Goal: Task Accomplishment & Management: Use online tool/utility

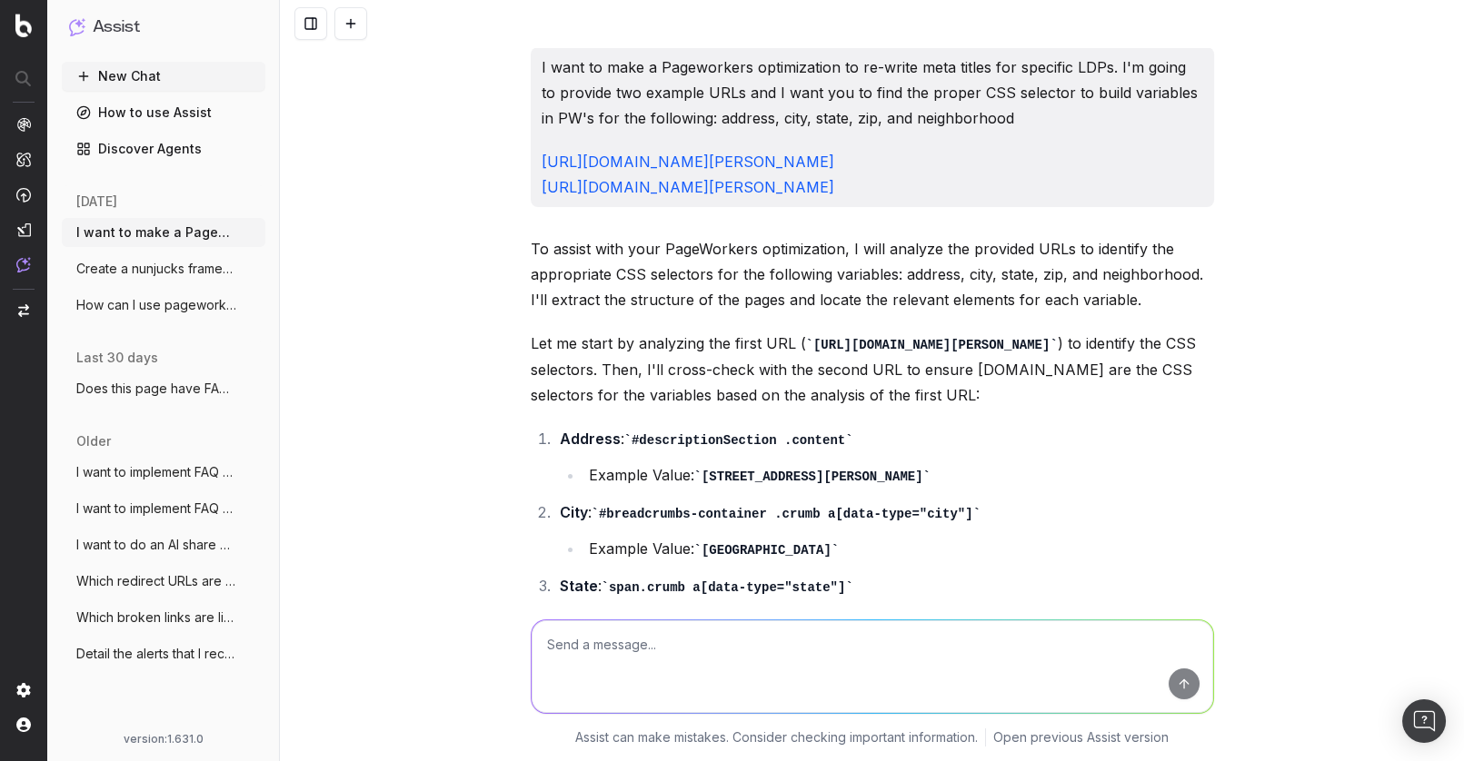
scroll to position [711, 0]
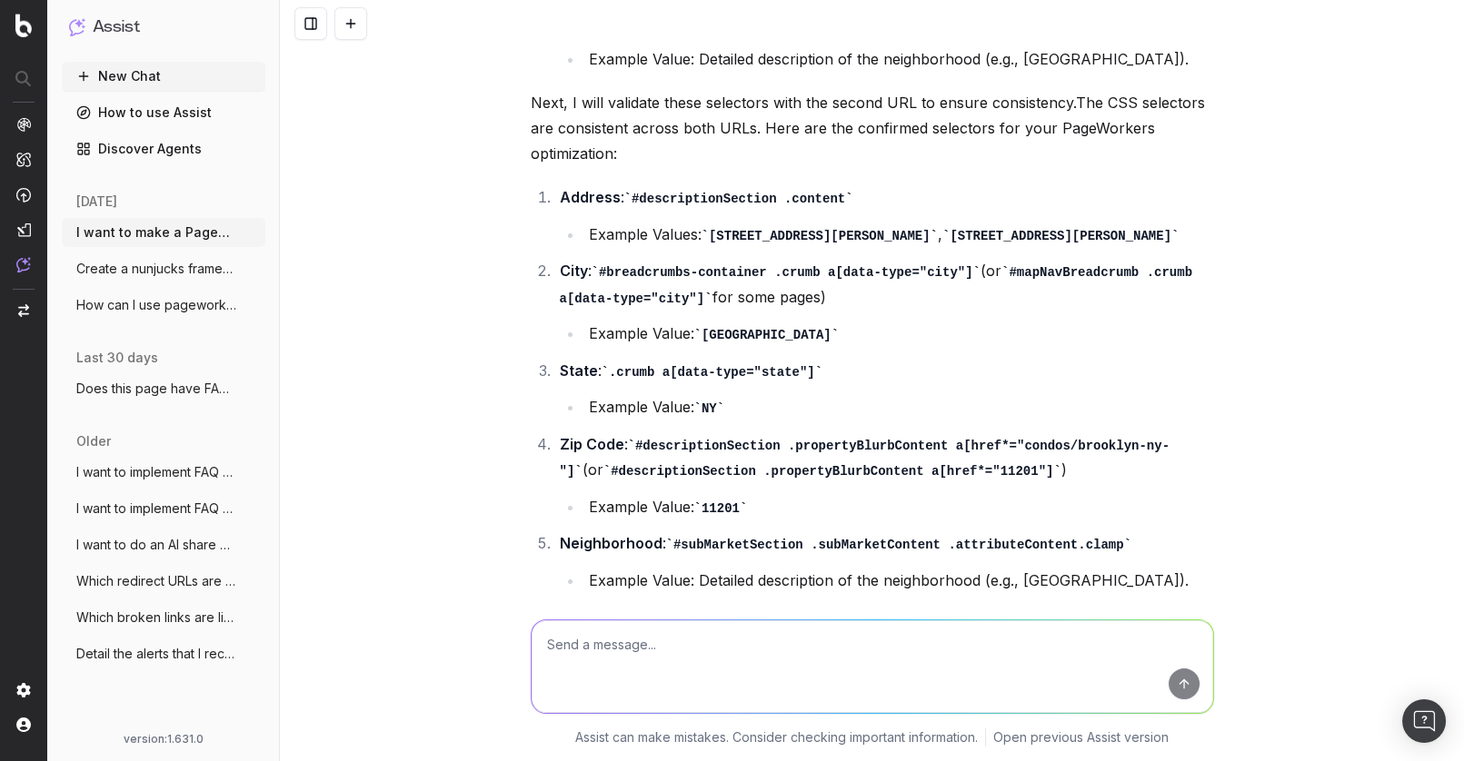
click at [576, 306] on li "City : #breadcrumbs-container .crumb a[data-type="city"] (or #mapNavBreadcrumb …" at bounding box center [884, 302] width 660 height 89
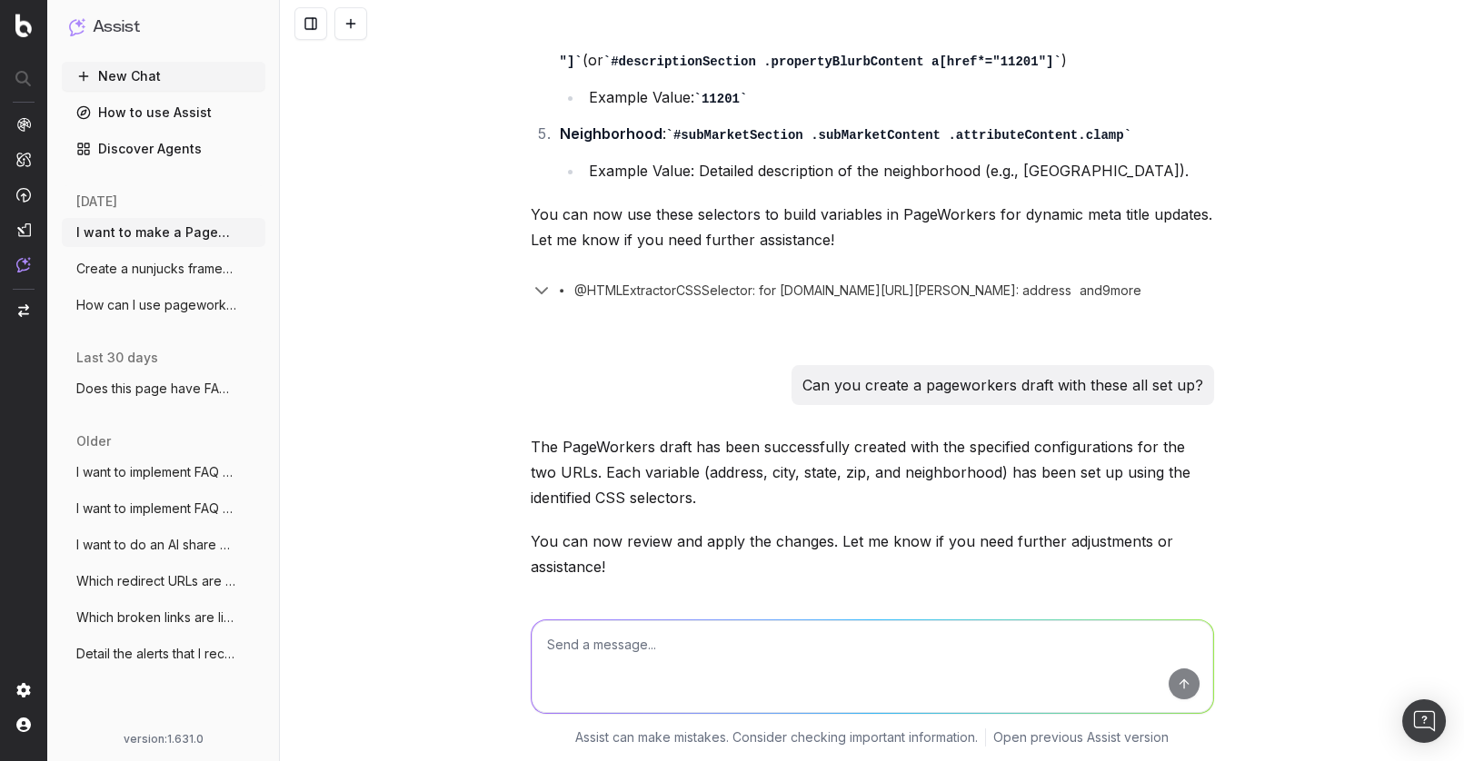
scroll to position [1099, 0]
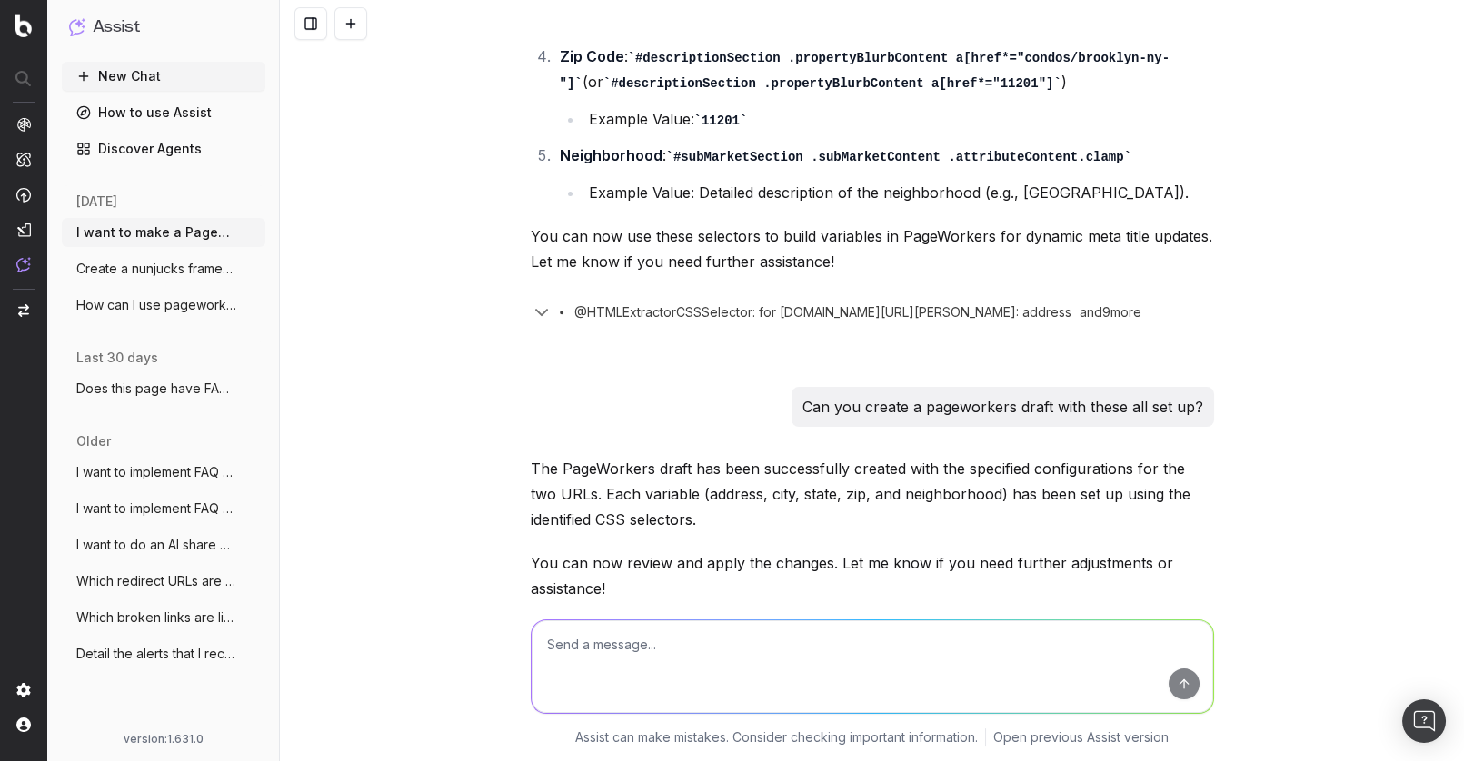
click at [308, 29] on button at bounding box center [310, 23] width 33 height 33
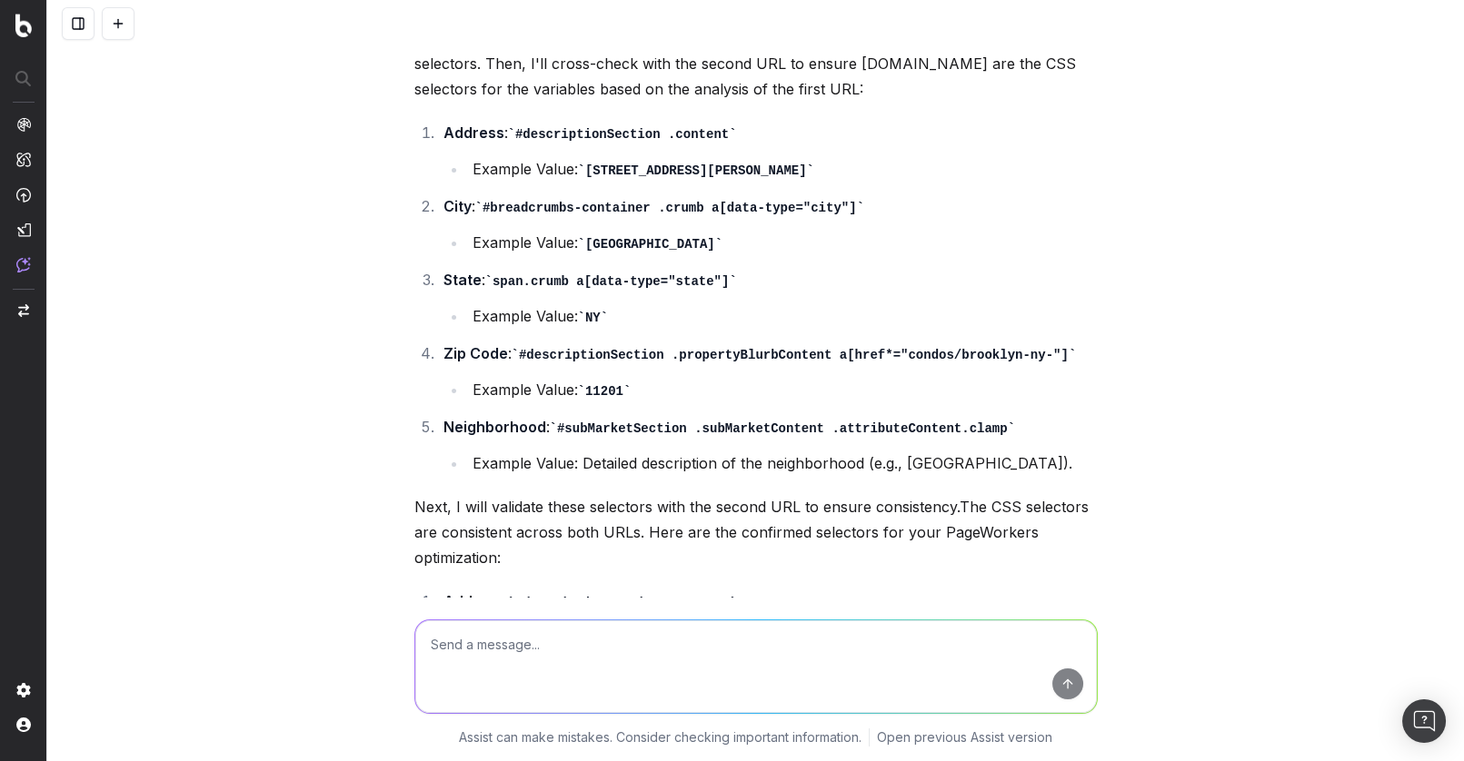
scroll to position [0, 0]
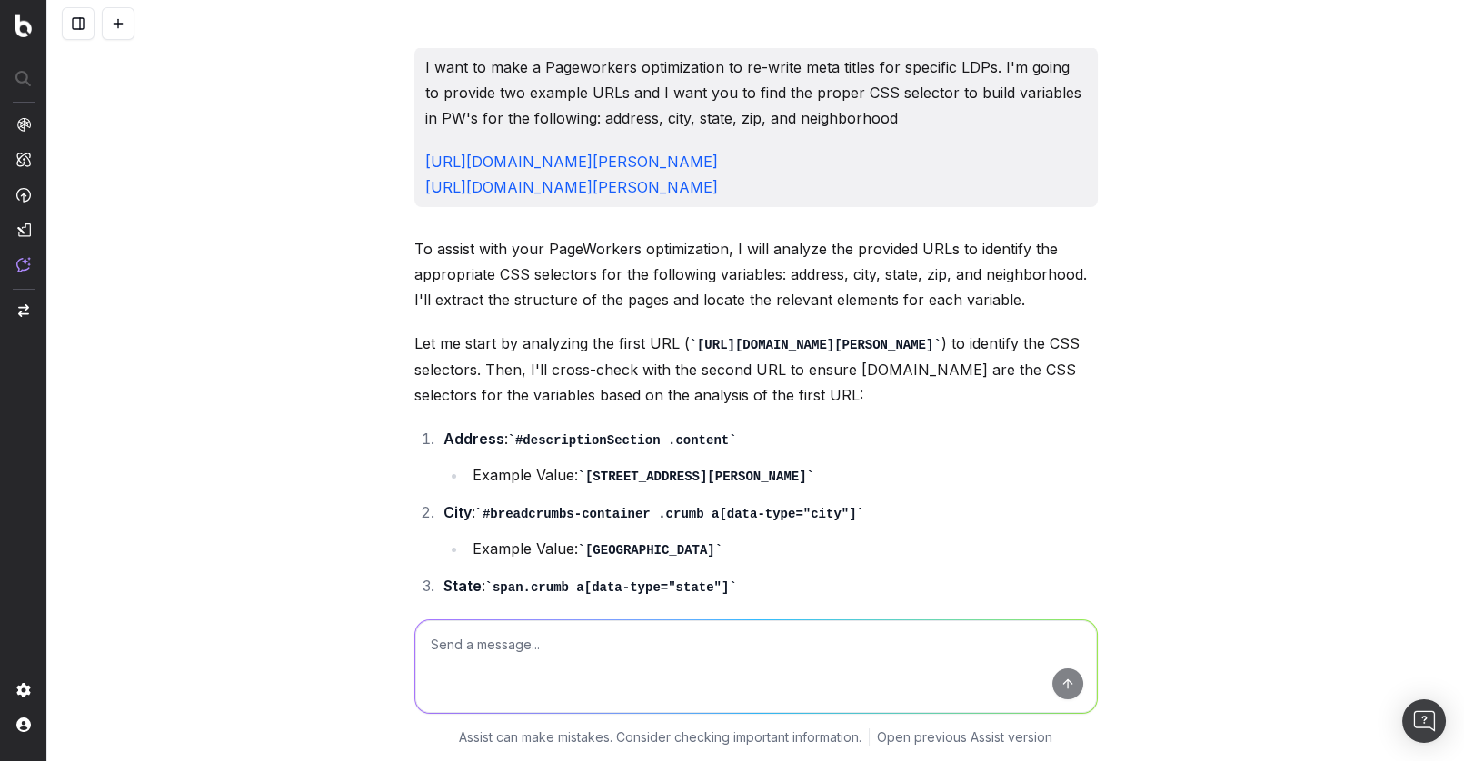
click at [326, 274] on div "I want to make a Pageworkers optimization to re-write meta titles for specific …" at bounding box center [755, 380] width 1417 height 761
drag, startPoint x: 1292, startPoint y: 195, endPoint x: 1298, endPoint y: 16, distance: 179.1
click at [1294, 191] on div "I want to make a Pageworkers optimization to re-write meta titles for specific …" at bounding box center [755, 380] width 1417 height 761
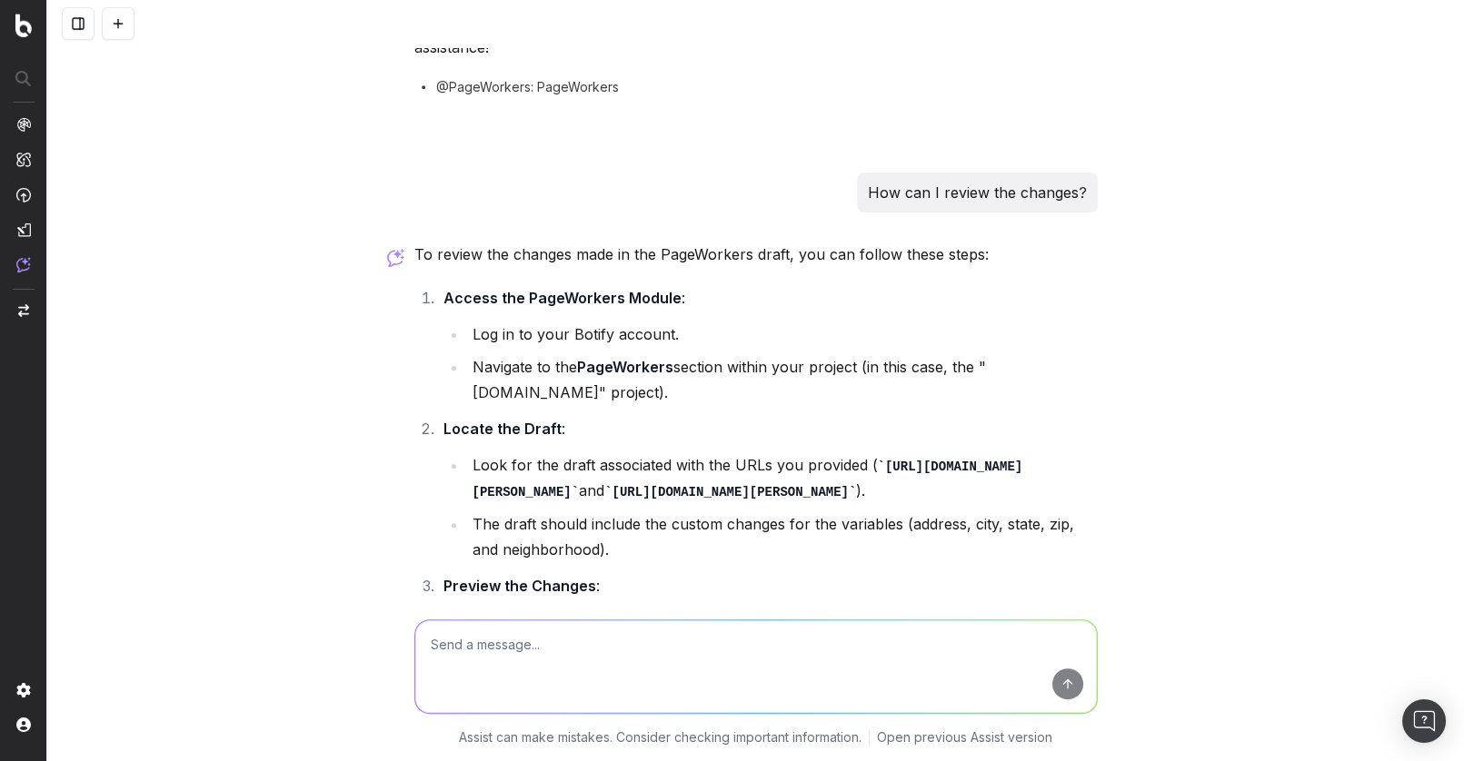
scroll to position [1696, 0]
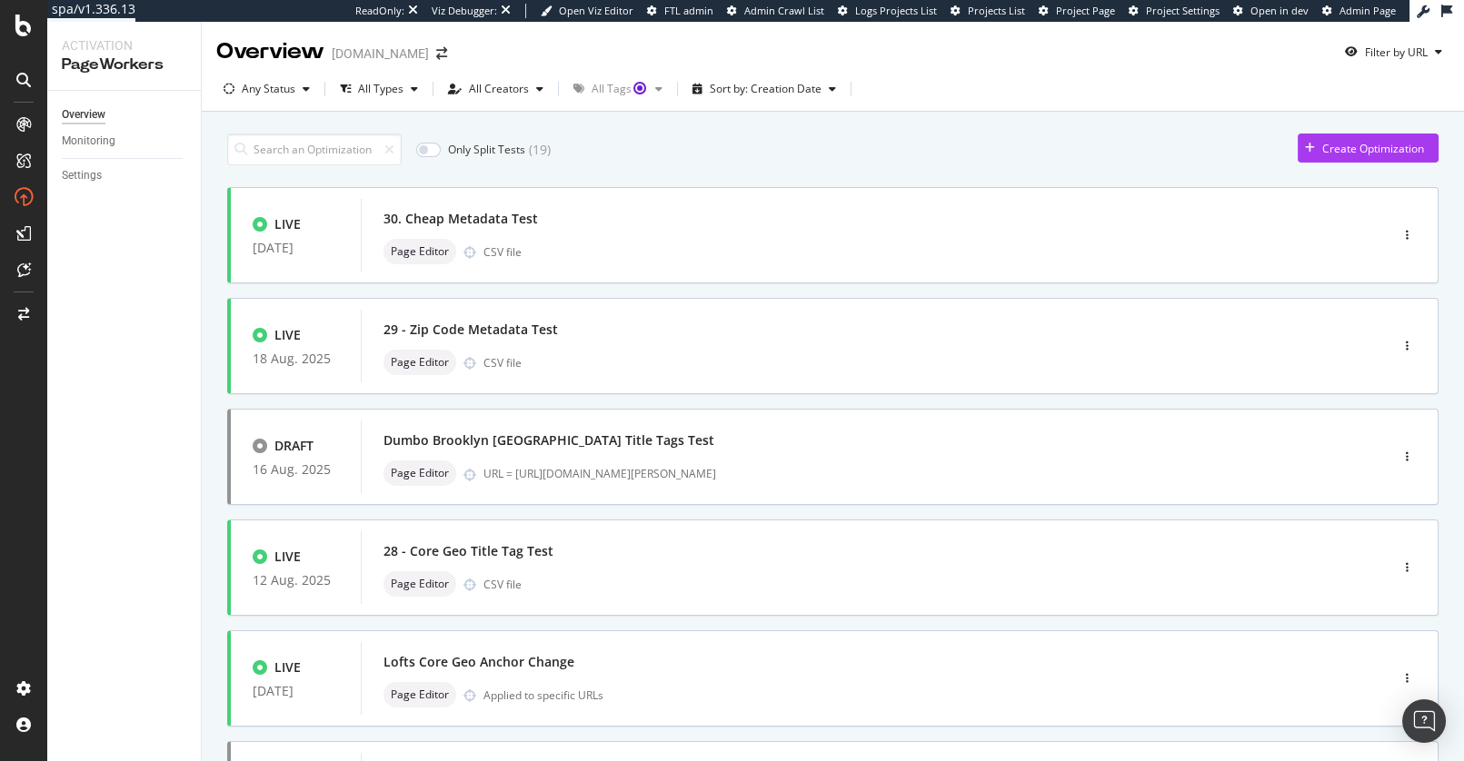
click at [786, 134] on div "Only Split Tests ( 19 ) Create Optimization" at bounding box center [832, 150] width 1211 height 32
click at [553, 333] on div "29 - Zip Code Metadata Test" at bounding box center [847, 329] width 928 height 25
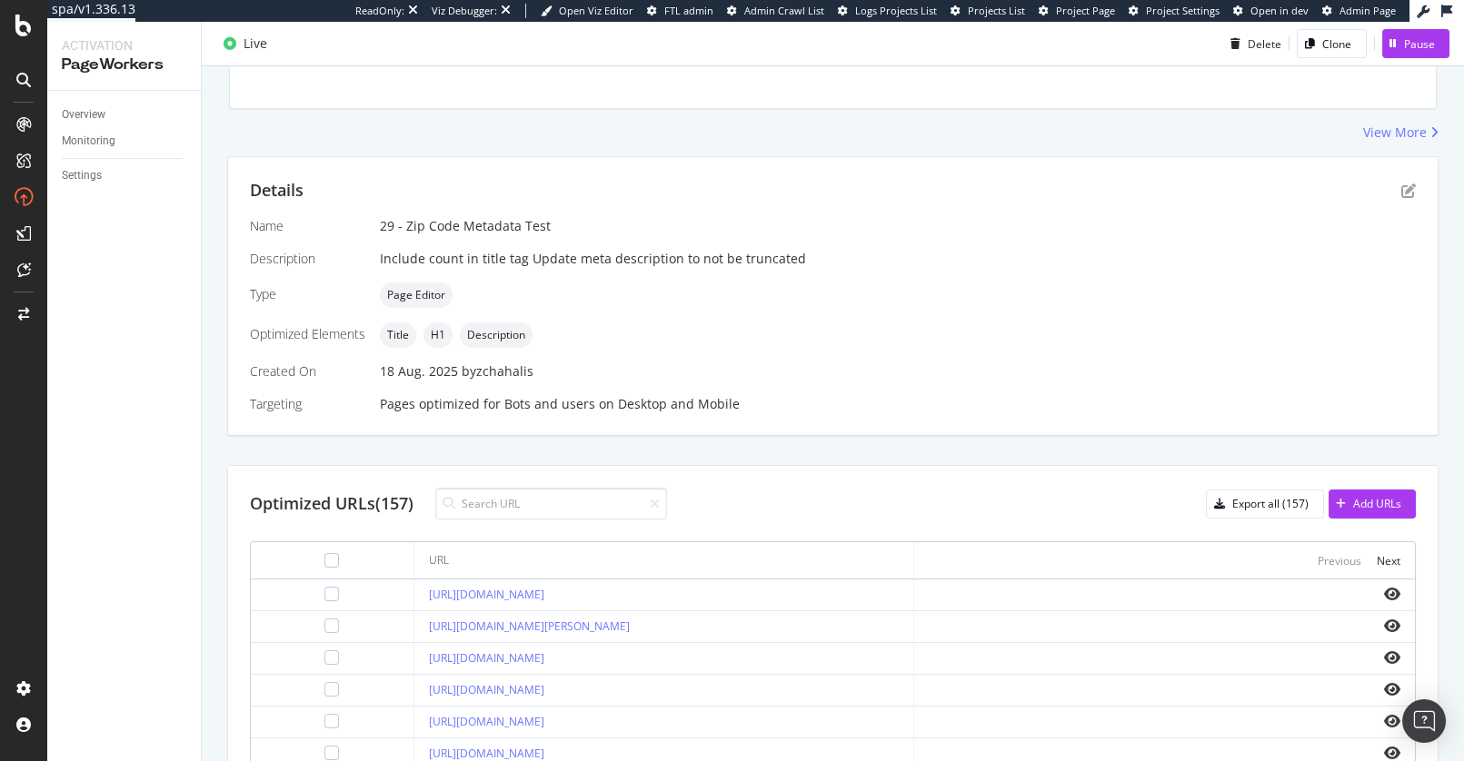
scroll to position [313, 0]
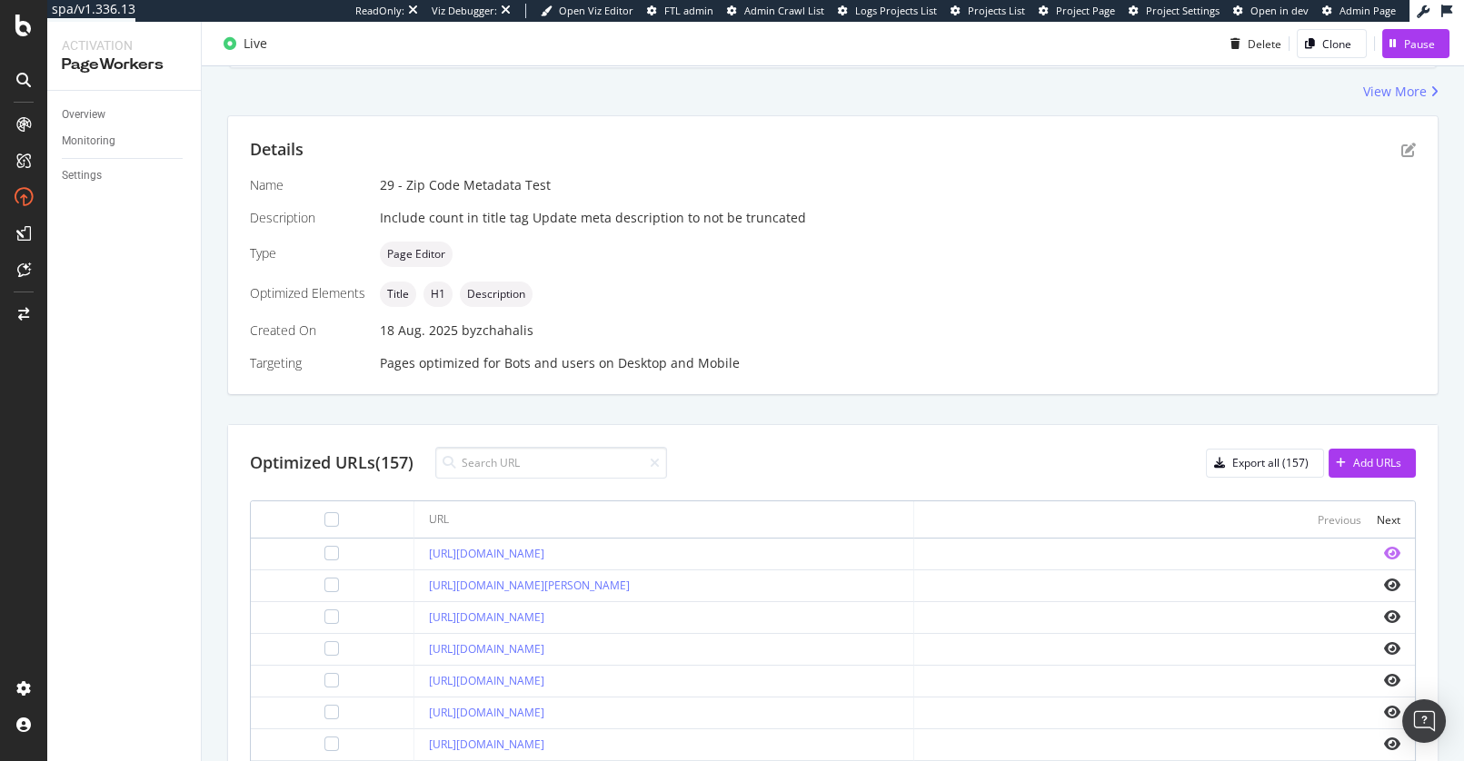
click at [1393, 553] on icon "eye" at bounding box center [1392, 553] width 16 height 15
click at [1408, 153] on icon "pen-to-square" at bounding box center [1408, 150] width 15 height 15
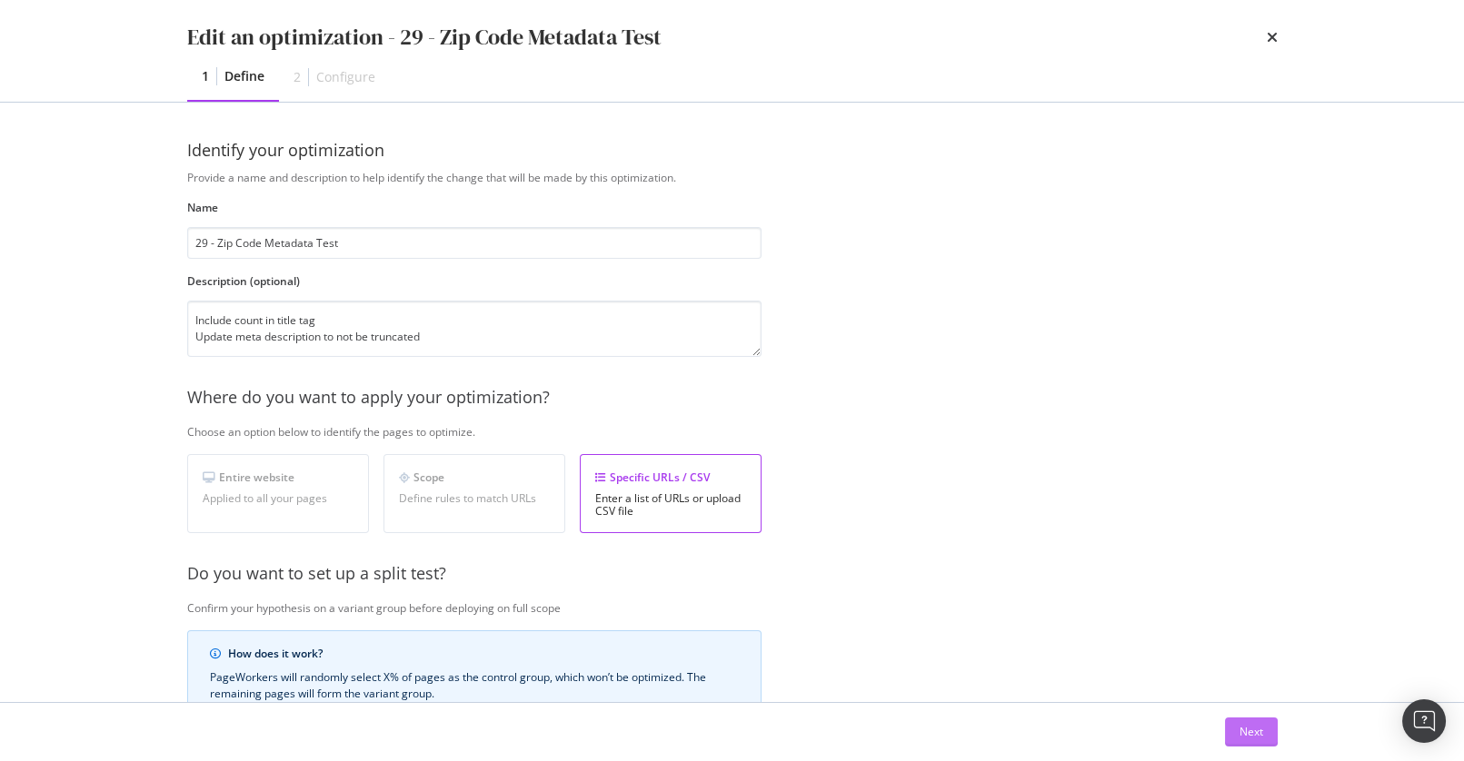
click at [1270, 732] on button "Next" at bounding box center [1251, 732] width 53 height 29
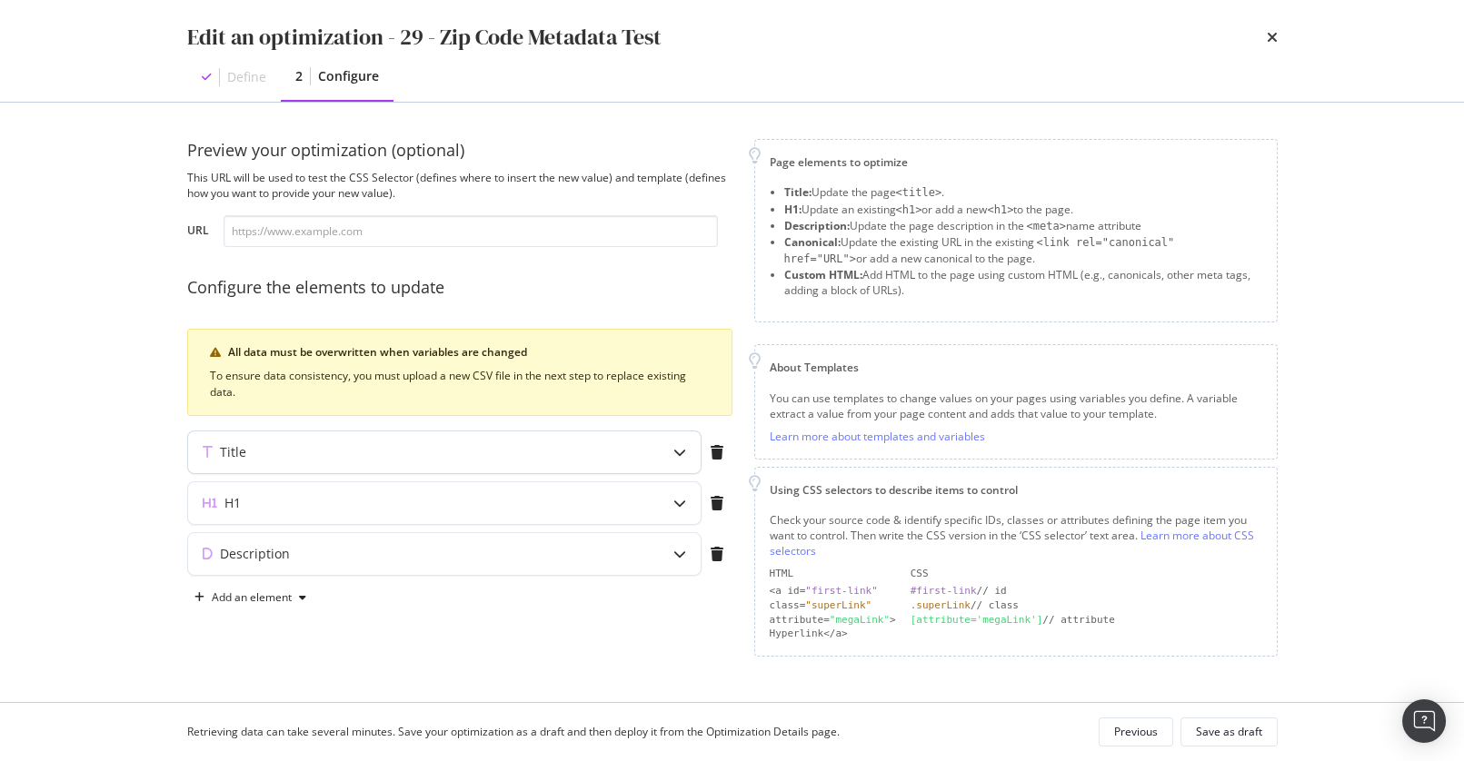
click at [682, 454] on icon "modal" at bounding box center [679, 452] width 13 height 13
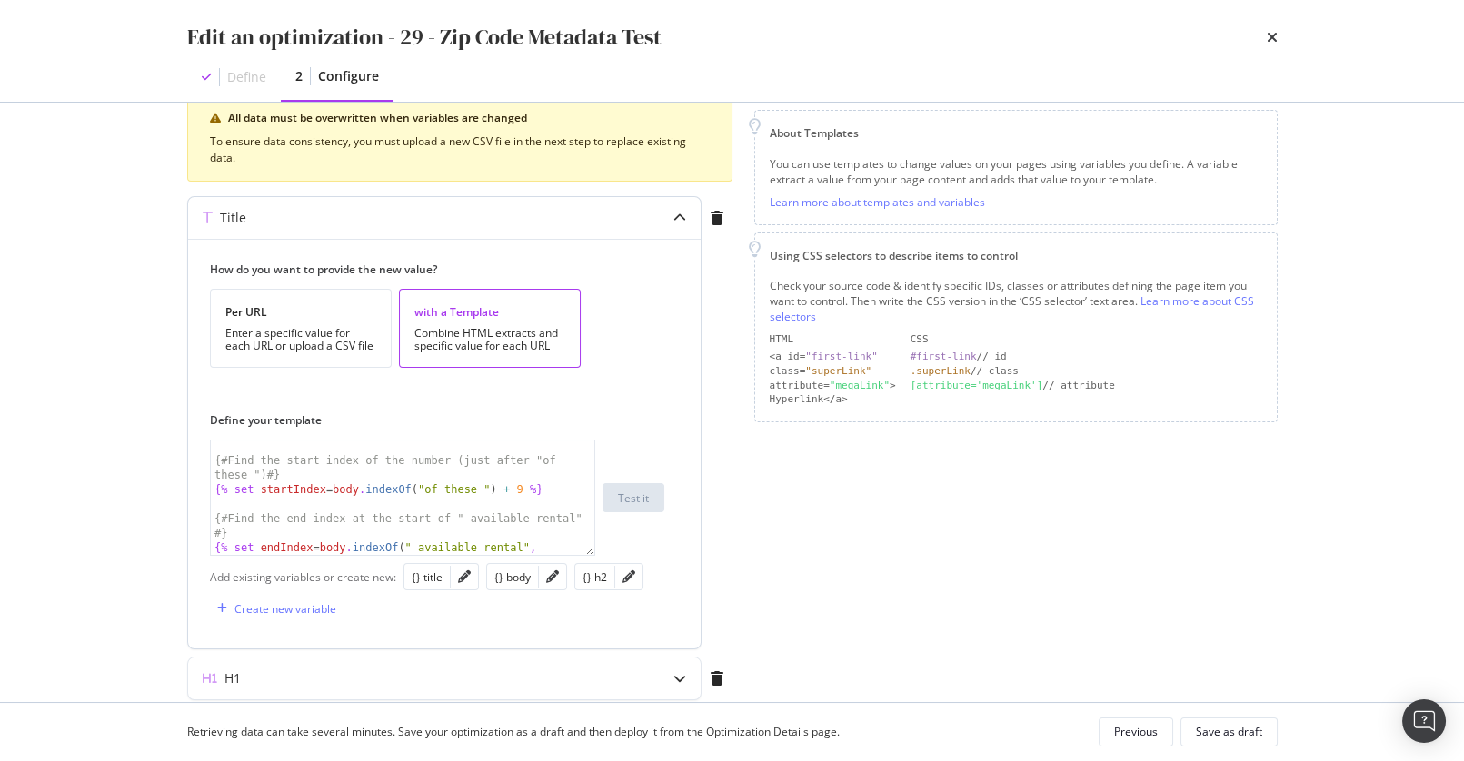
scroll to position [2, 0]
click at [561, 504] on div "{# Find the start index of the number (just after "of these ") #} {% set startI…" at bounding box center [403, 518] width 384 height 158
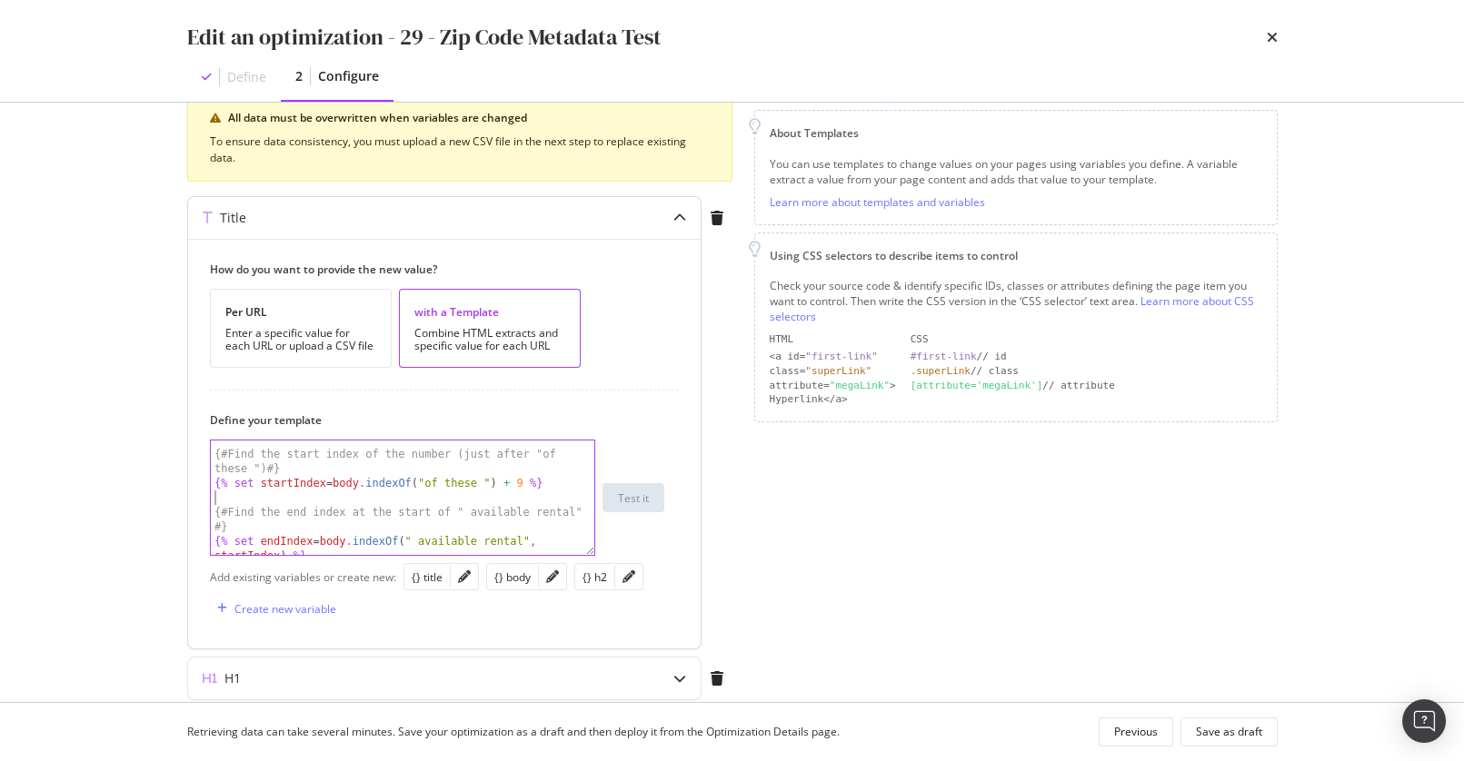
scroll to position [132, 0]
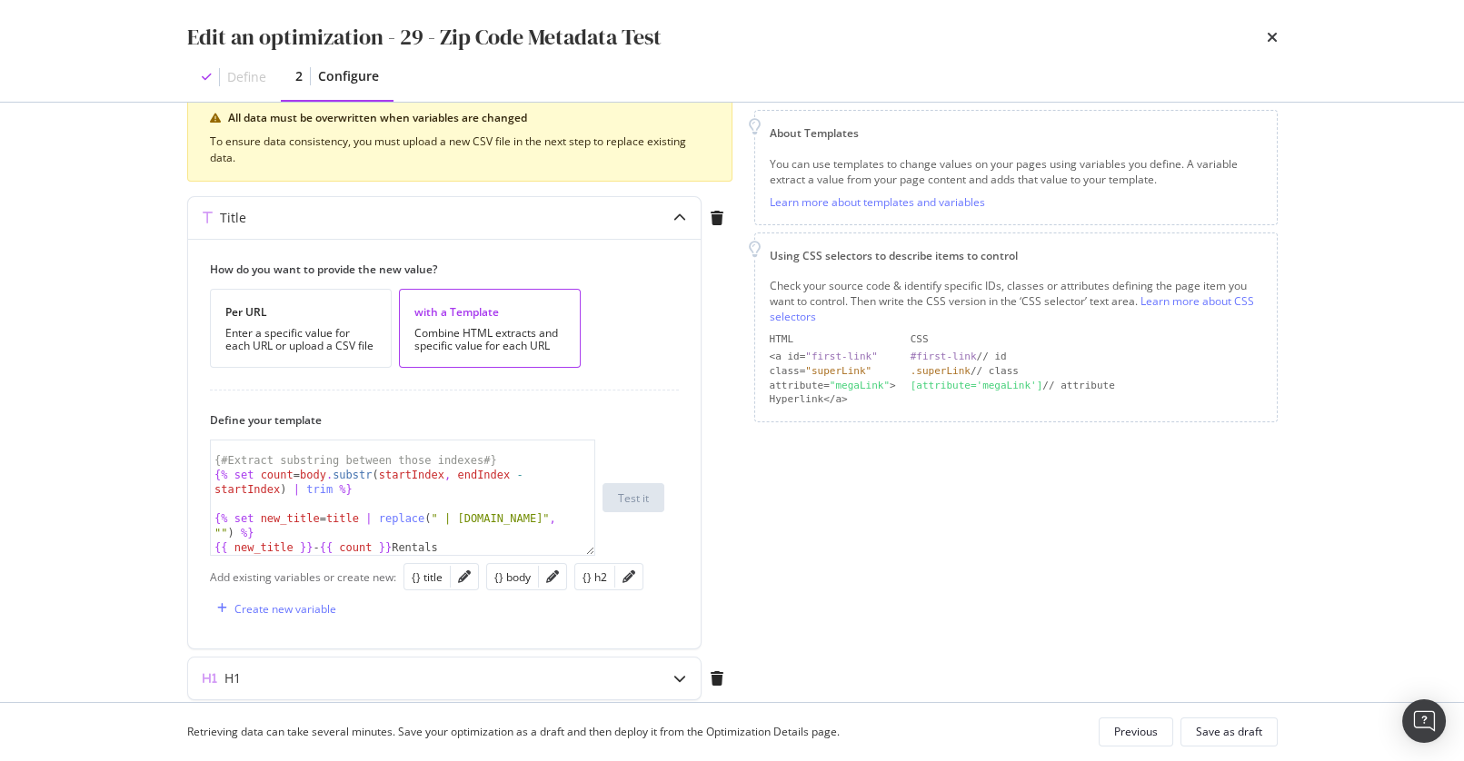
drag, startPoint x: 908, startPoint y: 550, endPoint x: 941, endPoint y: 433, distance: 121.1
click at [908, 550] on div "Page elements to optimize Title: Update the page <title> . H1: Update an existi…" at bounding box center [1015, 346] width 523 height 883
click at [1191, 46] on div "Edit an optimization - 29 - Zip Code Metadata Test Define 2 Configure" at bounding box center [732, 51] width 1163 height 102
click at [623, 72] on div "Define 2 Configure" at bounding box center [732, 77] width 1090 height 49
drag, startPoint x: 1100, startPoint y: 55, endPoint x: 650, endPoint y: 0, distance: 454.1
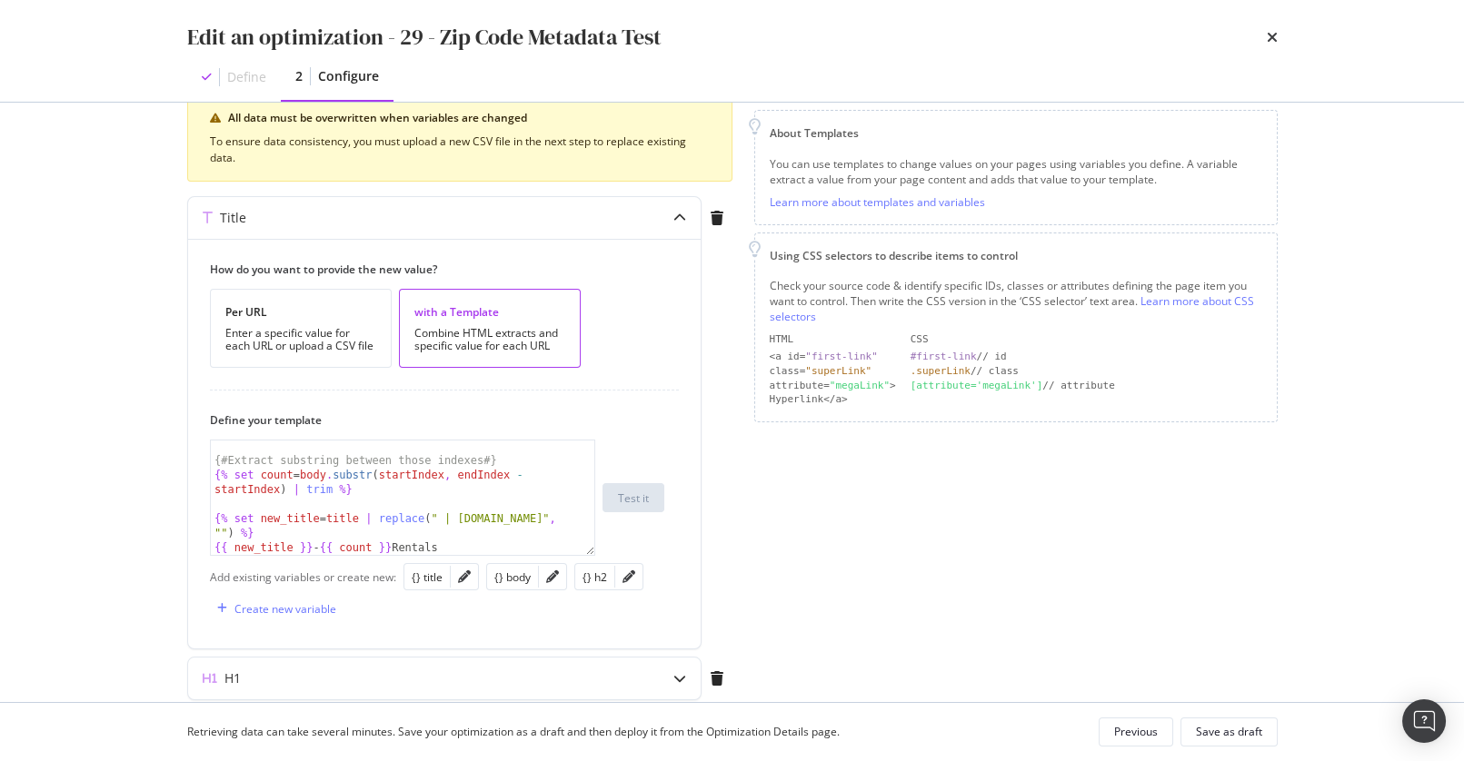
click at [1100, 55] on div "Define 2 Configure" at bounding box center [732, 77] width 1090 height 49
click at [825, 20] on div "Edit an optimization - 29 - Zip Code Metadata Test Define 2 Configure" at bounding box center [732, 51] width 1163 height 102
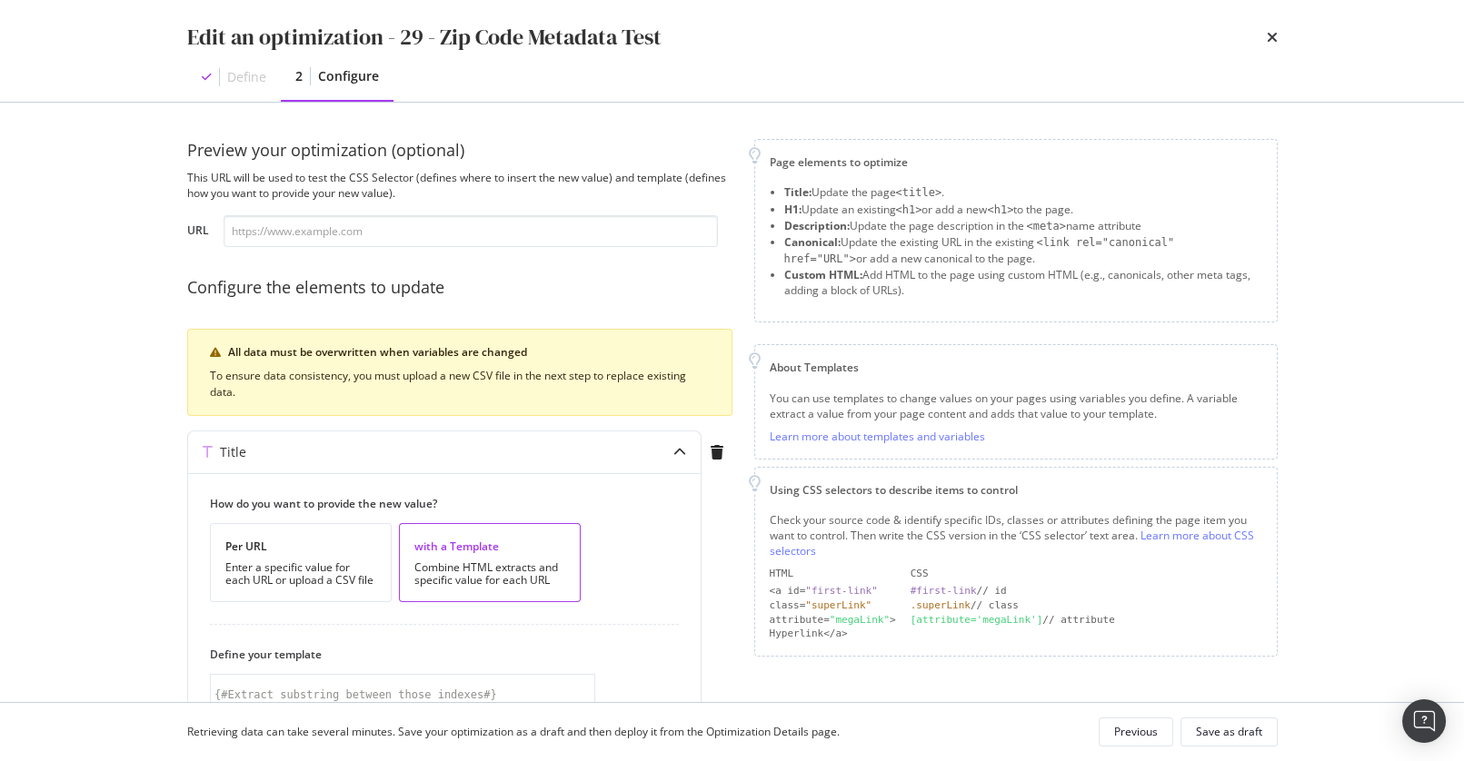
drag, startPoint x: 1272, startPoint y: 39, endPoint x: 1263, endPoint y: 42, distance: 9.5
click at [1272, 39] on icon "times" at bounding box center [1272, 37] width 11 height 15
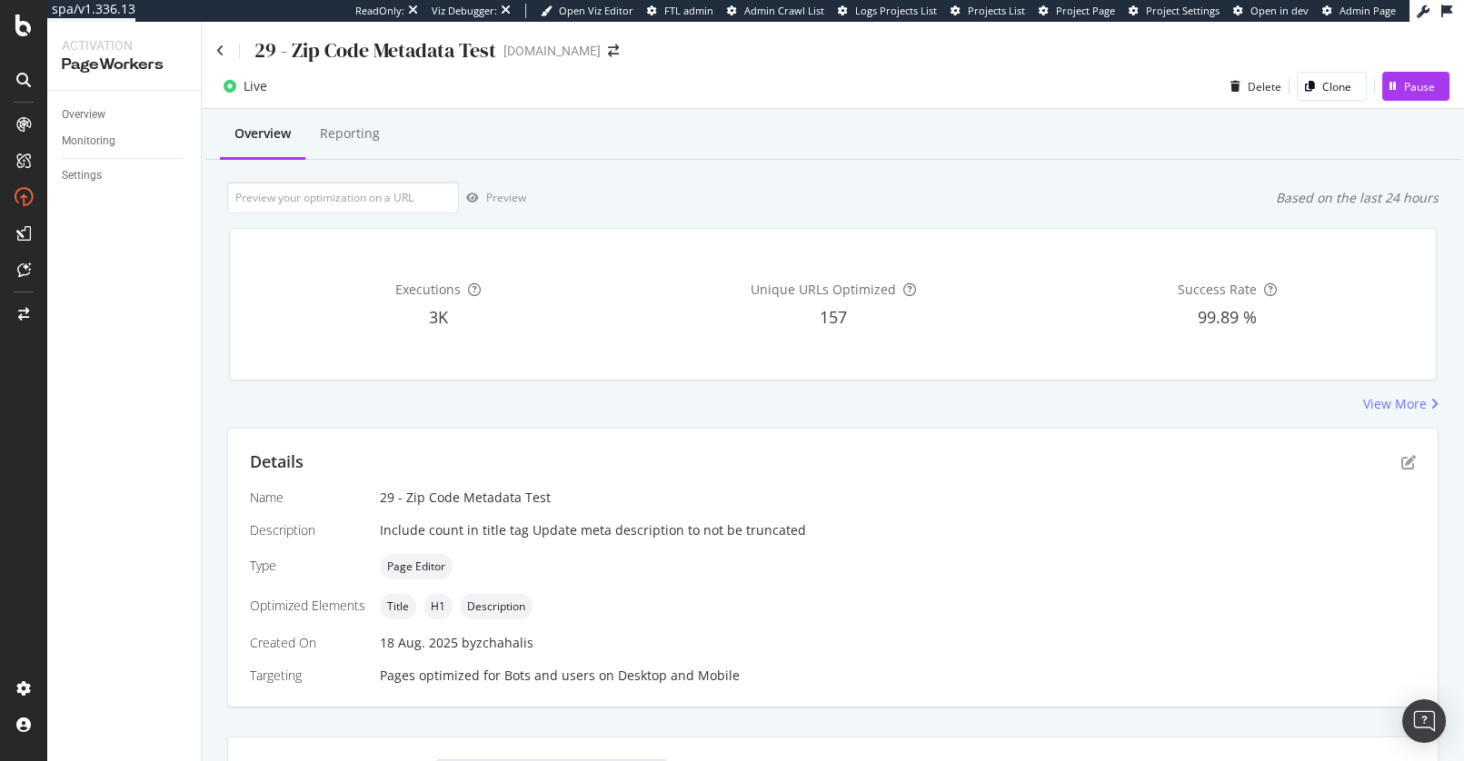
drag, startPoint x: 206, startPoint y: 248, endPoint x: 160, endPoint y: 192, distance: 73.0
click at [203, 246] on div "Overview Reporting Preview Based on the last 24 hours Executions 3K Unique URLs…" at bounding box center [833, 762] width 1262 height 1307
click at [672, 144] on div "Overview Reporting" at bounding box center [832, 135] width 1255 height 49
click at [358, 134] on div "Reporting" at bounding box center [350, 133] width 60 height 18
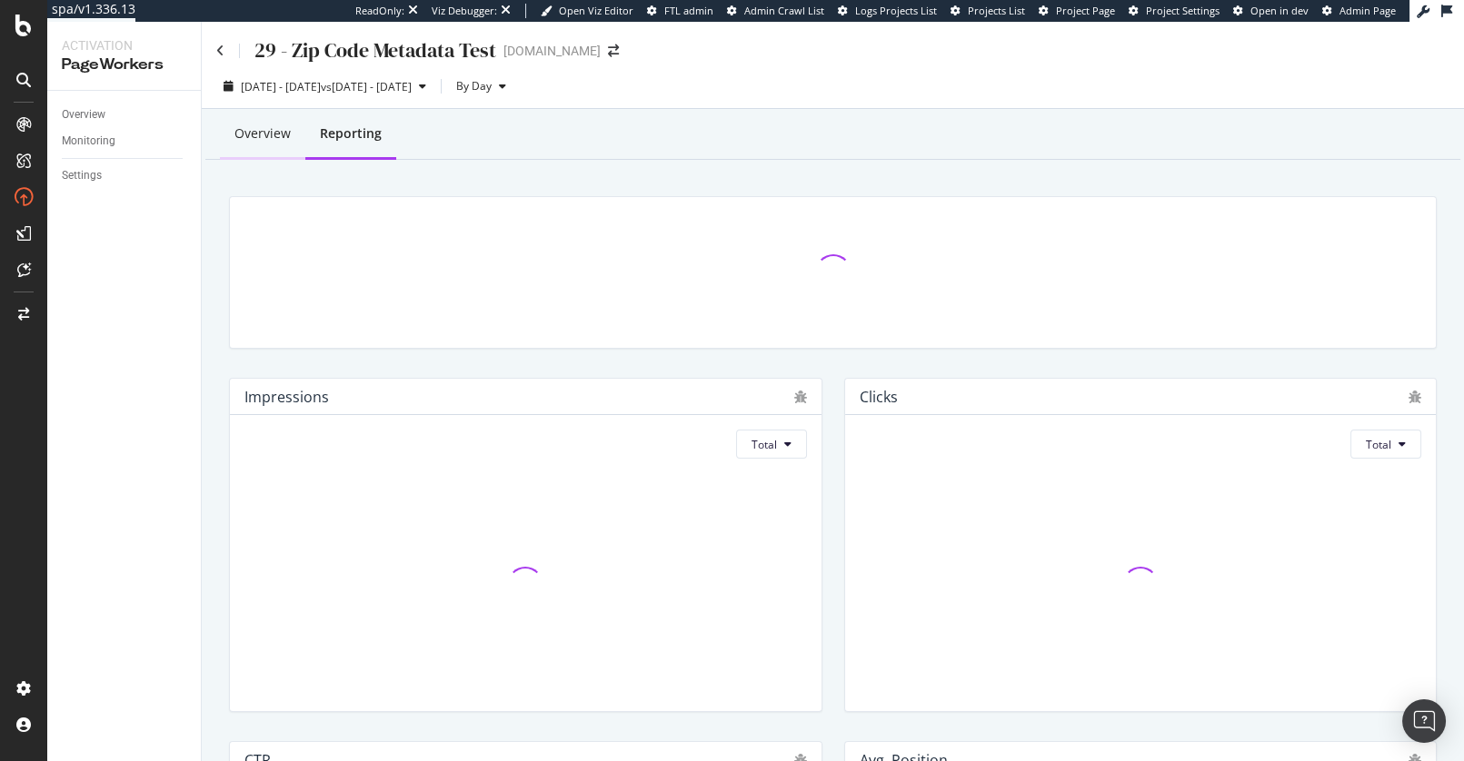
click at [259, 145] on div "Overview" at bounding box center [262, 135] width 85 height 50
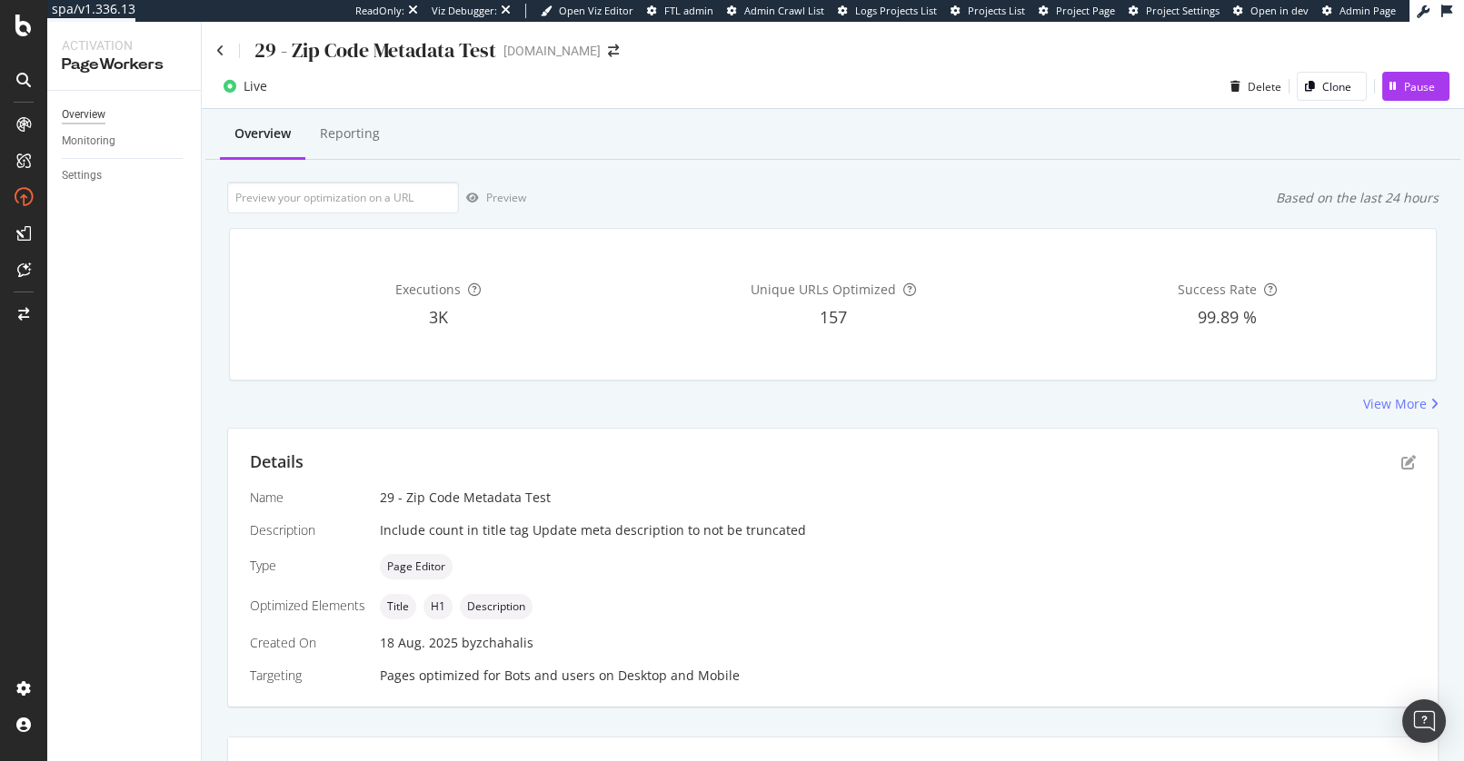
scroll to position [29, 0]
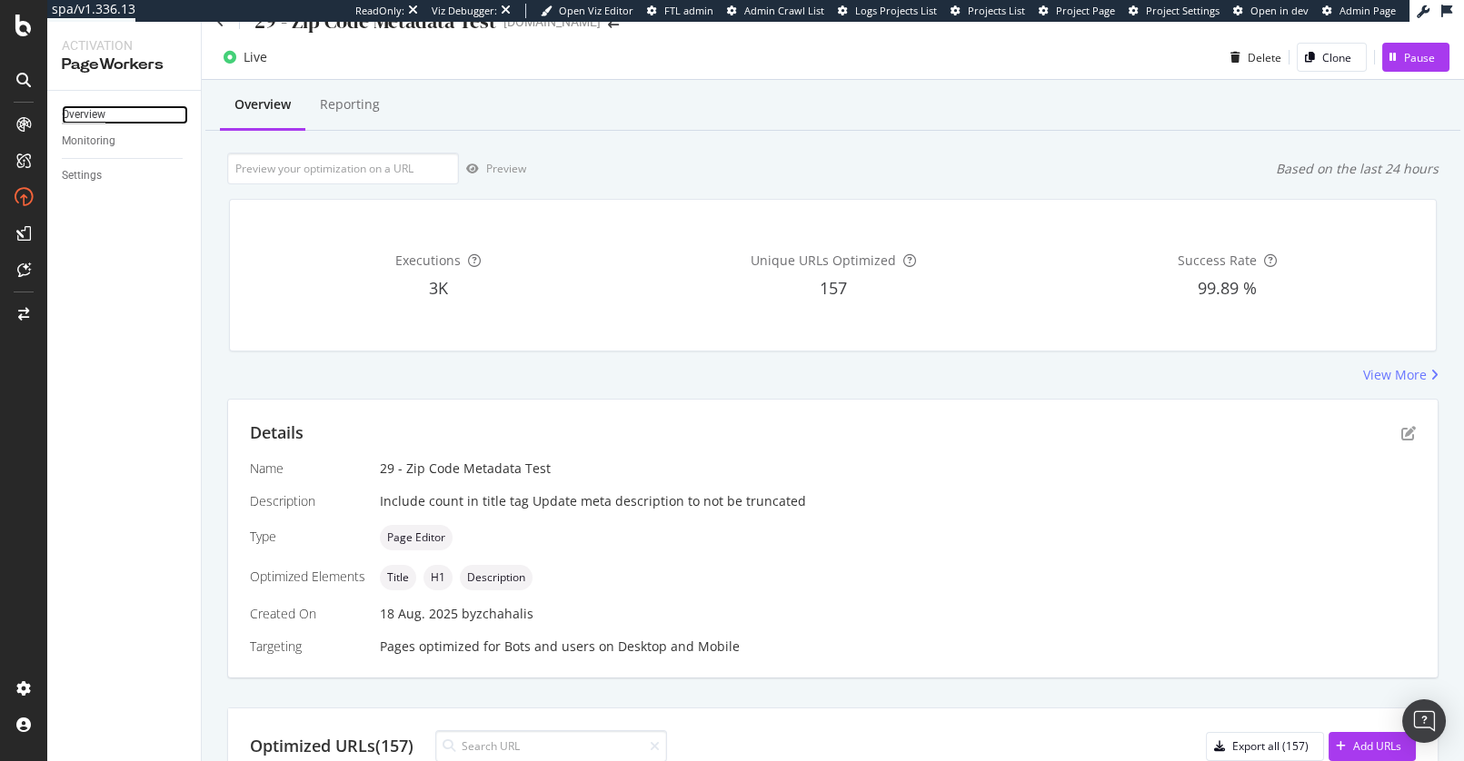
click at [98, 118] on div "Overview" at bounding box center [84, 114] width 44 height 19
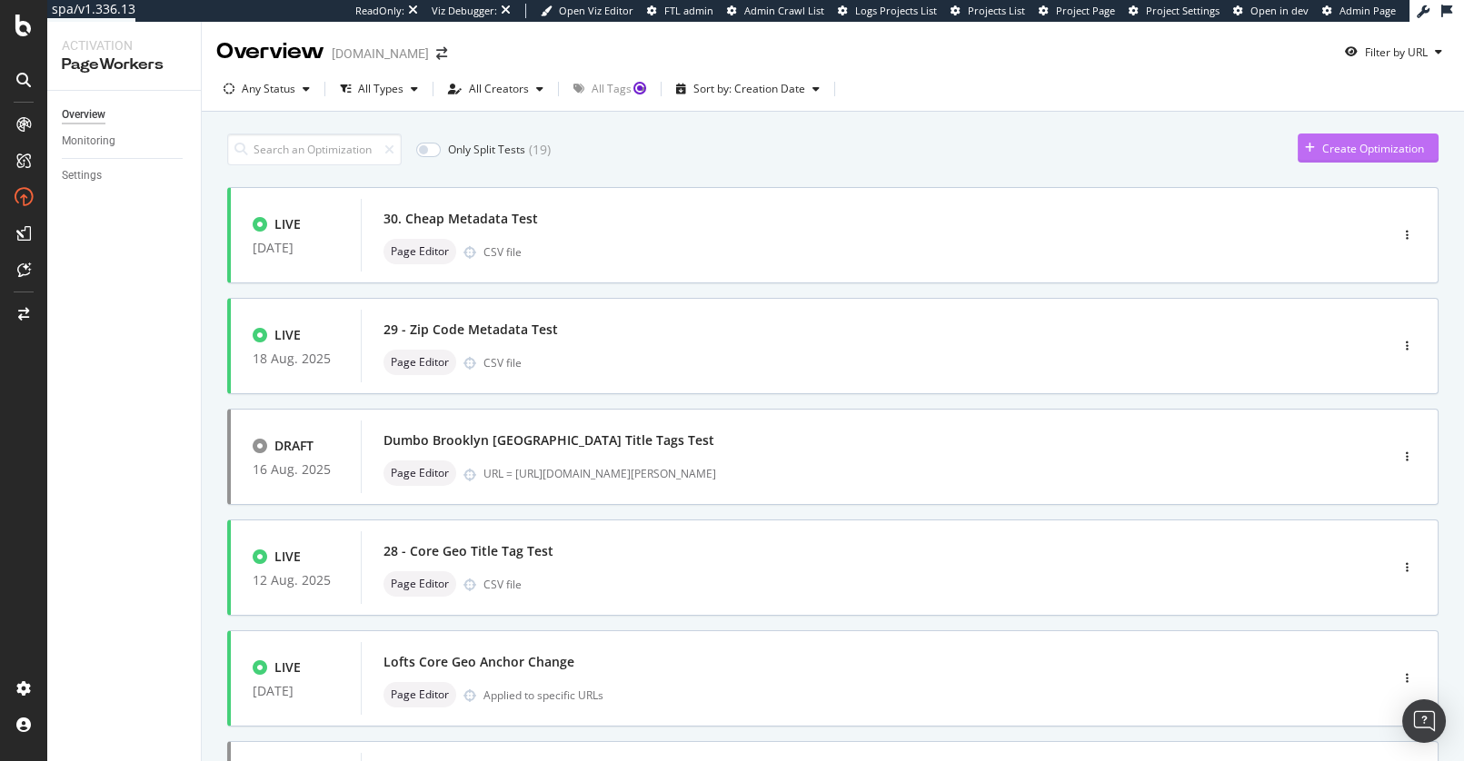
click at [1330, 147] on div "Create Optimization" at bounding box center [1373, 148] width 102 height 15
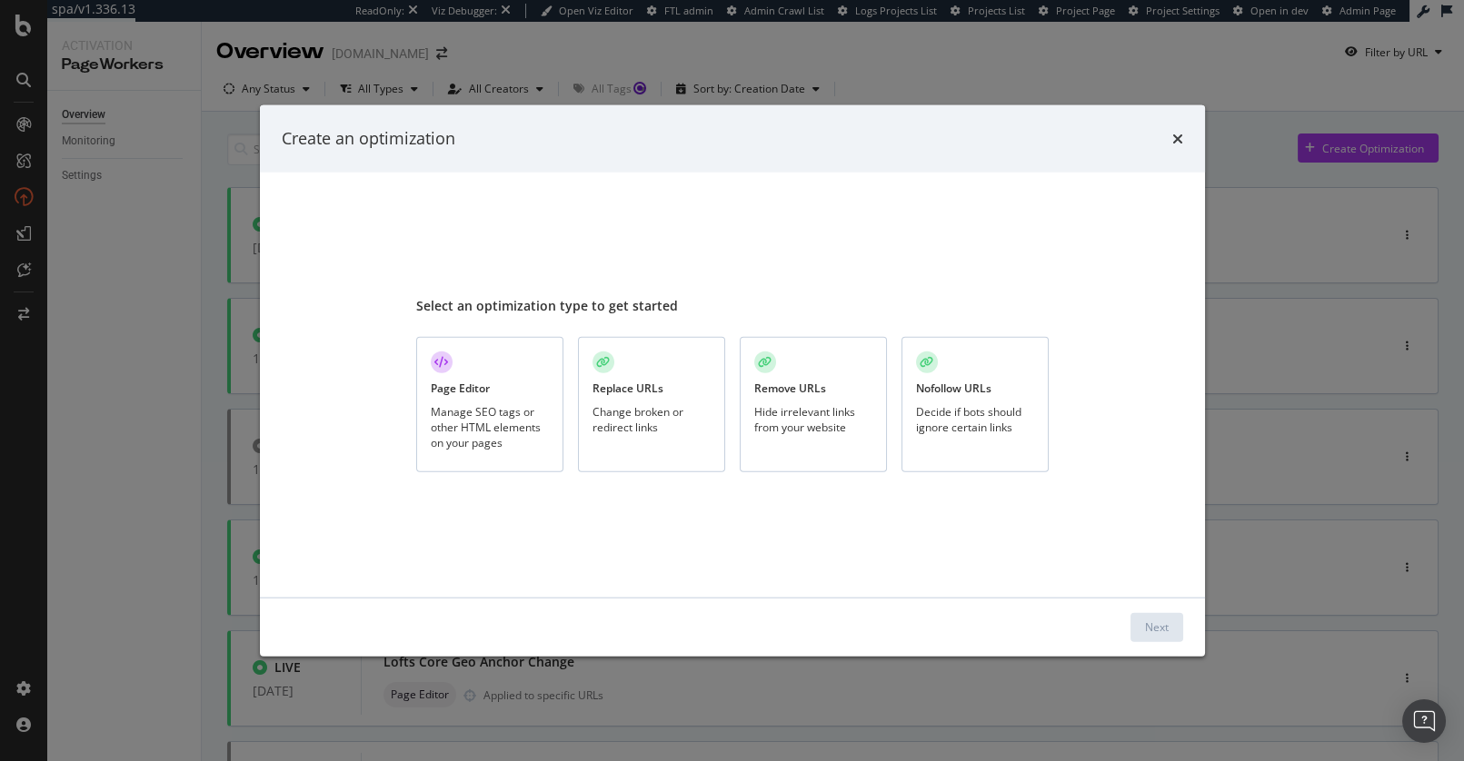
click at [817, 421] on div "Hide irrelevant links from your website" at bounding box center [813, 418] width 118 height 31
drag, startPoint x: 649, startPoint y: 404, endPoint x: 729, endPoint y: 439, distance: 87.1
click at [649, 404] on div "Change broken or redirect links" at bounding box center [651, 418] width 118 height 31
click at [1159, 628] on div "Next" at bounding box center [1157, 627] width 24 height 15
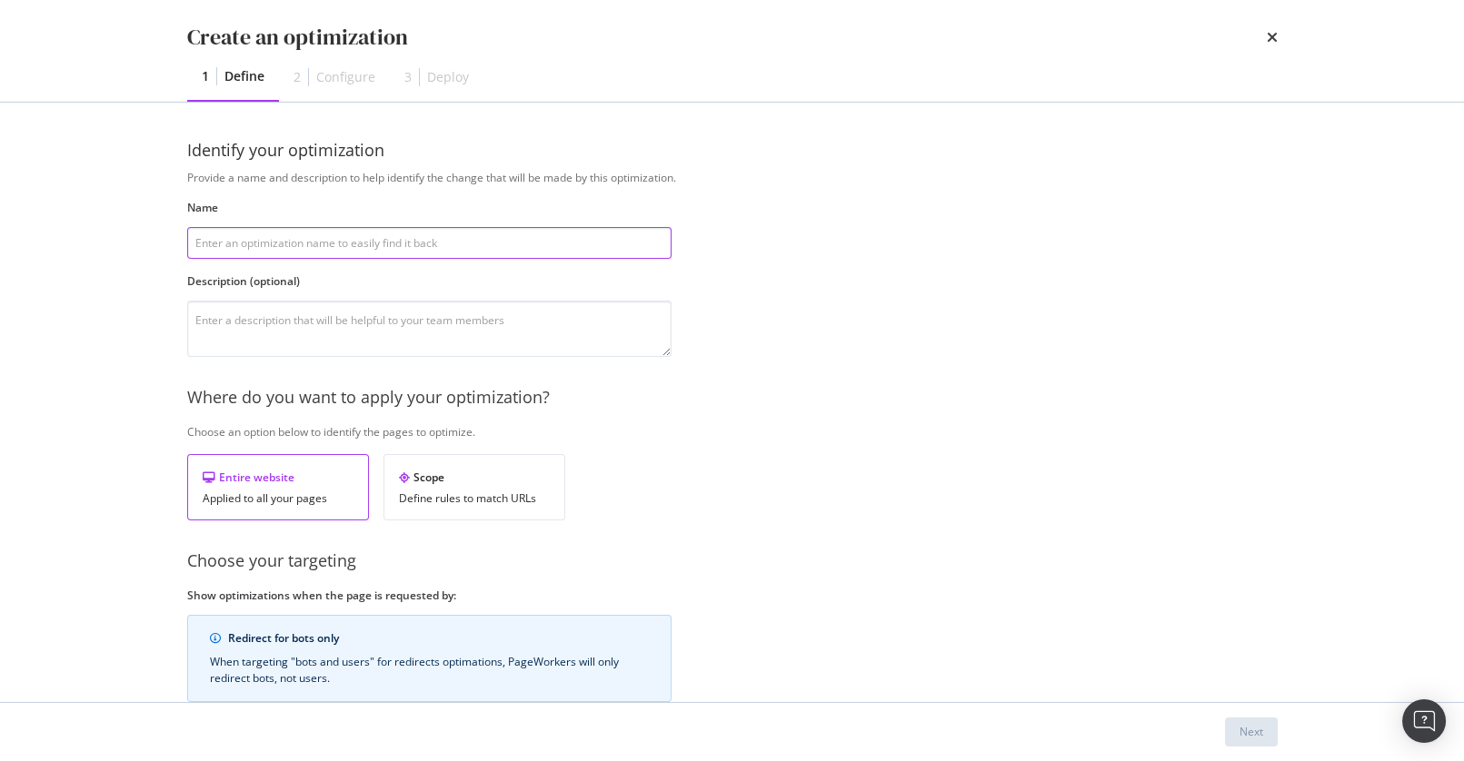
click at [432, 237] on input "modal" at bounding box center [429, 243] width 484 height 32
type input "redirect test draft"
click at [829, 442] on div "Provide a name and description to help identify the change that will be made by…" at bounding box center [732, 493] width 1090 height 647
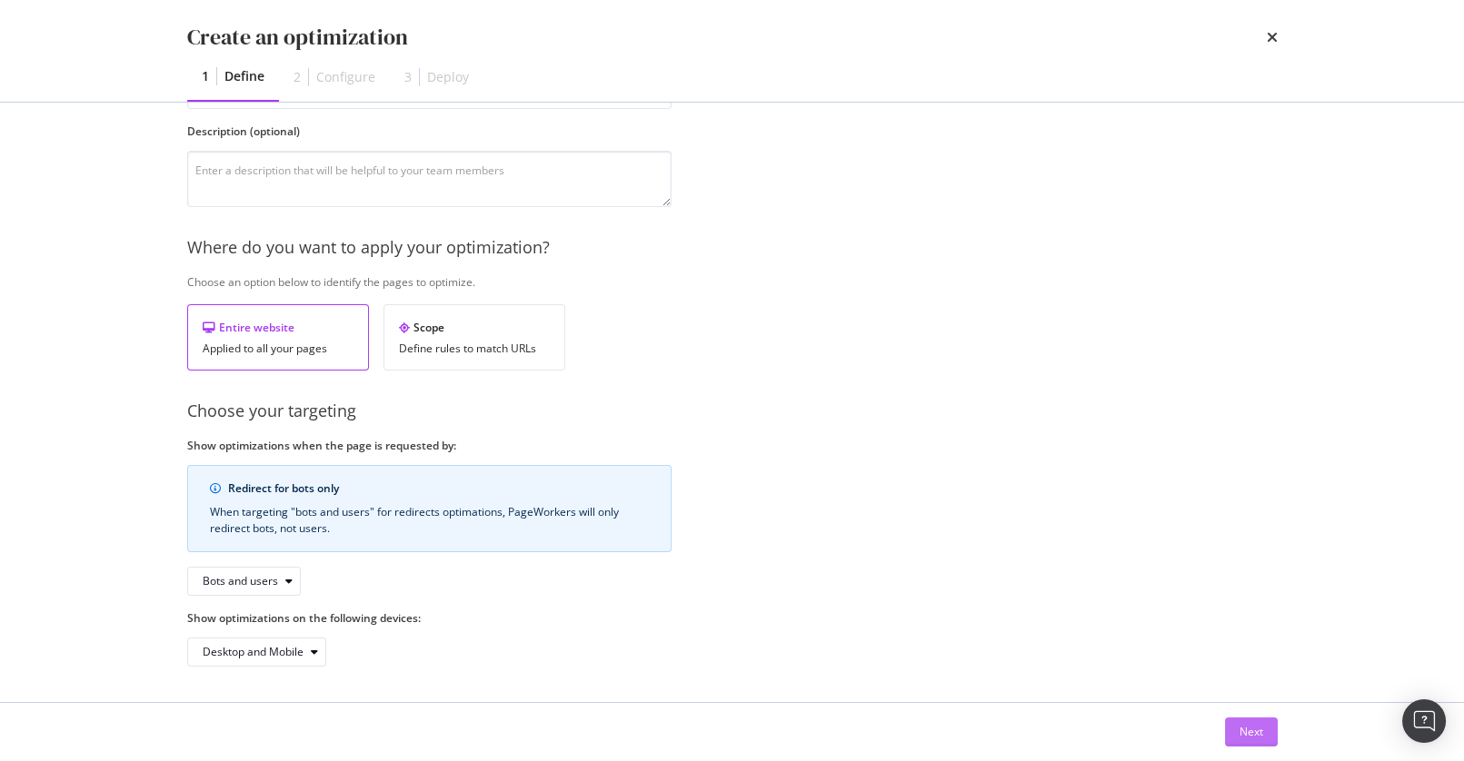
click at [1249, 726] on div "Next" at bounding box center [1251, 731] width 24 height 15
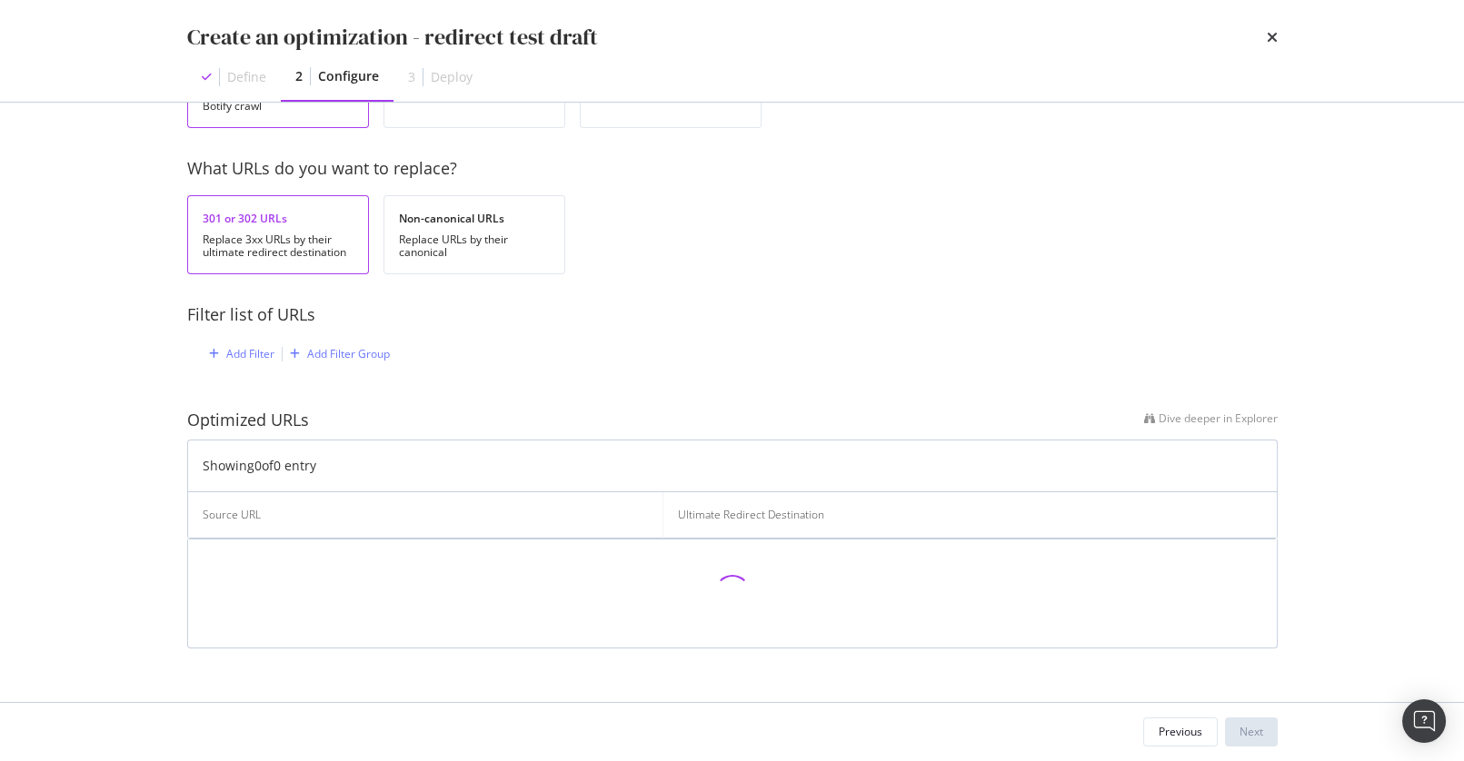
click at [748, 315] on div "Filter list of URLs" at bounding box center [732, 316] width 1090 height 24
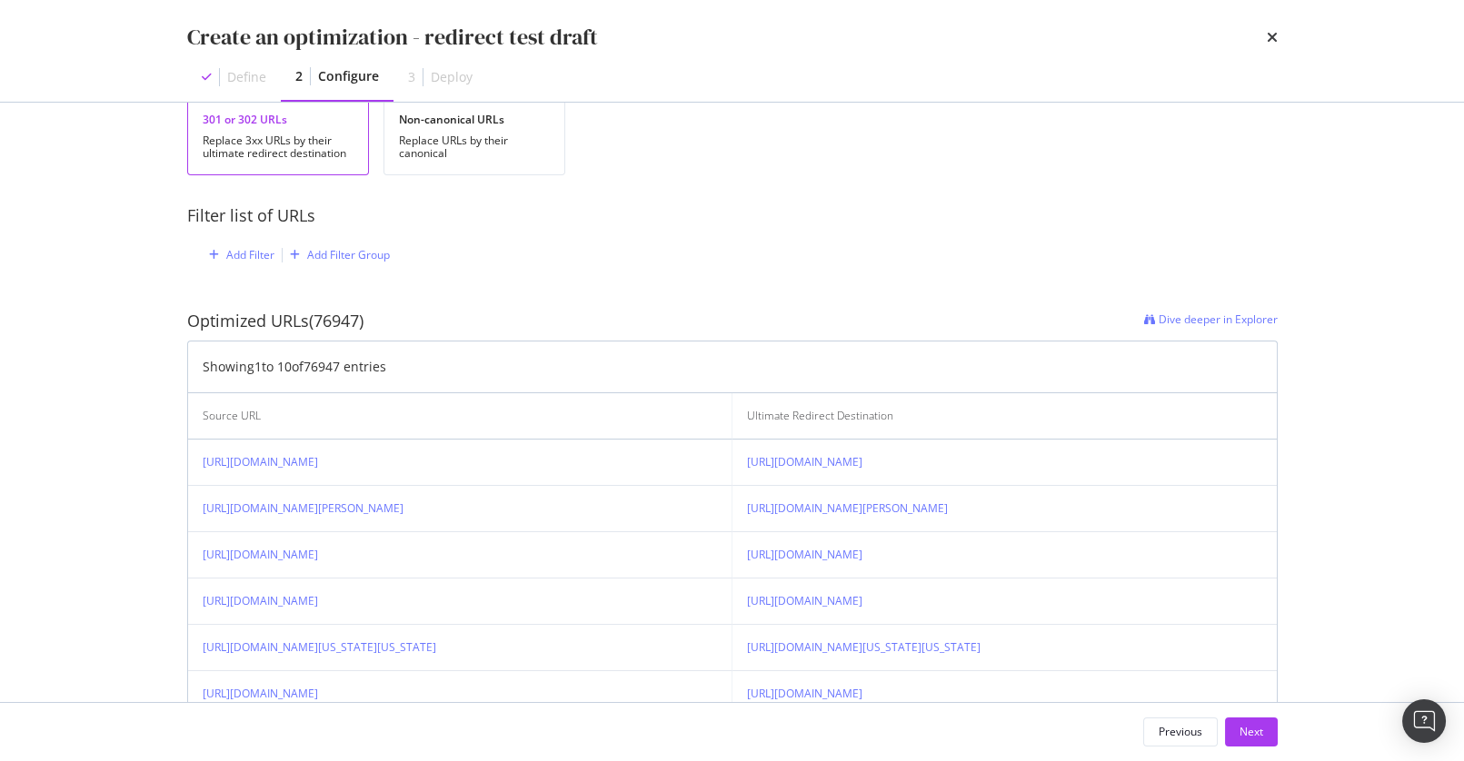
scroll to position [250, 0]
click at [238, 254] on div "Add Filter" at bounding box center [250, 253] width 48 height 15
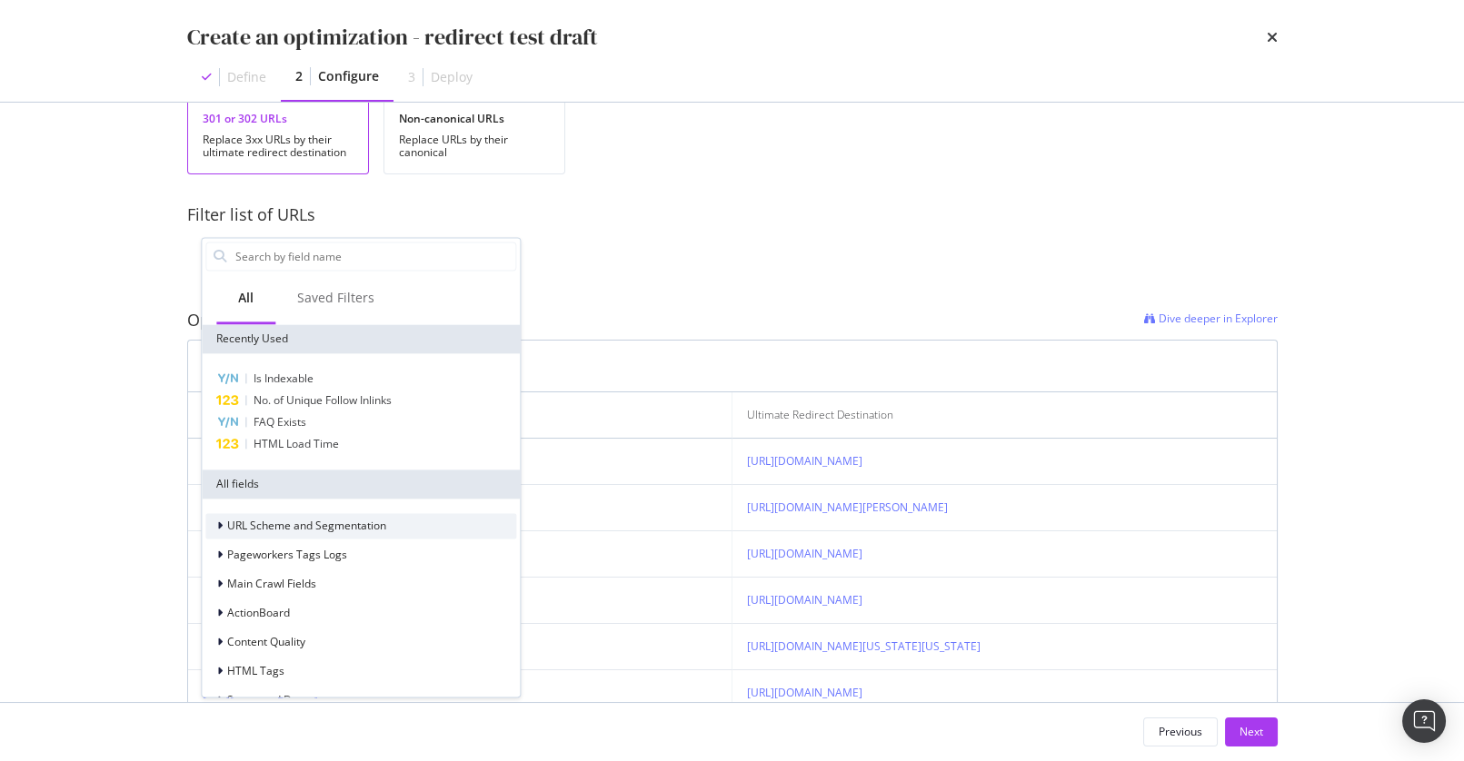
click at [329, 532] on div "URL Scheme and Segmentation" at bounding box center [306, 526] width 159 height 15
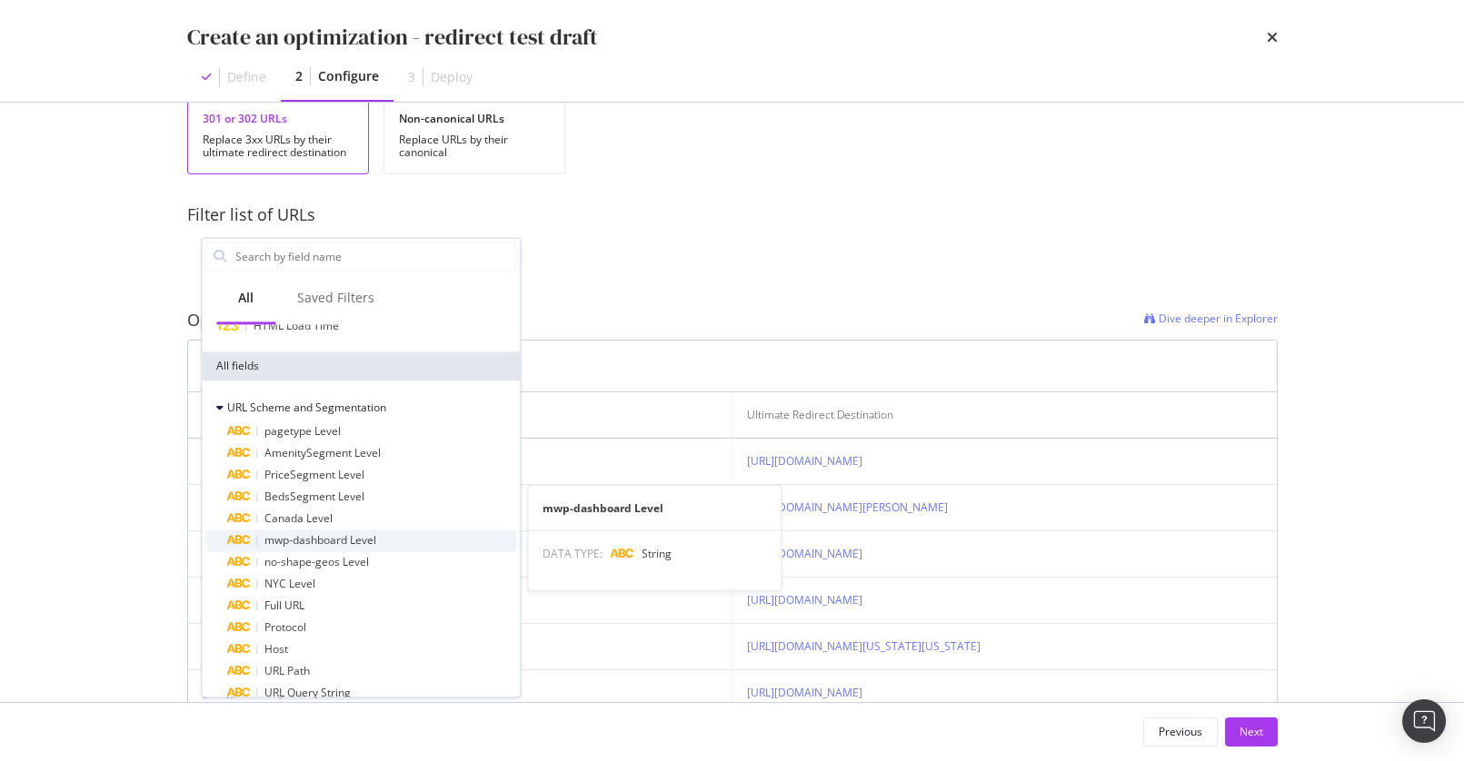
scroll to position [176, 0]
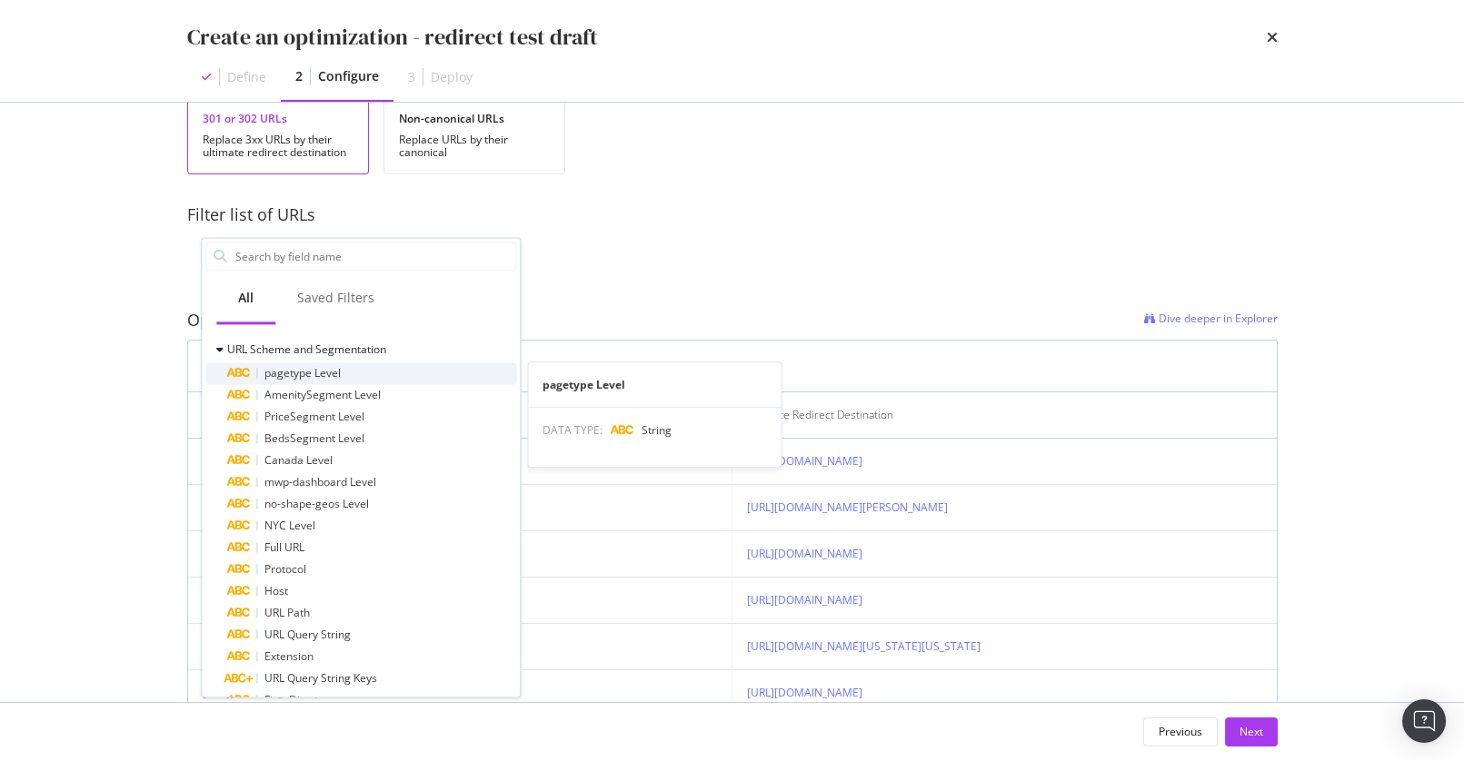
click at [323, 371] on span "pagetype Level" at bounding box center [302, 372] width 76 height 15
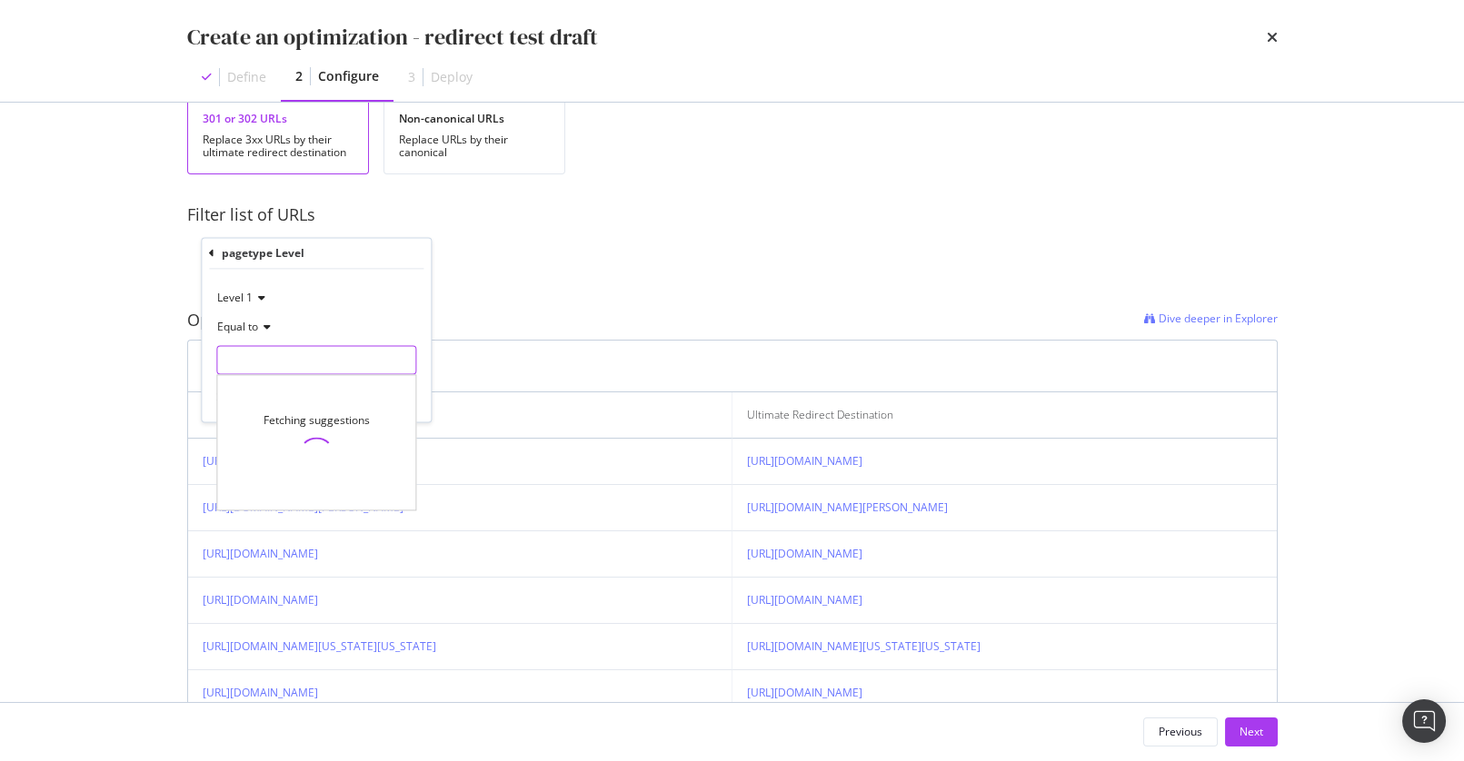
click at [309, 366] on input "modal" at bounding box center [316, 360] width 198 height 29
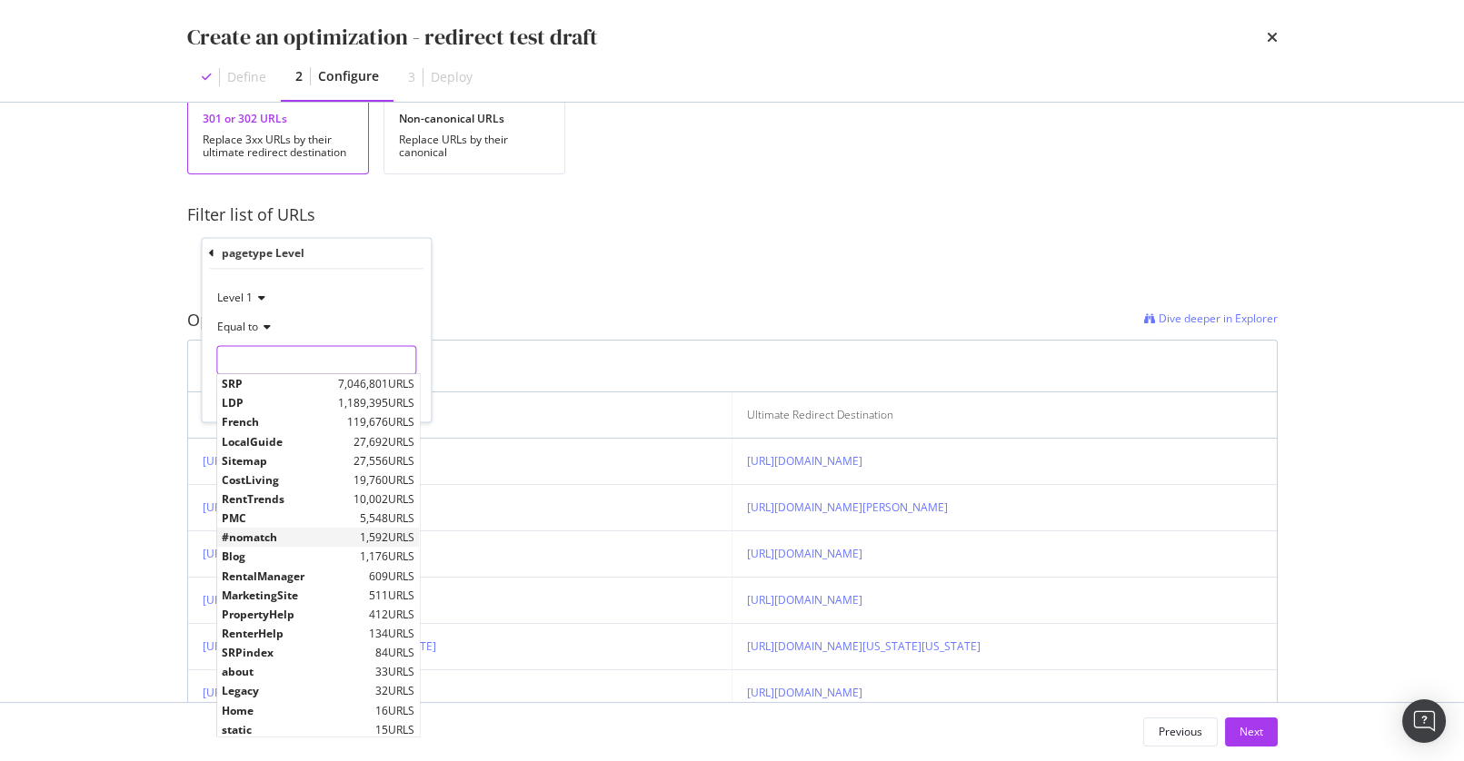
scroll to position [4, 0]
click at [380, 548] on span "1,176 URLS" at bounding box center [387, 553] width 55 height 15
type input "Blog"
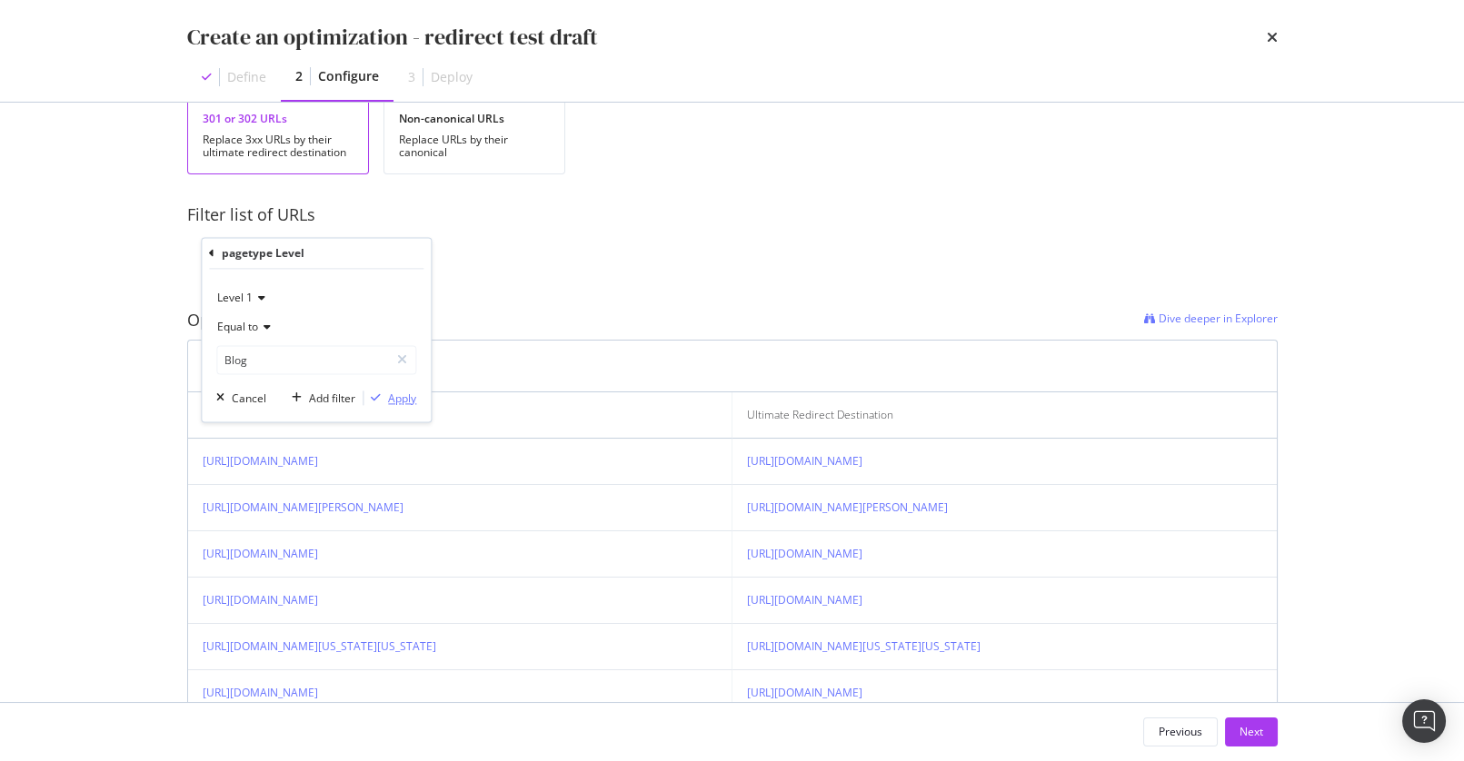
click at [398, 396] on div "Apply" at bounding box center [402, 398] width 28 height 15
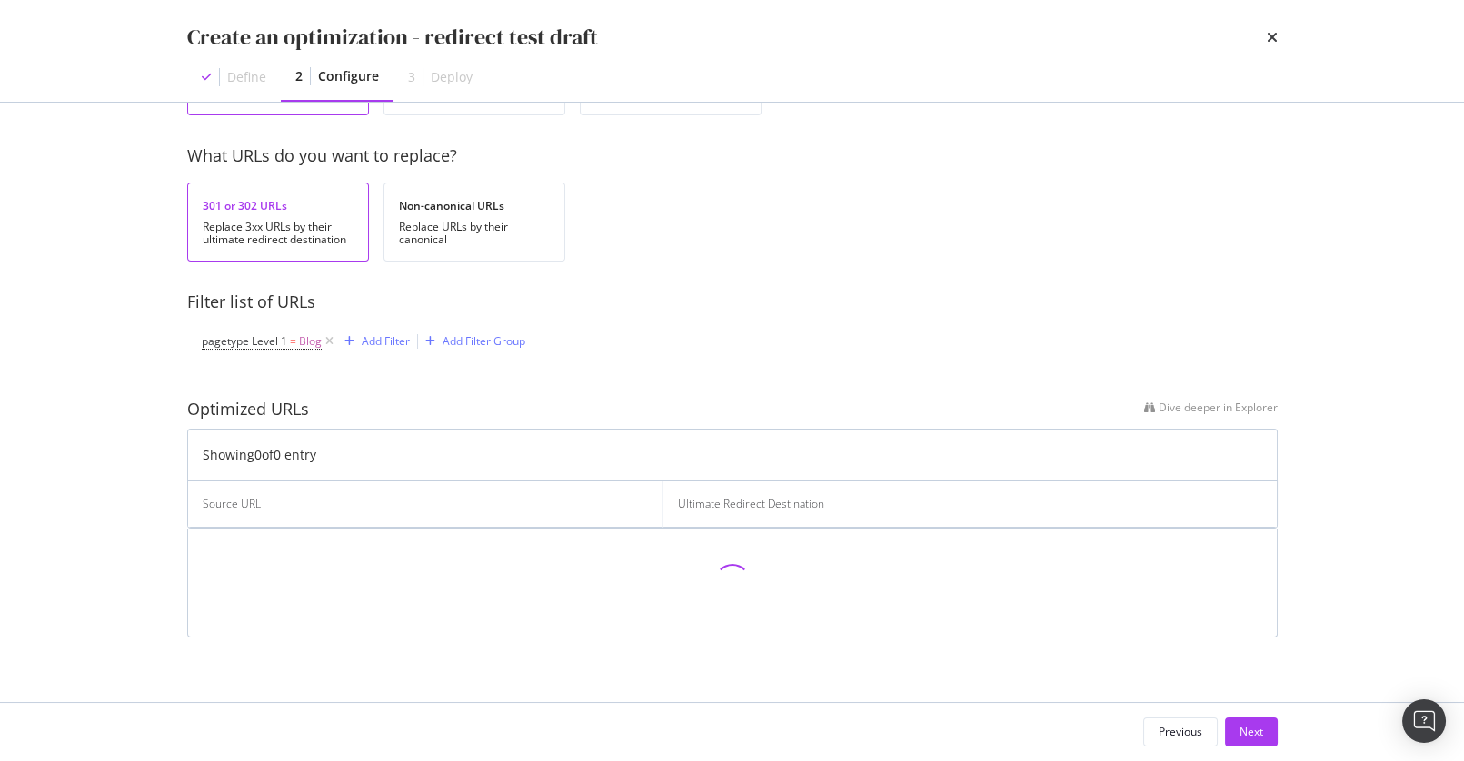
scroll to position [163, 0]
click at [132, 420] on div "Create an optimization - redirect test draft Define 2 Configure 3 Deploy How do…" at bounding box center [732, 380] width 1464 height 761
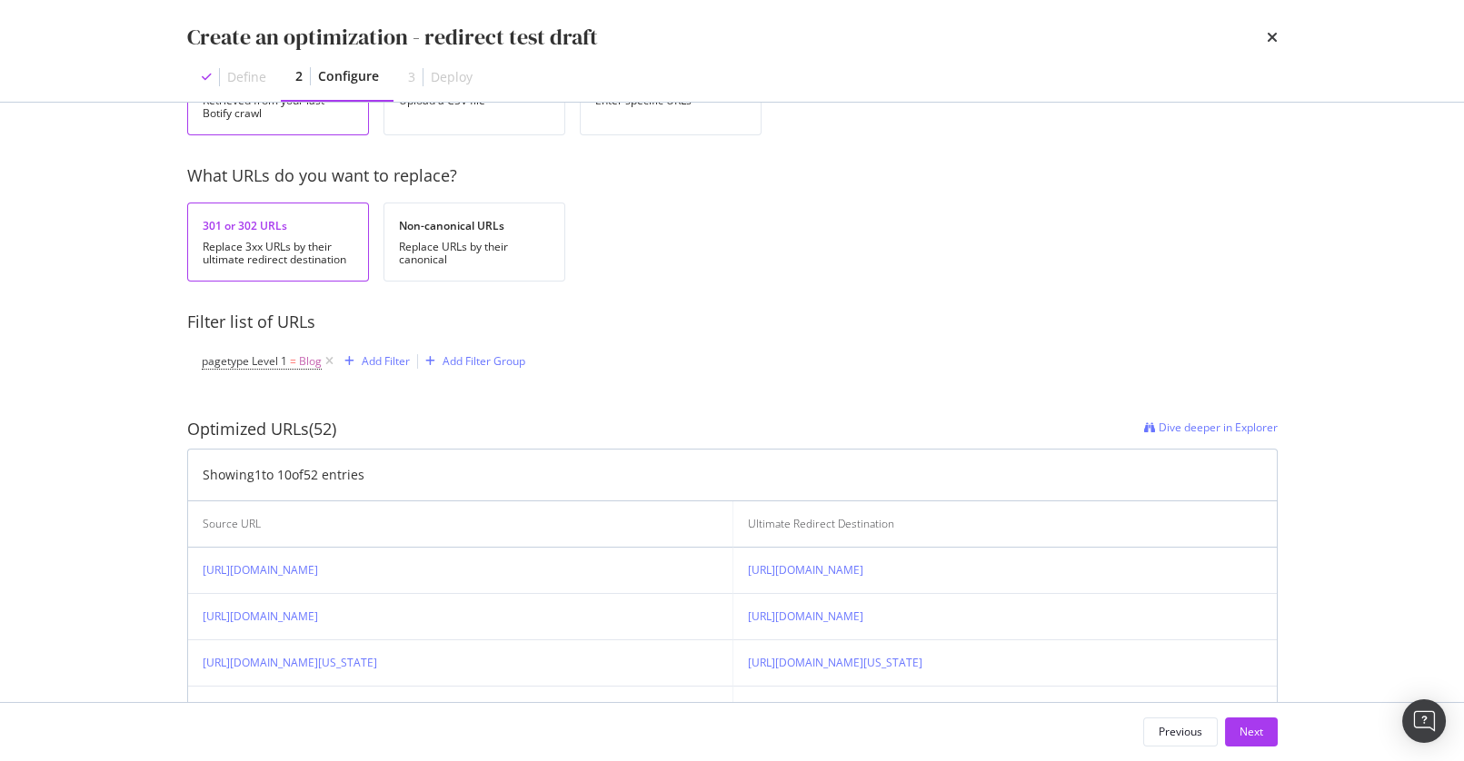
scroll to position [147, 0]
click at [735, 341] on div "pagetype Level 1 = Blog Add Filter Add Filter Group" at bounding box center [732, 357] width 1061 height 55
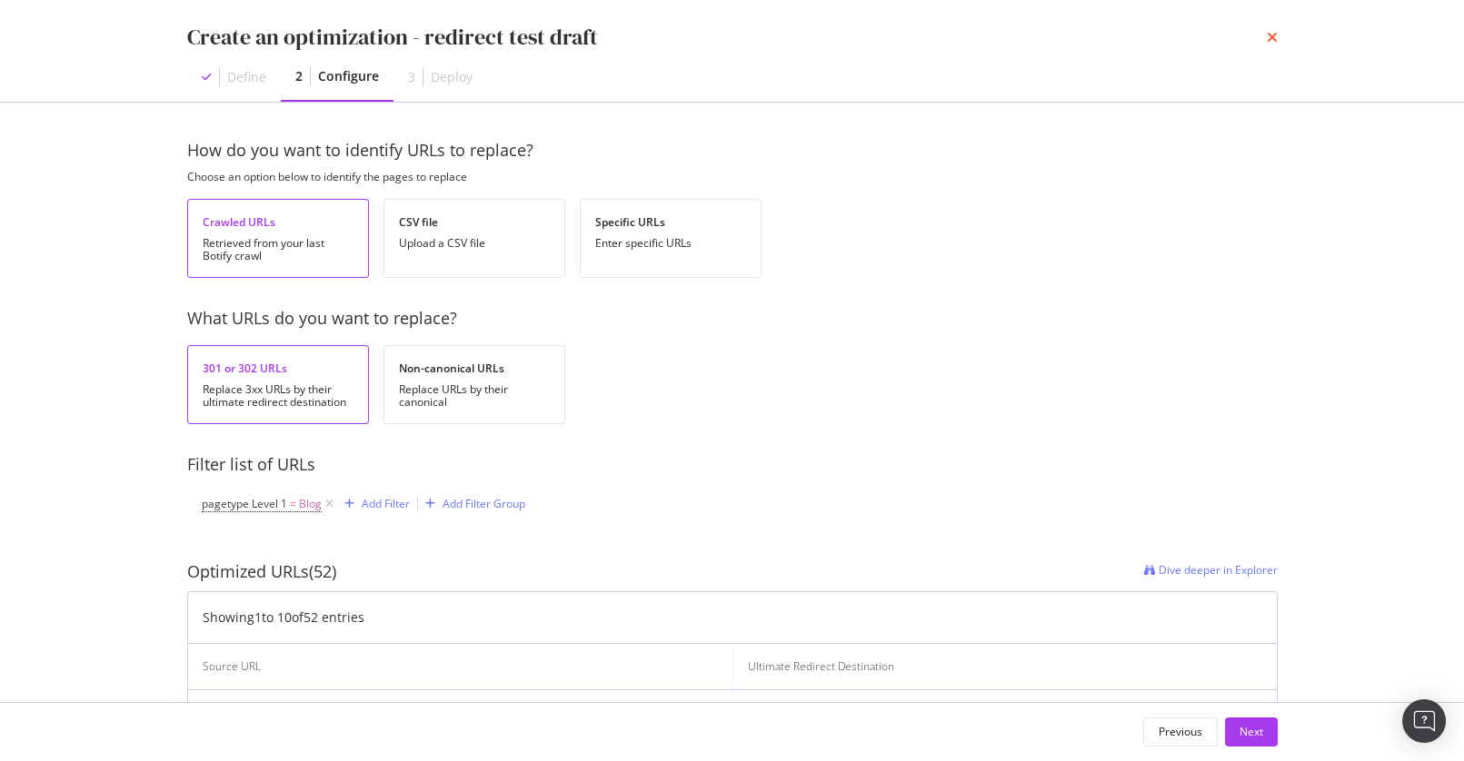
click at [1267, 38] on icon "times" at bounding box center [1272, 37] width 11 height 15
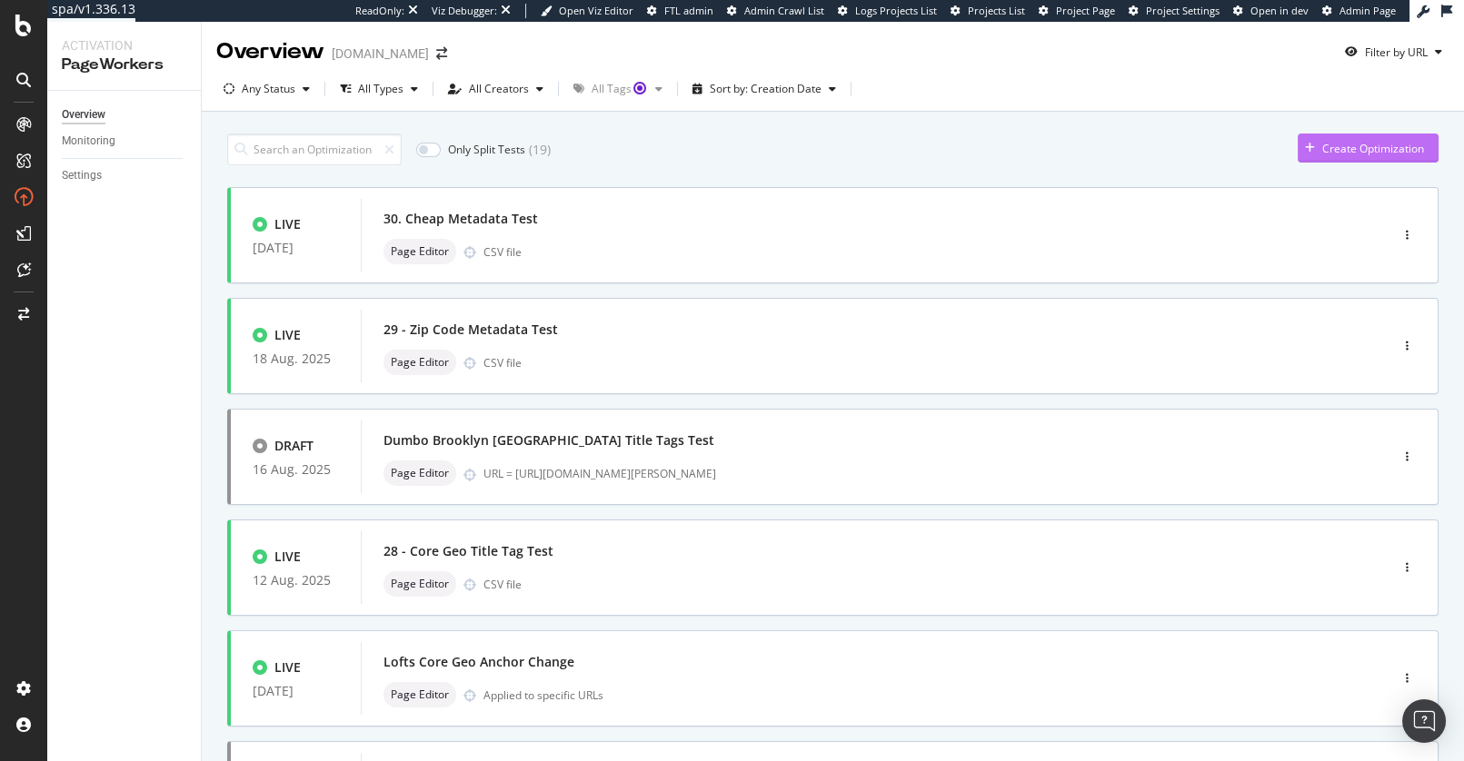
click at [1324, 151] on div "Create Optimization" at bounding box center [1373, 148] width 102 height 15
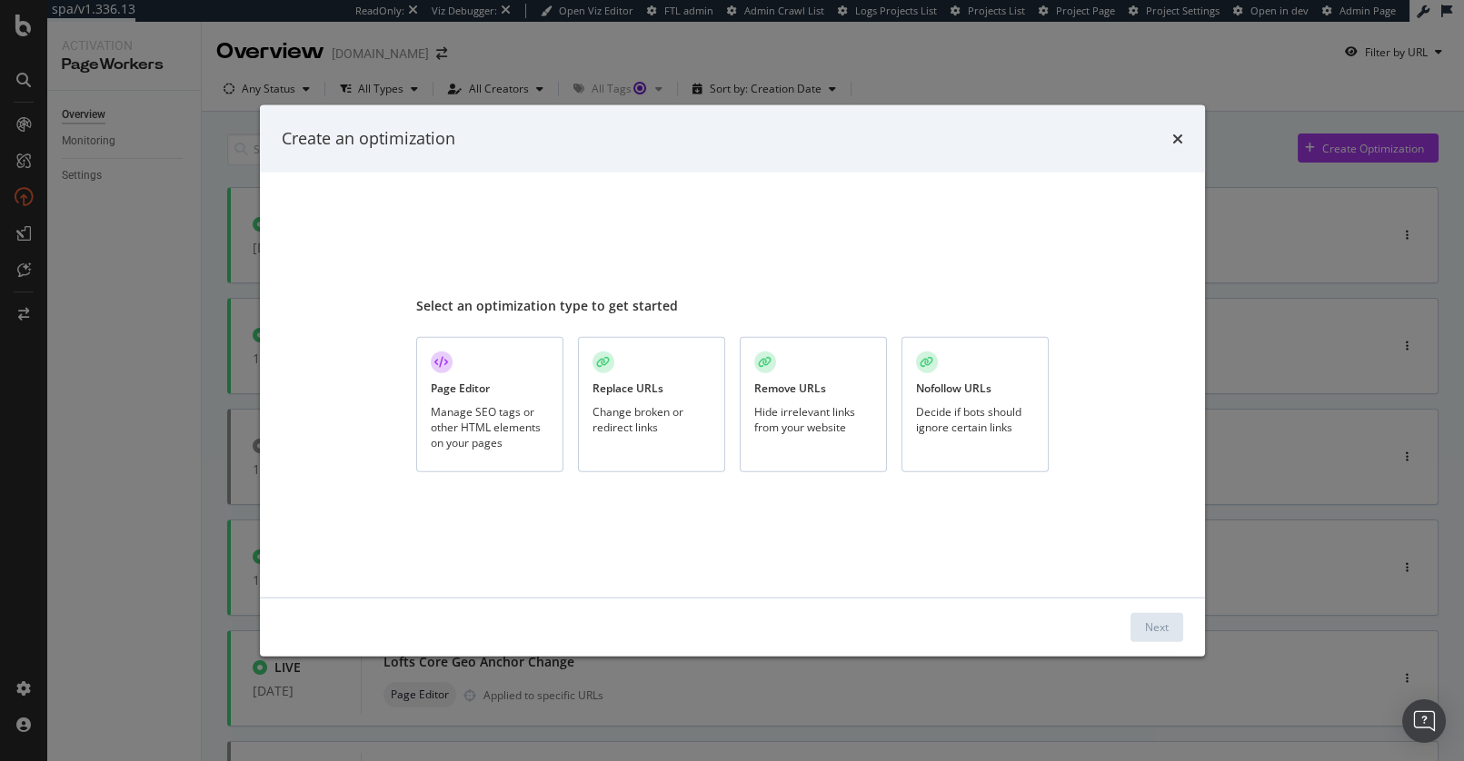
click at [980, 401] on div "Nofollow URLs Decide if bots should ignore certain links" at bounding box center [974, 404] width 147 height 135
click at [1157, 624] on div "Next" at bounding box center [1157, 627] width 24 height 15
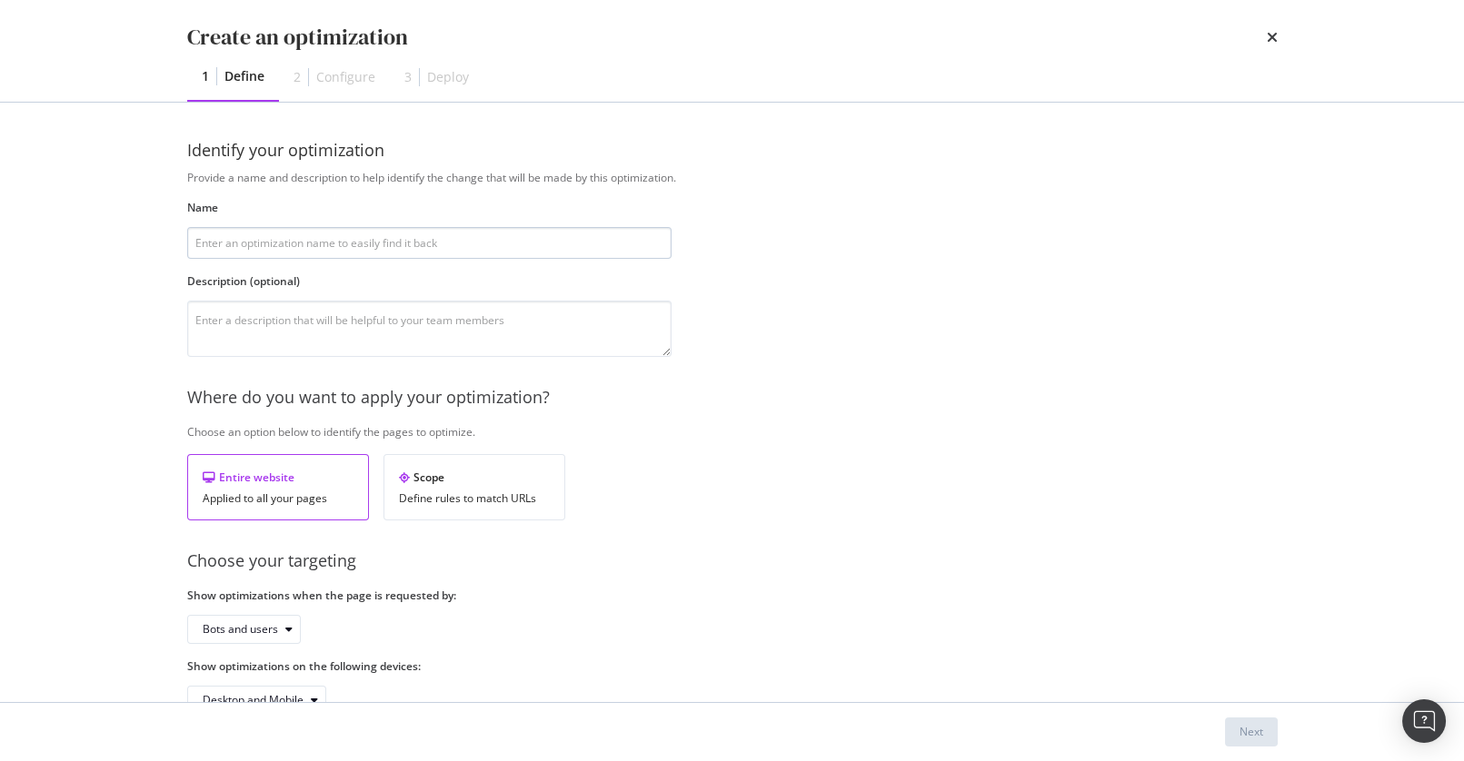
click at [637, 246] on input "modal" at bounding box center [429, 243] width 484 height 32
type input "test 1"
click at [1240, 727] on div "Next" at bounding box center [1251, 731] width 24 height 15
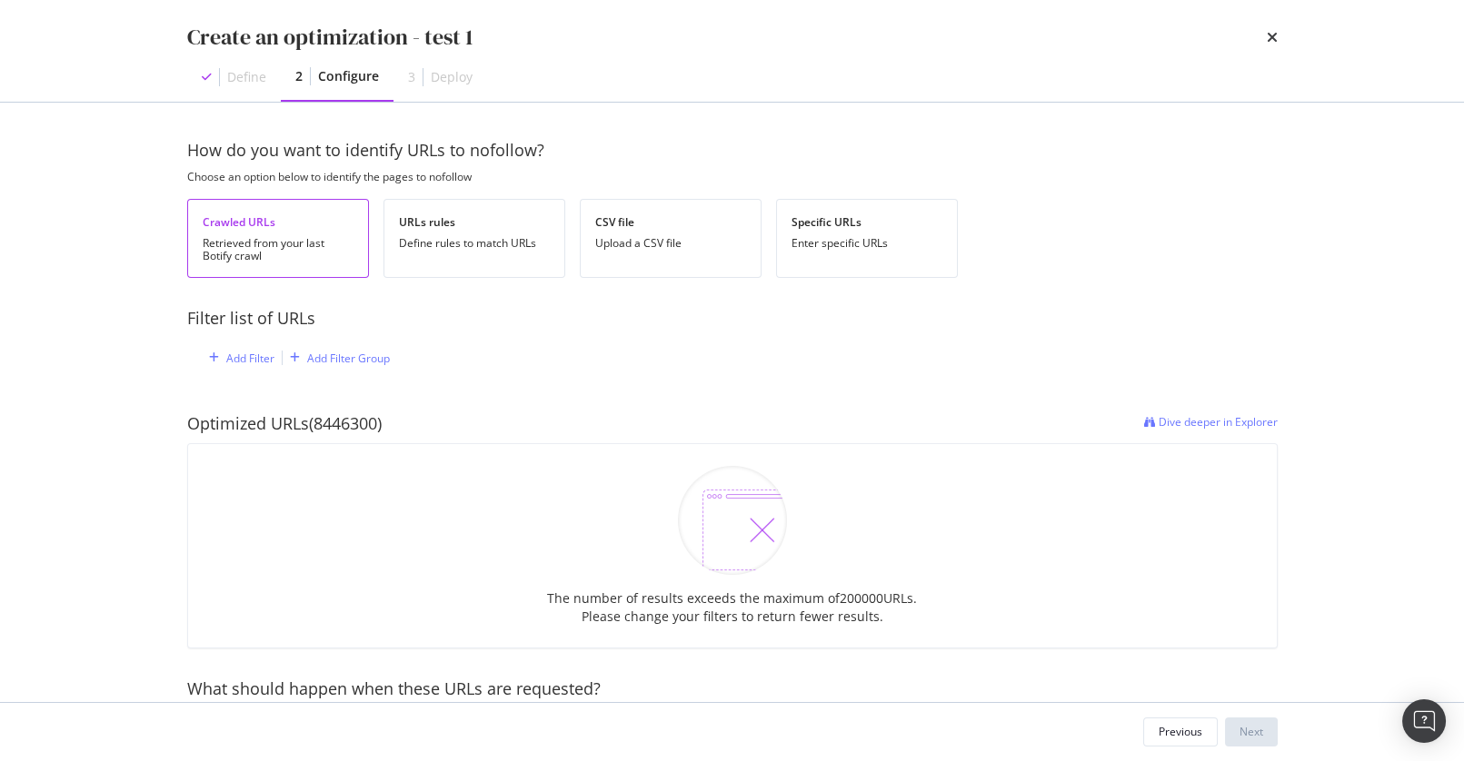
scroll to position [36, 0]
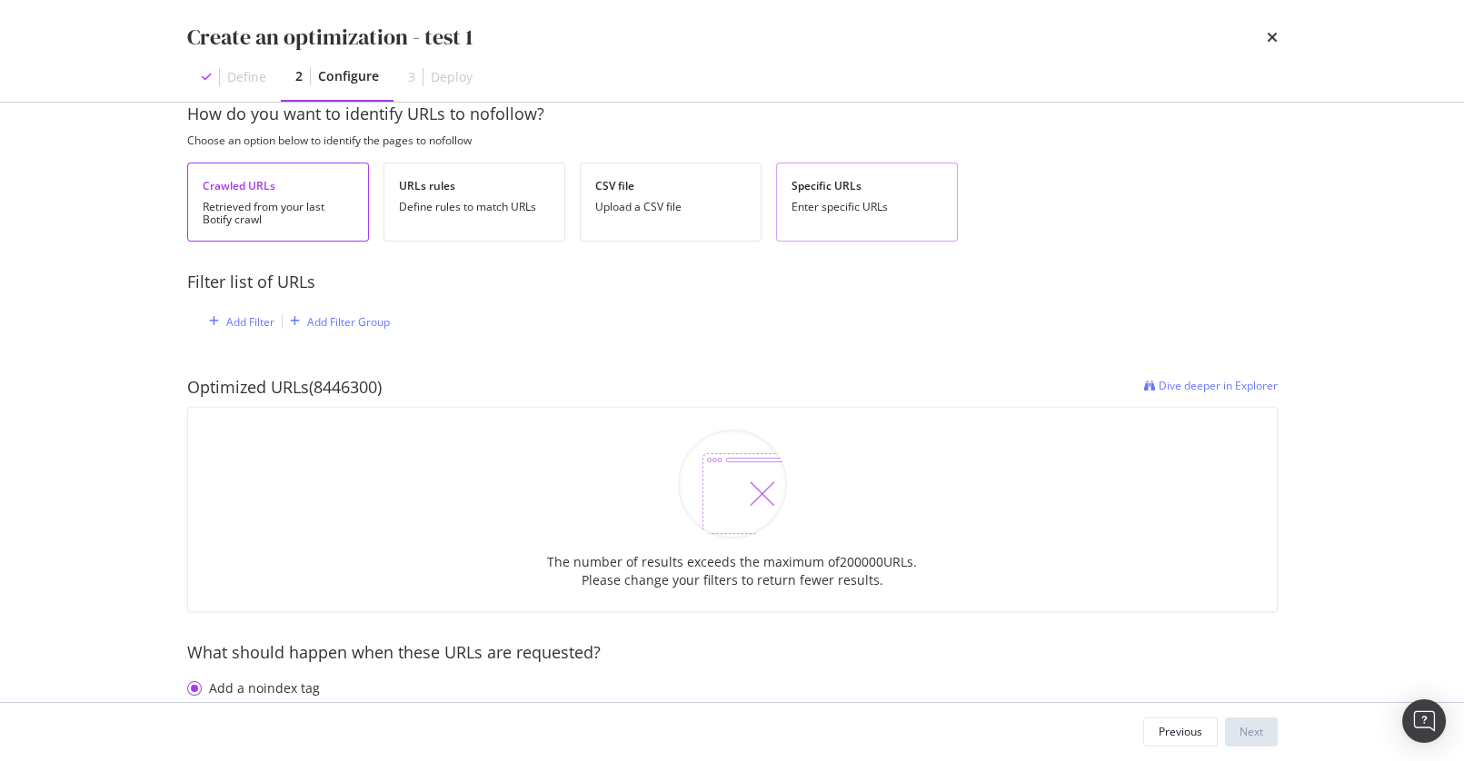
click at [838, 213] on div "Enter specific URLs" at bounding box center [866, 207] width 151 height 13
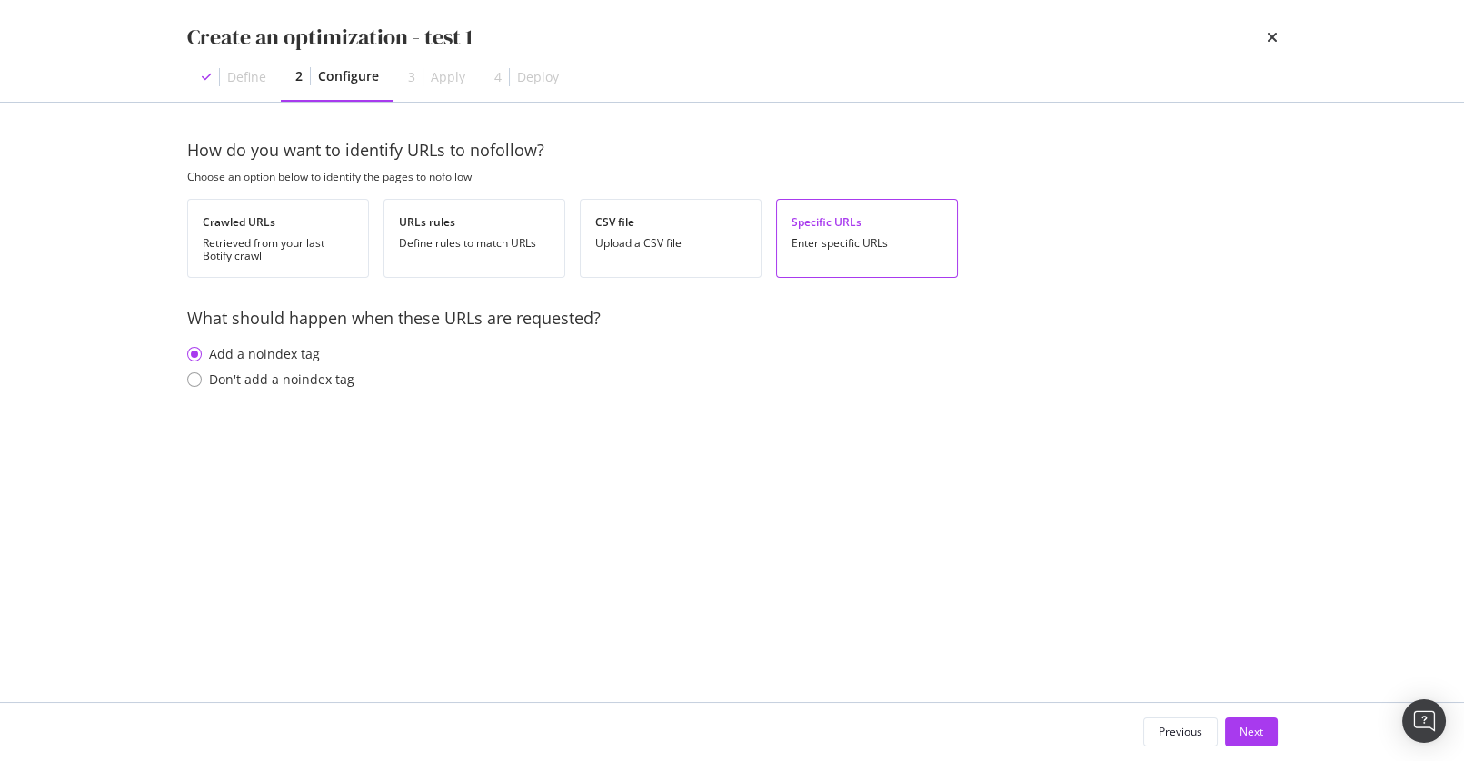
scroll to position [0, 0]
click at [293, 253] on div "Retrieved from your last Botify crawl" at bounding box center [278, 249] width 151 height 25
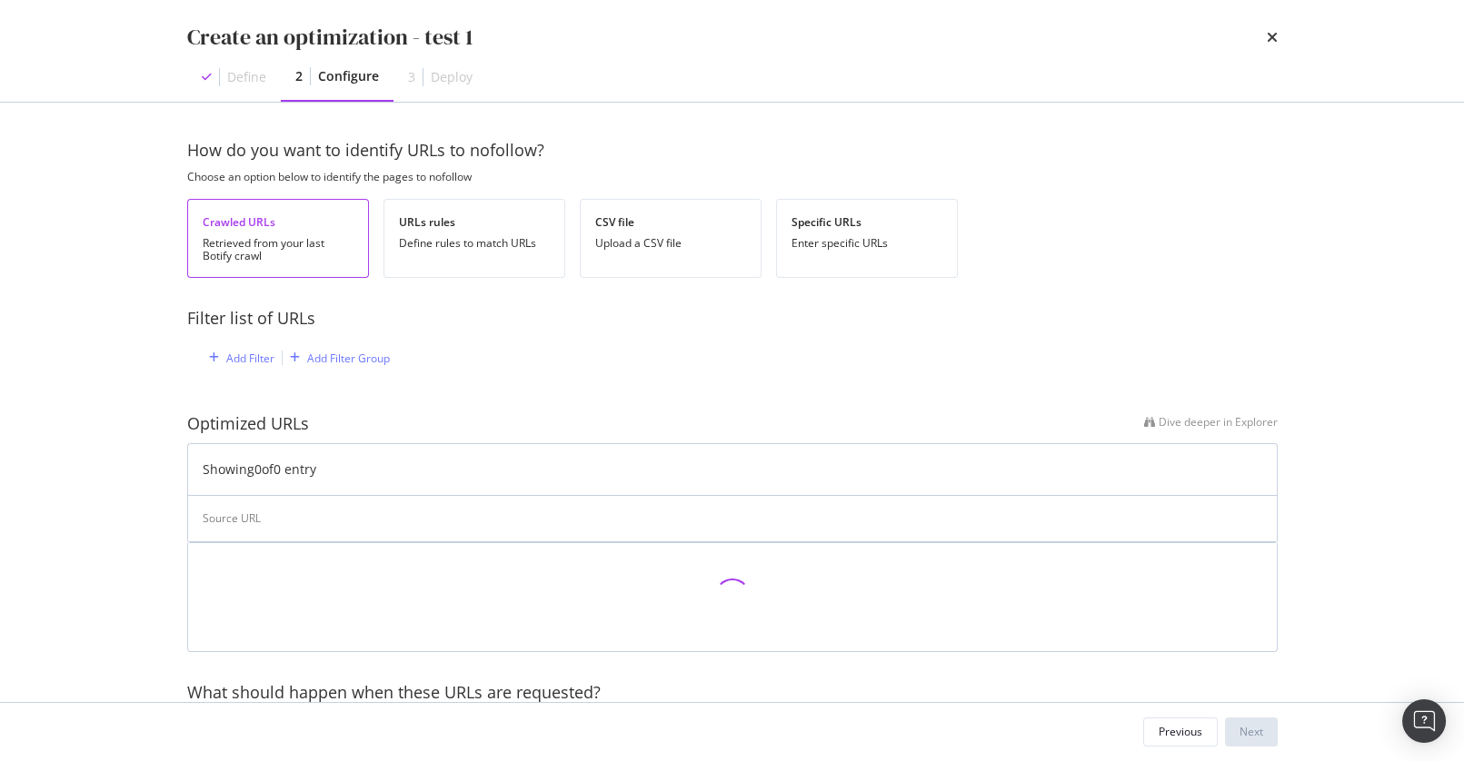
scroll to position [92, 0]
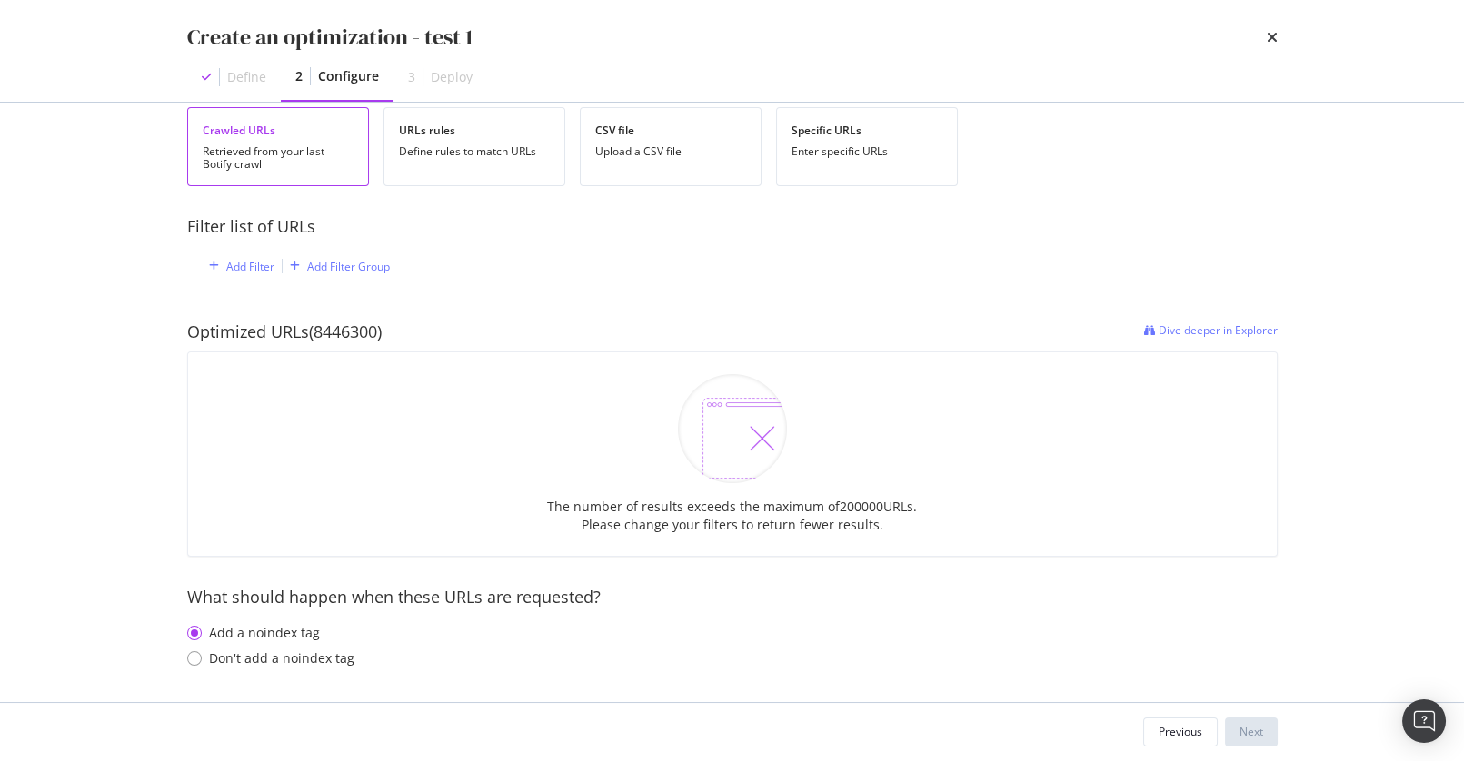
click at [132, 493] on div "Create an optimization - test 1 Define 2 Configure 3 Deploy How do you want to …" at bounding box center [732, 380] width 1464 height 761
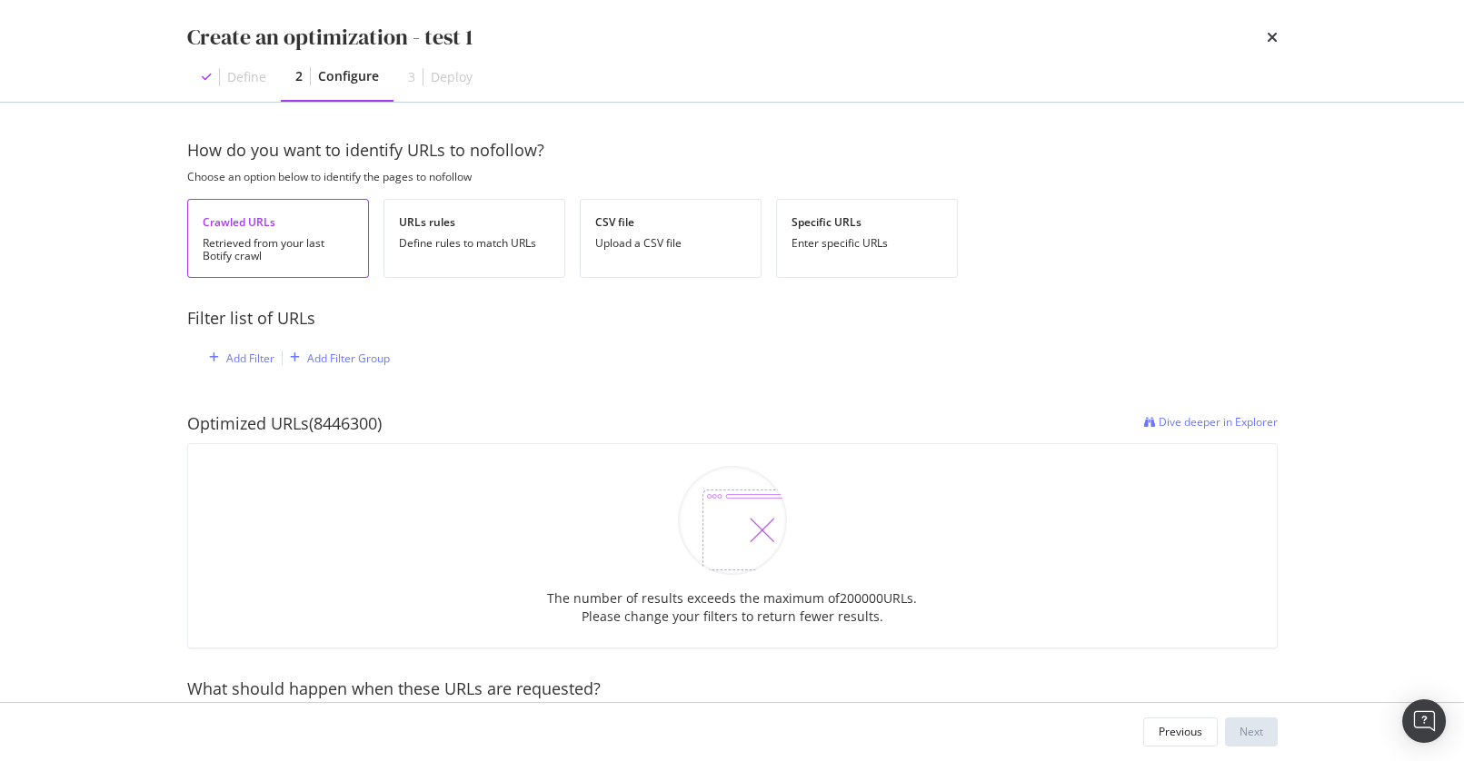
click at [143, 395] on div "Create an optimization - test 1 Define 2 Configure 3 Deploy How do you want to …" at bounding box center [732, 380] width 1464 height 761
click at [414, 406] on div "Optimized URLs (8446300) Dive deeper in Explorer The number of results exceeds …" at bounding box center [732, 530] width 1090 height 294
click at [894, 318] on div "Filter list of URLs" at bounding box center [732, 319] width 1090 height 24
click at [1183, 741] on div "Previous" at bounding box center [1181, 732] width 44 height 25
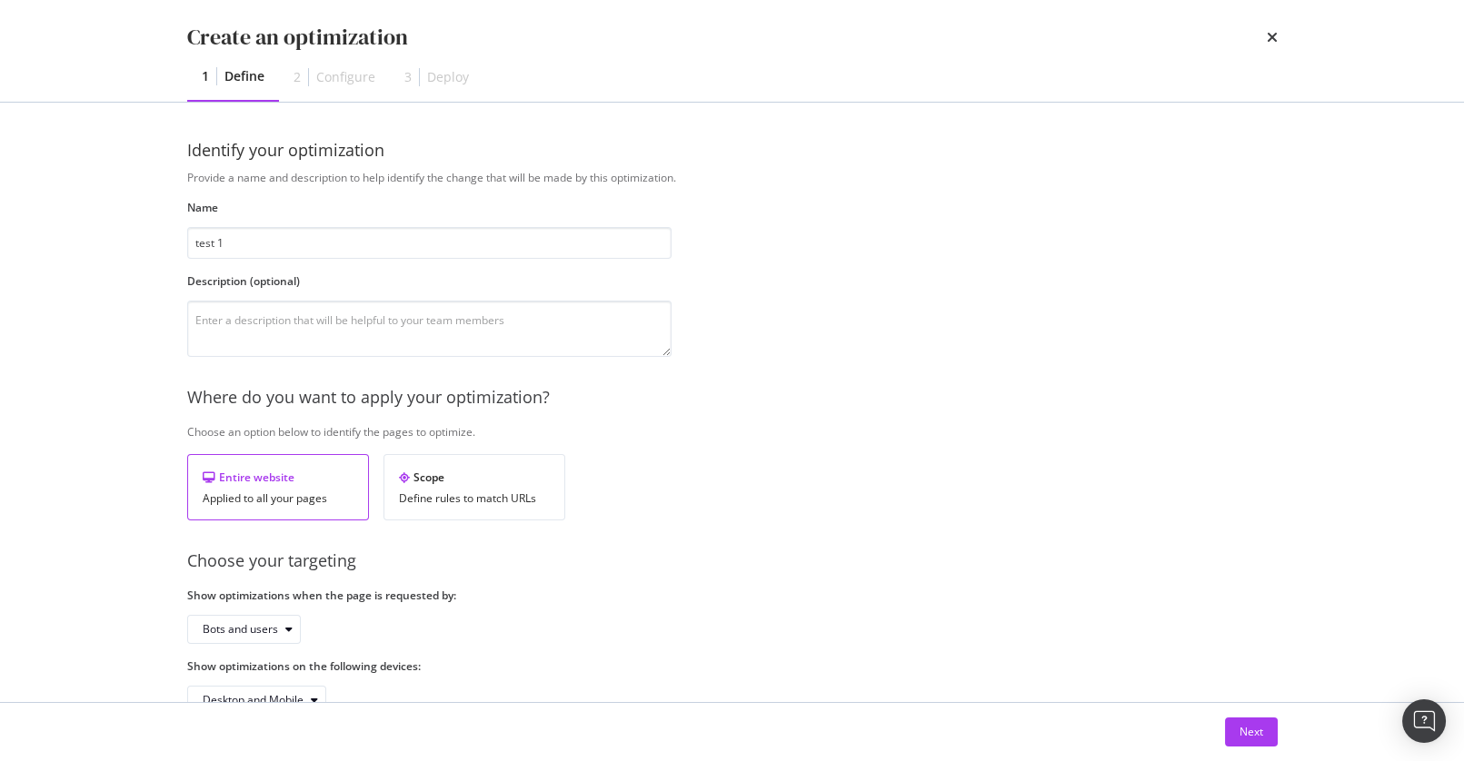
drag, startPoint x: 1272, startPoint y: 37, endPoint x: 1255, endPoint y: 45, distance: 18.7
click at [1272, 37] on icon "times" at bounding box center [1272, 37] width 11 height 15
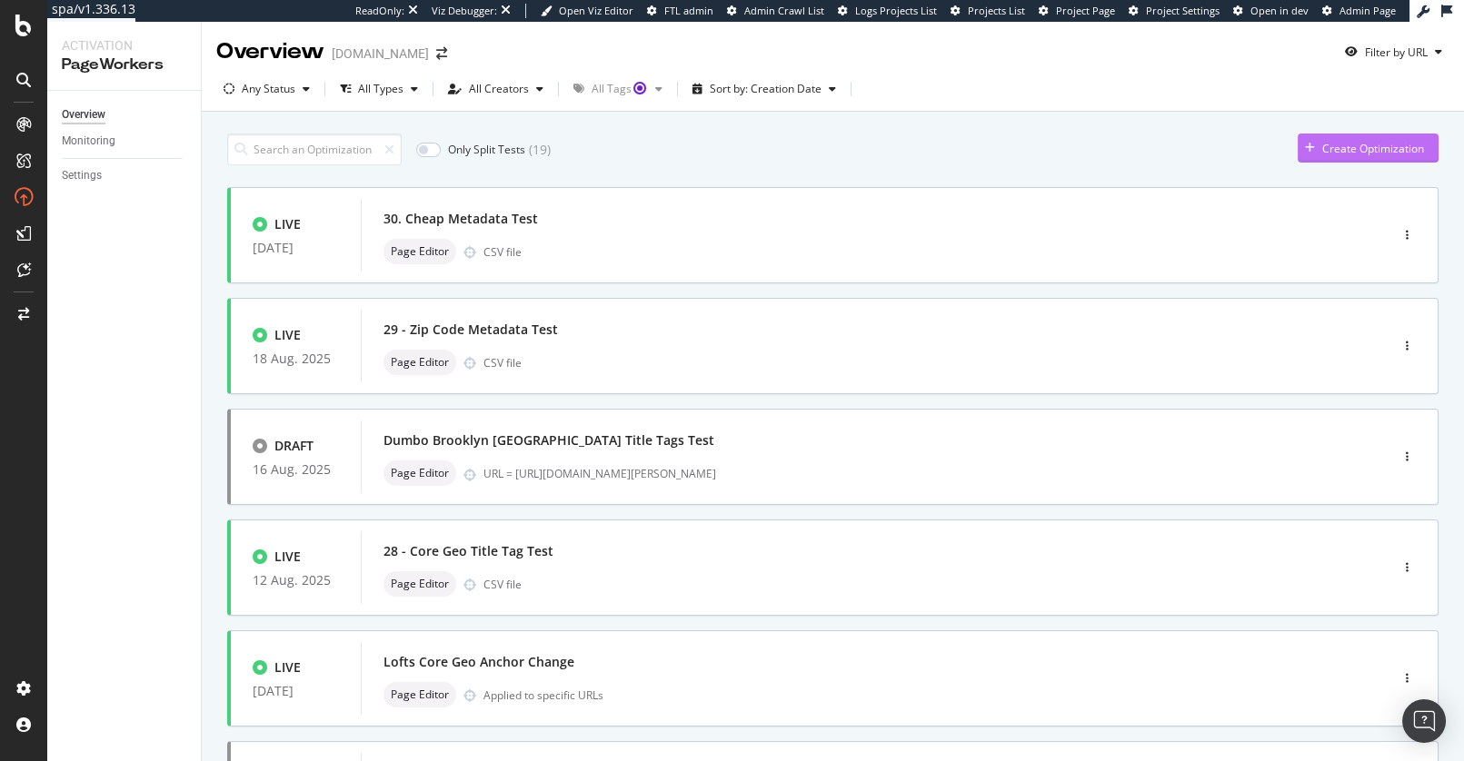
click at [1319, 141] on div "Create Optimization" at bounding box center [1361, 147] width 126 height 27
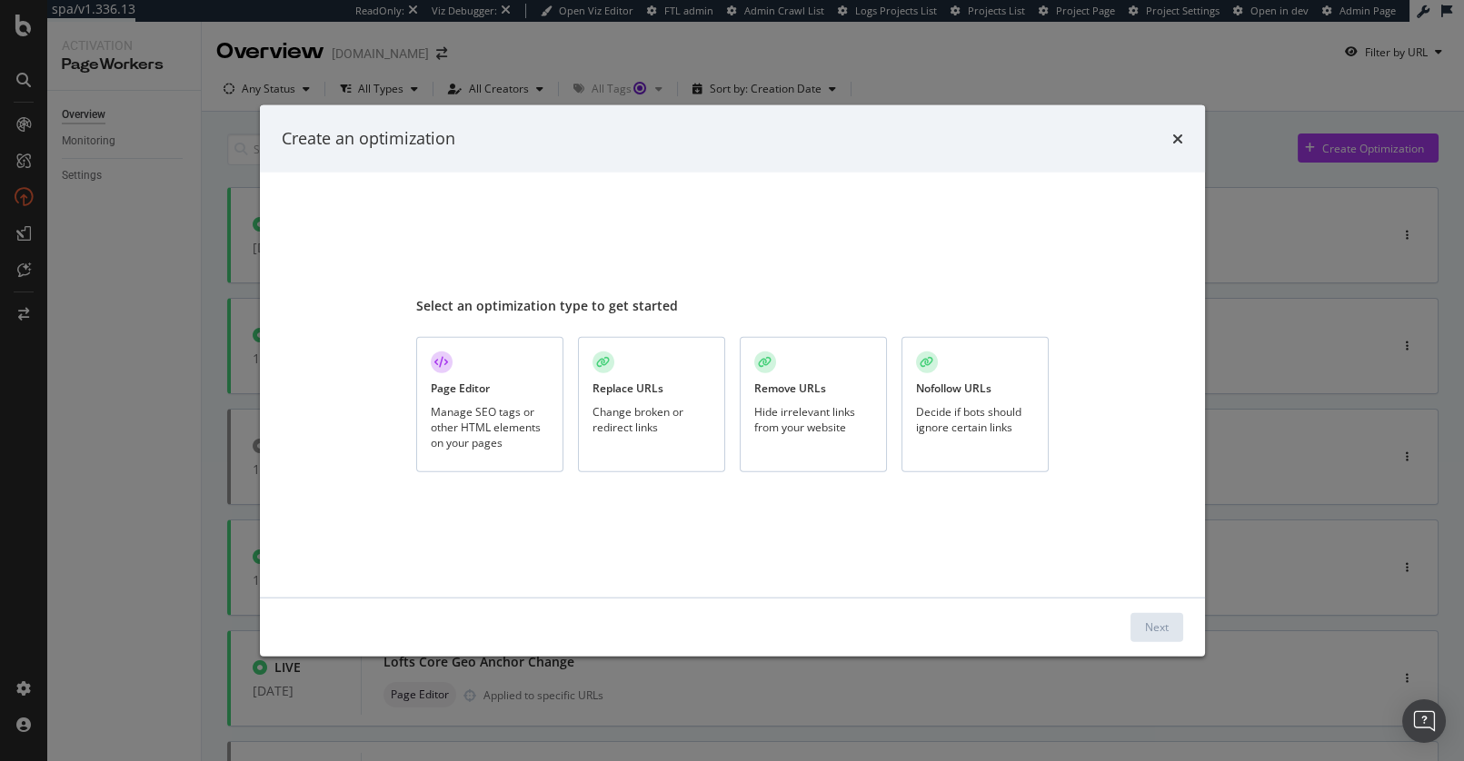
click at [513, 421] on div "Manage SEO tags or other HTML elements on your pages" at bounding box center [490, 426] width 118 height 46
click at [1146, 623] on div "Next" at bounding box center [1157, 627] width 24 height 15
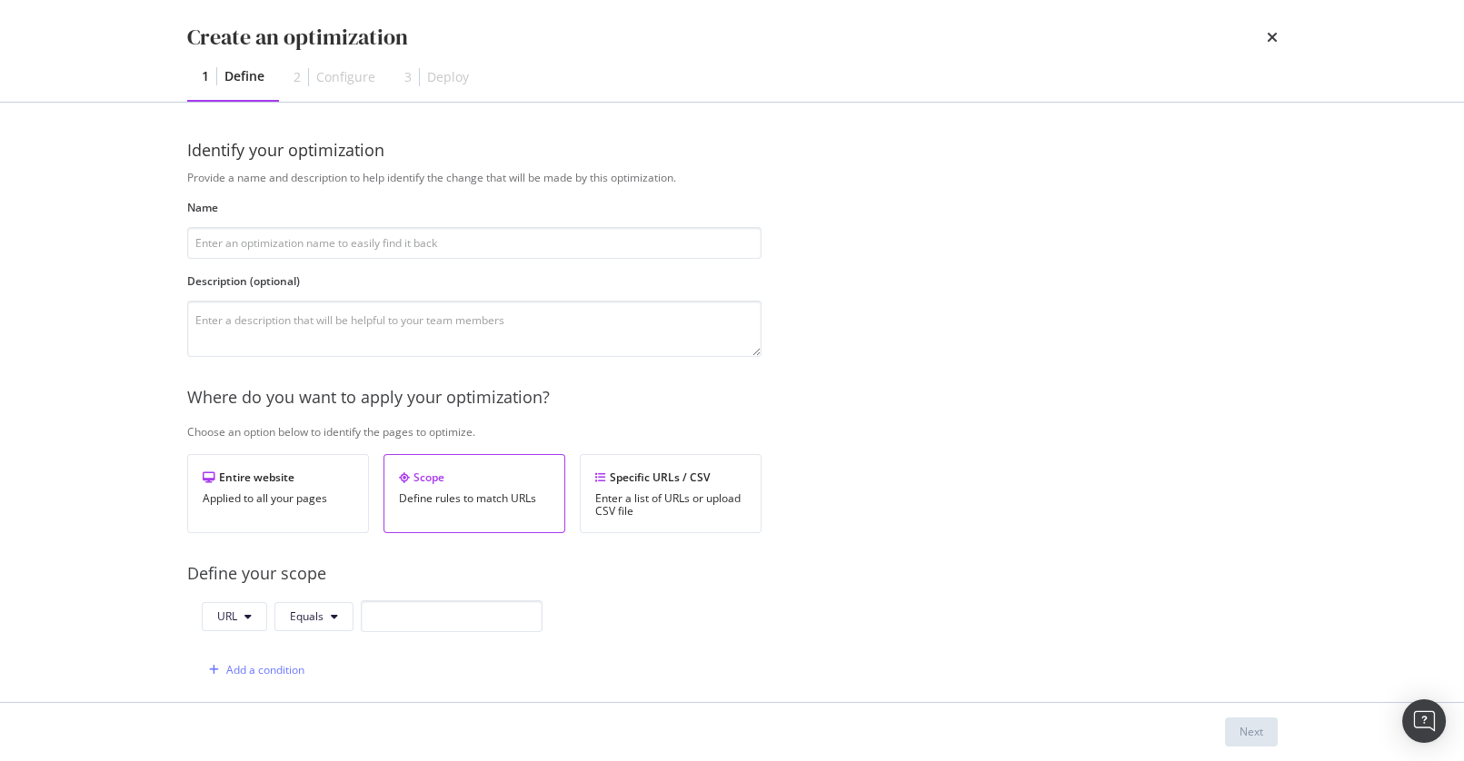
scroll to position [337, 0]
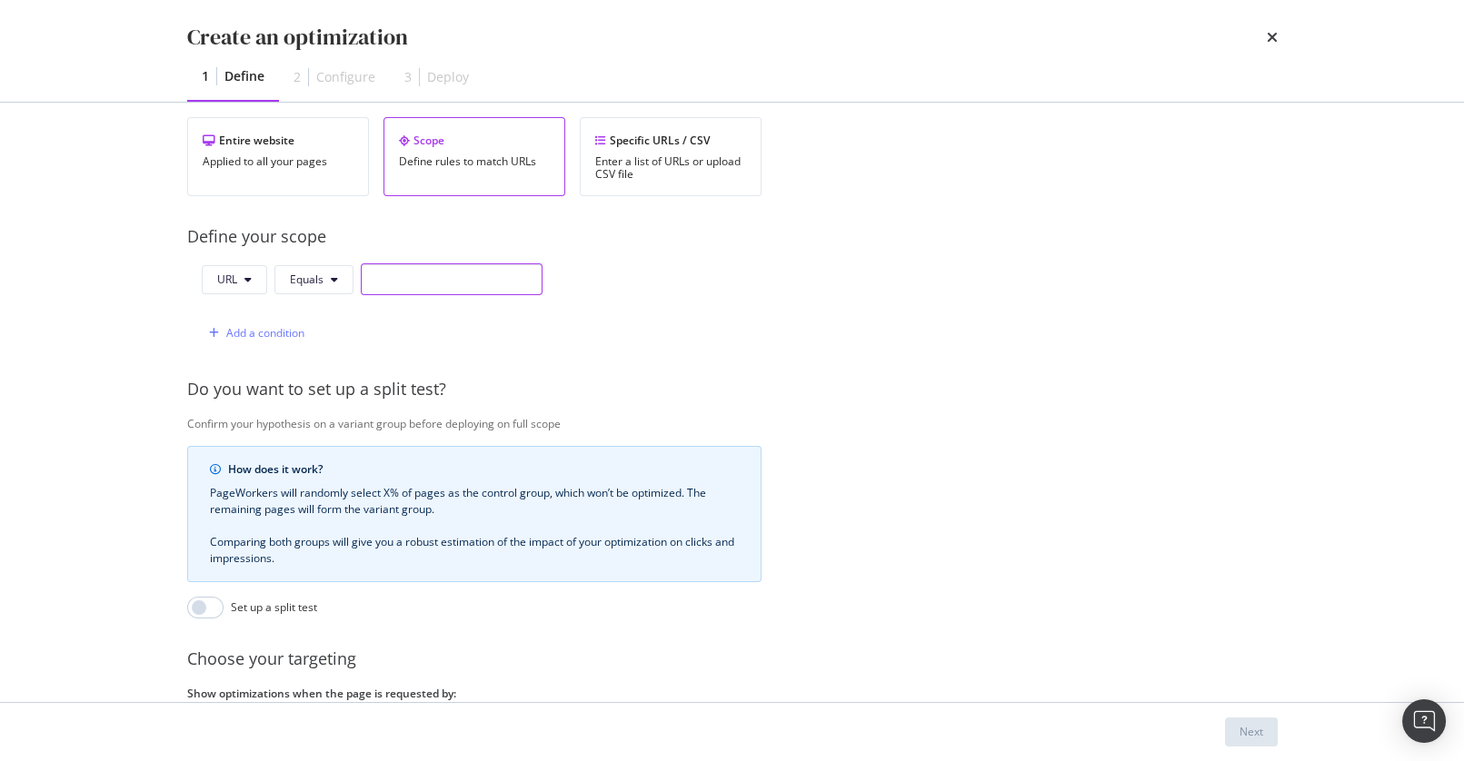
click at [495, 279] on input "modal" at bounding box center [452, 280] width 182 height 32
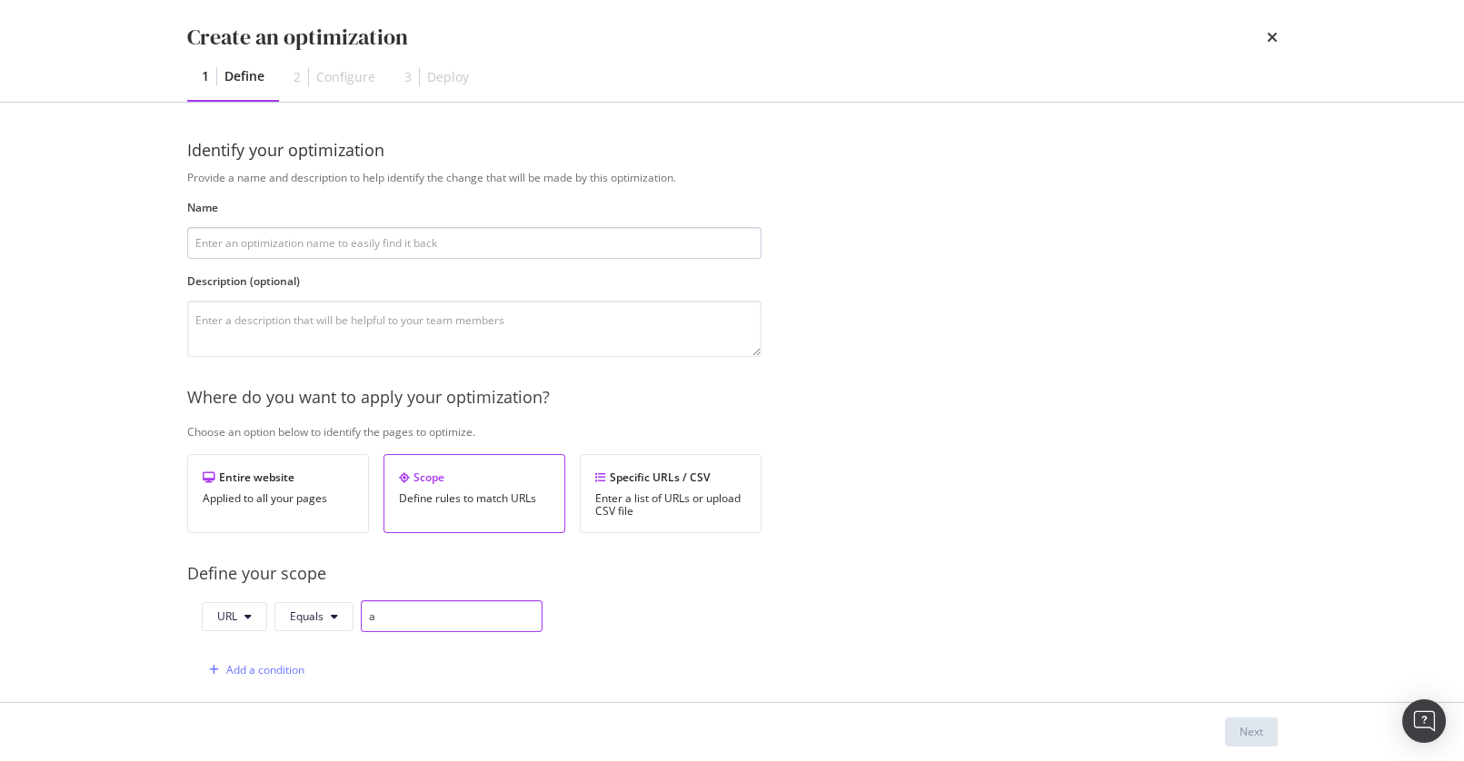
type input "a"
click at [550, 240] on input "modal" at bounding box center [474, 243] width 574 height 32
type input "a"
click at [1267, 731] on button "Next" at bounding box center [1251, 732] width 53 height 29
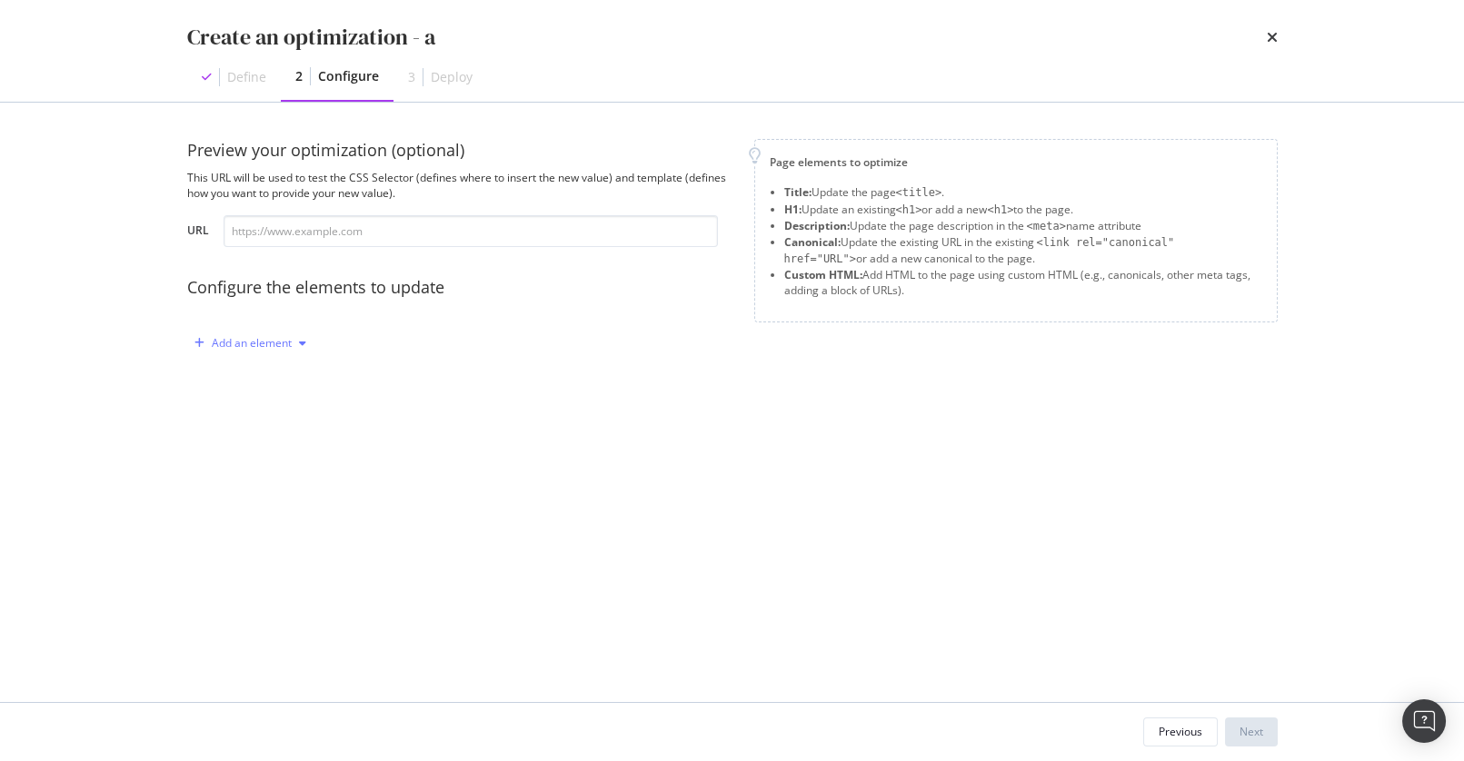
click at [295, 343] on div "modal" at bounding box center [303, 343] width 22 height 11
click at [1270, 38] on icon "times" at bounding box center [1272, 37] width 11 height 15
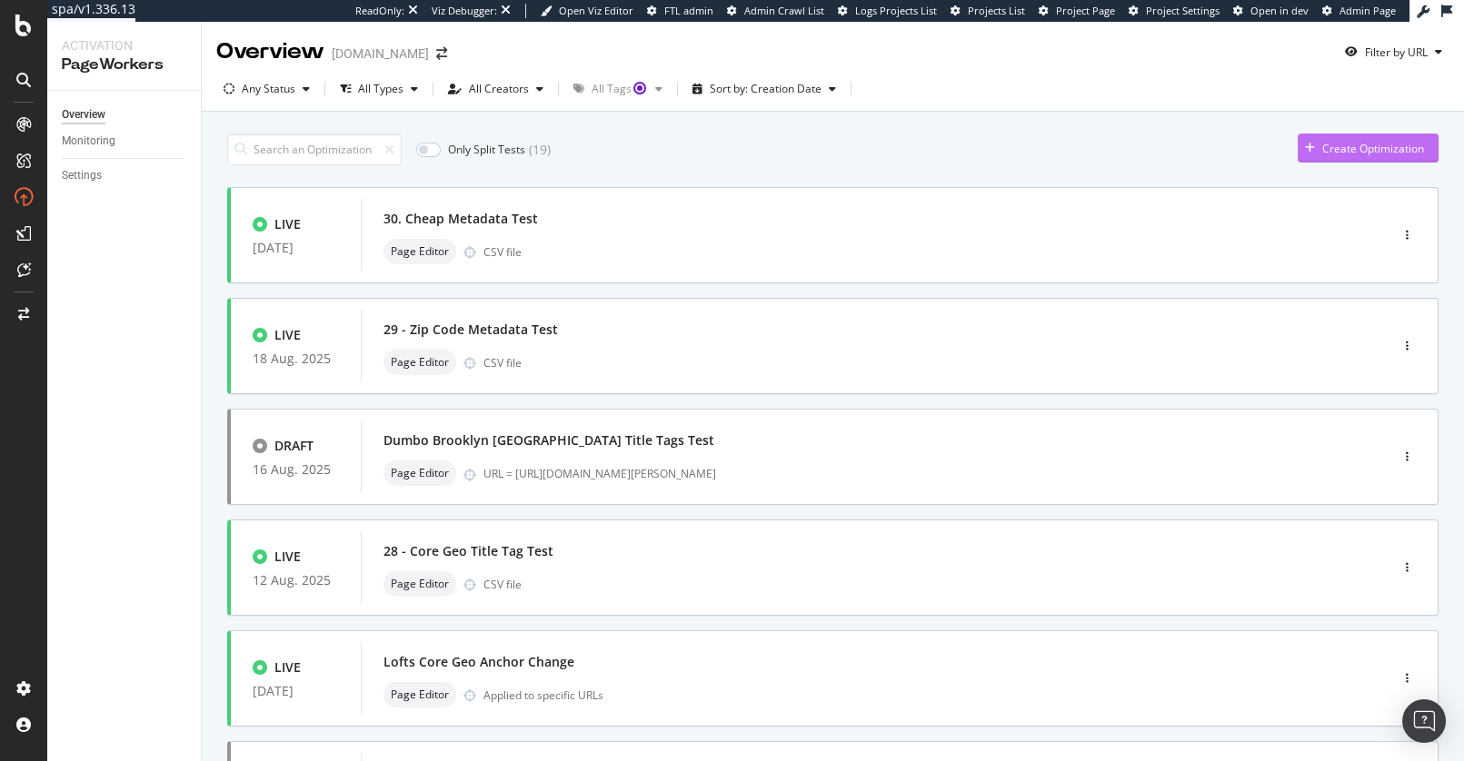
click at [1314, 151] on div "button" at bounding box center [1310, 148] width 25 height 11
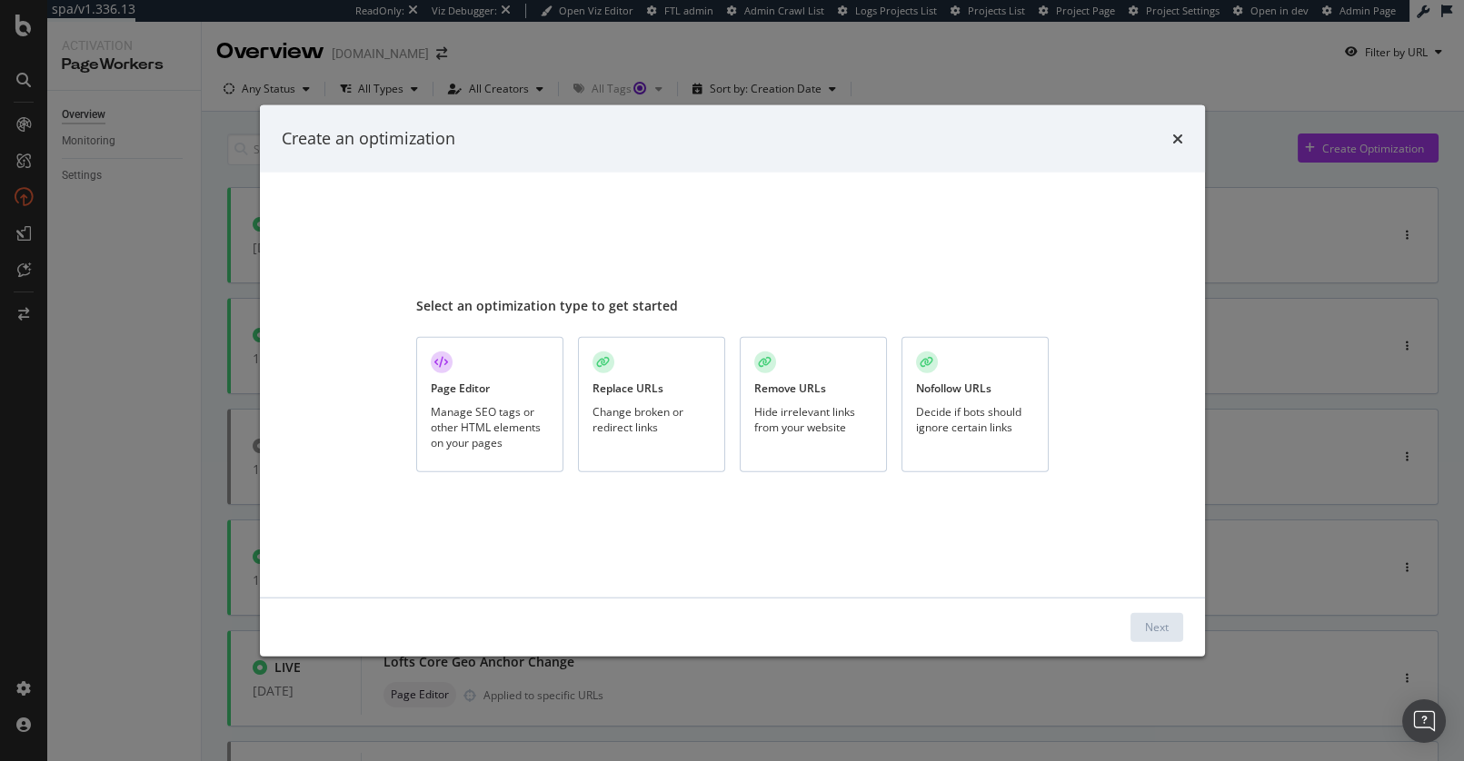
click at [856, 276] on div "Select an optimization type to get started Page Editor Manage SEO tags or other…" at bounding box center [732, 385] width 632 height 382
click at [1174, 135] on icon "times" at bounding box center [1177, 138] width 11 height 15
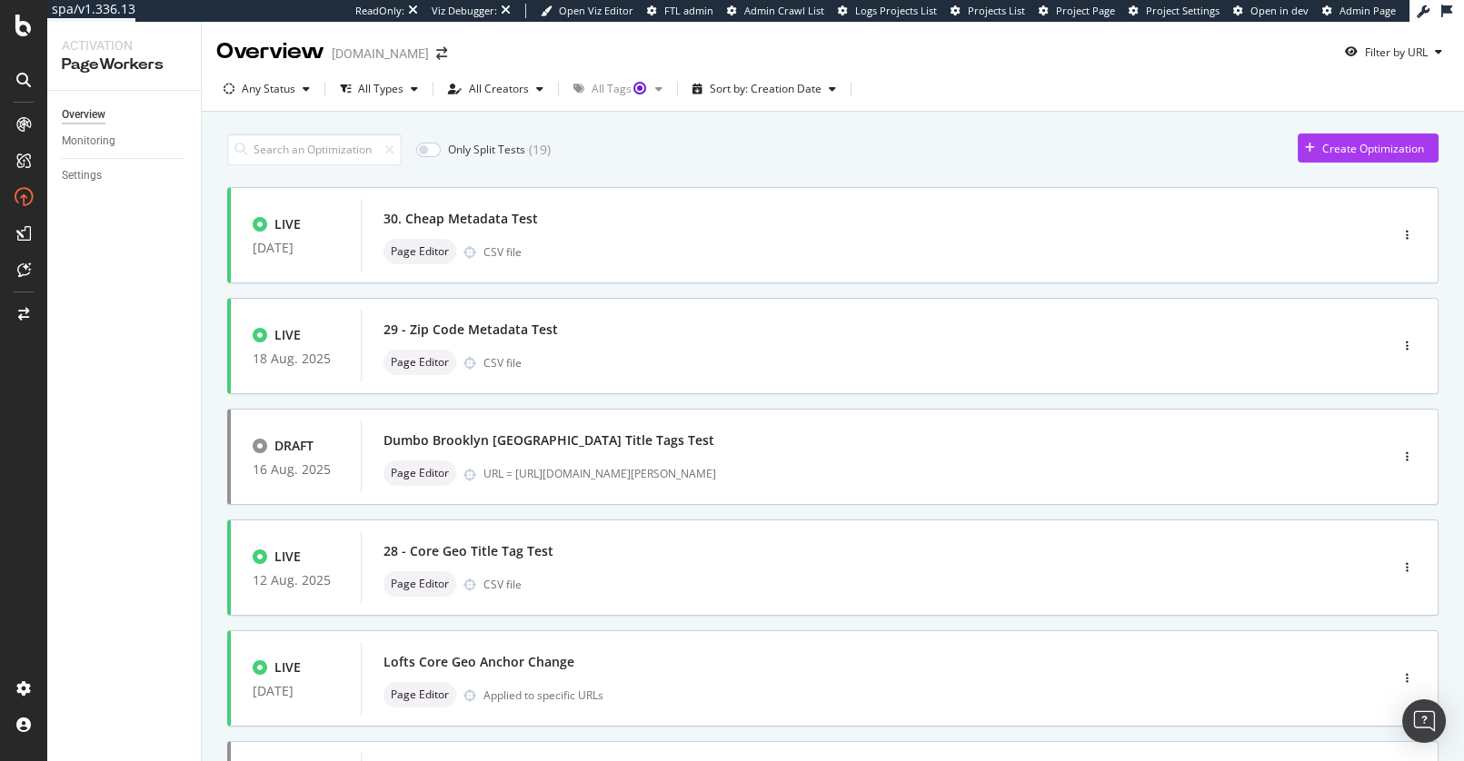
drag, startPoint x: 116, startPoint y: 204, endPoint x: 675, endPoint y: 19, distance: 588.5
drag, startPoint x: 1216, startPoint y: 162, endPoint x: 1311, endPoint y: 168, distance: 95.6
click at [1219, 161] on div "Only Split Tests ( 19 ) Create Optimization" at bounding box center [832, 150] width 1211 height 32
click at [1338, 161] on div "Create Optimization" at bounding box center [1361, 147] width 126 height 27
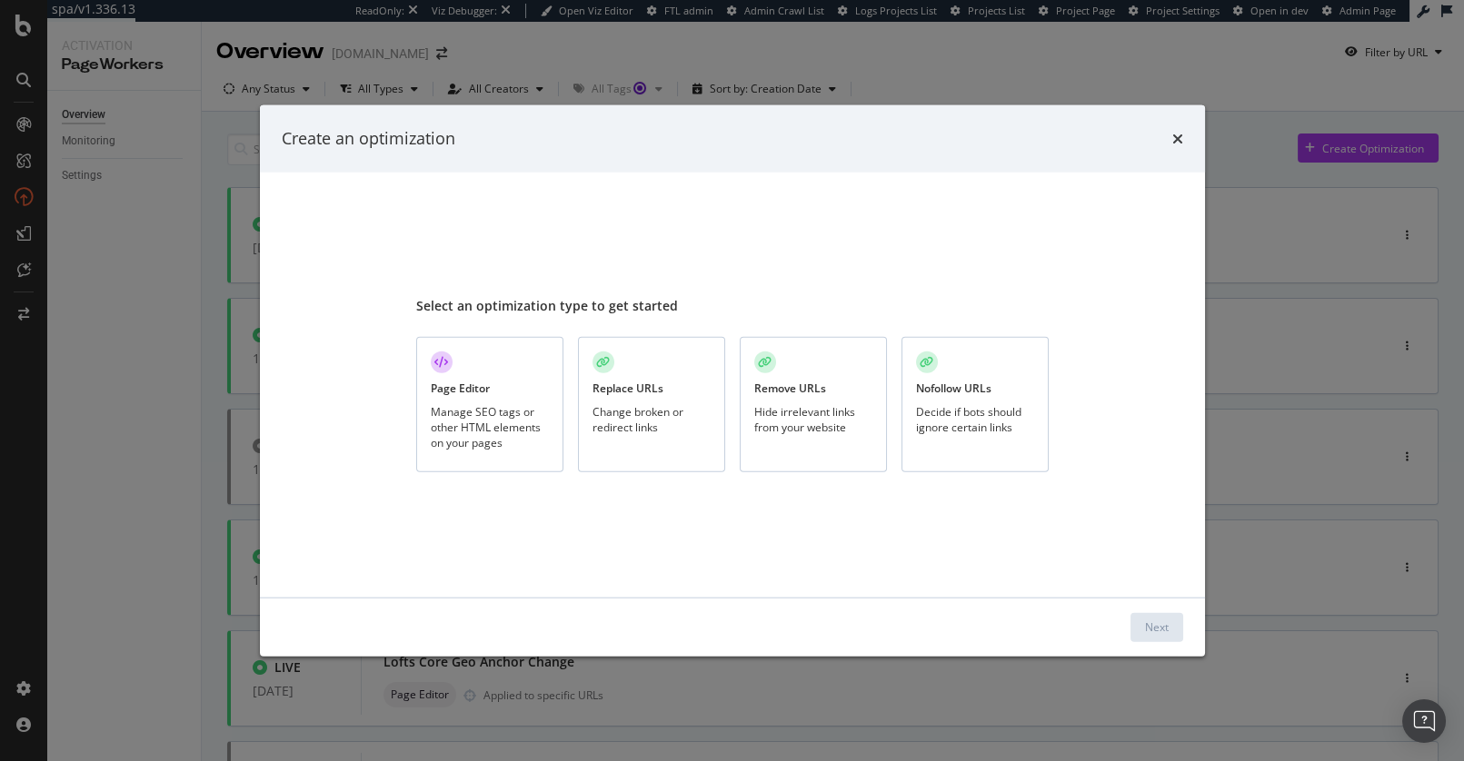
click at [839, 265] on div "Select an optimization type to get started Page Editor Manage SEO tags or other…" at bounding box center [732, 385] width 632 height 382
click at [1179, 139] on icon "times" at bounding box center [1177, 138] width 11 height 15
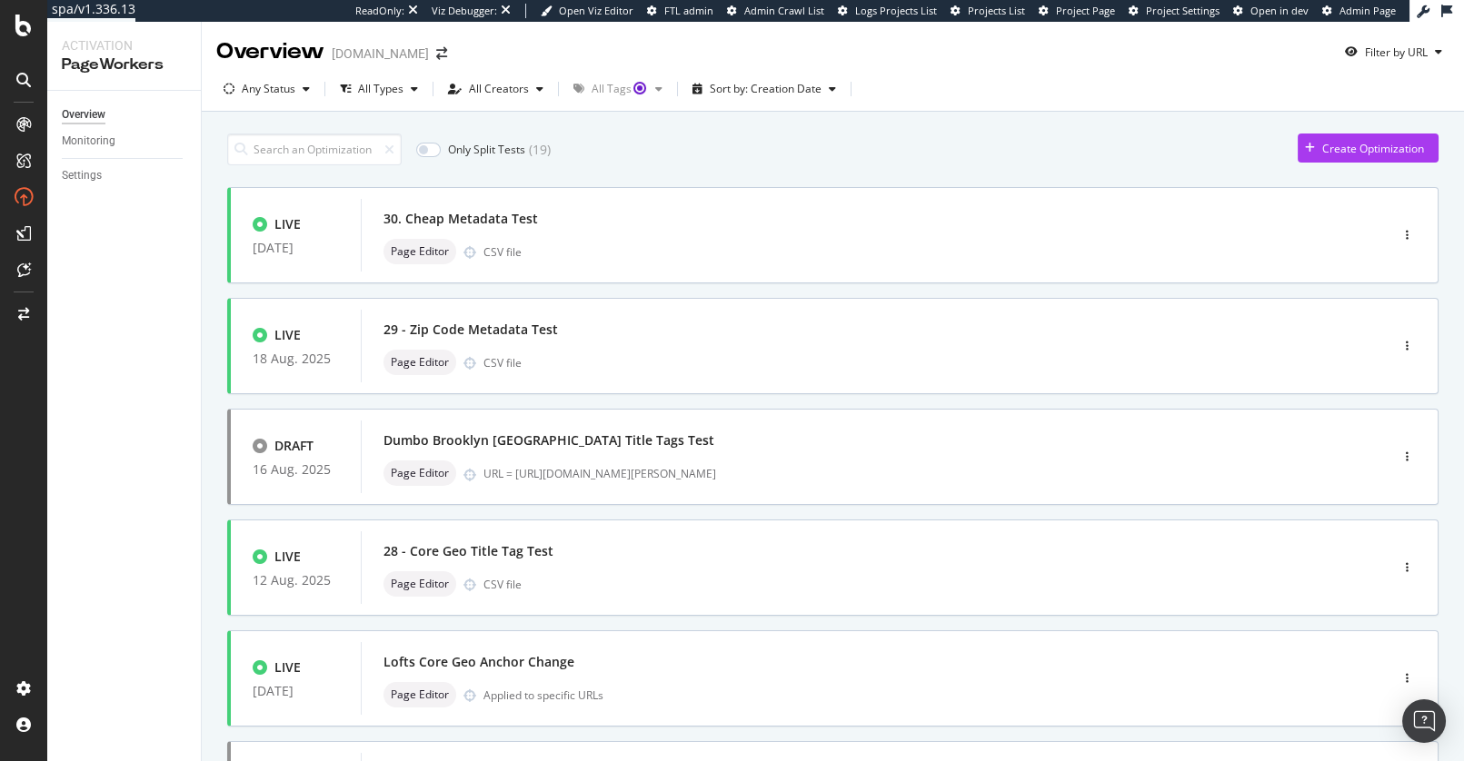
click at [1106, 153] on div "Only Split Tests ( 19 ) Create Optimization" at bounding box center [832, 150] width 1211 height 32
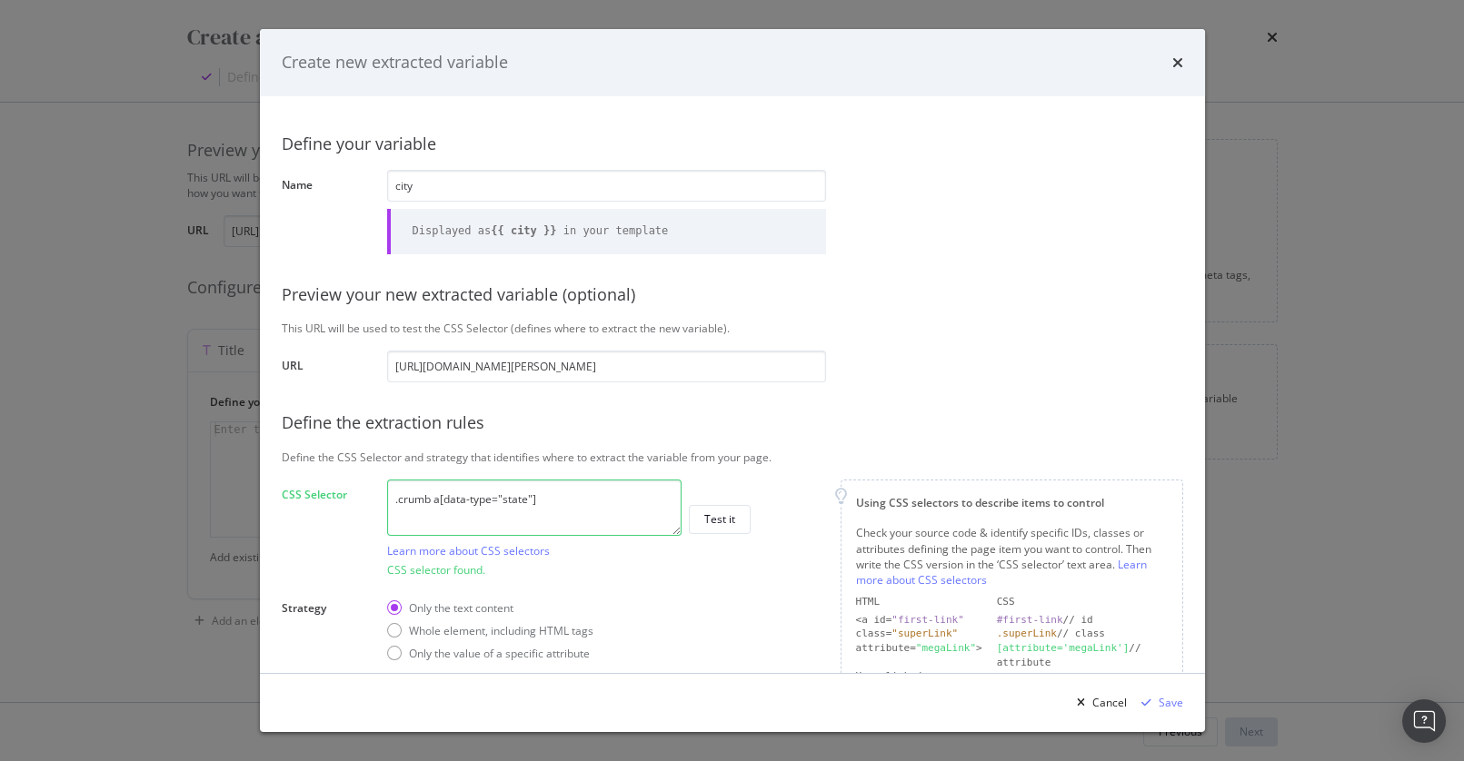
drag, startPoint x: 1003, startPoint y: 241, endPoint x: 990, endPoint y: 243, distance: 13.8
click at [1002, 240] on div "Define your variable Name city Displayed as {{ city }} in your template Preview…" at bounding box center [732, 486] width 901 height 736
click at [290, 259] on div "Define your variable Name city Displayed as {{ city }} in your template Preview…" at bounding box center [732, 486] width 901 height 736
drag, startPoint x: 945, startPoint y: 290, endPoint x: 1040, endPoint y: 174, distance: 149.9
click at [945, 290] on div "Preview your new extracted variable (optional)" at bounding box center [732, 296] width 901 height 24
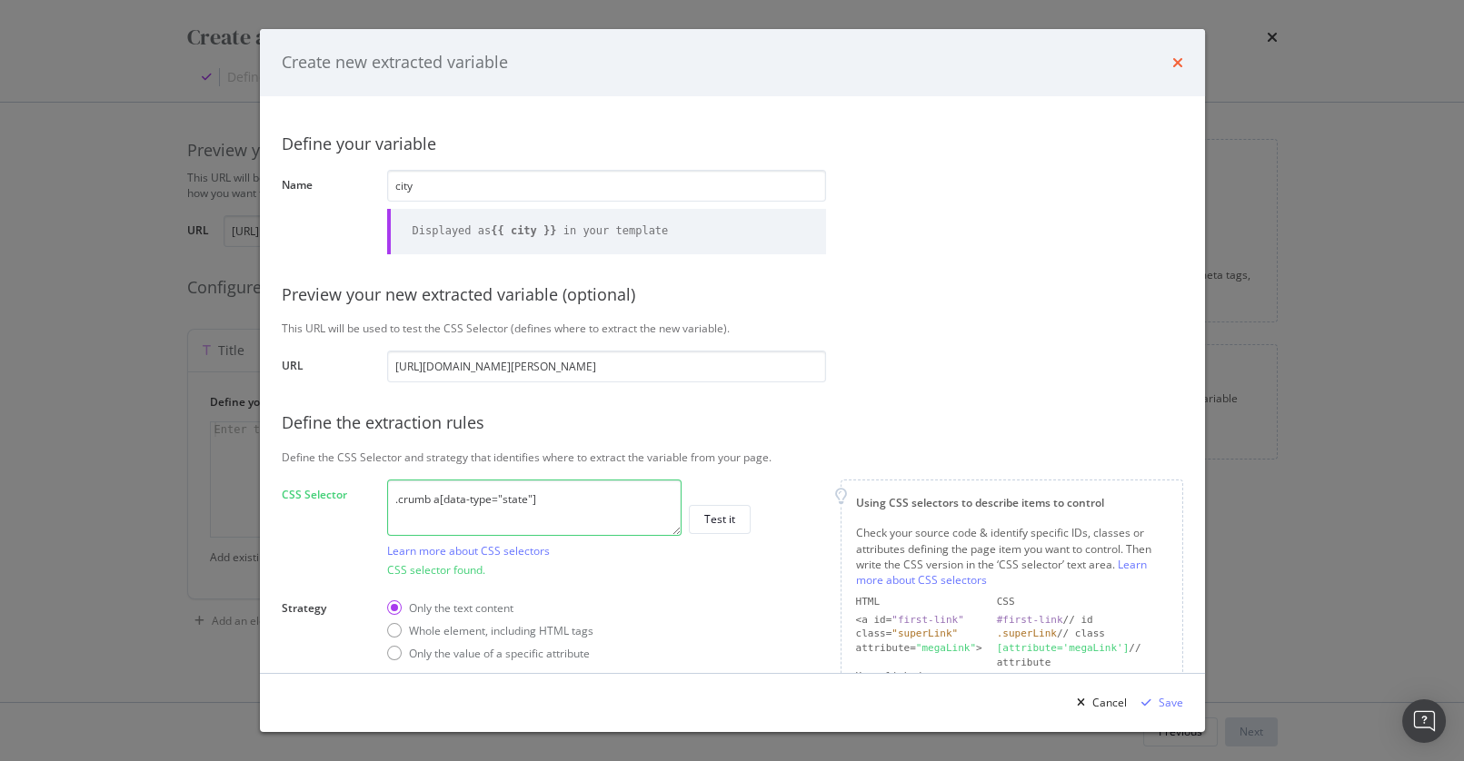
click at [1176, 61] on icon "times" at bounding box center [1177, 62] width 11 height 15
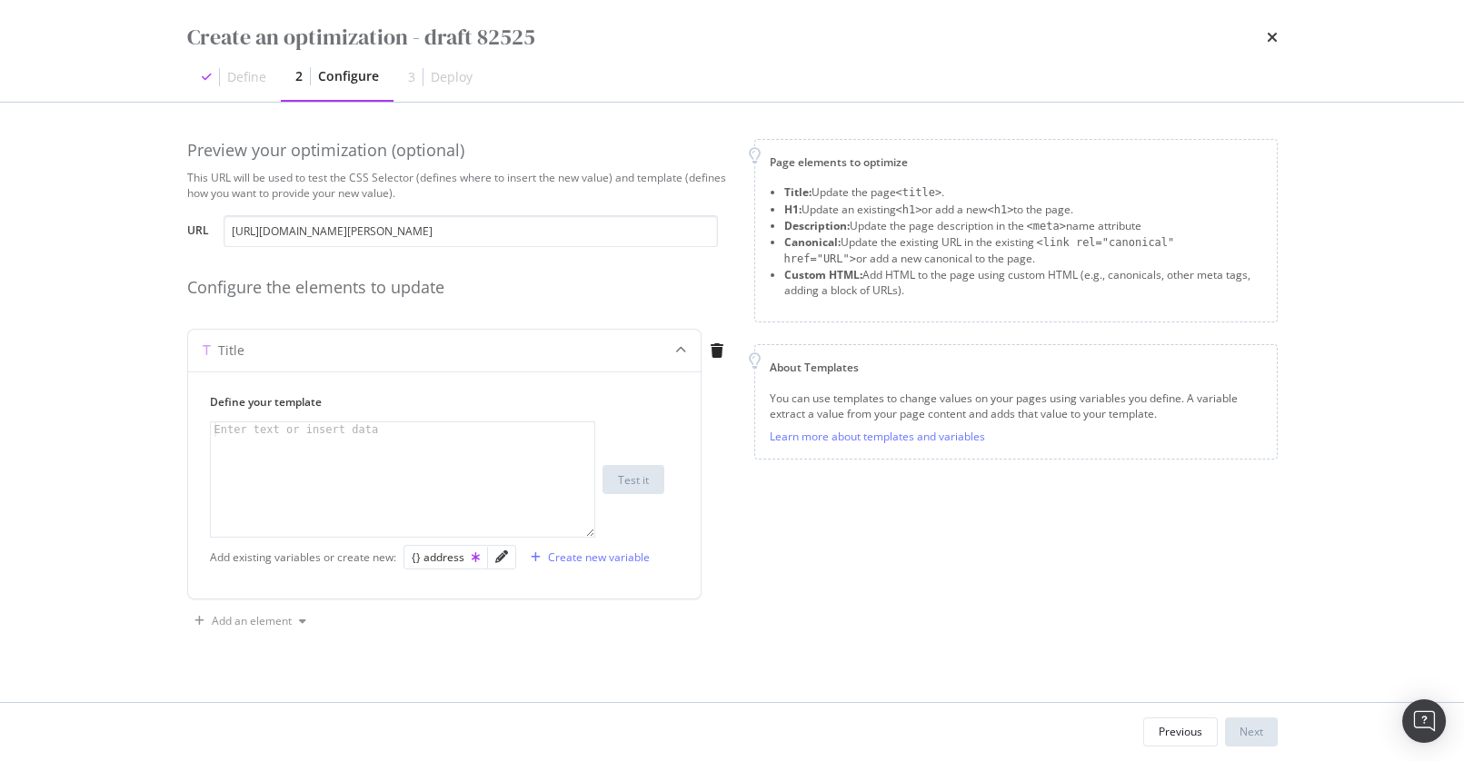
click at [1019, 129] on div "Preview your optimization (optional) This URL will be used to test the CSS Sele…" at bounding box center [732, 403] width 1163 height 600
click at [1268, 35] on icon "times" at bounding box center [1272, 37] width 11 height 15
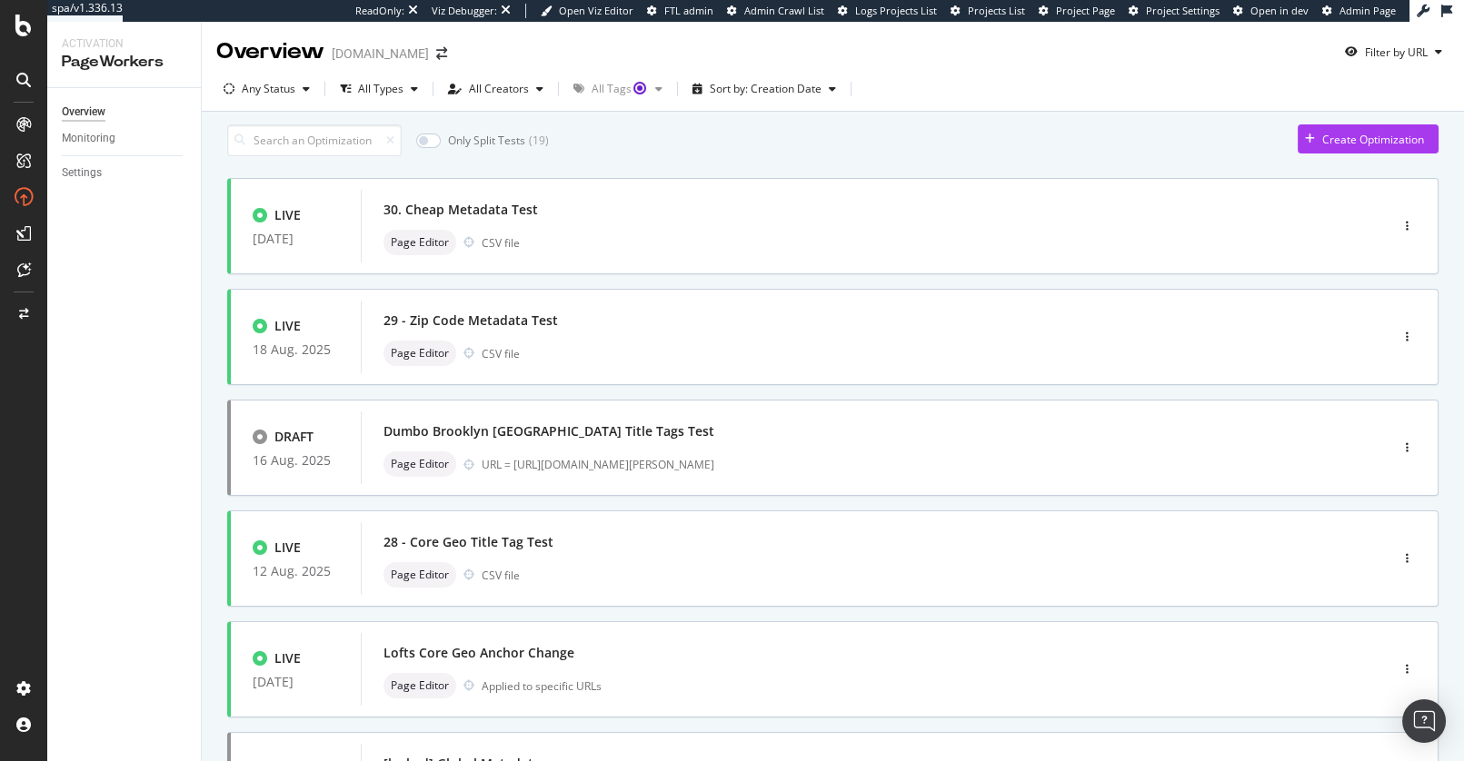
click at [776, 156] on div "Only Split Tests ( 19 ) Create Optimization" at bounding box center [832, 140] width 1211 height 32
click at [211, 343] on div "Only Split Tests ( 19 ) Create Optimization LIVE 25 Aug. 2025 30. Cheap Metadat…" at bounding box center [833, 751] width 1262 height 1278
click at [604, 156] on div "Only Split Tests ( 19 ) Create Optimization" at bounding box center [832, 140] width 1211 height 32
click at [612, 234] on div "30. Cheap Metadata Test Page Editor CSV file" at bounding box center [847, 226] width 928 height 58
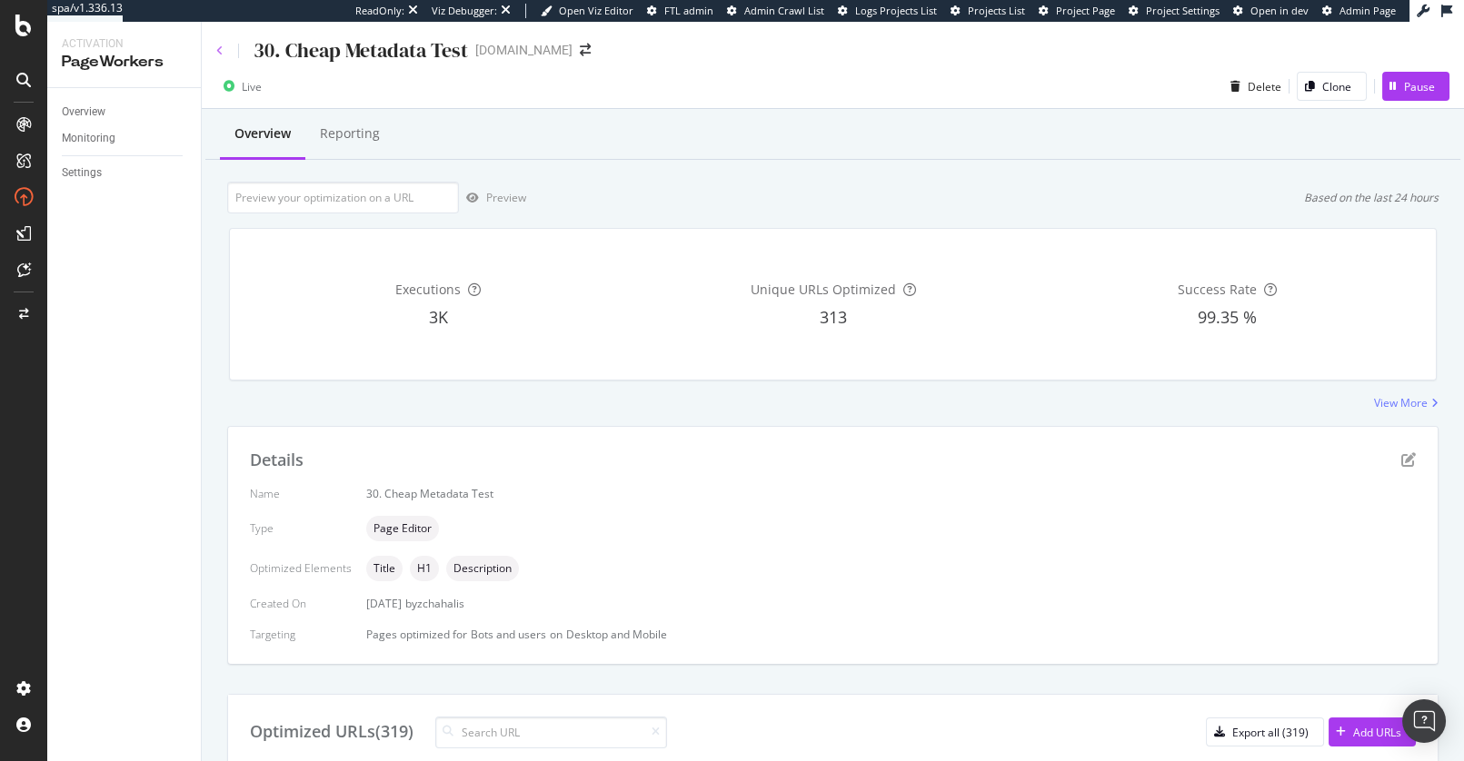
click at [218, 47] on icon at bounding box center [219, 50] width 7 height 11
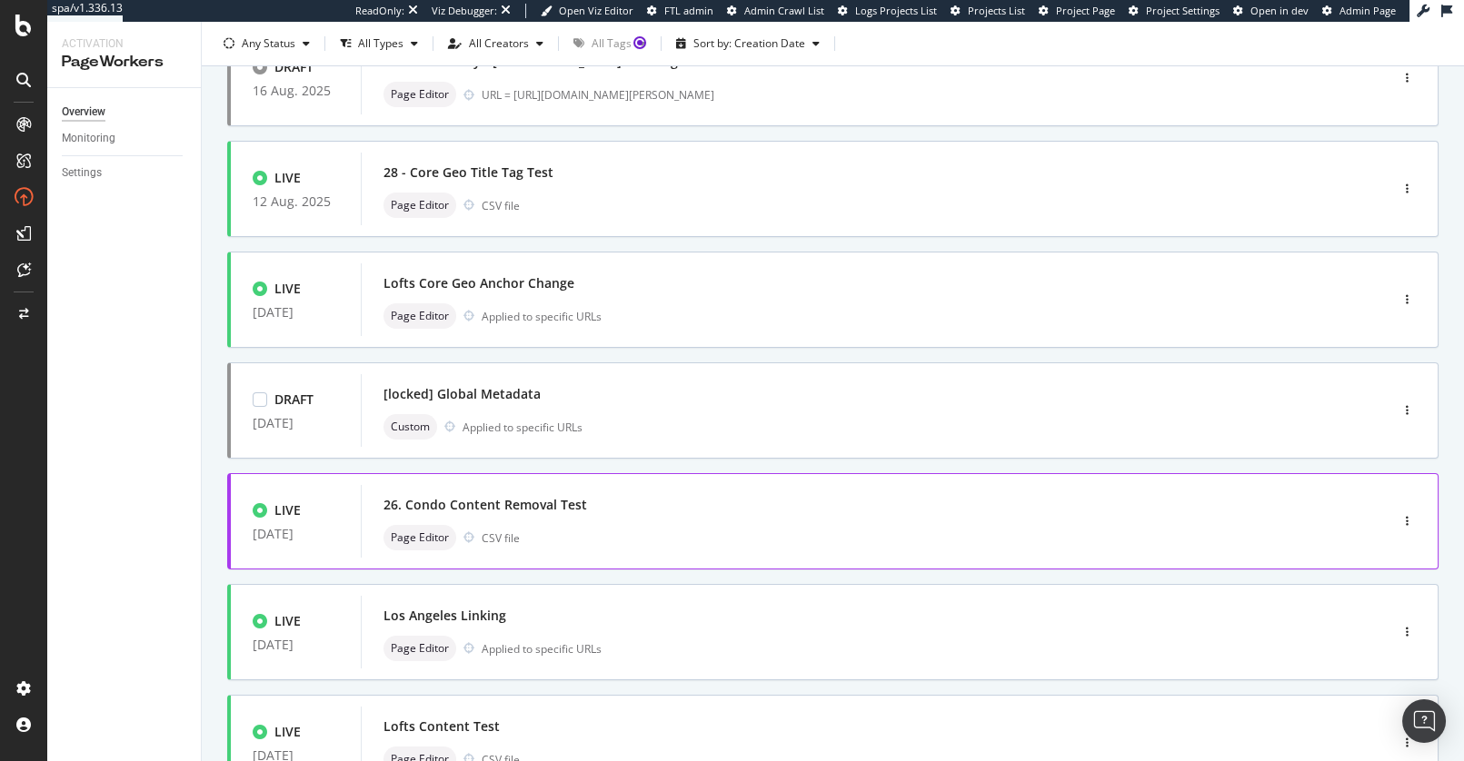
scroll to position [372, 0]
click at [616, 516] on div "26. Condo Content Removal Test" at bounding box center [847, 503] width 928 height 25
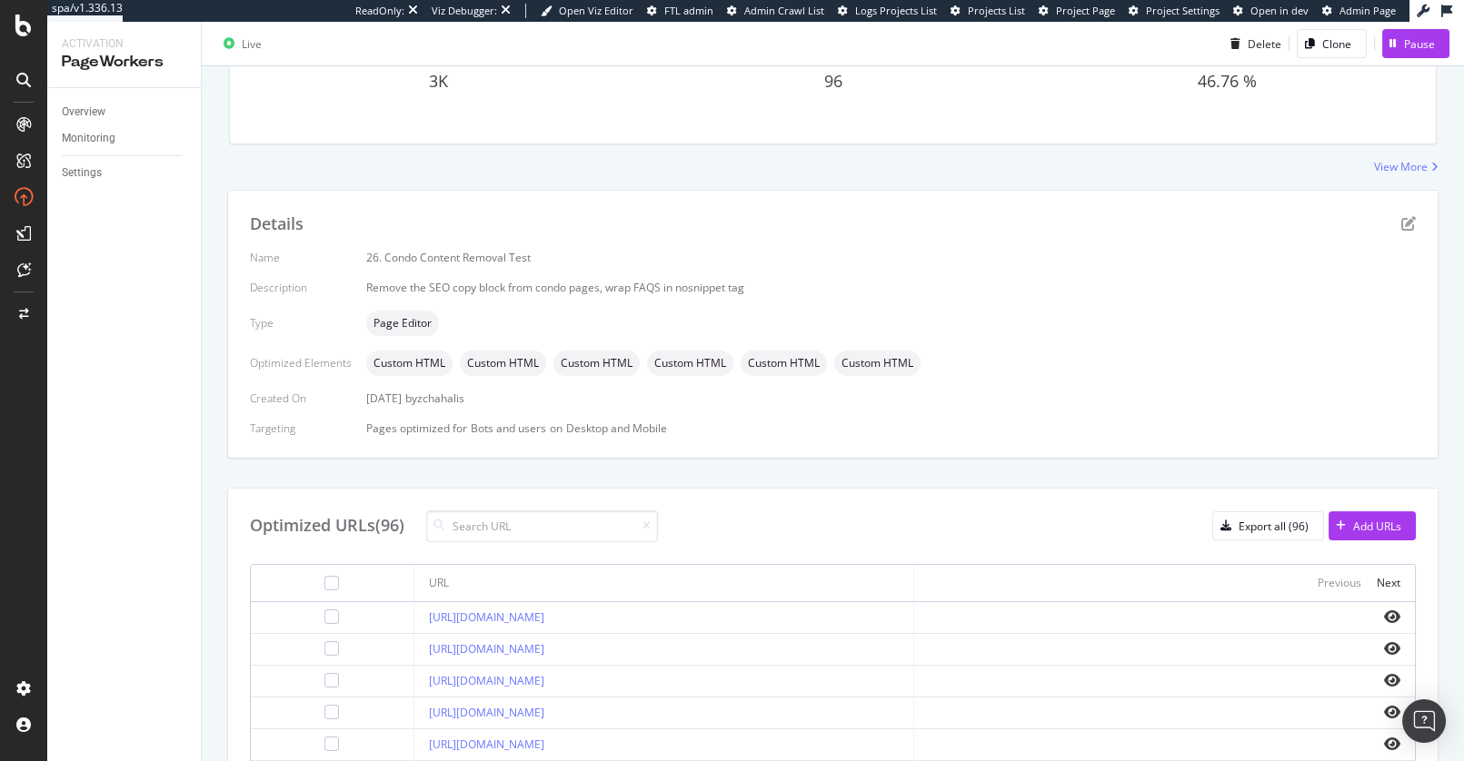
scroll to position [315, 0]
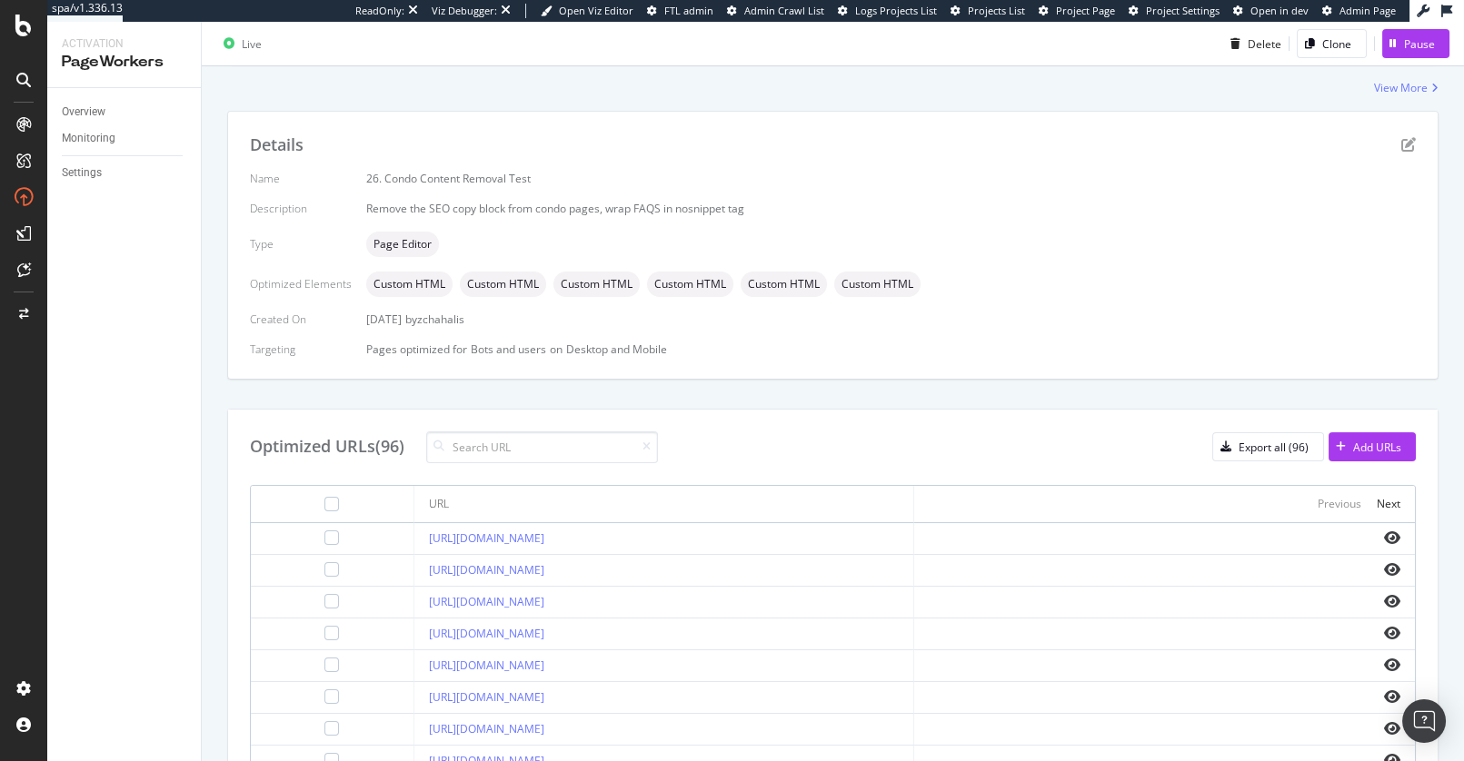
drag, startPoint x: 371, startPoint y: 541, endPoint x: 612, endPoint y: 551, distance: 241.0
click at [612, 551] on td "https://www.apartments.com/condos/anaheim-ca/" at bounding box center [664, 539] width 501 height 32
copy link "https://www.apartments.com/condos/anaheim-ca/"
click at [1406, 139] on icon "pen-to-square" at bounding box center [1408, 144] width 15 height 15
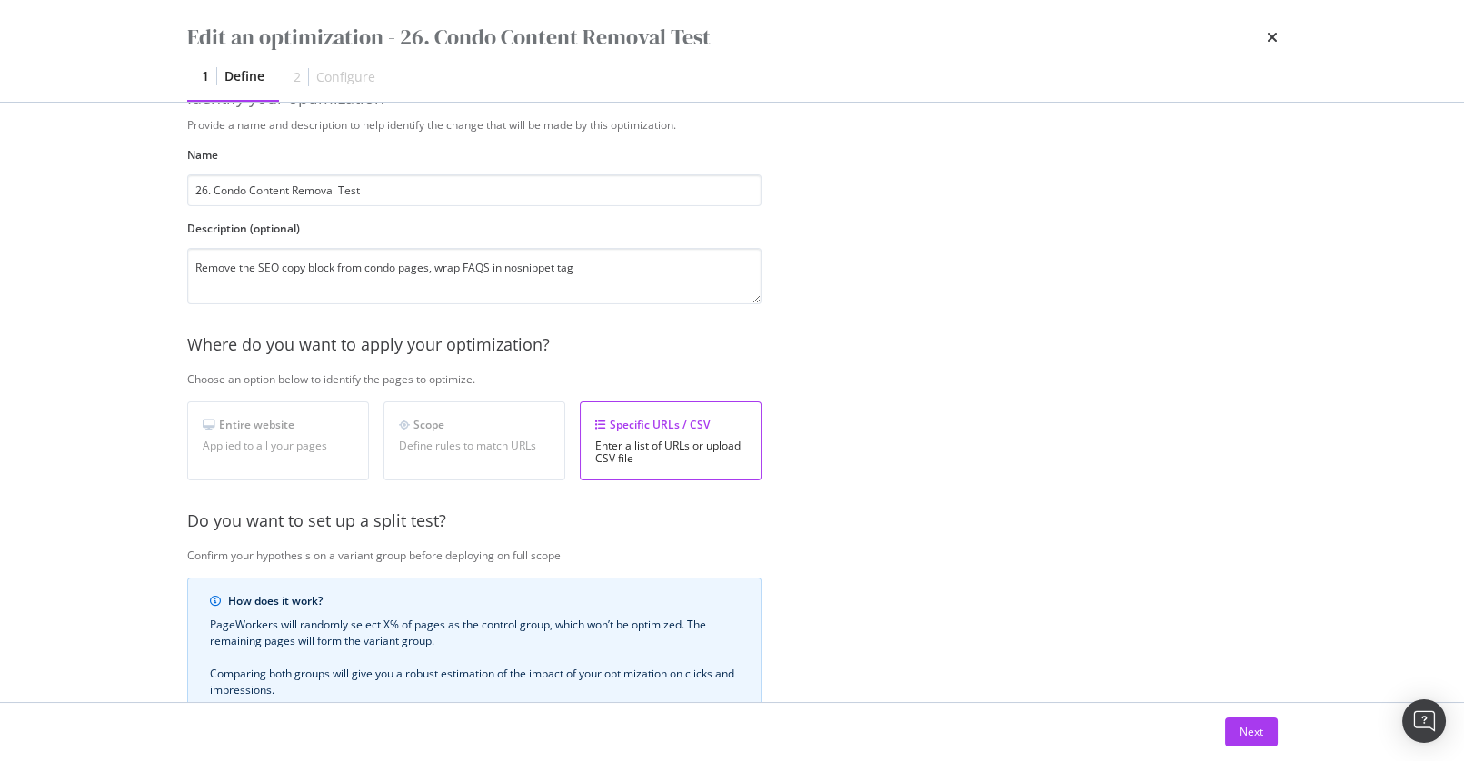
scroll to position [54, 0]
drag, startPoint x: 1256, startPoint y: 726, endPoint x: 1235, endPoint y: 709, distance: 27.1
click at [1256, 726] on div "Next" at bounding box center [1251, 731] width 24 height 15
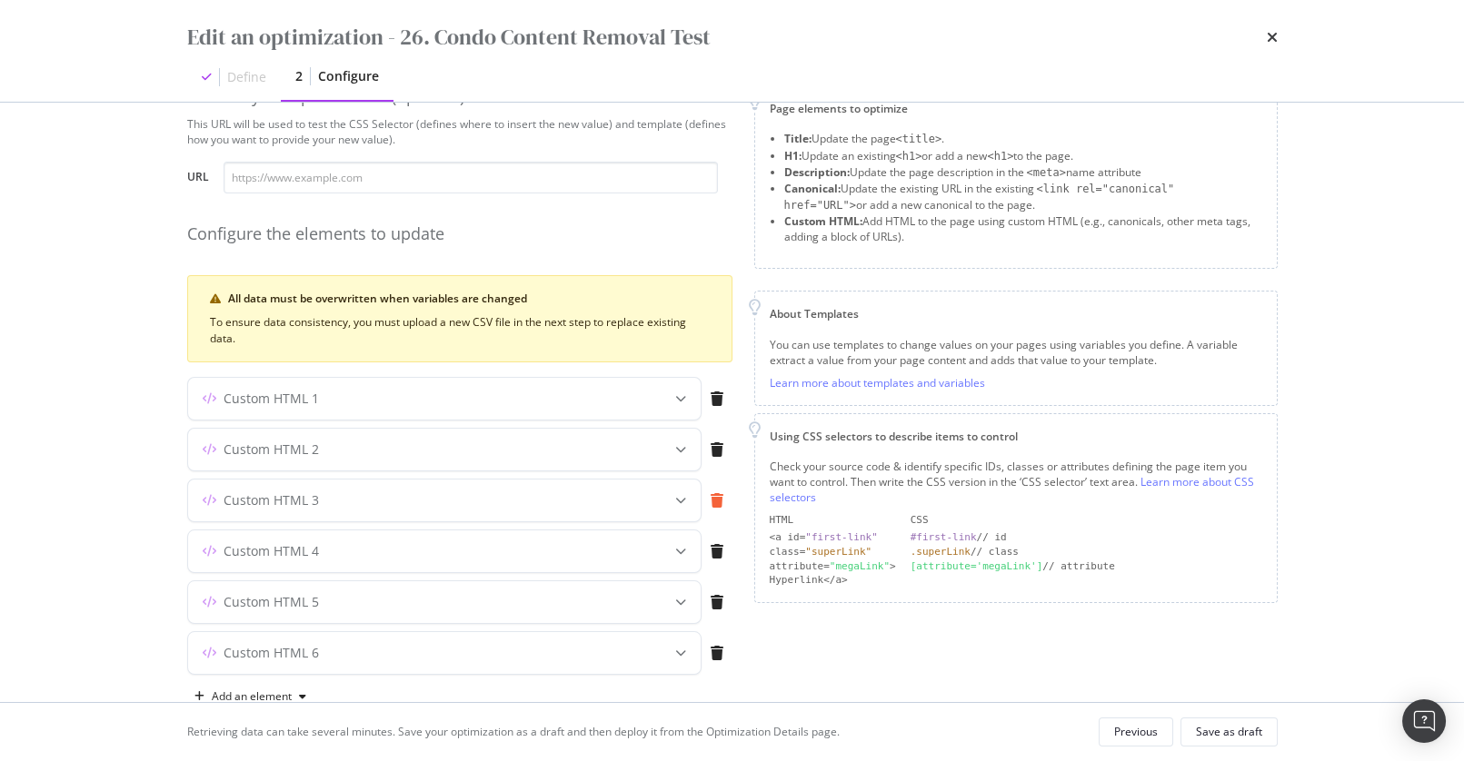
scroll to position [97, 0]
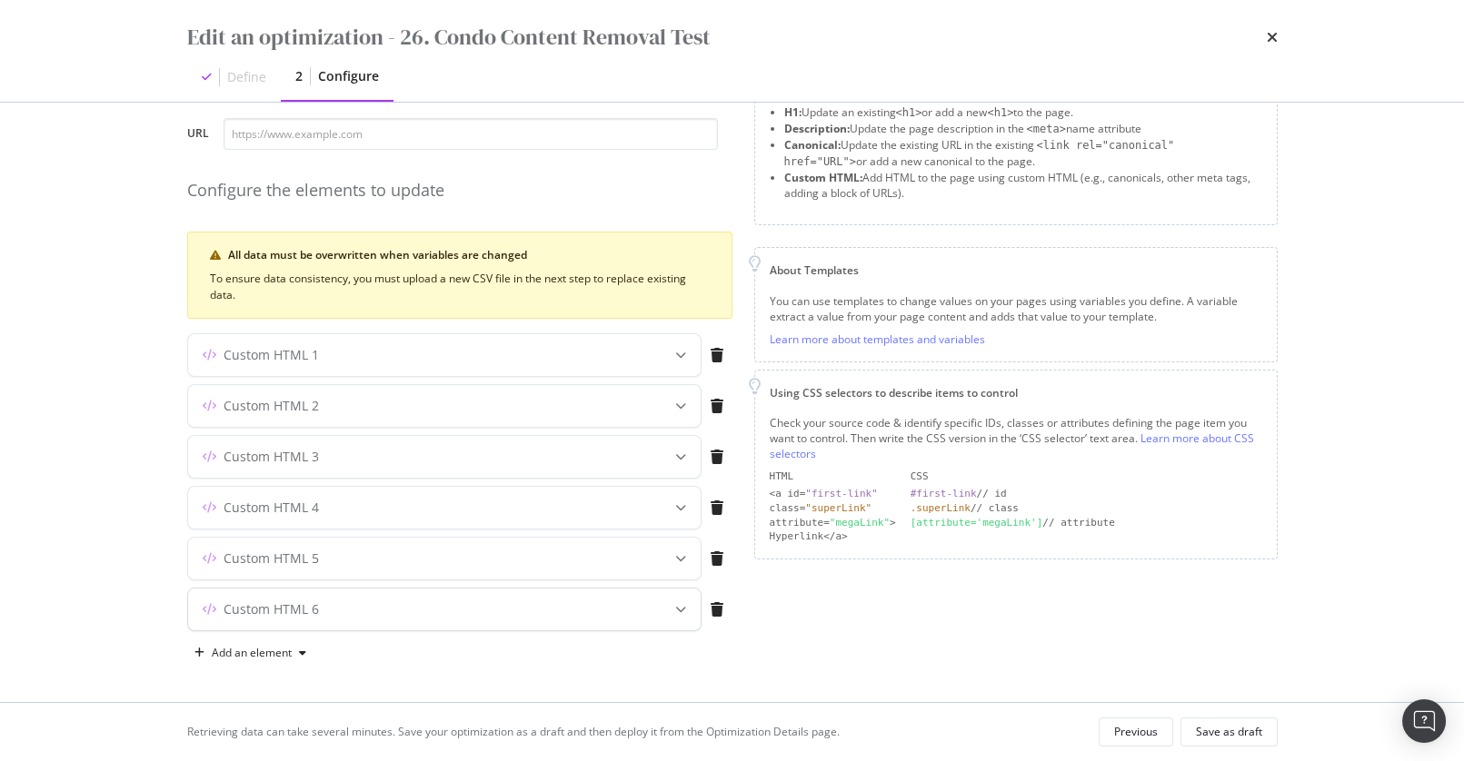
click at [672, 611] on div "modal" at bounding box center [681, 610] width 40 height 42
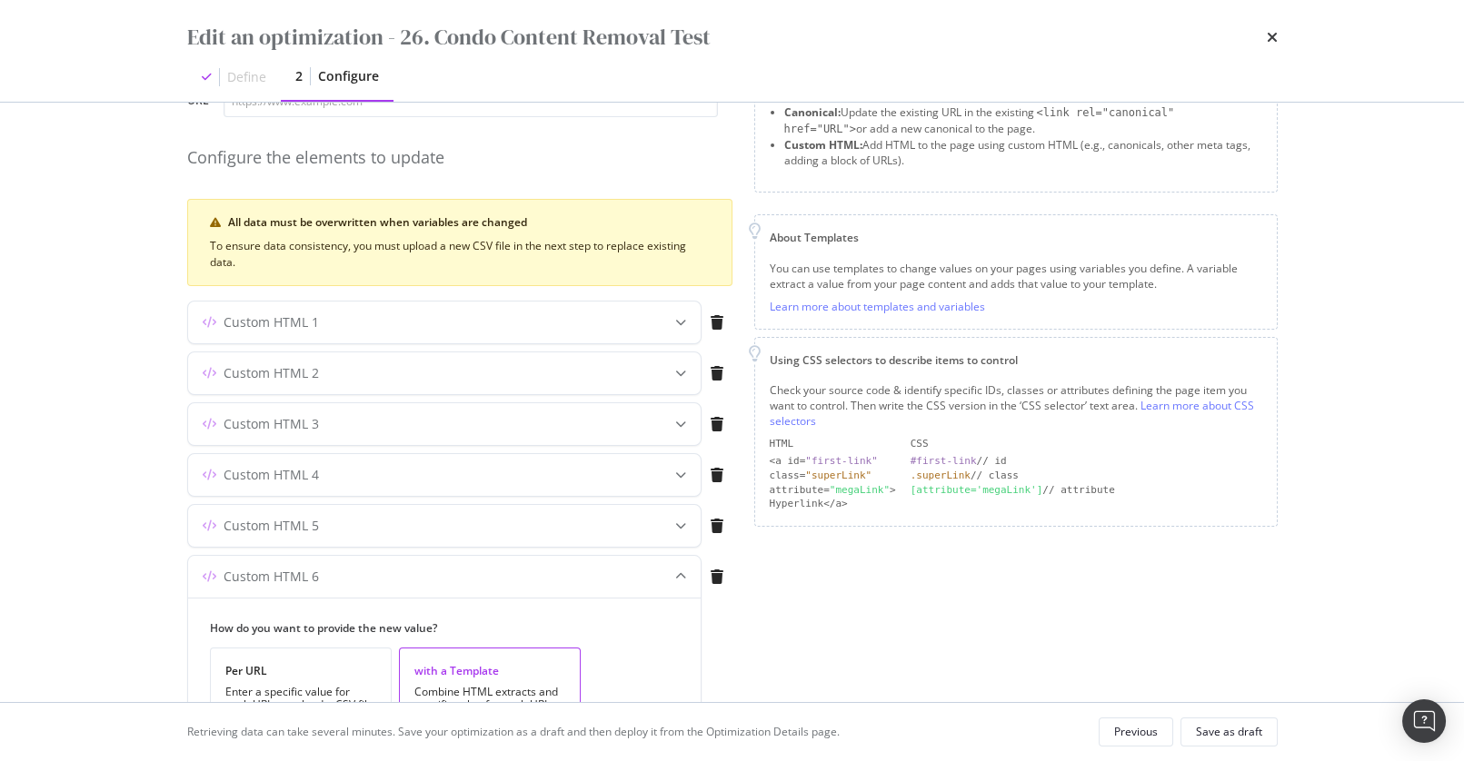
scroll to position [0, 0]
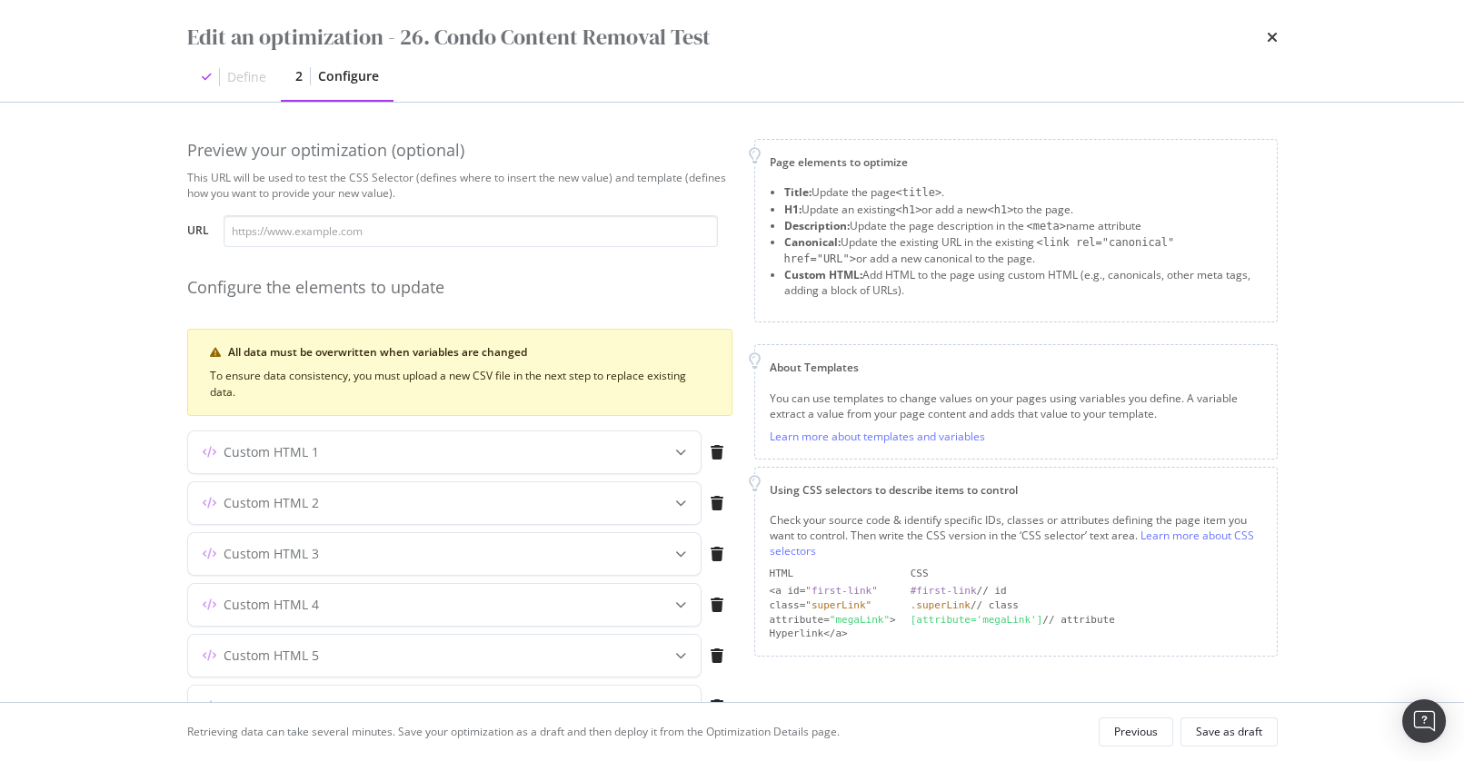
click at [1143, 135] on div "Preview your optimization (optional) This URL will be used to test the CSS Sele…" at bounding box center [732, 403] width 1163 height 600
click at [1270, 33] on icon "times" at bounding box center [1272, 37] width 11 height 15
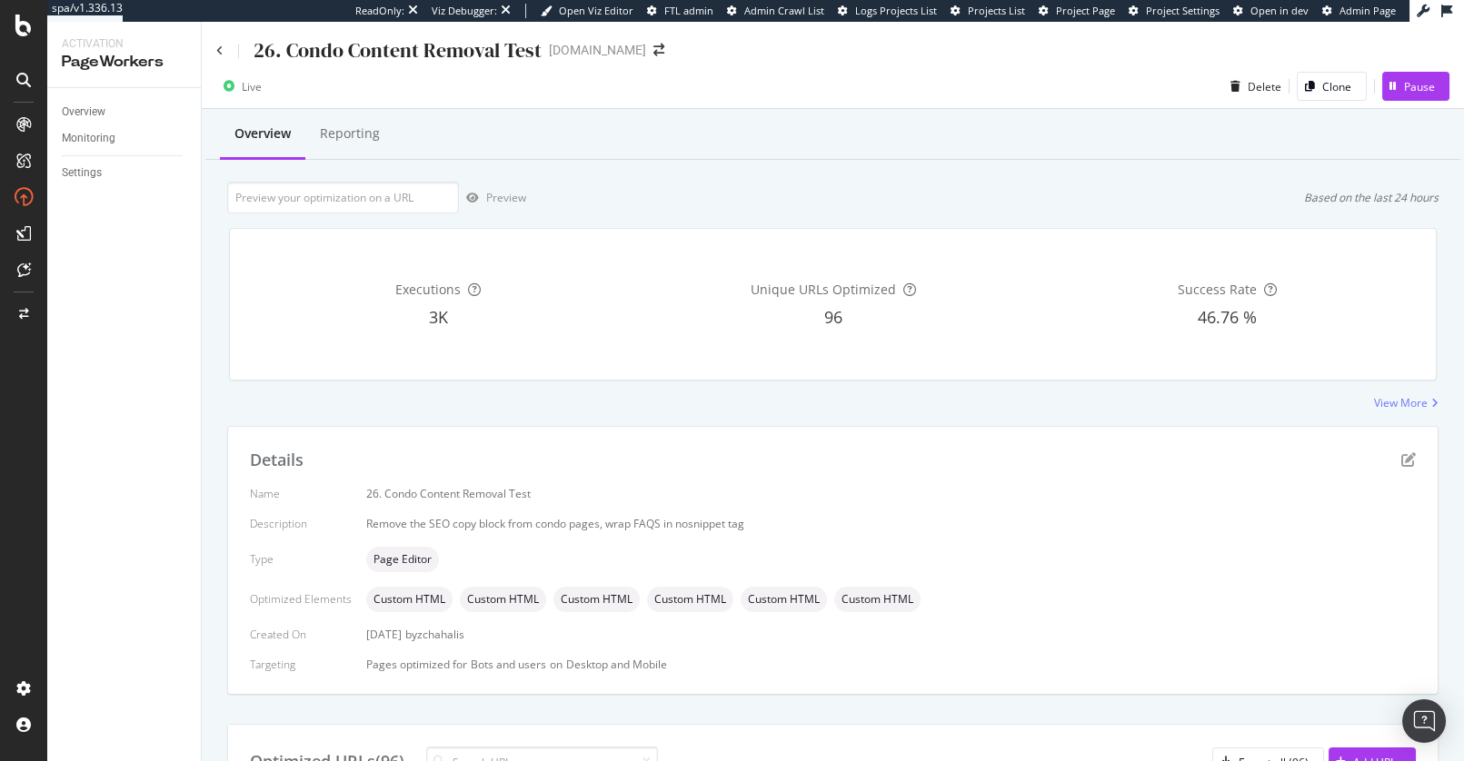
click at [631, 195] on div "Preview Based on the last 24 hours" at bounding box center [832, 198] width 1211 height 32
click at [223, 50] on div "26. Condo Content Removal Test" at bounding box center [378, 50] width 325 height 28
click at [217, 54] on icon at bounding box center [219, 50] width 7 height 11
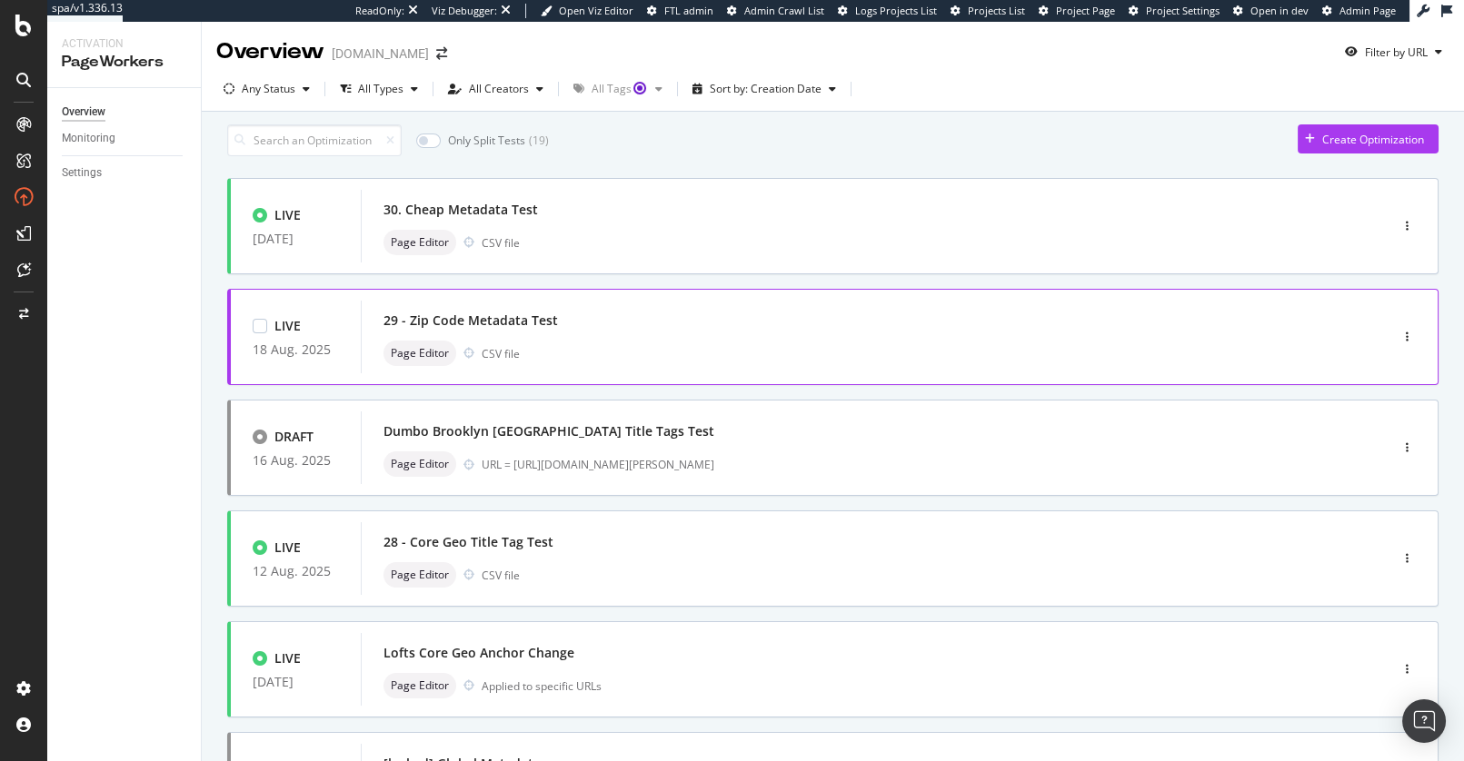
click at [570, 333] on div "29 - Zip Code Metadata Test" at bounding box center [847, 320] width 928 height 25
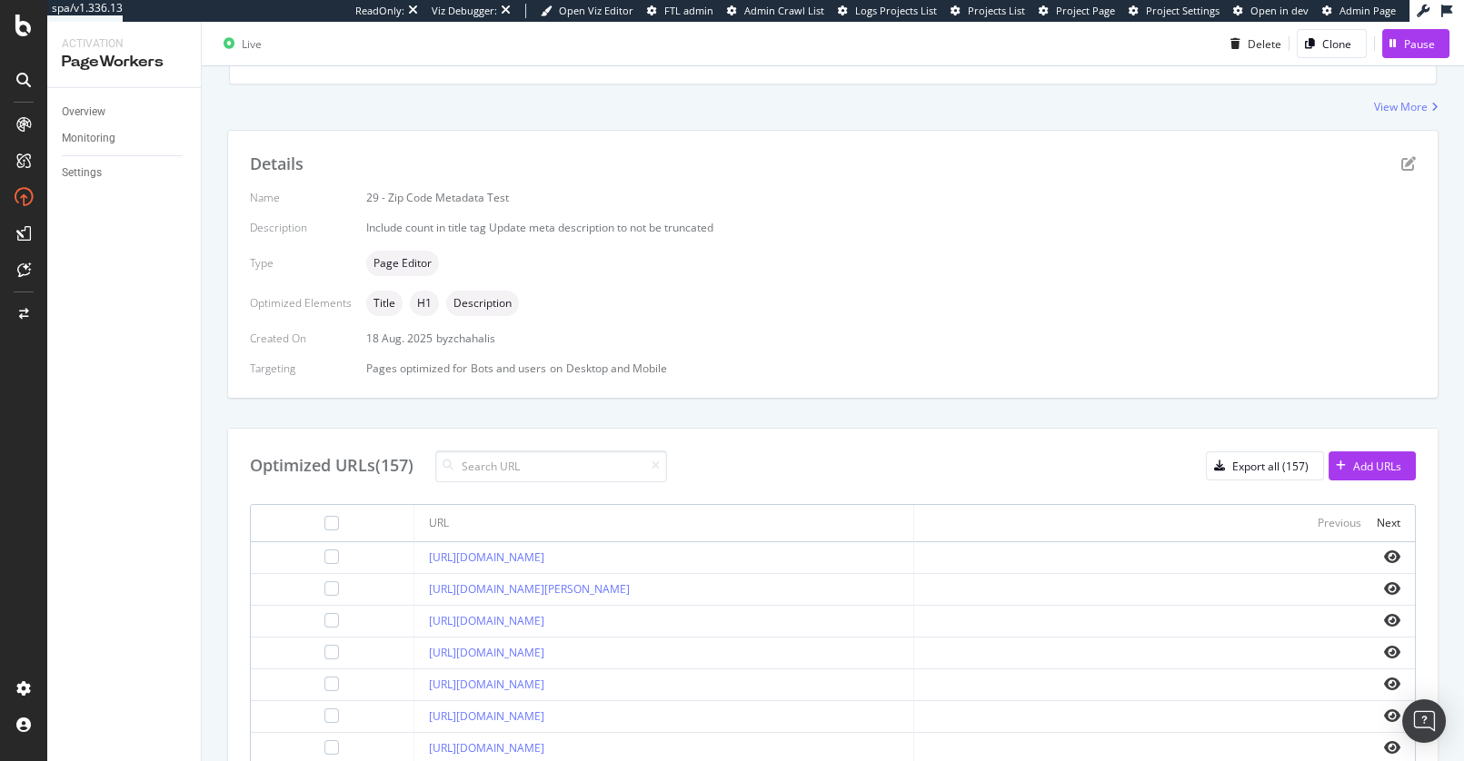
scroll to position [318, 0]
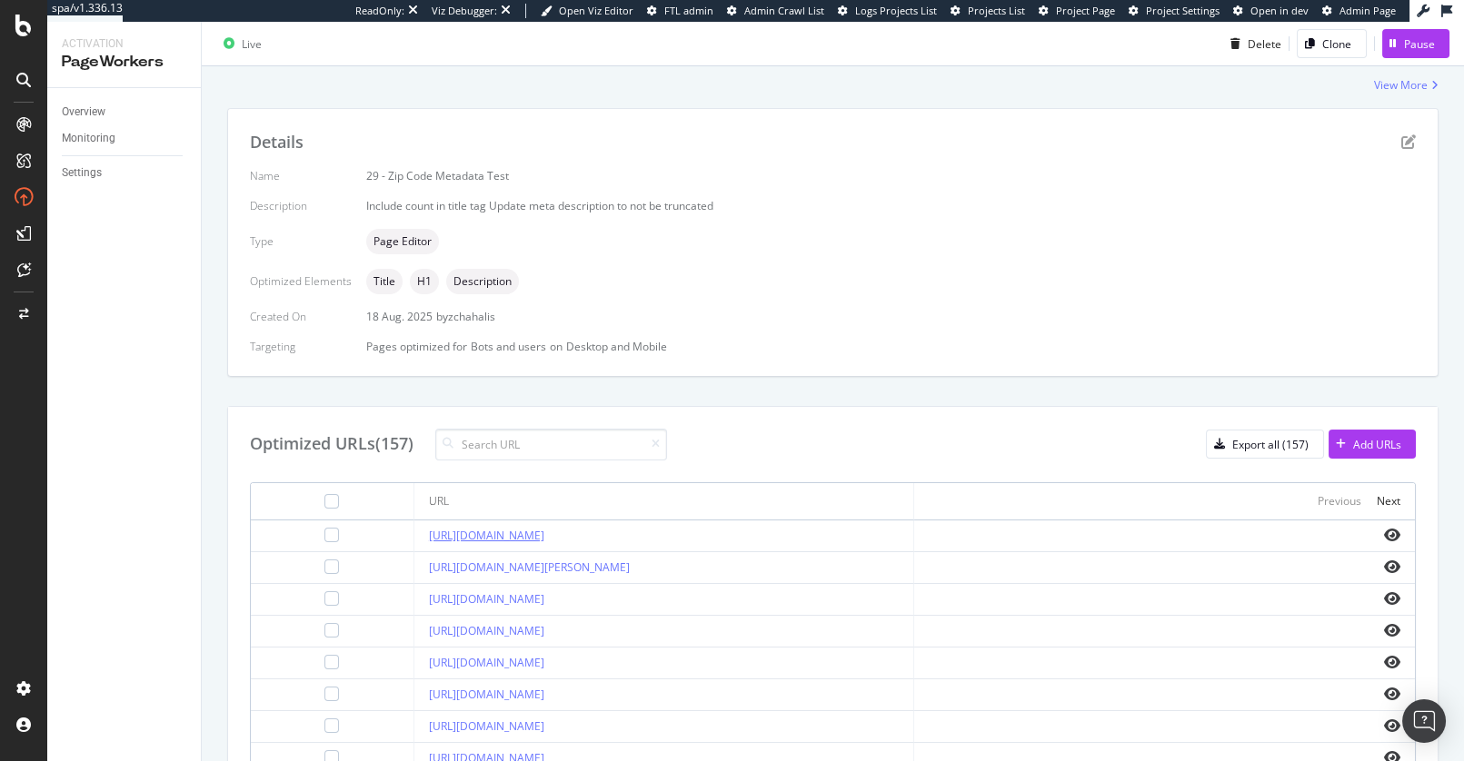
click at [530, 534] on link "https://www.apartments.com/addison-tx-75001/" at bounding box center [486, 535] width 115 height 15
click at [813, 415] on div "Optimized URLs (157) Export all (157) Add URLs URL Previous Next https://www.ap…" at bounding box center [832, 713] width 1209 height 613
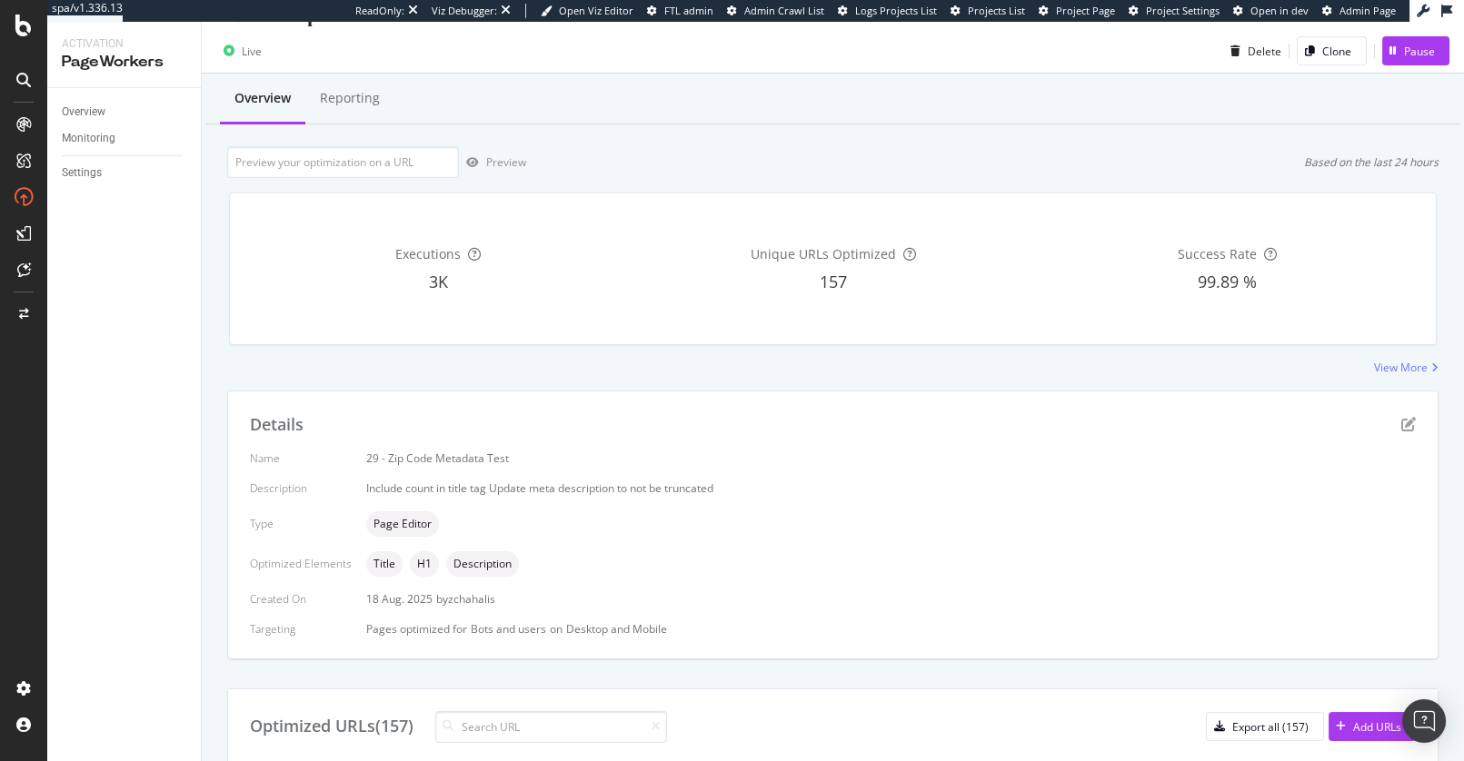
scroll to position [0, 0]
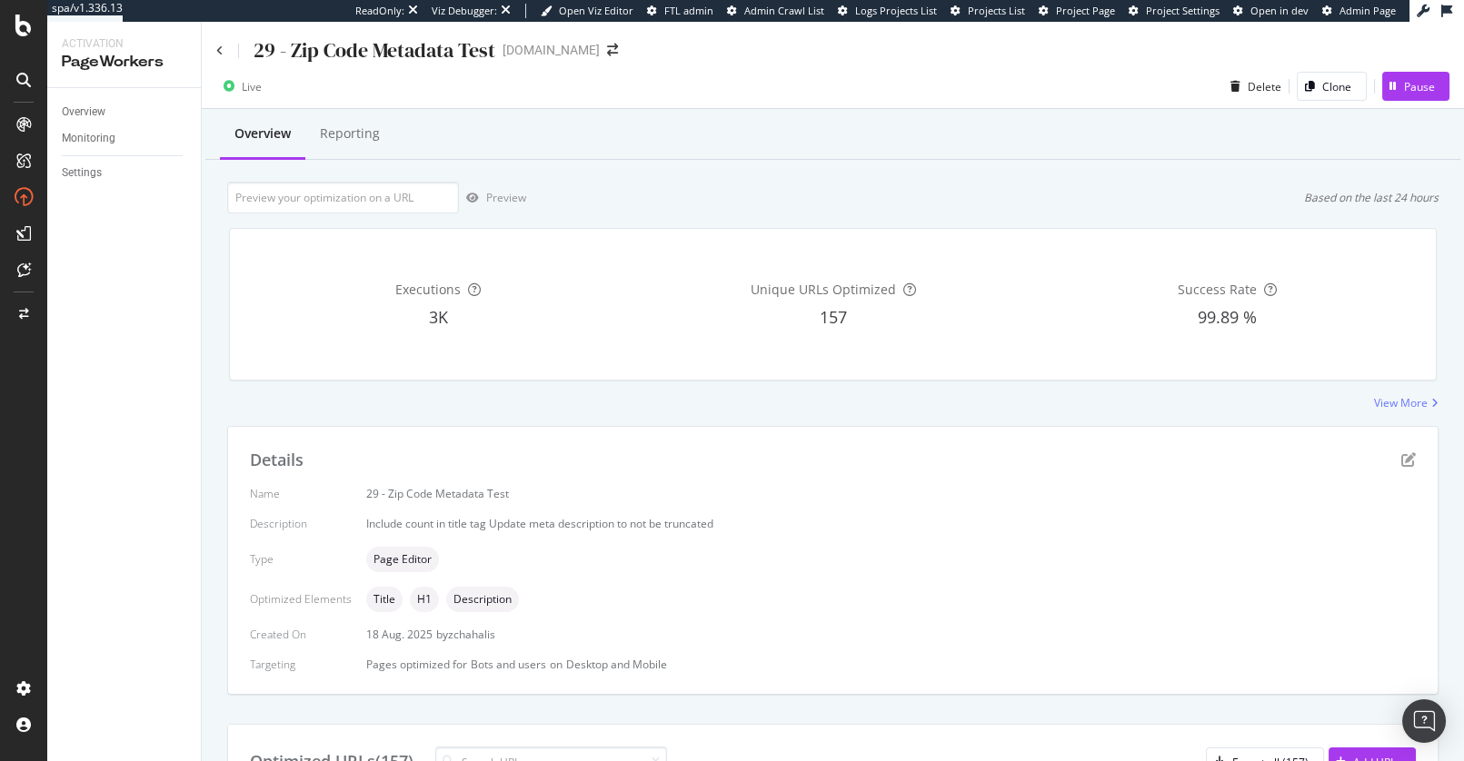
drag, startPoint x: 702, startPoint y: 407, endPoint x: 692, endPoint y: 408, distance: 10.0
click at [702, 407] on div "View More" at bounding box center [832, 402] width 1211 height 15
click at [221, 45] on icon at bounding box center [219, 50] width 7 height 11
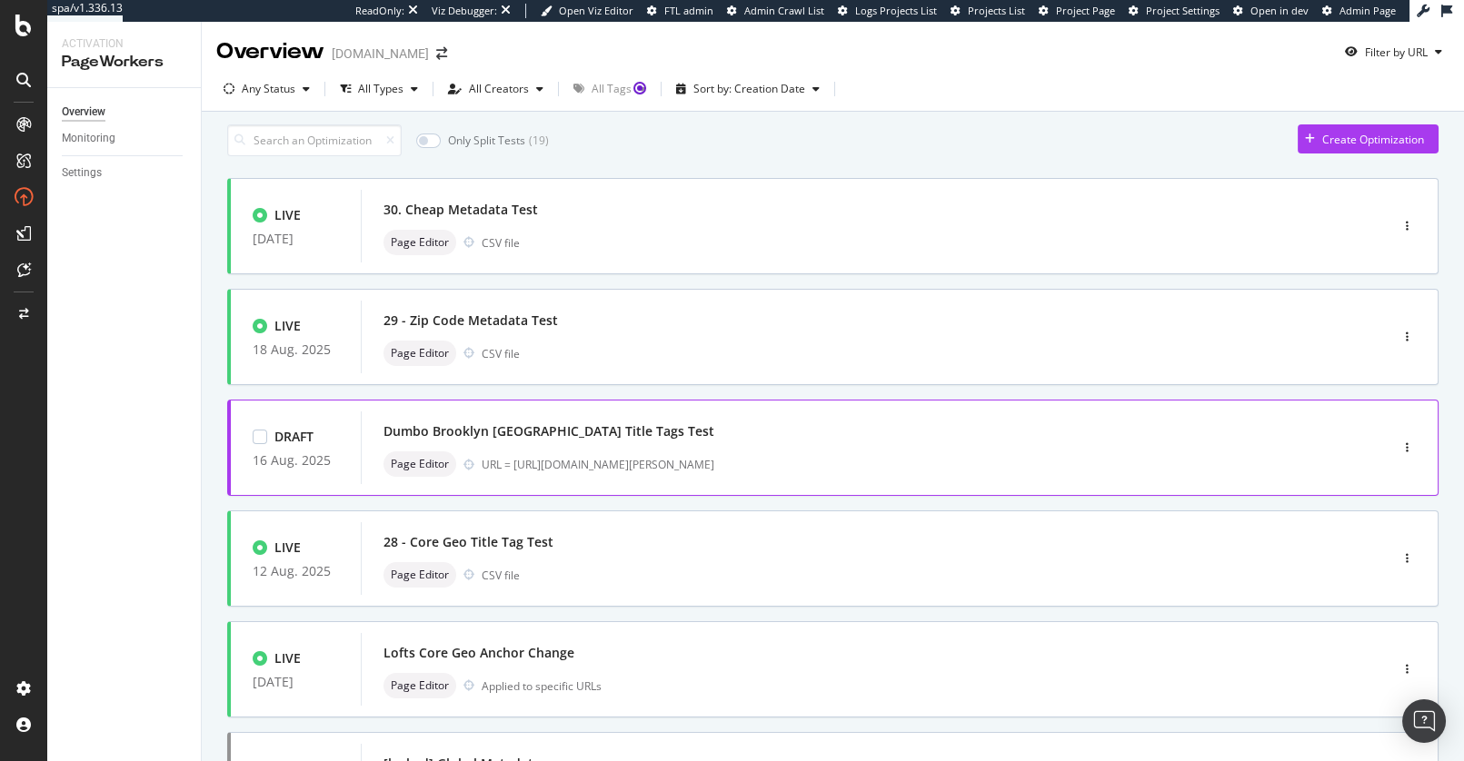
click at [780, 444] on div "Dumbo Brooklyn NYC Title Tags Test" at bounding box center [847, 431] width 928 height 25
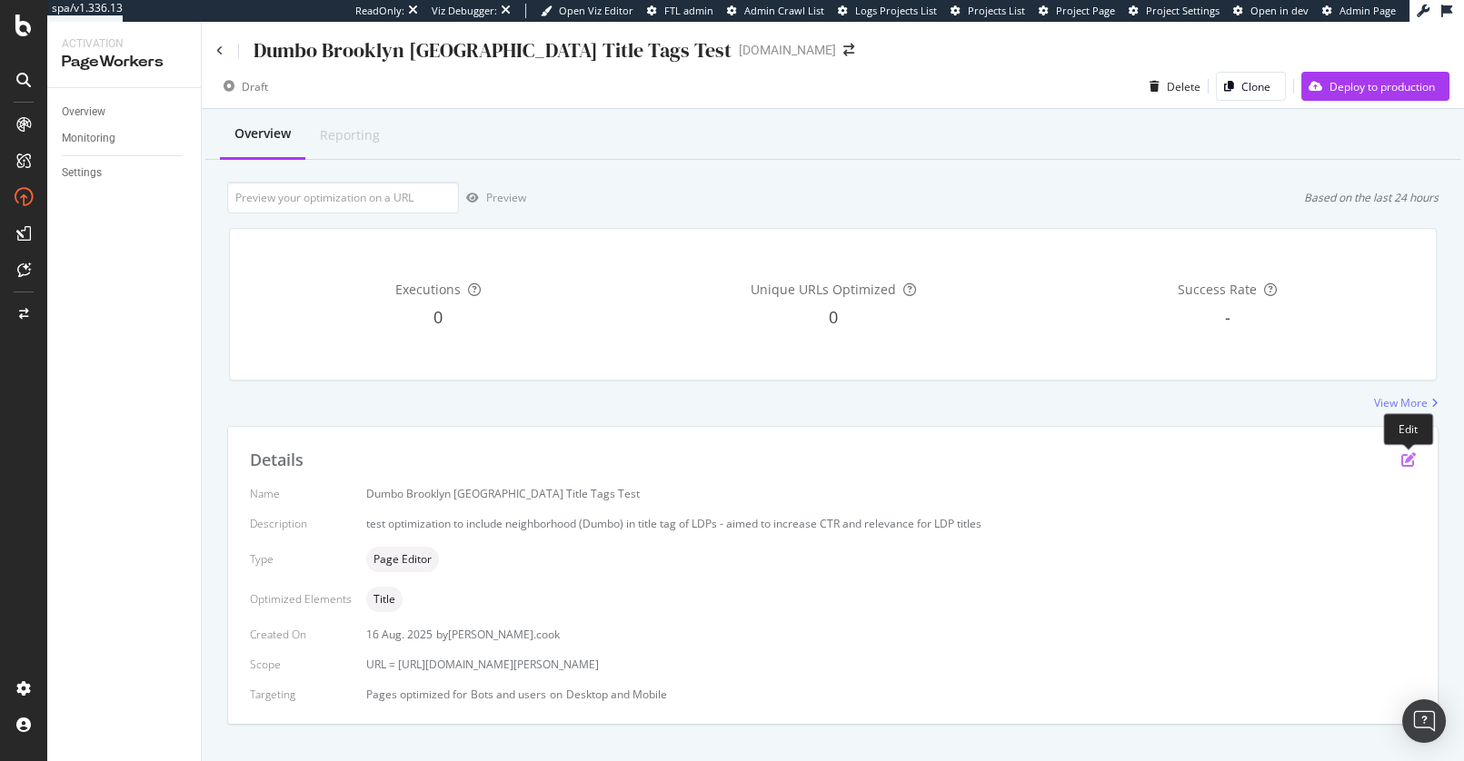
click at [1408, 460] on icon "pen-to-square" at bounding box center [1408, 460] width 15 height 15
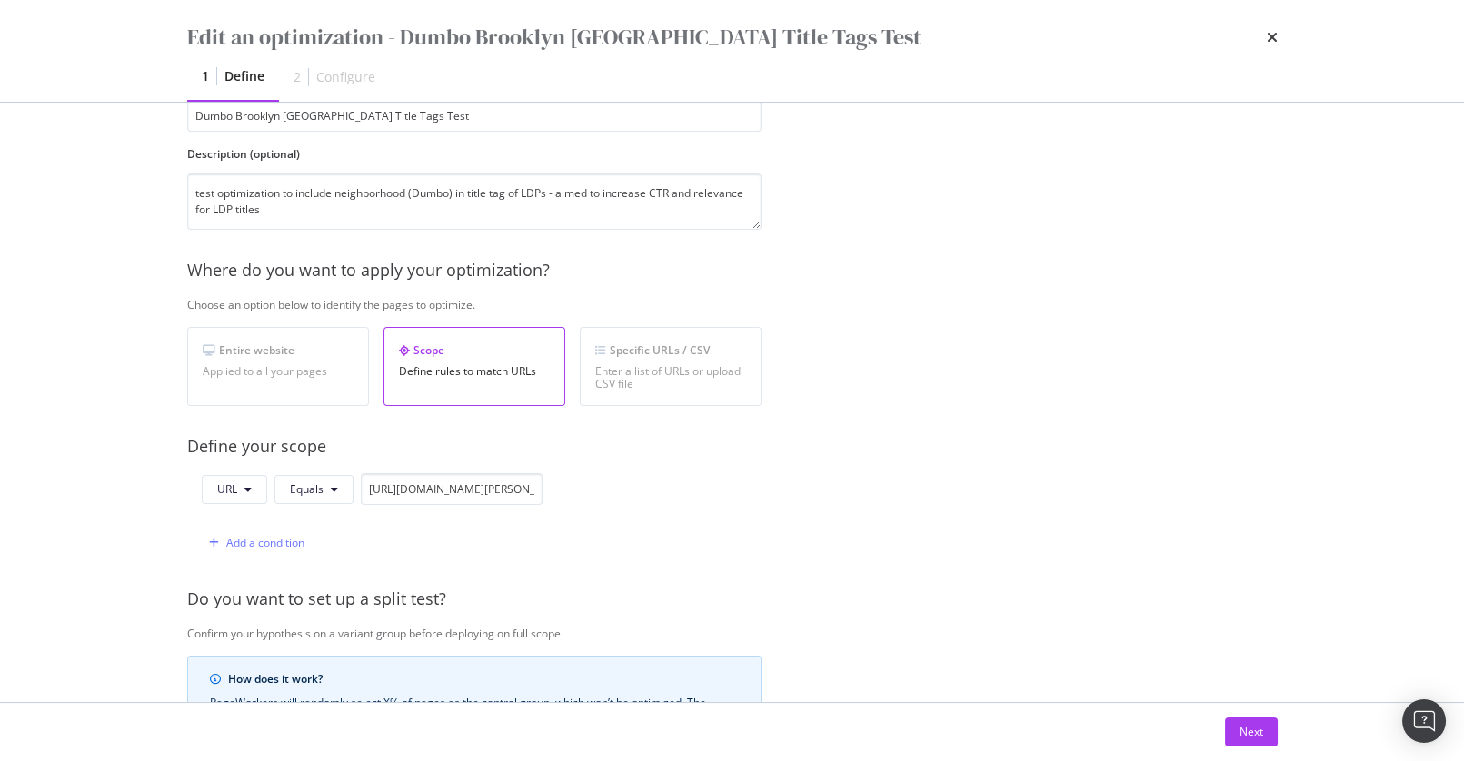
scroll to position [132, 0]
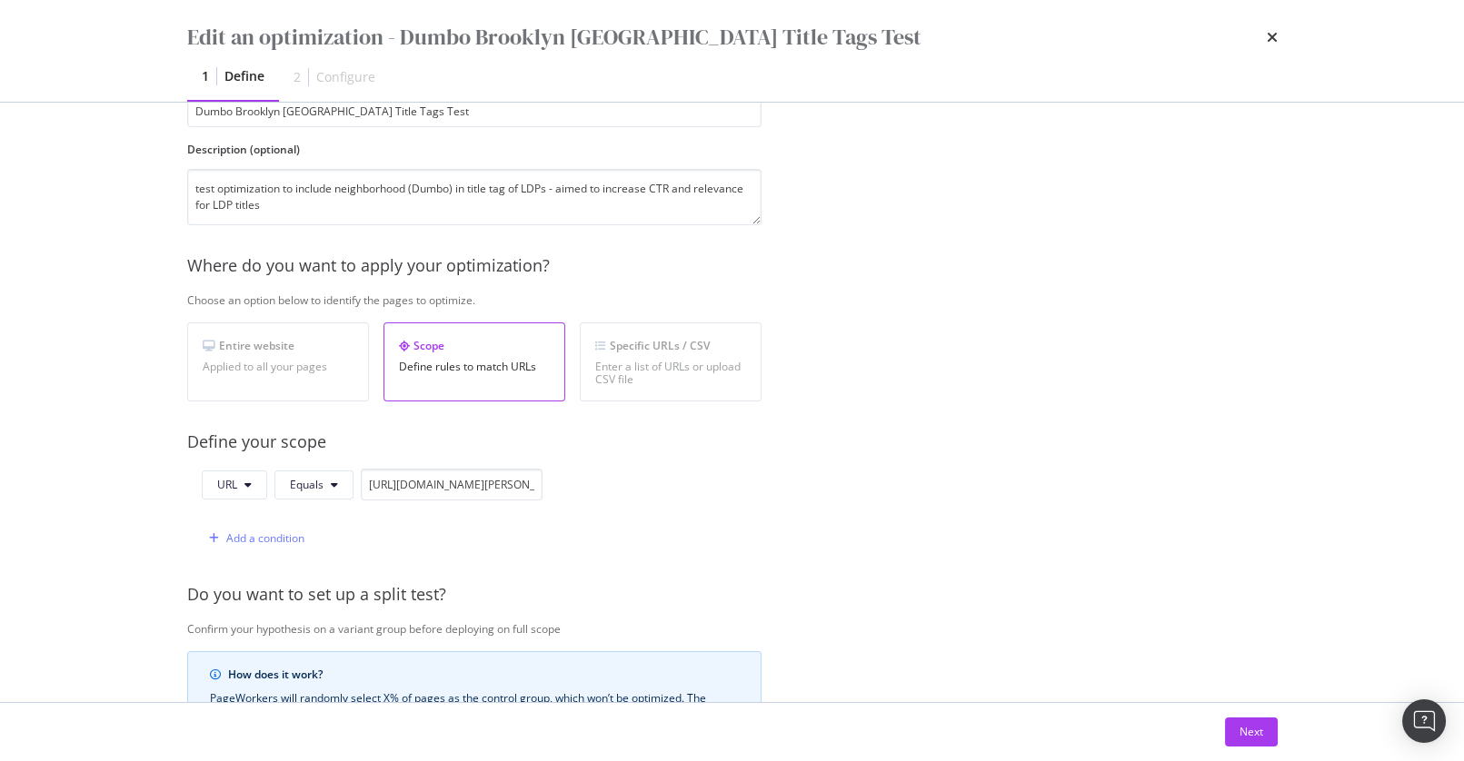
drag, startPoint x: 1253, startPoint y: 734, endPoint x: 1177, endPoint y: 692, distance: 87.0
click at [1253, 734] on div "Next" at bounding box center [1251, 731] width 24 height 15
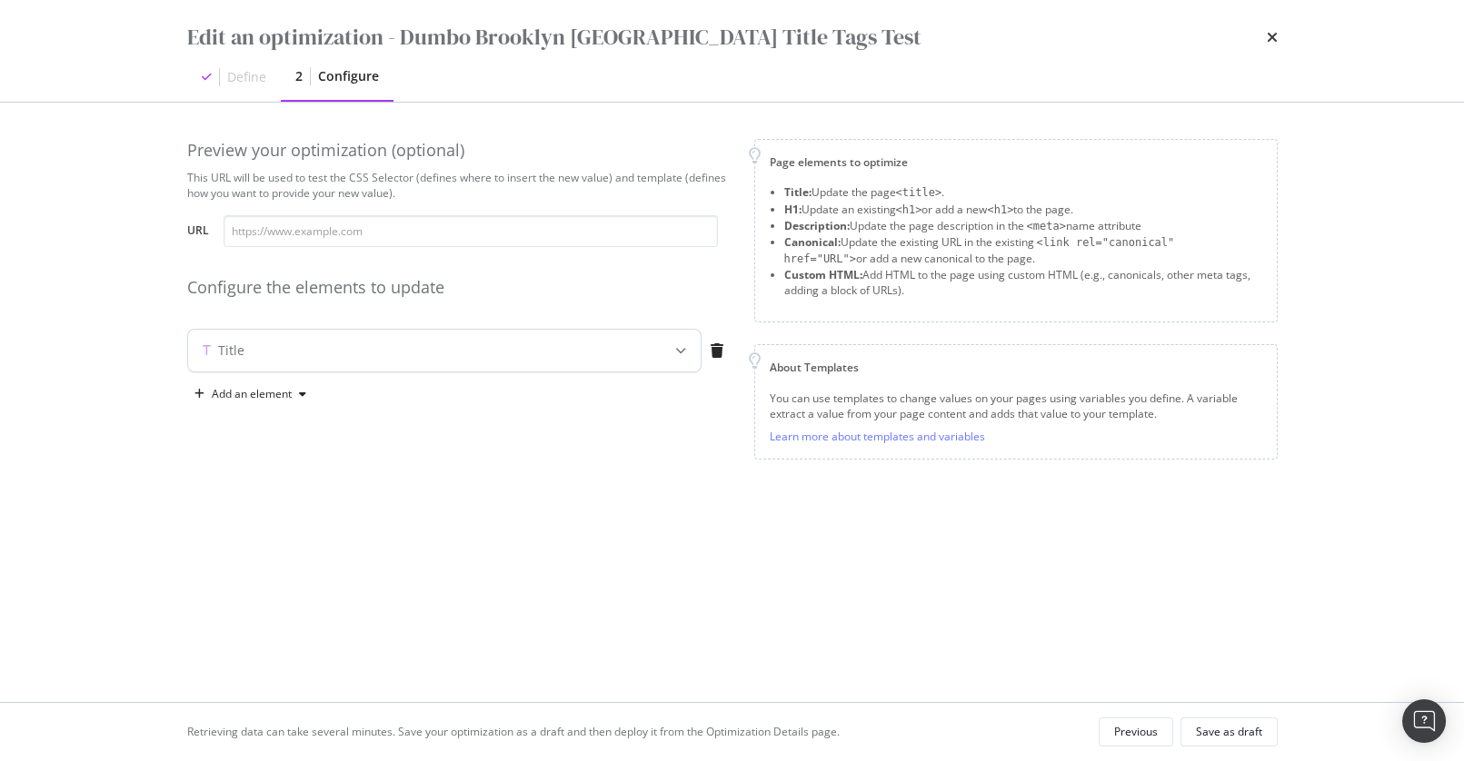
click at [677, 347] on icon "modal" at bounding box center [680, 350] width 11 height 11
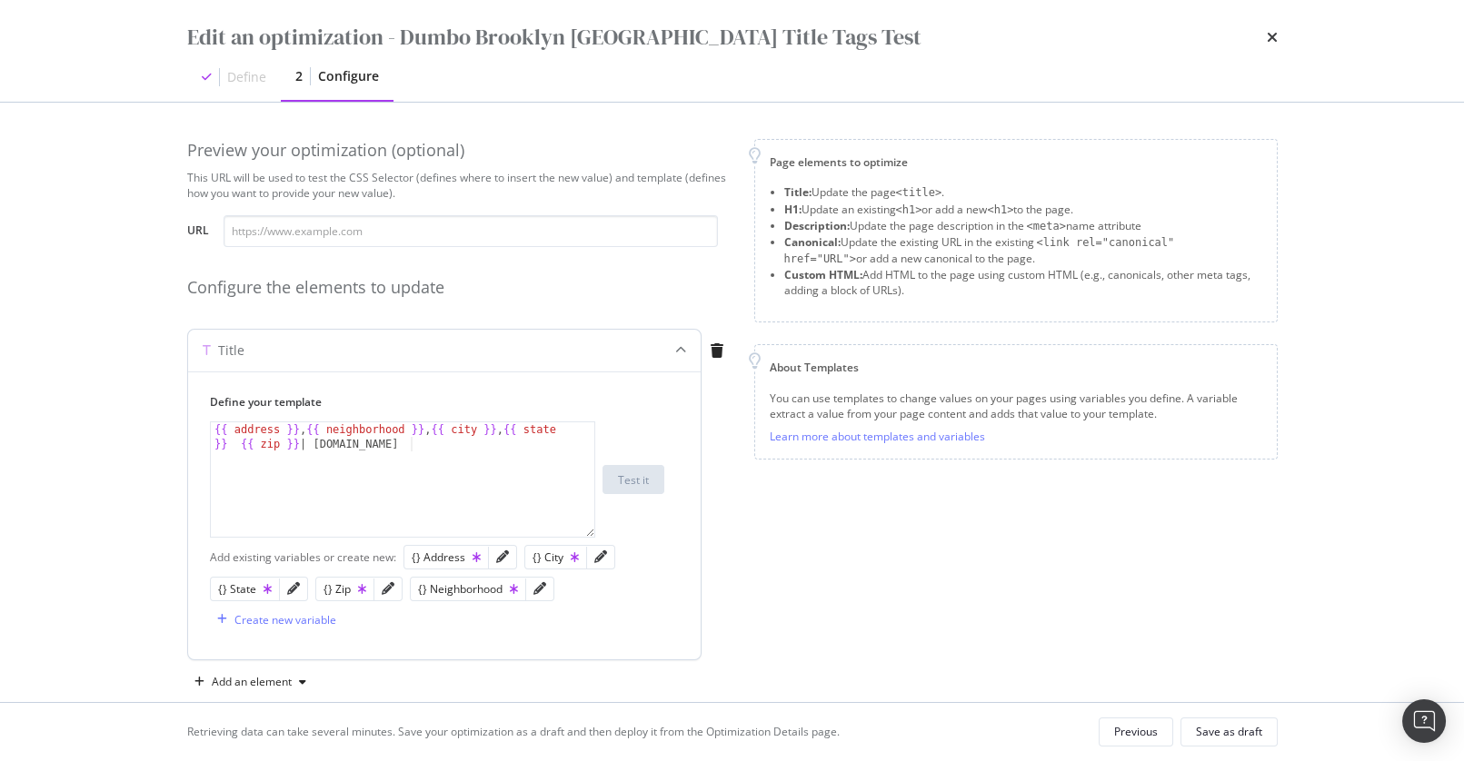
scroll to position [30, 0]
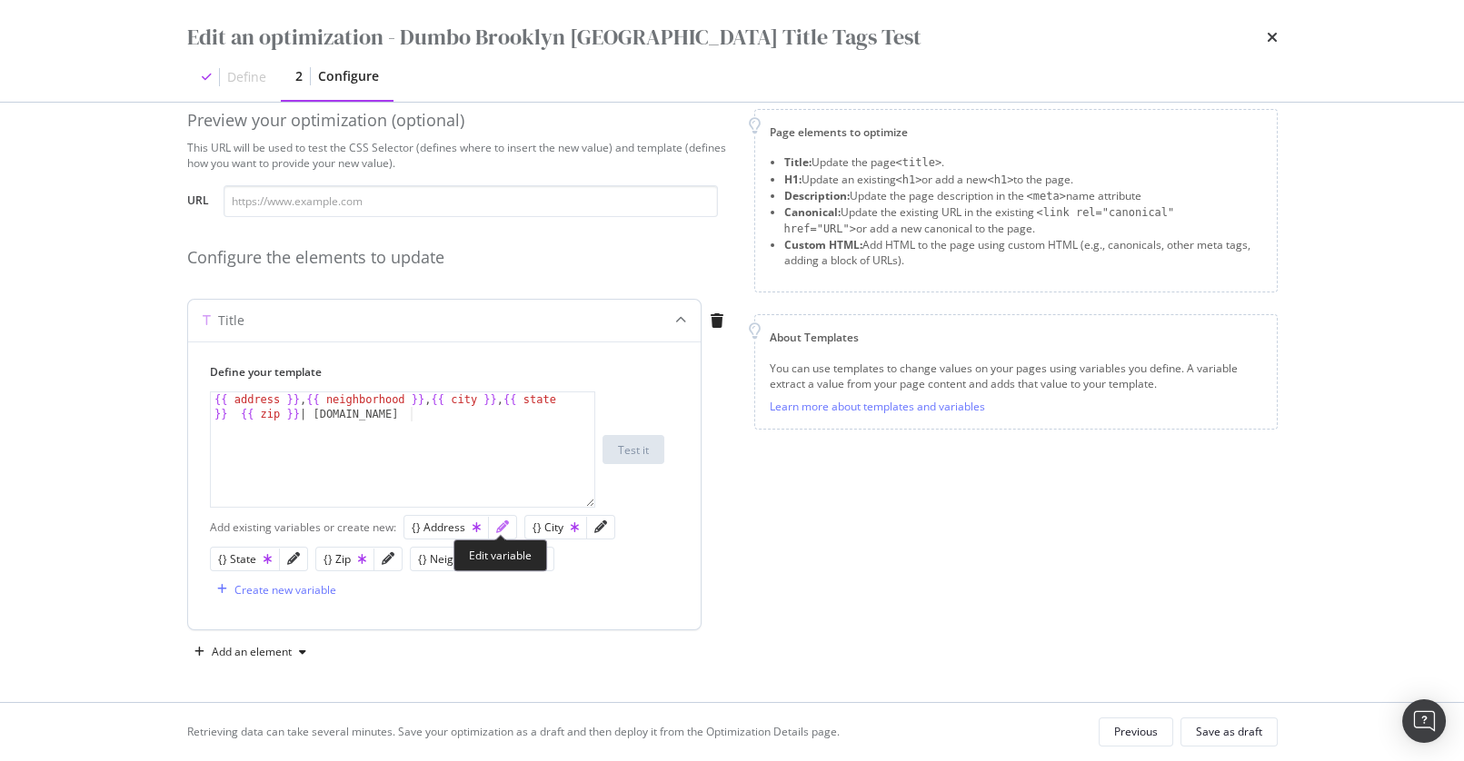
click at [500, 522] on icon "pencil" at bounding box center [502, 527] width 13 height 13
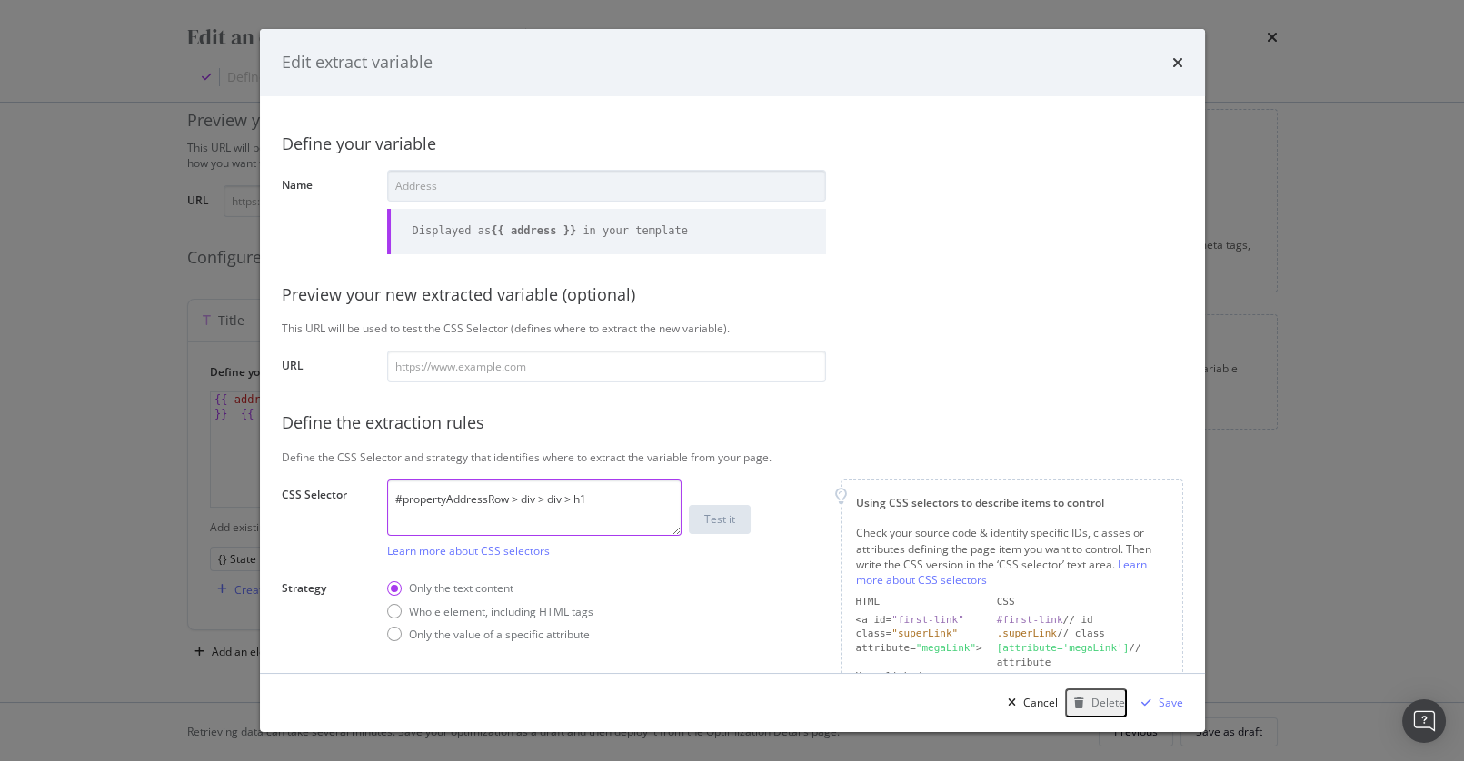
click at [621, 503] on textarea "#propertyAddressRow > div > div > h1" at bounding box center [534, 508] width 294 height 56
click at [710, 460] on div "Define the CSS Selector and strategy that identifies where to extract the varia…" at bounding box center [732, 457] width 901 height 15
drag, startPoint x: 1173, startPoint y: 61, endPoint x: 623, endPoint y: 408, distance: 650.2
click at [1173, 60] on icon "times" at bounding box center [1177, 62] width 11 height 15
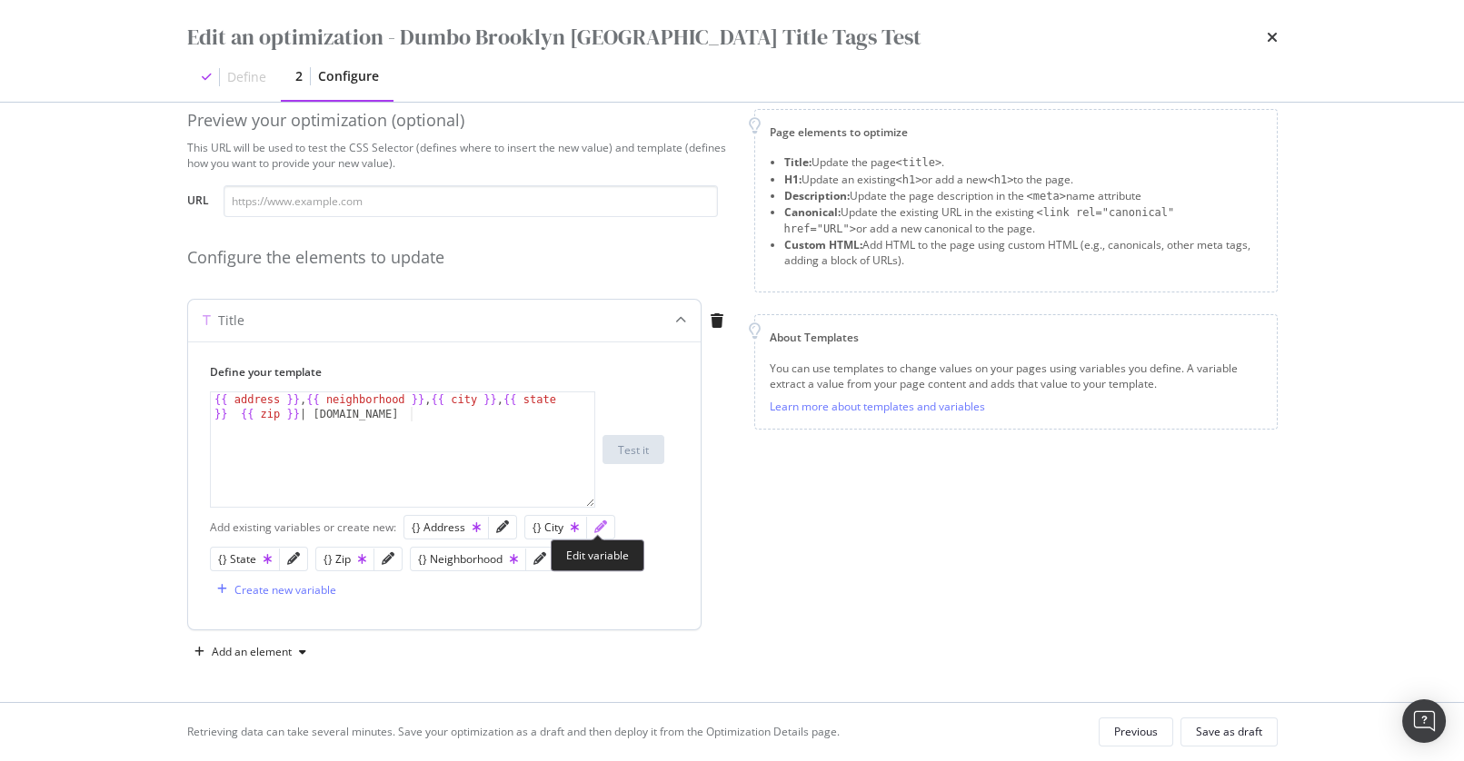
click at [602, 527] on icon "pencil" at bounding box center [600, 527] width 13 height 13
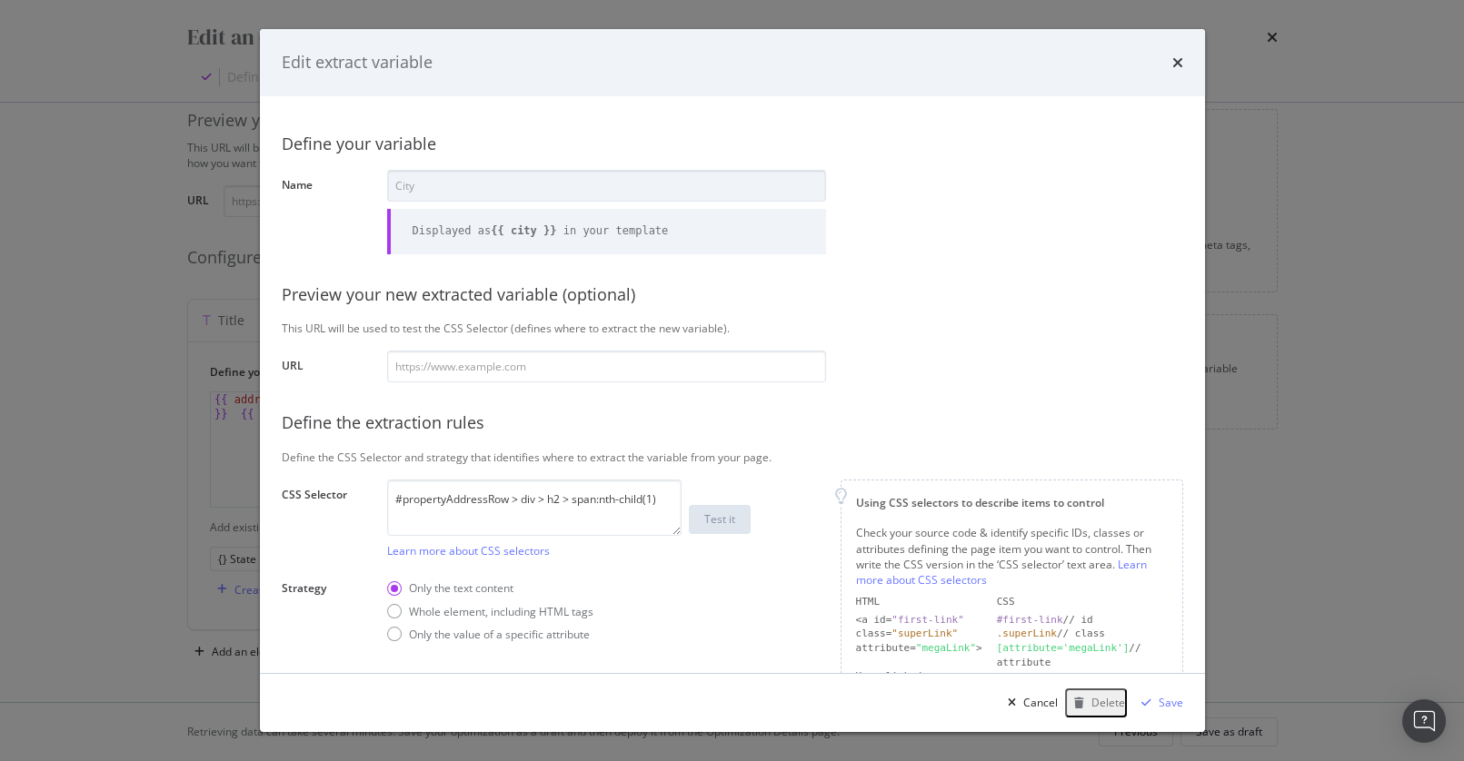
drag, startPoint x: 1073, startPoint y: 191, endPoint x: 1159, endPoint y: 75, distance: 144.8
click at [1074, 188] on div "Define your variable Name City Displayed as {{ city }} in your template Preview…" at bounding box center [732, 466] width 901 height 697
click at [1179, 59] on icon "times" at bounding box center [1177, 62] width 11 height 15
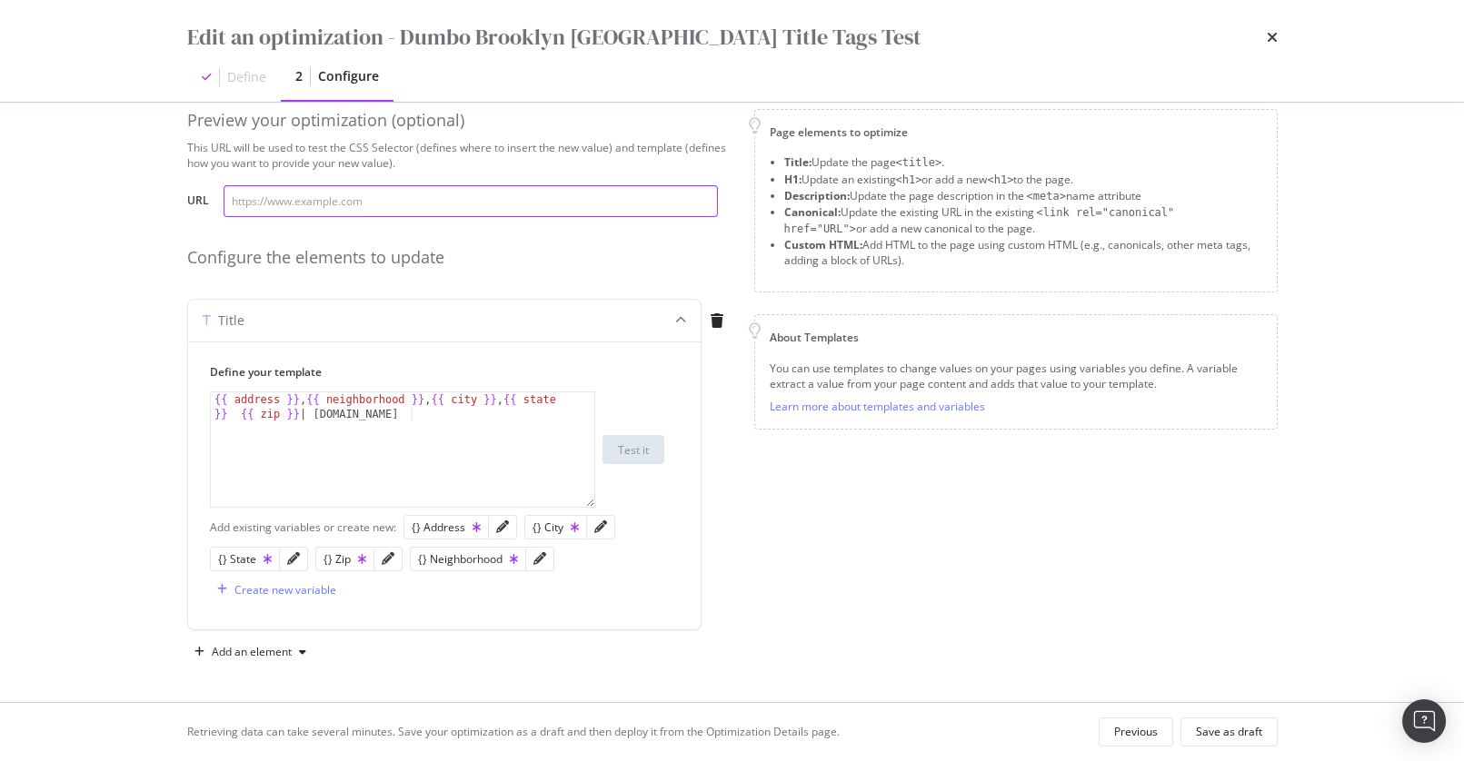
drag, startPoint x: 483, startPoint y: 201, endPoint x: 488, endPoint y: 214, distance: 13.5
click at [483, 201] on input "modal" at bounding box center [471, 201] width 494 height 32
paste input "[URL][DOMAIN_NAME][PERSON_NAME]"
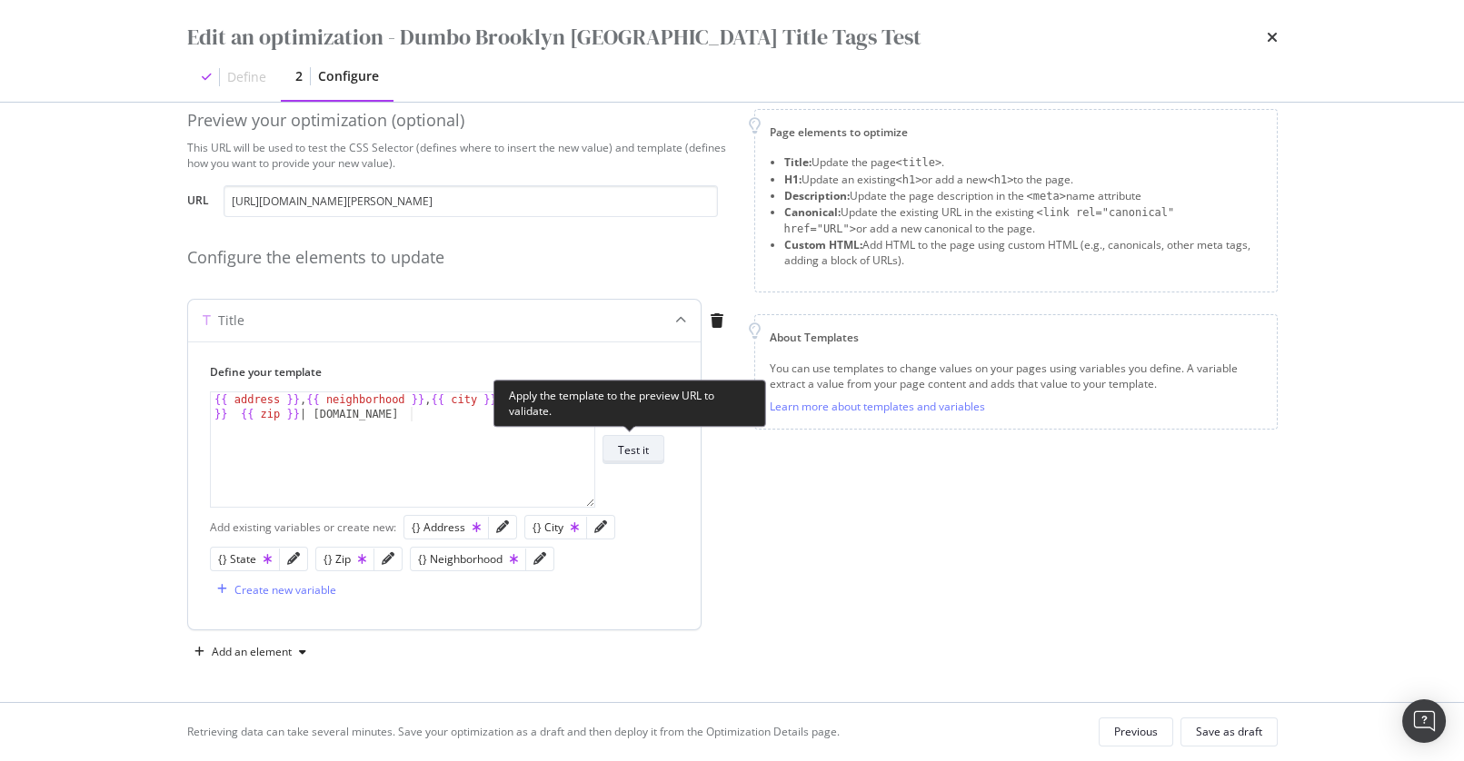
click at [640, 450] on div "Test it" at bounding box center [633, 450] width 31 height 15
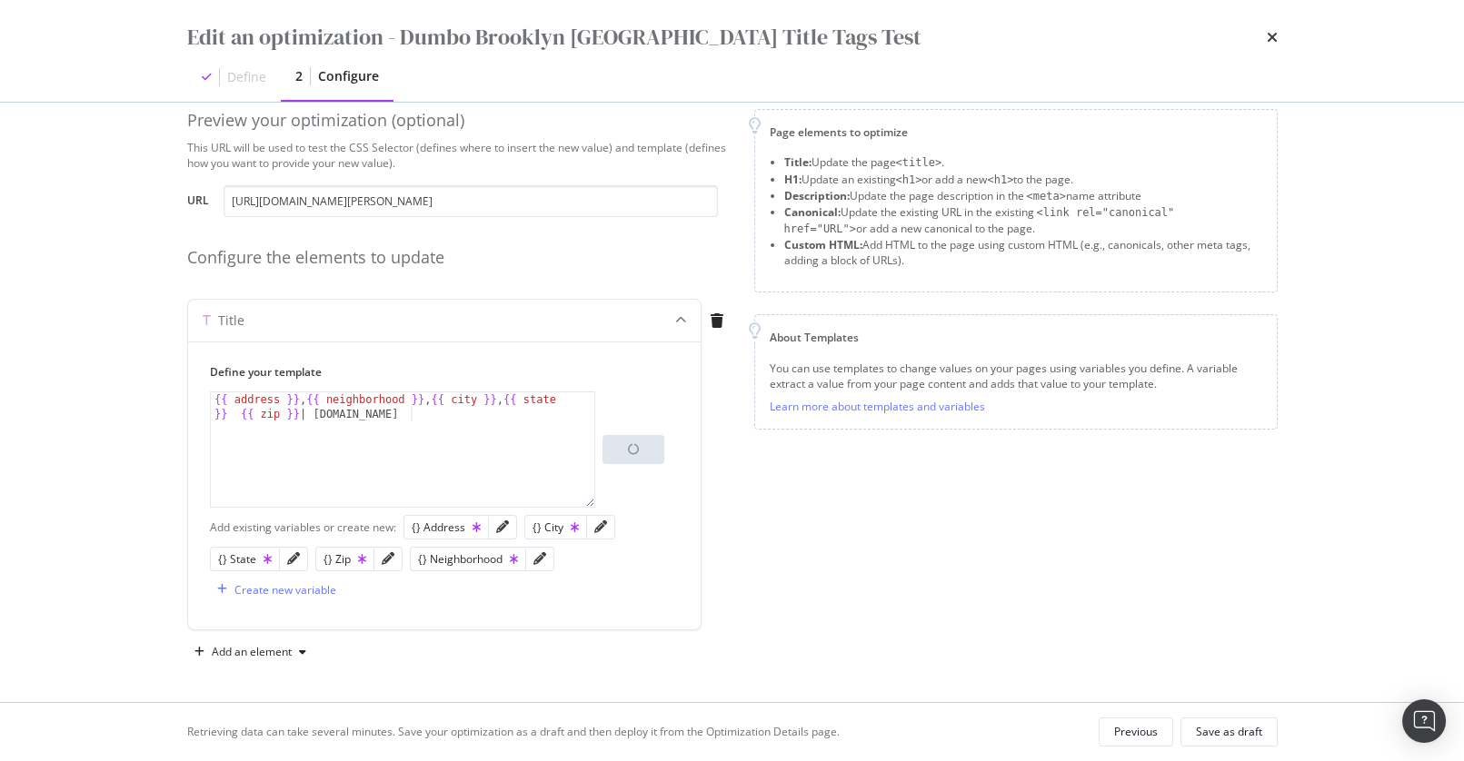
click at [718, 423] on div "Title Define your template 1 {{ address }} , {{ neighborhood }} , {{ city }} , …" at bounding box center [459, 468] width 545 height 339
click at [702, 446] on div "Title Define your template 1 {{ address }} , {{ neighborhood }} , {{ city }} , …" at bounding box center [459, 468] width 545 height 339
click at [489, 252] on div "Configure the elements to update" at bounding box center [459, 258] width 545 height 24
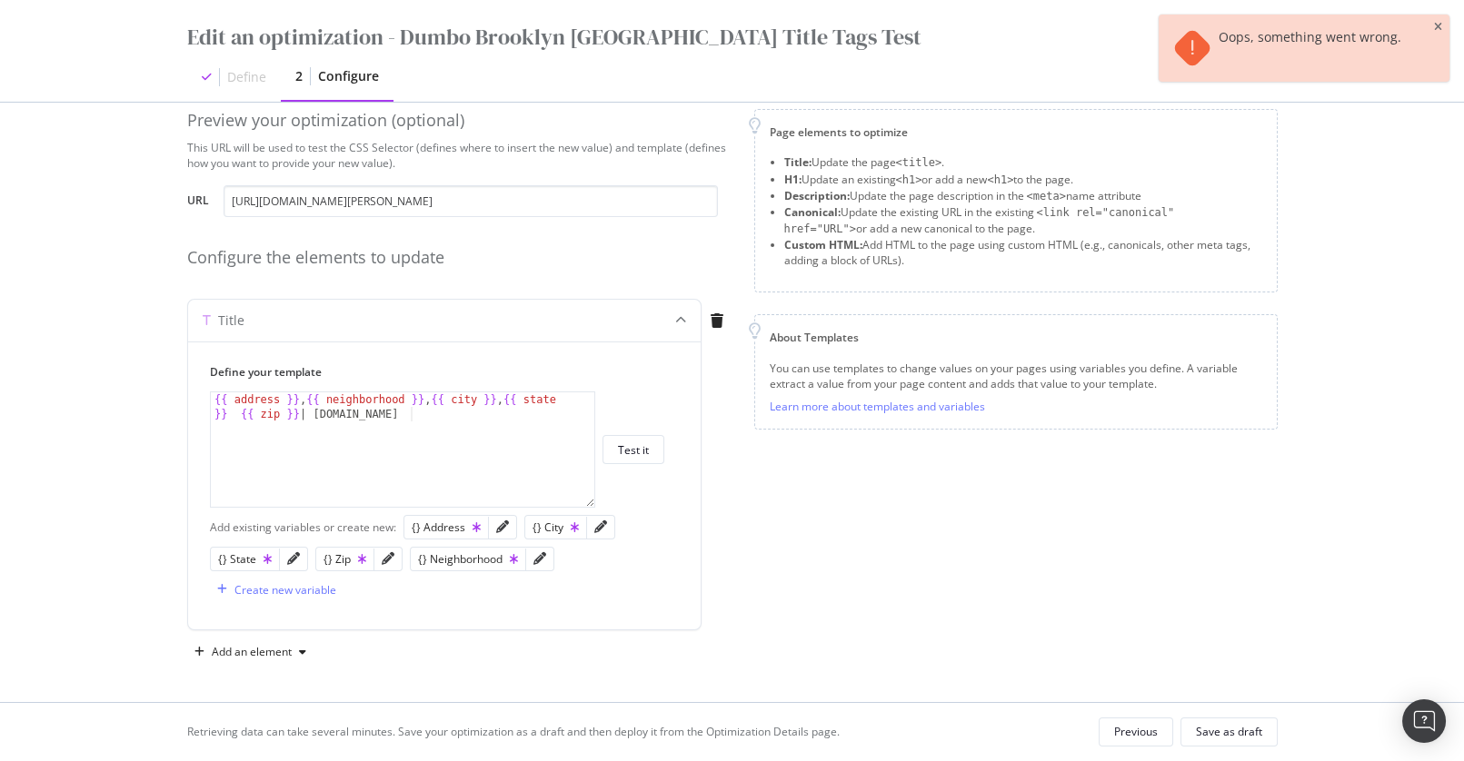
click at [782, 503] on div "Page elements to optimize Title: Update the page <title> . H1: Update an existi…" at bounding box center [1015, 388] width 523 height 558
click at [453, 204] on input "https://www.apartments.com/100-jay-st-brooklyn-ny/efw6z2m/" at bounding box center [471, 201] width 494 height 32
click at [454, 204] on input "https://www.apartments.com/100-jay-st-brooklyn-ny/efw6z2m/" at bounding box center [471, 201] width 494 height 32
paste input "85-adams-st-brooklyn-ny/qq7jd8z"
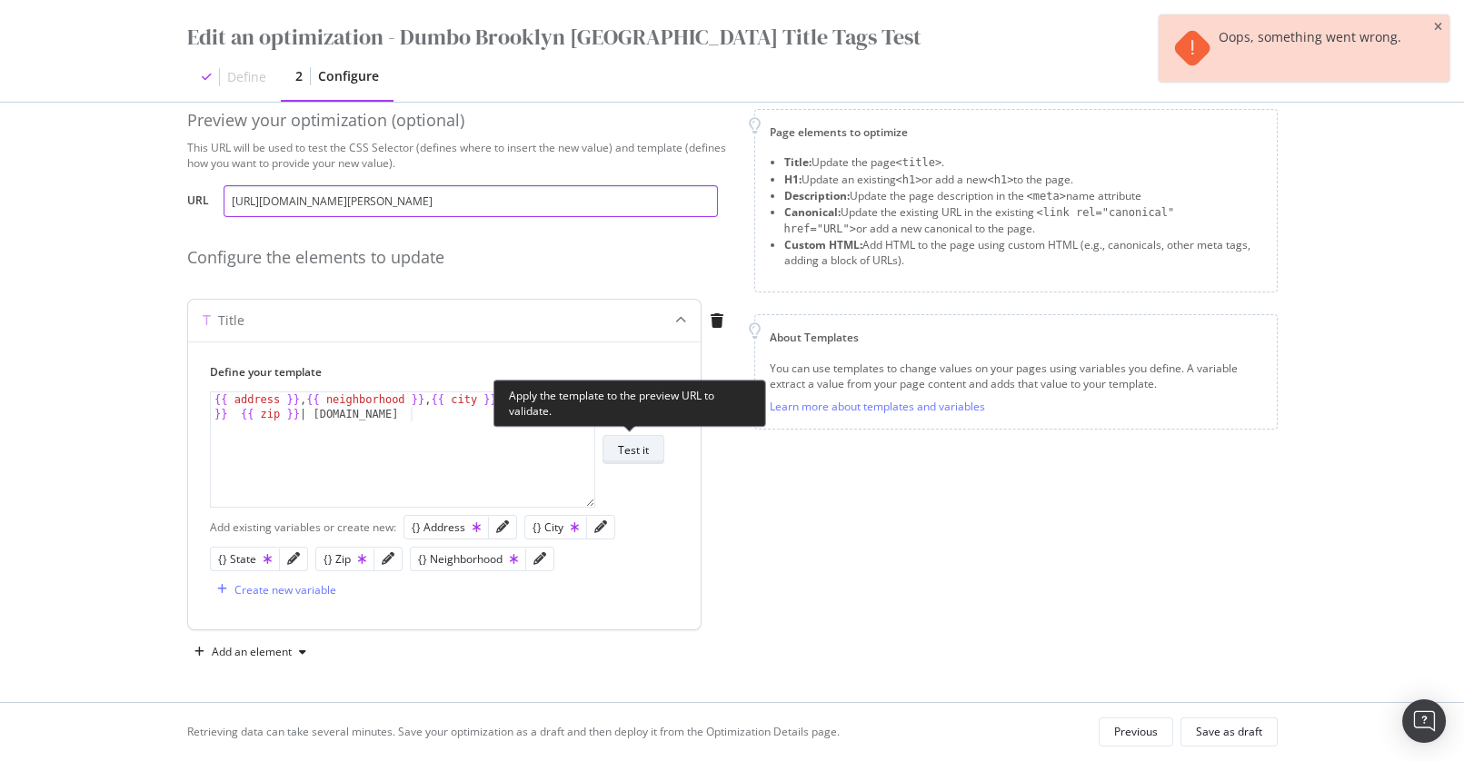
type input "https://www.apartments.com/85-adams-st-brooklyn-ny/qq7jd8z/"
click at [634, 457] on div "Test it" at bounding box center [633, 449] width 31 height 25
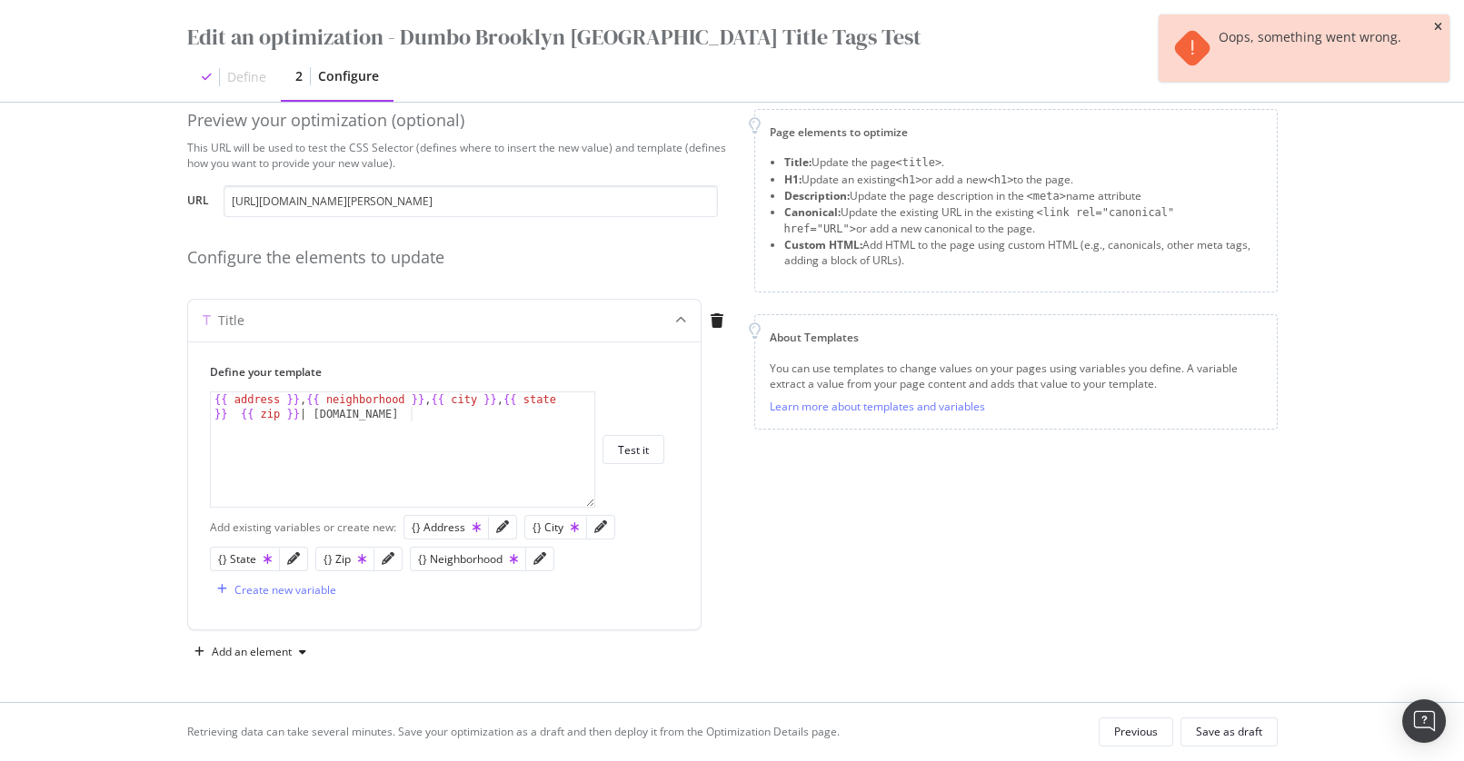
click at [1434, 29] on icon "close toast" at bounding box center [1438, 27] width 8 height 11
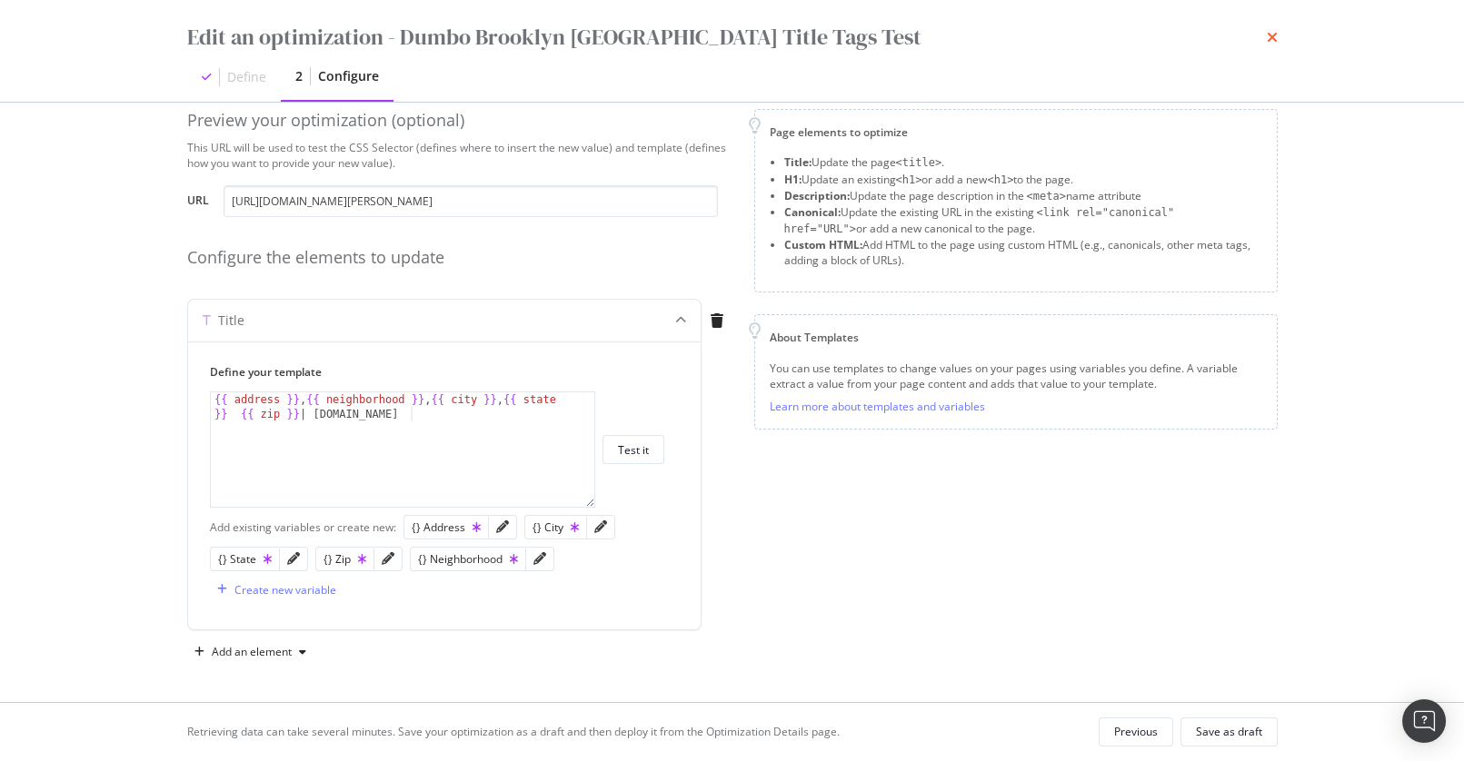
click at [1273, 39] on icon "times" at bounding box center [1272, 37] width 11 height 15
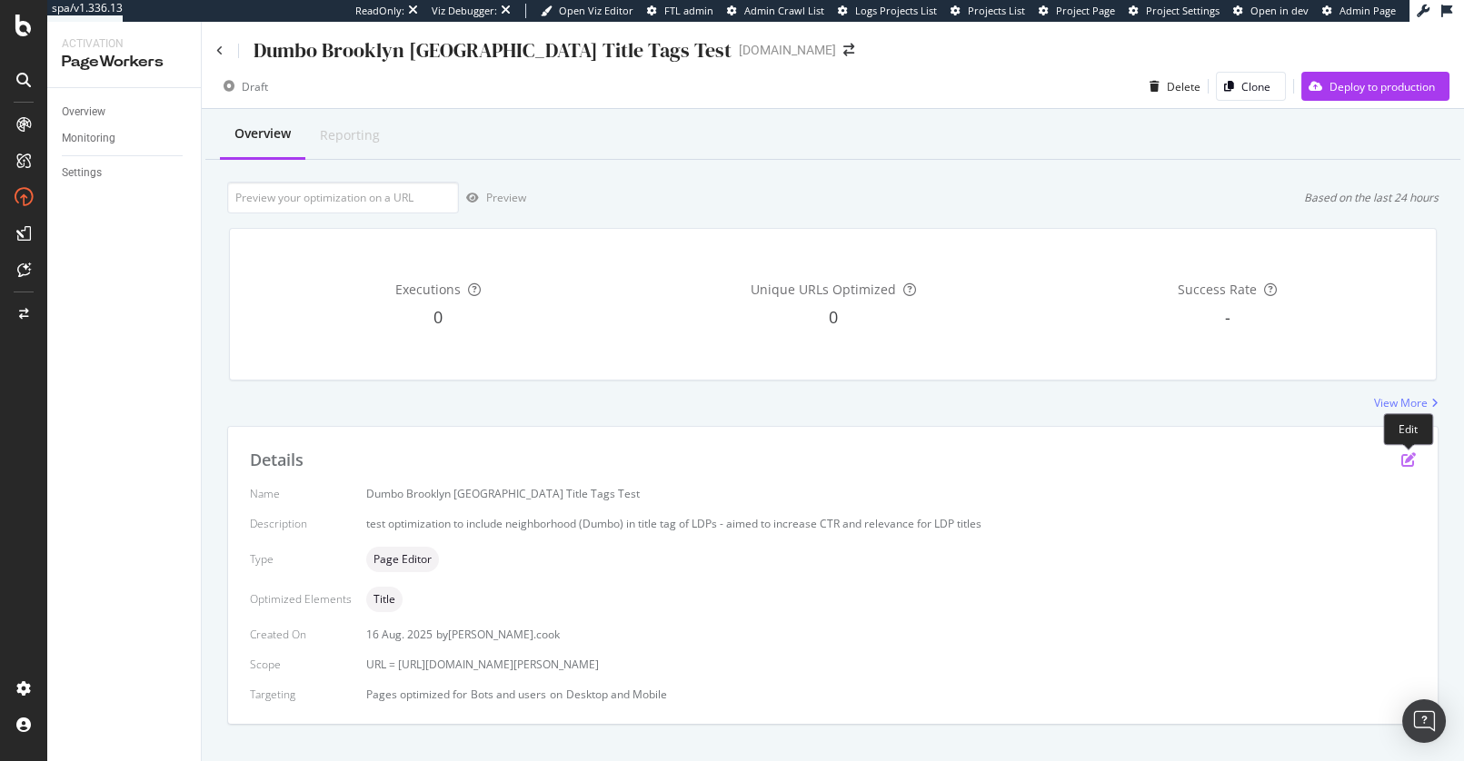
click at [1404, 460] on icon "pen-to-square" at bounding box center [1408, 460] width 15 height 15
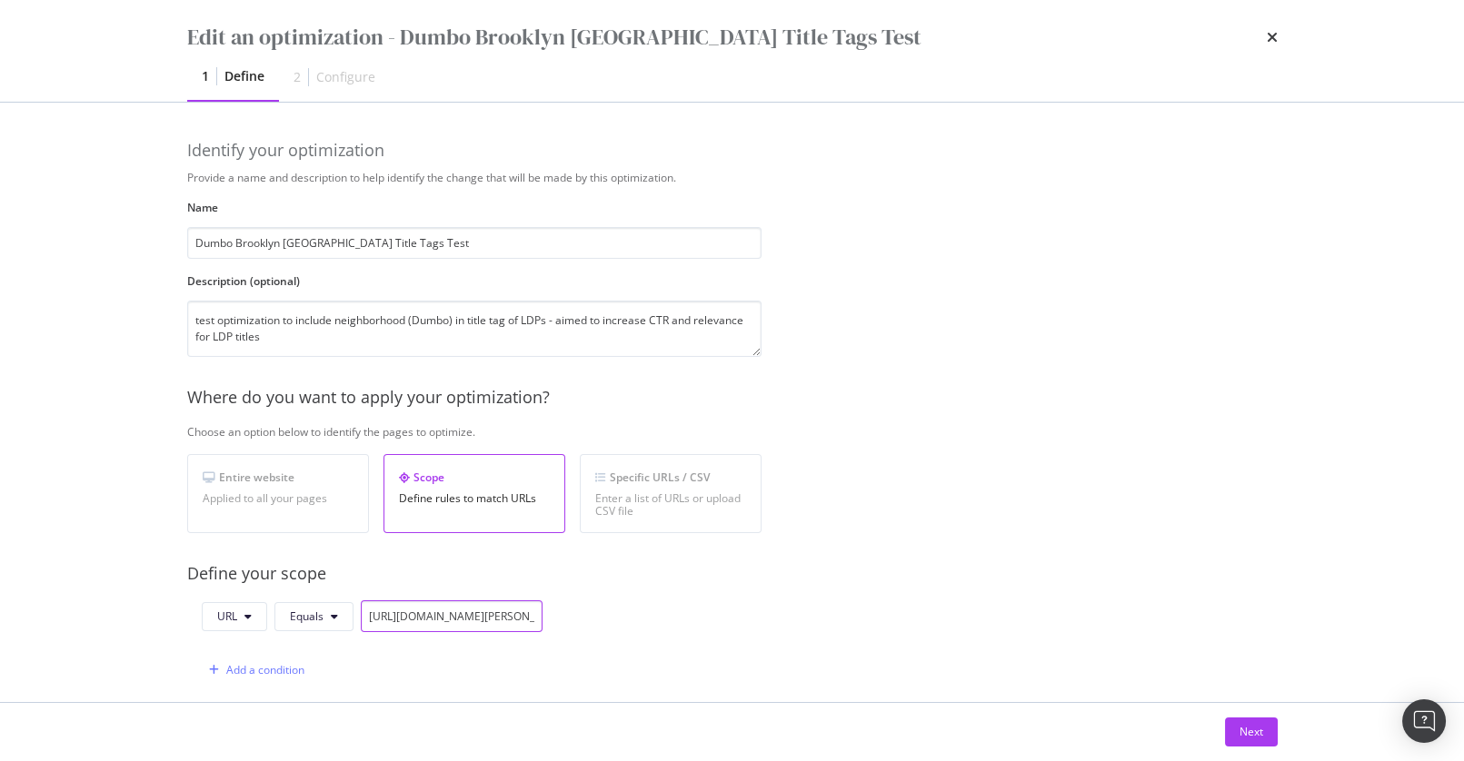
click at [470, 614] on input "https://www.apartments.com/85-adams-st-brooklyn-ny/qq7jd8z/" at bounding box center [452, 617] width 182 height 32
click at [471, 614] on input "https://www.apartments.com/85-adams-st-brooklyn-ny/qq7jd8z/" at bounding box center [452, 617] width 182 height 32
click at [1248, 732] on div "Next" at bounding box center [1251, 731] width 24 height 15
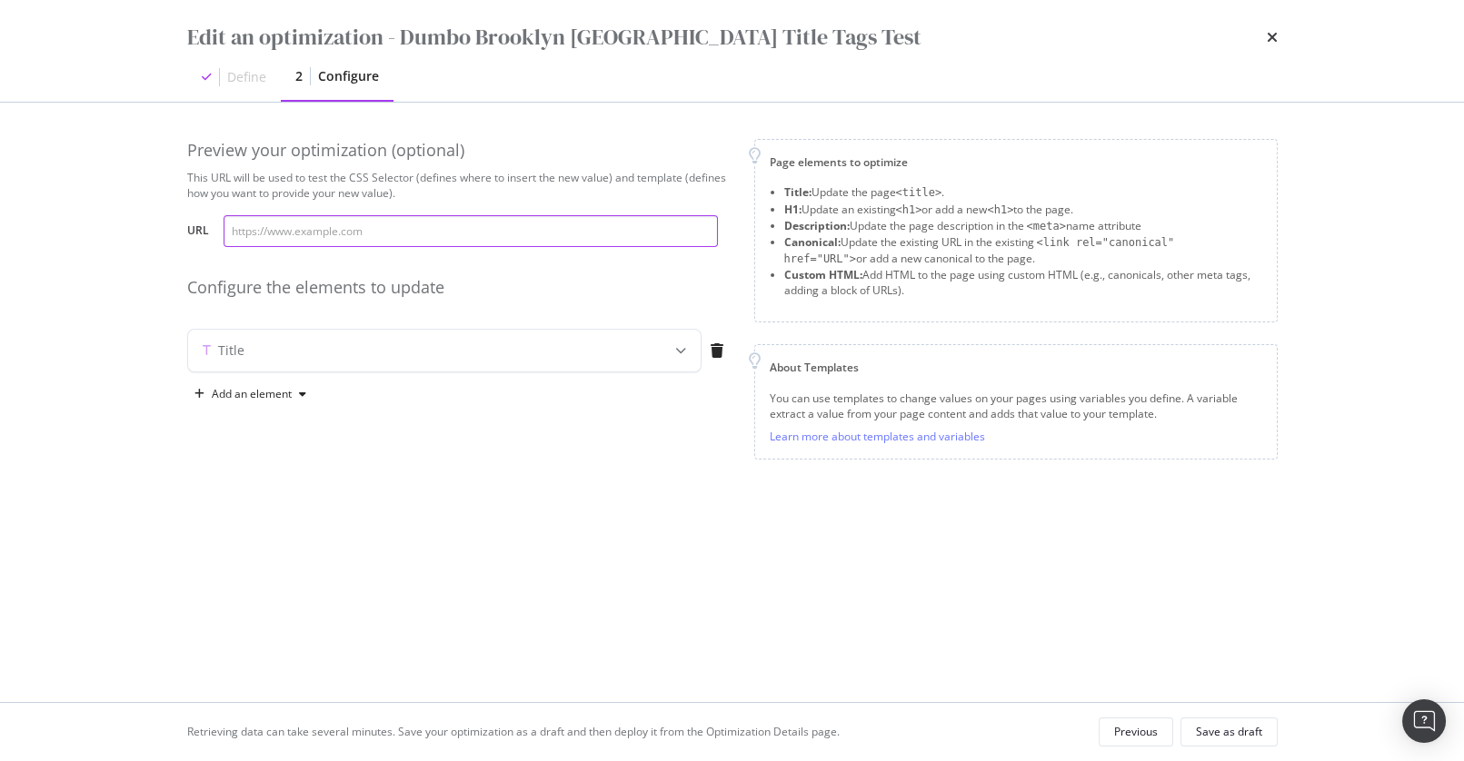
drag, startPoint x: 466, startPoint y: 233, endPoint x: 457, endPoint y: 234, distance: 9.3
click at [466, 233] on input "modal" at bounding box center [471, 231] width 494 height 32
paste input "https://www.apartments.com/85-adams-st-brooklyn-ny/qq7jd8z/"
type input "https://www.apartments.com/85-adams-st-brooklyn-ny/qq7jd8z/"
click at [669, 354] on div "modal" at bounding box center [681, 351] width 40 height 42
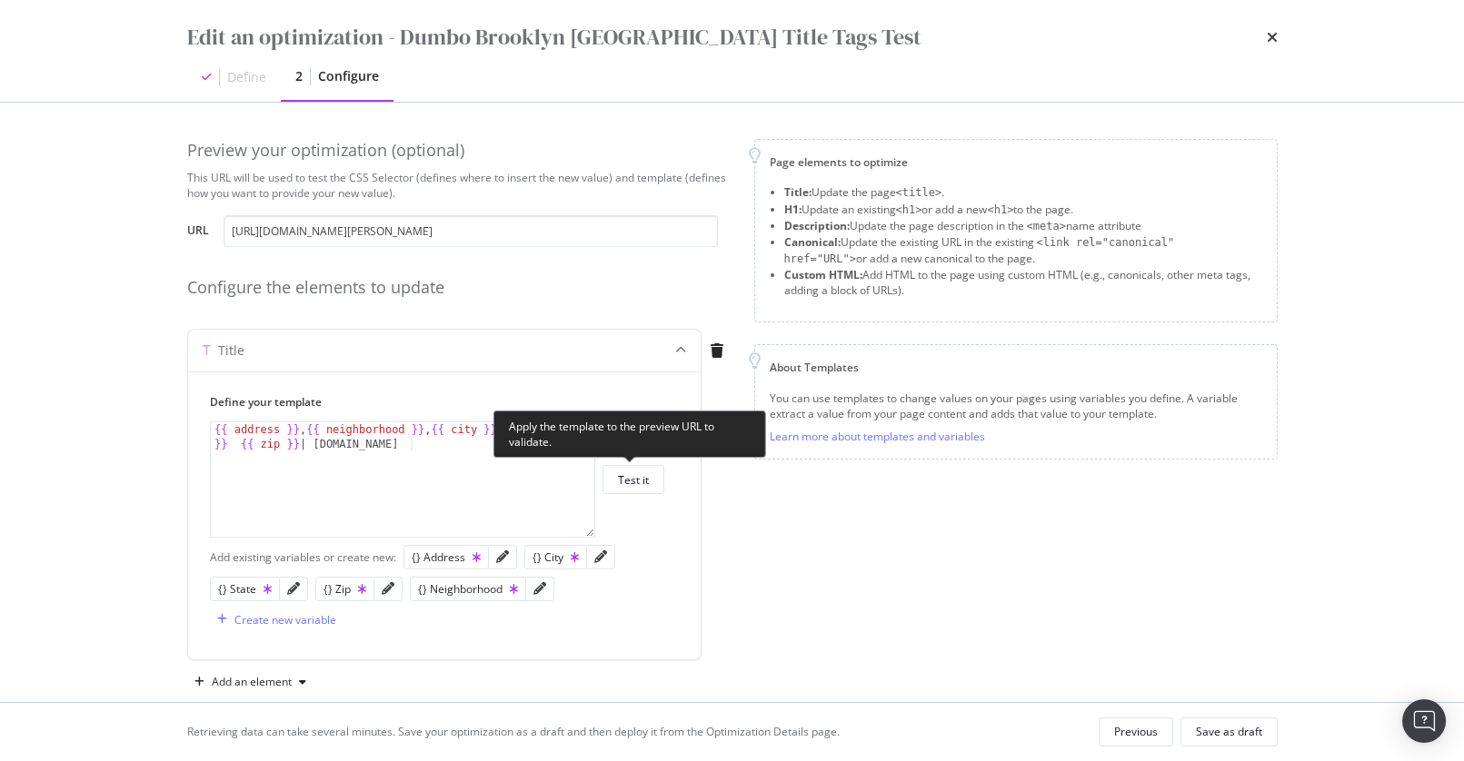
drag, startPoint x: 642, startPoint y: 472, endPoint x: 709, endPoint y: 483, distance: 67.2
click at [642, 473] on div "Test it" at bounding box center [633, 480] width 31 height 15
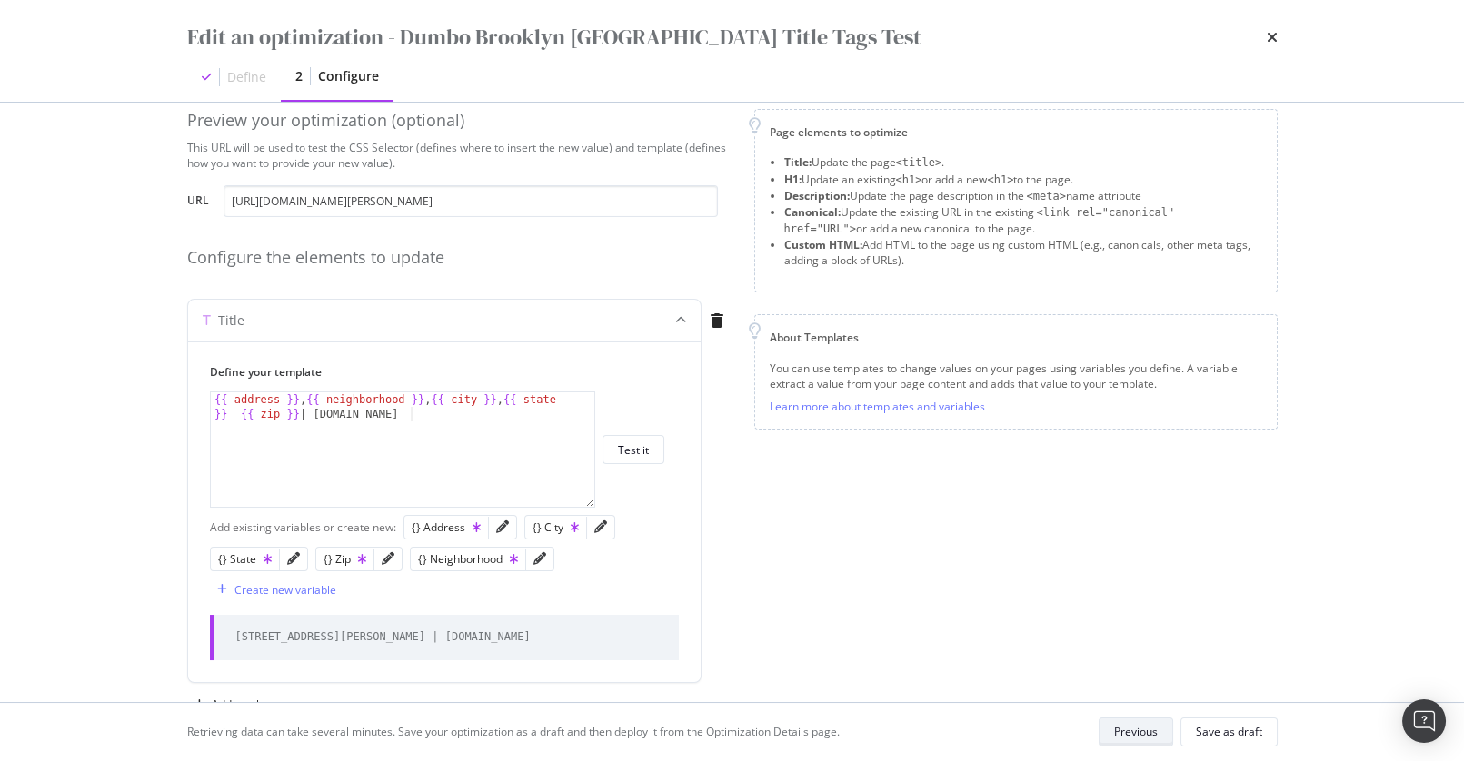
click at [1132, 733] on div "Previous" at bounding box center [1136, 731] width 44 height 15
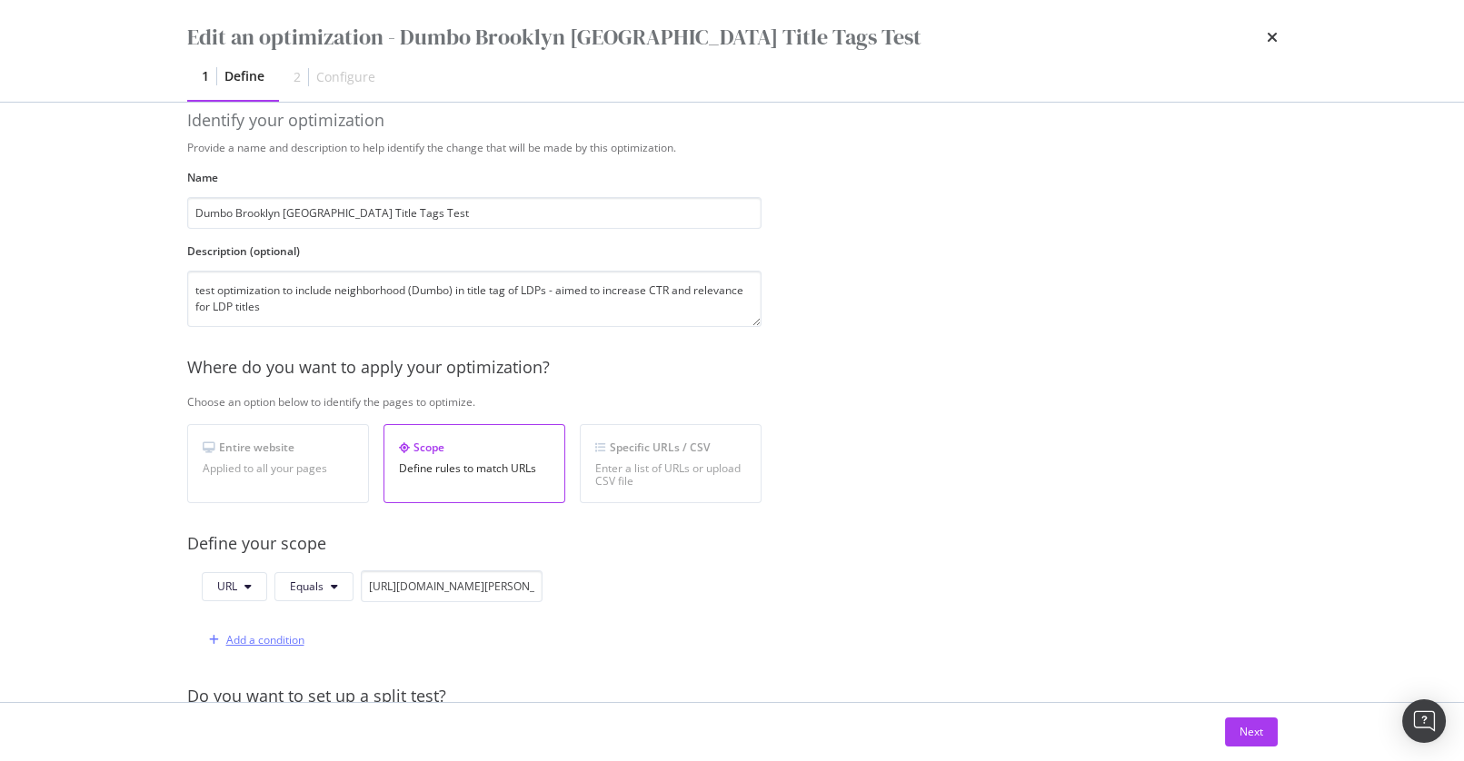
click at [280, 641] on div "Add a condition" at bounding box center [265, 639] width 78 height 15
click at [219, 636] on div "and" at bounding box center [211, 639] width 19 height 15
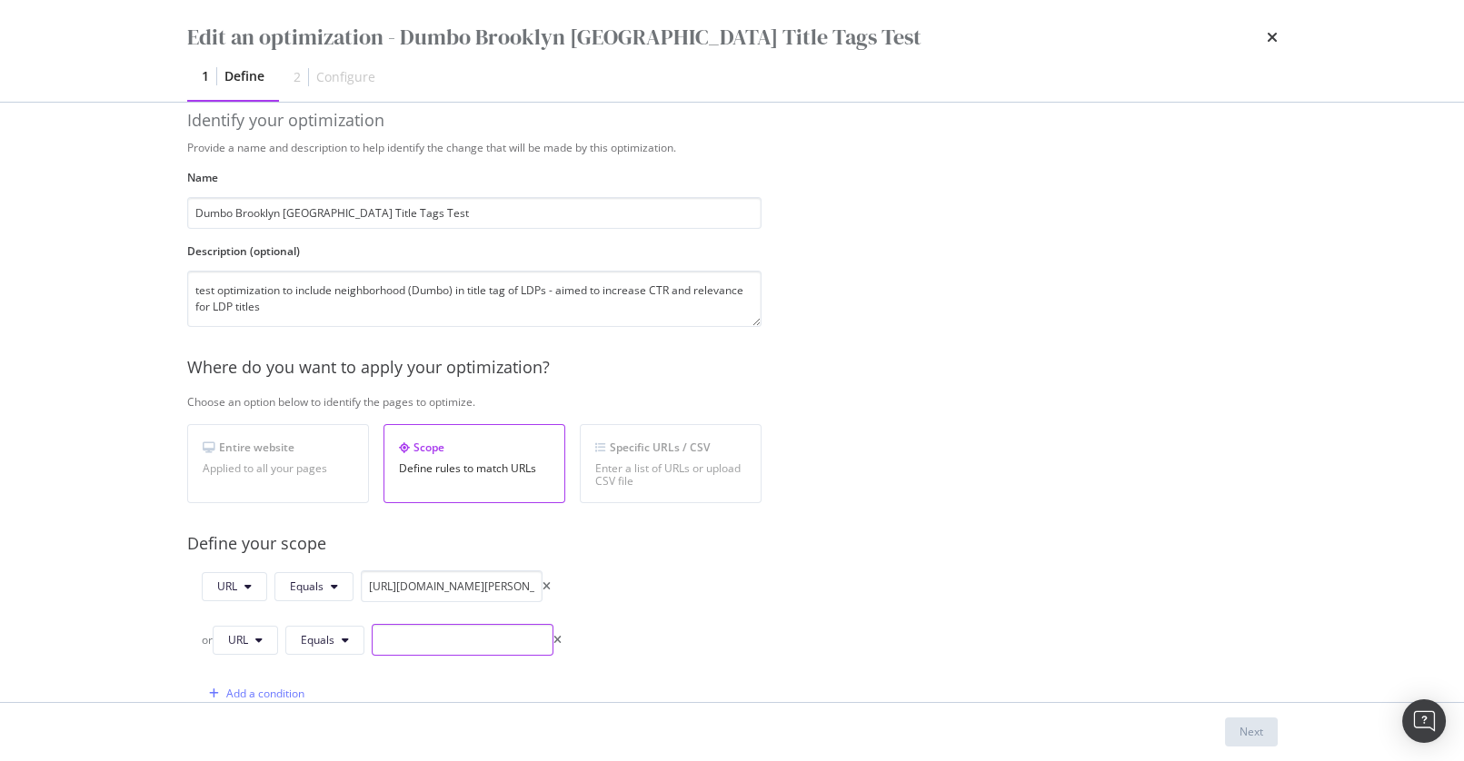
click at [476, 644] on input "modal" at bounding box center [463, 640] width 182 height 32
paste input "https://www.apartments.com/100-jay-st-brooklyn-ny/efw6z2m/"
type input "https://www.apartments.com/100-jay-st-brooklyn-ny/efw6z2m/"
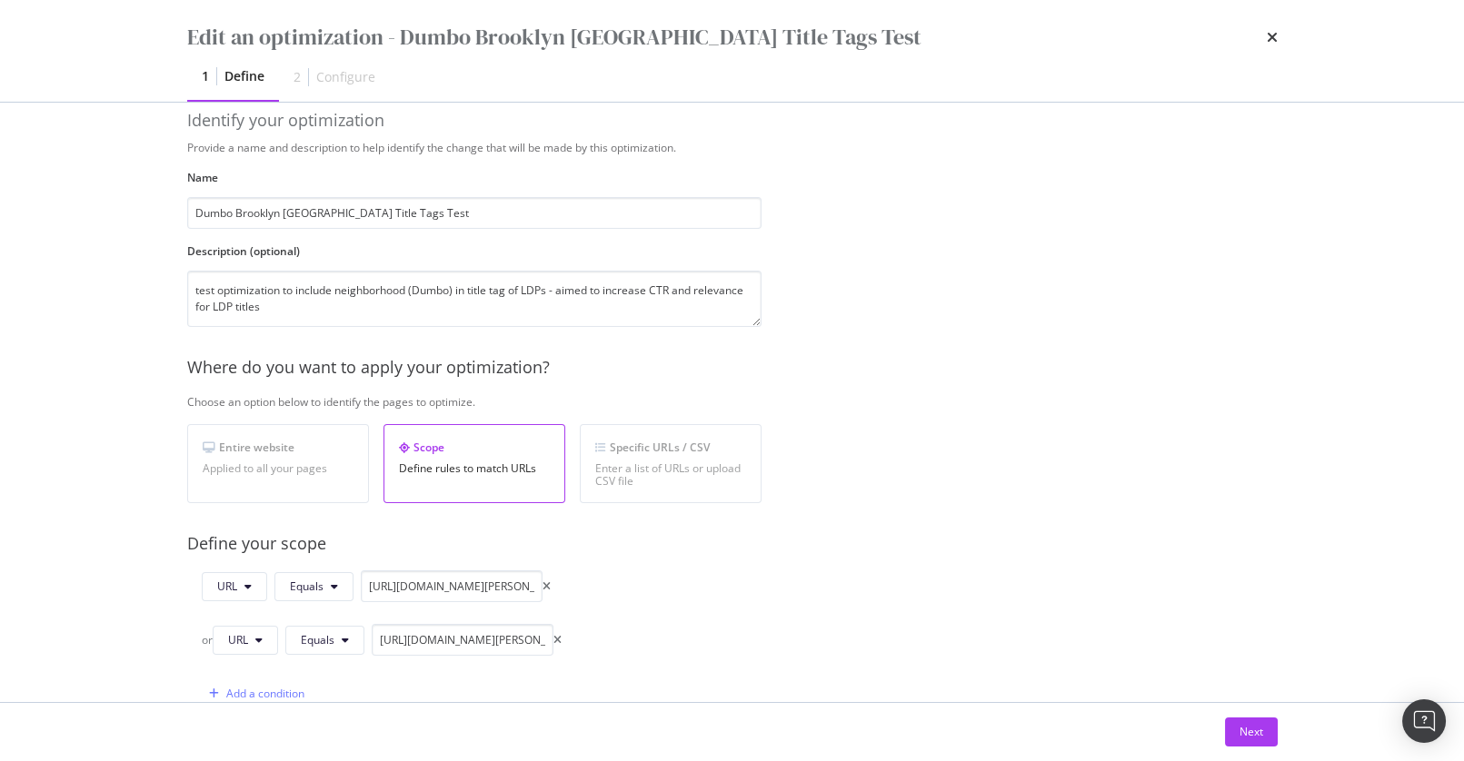
drag, startPoint x: 1017, startPoint y: 651, endPoint x: 1183, endPoint y: 711, distance: 176.8
click at [1017, 651] on div "Provide a name and description to help identify the change that will be made by…" at bounding box center [732, 657] width 1090 height 1034
click at [1247, 732] on div "Next" at bounding box center [1251, 731] width 24 height 15
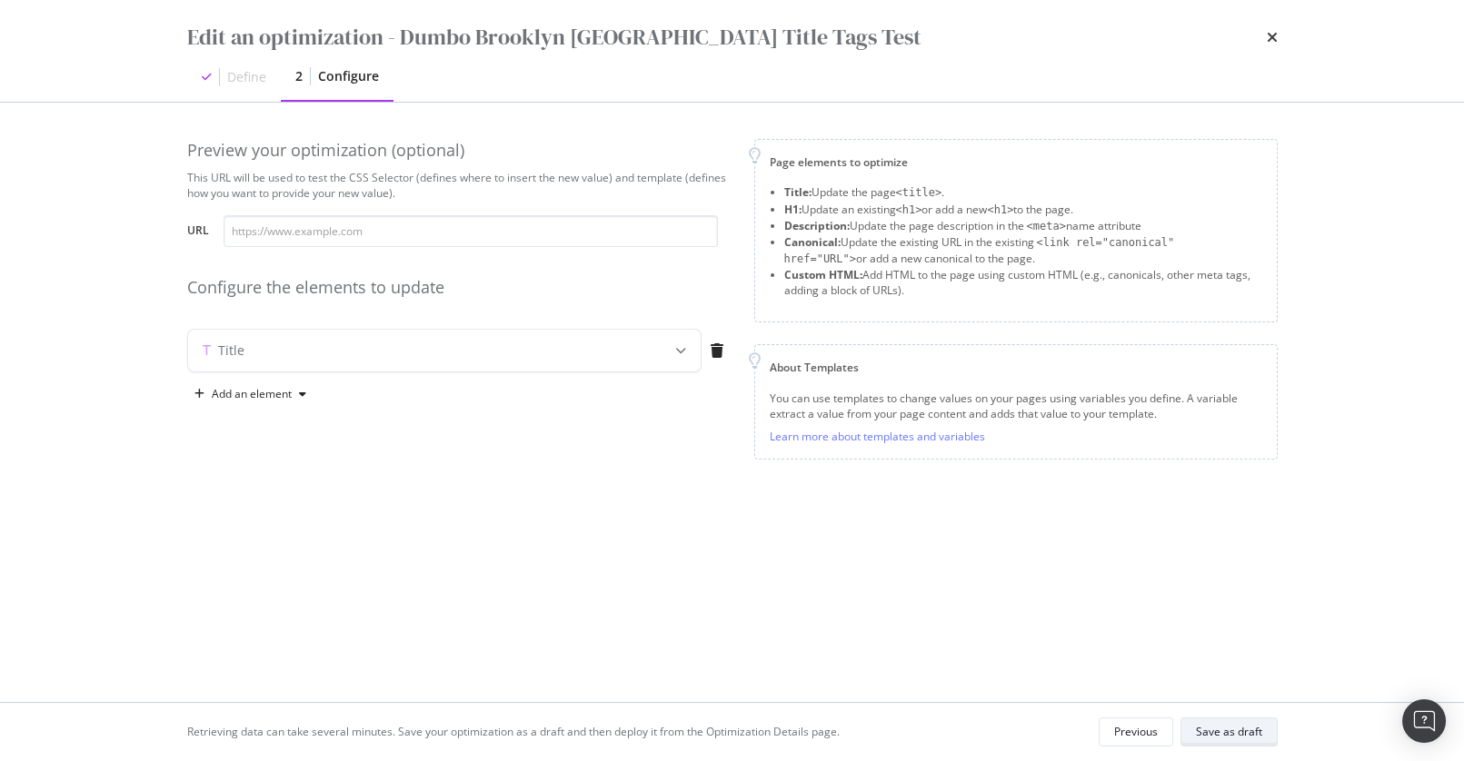
click at [1233, 730] on div "Save as draft" at bounding box center [1229, 731] width 66 height 15
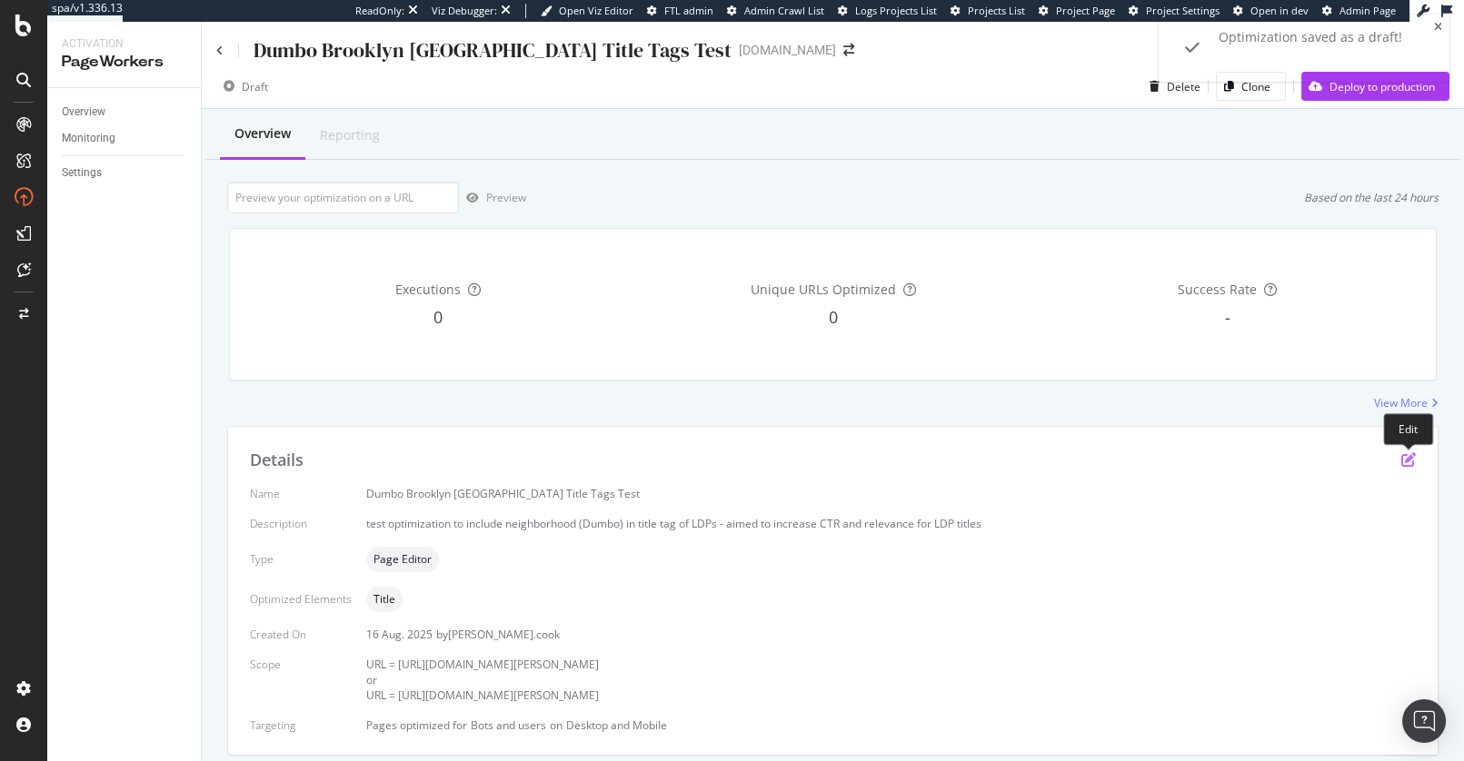
click at [1410, 461] on icon "pen-to-square" at bounding box center [1408, 460] width 15 height 15
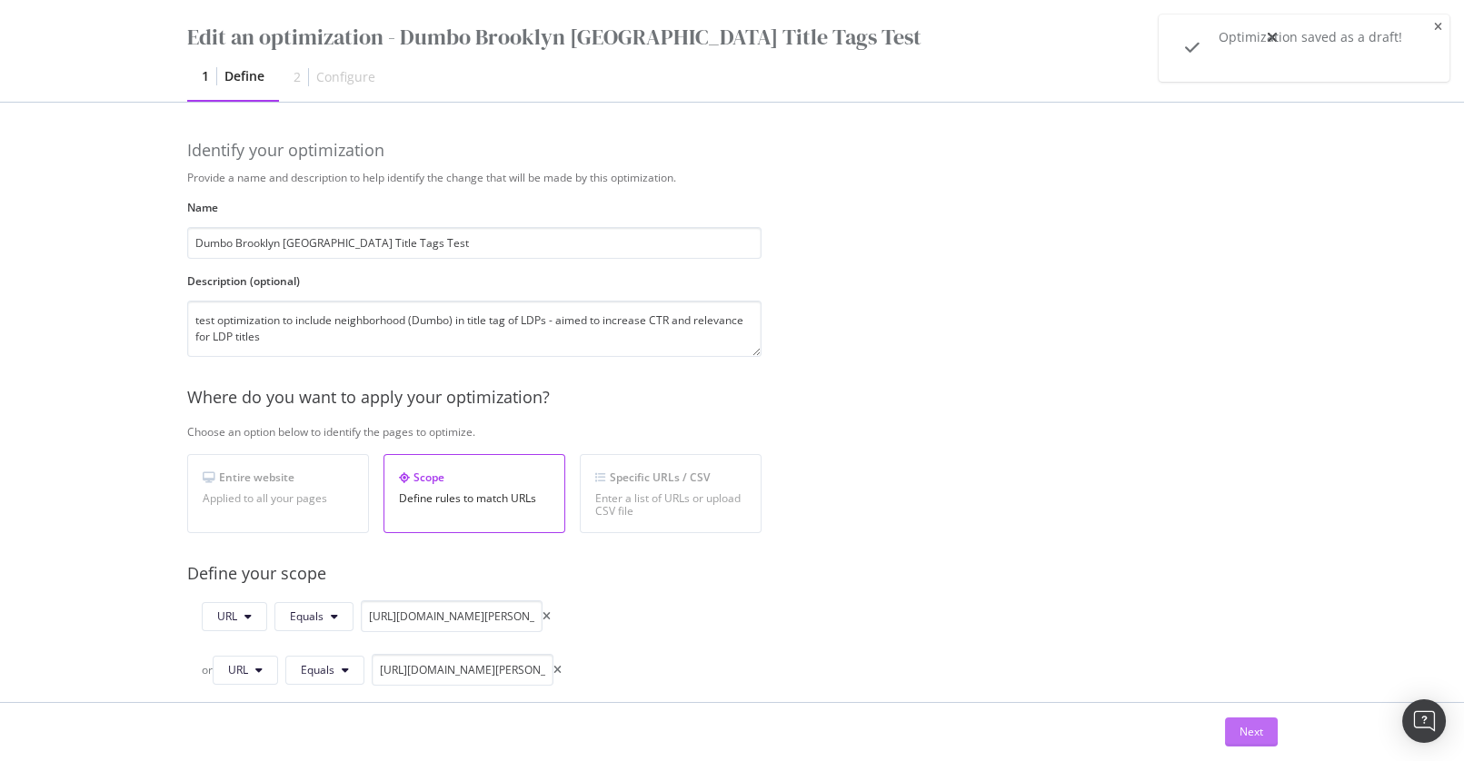
click at [1261, 736] on div "Next" at bounding box center [1251, 731] width 24 height 15
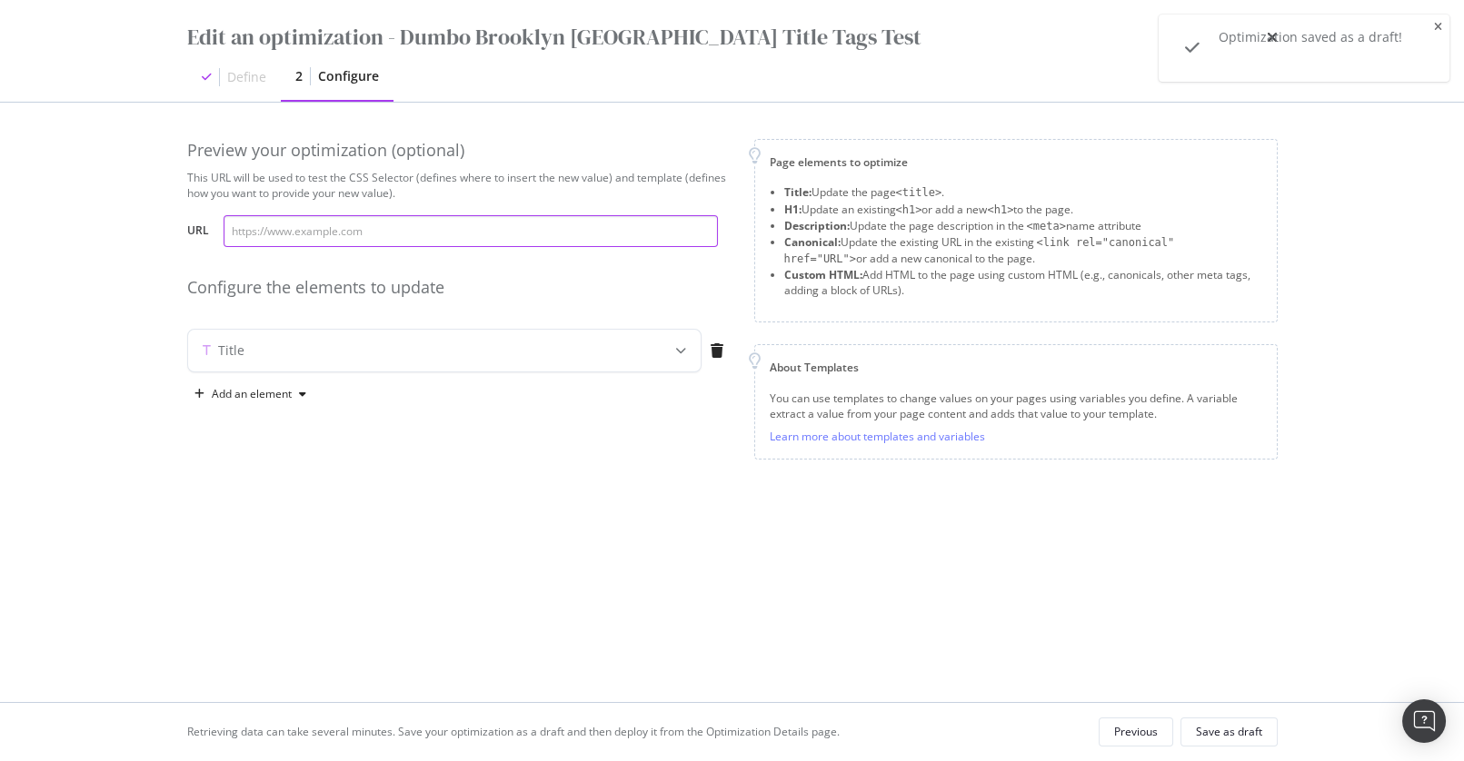
click at [495, 234] on input "modal" at bounding box center [471, 231] width 494 height 32
paste input "https://www.apartments.com/100-jay-st-brooklyn-ny/efw6z2m/"
type input "https://www.apartments.com/100-jay-st-brooklyn-ny/efw6z2m/"
drag, startPoint x: 661, startPoint y: 355, endPoint x: 664, endPoint y: 365, distance: 10.6
click at [661, 355] on div "modal" at bounding box center [681, 351] width 40 height 42
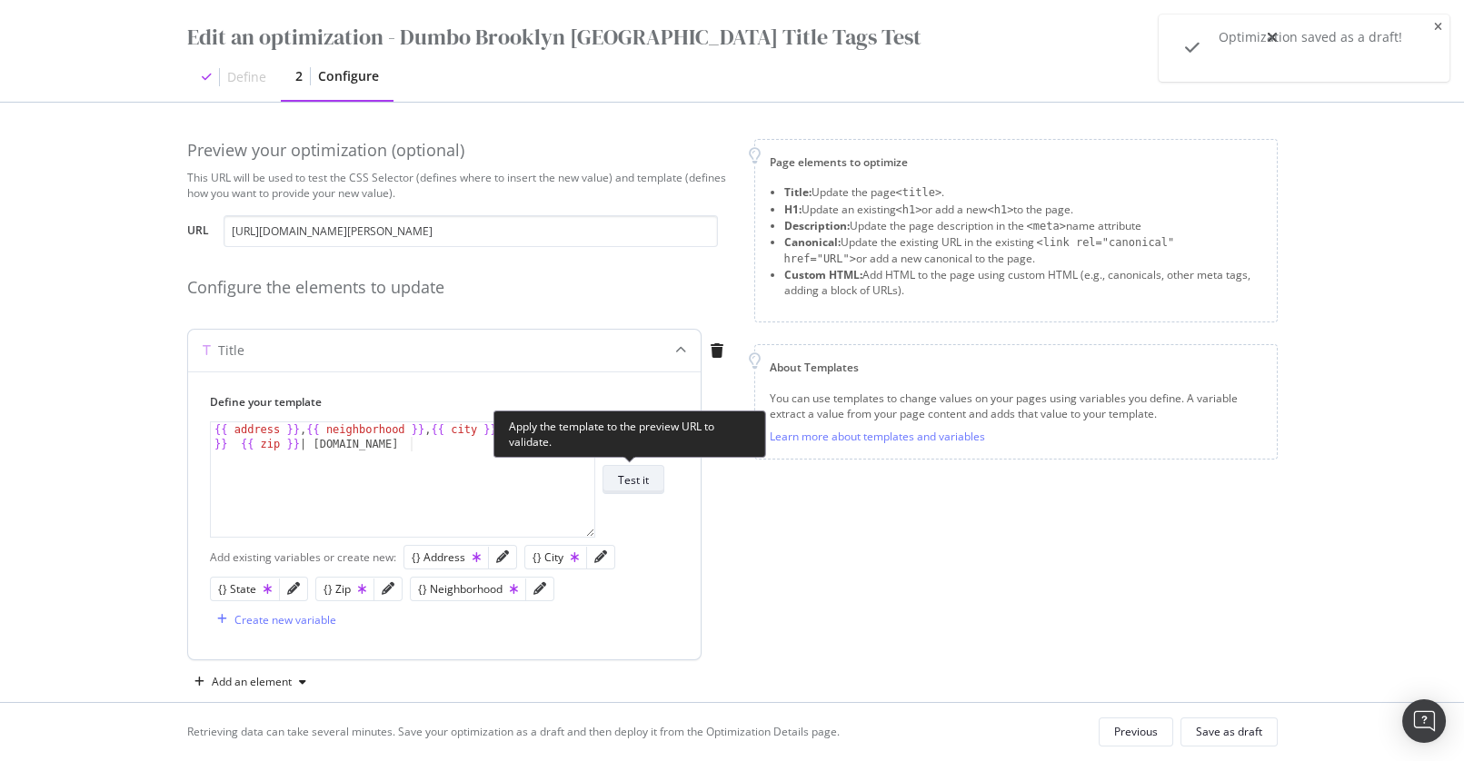
click at [637, 473] on div "Test it" at bounding box center [633, 480] width 31 height 15
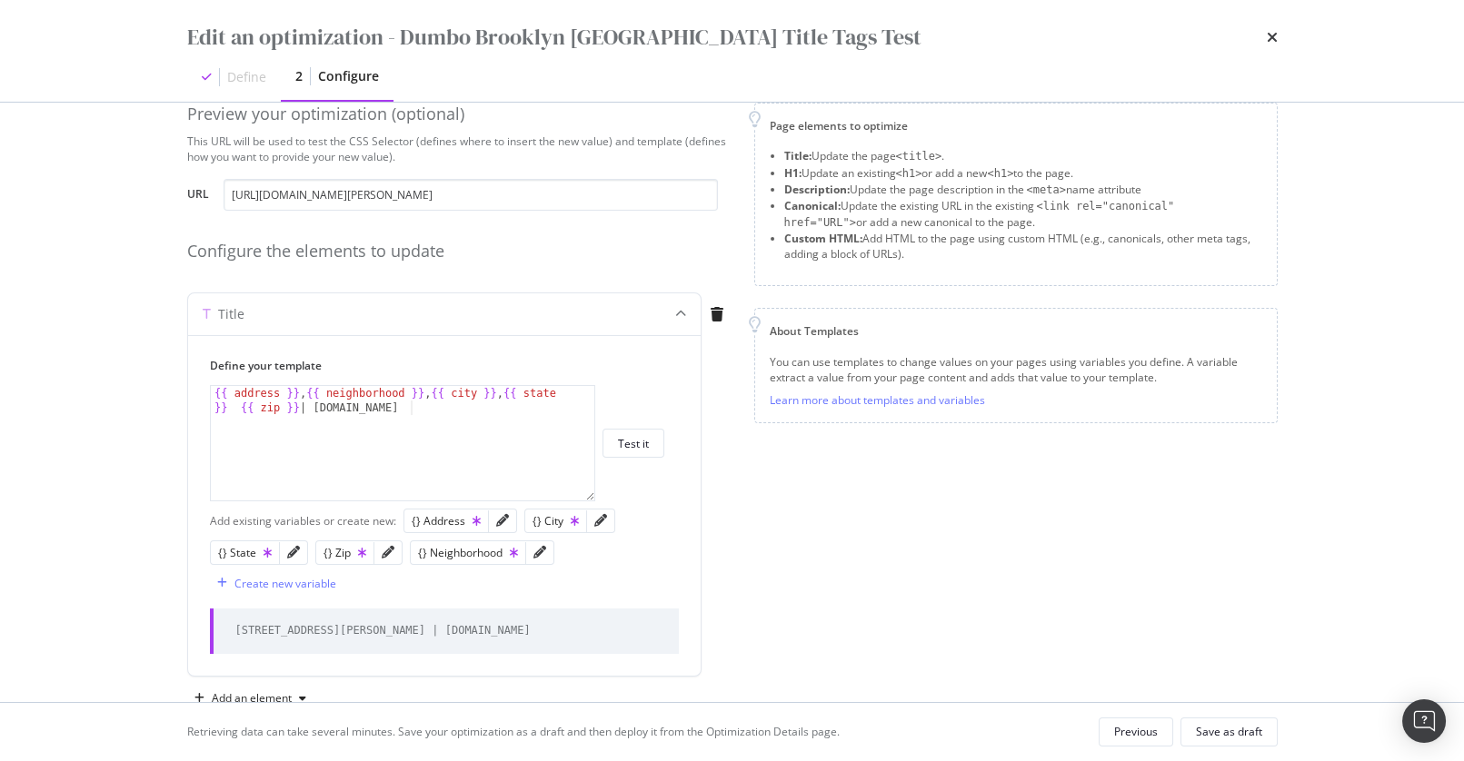
scroll to position [82, 0]
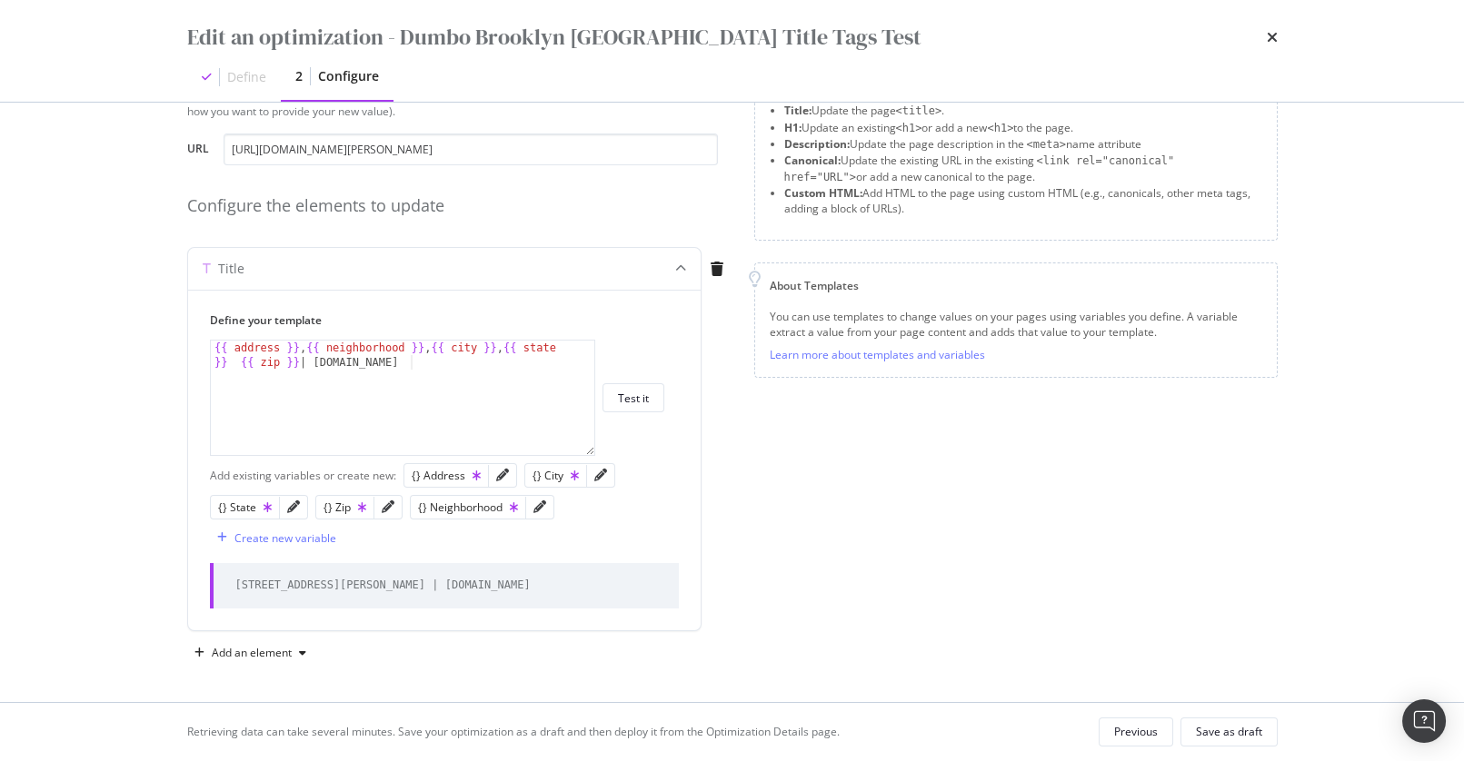
click at [728, 336] on div "Title Define your template 1 {{ address }} , {{ neighborhood }} , {{ city }} , …" at bounding box center [459, 443] width 545 height 392
click at [724, 220] on div "Preview your optimization (optional) This URL will be used to test the CSS Sele…" at bounding box center [459, 362] width 545 height 610
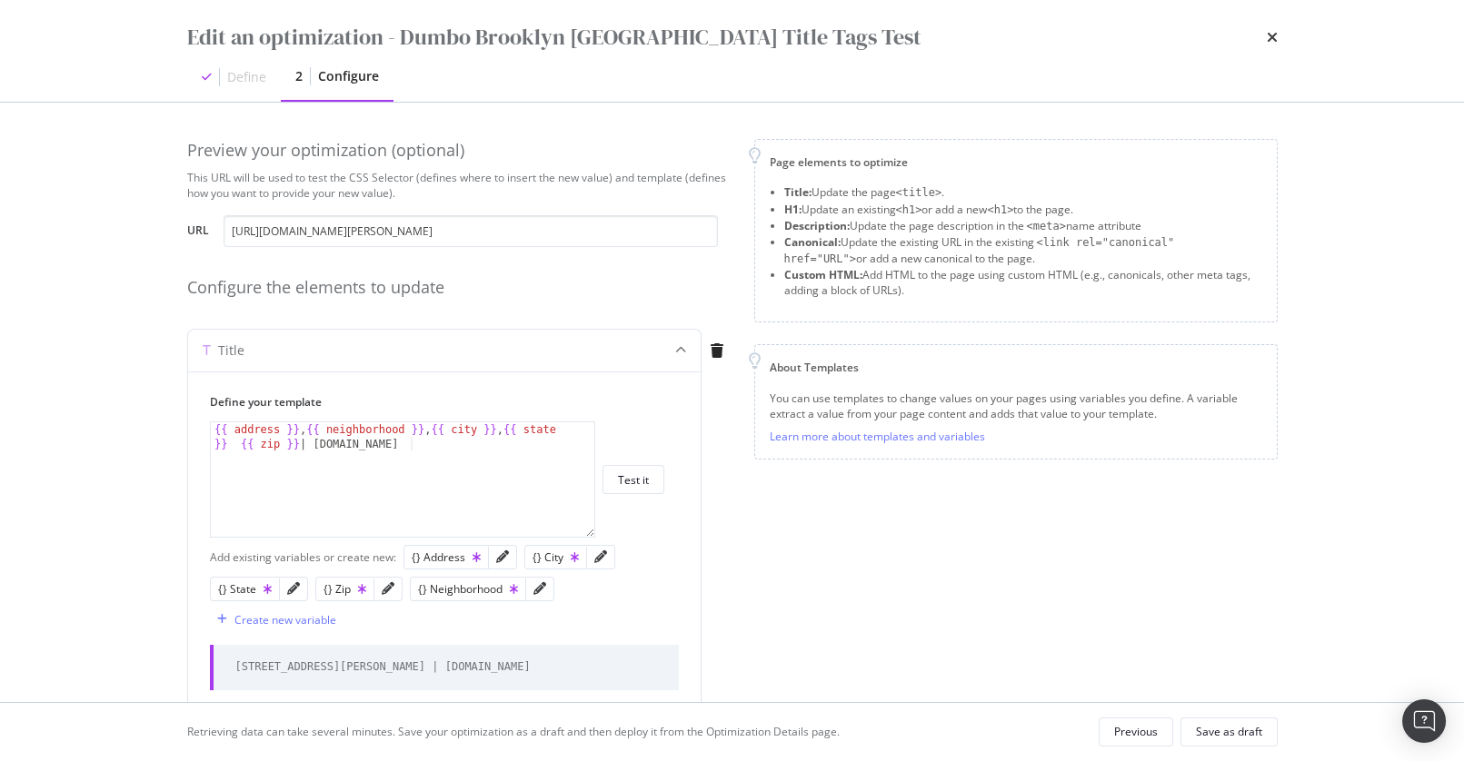
click at [921, 583] on div "Page elements to optimize Title: Update the page <title> . H1: Update an existi…" at bounding box center [1015, 444] width 523 height 610
drag, startPoint x: 959, startPoint y: 582, endPoint x: 958, endPoint y: 597, distance: 14.6
click at [959, 582] on div "Page elements to optimize Title: Update the page <title> . H1: Update an existi…" at bounding box center [1015, 444] width 523 height 610
click at [1117, 207] on li "H1: Update an existing <h1> or add a new <h1> to the page." at bounding box center [1023, 210] width 478 height 16
drag, startPoint x: 1252, startPoint y: 99, endPoint x: 1368, endPoint y: 136, distance: 121.3
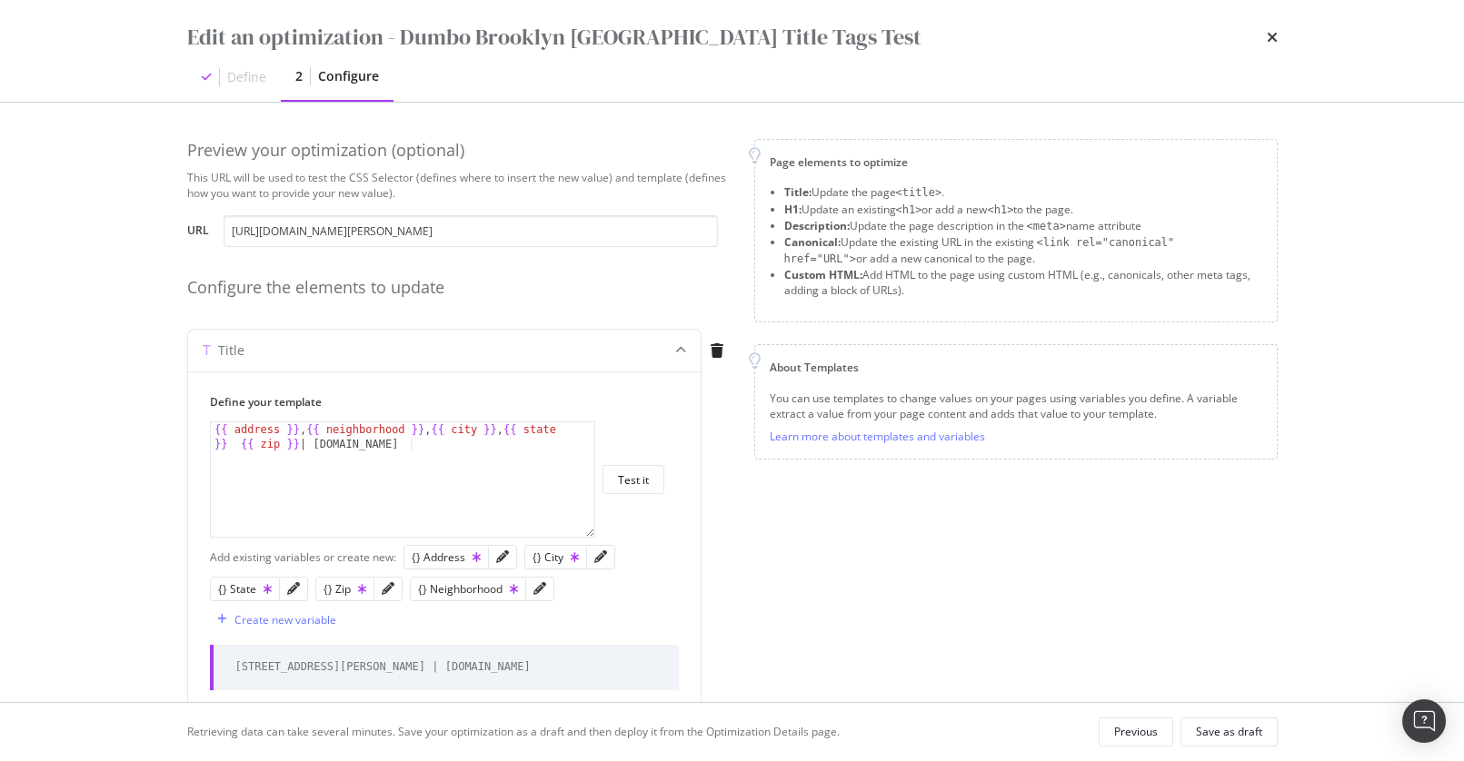
click at [1252, 99] on div "Define 2 Configure" at bounding box center [732, 77] width 1090 height 49
type textarea "{{ address }}, {{ neighborhood }}, {{ city }}, {{ state }} {{ zip }} | Apartmen…"
click at [540, 494] on div "{{ address }} , {{ neighborhood }} , {{ city }} , {{ state }} {{ zip }} | Apart…" at bounding box center [403, 509] width 384 height 173
click at [802, 577] on div "Page elements to optimize Title: Update the page <title> . H1: Update an existi…" at bounding box center [1015, 444] width 523 height 610
click at [894, 323] on div "Page elements to optimize Title: Update the page <title> . H1: Update an existi…" at bounding box center [1015, 444] width 523 height 610
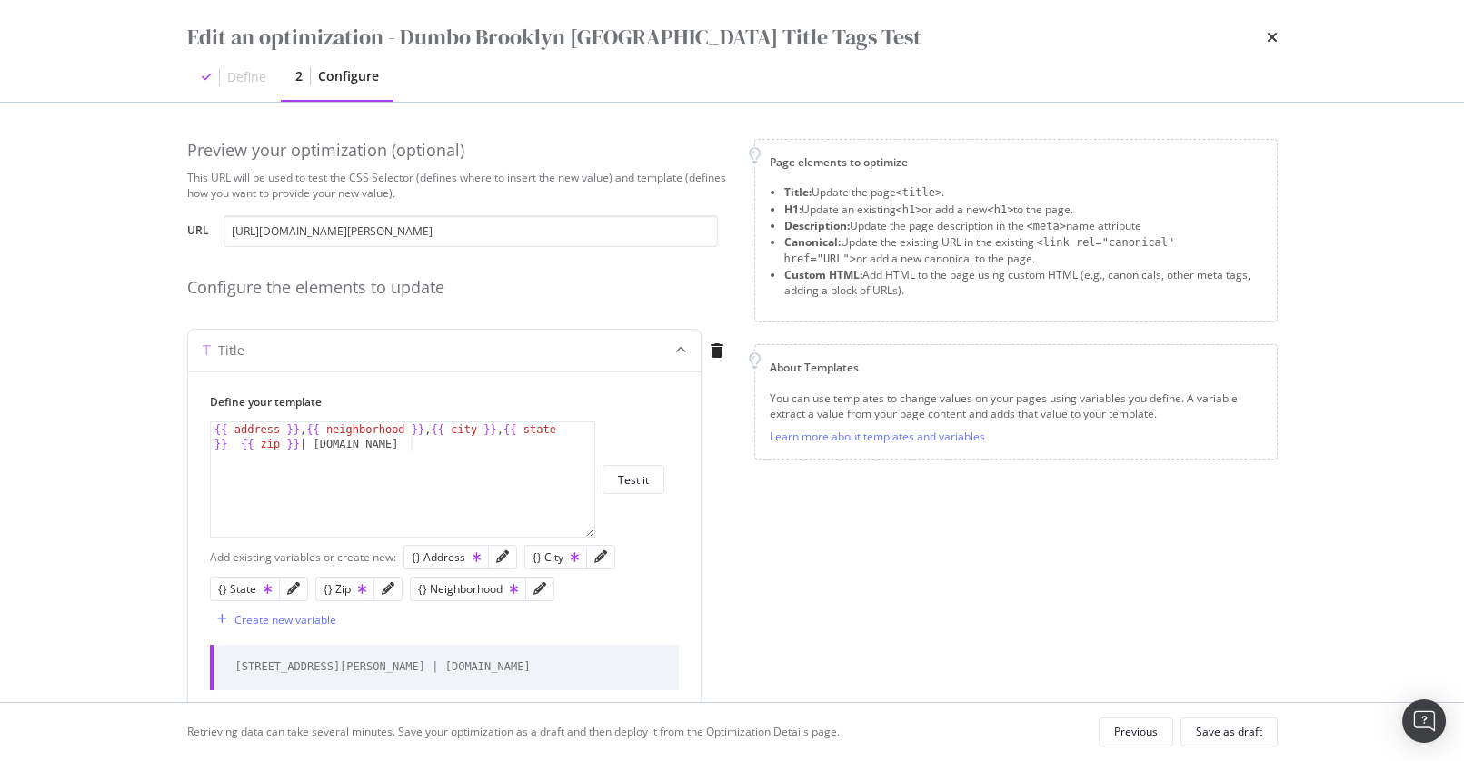
click at [1013, 329] on div "Page elements to optimize Title: Update the page <title> . H1: Update an existi…" at bounding box center [1015, 444] width 523 height 610
click at [1030, 325] on div "Page elements to optimize Title: Update the page <title> . H1: Update an existi…" at bounding box center [1015, 444] width 523 height 610
drag, startPoint x: 731, startPoint y: 455, endPoint x: 723, endPoint y: 451, distance: 9.4
click at [731, 456] on div "Preview your optimization (optional) This URL will be used to test the CSS Sele…" at bounding box center [732, 444] width 1090 height 610
click at [292, 588] on icon "pencil" at bounding box center [293, 588] width 13 height 13
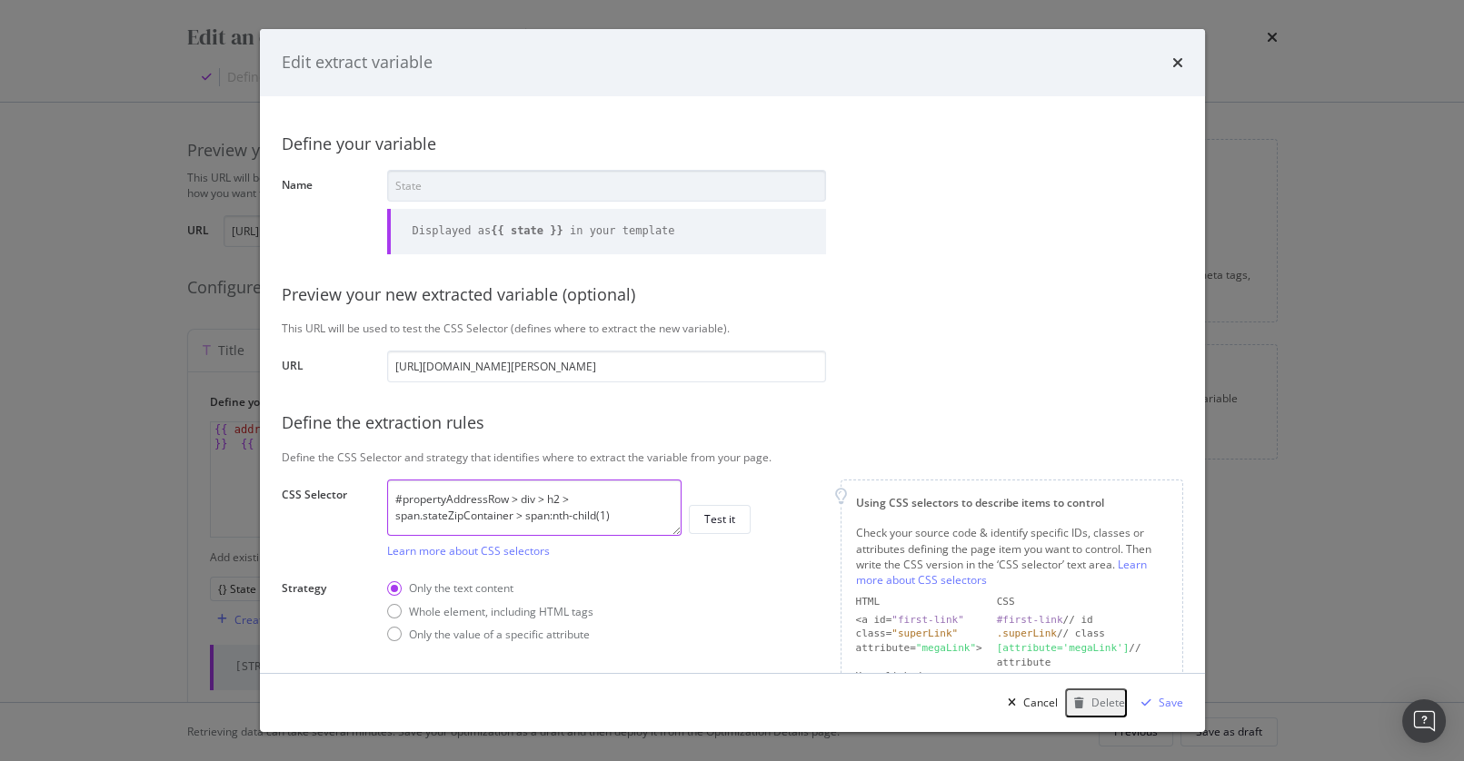
click at [518, 498] on textarea "#propertyAddressRow > div > h2 > span.stateZipContainer > span:nth-child(1)" at bounding box center [534, 508] width 294 height 56
click at [734, 284] on div "Preview your new extracted variable (optional)" at bounding box center [732, 296] width 901 height 24
click at [921, 295] on div "Preview your new extracted variable (optional)" at bounding box center [732, 296] width 901 height 24
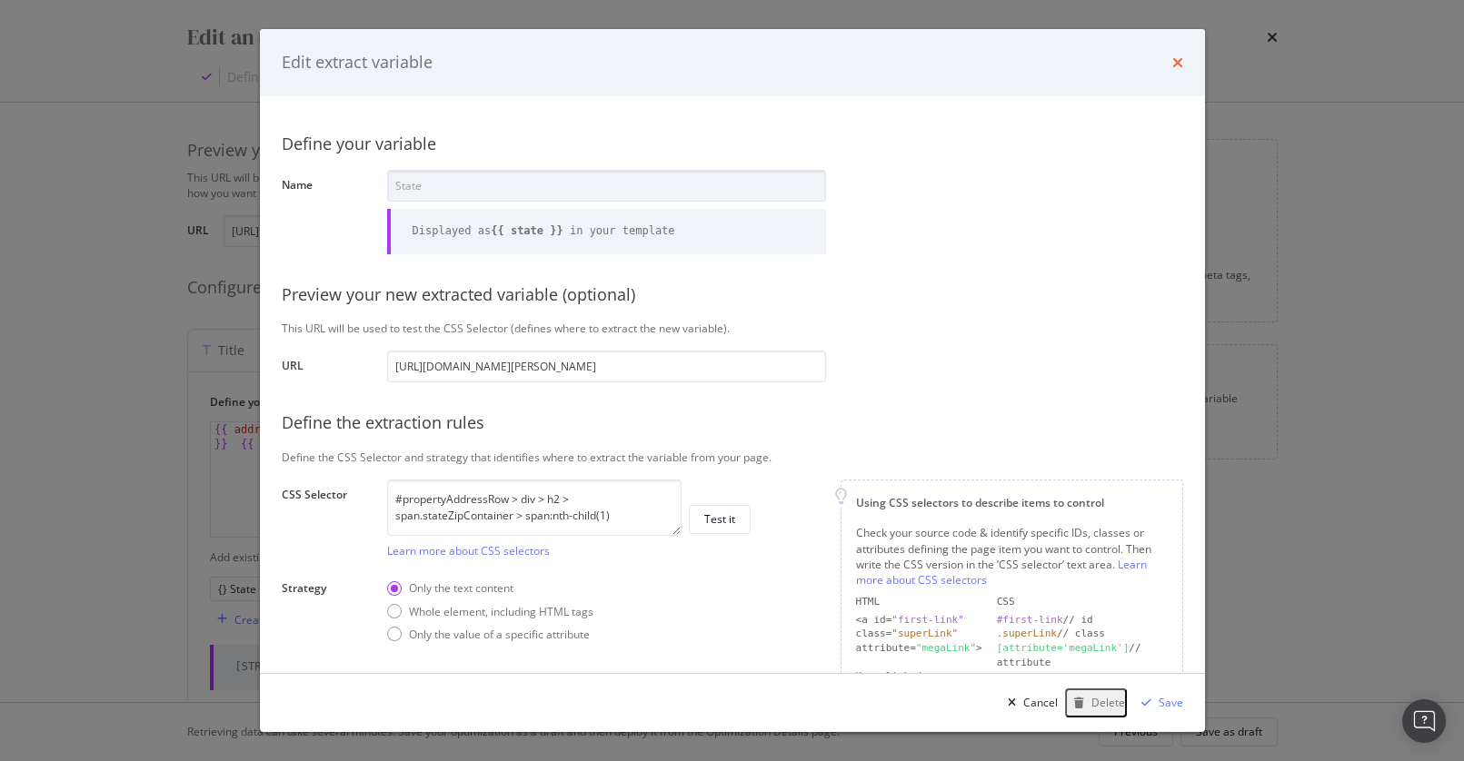
click at [1176, 61] on icon "times" at bounding box center [1177, 62] width 11 height 15
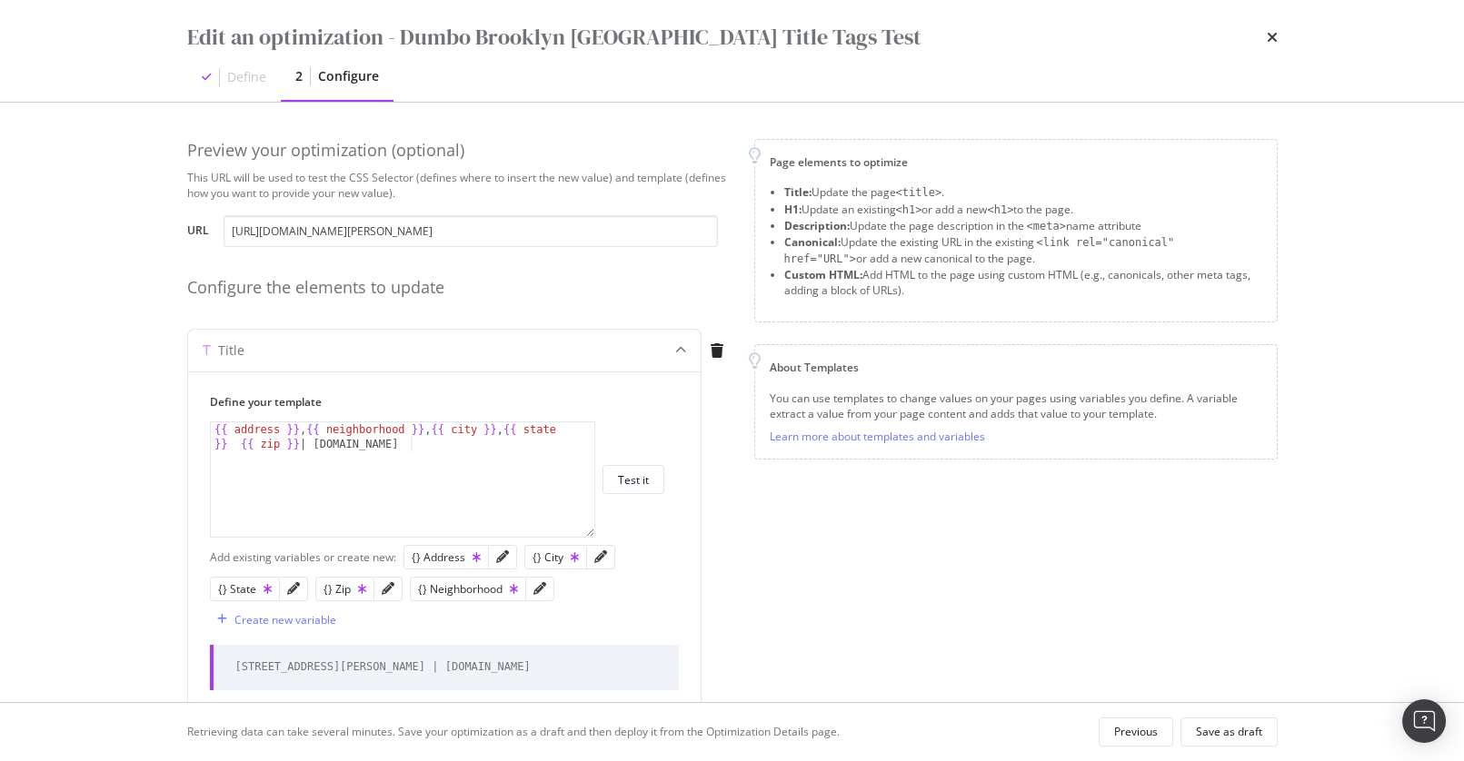
click at [831, 562] on div "Page elements to optimize Title: Update the page <title> . H1: Update an existi…" at bounding box center [1015, 444] width 523 height 610
click at [480, 144] on div "Preview your optimization (optional)" at bounding box center [459, 151] width 545 height 24
click at [1265, 35] on div "Edit an optimization - Dumbo Brooklyn NYC Title Tags Test" at bounding box center [732, 37] width 1090 height 31
click at [1270, 34] on icon "times" at bounding box center [1272, 37] width 11 height 15
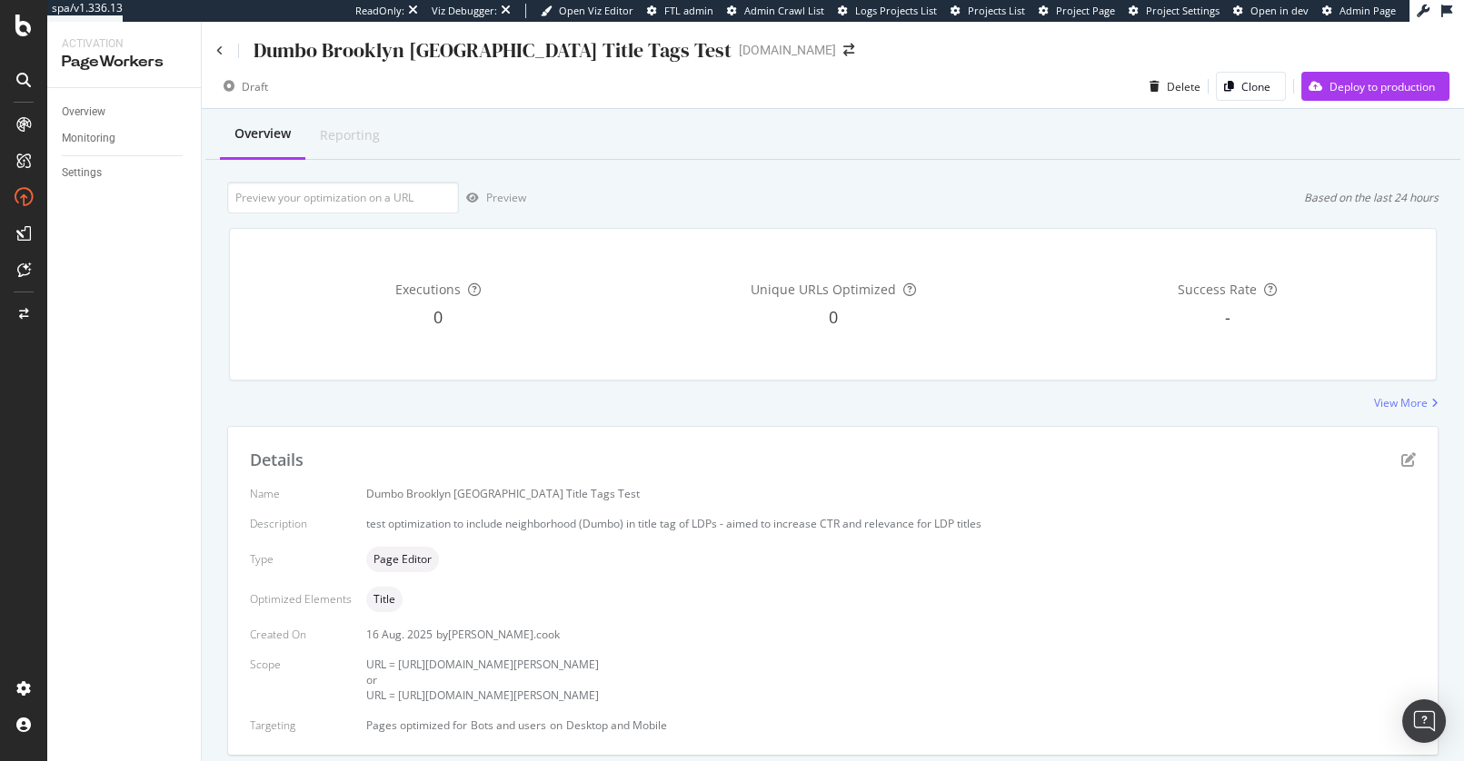
drag, startPoint x: 690, startPoint y: 177, endPoint x: 690, endPoint y: 187, distance: 10.0
click at [690, 177] on div "Overview Reporting Preview Based on the last 24 hours Executions 0 Unique URLs …" at bounding box center [833, 464] width 1262 height 711
drag, startPoint x: 672, startPoint y: 212, endPoint x: 527, endPoint y: 103, distance: 181.7
click at [672, 212] on div "Preview Based on the last 24 hours" at bounding box center [832, 198] width 1211 height 32
drag, startPoint x: 582, startPoint y: 186, endPoint x: 423, endPoint y: 181, distance: 158.2
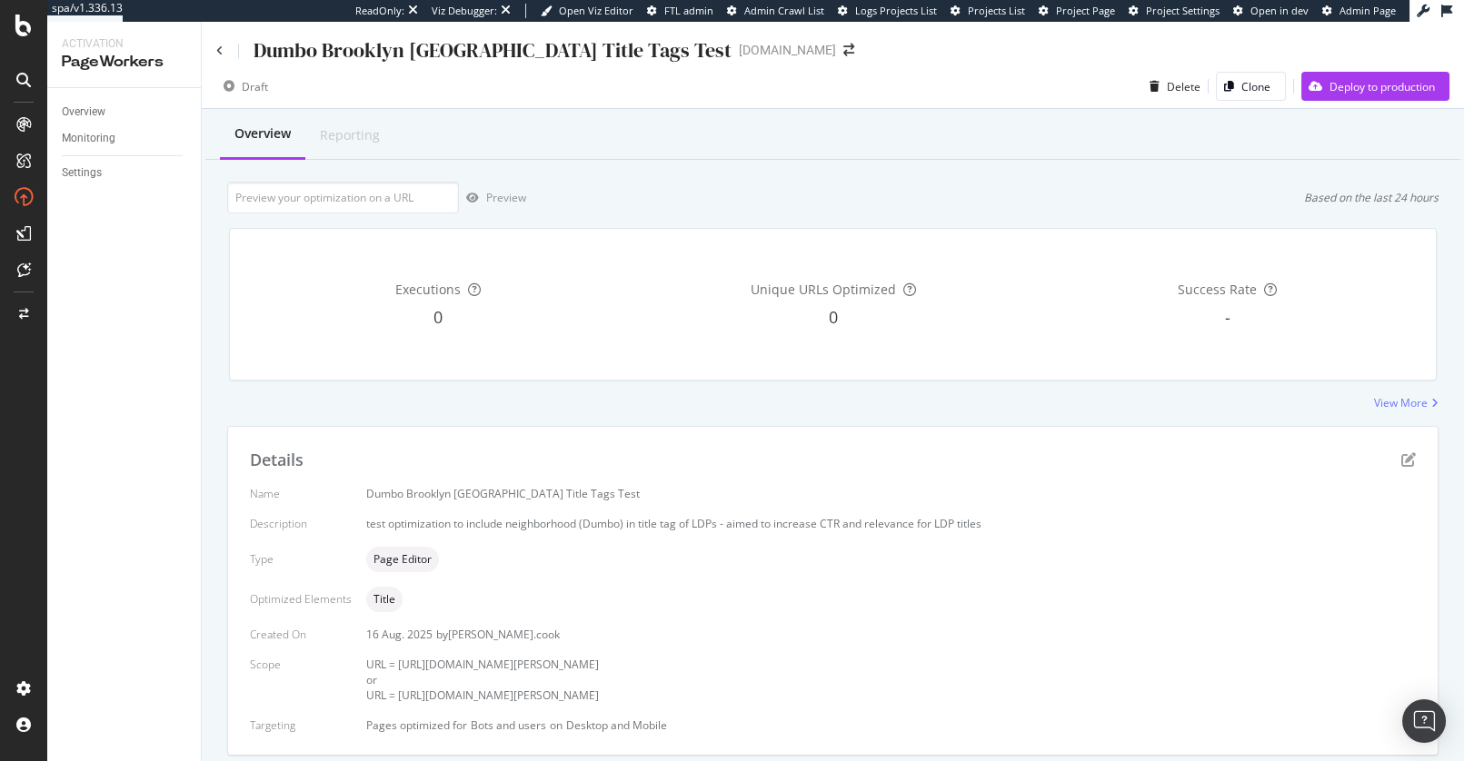
click at [582, 186] on div "Preview Based on the last 24 hours" at bounding box center [832, 198] width 1211 height 32
drag, startPoint x: 87, startPoint y: 113, endPoint x: 140, endPoint y: 91, distance: 57.0
click at [87, 113] on div "Overview" at bounding box center [84, 112] width 44 height 19
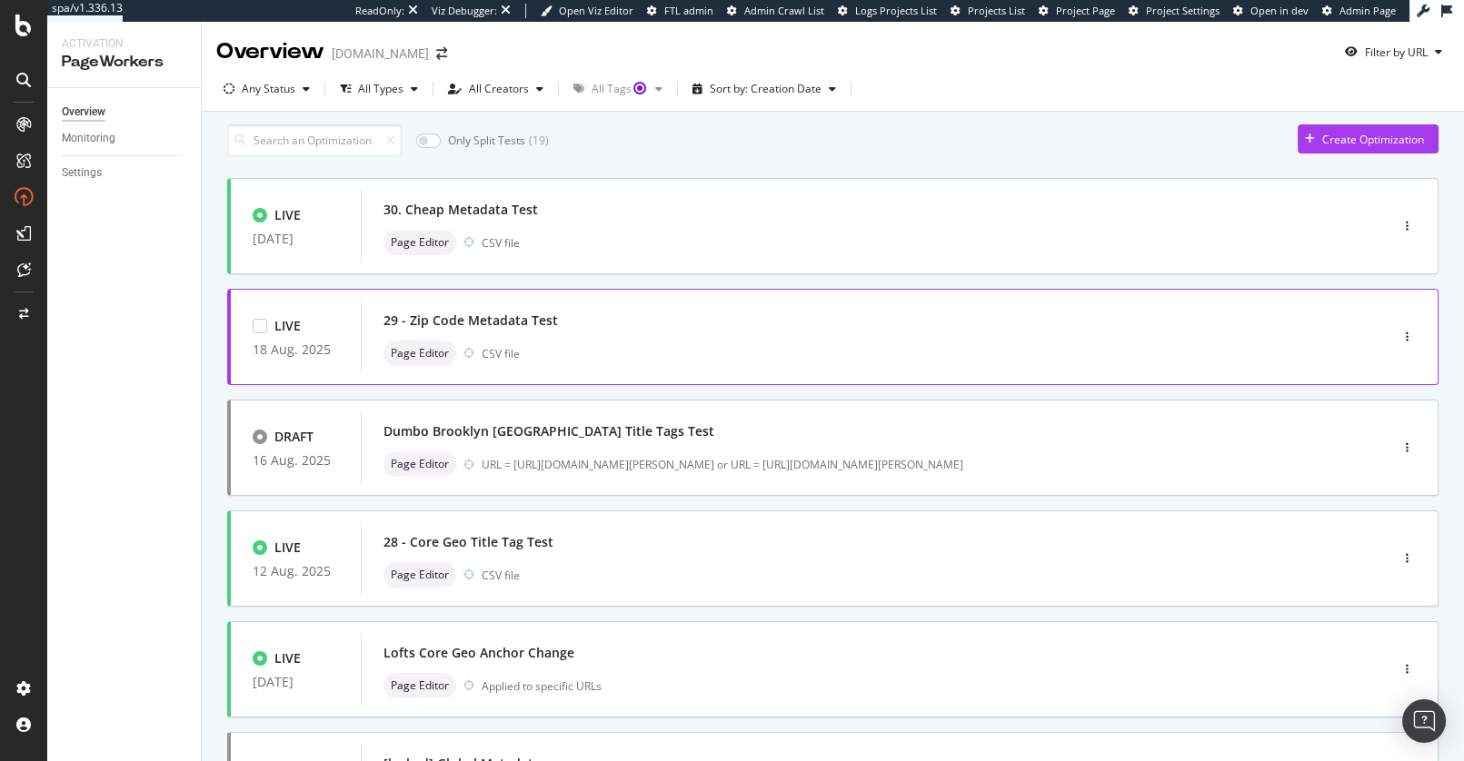
scroll to position [80, 0]
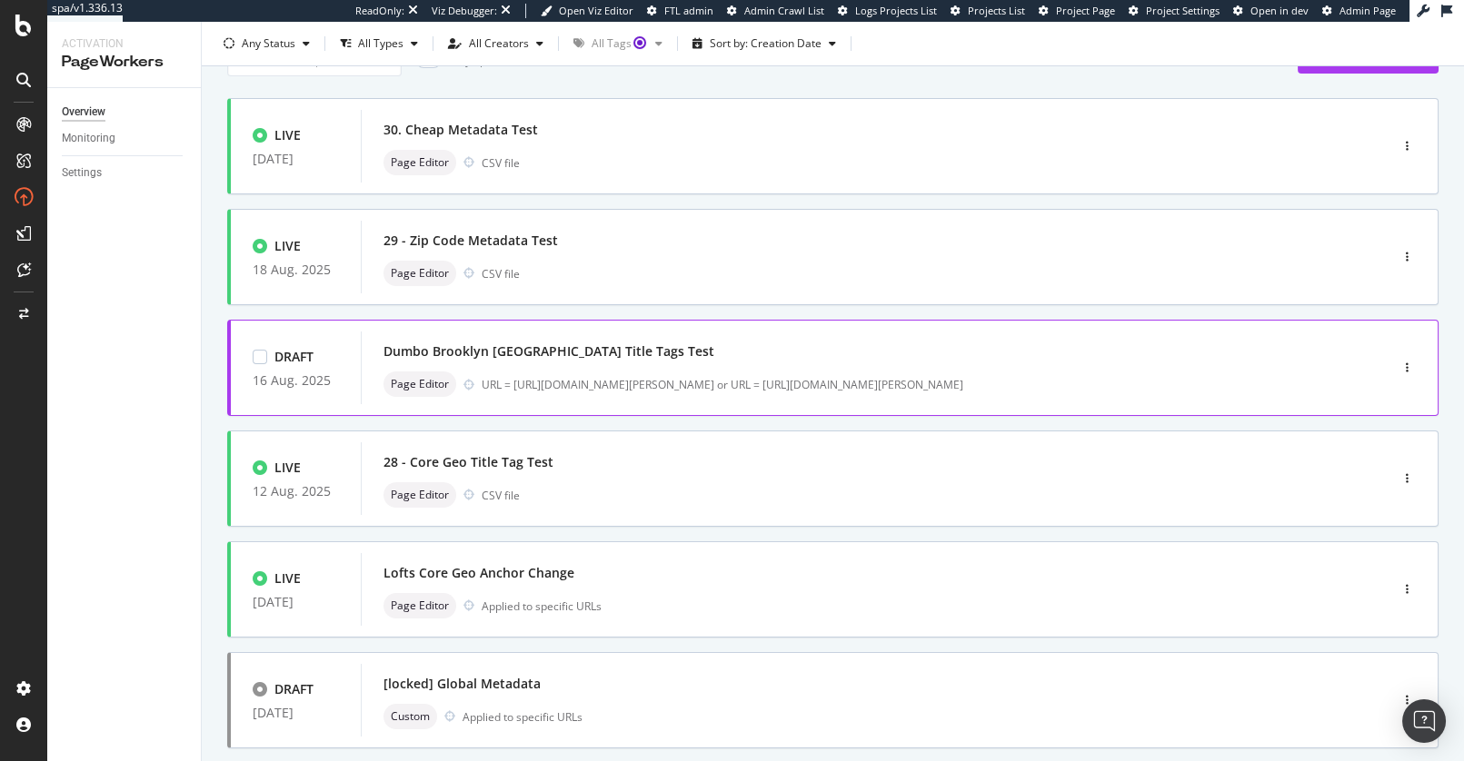
click at [600, 359] on div "Dumbo Brooklyn NYC Title Tags Test" at bounding box center [548, 352] width 331 height 18
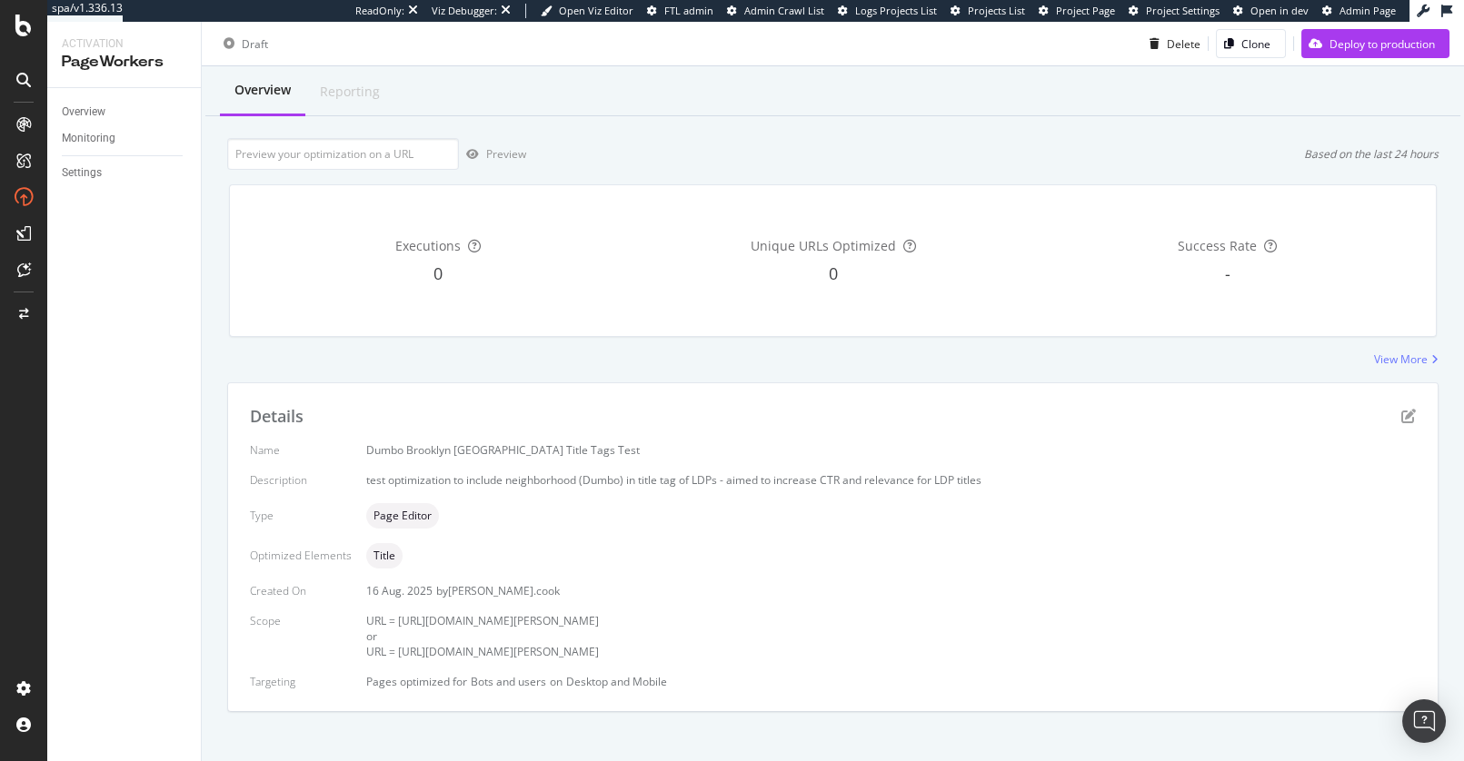
scroll to position [49, 0]
drag, startPoint x: 365, startPoint y: 446, endPoint x: 445, endPoint y: 436, distance: 80.6
click at [402, 443] on div "Dumbo Brooklyn NYC Title Tags Test" at bounding box center [891, 444] width 1050 height 15
click at [767, 378] on div "Details Name Dumbo Brooklyn NYC Title Tags Test Description test optimization t…" at bounding box center [832, 542] width 1209 height 329
click at [1408, 412] on icon "pen-to-square" at bounding box center [1408, 410] width 15 height 15
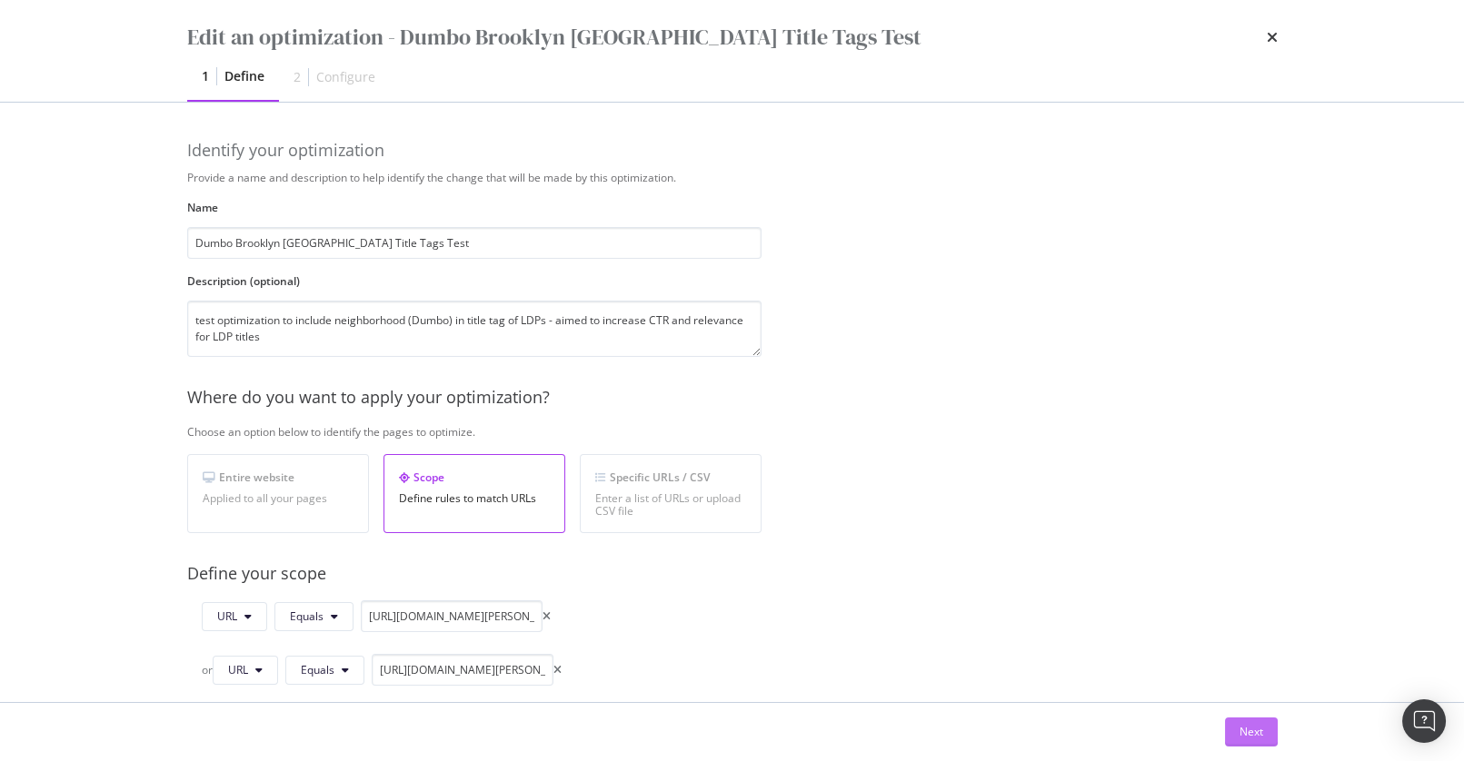
click at [1242, 728] on div "Next" at bounding box center [1251, 731] width 24 height 15
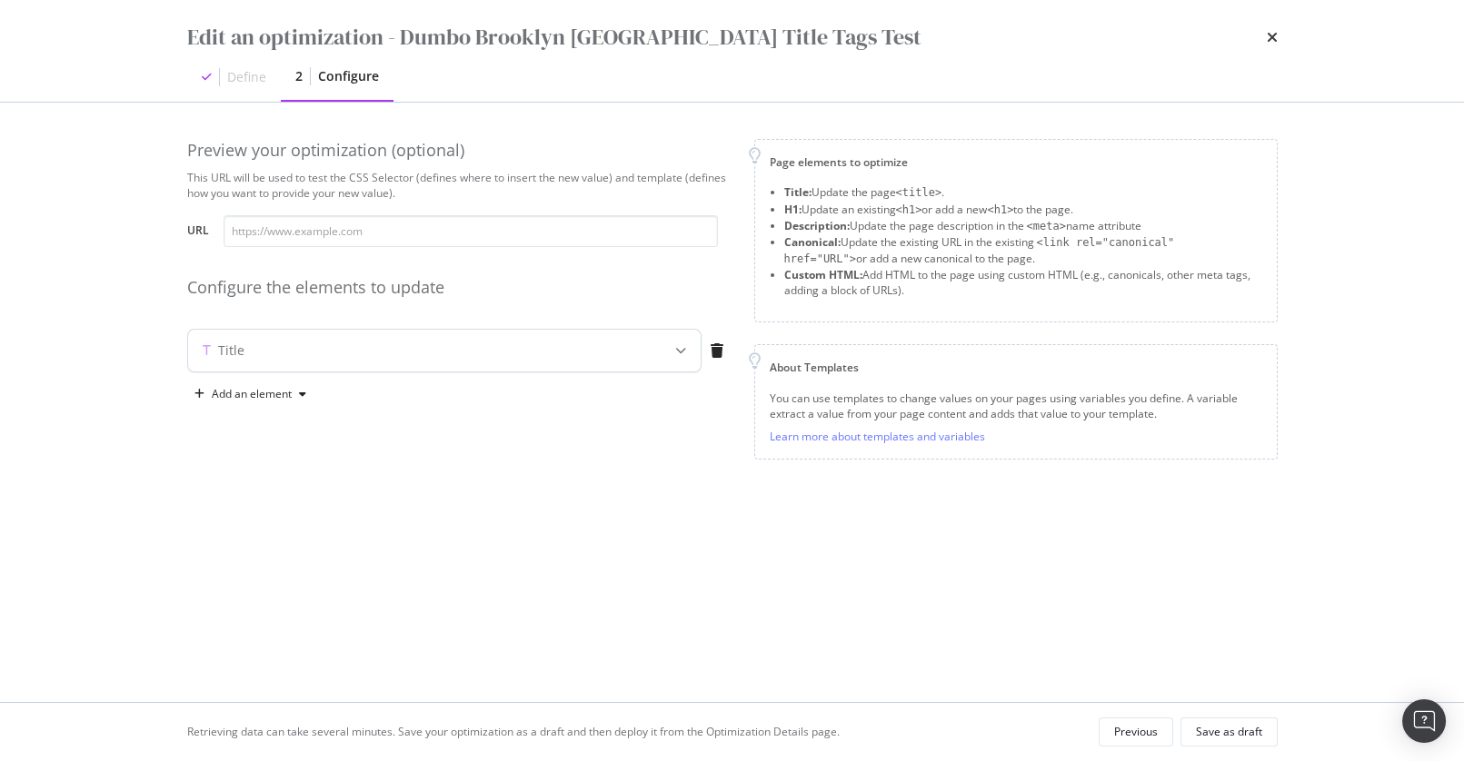
click at [675, 351] on icon "modal" at bounding box center [680, 350] width 11 height 11
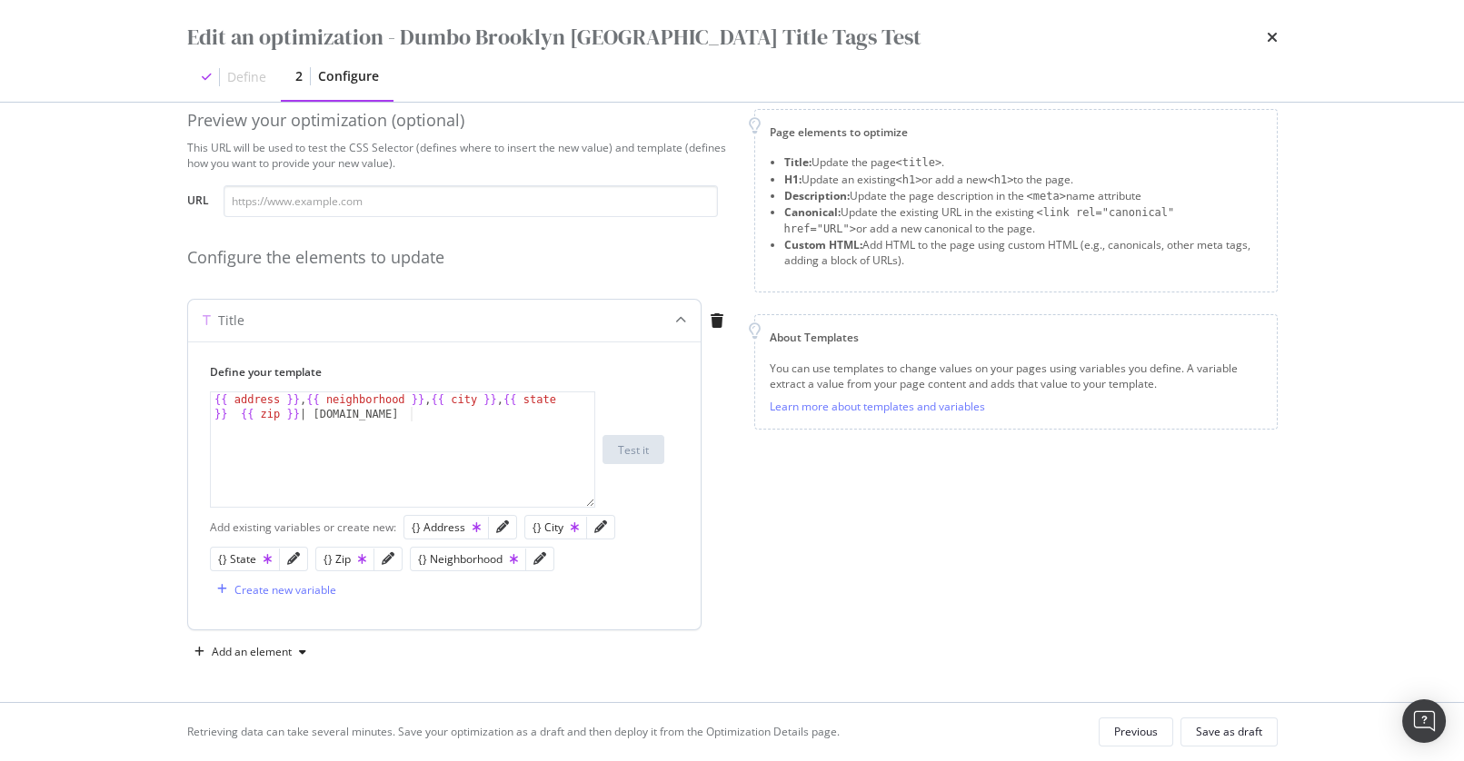
scroll to position [0, 0]
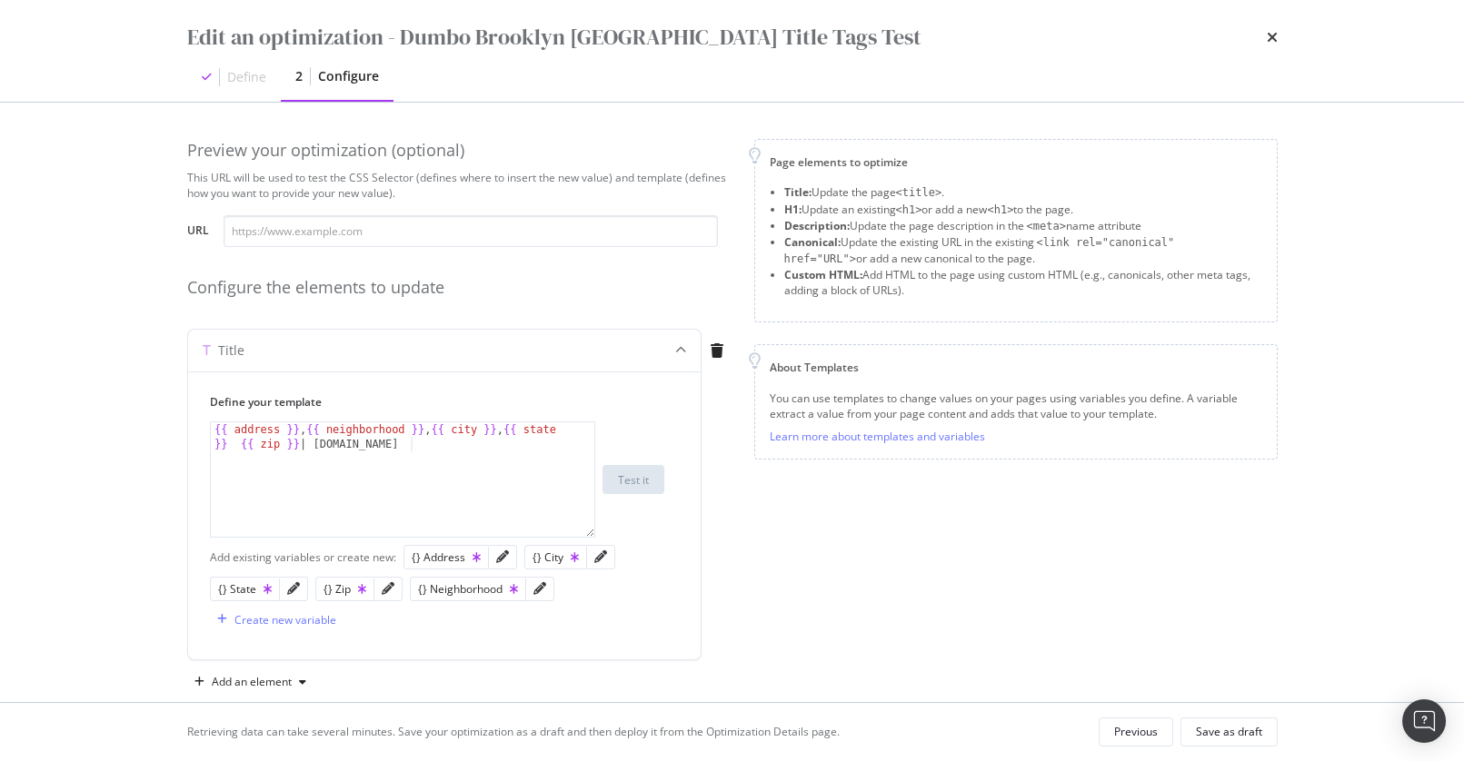
click at [754, 542] on div "Page elements to optimize Title: Update the page <title> . H1: Update an existi…" at bounding box center [1015, 418] width 523 height 558
click at [531, 313] on div "Preview your optimization (optional) This URL will be used to test the CSS Sele…" at bounding box center [459, 418] width 545 height 558
click at [573, 294] on div "Configure the elements to update" at bounding box center [459, 288] width 545 height 24
click at [1117, 727] on div "Previous" at bounding box center [1136, 731] width 44 height 15
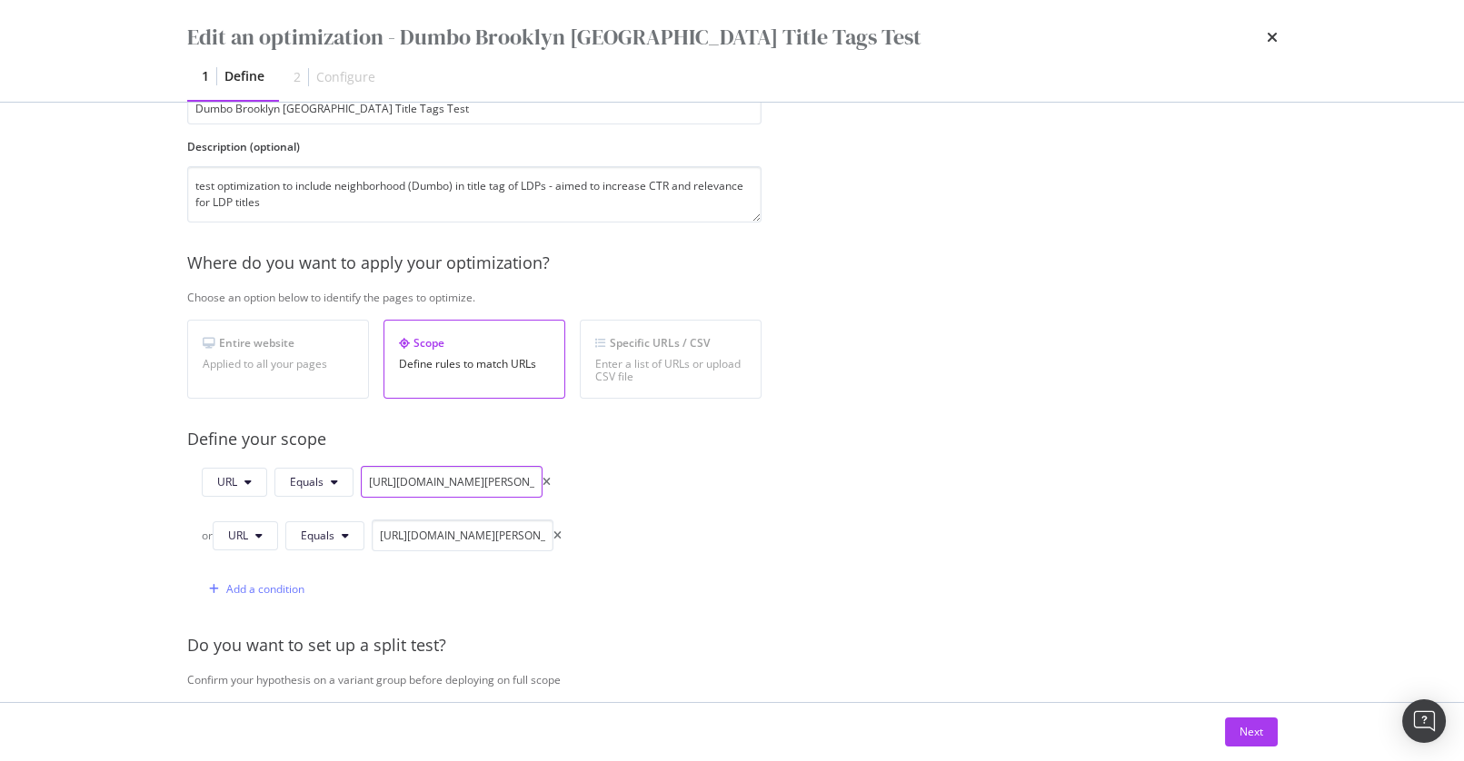
scroll to position [0, 163]
drag, startPoint x: 397, startPoint y: 482, endPoint x: 596, endPoint y: 493, distance: 199.4
click at [602, 493] on div "URL Equals https://www.apartments.com/85-adams-st-brooklyn-ny/qq7jd8z/ or URL E…" at bounding box center [474, 535] width 574 height 139
click at [455, 476] on input "[URL][DOMAIN_NAME][PERSON_NAME]" at bounding box center [452, 482] width 182 height 32
click at [474, 483] on input "https://www.apartments.com/85-adams-st-brooklyn-ny/qq7jd8z/" at bounding box center [452, 482] width 182 height 32
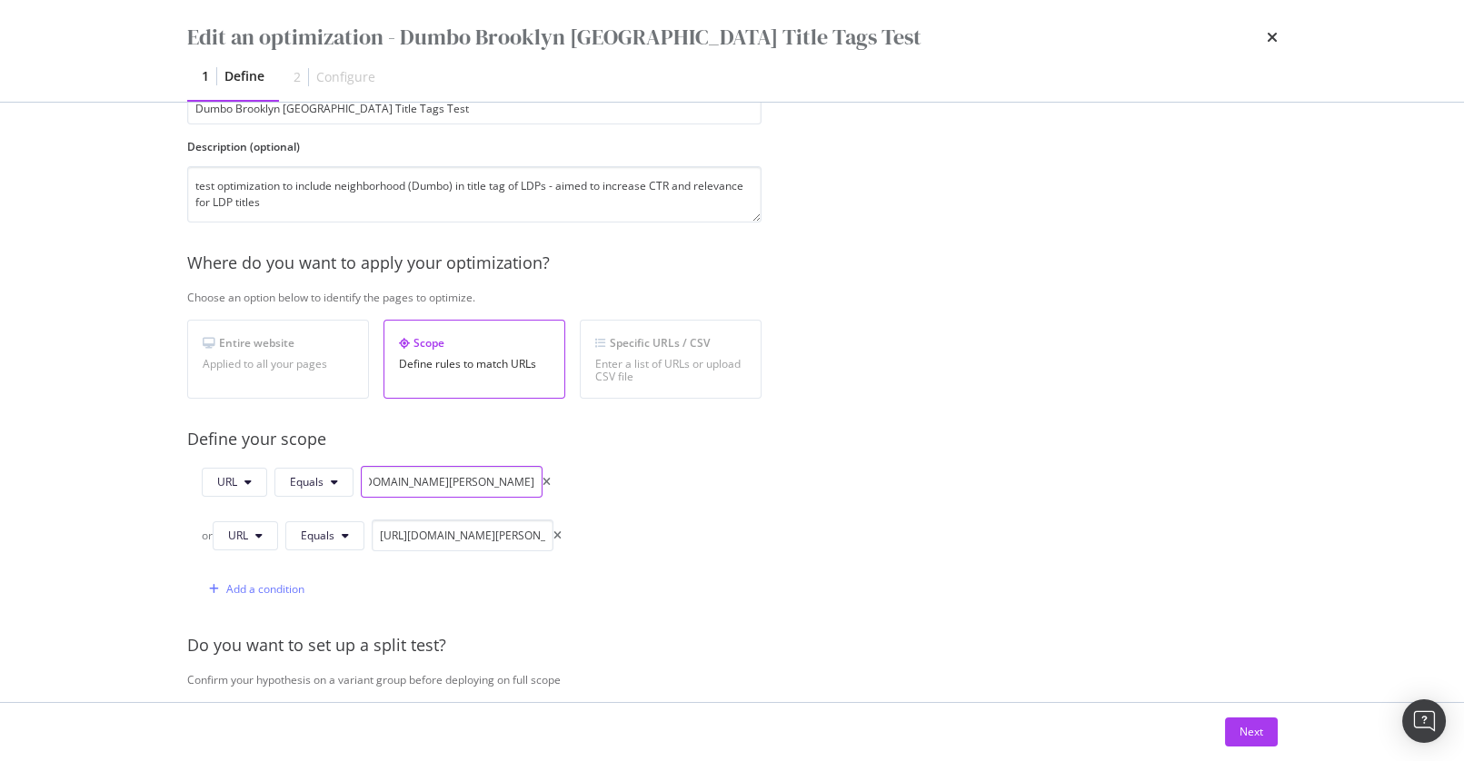
click at [474, 483] on input "https://www.apartments.com/85-adams-st-brooklyn-ny/qq7jd8z/" at bounding box center [452, 482] width 182 height 32
click at [483, 531] on input "https://www.apartments.com/100-jay-st-brooklyn-ny/efw6z2m/" at bounding box center [463, 536] width 182 height 32
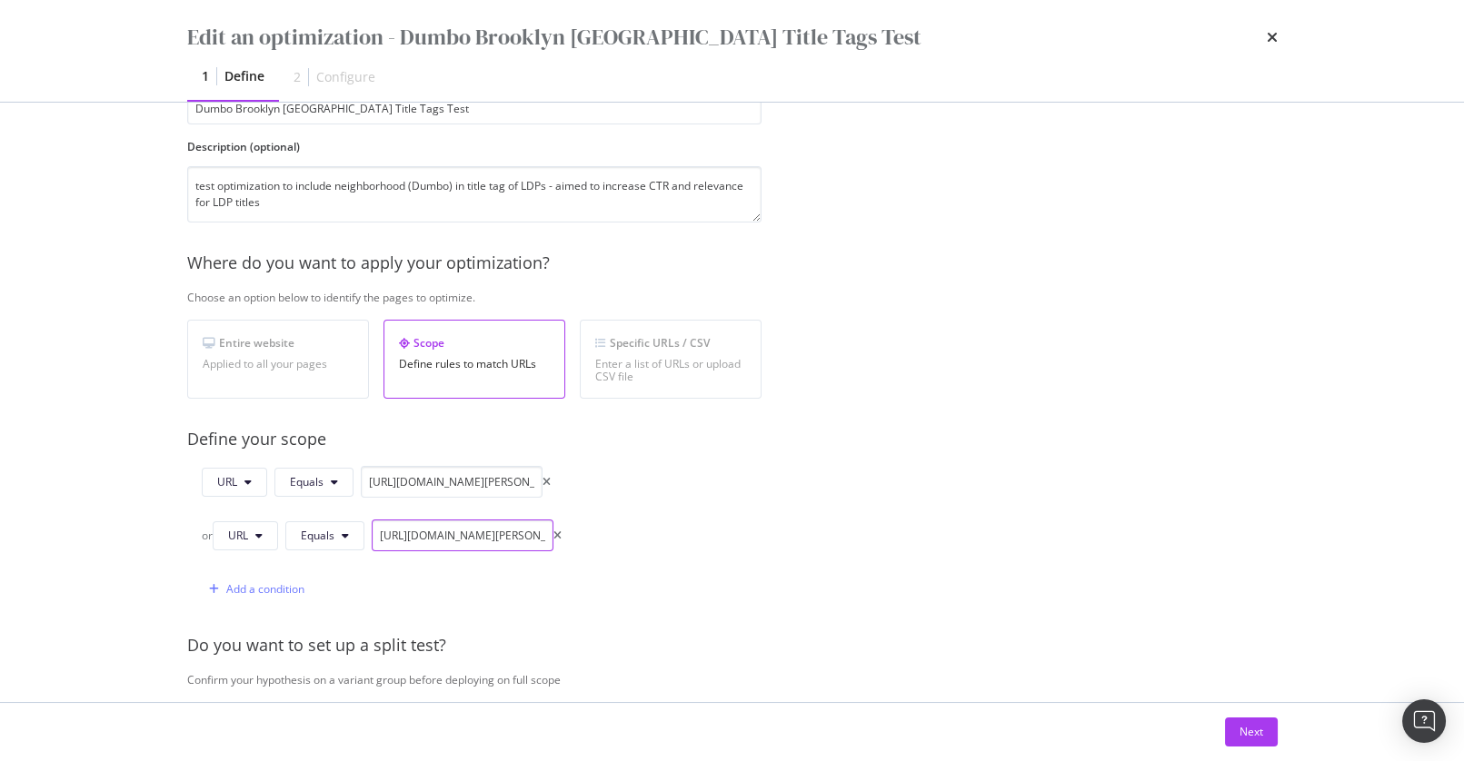
click at [483, 531] on input "https://www.apartments.com/100-jay-st-brooklyn-ny/efw6z2m/" at bounding box center [463, 536] width 182 height 32
click at [1209, 650] on div "Do you want to set up a split test?" at bounding box center [777, 646] width 1180 height 24
click at [1241, 739] on div "Next" at bounding box center [1251, 731] width 24 height 15
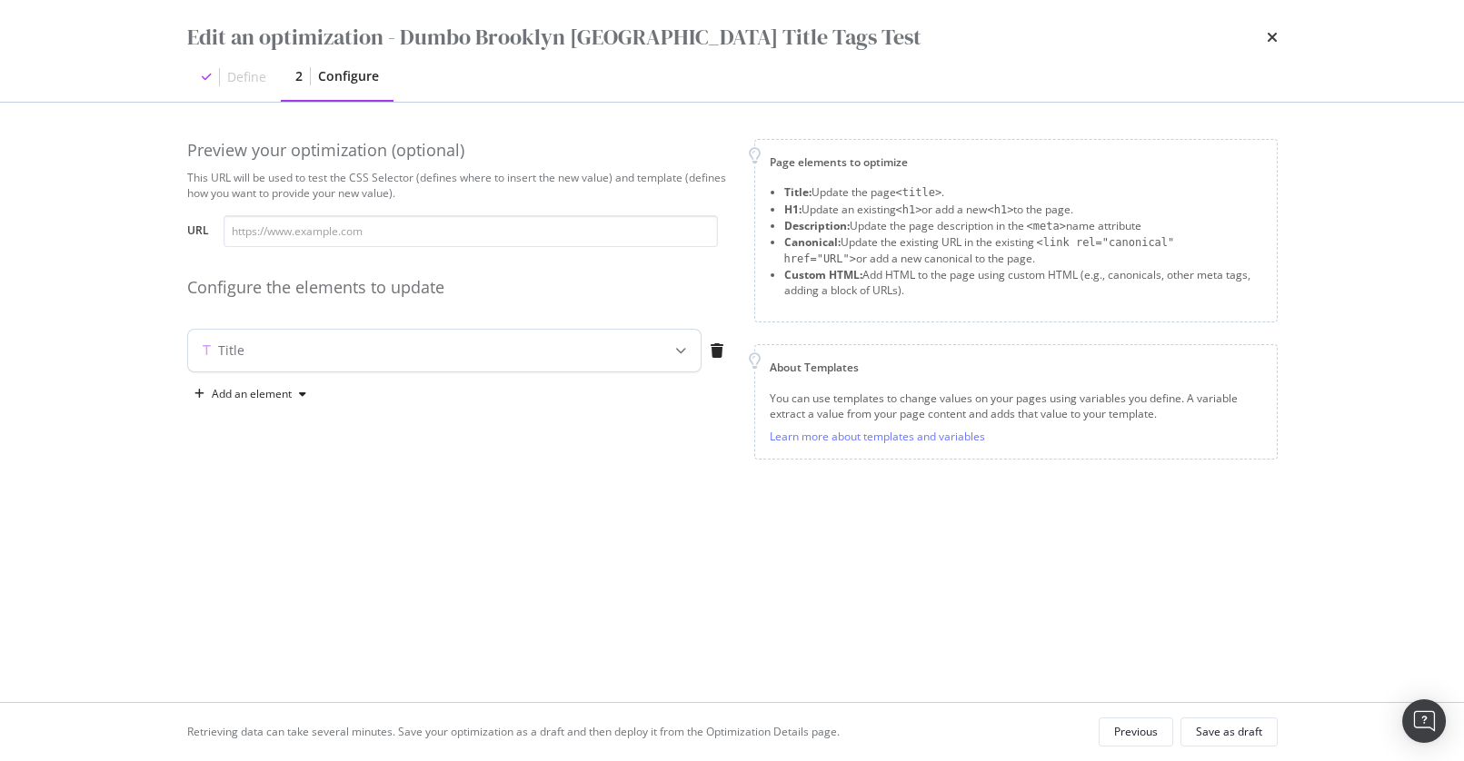
click at [676, 349] on icon "modal" at bounding box center [680, 350] width 11 height 11
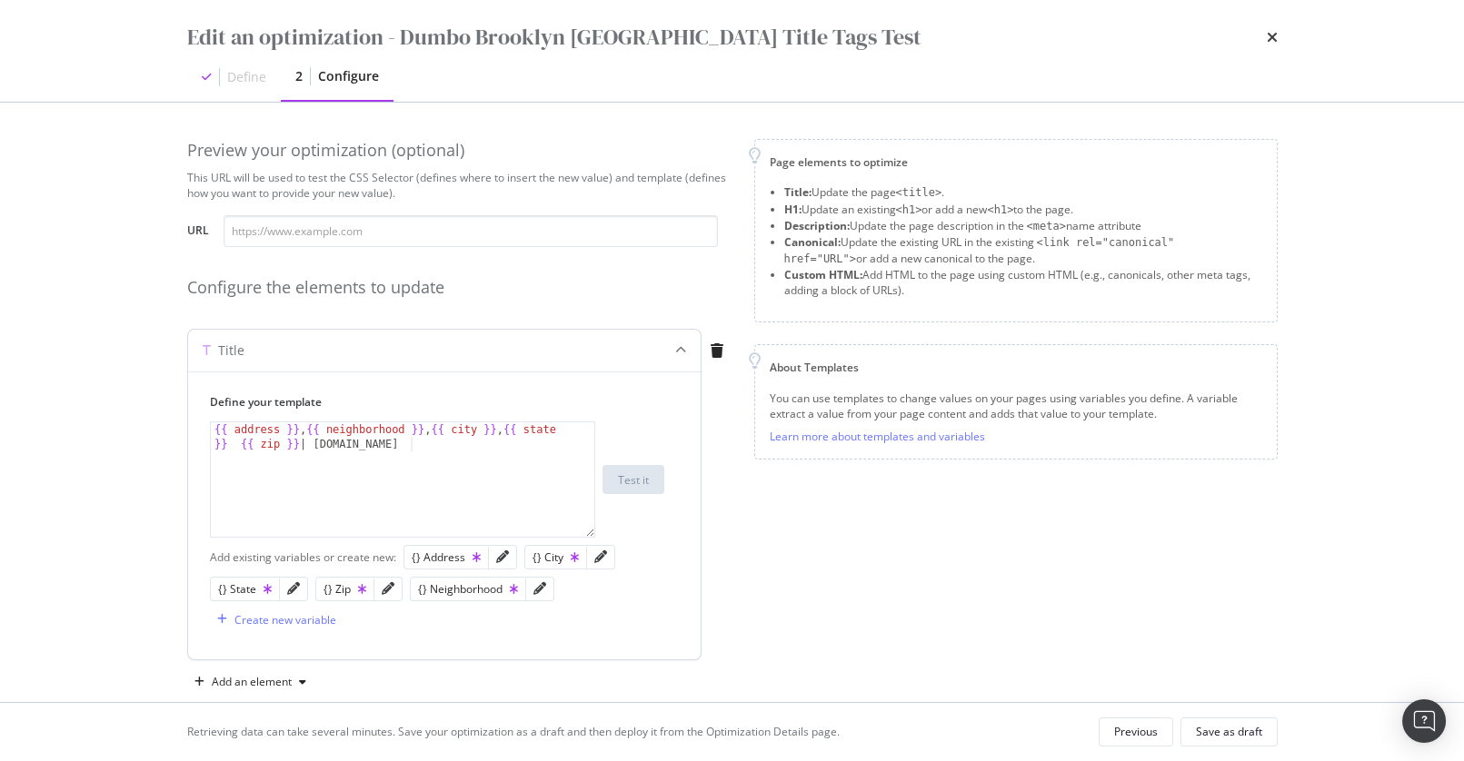
scroll to position [30, 0]
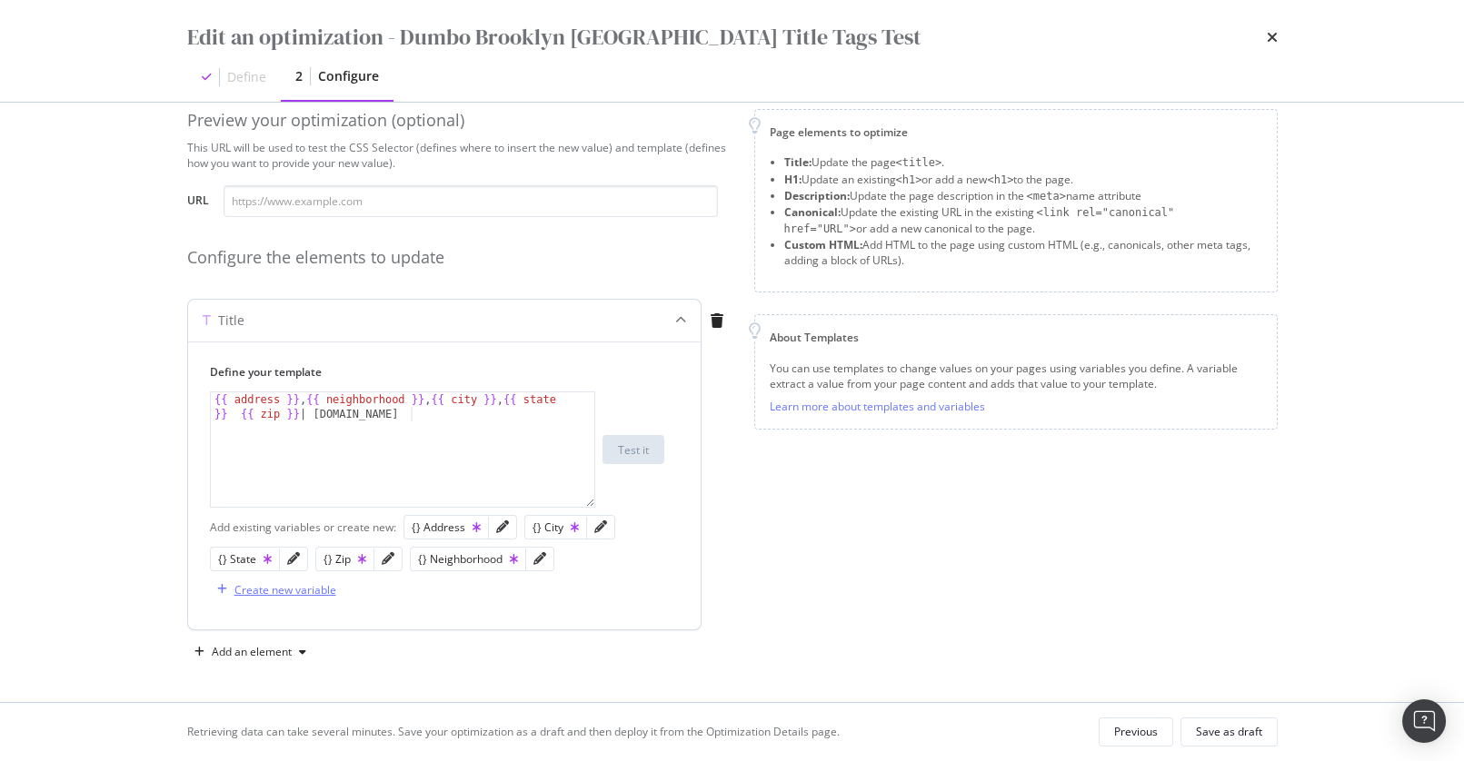
click at [315, 587] on div "Create new variable" at bounding box center [285, 589] width 102 height 15
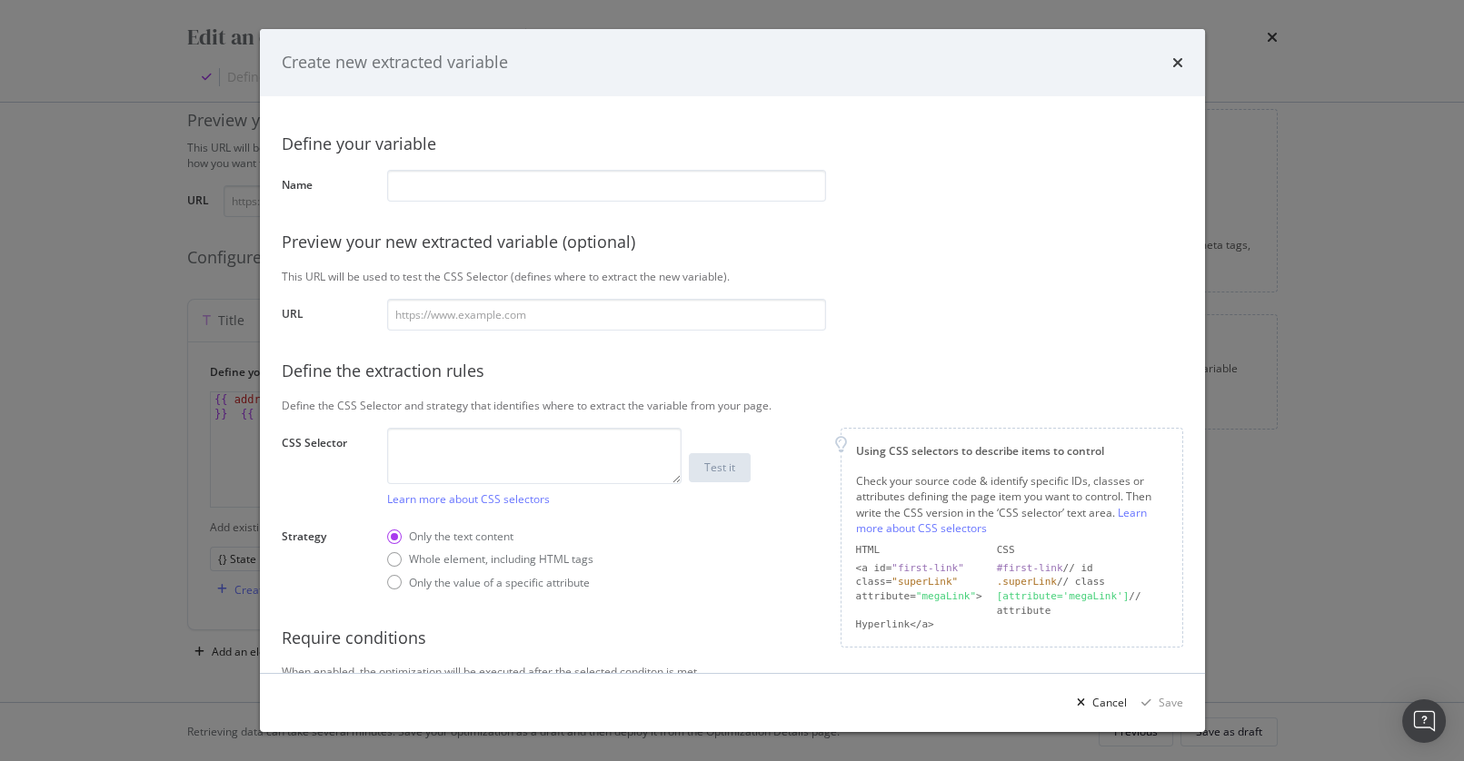
click at [1136, 94] on div "Create new extracted variable Define your variable Name Preview your new extrac…" at bounding box center [732, 380] width 945 height 703
drag, startPoint x: 1174, startPoint y: 62, endPoint x: 1005, endPoint y: 94, distance: 172.0
click at [1174, 62] on icon "times" at bounding box center [1177, 62] width 11 height 15
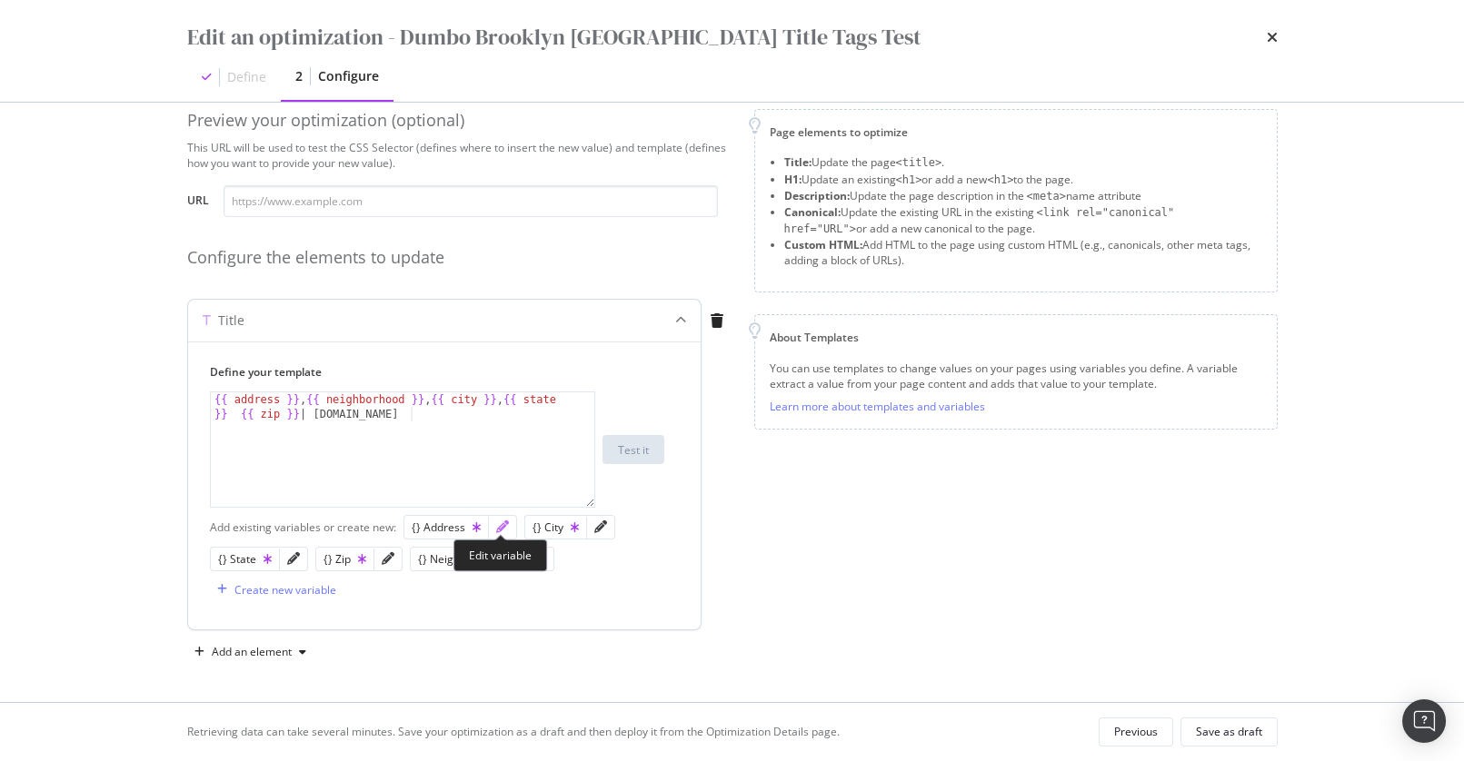
click at [502, 529] on icon "pencil" at bounding box center [502, 527] width 13 height 13
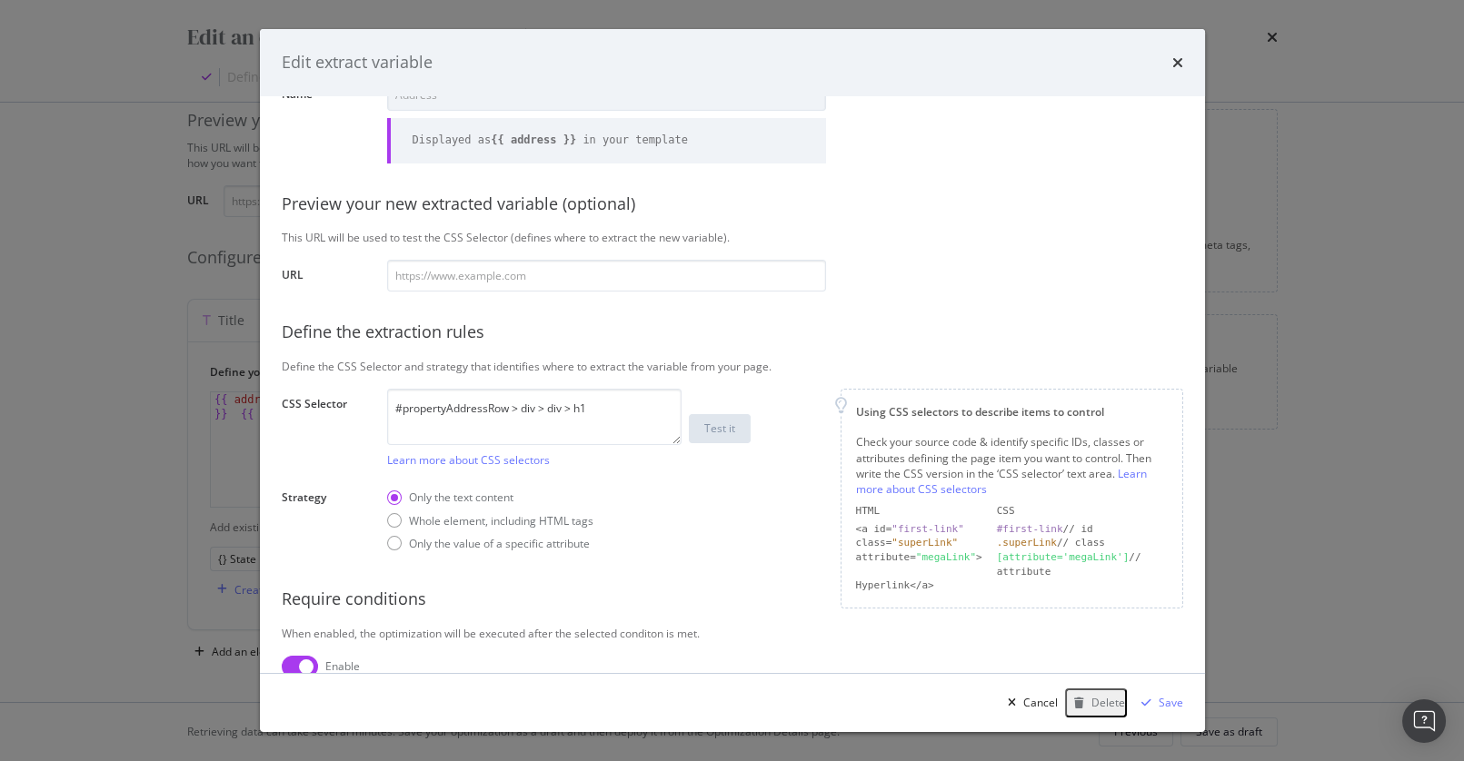
scroll to position [0, 0]
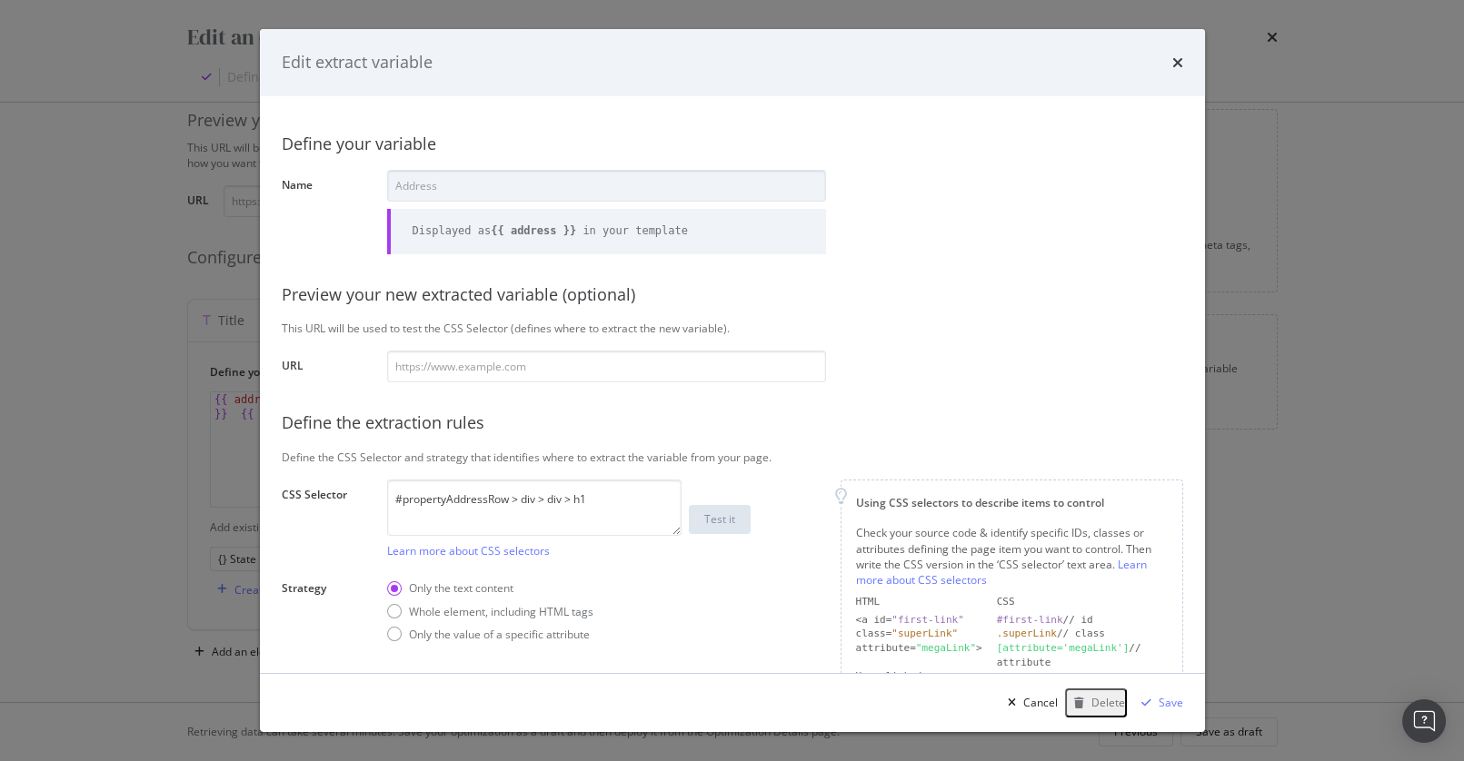
click at [1180, 60] on icon "times" at bounding box center [1177, 62] width 11 height 15
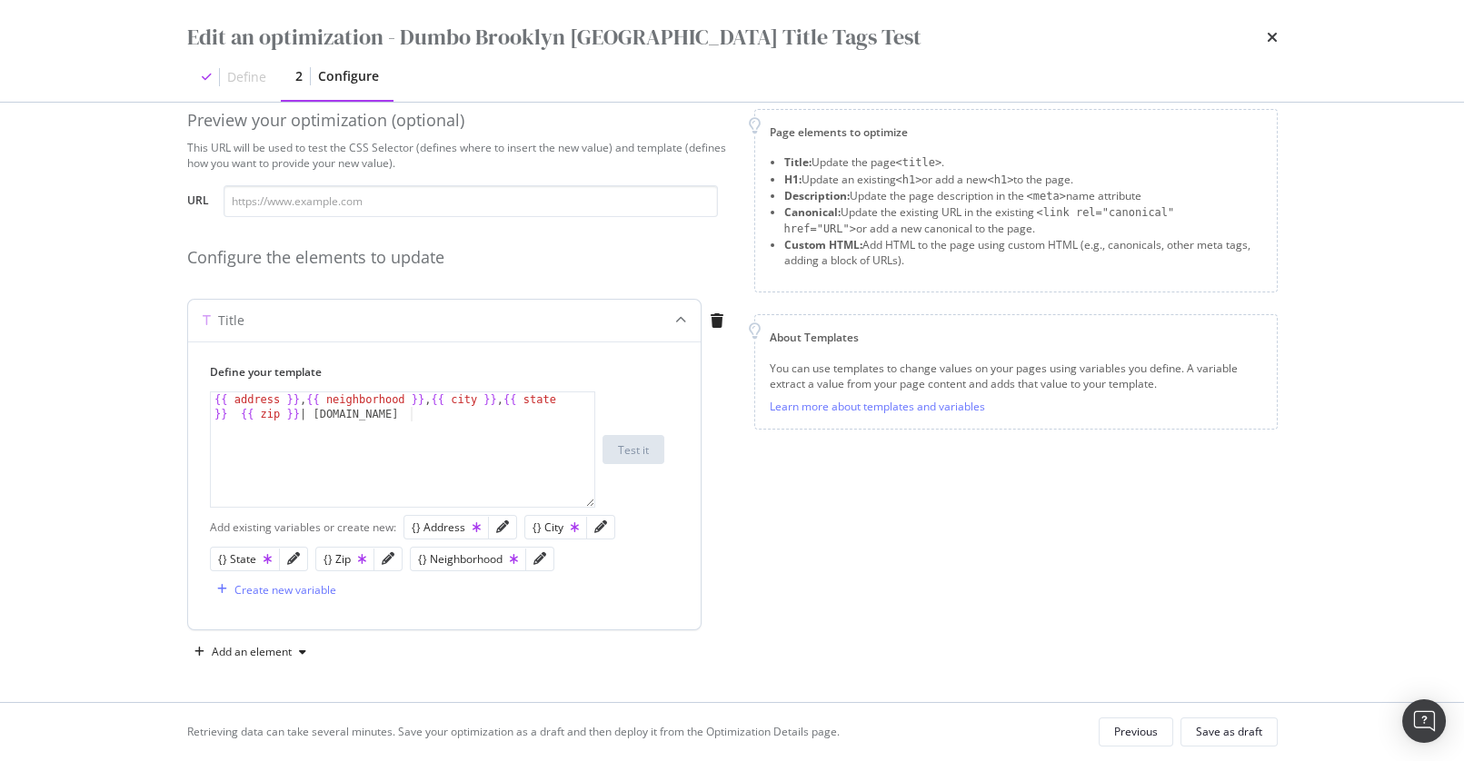
type textarea "{{ address }}, {{ neighborhood }}, {{ city }}, {{ state }} {{ zip }} | Apartmen…"
click at [476, 445] on div "{{ address }} , {{ neighborhood }} , {{ city }} , {{ state }} {{ zip }} | Apart…" at bounding box center [403, 479] width 384 height 173
drag, startPoint x: 325, startPoint y: 399, endPoint x: 434, endPoint y: 399, distance: 109.0
click at [434, 399] on div "{{ address }} , {{ neighborhood }} , {{ city }} , {{ state }} {{ zip }} | Apart…" at bounding box center [403, 479] width 384 height 173
click at [477, 436] on div "{{ address }} , {{ neighborhood }} , {{ city }} , {{ state }} {{ zip }} | Apart…" at bounding box center [403, 479] width 384 height 173
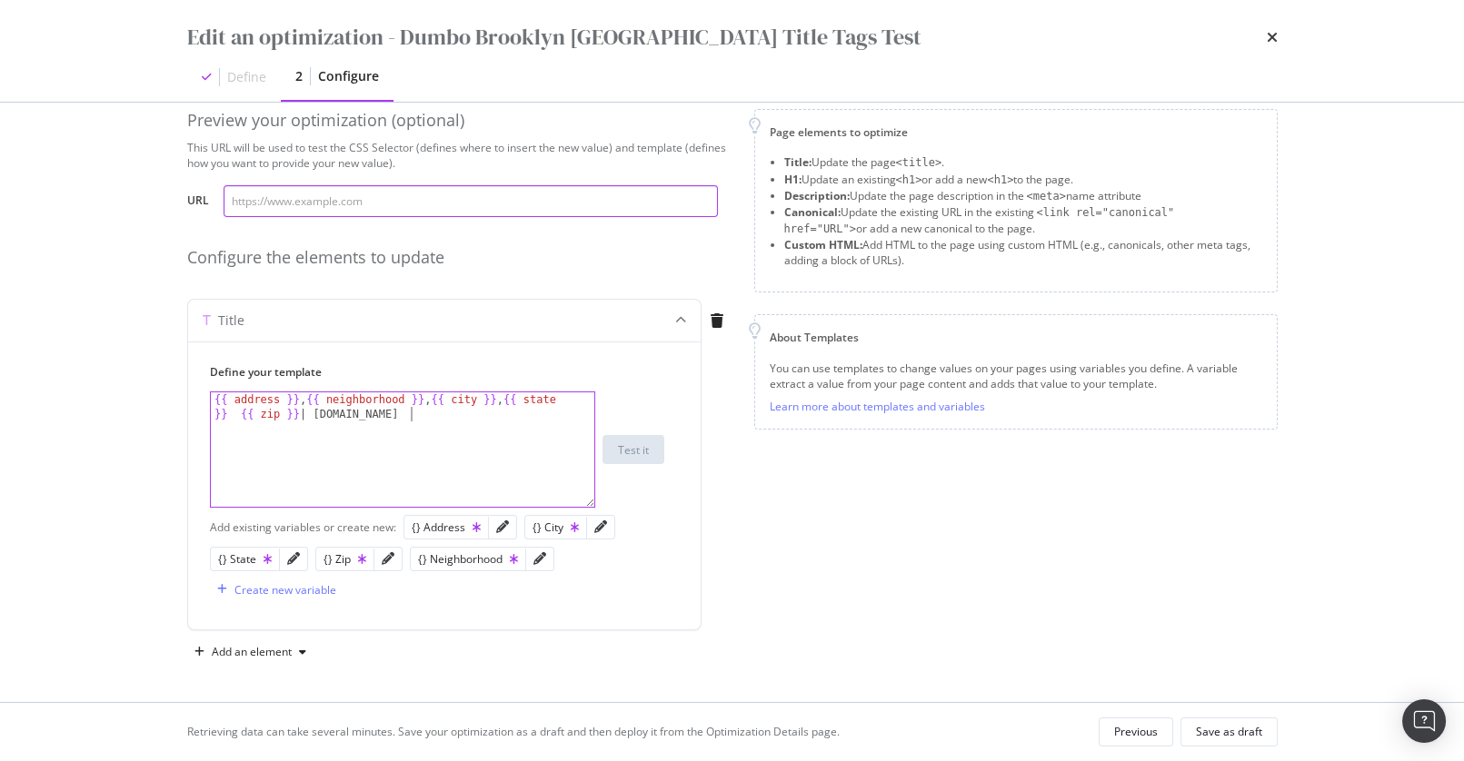
click at [503, 198] on input "modal" at bounding box center [471, 201] width 494 height 32
paste input "https://www.apartments.com/100-jay-st-brooklyn-ny/efw6z2m/"
type input "https://www.apartments.com/100-jay-st-brooklyn-ny/efw6z2m/"
click at [456, 454] on div "{{ address }} , {{ neighborhood }} , {{ city }} , {{ state }} {{ zip }} | Apart…" at bounding box center [403, 479] width 384 height 173
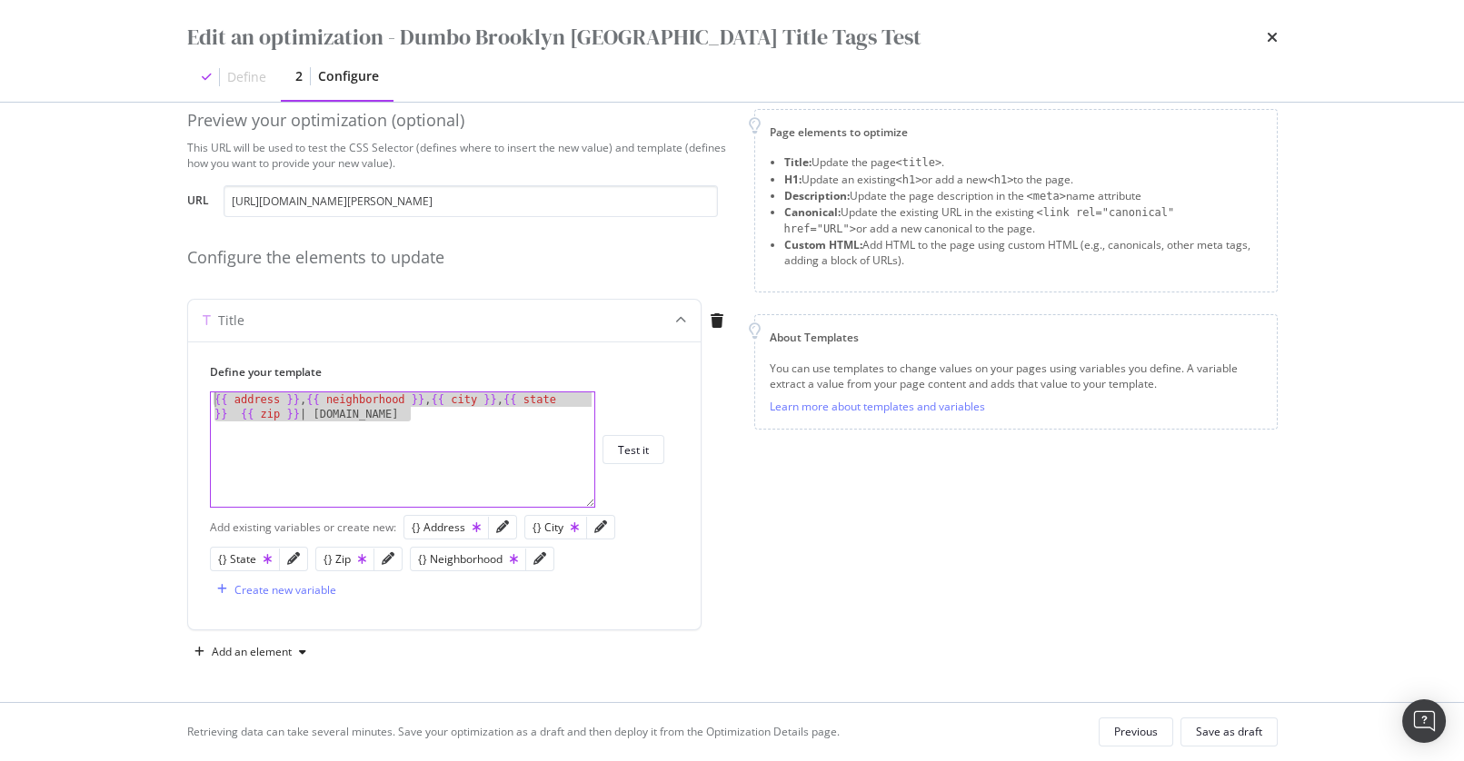
drag, startPoint x: 490, startPoint y: 436, endPoint x: 154, endPoint y: 352, distance: 346.7
click at [27, 318] on div "Edit an optimization - Dumbo Brooklyn NYC Title Tags Test Define 2 Configure Pr…" at bounding box center [732, 380] width 1464 height 761
click at [492, 441] on div "{{ address }} , {{ neighborhood }} , {{ city }} , {{ state }} {{ zip }} | Apart…" at bounding box center [403, 479] width 384 height 173
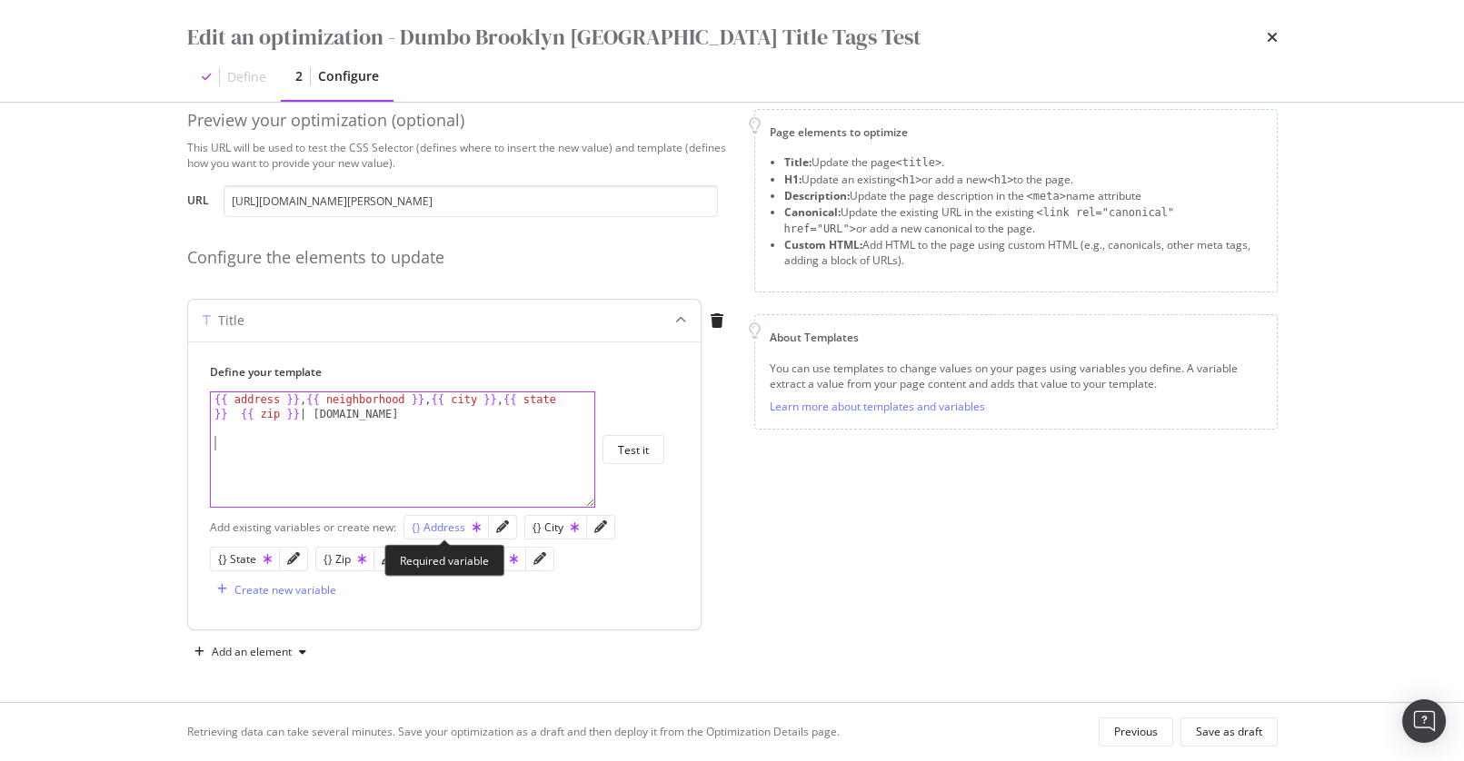
click at [437, 526] on div "{} Address" at bounding box center [446, 527] width 69 height 15
click at [419, 445] on div "{{ address }} , {{ neighborhood }} , {{ city }} , {{ state }} {{ zip }} | Apart…" at bounding box center [403, 472] width 384 height 158
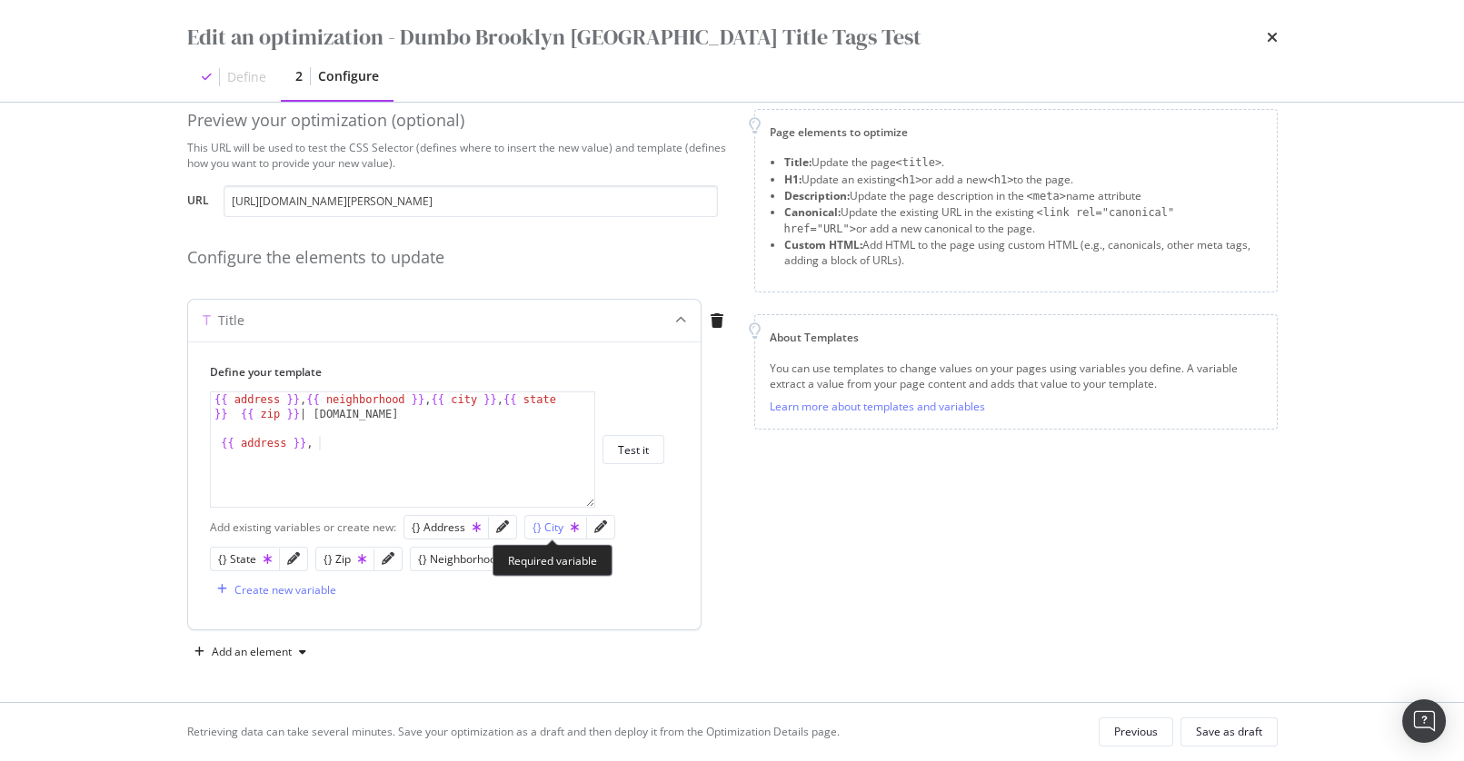
click at [540, 523] on div "{} City" at bounding box center [555, 527] width 46 height 15
type textarea "{{ address }}, {{ city }}"
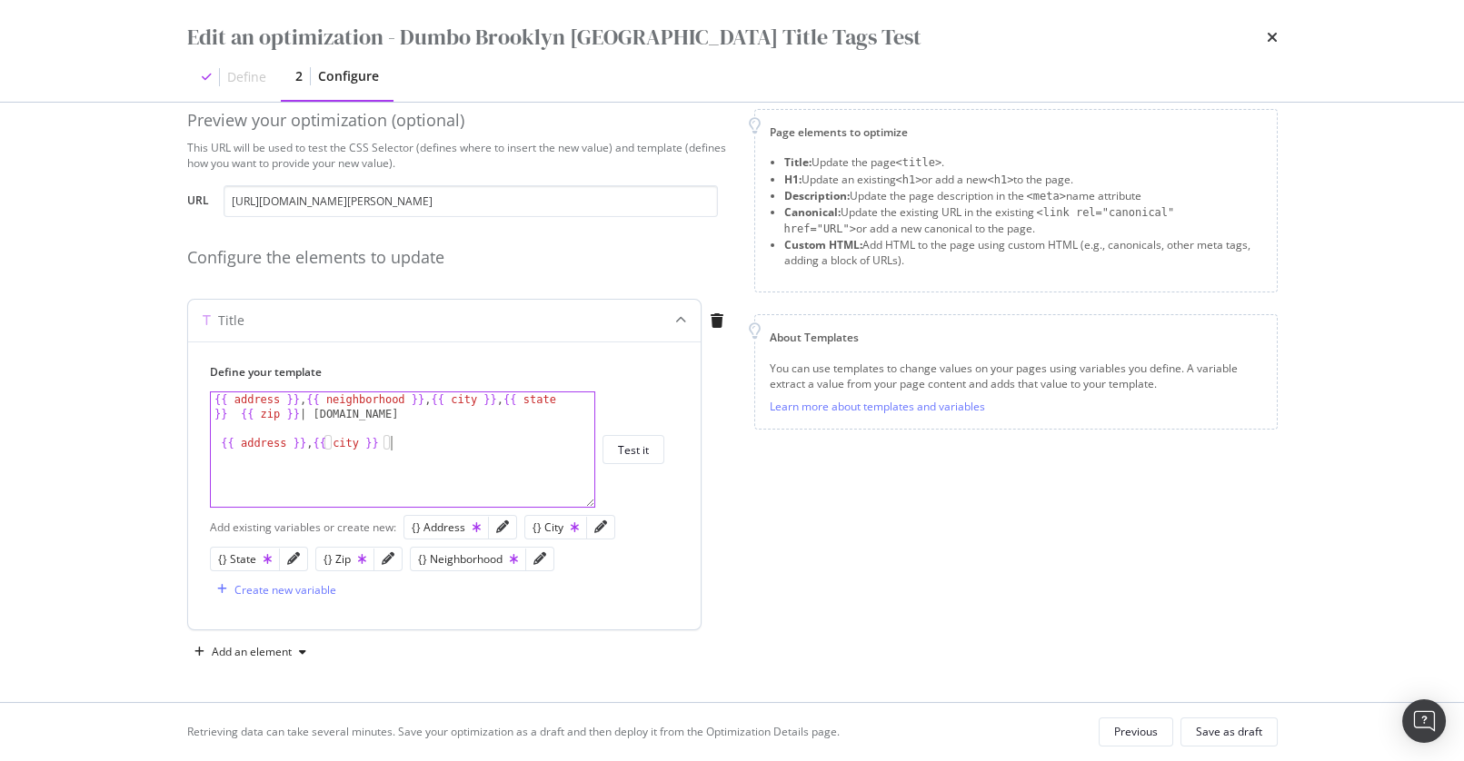
click at [431, 457] on div "{{ address }} , {{ neighborhood }} , {{ city }} , {{ state }} {{ zip }} | Apart…" at bounding box center [403, 472] width 384 height 158
drag, startPoint x: 441, startPoint y: 449, endPoint x: 193, endPoint y: 443, distance: 248.1
click at [193, 443] on div "Define your template {{ address }}, {{ city }} {{ address }} , {{ neighborhood …" at bounding box center [444, 486] width 513 height 288
type textarea "{{ address }}, {{ neighborhood }}, {{ city }}, {{ state }} {{ zip }} | Apartmen…"
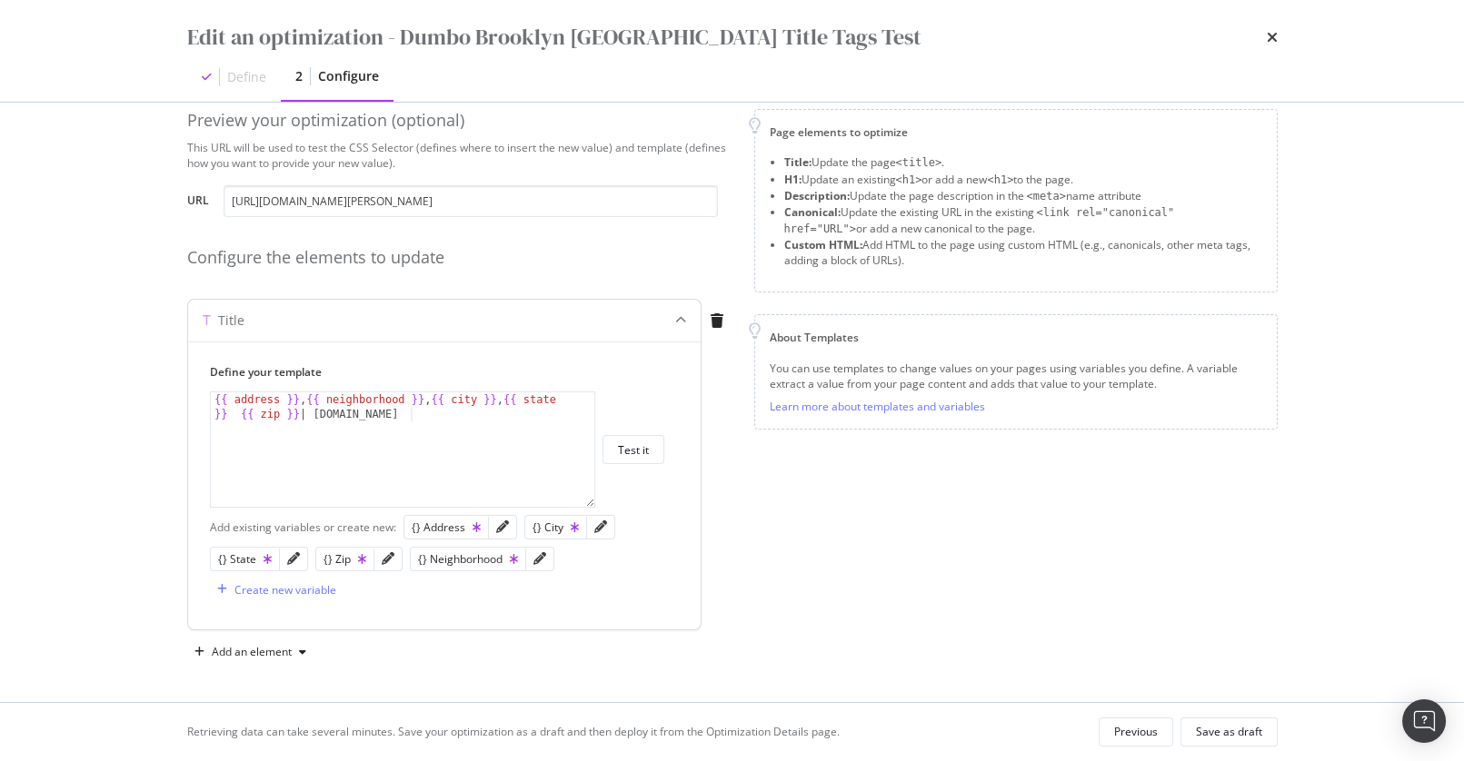
click at [663, 513] on div "Add existing variables or create new: {} Address {} City {} State {} Zip {} Nei…" at bounding box center [444, 558] width 469 height 93
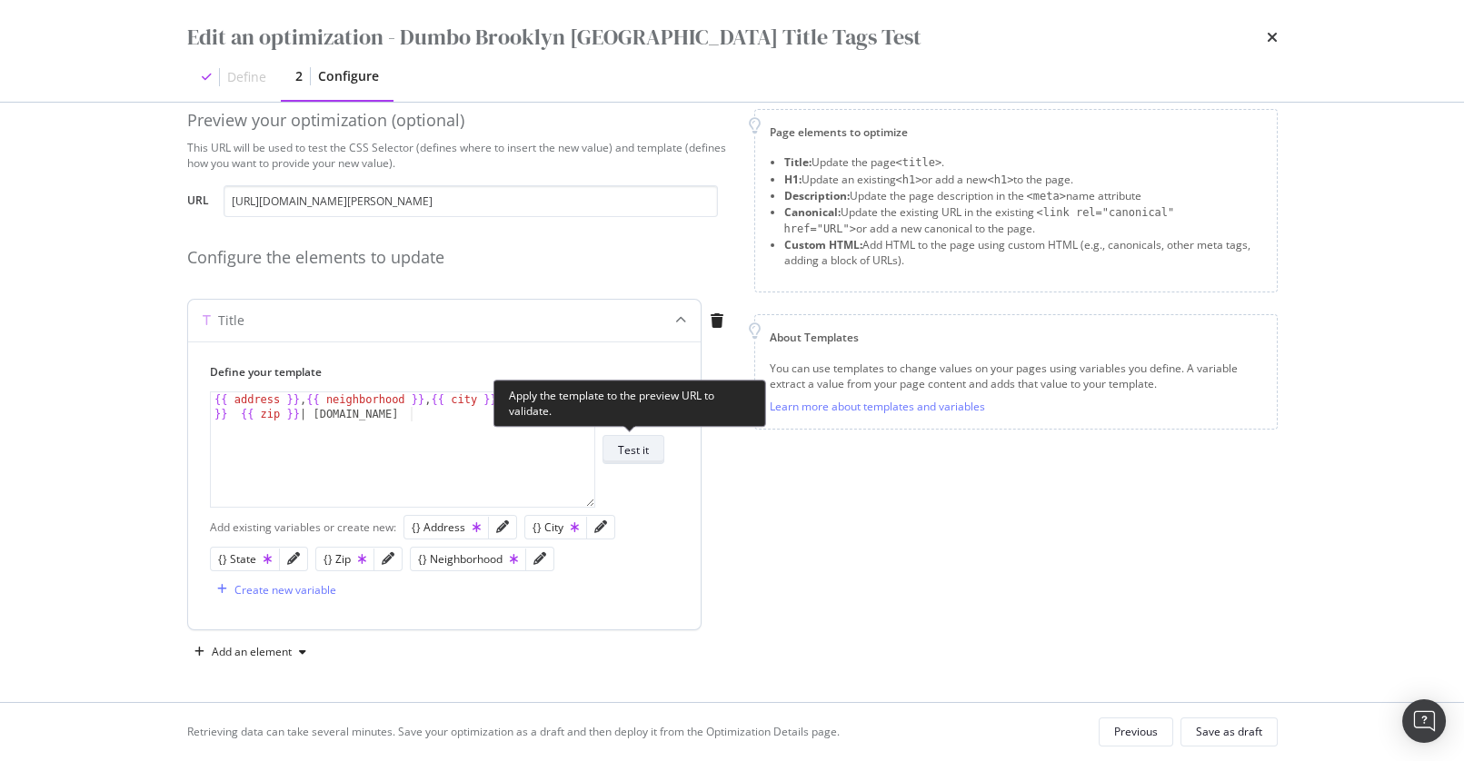
click at [634, 448] on div "Test it" at bounding box center [633, 450] width 31 height 15
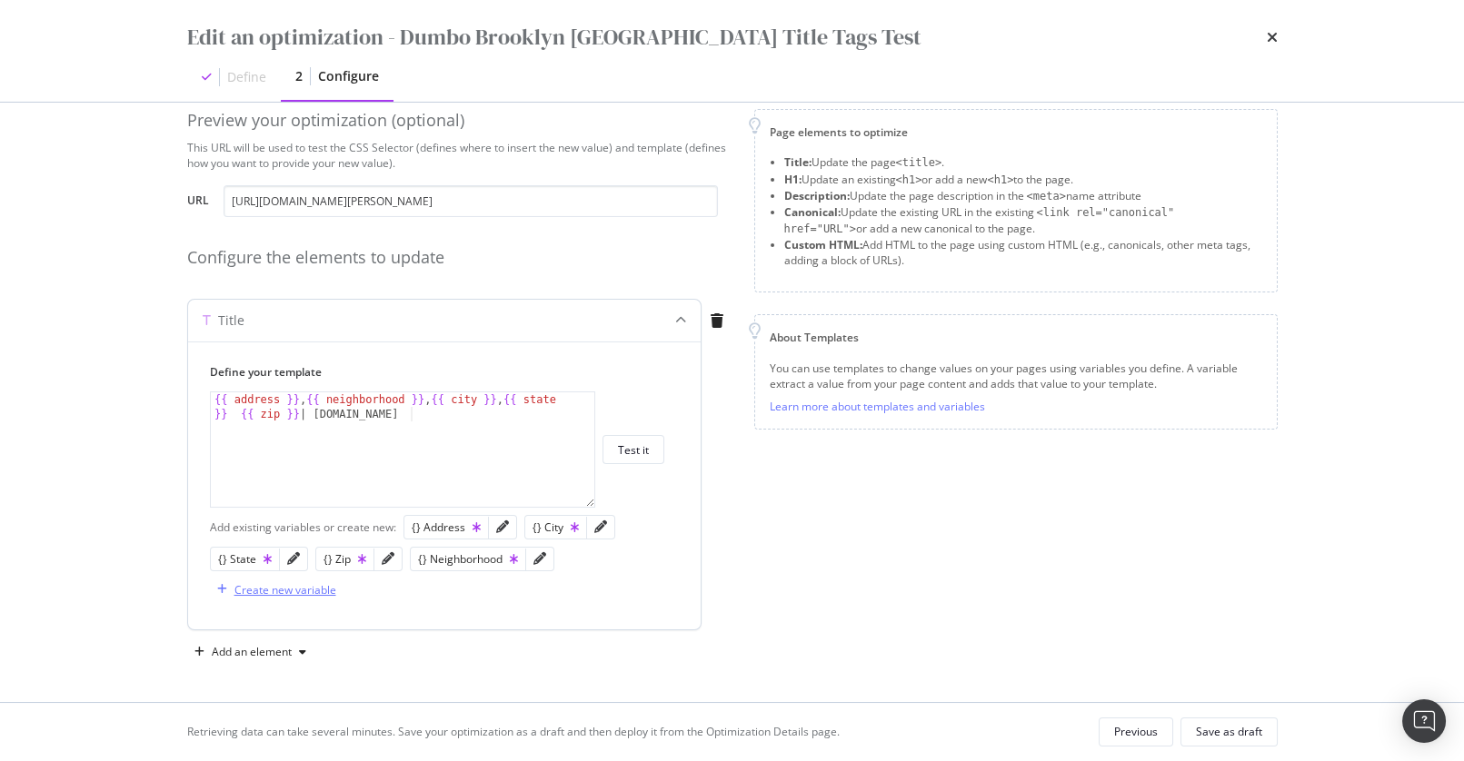
click at [256, 592] on div "Create new variable" at bounding box center [285, 589] width 102 height 15
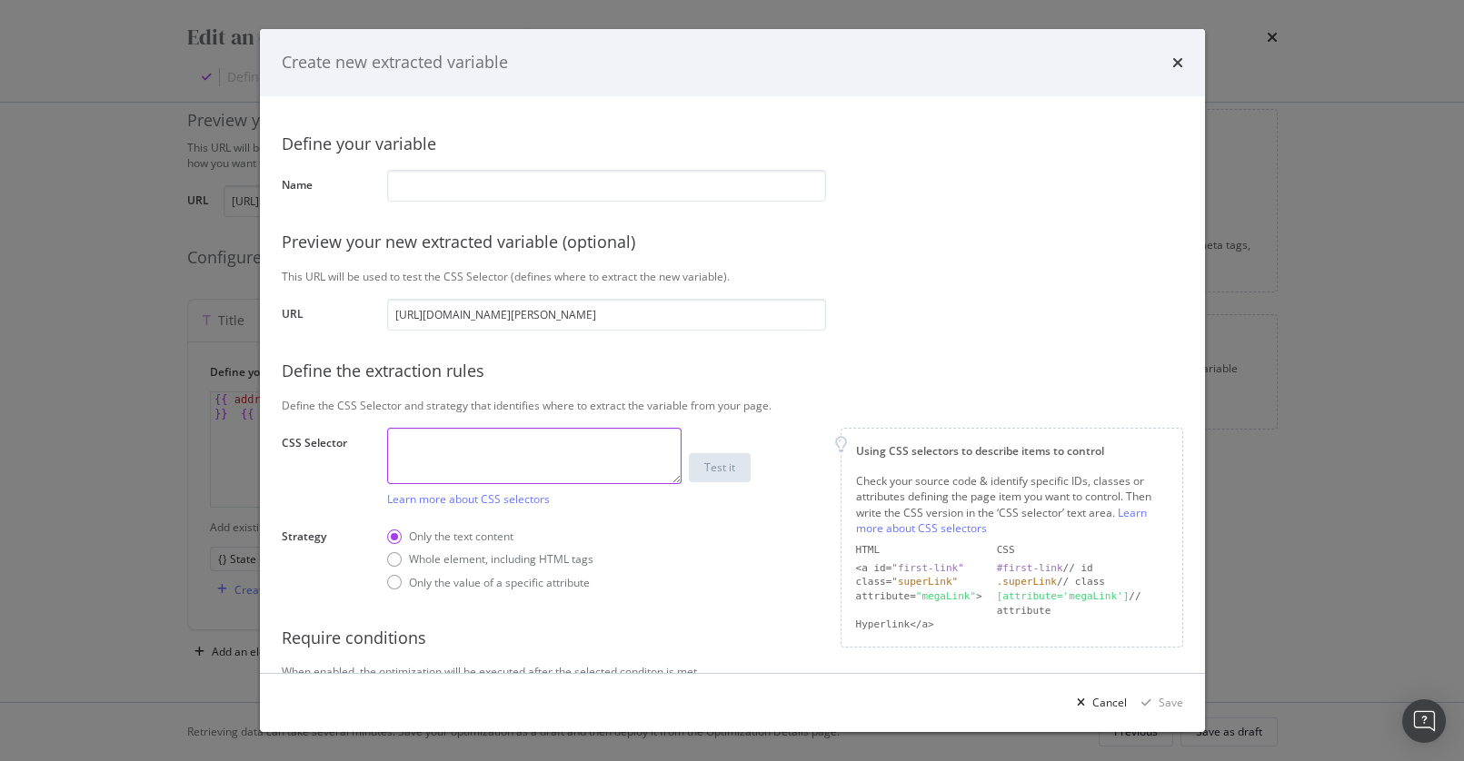
click at [447, 453] on textarea "modal" at bounding box center [534, 456] width 294 height 56
paste textarea "#propertyAddressRow > div > h2 > span:nth-child(1)"
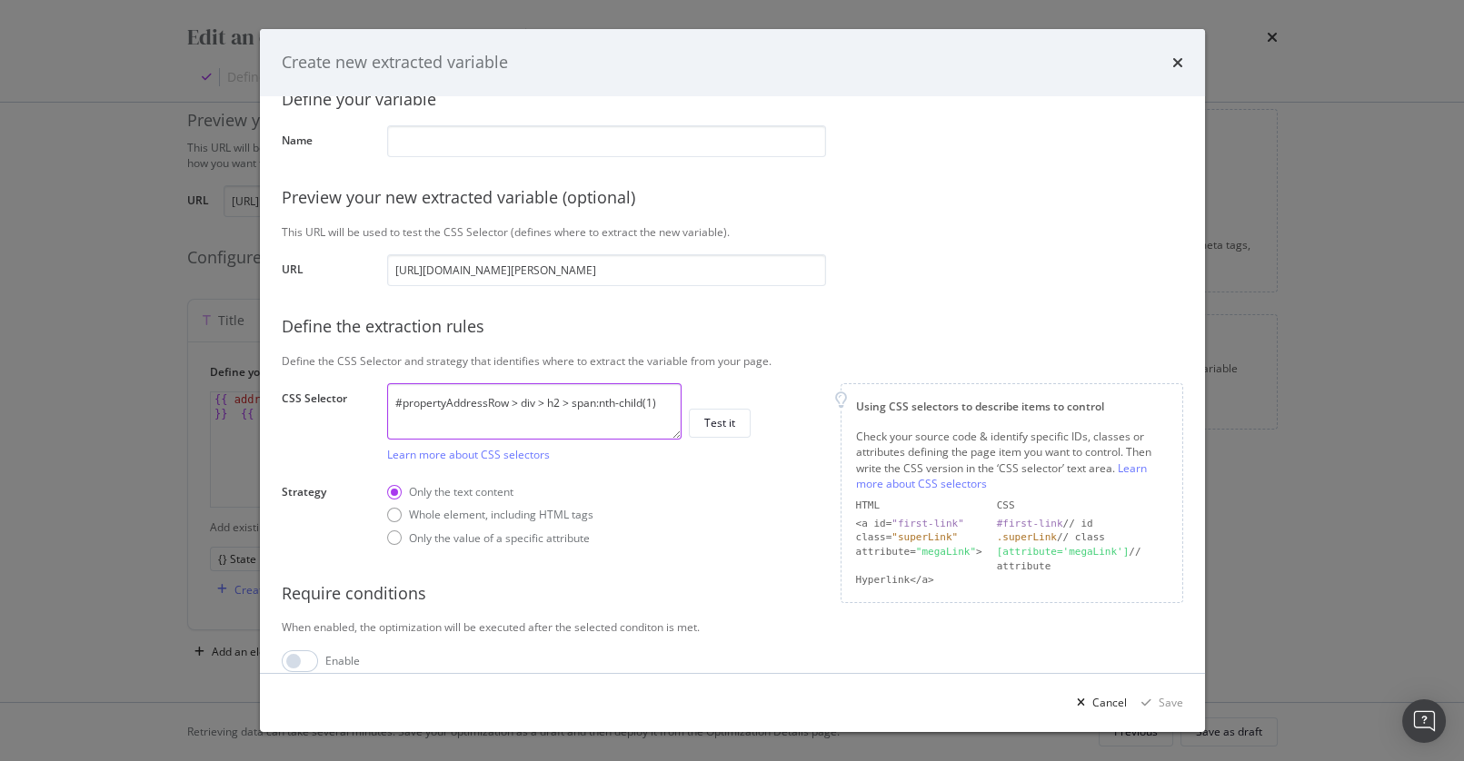
scroll to position [64, 0]
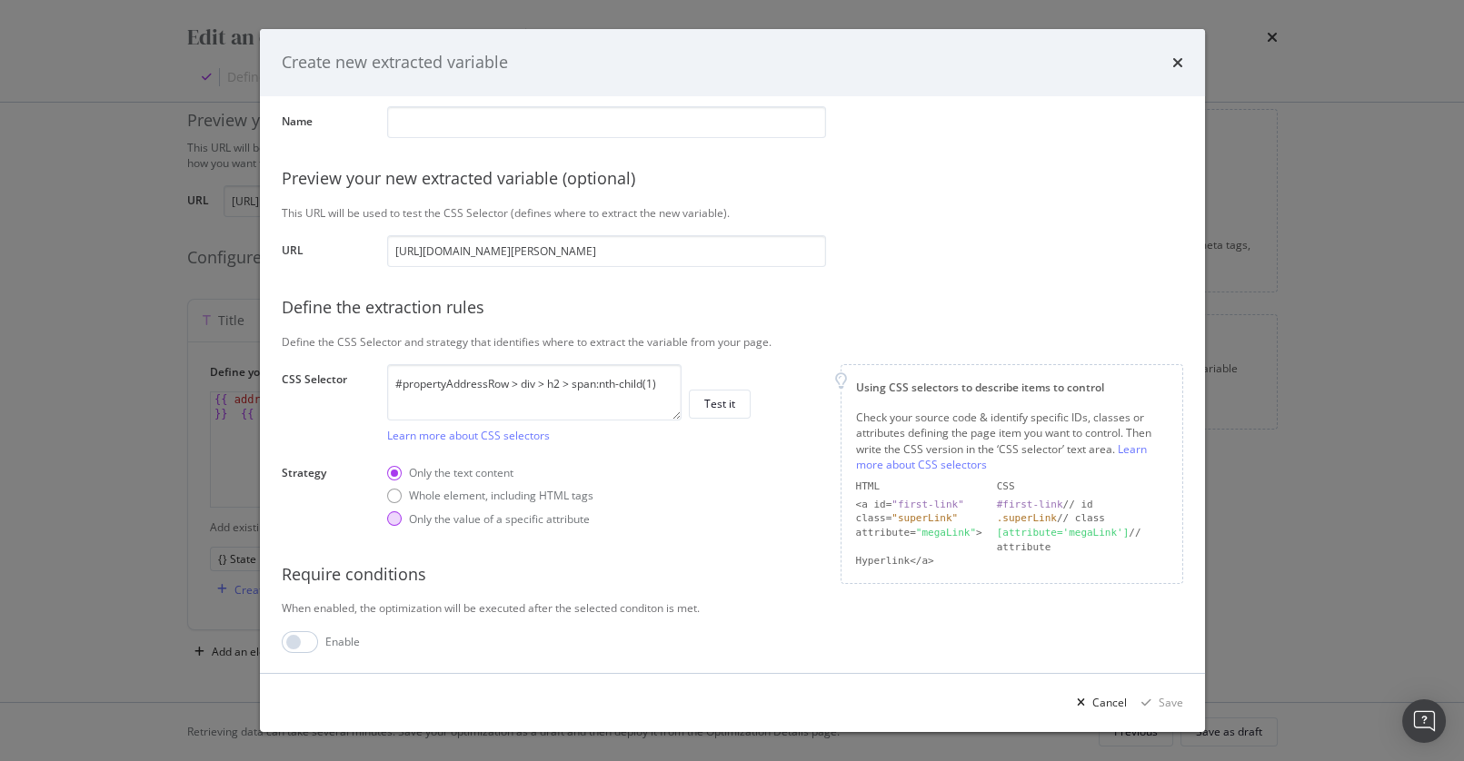
click at [400, 519] on div "Only the value of a specific attribute" at bounding box center [394, 519] width 15 height 15
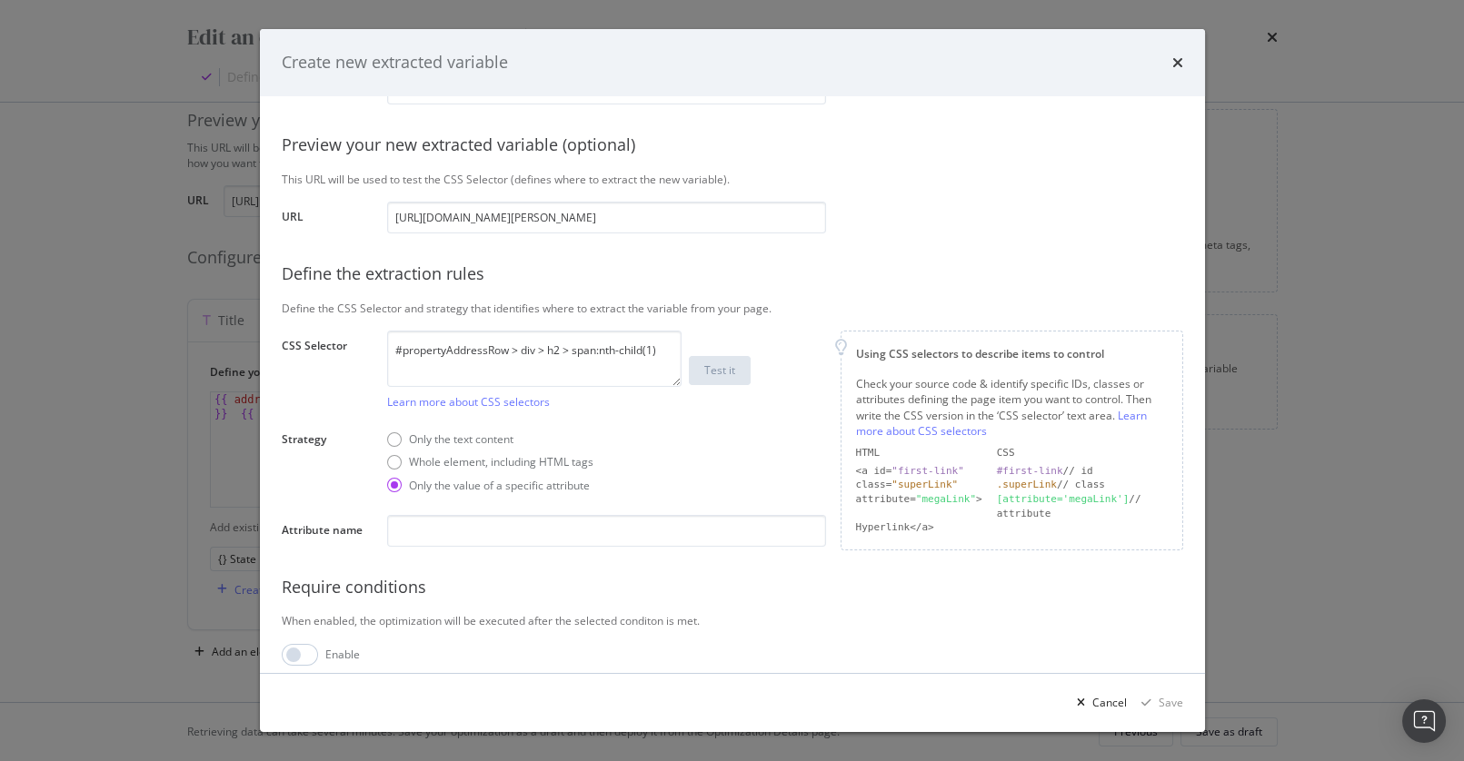
scroll to position [111, 0]
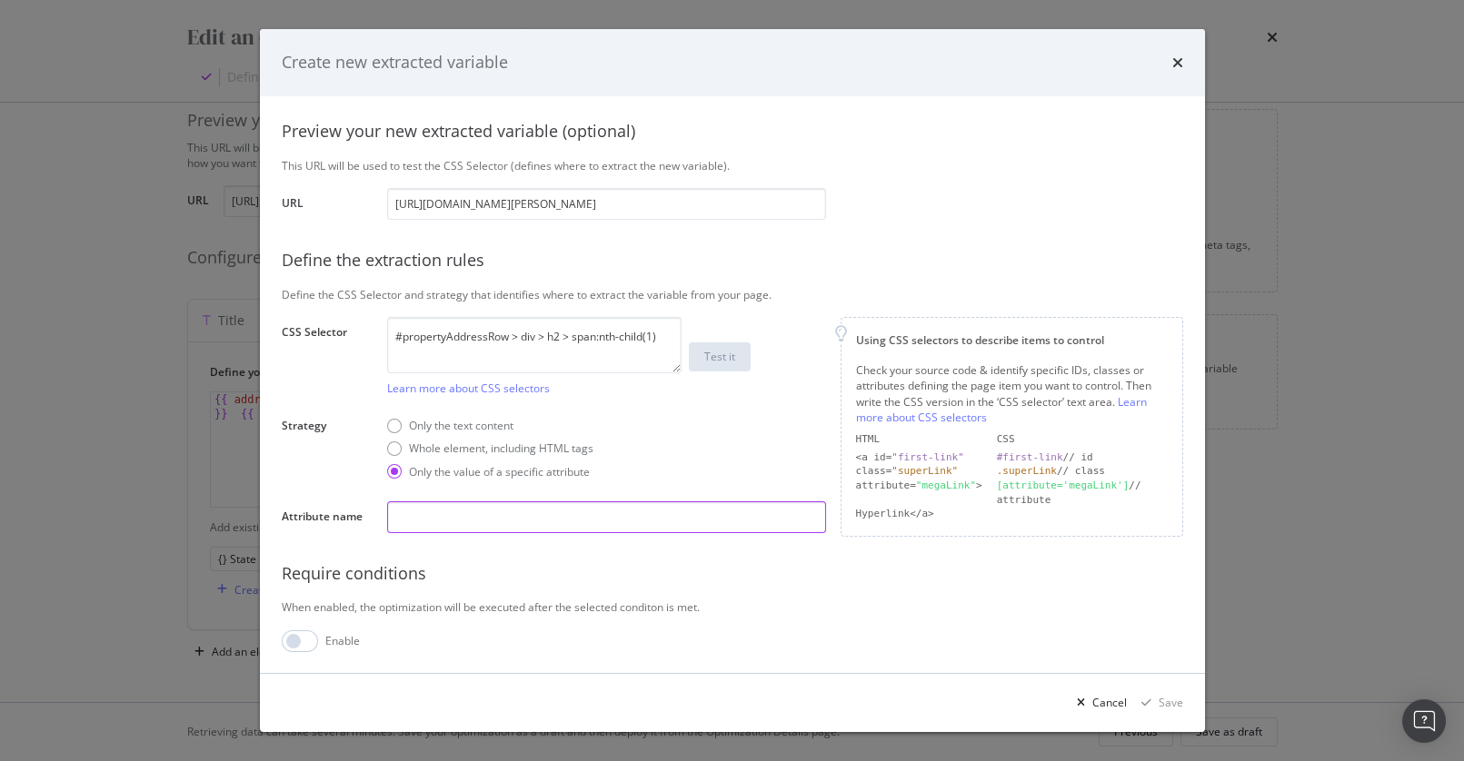
click at [595, 521] on input "modal" at bounding box center [606, 518] width 439 height 32
drag, startPoint x: 855, startPoint y: 483, endPoint x: 1104, endPoint y: 508, distance: 250.3
click at [1105, 509] on div "HTML CSS <a id= "first-link" #first-link // id class= "superLink" .superLink //…" at bounding box center [1012, 477] width 312 height 89
click at [1097, 500] on div "[attribute='megaLink'] // attribute" at bounding box center [1082, 493] width 171 height 28
drag, startPoint x: 804, startPoint y: 443, endPoint x: 777, endPoint y: 446, distance: 27.5
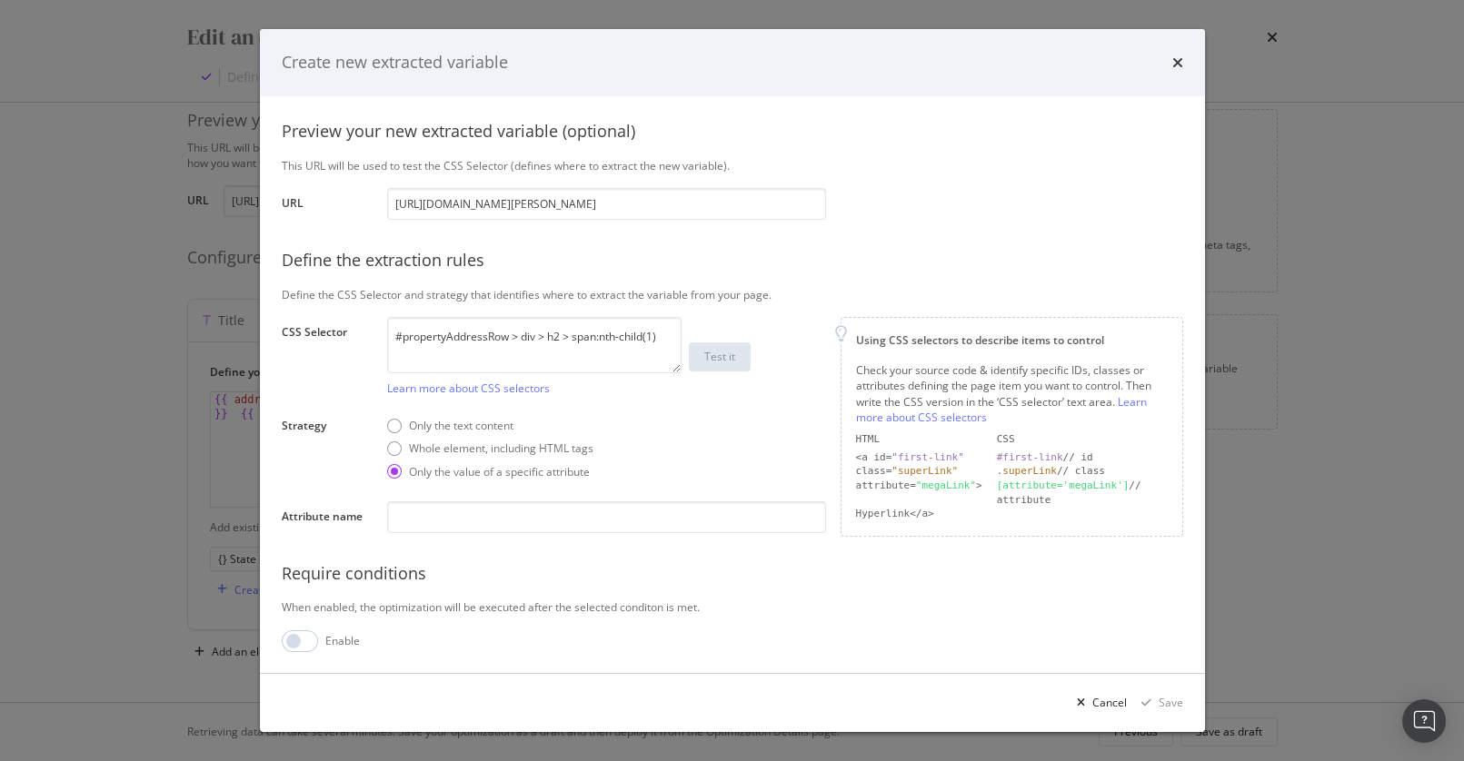
click at [802, 443] on div "Only the text content Whole element, including HTML tags Only the value of a sp…" at bounding box center [606, 448] width 439 height 75
click at [990, 204] on div "Define your variable Name Preview your new extracted variable (optional) This U…" at bounding box center [732, 329] width 901 height 645
click at [771, 140] on div "Preview your new extracted variable (optional)" at bounding box center [732, 132] width 901 height 24
click at [550, 341] on textarea "#propertyAddressRow > div > h2 > span:nth-child(1)" at bounding box center [534, 345] width 294 height 56
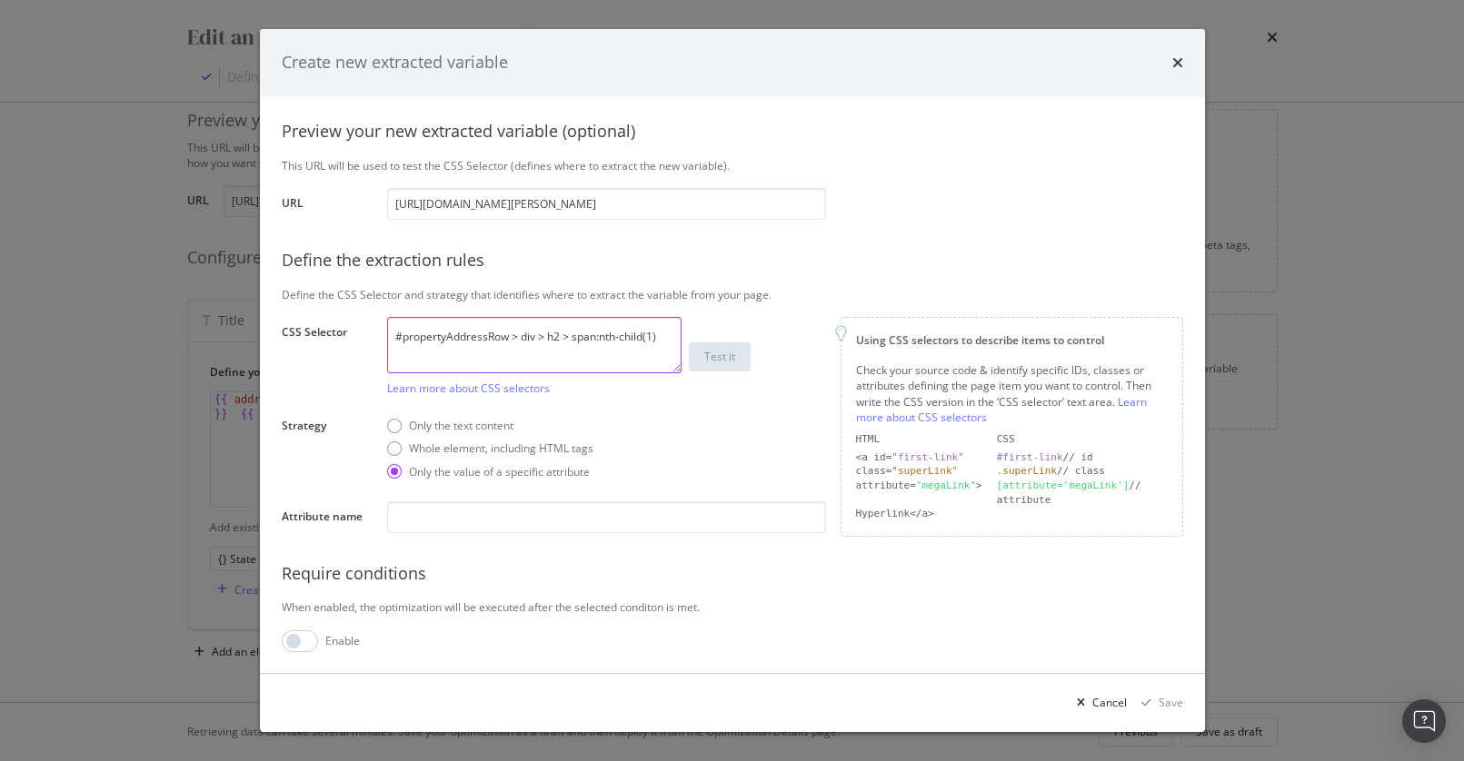
click at [549, 341] on textarea "#propertyAddressRow > div > h2 > span:nth-child(1)" at bounding box center [534, 345] width 294 height 56
paste textarea "descriptionSection .content"
click at [387, 426] on div "Only the text content" at bounding box center [394, 426] width 15 height 15
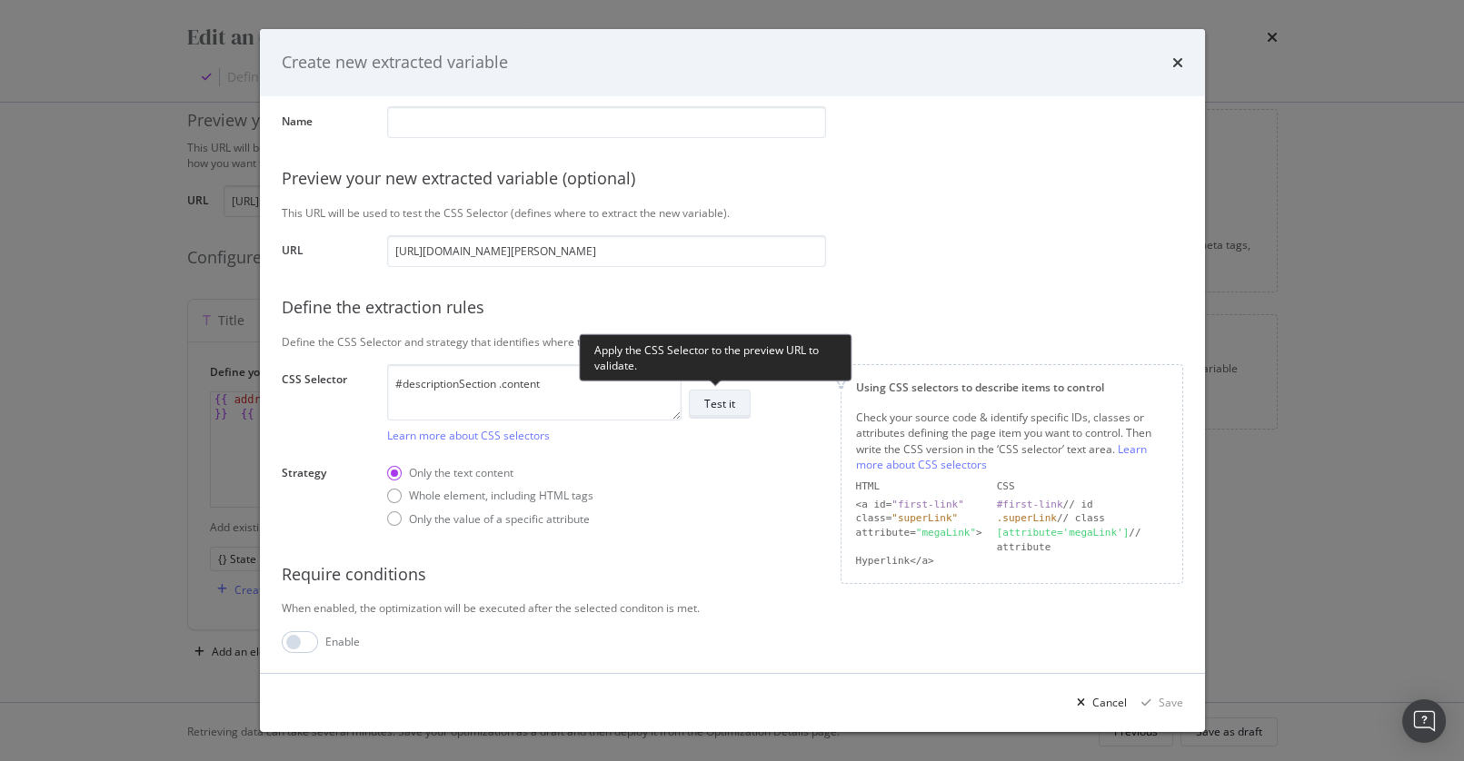
click at [722, 400] on div "Test it" at bounding box center [719, 403] width 31 height 15
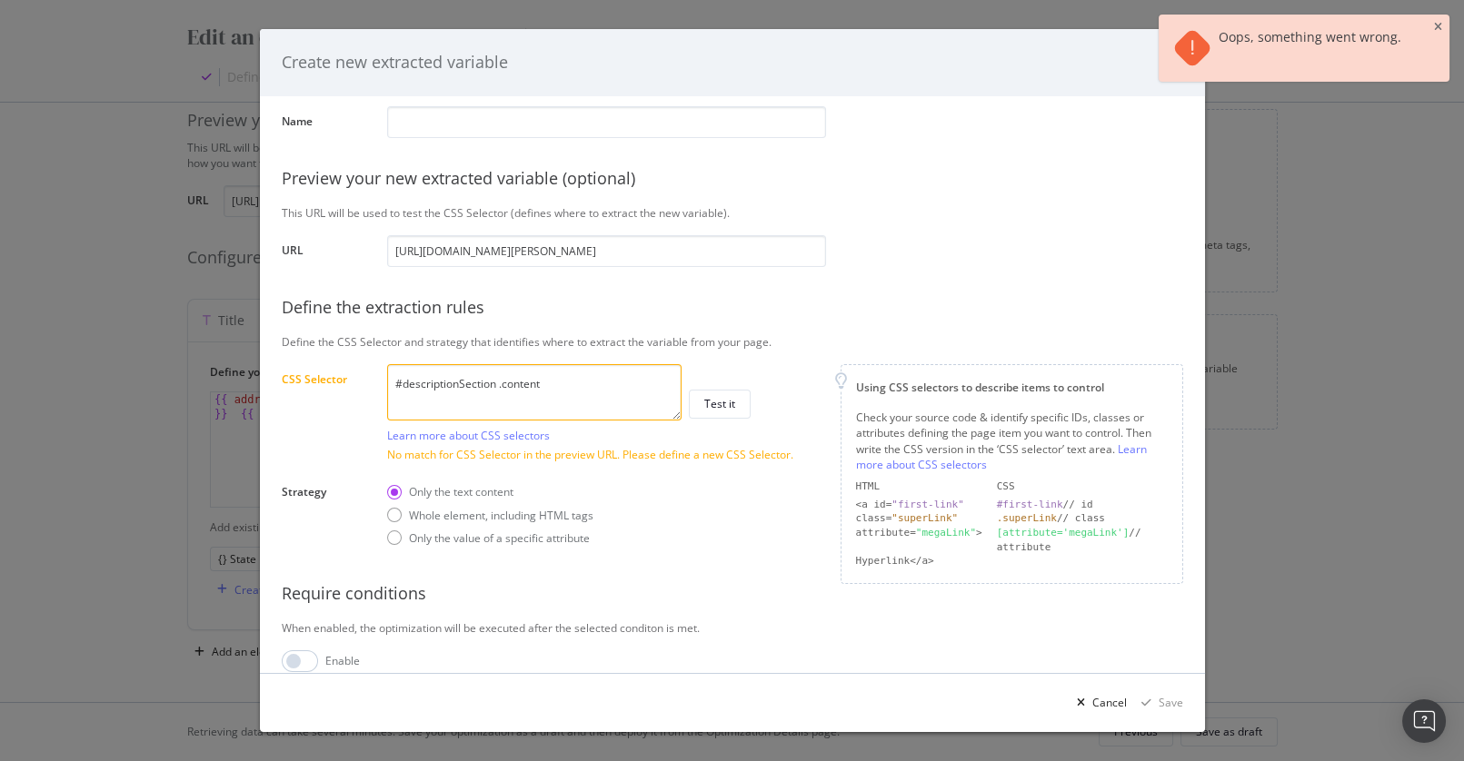
click at [579, 400] on textarea "#descriptionSection .content" at bounding box center [534, 392] width 294 height 56
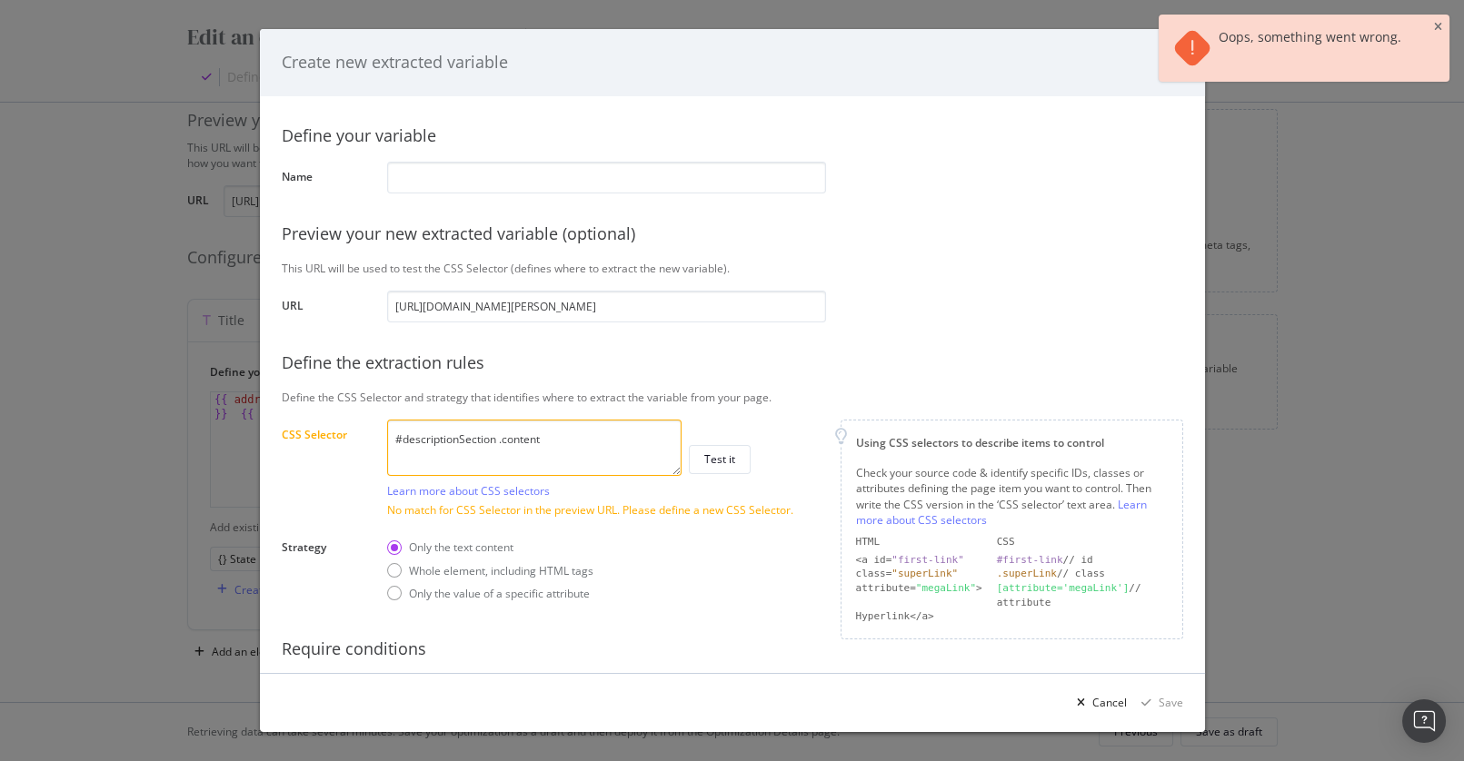
scroll to position [0, 0]
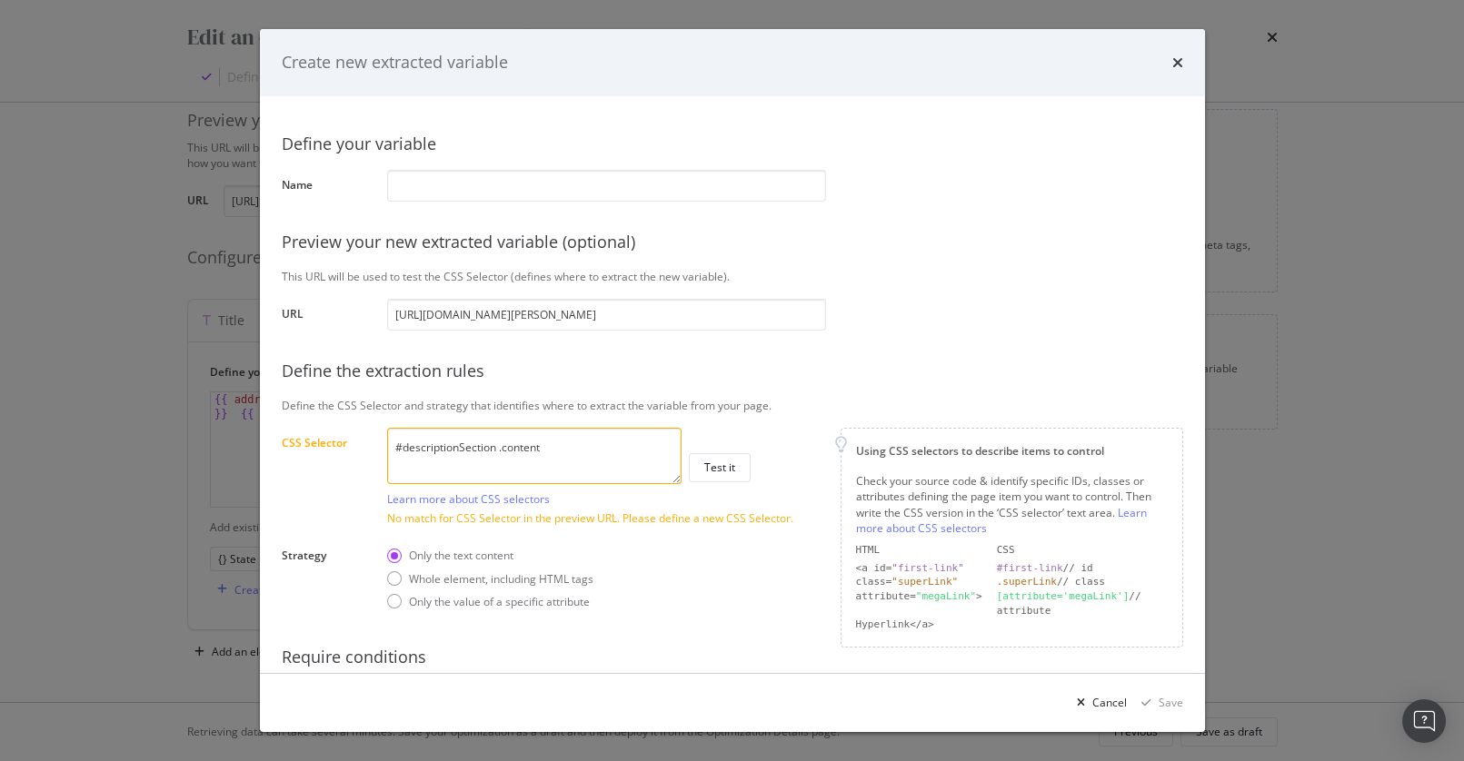
click at [549, 460] on textarea "#descriptionSection .content" at bounding box center [534, 456] width 294 height 56
click at [548, 460] on textarea "#descriptionSection .content" at bounding box center [534, 456] width 294 height 56
paste textarea "breadcrumbs-container .crumb a[data-type="city"]"
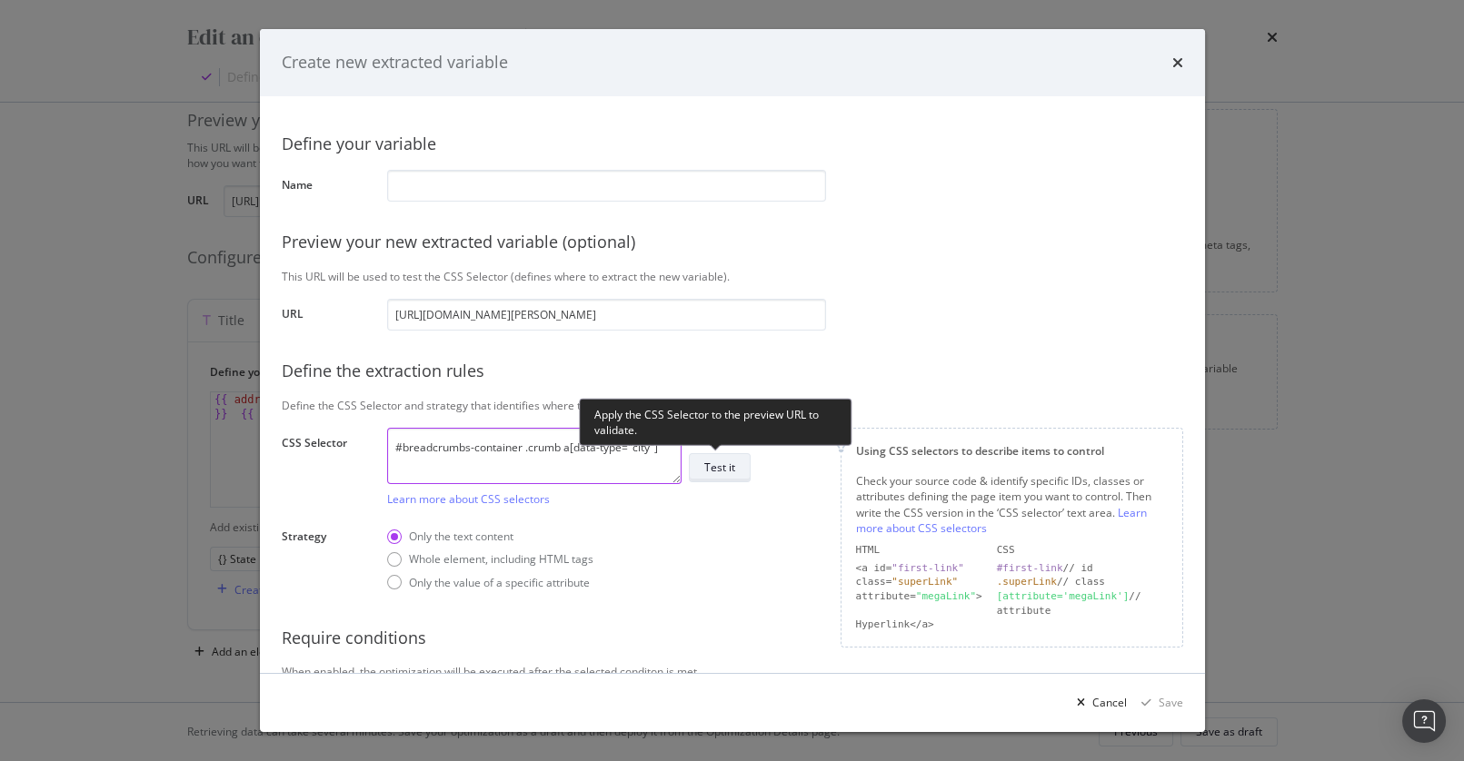
type textarea "#breadcrumbs-container .crumb a[data-type="city"]"
click at [720, 472] on div "Test it" at bounding box center [719, 467] width 31 height 15
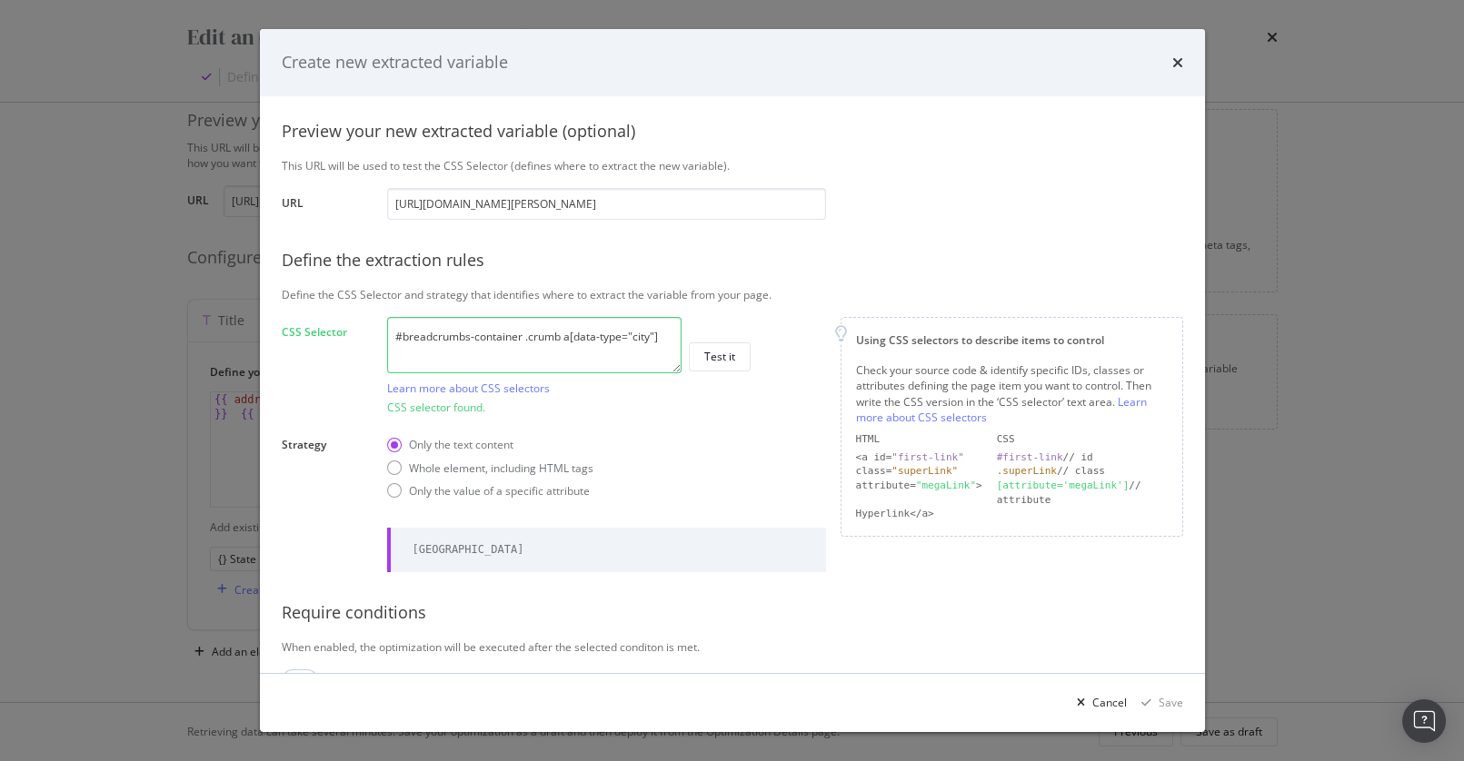
scroll to position [117, 0]
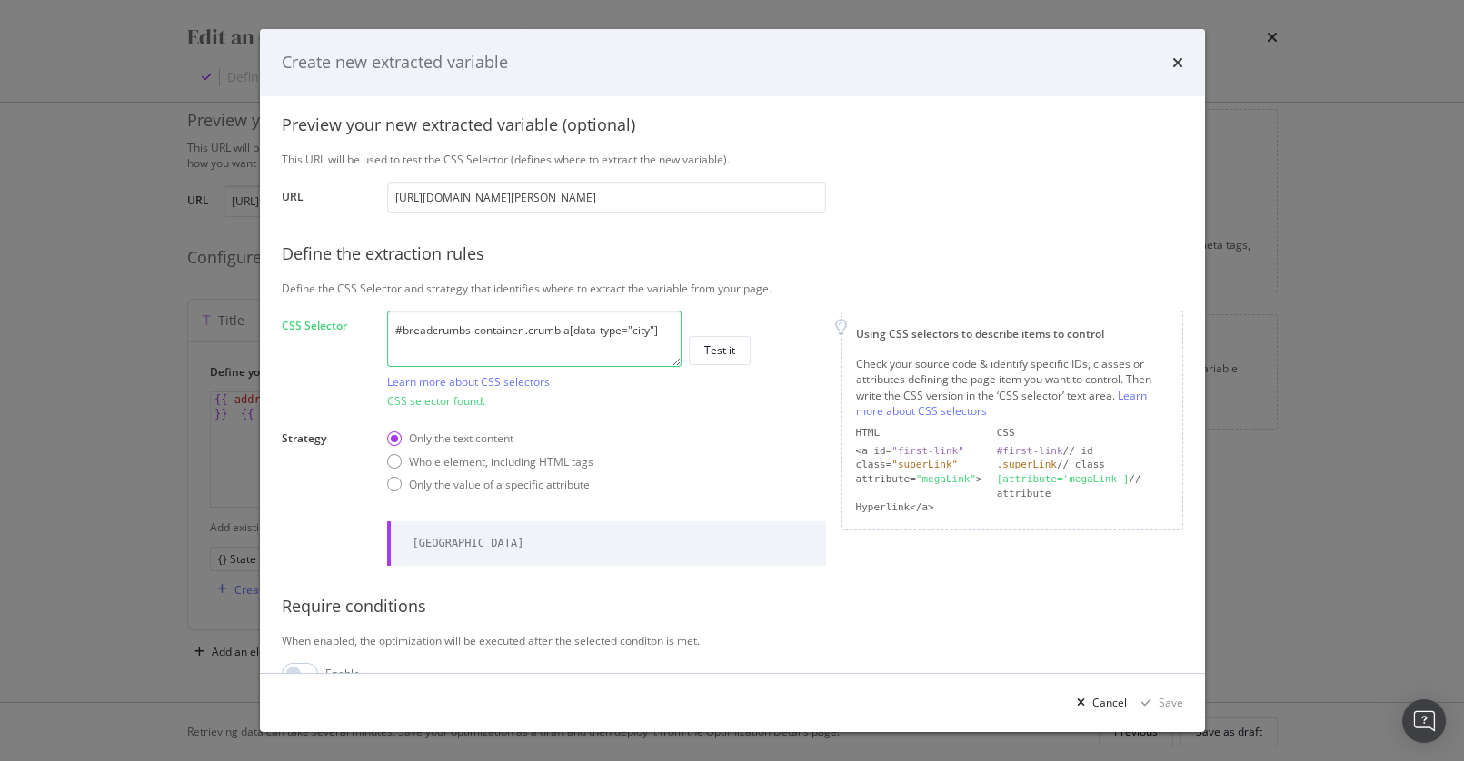
click at [339, 512] on div "Define your variable Name Preview your new extracted variable (optional) This U…" at bounding box center [732, 343] width 901 height 684
click at [333, 393] on label "CSS Selector" at bounding box center [327, 361] width 91 height 86
click at [851, 278] on div "Define your variable Name Preview your new extracted variable (optional) This U…" at bounding box center [732, 343] width 901 height 684
click at [1175, 63] on icon "times" at bounding box center [1177, 62] width 11 height 15
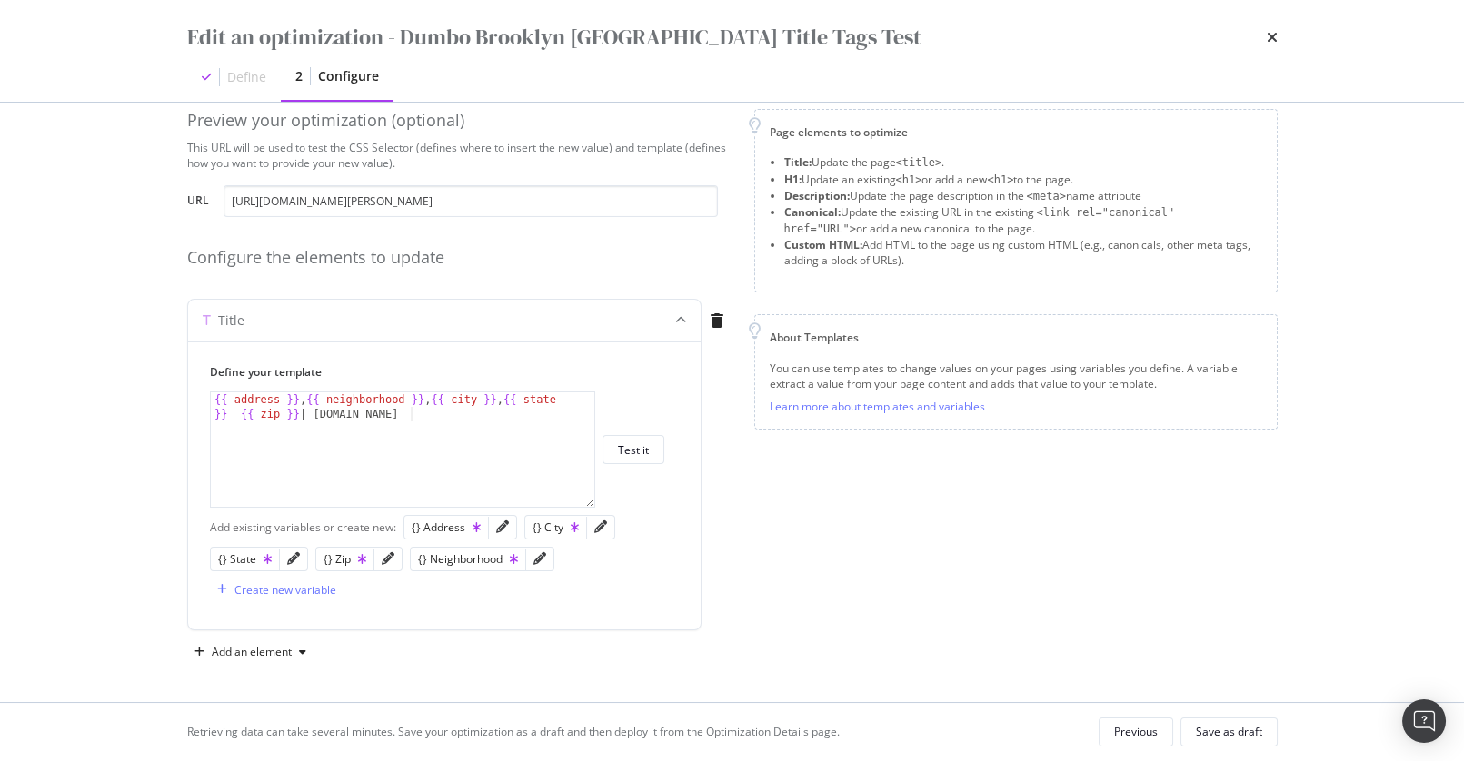
click at [1272, 34] on icon "times" at bounding box center [1272, 37] width 11 height 15
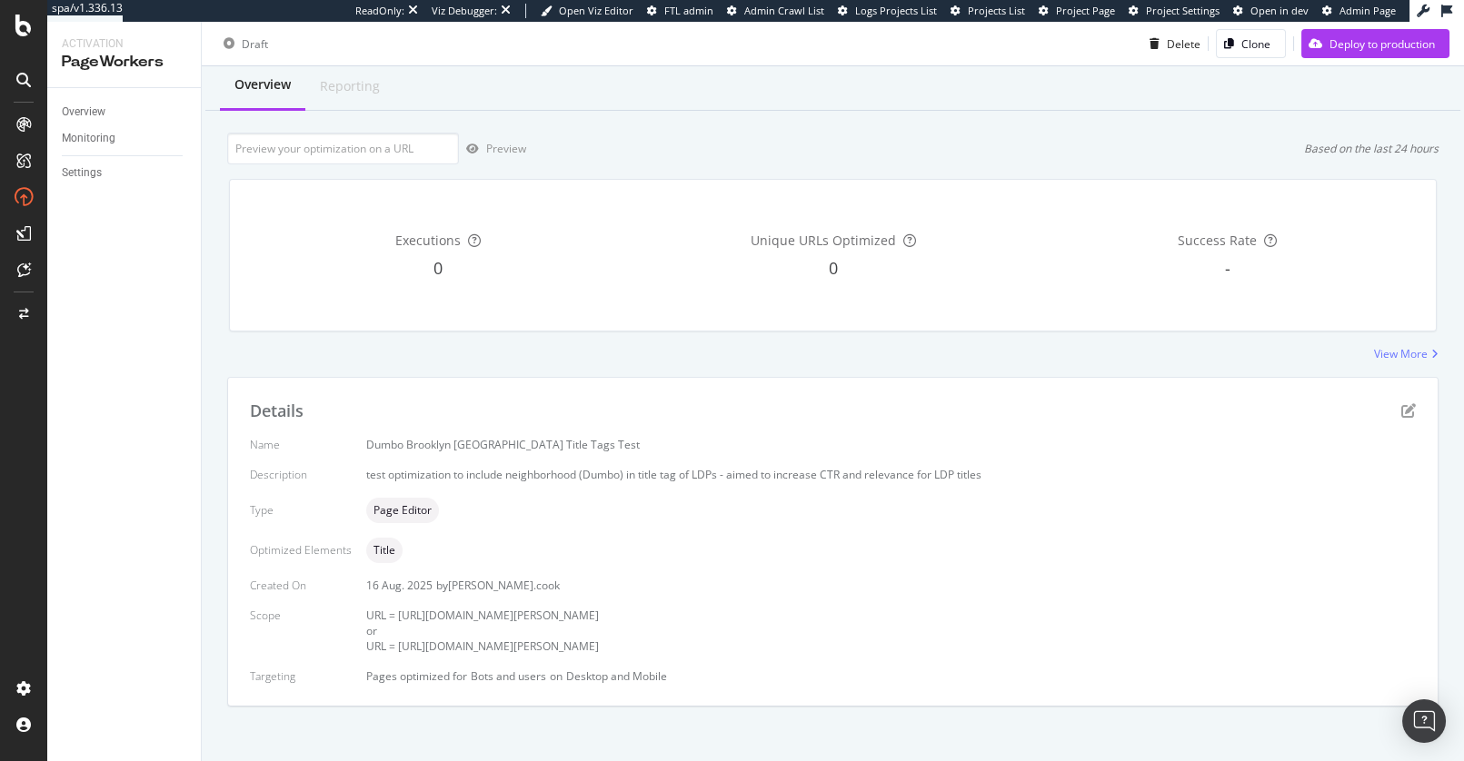
scroll to position [0, 0]
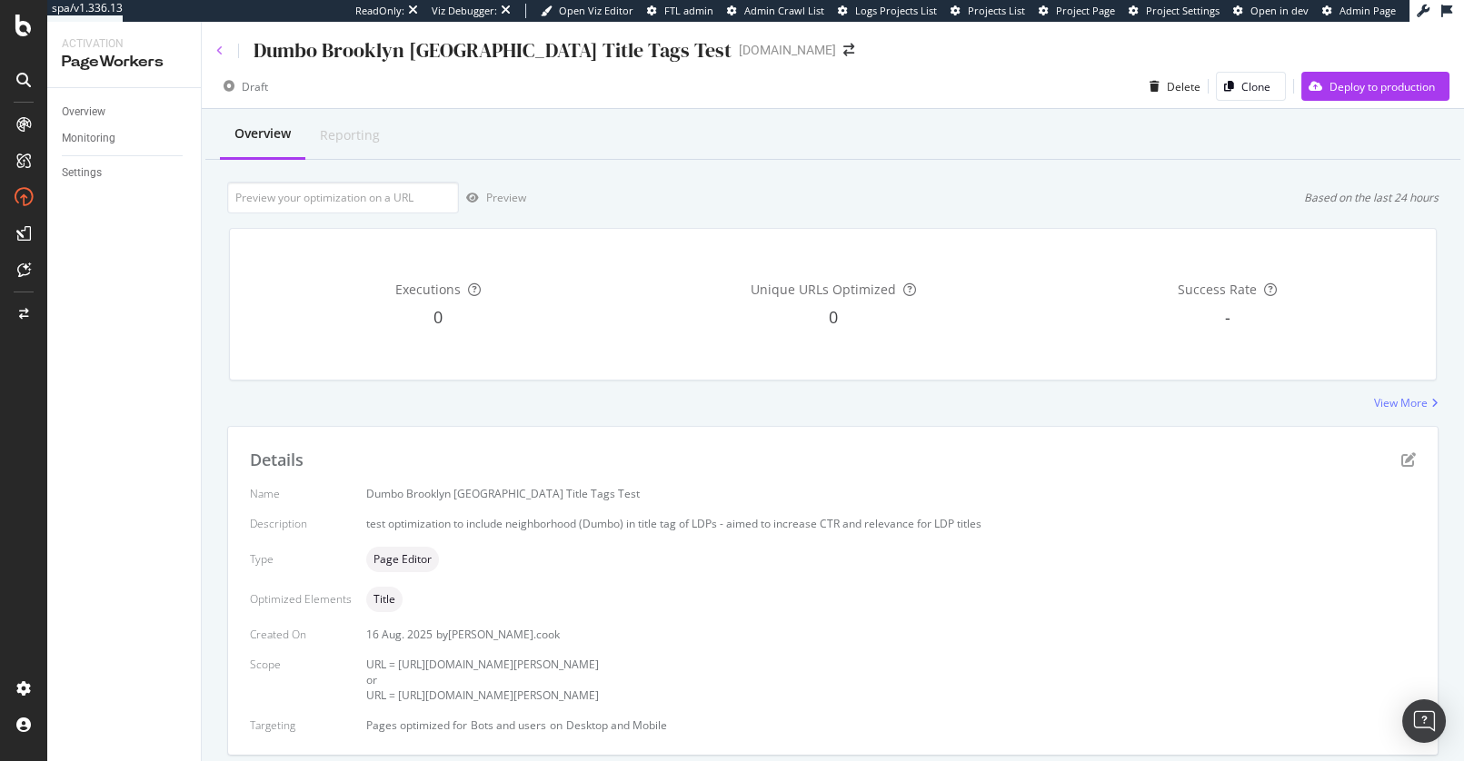
click at [218, 48] on icon at bounding box center [219, 50] width 7 height 11
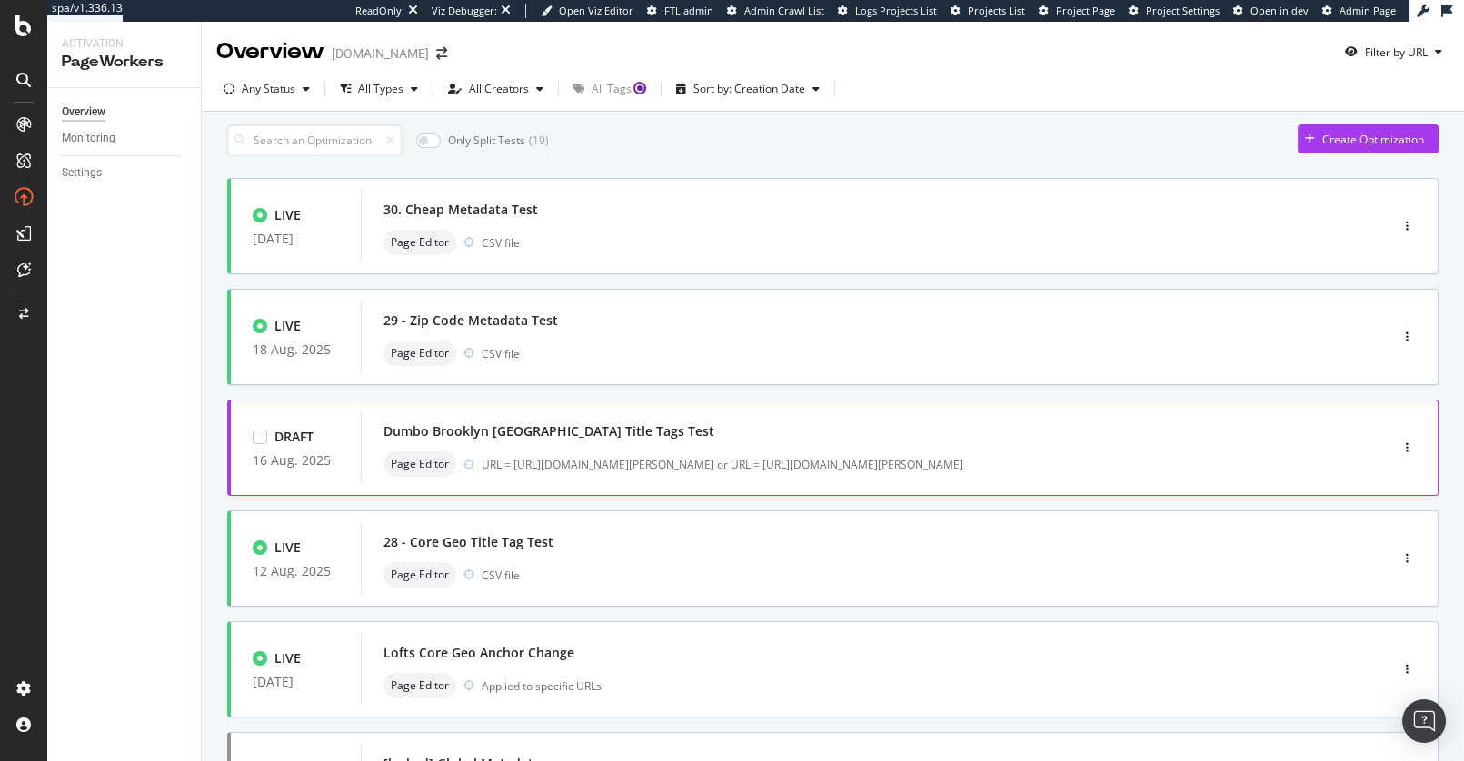
click at [654, 439] on div "Dumbo Brooklyn NYC Title Tags Test" at bounding box center [847, 431] width 928 height 25
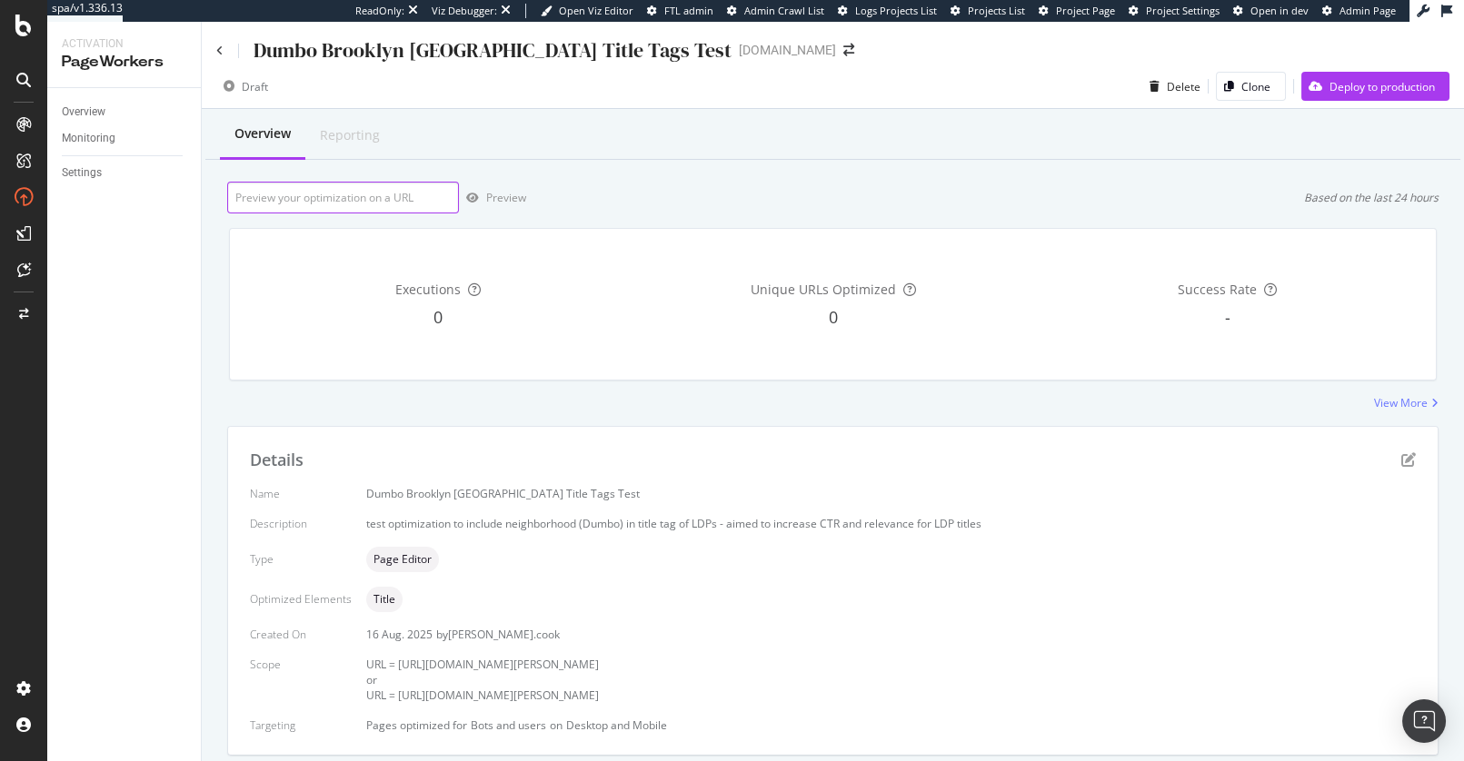
click at [375, 202] on input "url" at bounding box center [343, 198] width 232 height 32
click at [751, 209] on div "Preview Based on the last 24 hours" at bounding box center [832, 198] width 1211 height 32
click at [765, 215] on div "Executions 0 Unique URLs Optimized 0 Success Rate -" at bounding box center [832, 305] width 1229 height 182
click at [322, 199] on input "url" at bounding box center [343, 198] width 232 height 32
paste input "https://www.apartments.com/85-adams-st-brooklyn-ny/qq7jd8z/"
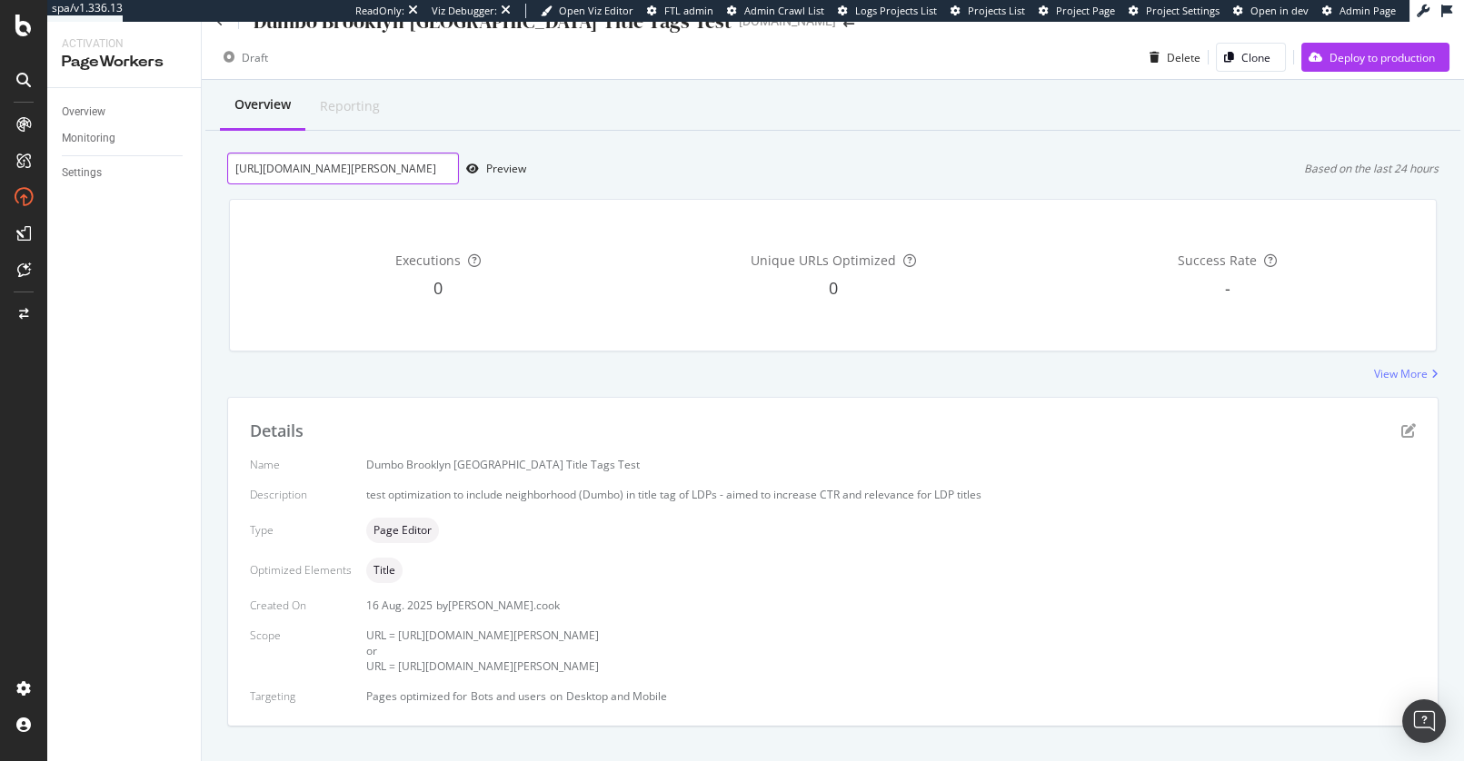
scroll to position [36, 0]
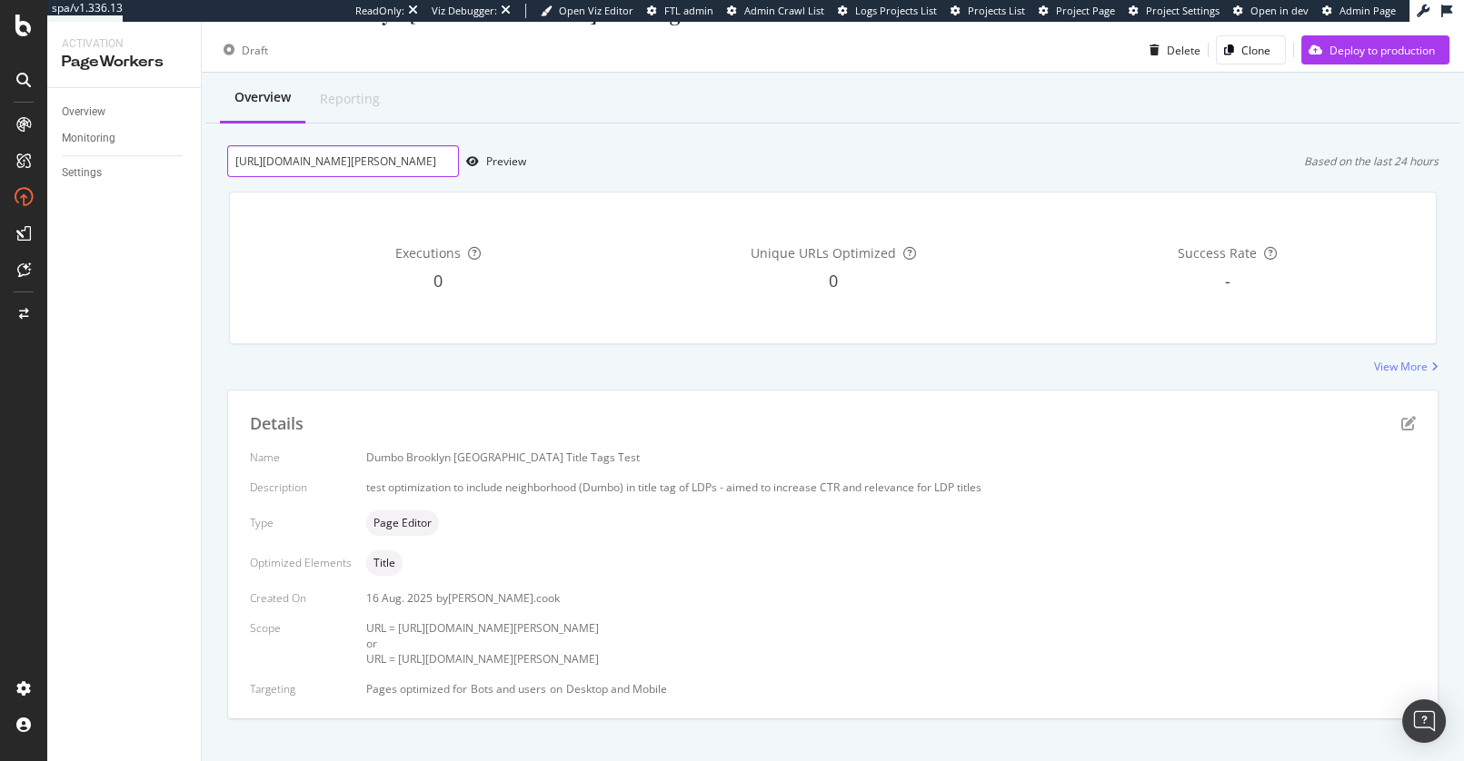
type input "https://www.apartments.com/85-adams-st-brooklyn-ny/qq7jd8z/"
drag, startPoint x: 735, startPoint y: 629, endPoint x: 399, endPoint y: 626, distance: 336.2
click at [399, 626] on div "URL = https://www.apartments.com/85-adams-st-brooklyn-ny/qq7jd8z/" at bounding box center [891, 628] width 1050 height 15
drag, startPoint x: 448, startPoint y: 627, endPoint x: 452, endPoint y: 572, distance: 55.5
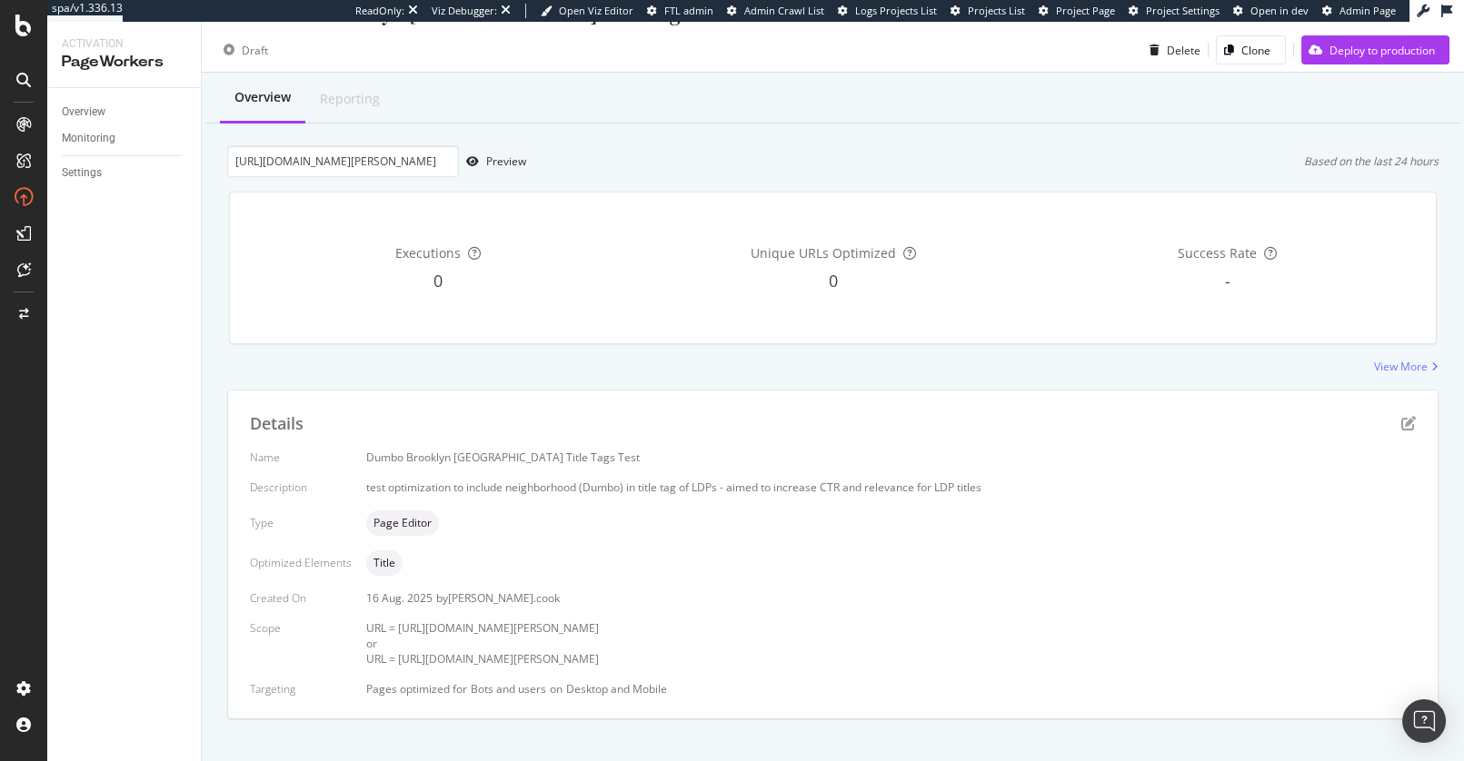
click at [448, 627] on span "URL = https://www.apartments.com/85-adams-st-brooklyn-ny/qq7jd8z/" at bounding box center [482, 628] width 233 height 15
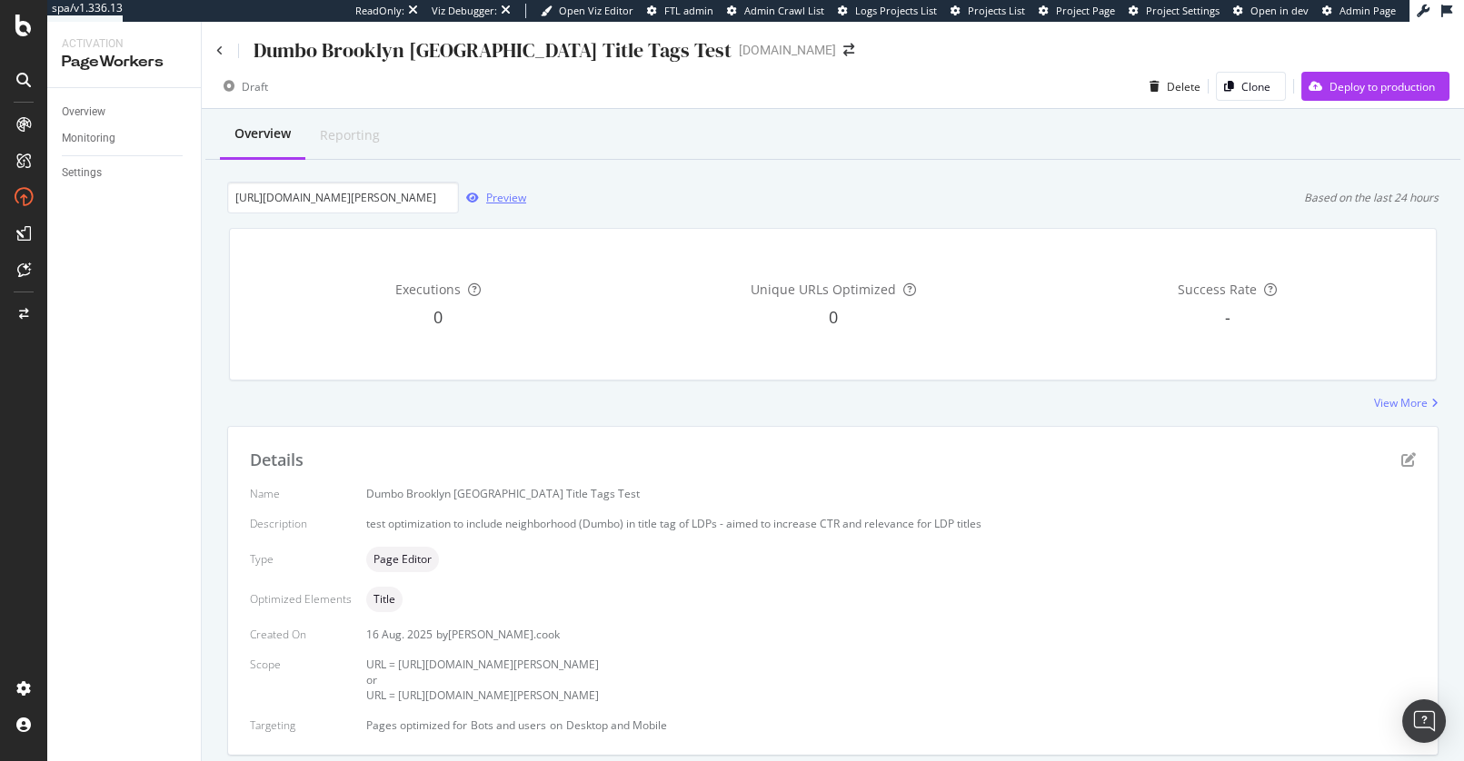
click at [490, 195] on div "Preview" at bounding box center [506, 197] width 40 height 15
drag, startPoint x: 588, startPoint y: 416, endPoint x: 482, endPoint y: 333, distance: 135.2
click at [586, 416] on div "Overview Reporting https://www.apartments.com/85-adams-st-brooklyn-ny/qq7jd8z/ …" at bounding box center [833, 464] width 1262 height 711
click at [589, 184] on div "https://www.apartments.com/85-adams-st-brooklyn-ny/qq7jd8z/ Preview Based on th…" at bounding box center [832, 198] width 1211 height 32
click at [1408, 461] on icon "pen-to-square" at bounding box center [1408, 460] width 15 height 15
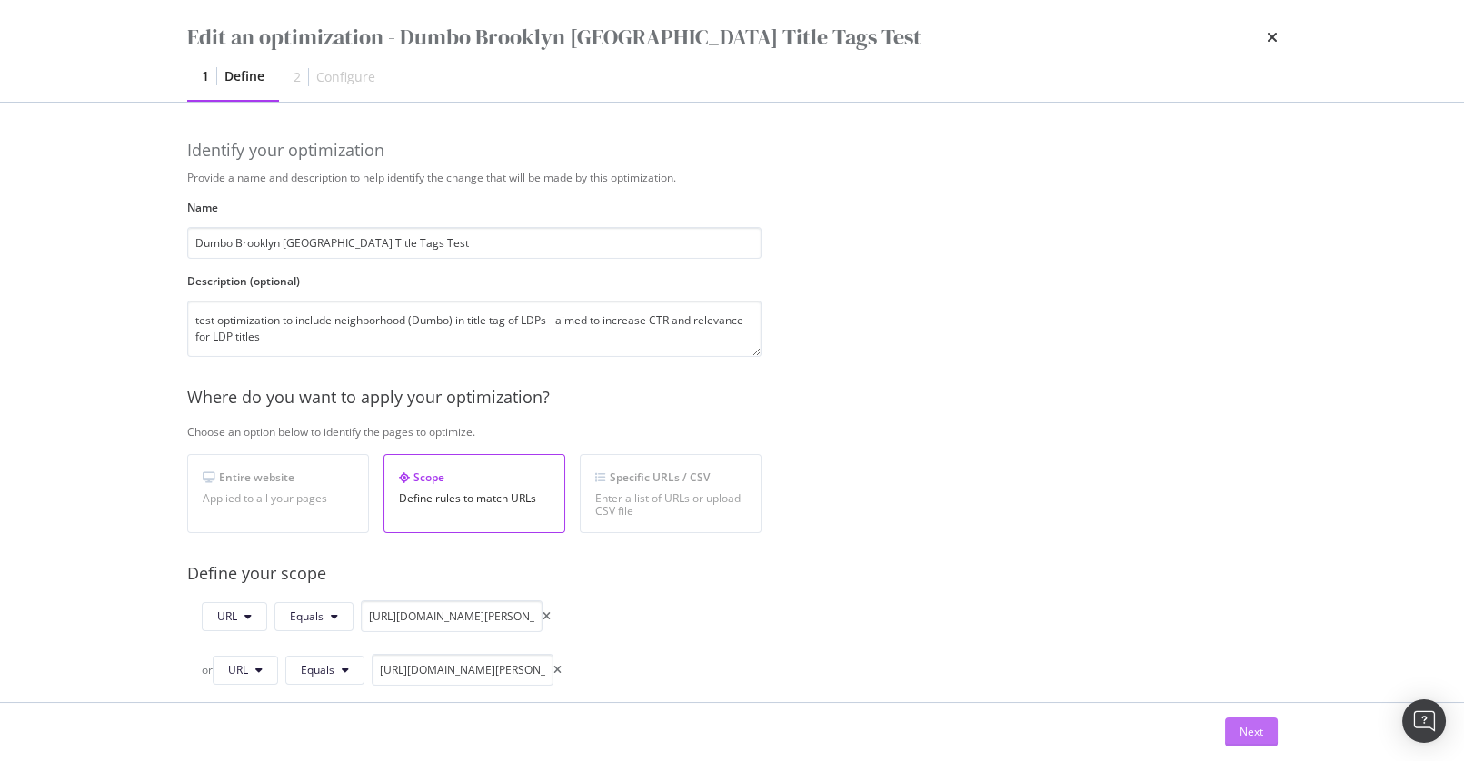
click at [1243, 744] on div "Next" at bounding box center [1251, 732] width 24 height 27
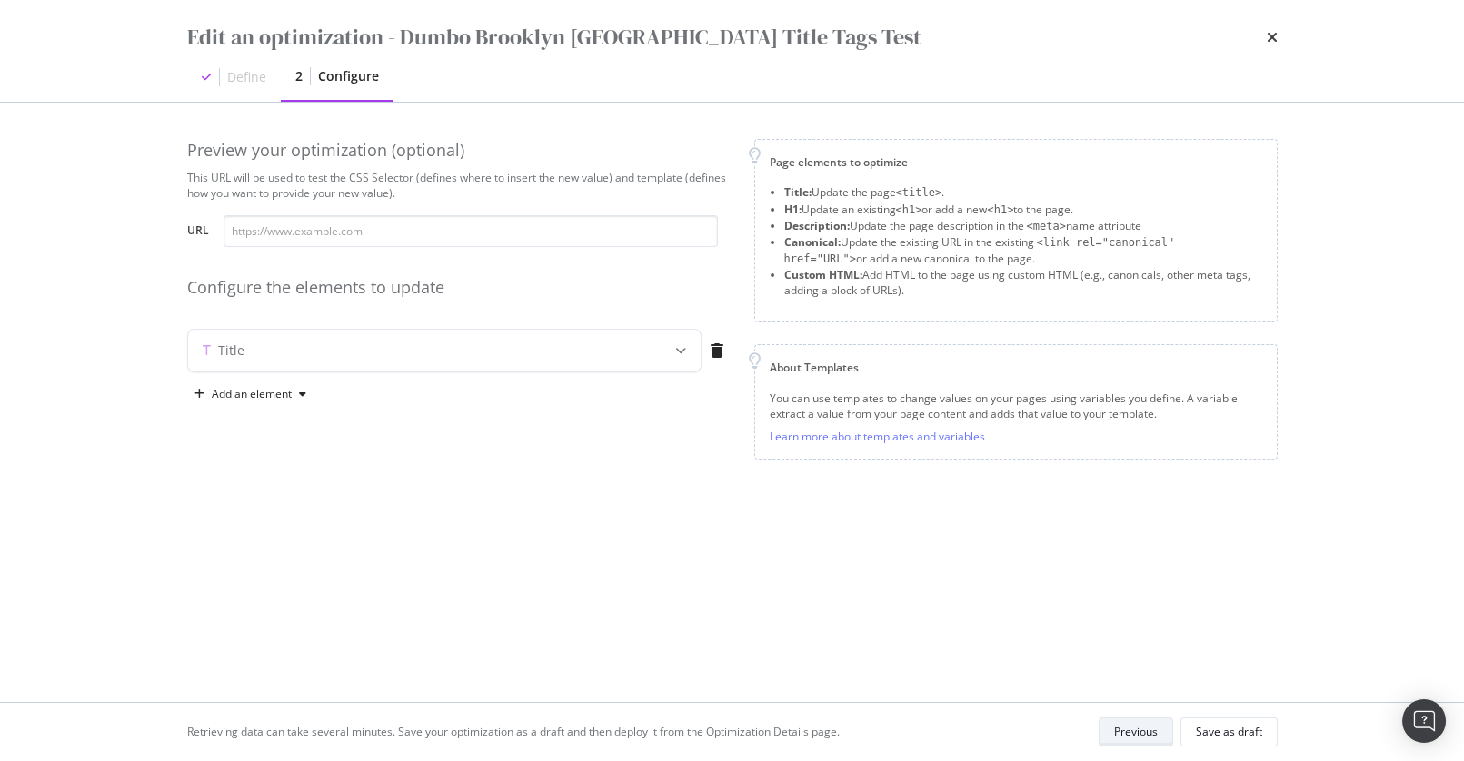
click at [1126, 728] on div "Previous" at bounding box center [1136, 731] width 44 height 15
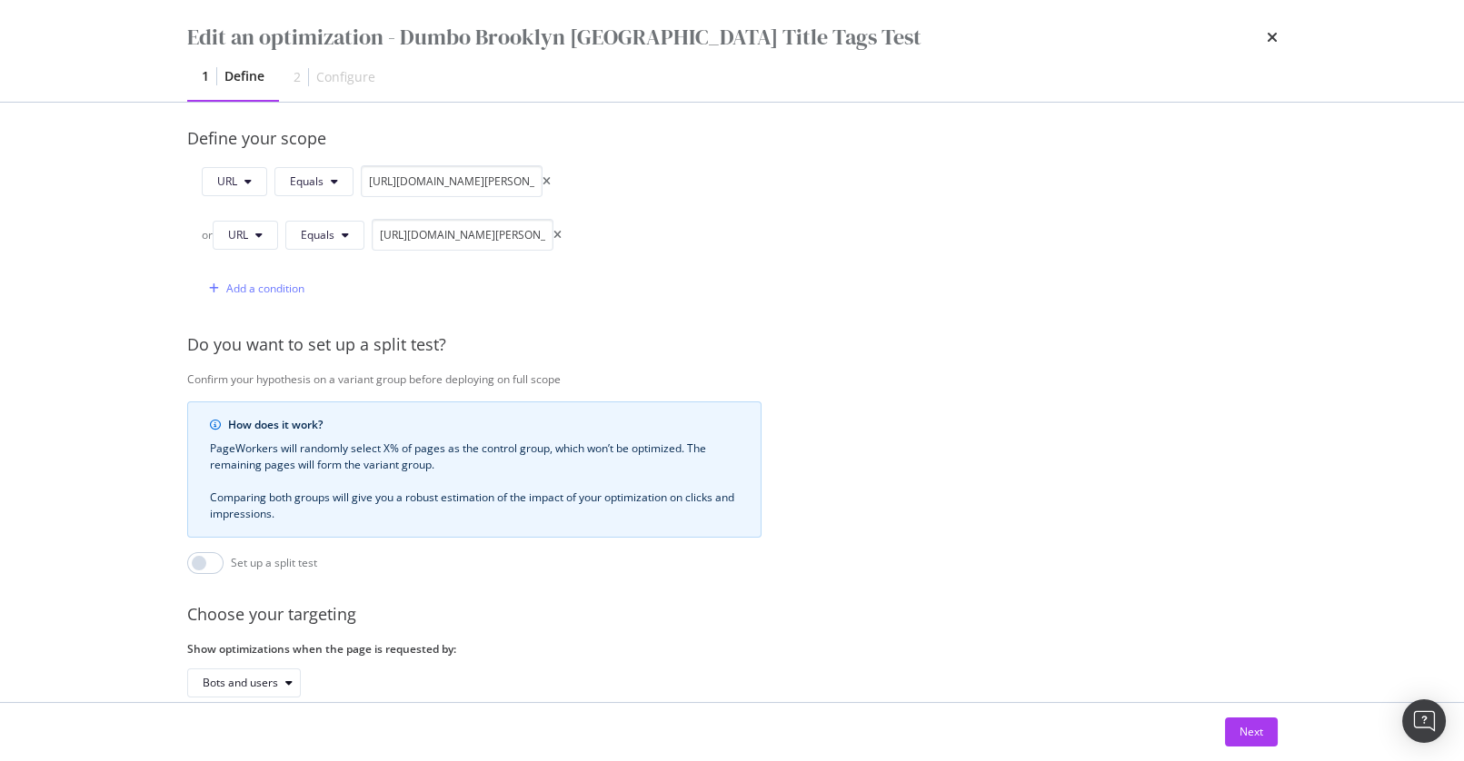
scroll to position [536, 0]
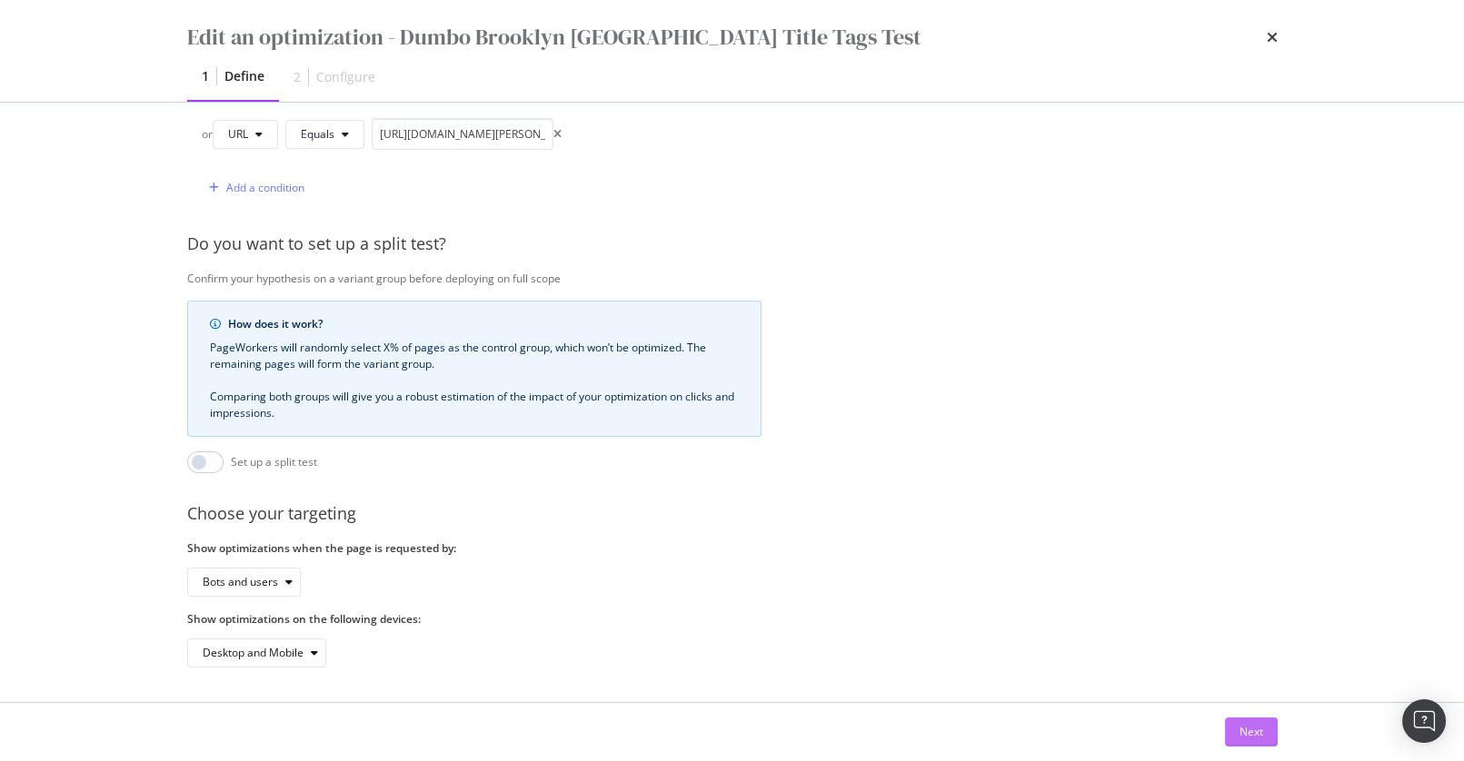
click at [1257, 731] on div "Next" at bounding box center [1251, 731] width 24 height 15
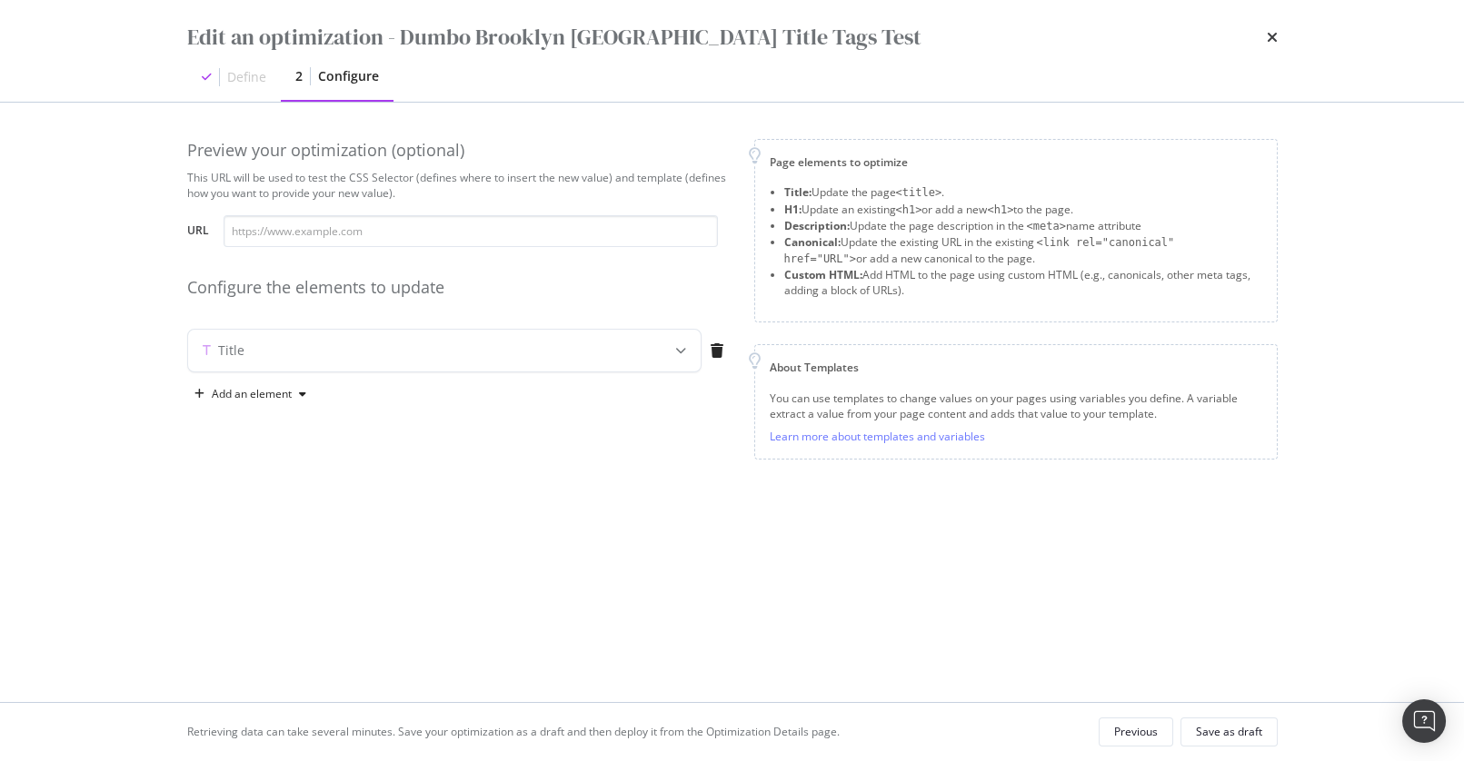
click at [634, 470] on div "Preview your optimization (optional) This URL will be used to test the CSS Sele…" at bounding box center [732, 321] width 1090 height 364
click at [677, 352] on icon "modal" at bounding box center [680, 350] width 11 height 11
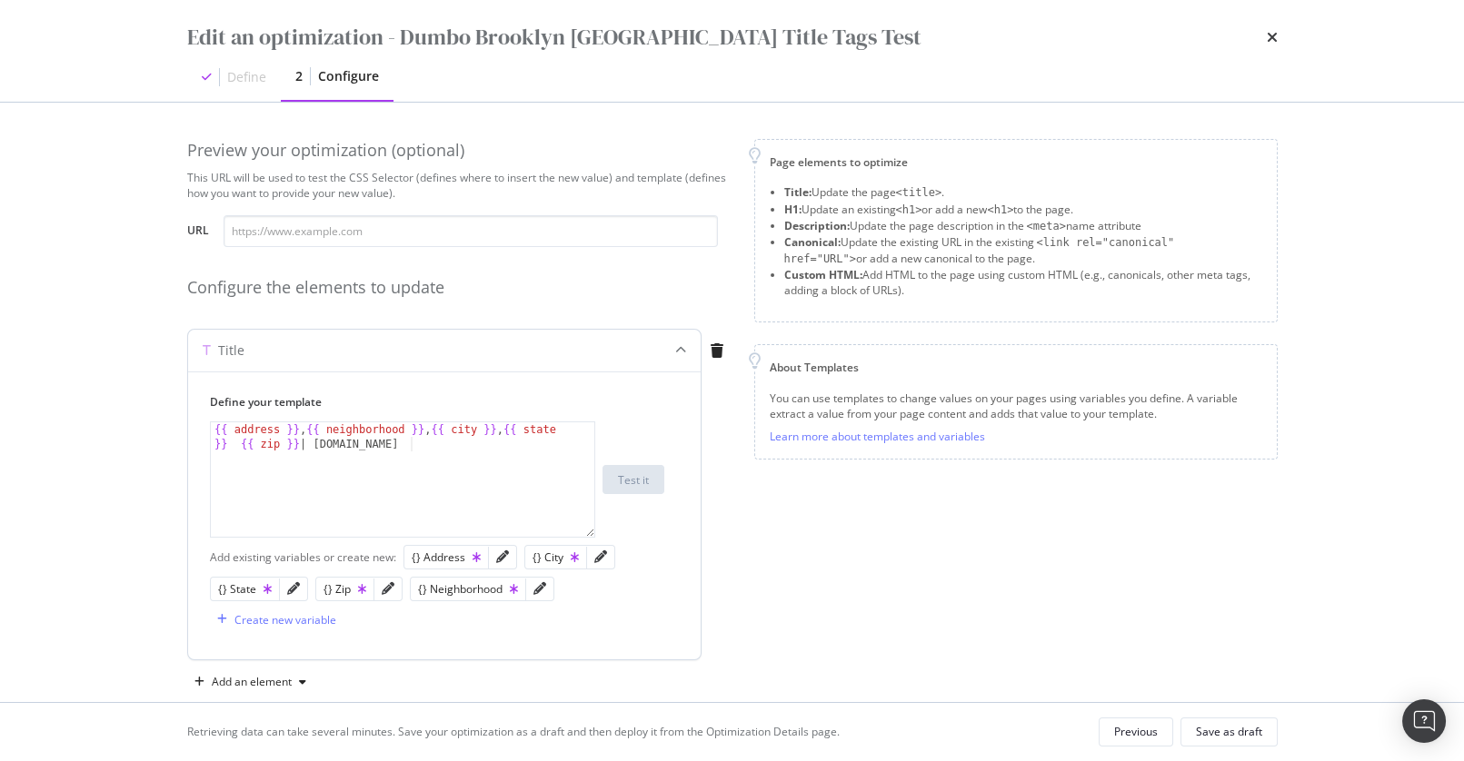
scroll to position [30, 0]
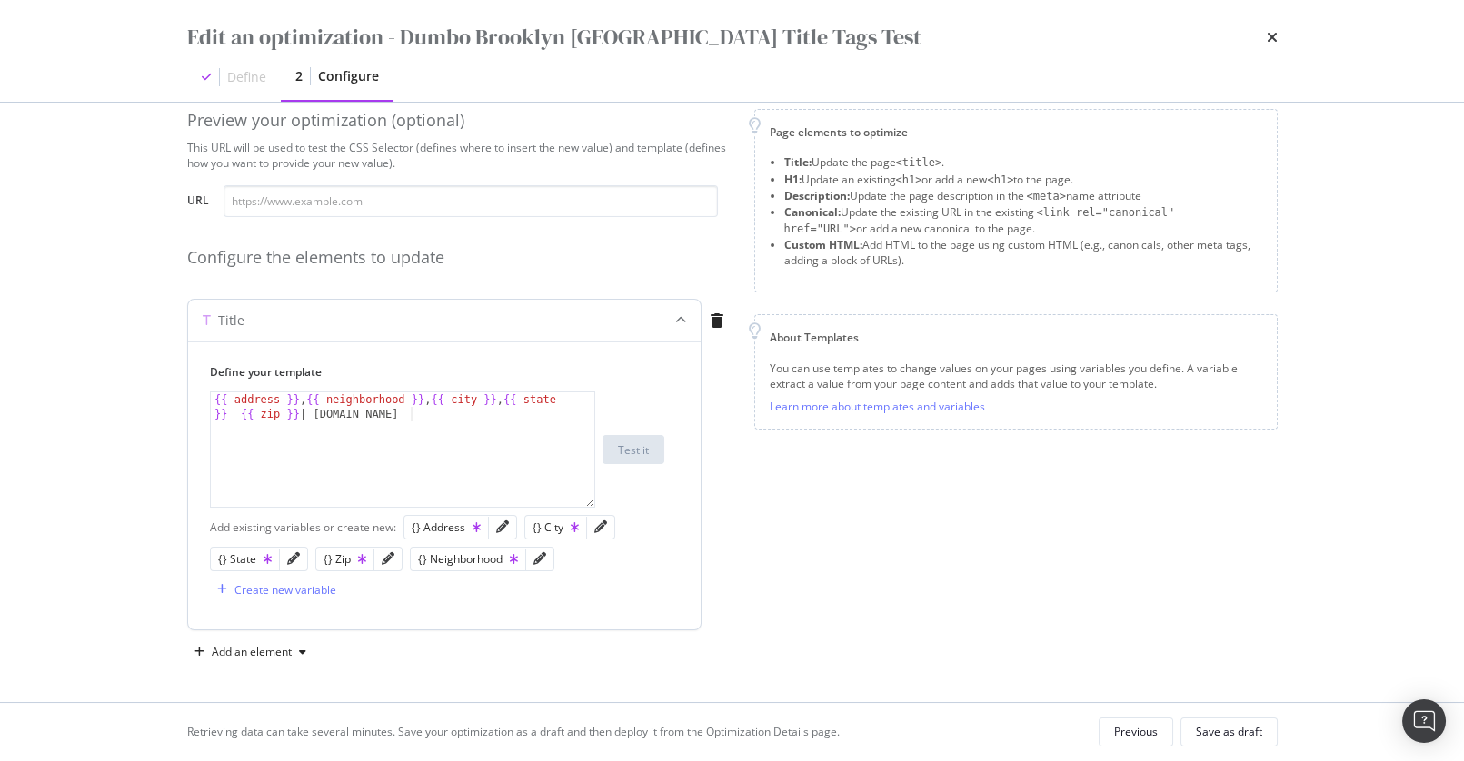
click at [676, 324] on icon "modal" at bounding box center [680, 320] width 11 height 11
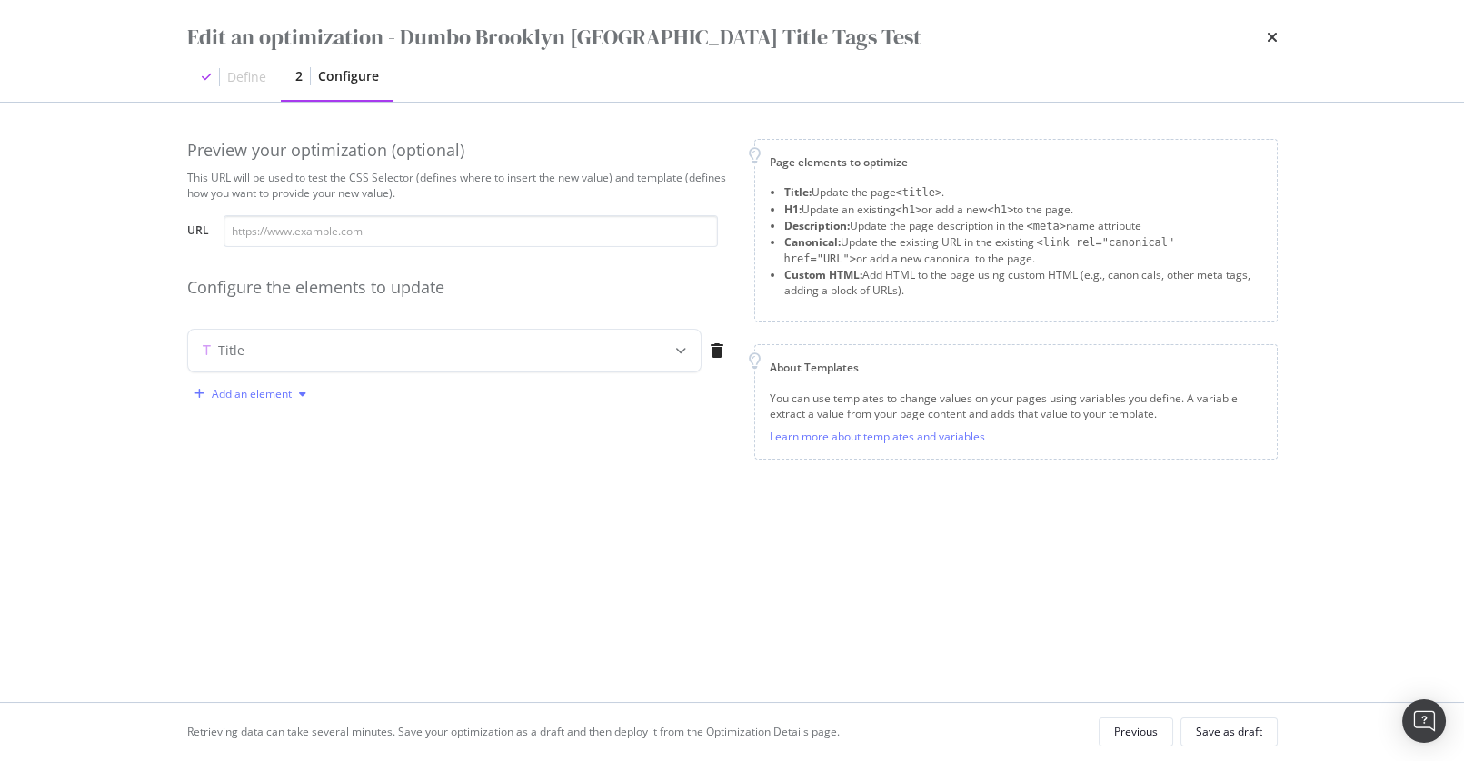
click at [268, 395] on div "Add an element" at bounding box center [252, 394] width 80 height 11
drag, startPoint x: 584, startPoint y: 455, endPoint x: 572, endPoint y: 449, distance: 13.4
click at [583, 454] on div "Preview your optimization (optional) This URL will be used to test the CSS Sele…" at bounding box center [459, 303] width 545 height 328
click at [662, 354] on div "modal" at bounding box center [681, 351] width 40 height 42
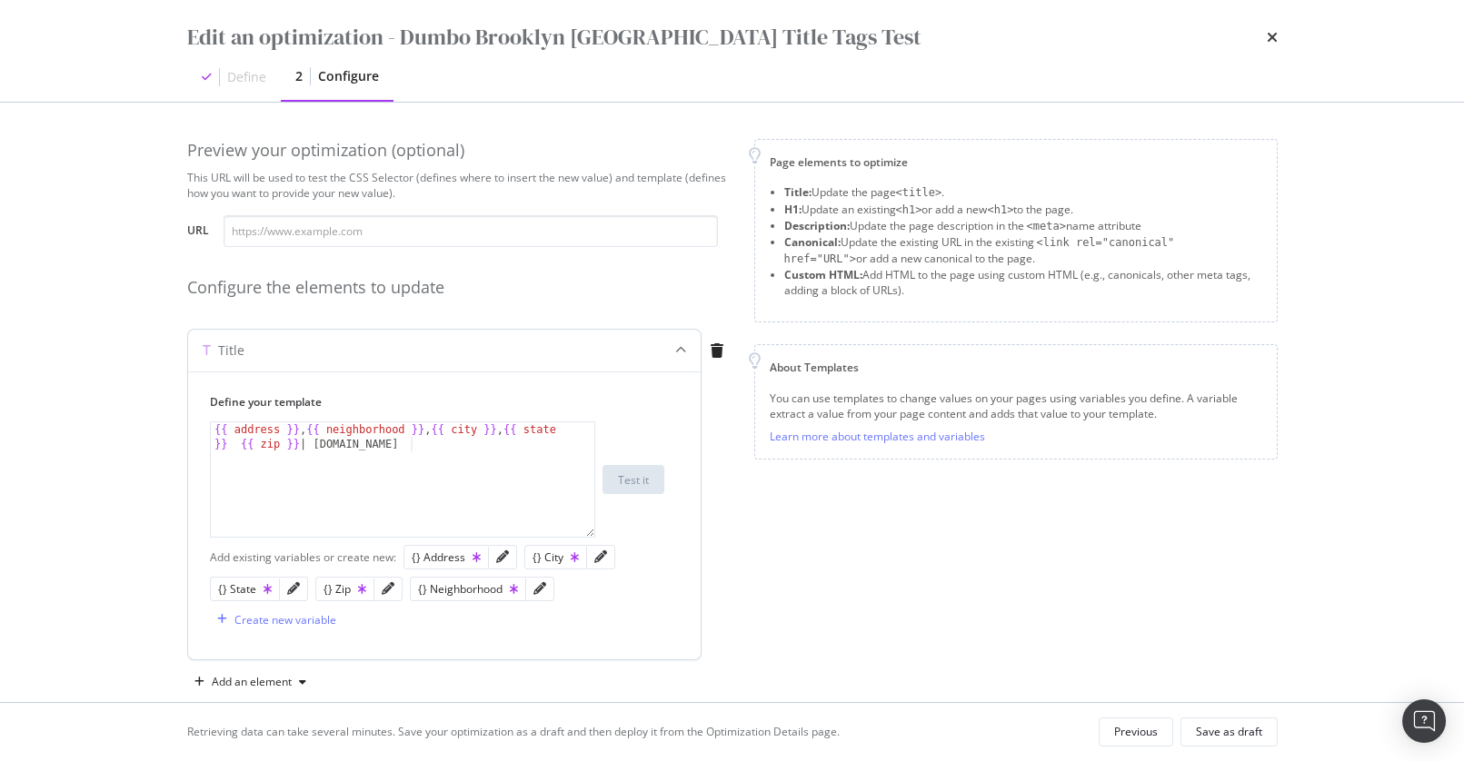
scroll to position [30, 0]
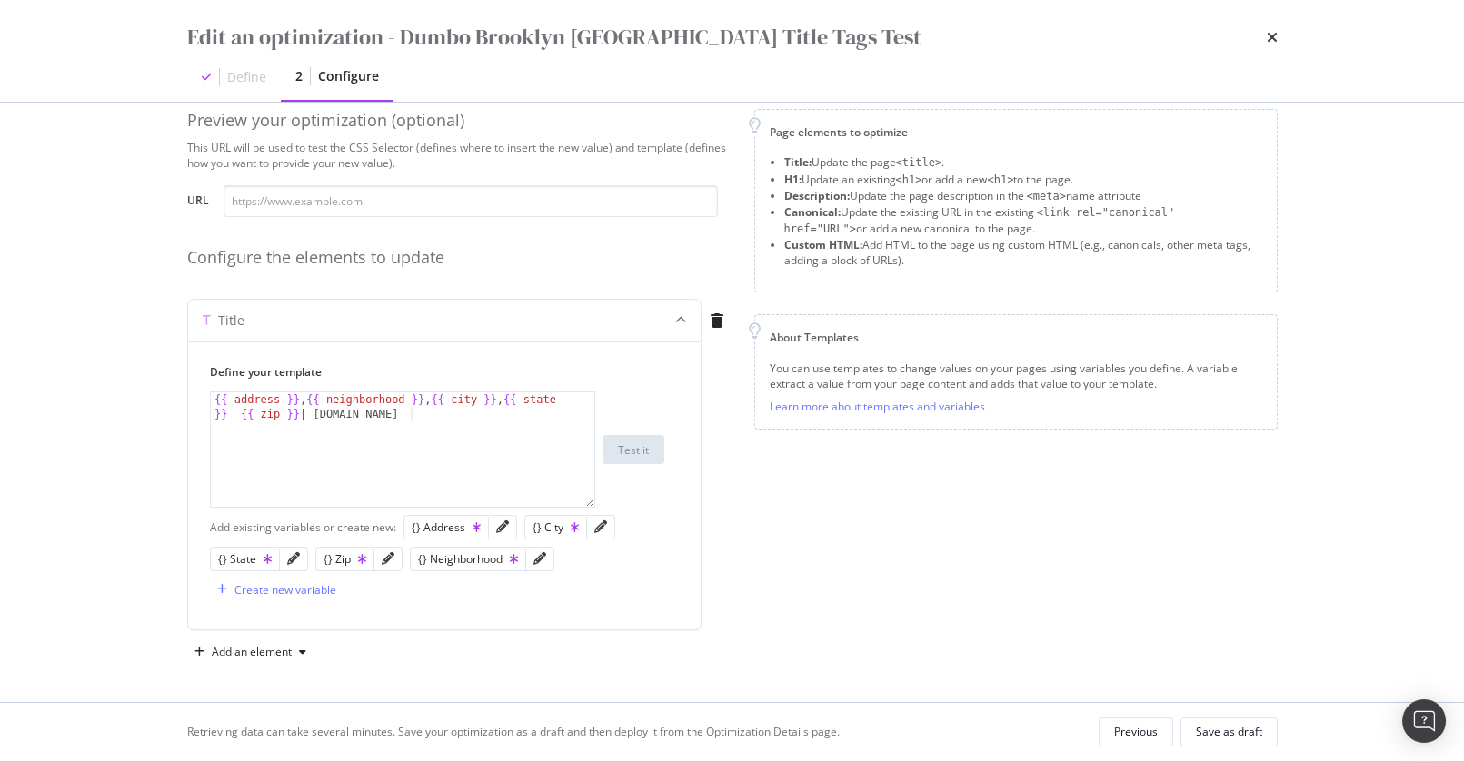
click at [770, 626] on div "Page elements to optimize Title: Update the page <title> . H1: Update an existi…" at bounding box center [1015, 388] width 523 height 558
click at [865, 565] on div "Page elements to optimize Title: Update the page <title> . H1: Update an existi…" at bounding box center [1015, 388] width 523 height 558
click at [276, 648] on div "Add an element" at bounding box center [252, 652] width 80 height 11
drag, startPoint x: 809, startPoint y: 622, endPoint x: 799, endPoint y: 615, distance: 11.8
click at [809, 622] on div "Page elements to optimize Title: Update the page <title> . H1: Update an existi…" at bounding box center [1015, 388] width 523 height 558
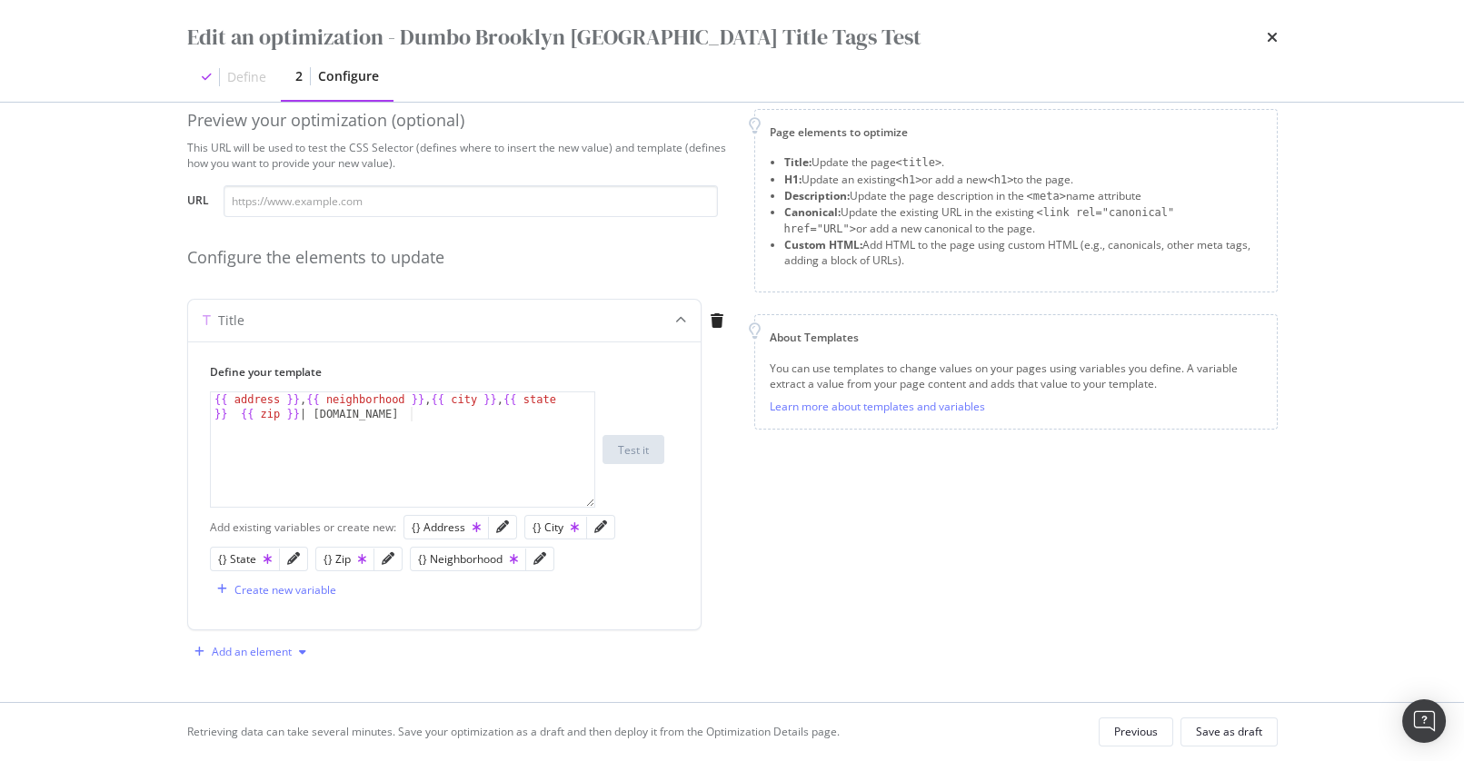
click at [299, 652] on icon "modal" at bounding box center [302, 652] width 7 height 11
click at [132, 519] on div "Edit an optimization - Dumbo Brooklyn NYC Title Tags Test Define 2 Configure Pr…" at bounding box center [732, 380] width 1464 height 761
click at [264, 654] on div "Add an element" at bounding box center [252, 652] width 80 height 11
click at [293, 560] on div "Description" at bounding box center [264, 557] width 58 height 15
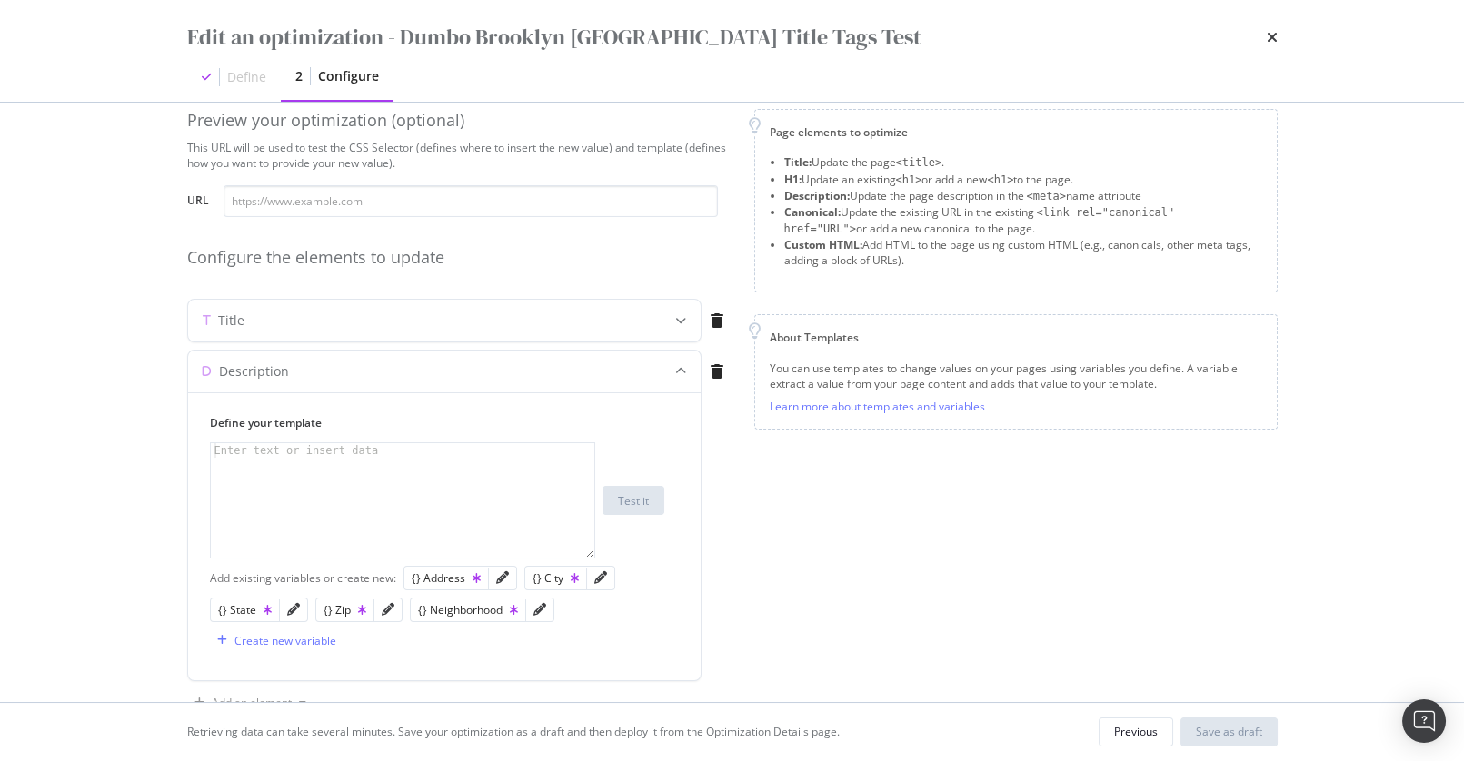
scroll to position [81, 0]
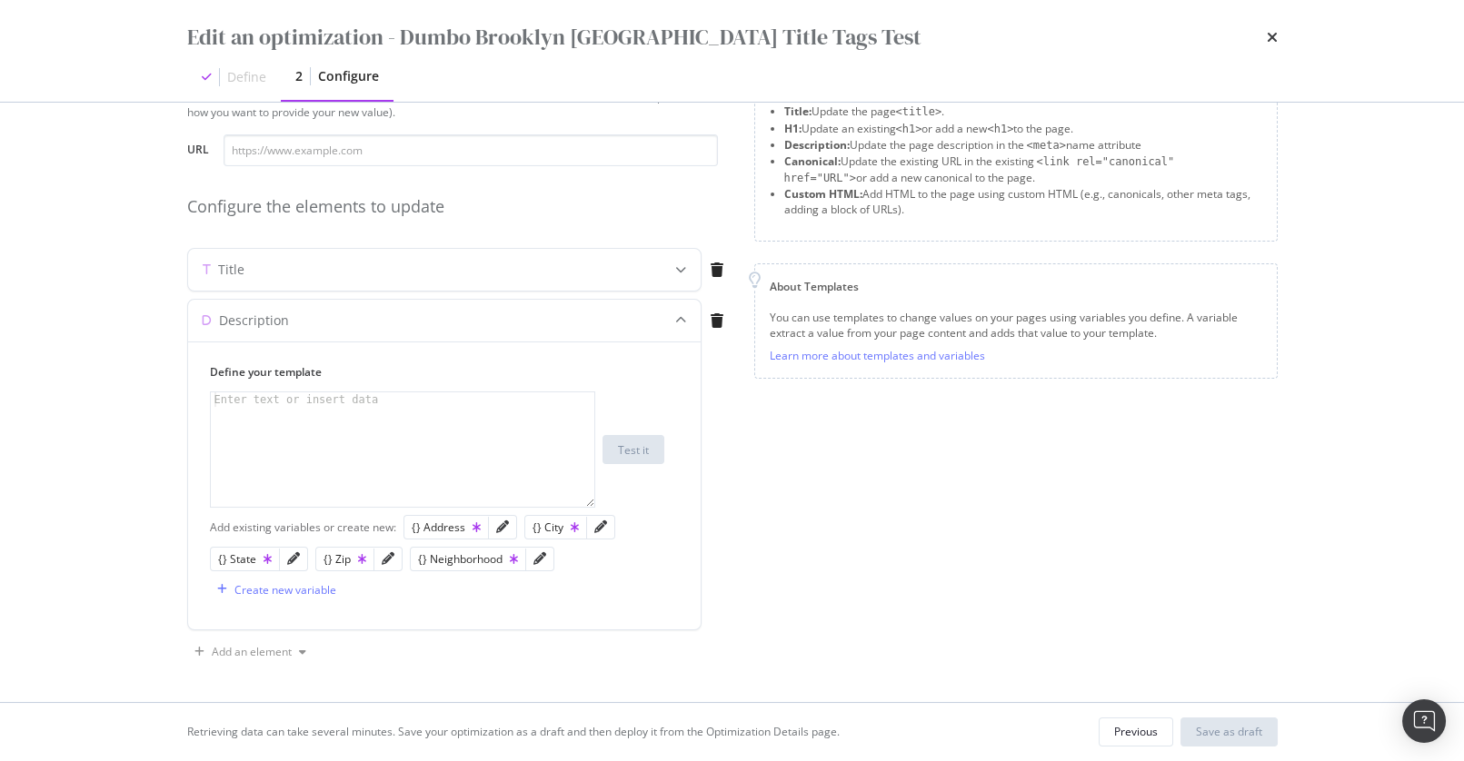
drag, startPoint x: 828, startPoint y: 622, endPoint x: 801, endPoint y: 617, distance: 27.8
click at [828, 622] on div "Page elements to optimize Title: Update the page <title> . H1: Update an existi…" at bounding box center [1015, 362] width 523 height 609
click at [481, 460] on div "modal" at bounding box center [403, 465] width 384 height 144
drag, startPoint x: 931, startPoint y: 601, endPoint x: 712, endPoint y: 358, distance: 326.8
click at [930, 601] on div "Page elements to optimize Title: Update the page <title> . H1: Update an existi…" at bounding box center [1015, 362] width 523 height 609
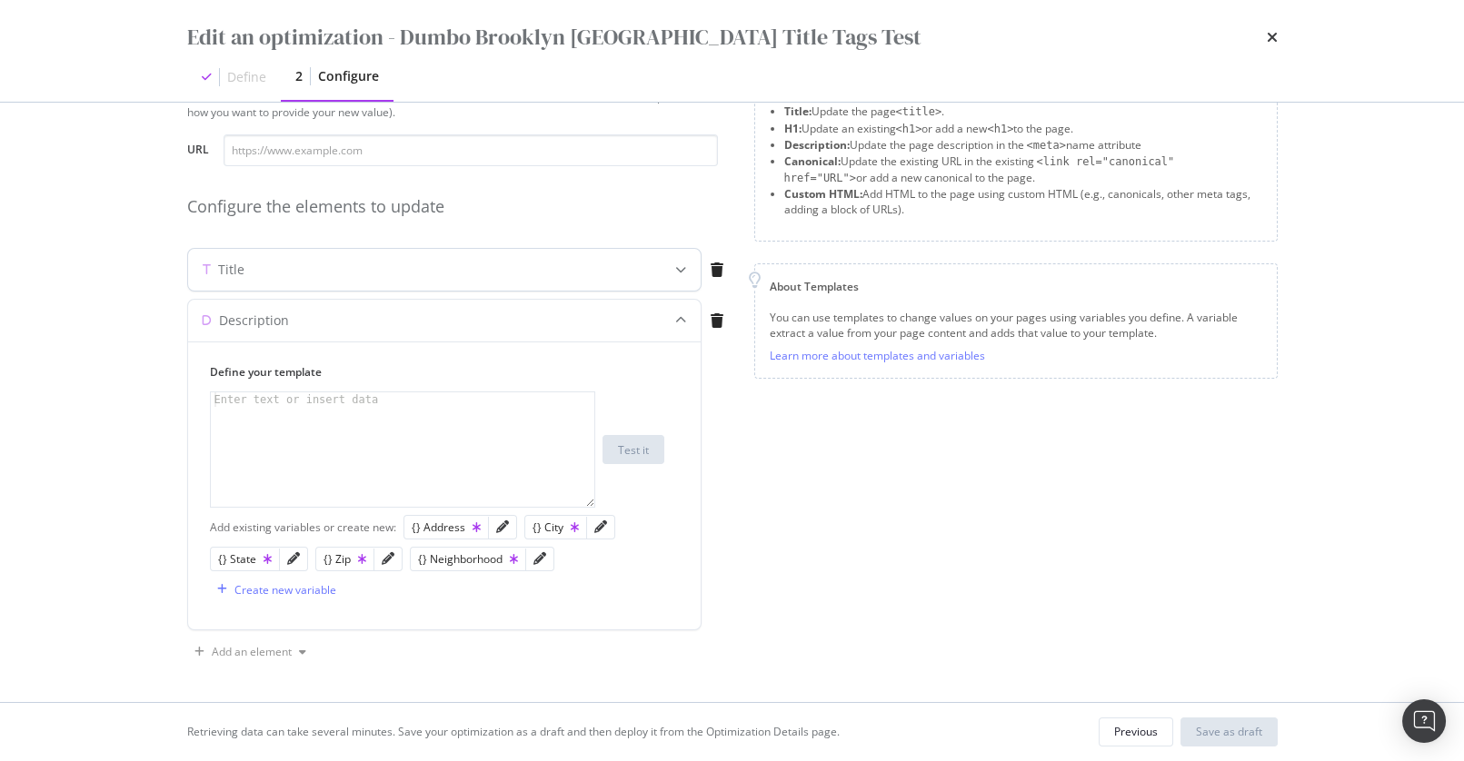
drag, startPoint x: 724, startPoint y: 320, endPoint x: 679, endPoint y: 339, distance: 49.3
click at [724, 320] on div "modal" at bounding box center [717, 320] width 31 height 15
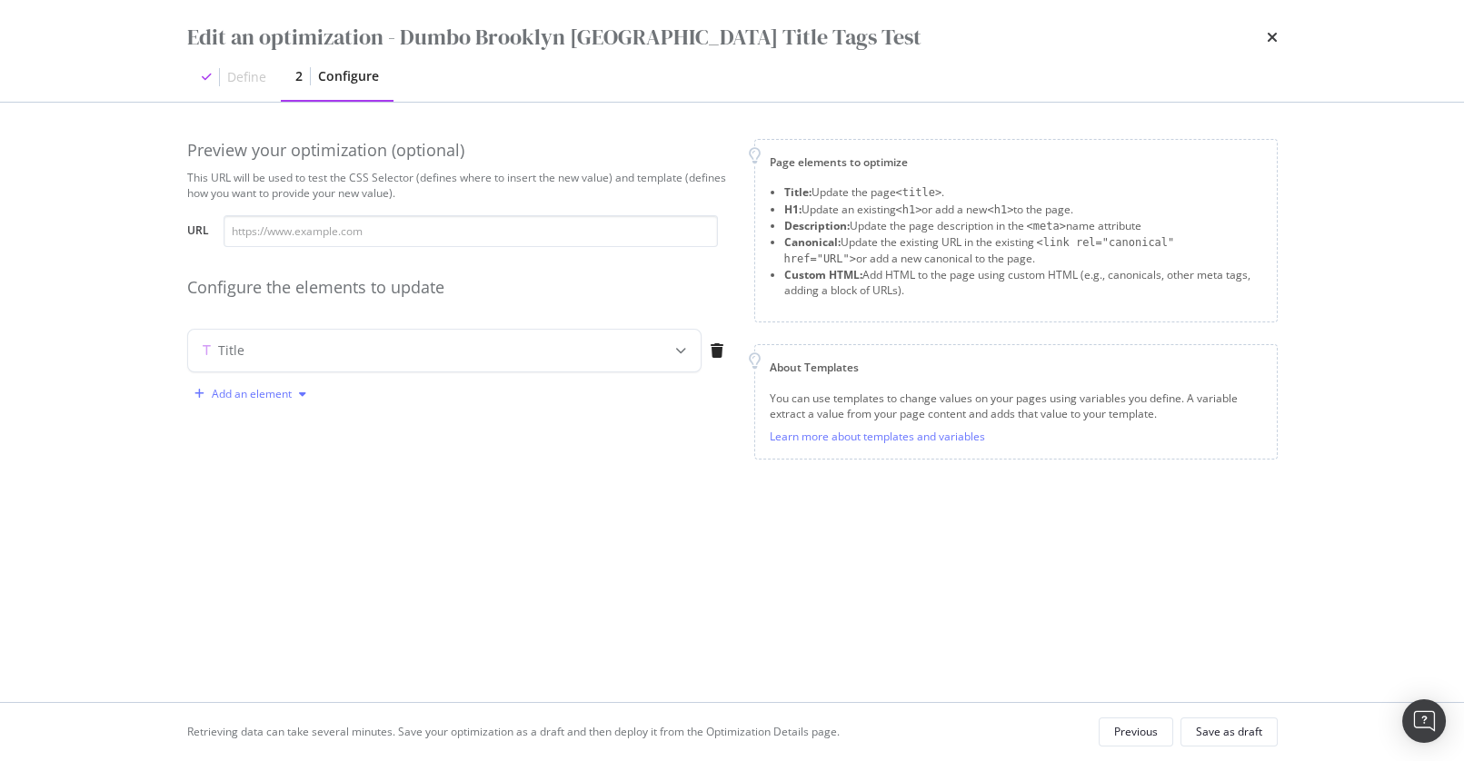
click at [265, 387] on div "Add an element" at bounding box center [250, 394] width 126 height 27
click at [507, 582] on div "Preview your optimization (optional) This URL will be used to test the CSS Sele…" at bounding box center [732, 402] width 1090 height 527
click at [1210, 734] on div "Save as draft" at bounding box center [1229, 731] width 66 height 15
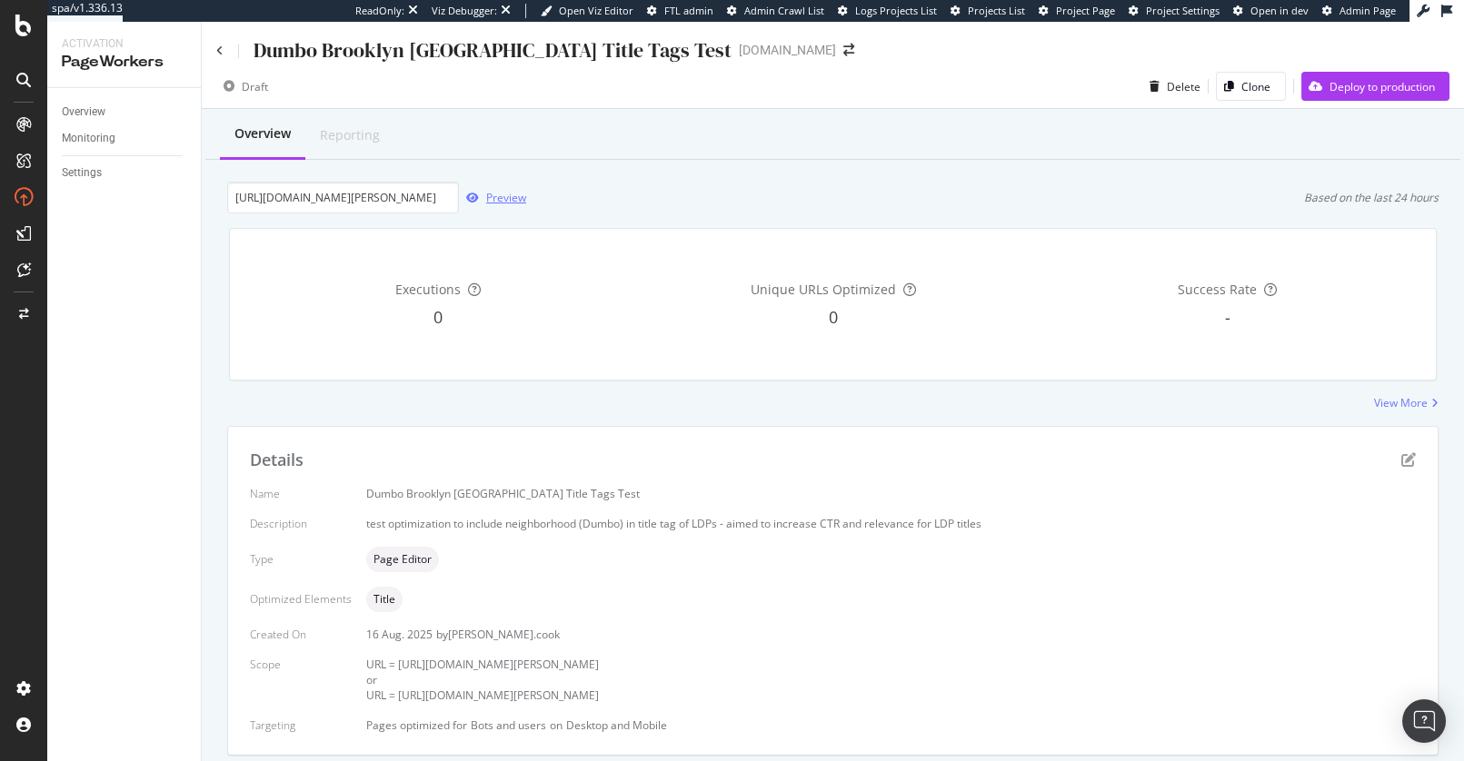
click at [499, 200] on div "Preview" at bounding box center [506, 197] width 40 height 15
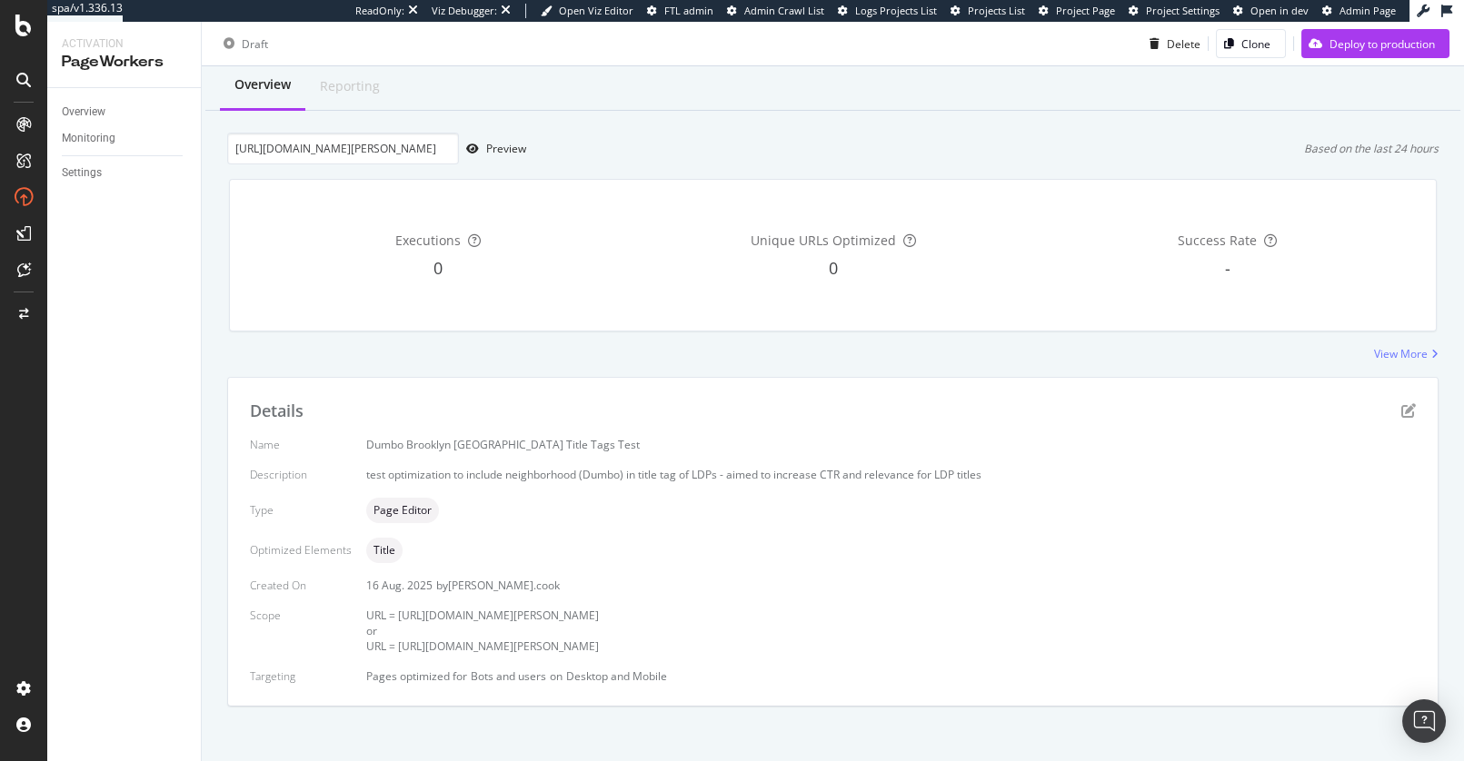
click at [649, 721] on div "Overview Reporting https://www.apartments.com/85-adams-st-brooklyn-ny/qq7jd8z/ …" at bounding box center [833, 415] width 1262 height 711
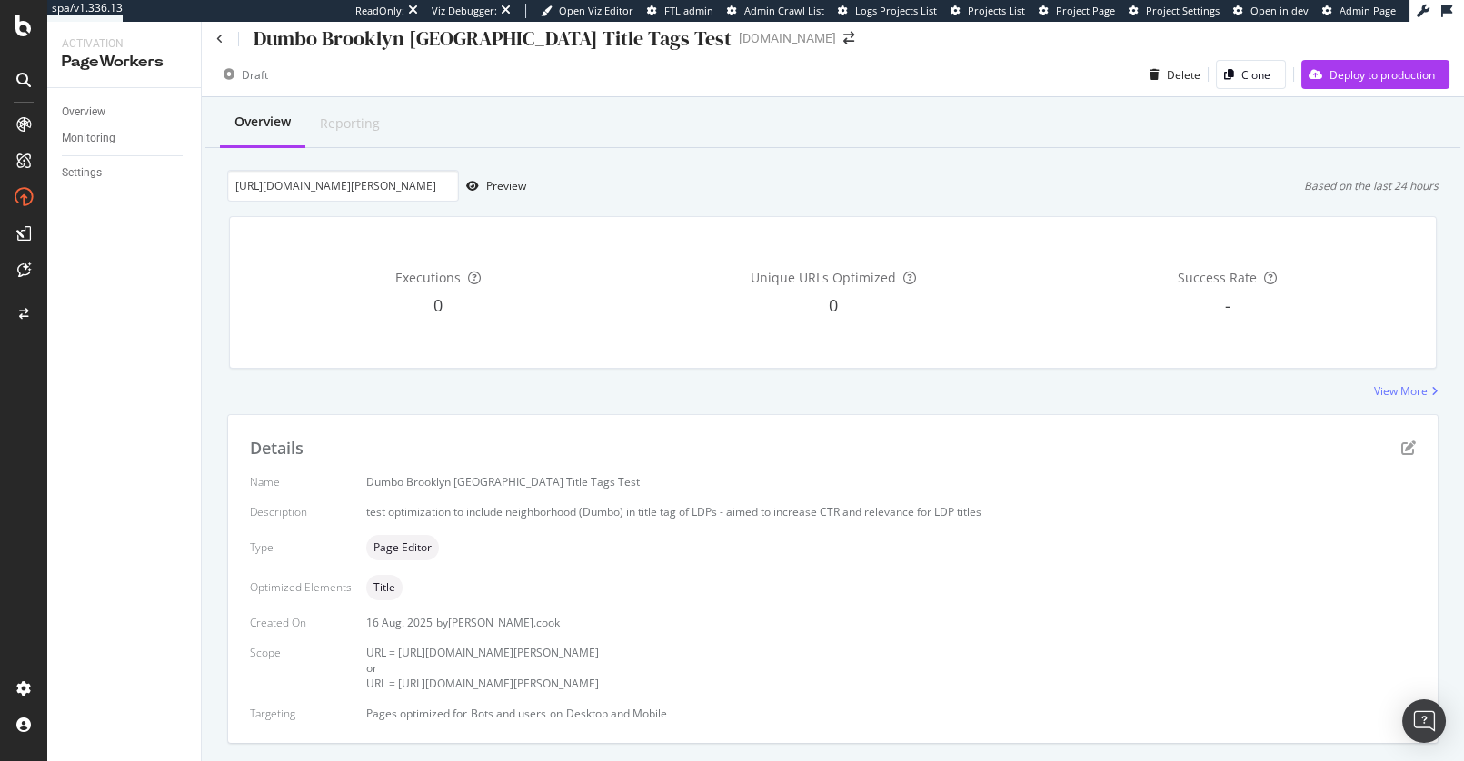
scroll to position [0, 0]
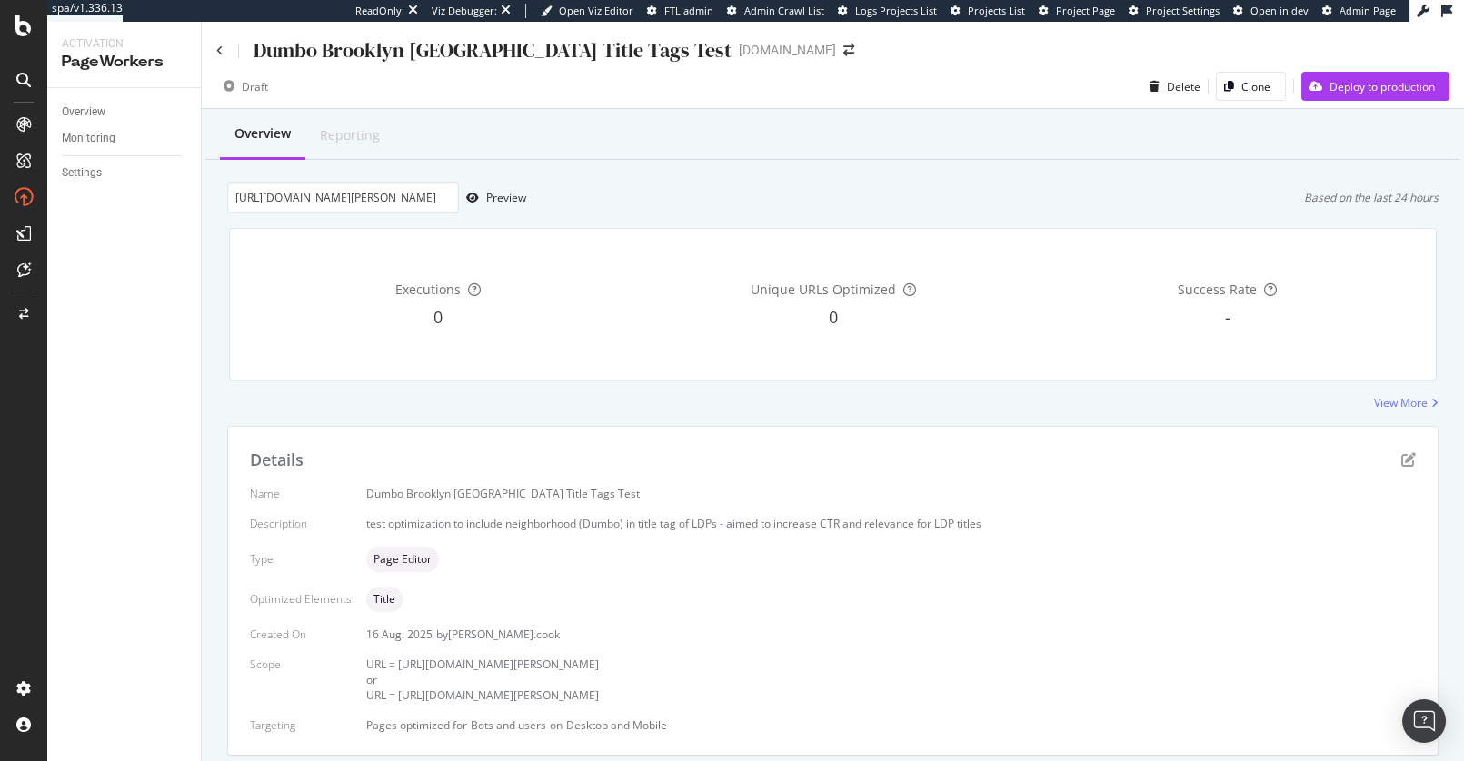
drag, startPoint x: 143, startPoint y: 286, endPoint x: 163, endPoint y: 184, distance: 104.6
click at [143, 277] on div "Overview Monitoring Settings" at bounding box center [124, 424] width 154 height 673
click at [221, 51] on icon at bounding box center [219, 50] width 7 height 11
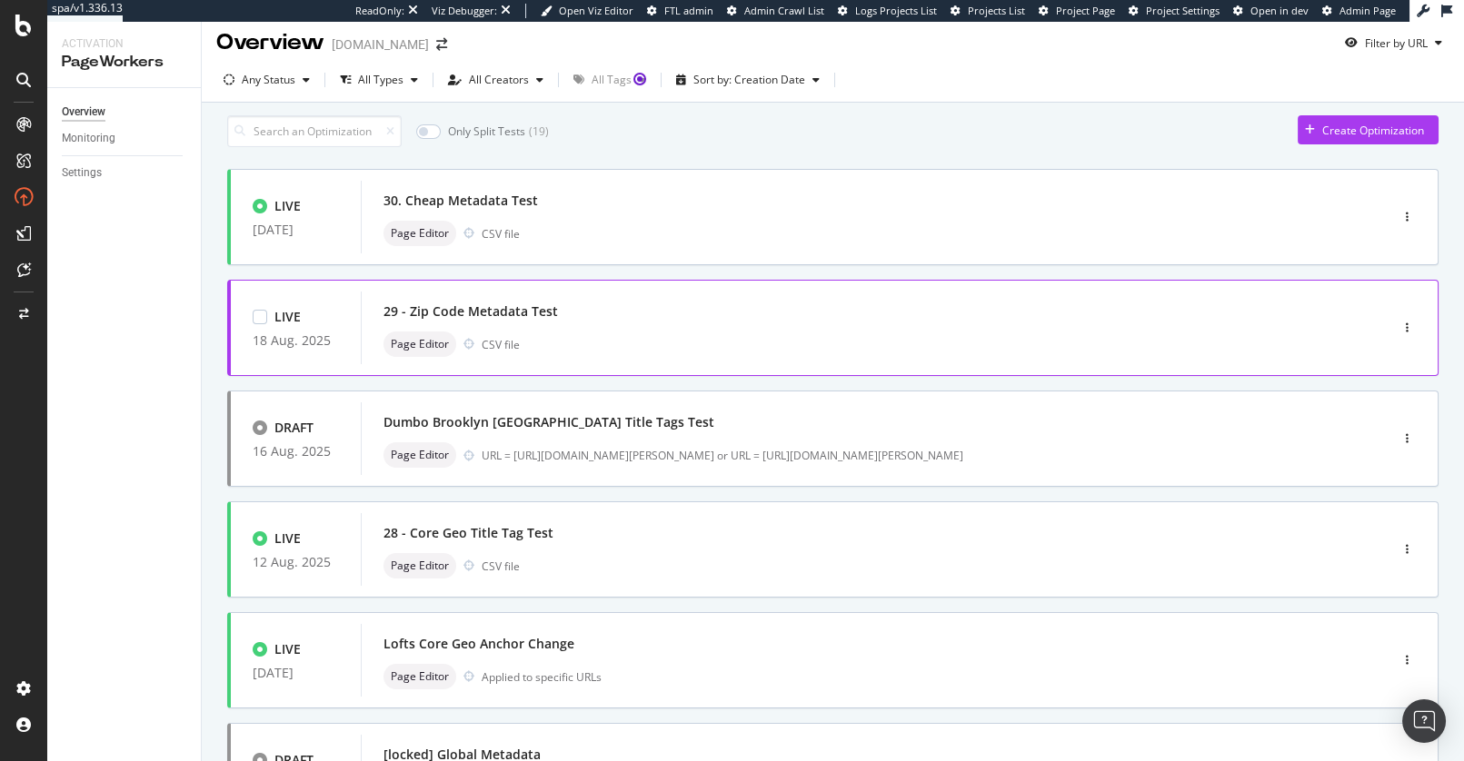
scroll to position [12, 0]
click at [580, 353] on div "Page Editor CSV file" at bounding box center [847, 341] width 928 height 25
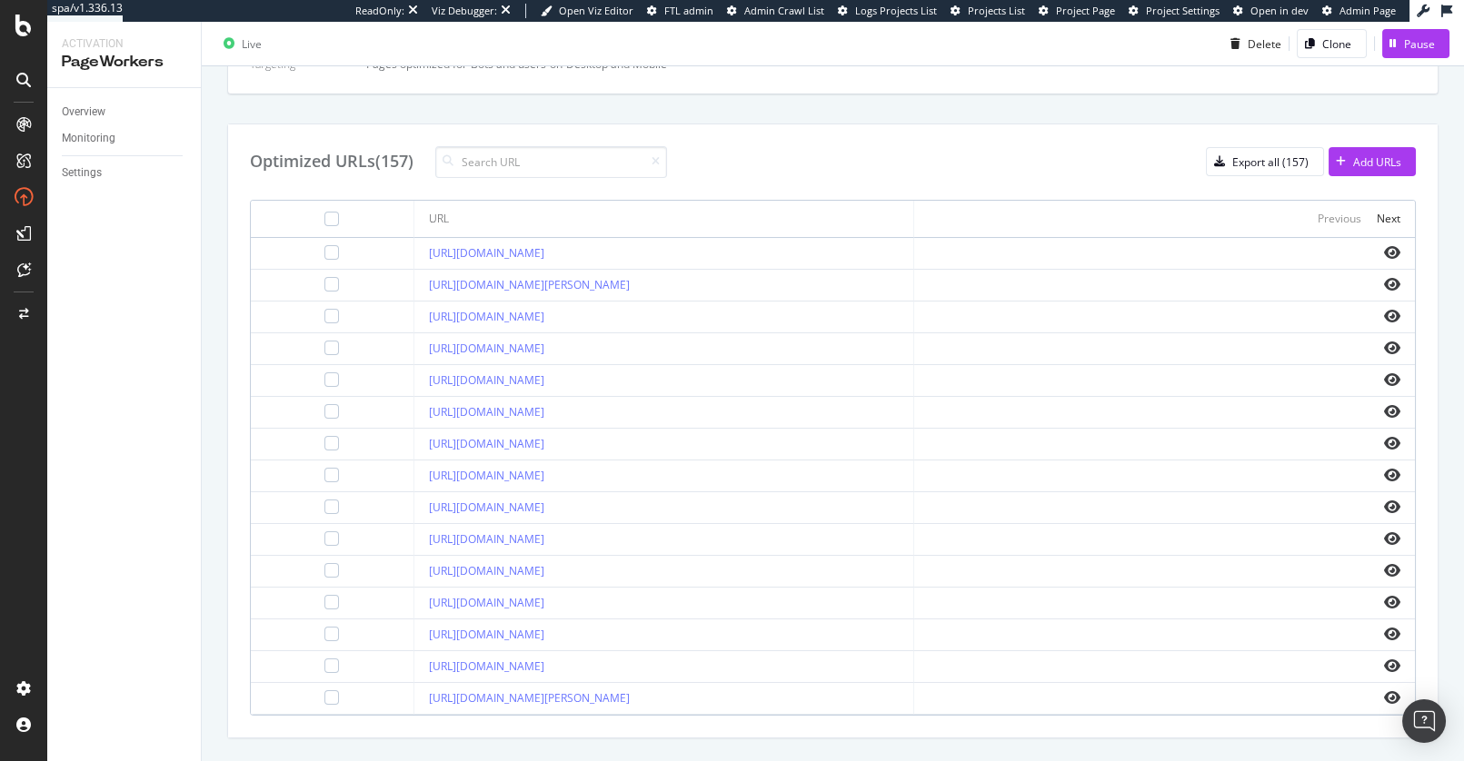
scroll to position [605, 0]
drag, startPoint x: 1343, startPoint y: 258, endPoint x: 1380, endPoint y: 253, distance: 37.7
click at [1343, 258] on td at bounding box center [1164, 250] width 501 height 32
click at [1394, 247] on icon "eye" at bounding box center [1392, 248] width 16 height 15
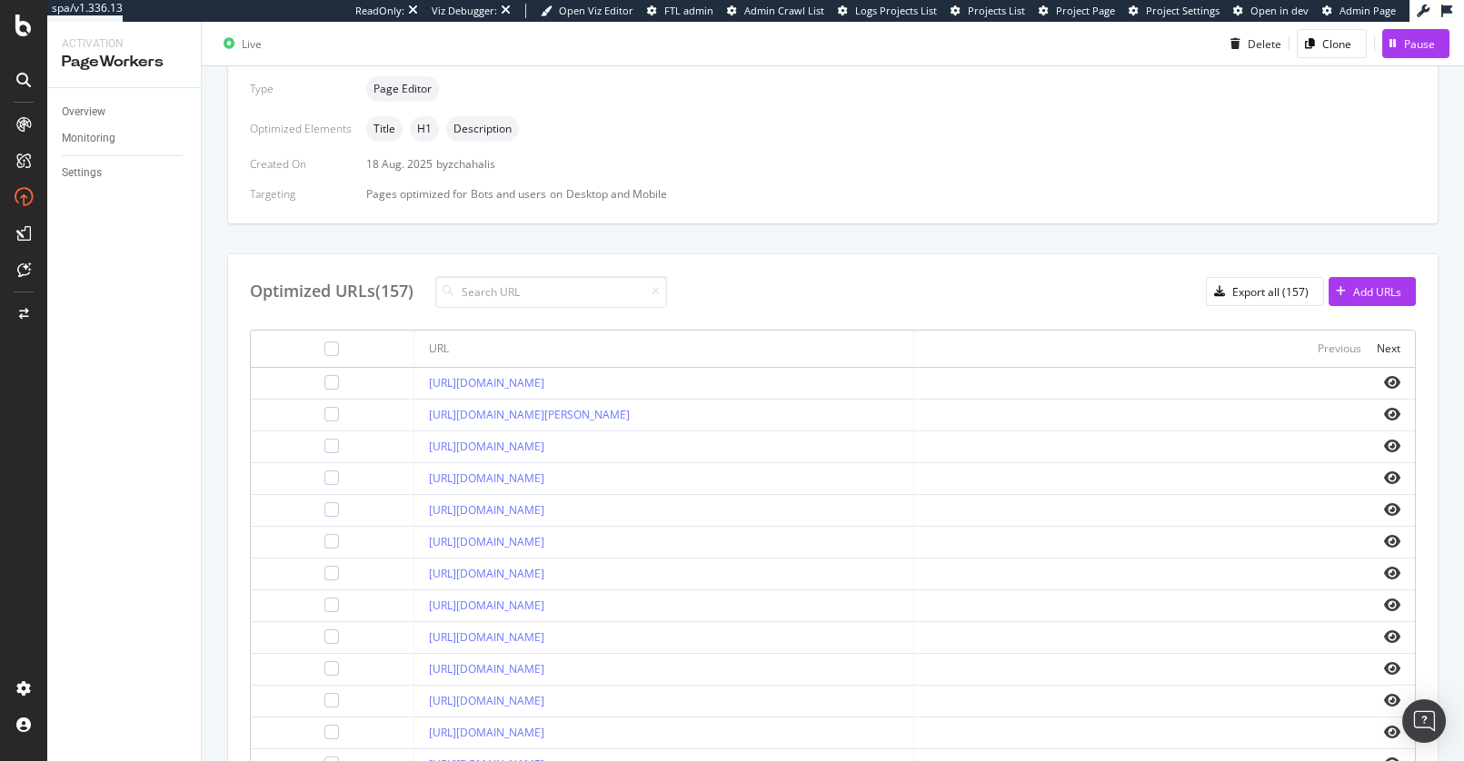
scroll to position [473, 0]
click at [938, 284] on div "Optimized URLs (157) Export all (157) Add URLs" at bounding box center [833, 290] width 1166 height 32
click at [543, 294] on input at bounding box center [551, 290] width 232 height 32
type input "allen-tx"
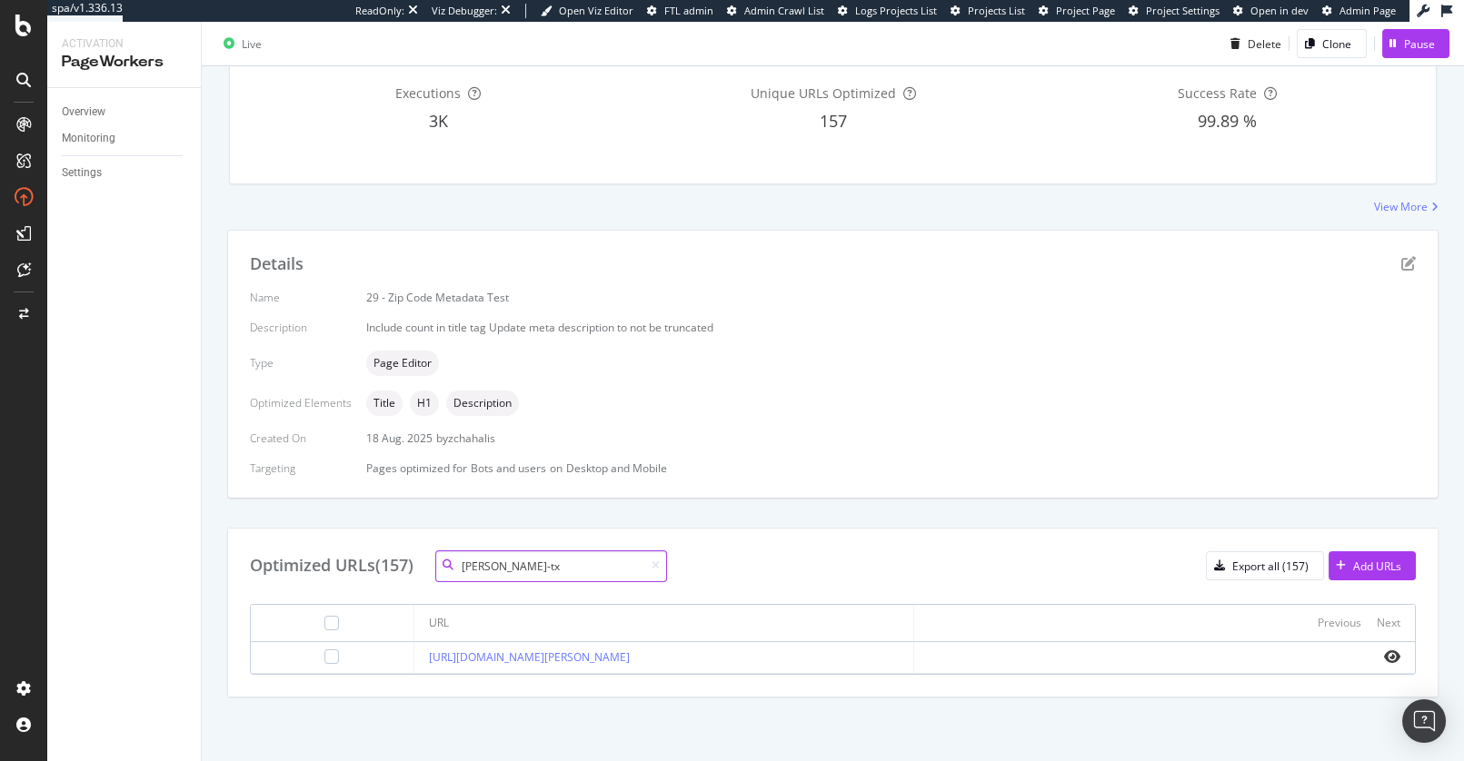
scroll to position [194, 0]
click at [656, 569] on icon at bounding box center [656, 567] width 8 height 11
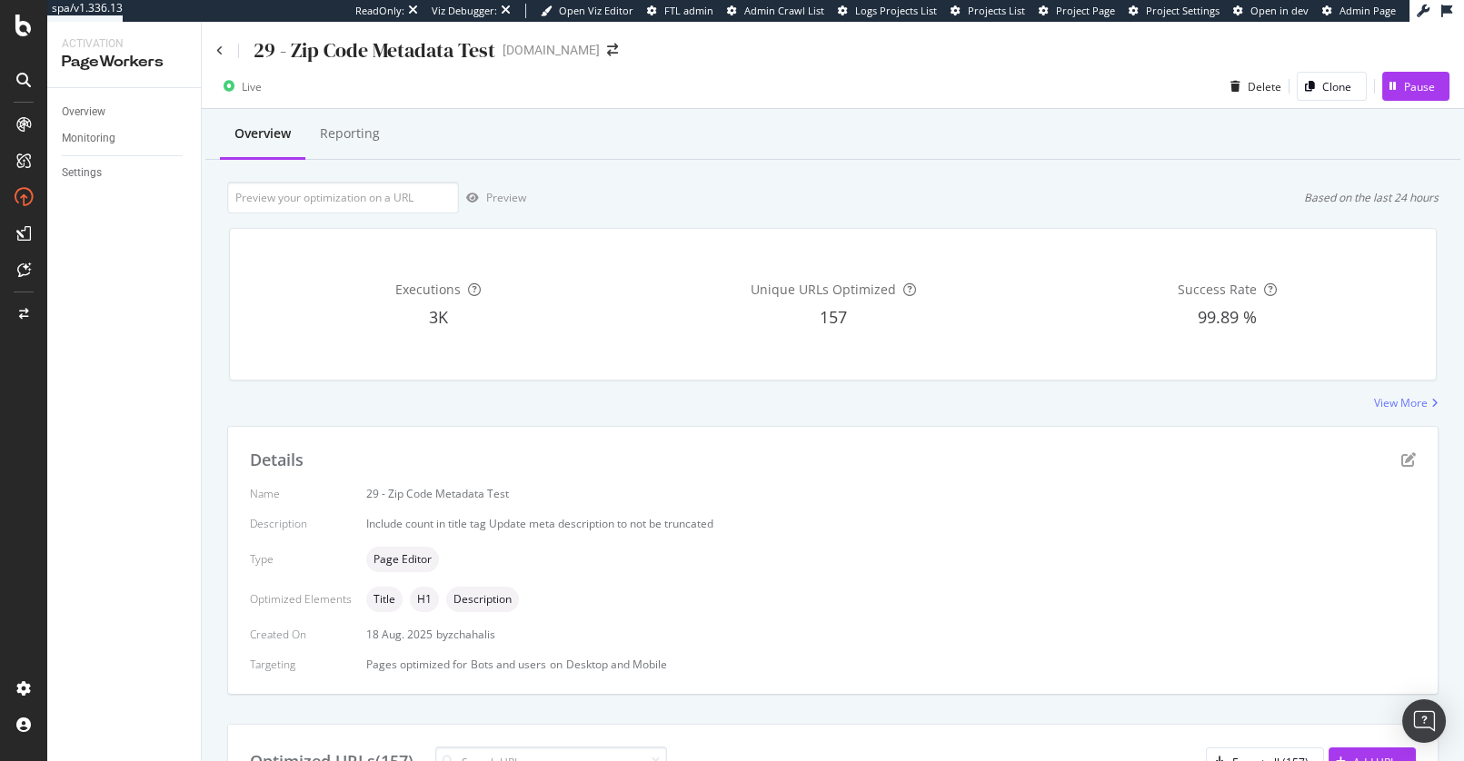
scroll to position [0, 0]
drag, startPoint x: 652, startPoint y: 208, endPoint x: 530, endPoint y: 194, distance: 122.6
click at [652, 208] on div "Preview Based on the last 24 hours" at bounding box center [832, 198] width 1211 height 32
click at [216, 49] on icon at bounding box center [219, 50] width 7 height 11
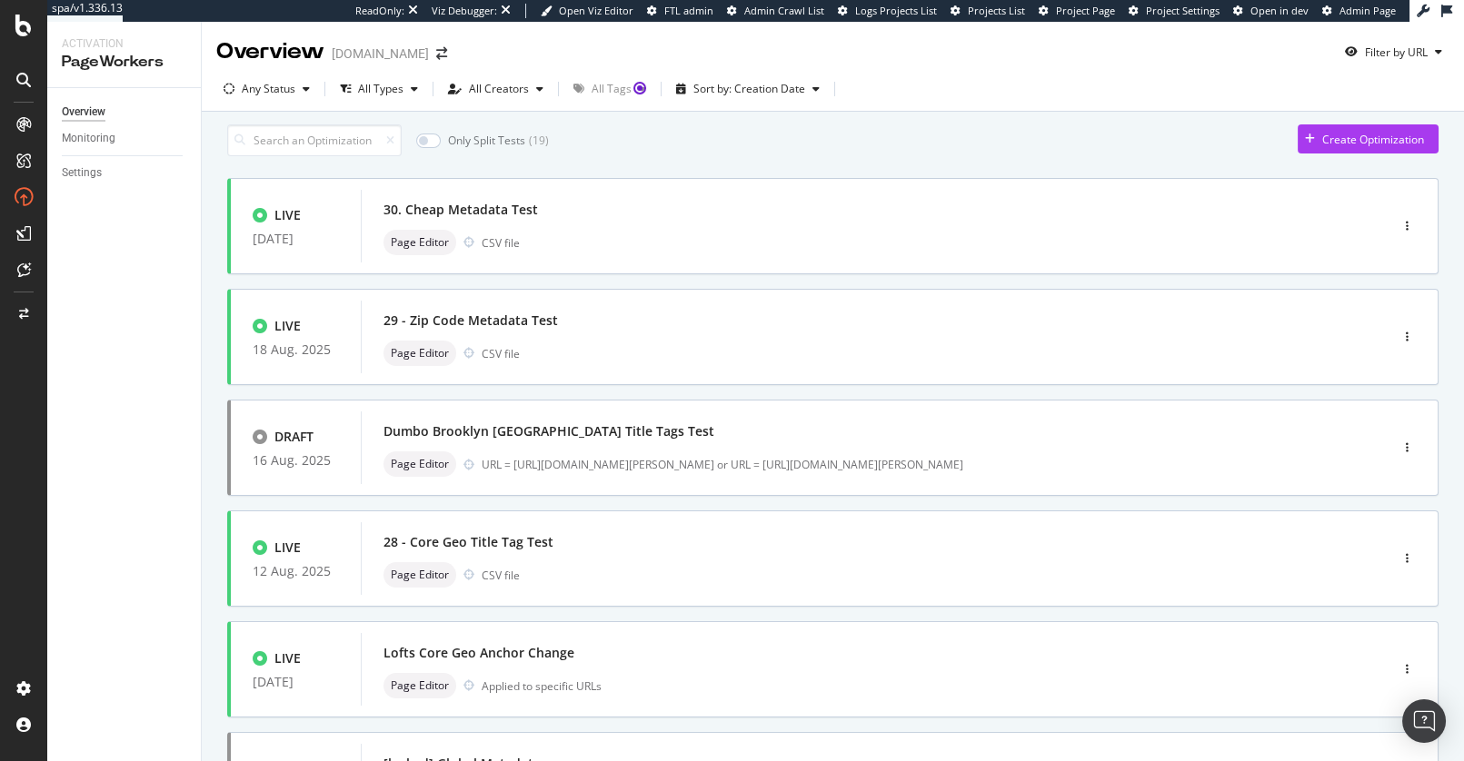
click at [841, 155] on div "Only Split Tests ( 19 ) Create Optimization" at bounding box center [832, 140] width 1211 height 32
drag, startPoint x: 1051, startPoint y: 138, endPoint x: 1077, endPoint y: 137, distance: 25.5
click at [1051, 138] on div "Only Split Tests ( 19 ) Create Optimization" at bounding box center [832, 140] width 1211 height 32
click at [1372, 51] on div "Filter by URL" at bounding box center [1396, 52] width 63 height 15
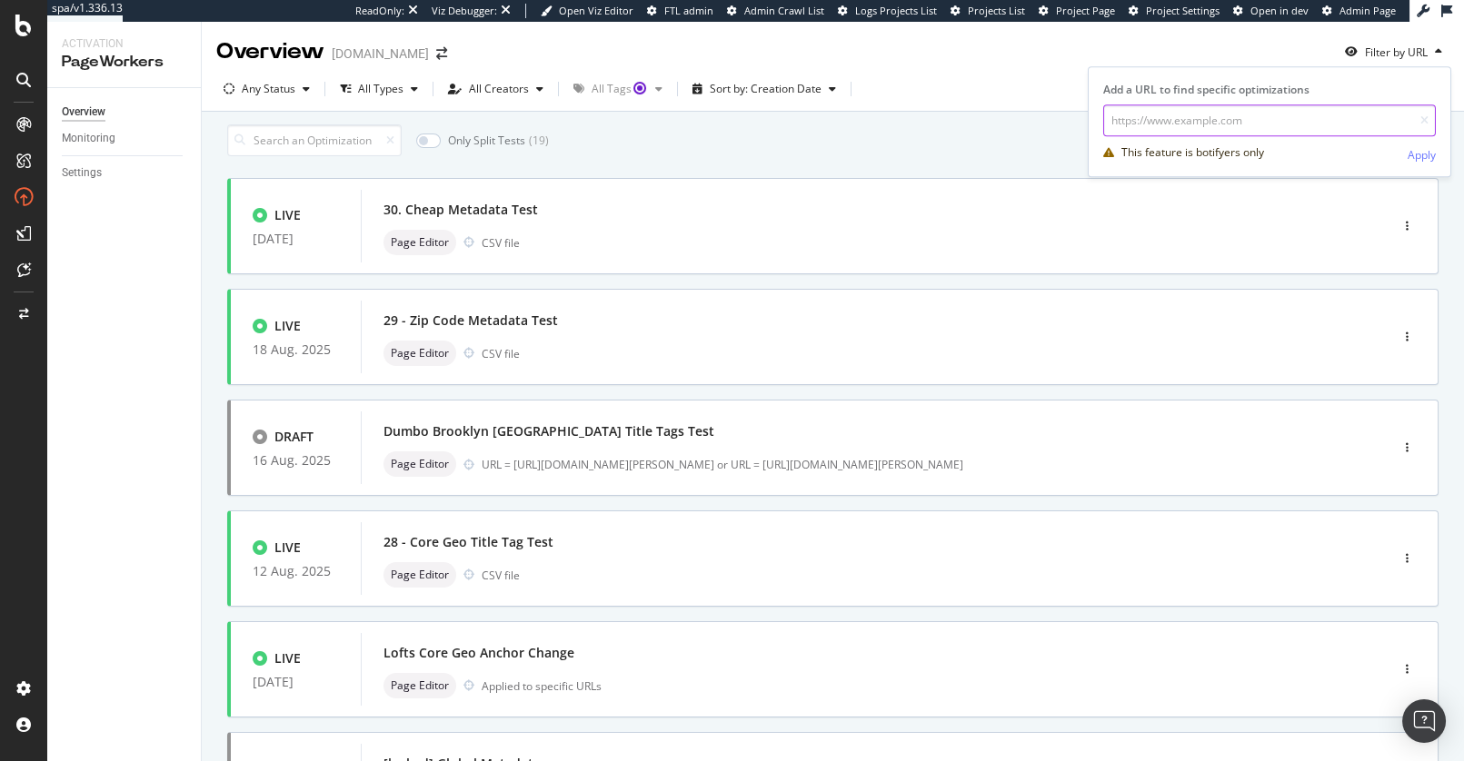
click at [1248, 124] on input "url" at bounding box center [1269, 120] width 333 height 32
paste input "https://www.apartments.com/85-adams-st-brooklyn-ny/qq7jd8z/"
type input "https://www.apartments.com/85-adams-st-brooklyn-ny/qq7jd8z/"
click at [1222, 153] on div "This feature is botifyers only" at bounding box center [1192, 152] width 143 height 16
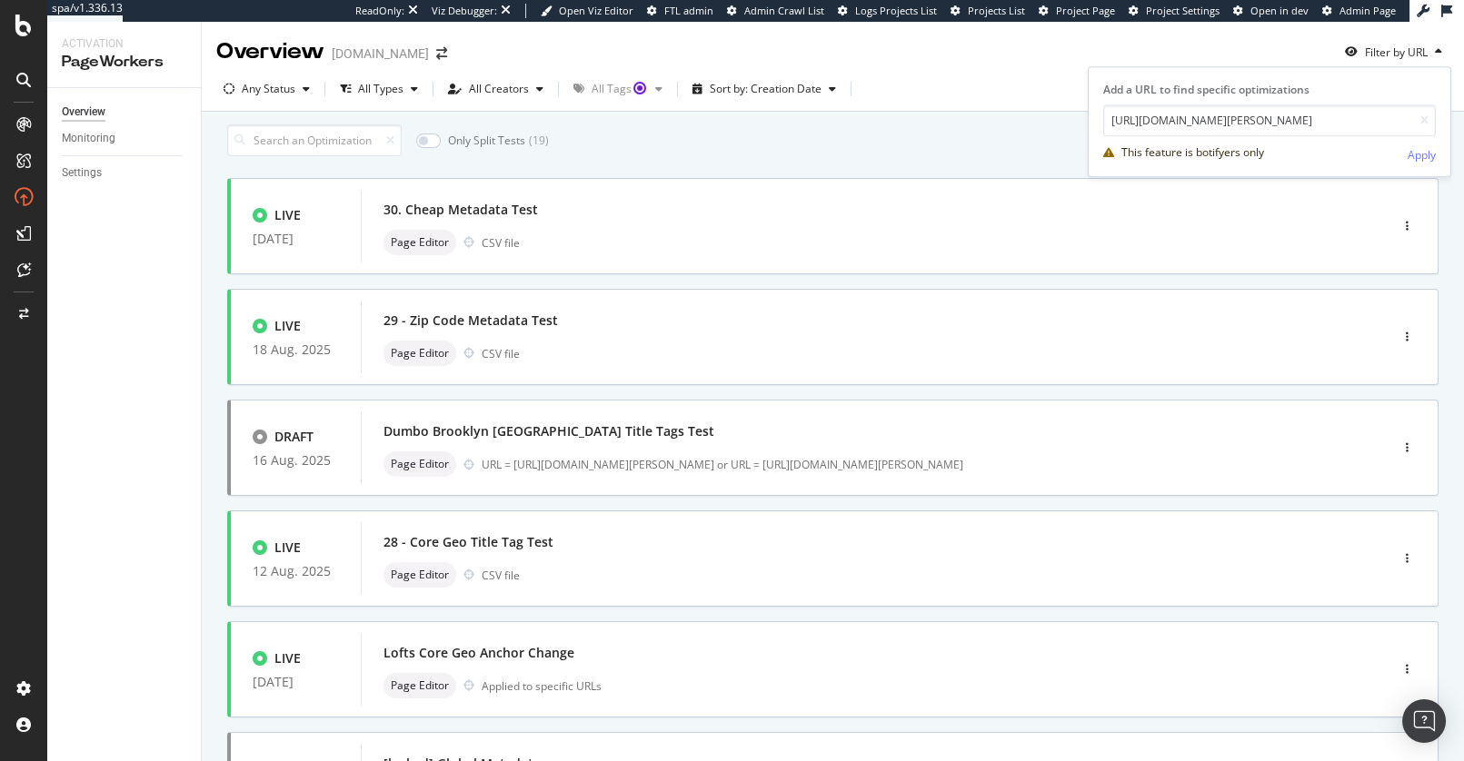
scroll to position [0, 0]
click at [1222, 153] on div "This feature is botifyers only" at bounding box center [1192, 152] width 143 height 16
click at [1273, 150] on div "This feature is botifyers only" at bounding box center [1239, 152] width 273 height 16
click at [1426, 152] on div "Apply" at bounding box center [1422, 154] width 28 height 15
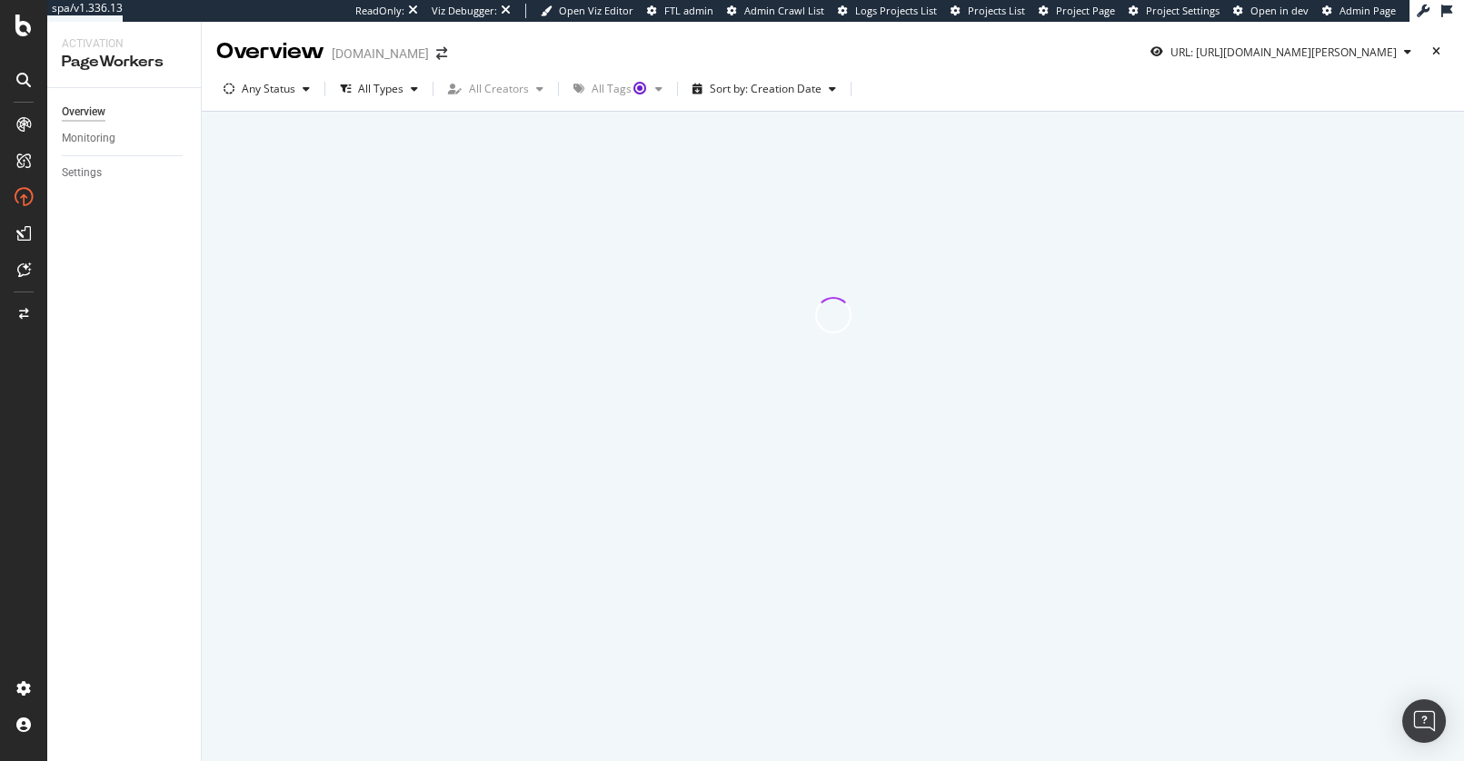
drag, startPoint x: 1400, startPoint y: 125, endPoint x: 1403, endPoint y: 116, distance: 9.5
click at [1400, 125] on div at bounding box center [832, 314] width 1211 height 381
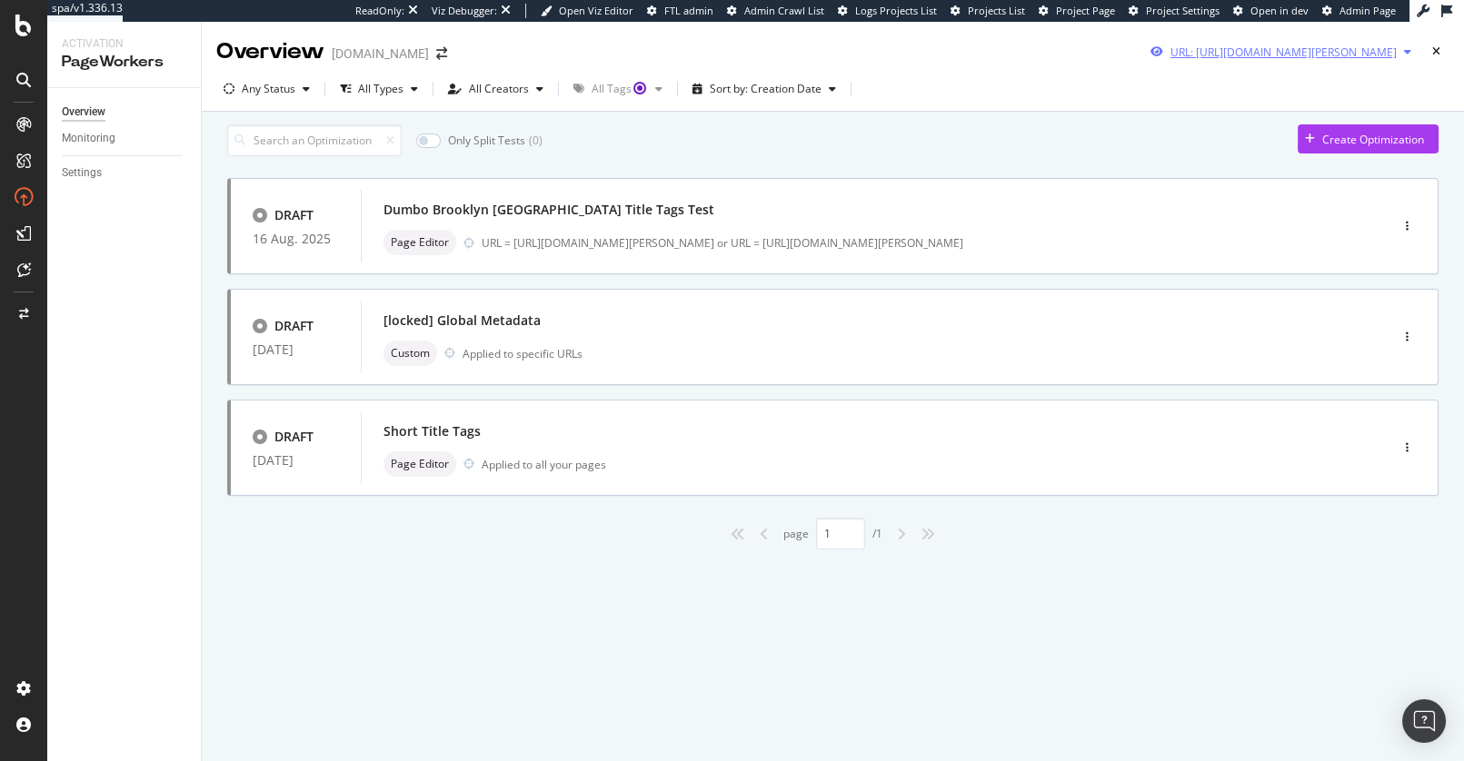
click at [1437, 51] on icon "button" at bounding box center [1436, 51] width 8 height 11
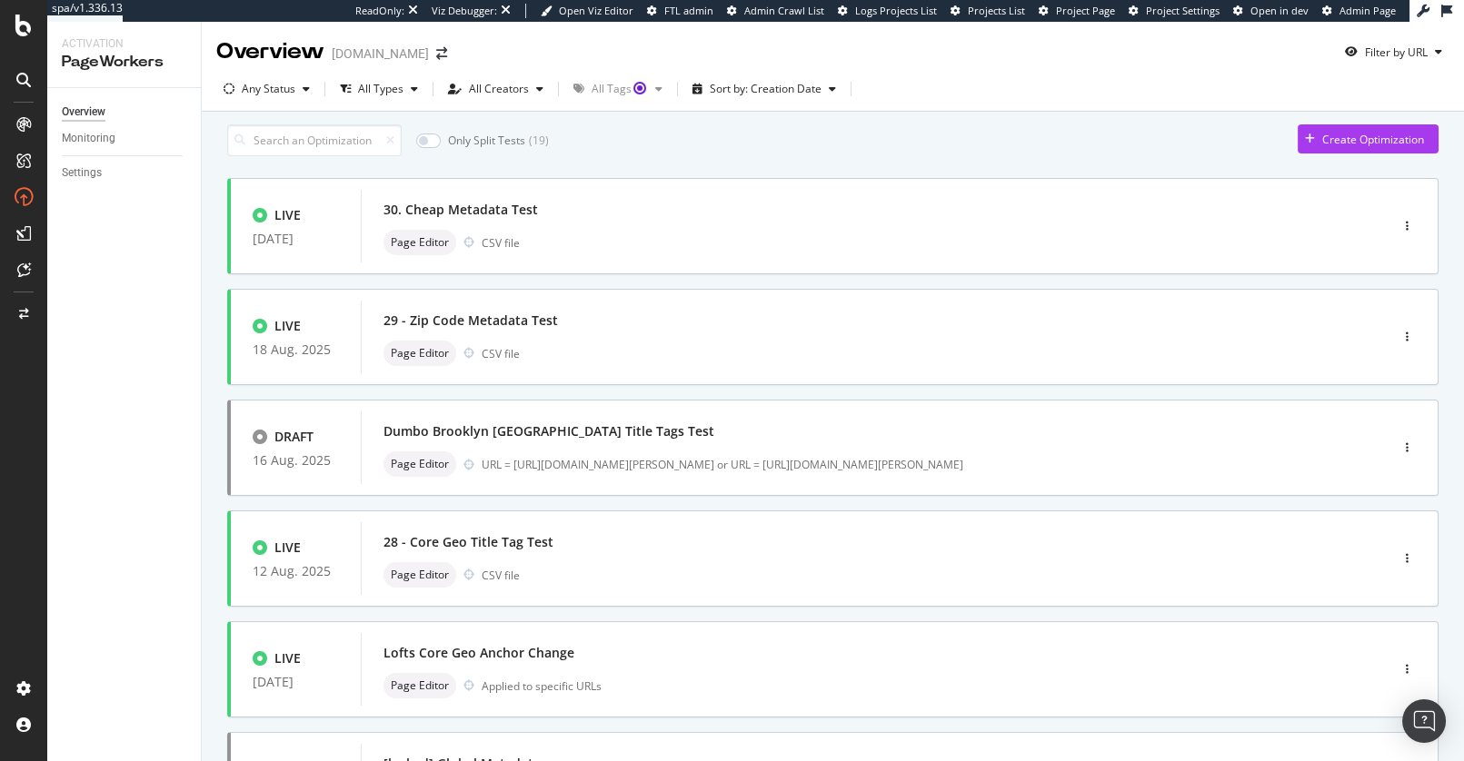
click at [1045, 58] on div "Overview Apartments.com Filter by URL" at bounding box center [833, 44] width 1262 height 45
click at [930, 154] on div "Only Split Tests ( 19 ) Create Optimization" at bounding box center [832, 140] width 1211 height 32
click at [656, 150] on div "Only Split Tests ( 19 ) Create Optimization" at bounding box center [832, 140] width 1211 height 32
click at [212, 309] on div "Only Split Tests ( 19 ) Create Optimization LIVE 25 Aug. 2025 30. Cheap Metadat…" at bounding box center [833, 751] width 1262 height 1278
click at [723, 132] on div "Only Split Tests ( 19 ) Create Optimization LIVE 25 Aug. 2025 30. Cheap Metadat…" at bounding box center [832, 724] width 1211 height 1201
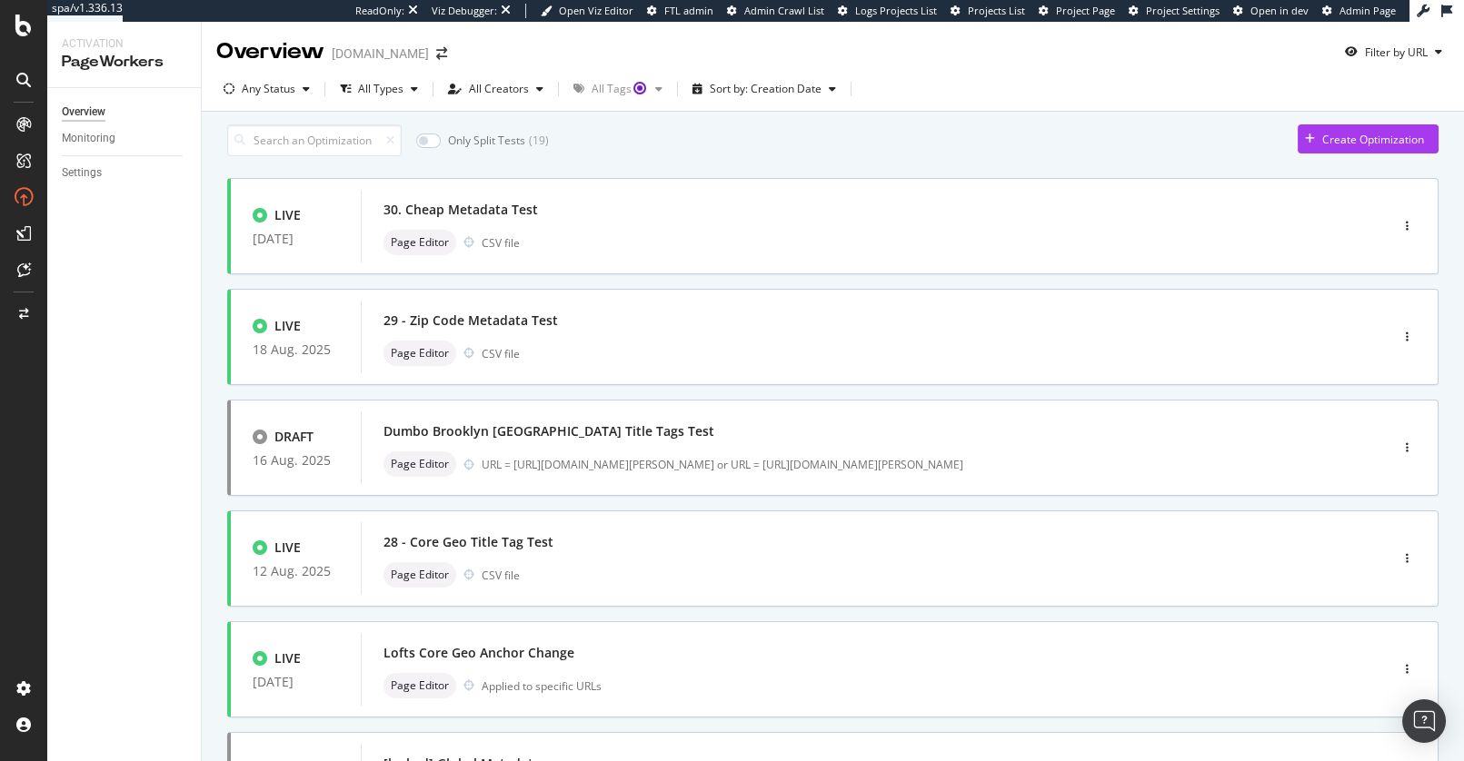
click at [672, 138] on div "Only Split Tests ( 19 ) Create Optimization" at bounding box center [832, 140] width 1211 height 32
click at [218, 229] on div "Only Split Tests ( 19 ) Create Optimization LIVE 25 Aug. 2025 30. Cheap Metadat…" at bounding box center [833, 751] width 1262 height 1278
click at [657, 142] on div "Only Split Tests ( 19 ) Create Optimization" at bounding box center [832, 140] width 1211 height 32
click at [636, 223] on div "30. Cheap Metadata Test" at bounding box center [847, 209] width 928 height 25
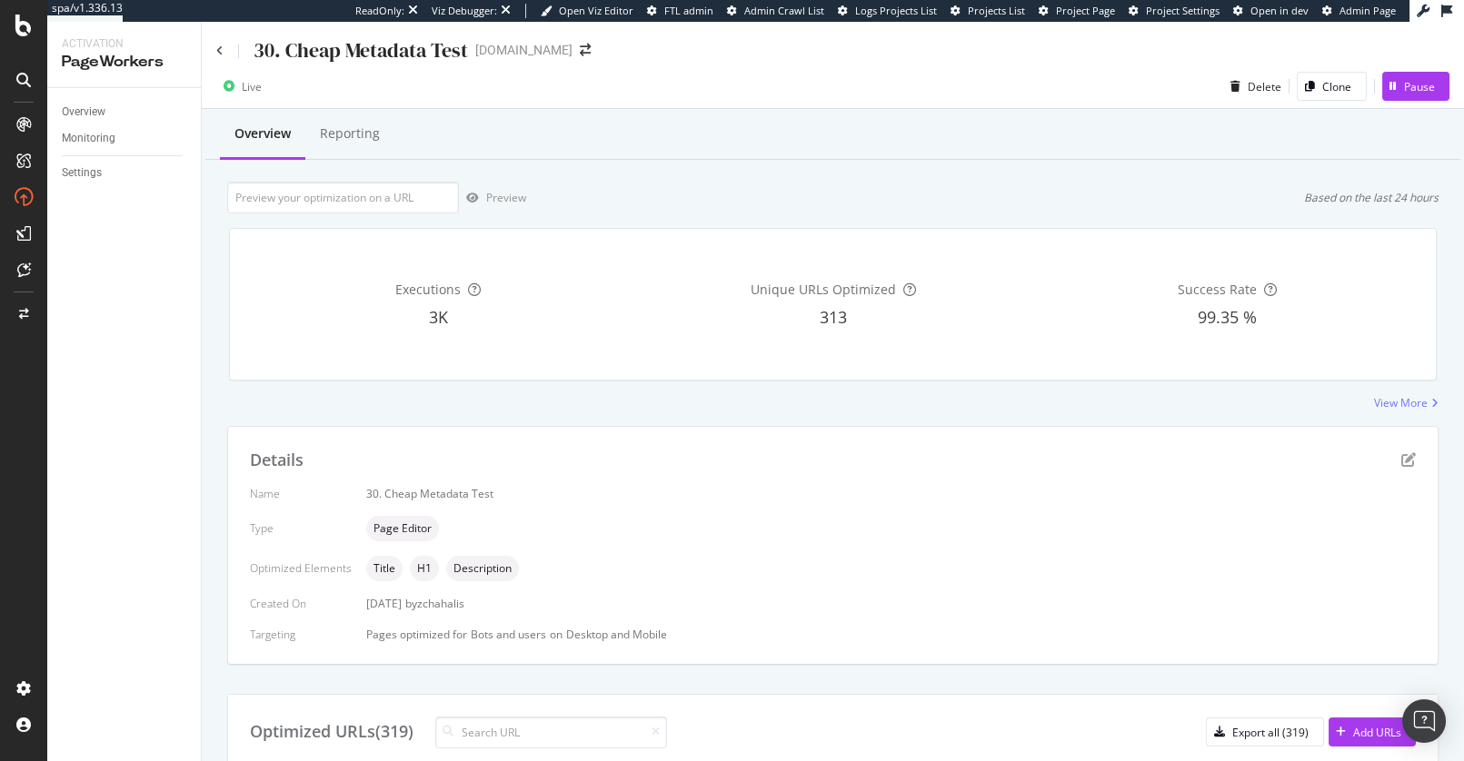
click at [637, 193] on div "Preview Based on the last 24 hours" at bounding box center [832, 198] width 1211 height 32
click at [413, 220] on div "Executions 3K Unique URLs Optimized 313 Success Rate 99.35 %" at bounding box center [832, 305] width 1229 height 182
click at [363, 165] on div "Overview Reporting Preview Based on the last 24 hours Executions 3K Unique URLs…" at bounding box center [833, 740] width 1262 height 1263
click at [360, 218] on div "Executions 3K Unique URLs Optimized 313 Success Rate 99.35 %" at bounding box center [832, 305] width 1229 height 182
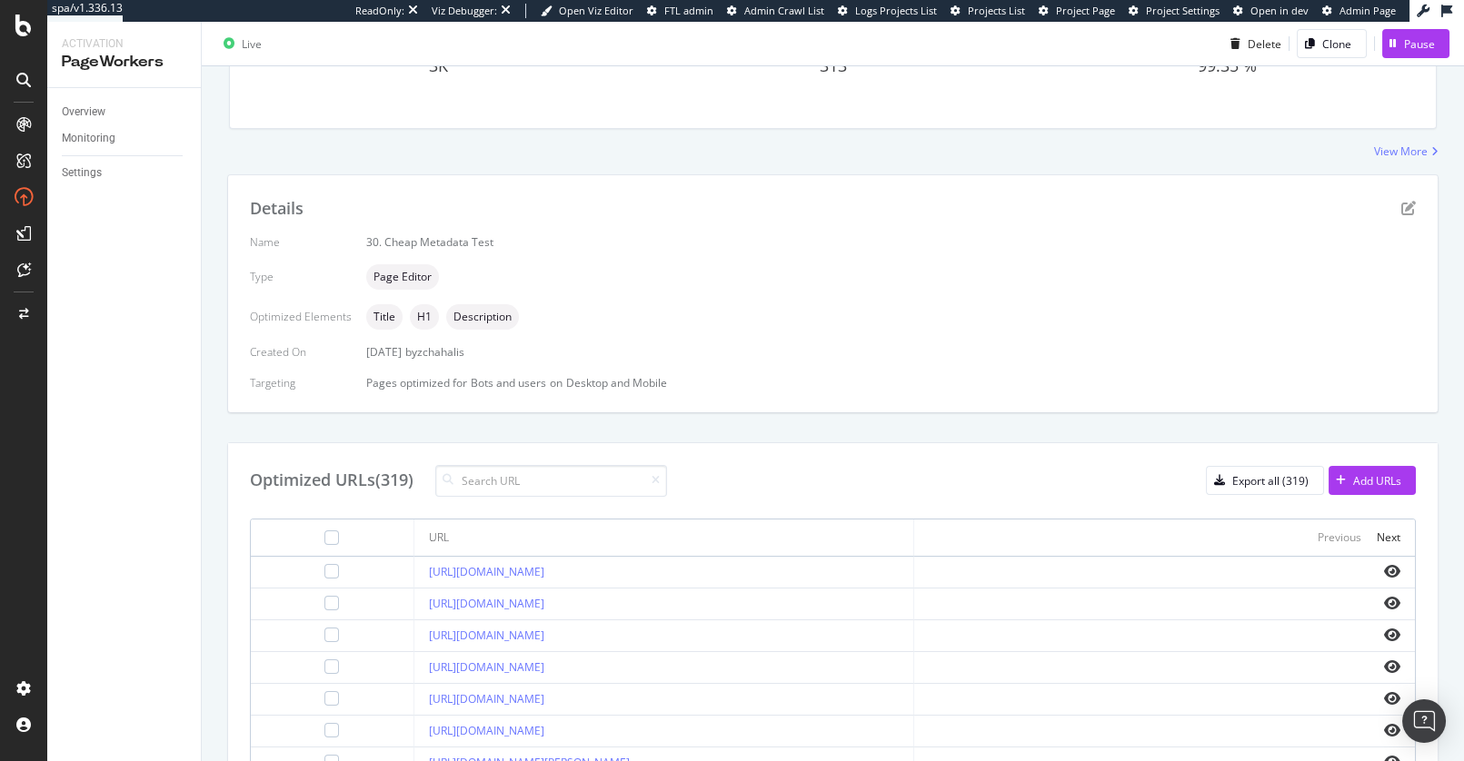
scroll to position [291, 0]
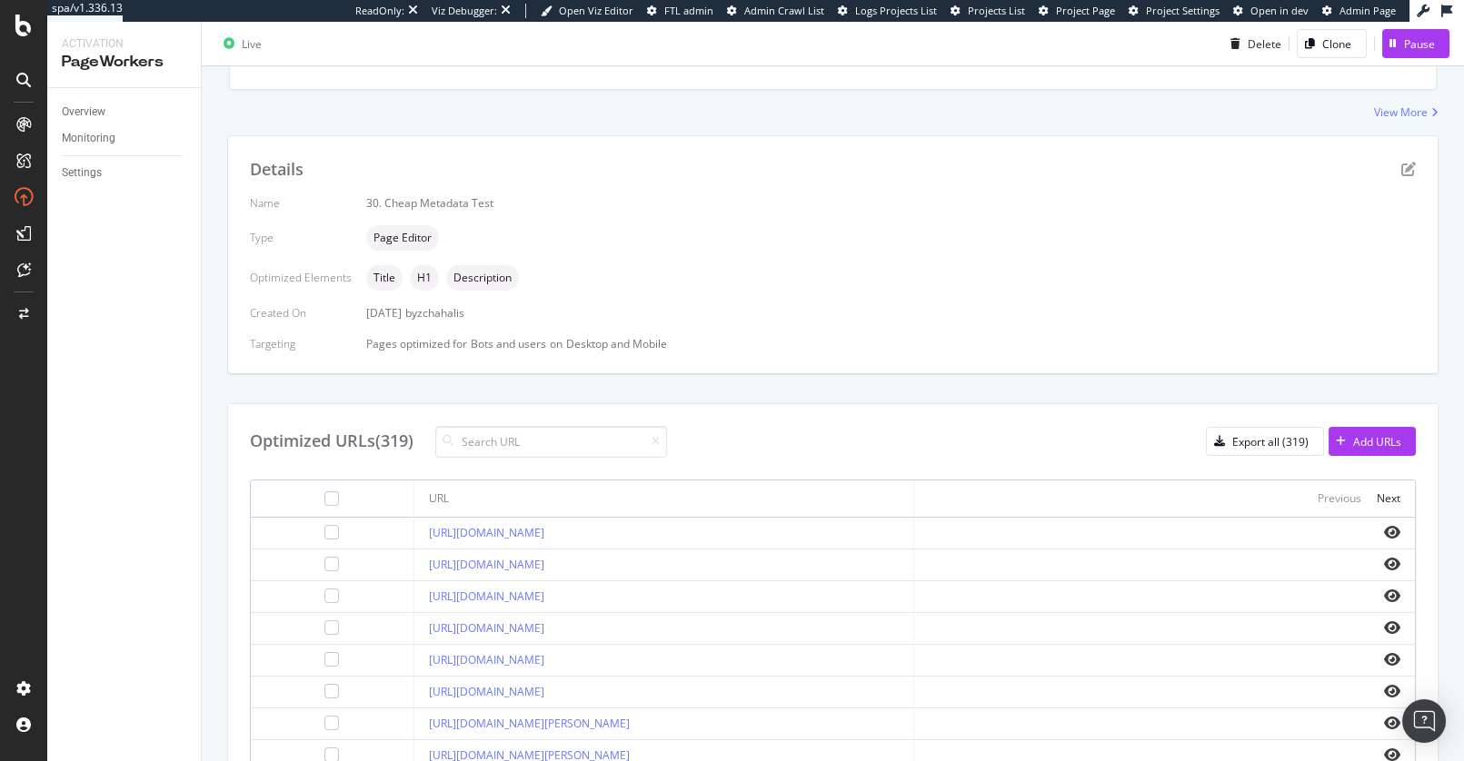
copy link "https://www.apartments.com/abilene-tx/cheap/"
drag, startPoint x: 393, startPoint y: 533, endPoint x: 672, endPoint y: 544, distance: 278.3
click at [672, 544] on td "https://www.apartments.com/abilene-tx/cheap/" at bounding box center [664, 534] width 501 height 32
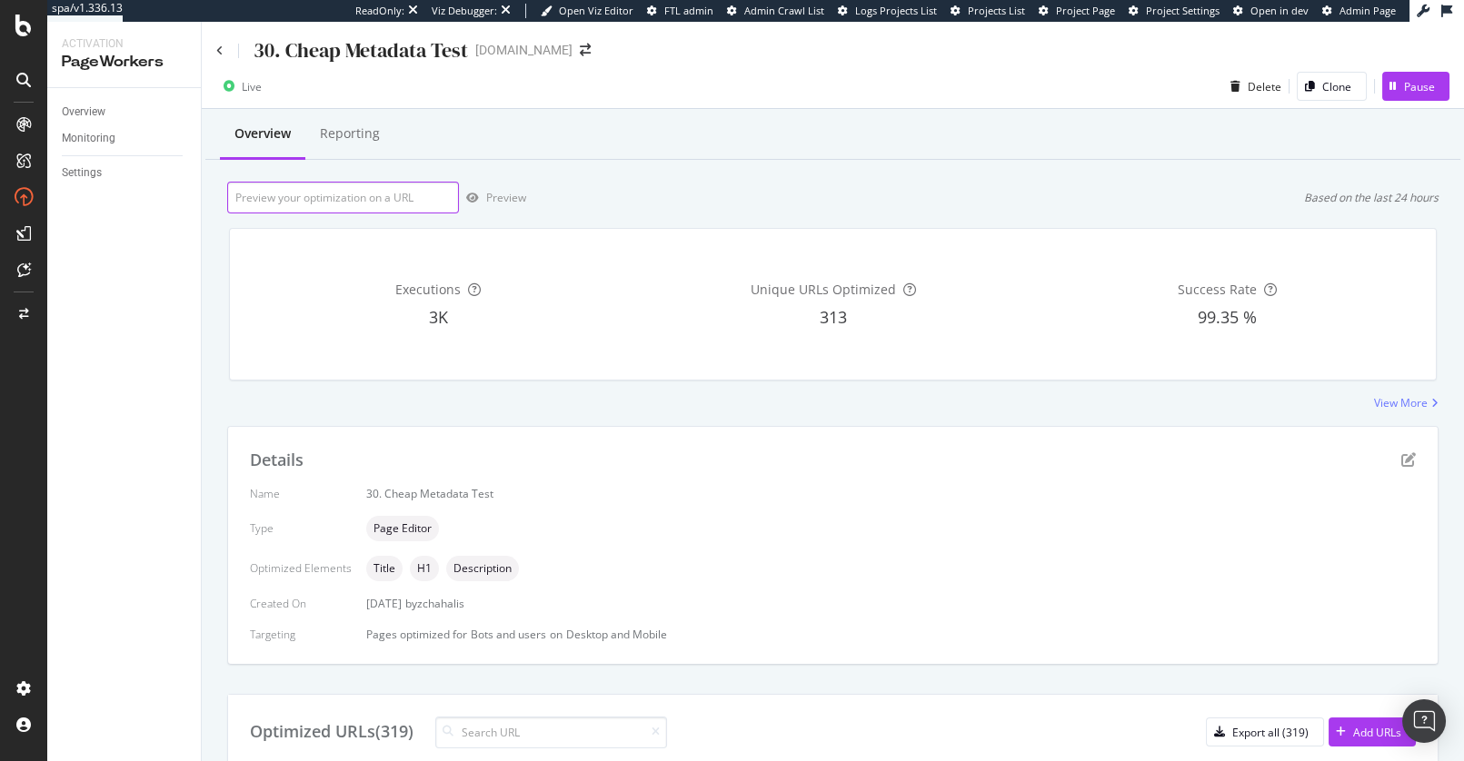
click at [396, 194] on input "url" at bounding box center [343, 198] width 232 height 32
paste input "https://www.apartments.com/abilene-tx/cheap/"
type input "https://www.apartments.com/abilene-tx/cheap/"
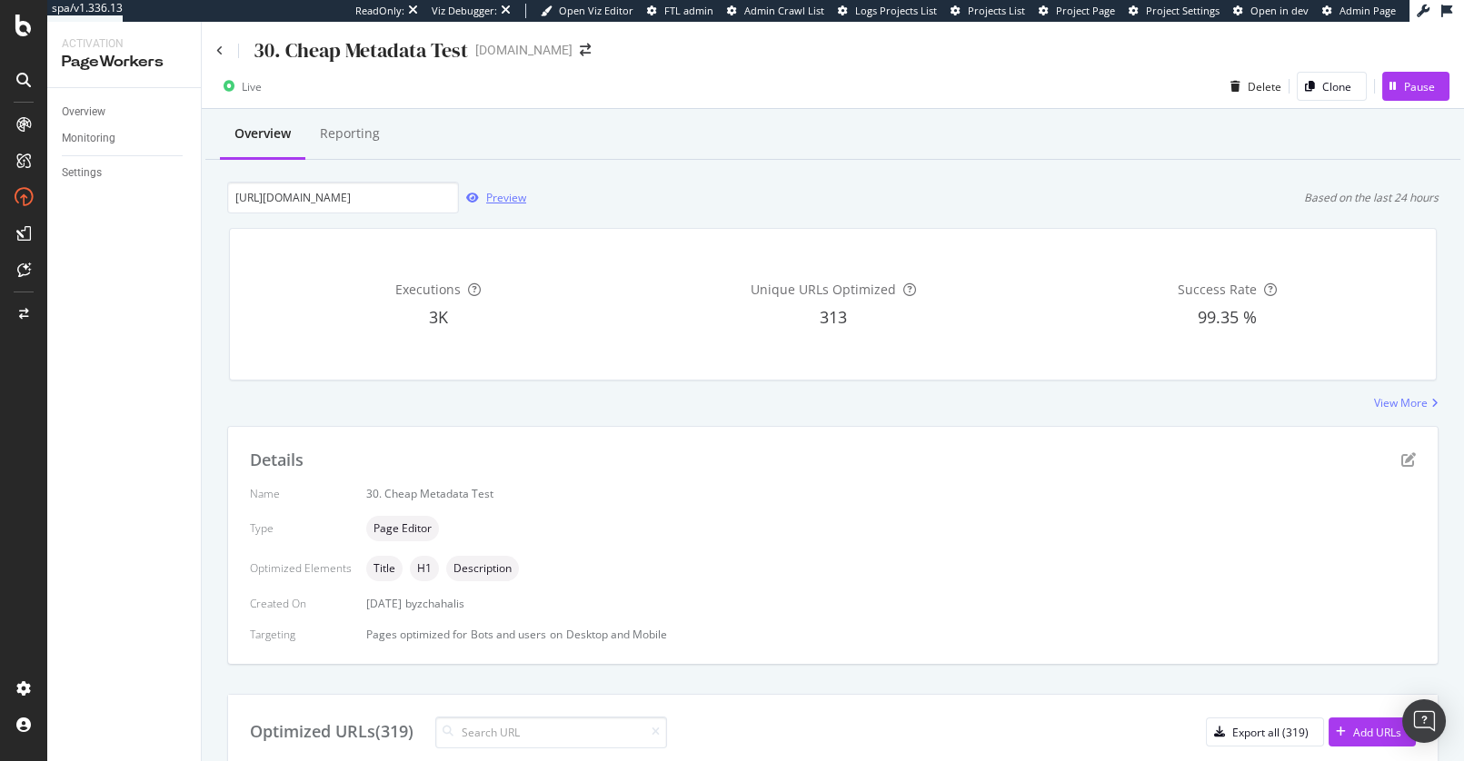
click at [503, 197] on div "Preview" at bounding box center [506, 197] width 40 height 15
click at [501, 394] on div "Executions 3K Unique URLs Optimized 313 Success Rate 99.35 %" at bounding box center [832, 305] width 1229 height 182
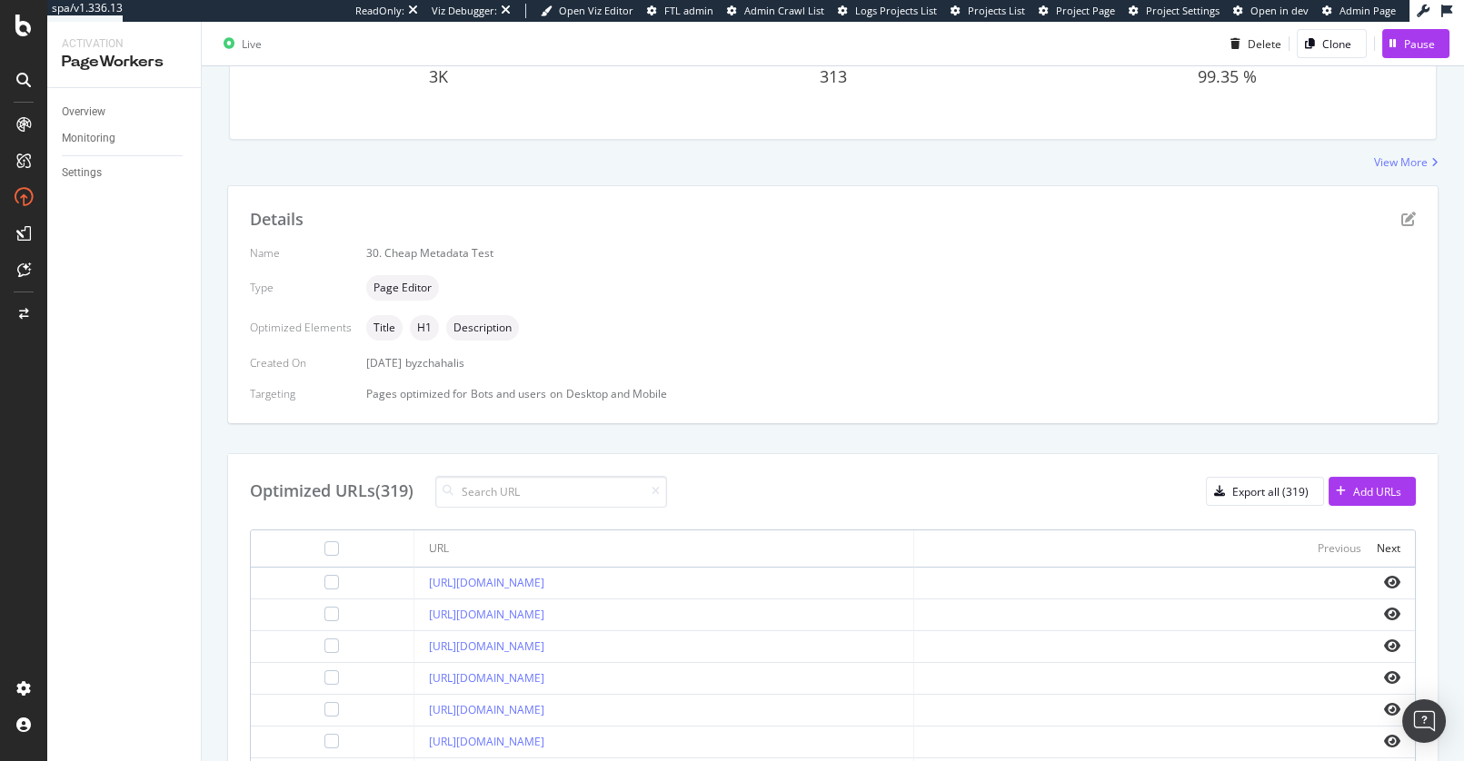
scroll to position [225, 0]
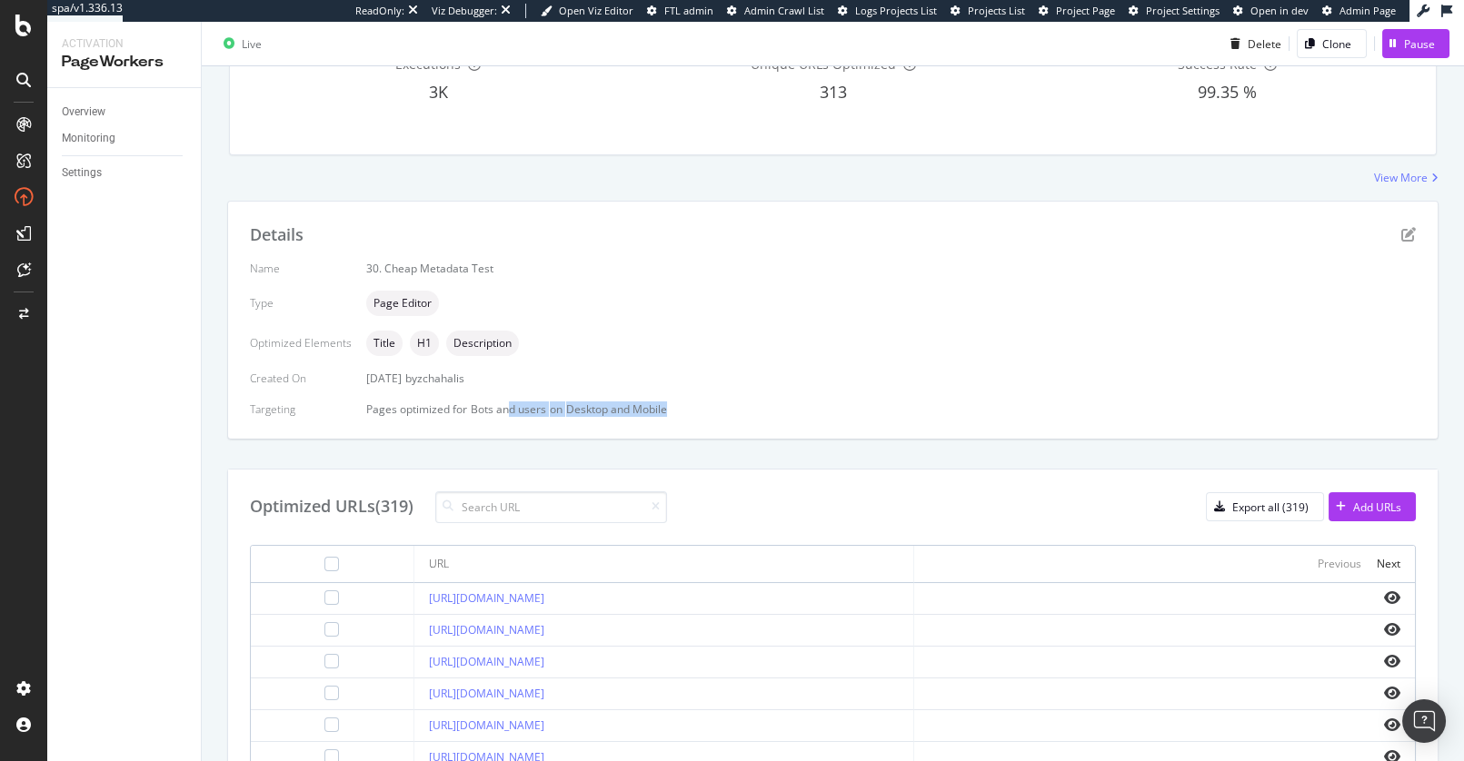
drag, startPoint x: 664, startPoint y: 404, endPoint x: 483, endPoint y: 414, distance: 182.0
click at [500, 414] on div "Pages optimized for Bots and users on Desktop and Mobile" at bounding box center [891, 409] width 1050 height 15
click at [525, 421] on div "Details Name 30. Cheap Metadata Test Type Page Editor Optimized Elements Title …" at bounding box center [832, 320] width 1209 height 237
click at [553, 444] on div "Details Name 30. Cheap Metadata Test Type Page Editor Optimized Elements Title …" at bounding box center [832, 642] width 1211 height 883
click at [562, 444] on div "Details Name 30. Cheap Metadata Test Type Page Editor Optimized Elements Title …" at bounding box center [832, 642] width 1211 height 883
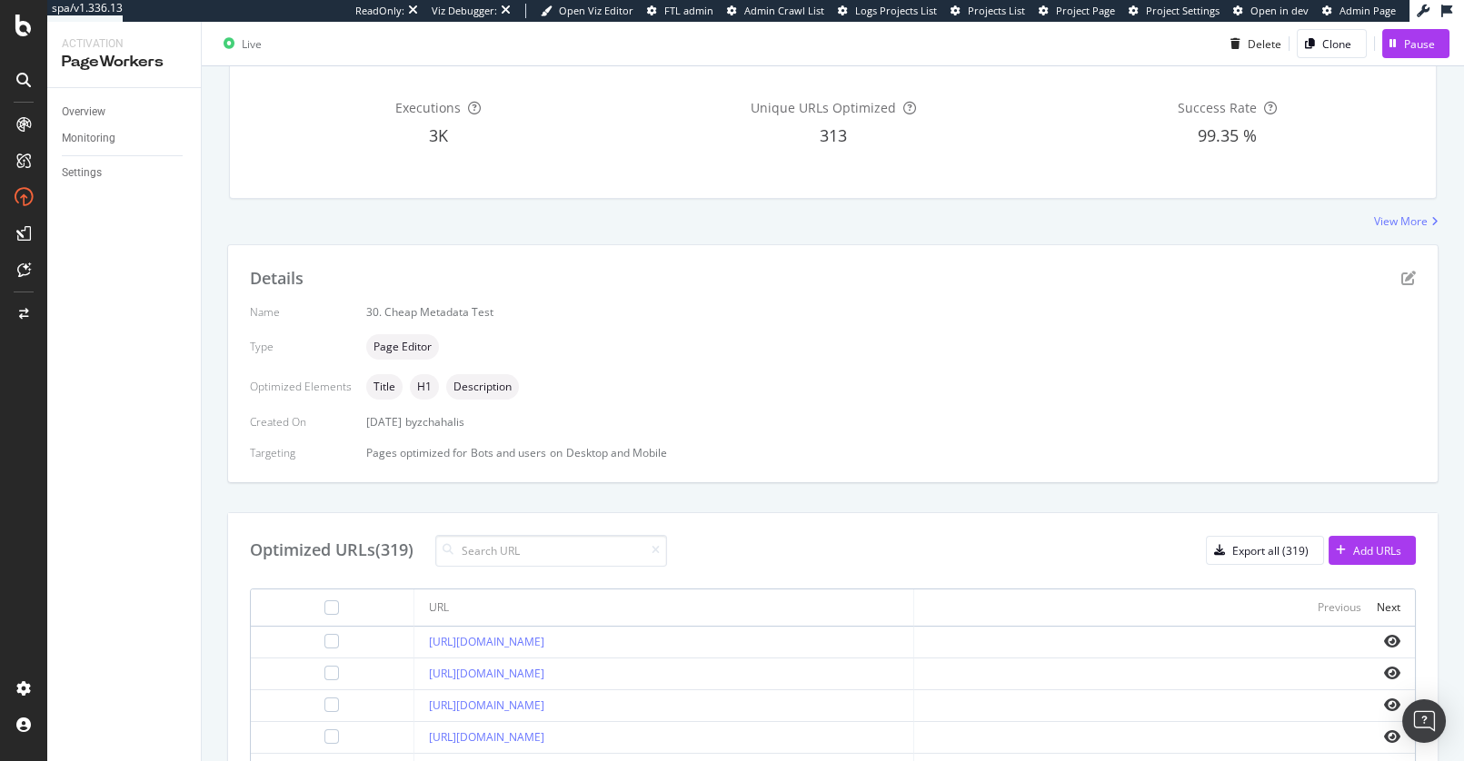
scroll to position [0, 0]
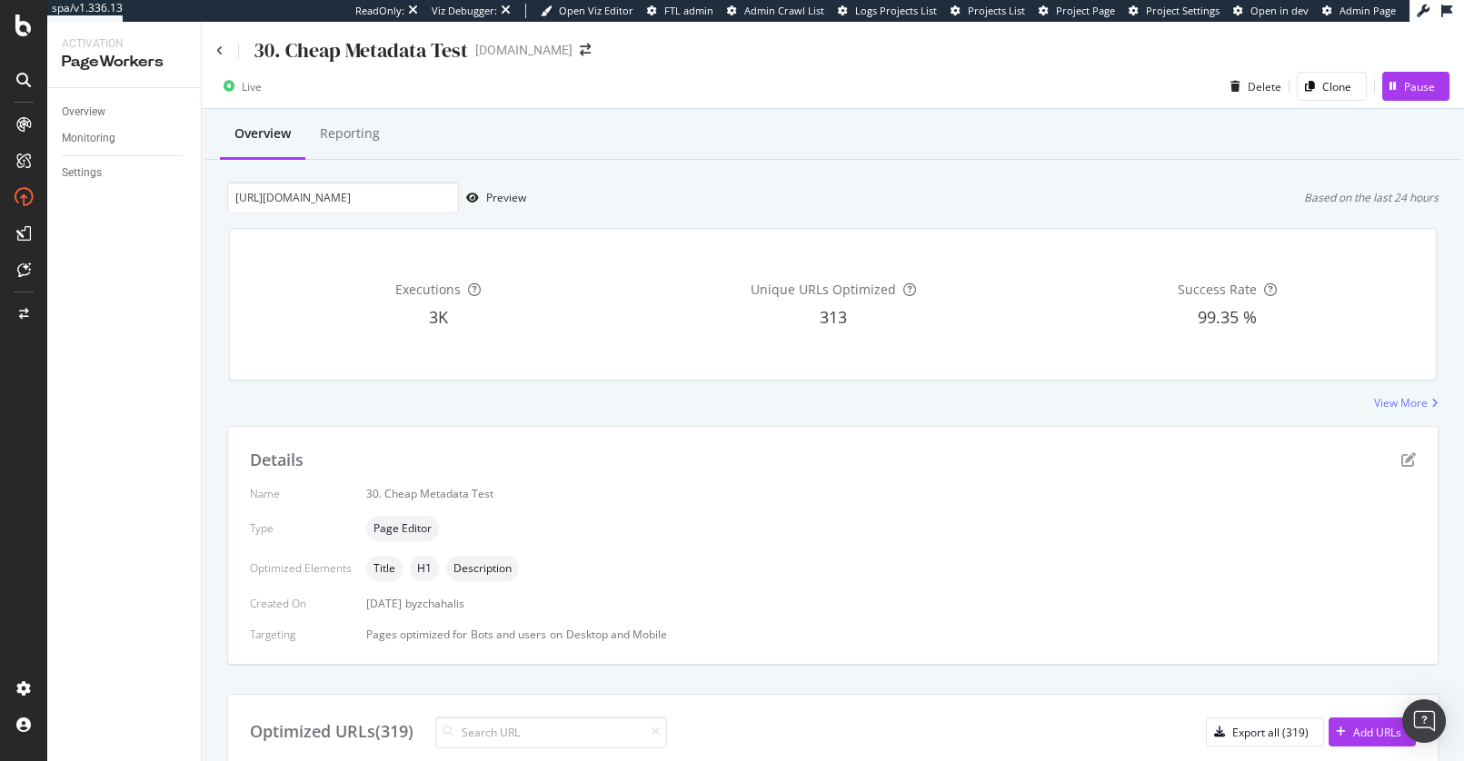
click at [612, 401] on div "View More" at bounding box center [832, 402] width 1211 height 15
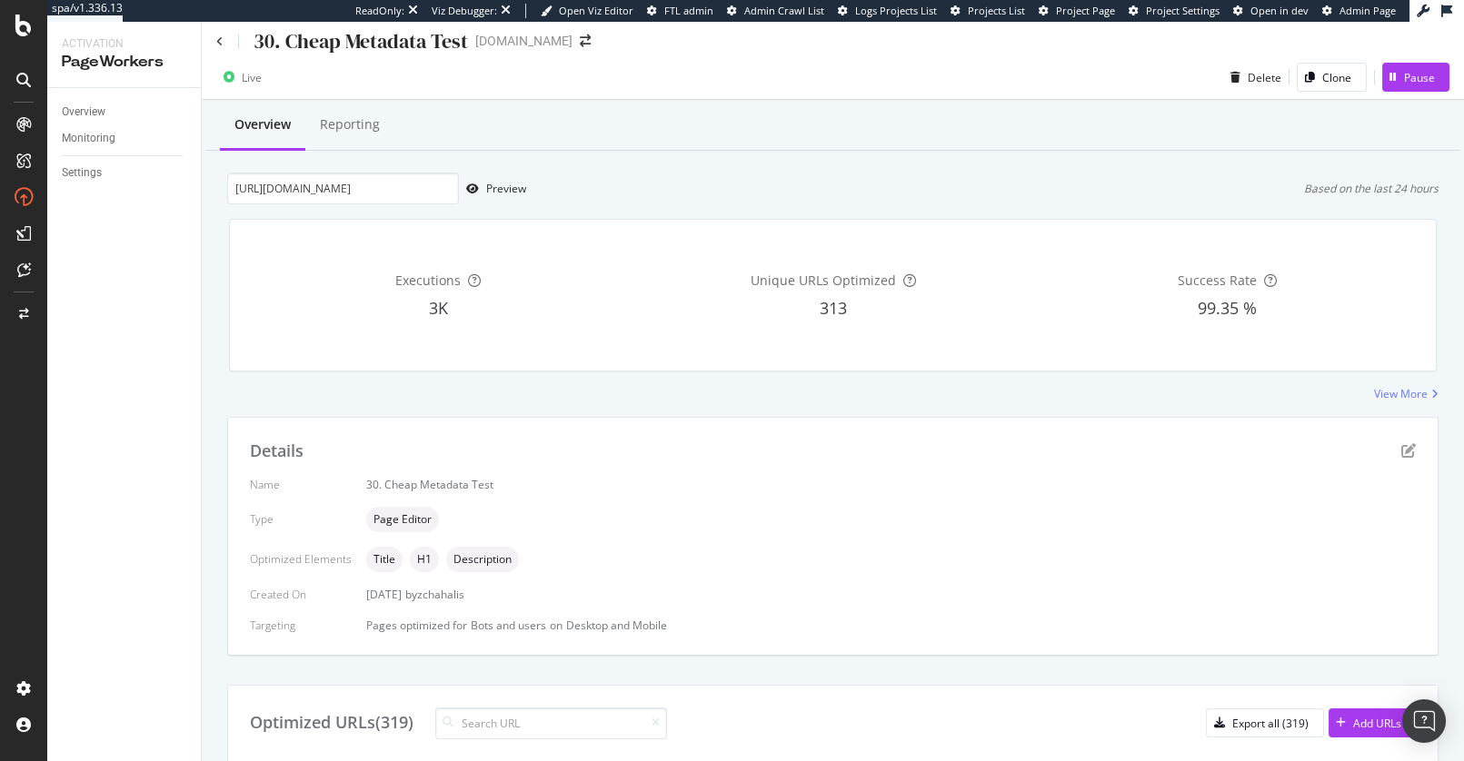
scroll to position [250, 0]
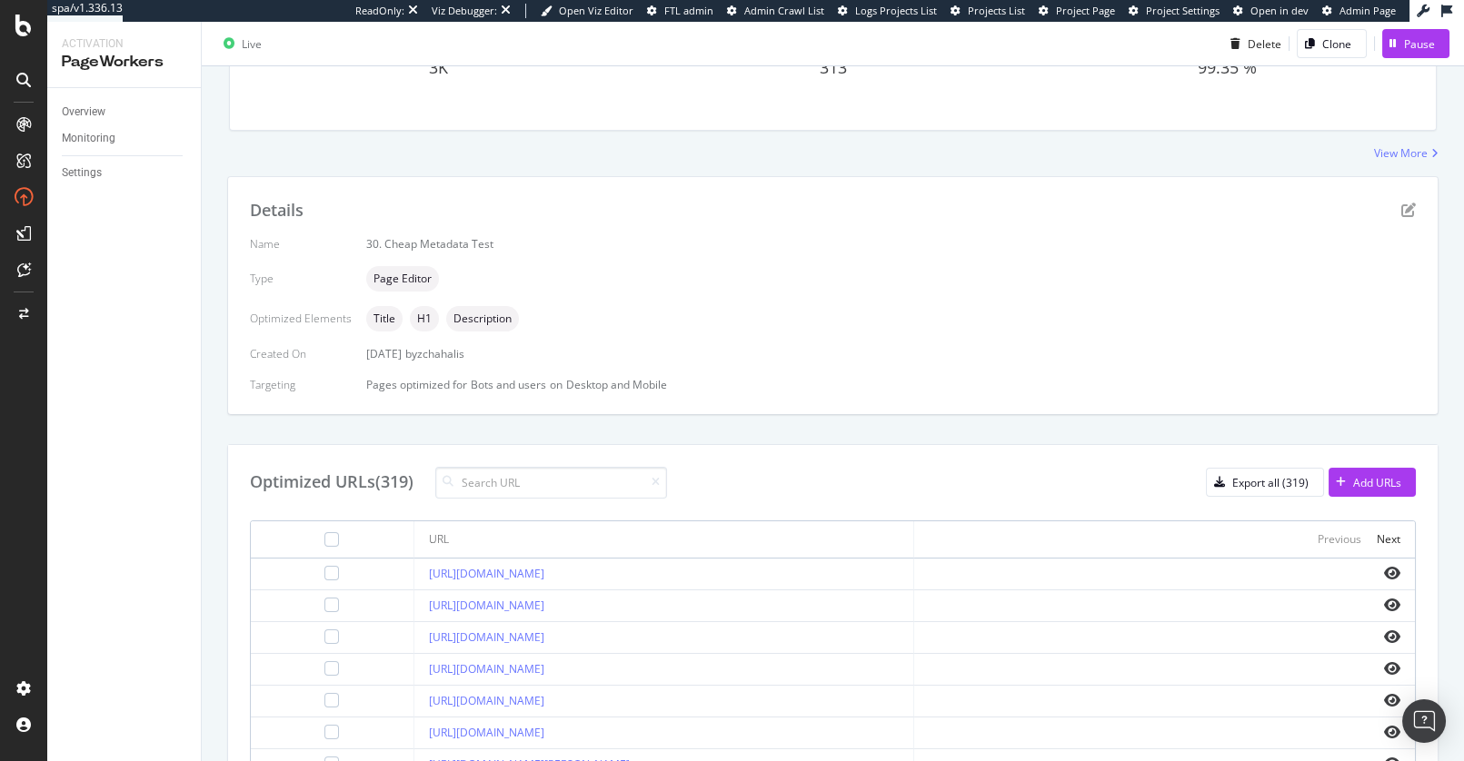
drag, startPoint x: 865, startPoint y: 476, endPoint x: 851, endPoint y: 488, distance: 18.0
click at [865, 476] on div "Optimized URLs (319) Export all (319) Add URLs" at bounding box center [833, 483] width 1166 height 32
click at [866, 534] on div "URL" at bounding box center [664, 540] width 471 height 22
click at [1398, 572] on icon "eye" at bounding box center [1392, 573] width 16 height 15
click at [1396, 572] on icon "eye" at bounding box center [1392, 573] width 16 height 15
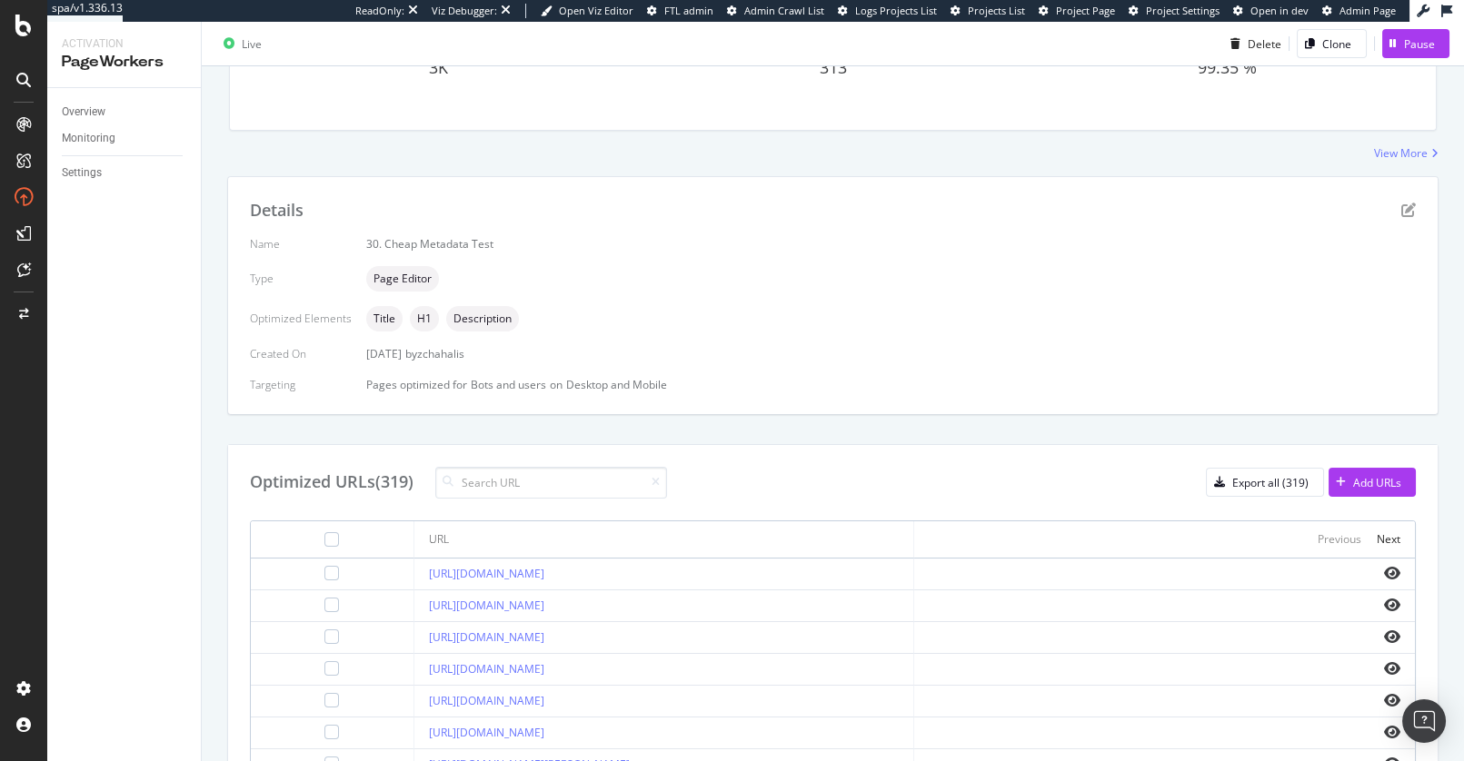
scroll to position [45, 0]
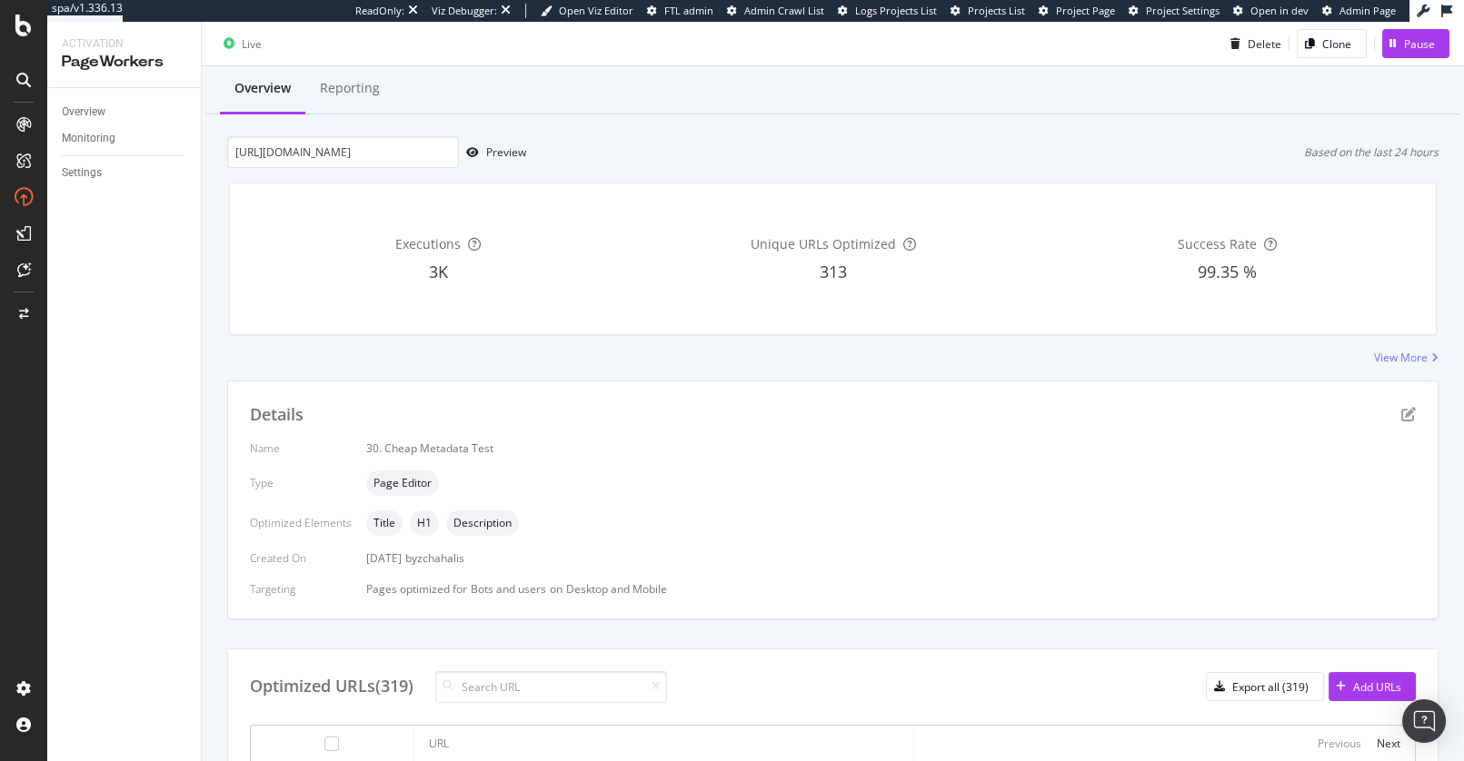
click at [498, 172] on div "Executions 3K Unique URLs Optimized 313 Success Rate 99.35 %" at bounding box center [832, 259] width 1229 height 182
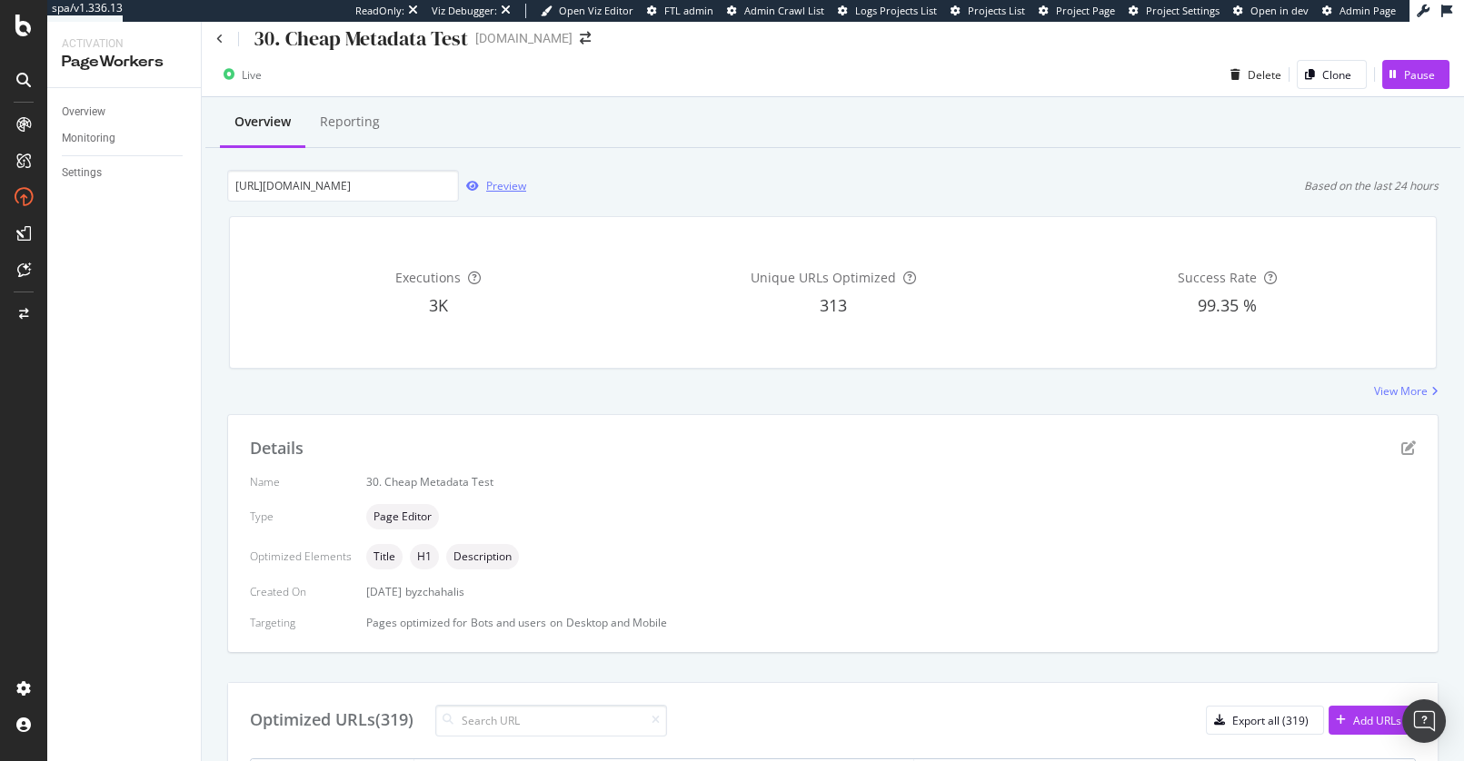
scroll to position [0, 0]
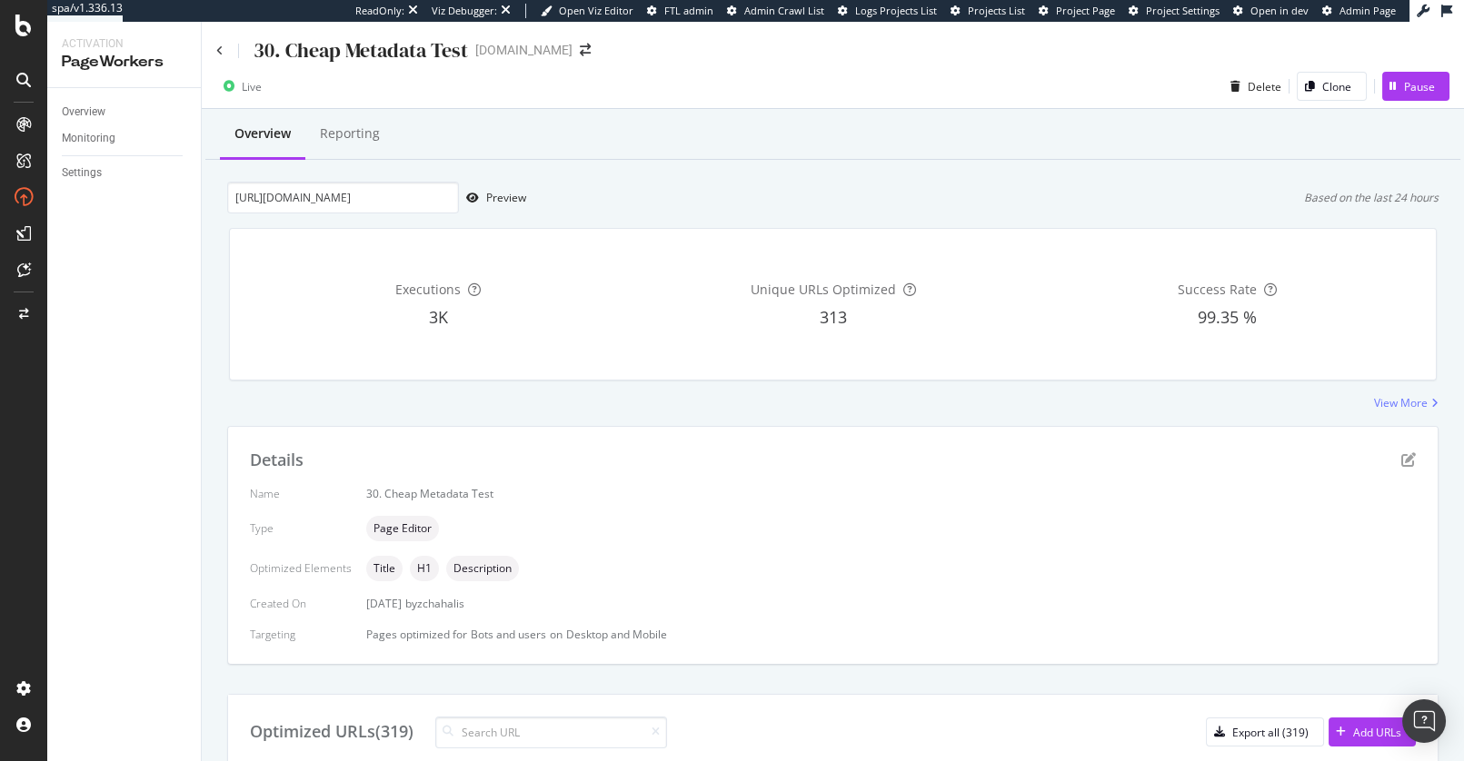
click at [501, 170] on div "Overview Reporting https://www.apartments.com/abilene-tx/cheap/ Preview Based o…" at bounding box center [833, 740] width 1262 height 1263
click at [493, 219] on div "Executions 3K Unique URLs Optimized 313 Success Rate 99.35 %" at bounding box center [832, 305] width 1229 height 182
click at [801, 216] on div "Executions 3K Unique URLs Optimized 313 Success Rate 99.35 %" at bounding box center [832, 305] width 1229 height 182
click at [828, 411] on div "Overview Reporting https://www.apartments.com/abilene-tx/cheap/ Preview Based o…" at bounding box center [833, 740] width 1262 height 1263
click at [572, 220] on div "Executions 3K Unique URLs Optimized 313 Success Rate 99.35 %" at bounding box center [832, 305] width 1229 height 182
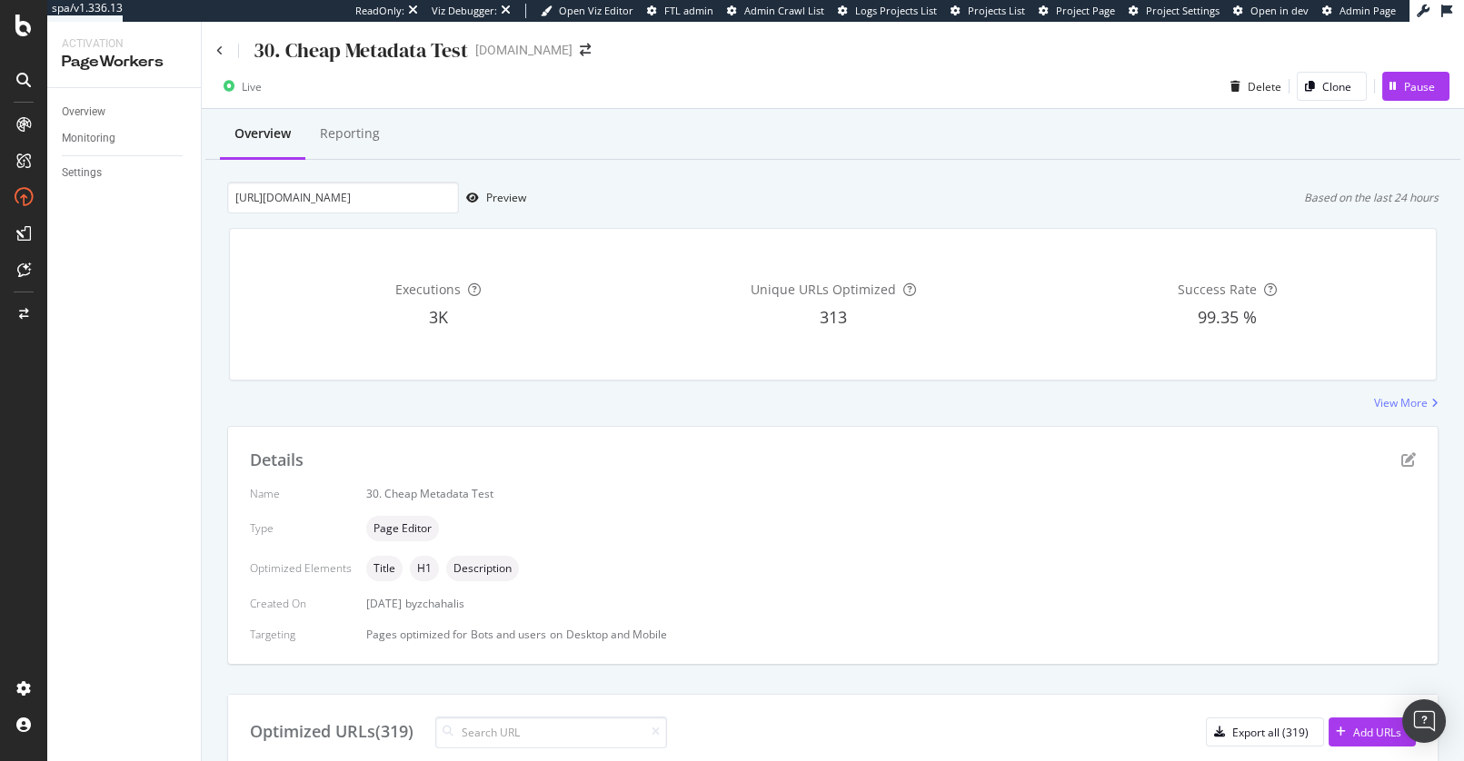
click at [208, 212] on div "Overview Reporting https://www.apartments.com/abilene-tx/cheap/ Preview Based o…" at bounding box center [833, 740] width 1262 height 1263
click at [217, 48] on icon at bounding box center [219, 50] width 7 height 11
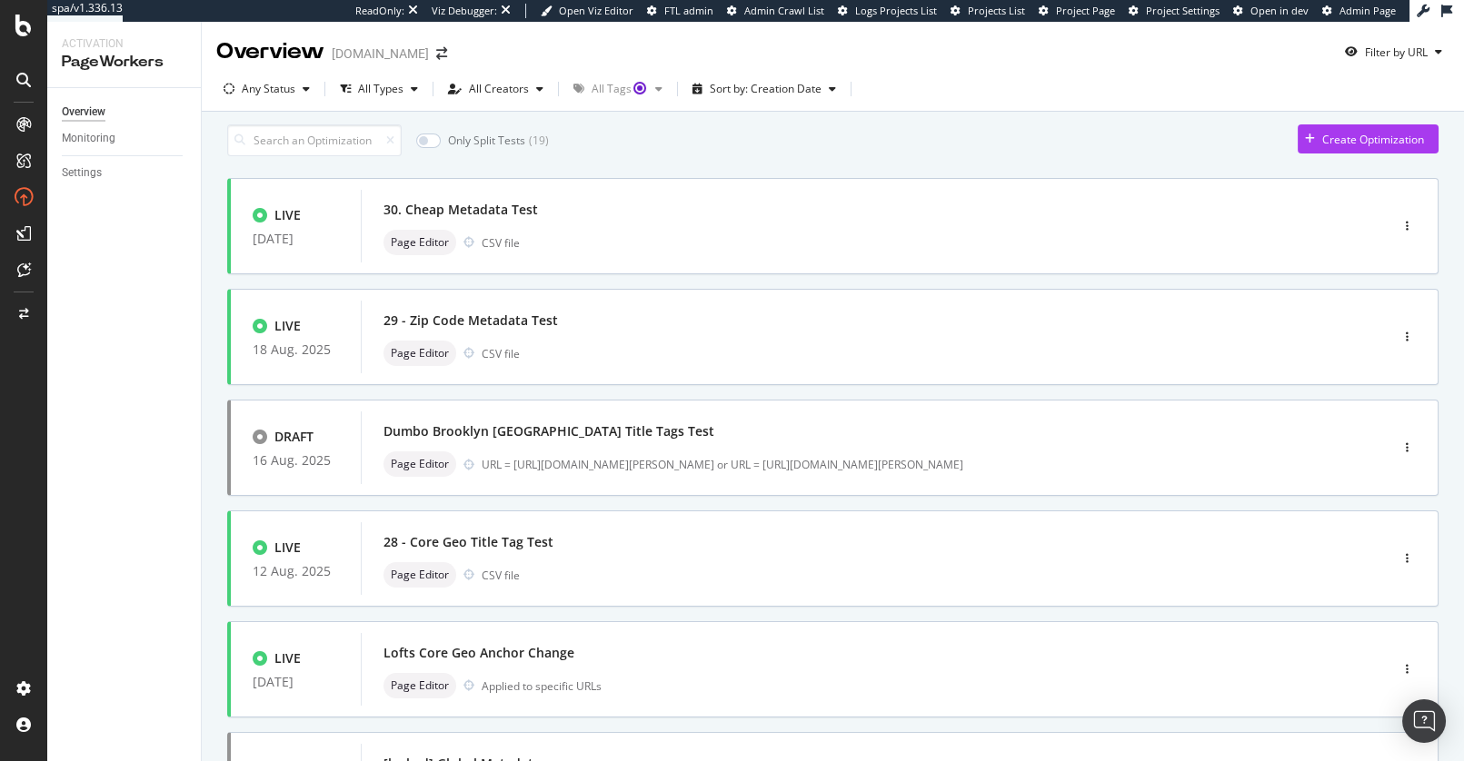
scroll to position [1, 0]
click at [214, 283] on div "Only Split Tests ( 19 ) Create Optimization LIVE 25 Aug. 2025 30. Cheap Metadat…" at bounding box center [833, 750] width 1262 height 1278
click at [655, 141] on div "Only Split Tests ( 19 ) Create Optimization" at bounding box center [832, 140] width 1211 height 32
click at [1343, 144] on div "Create Optimization" at bounding box center [1373, 138] width 102 height 15
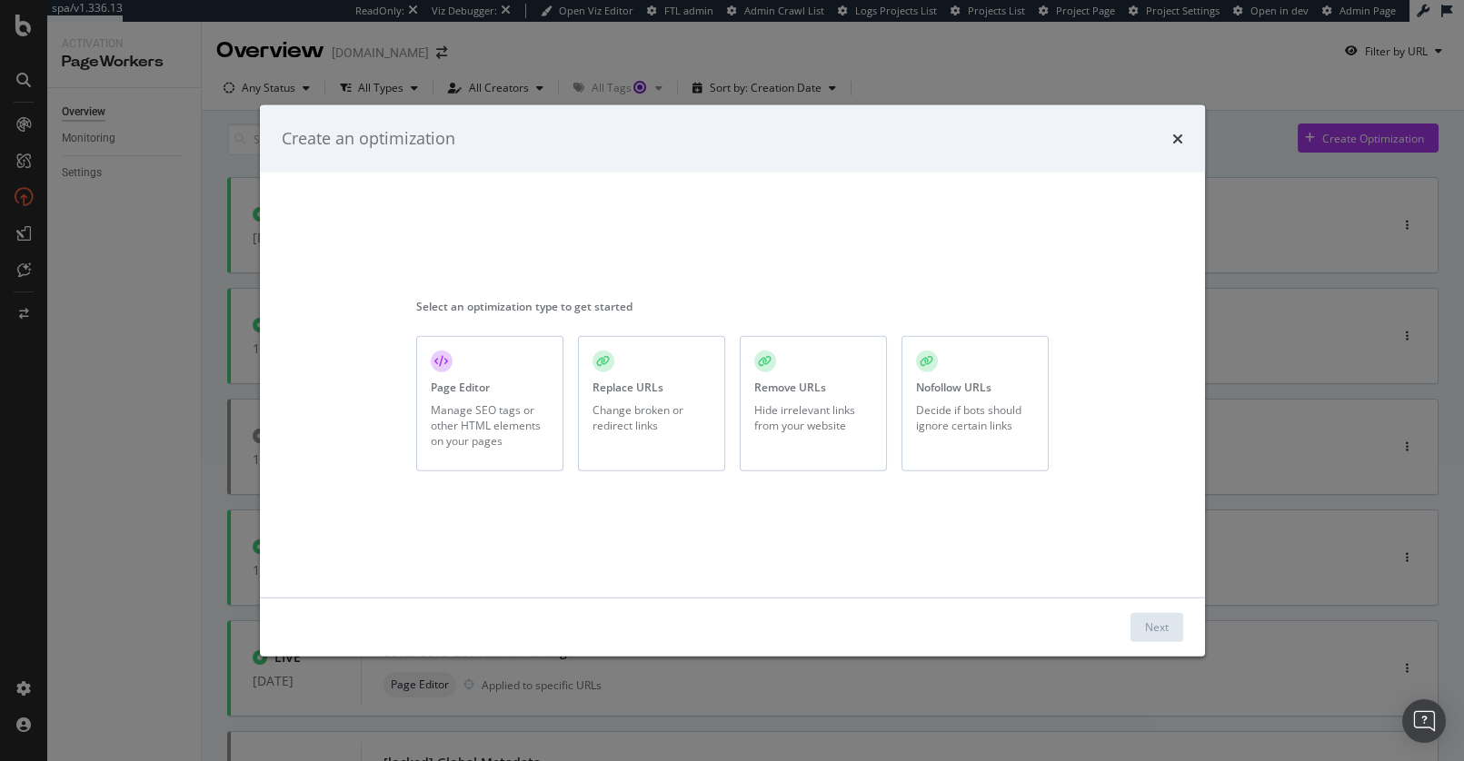
click at [821, 311] on div "Select an optimization type to get started" at bounding box center [732, 305] width 632 height 15
click at [827, 493] on div "Select an optimization type to get started Page Editor Manage SEO tags or other…" at bounding box center [732, 385] width 632 height 382
click at [848, 296] on div "Select an optimization type to get started Page Editor Manage SEO tags or other…" at bounding box center [732, 385] width 632 height 382
click at [660, 373] on div "Replace URLs Change broken or redirect links" at bounding box center [651, 403] width 147 height 135
click at [1157, 628] on div "Next" at bounding box center [1157, 627] width 24 height 15
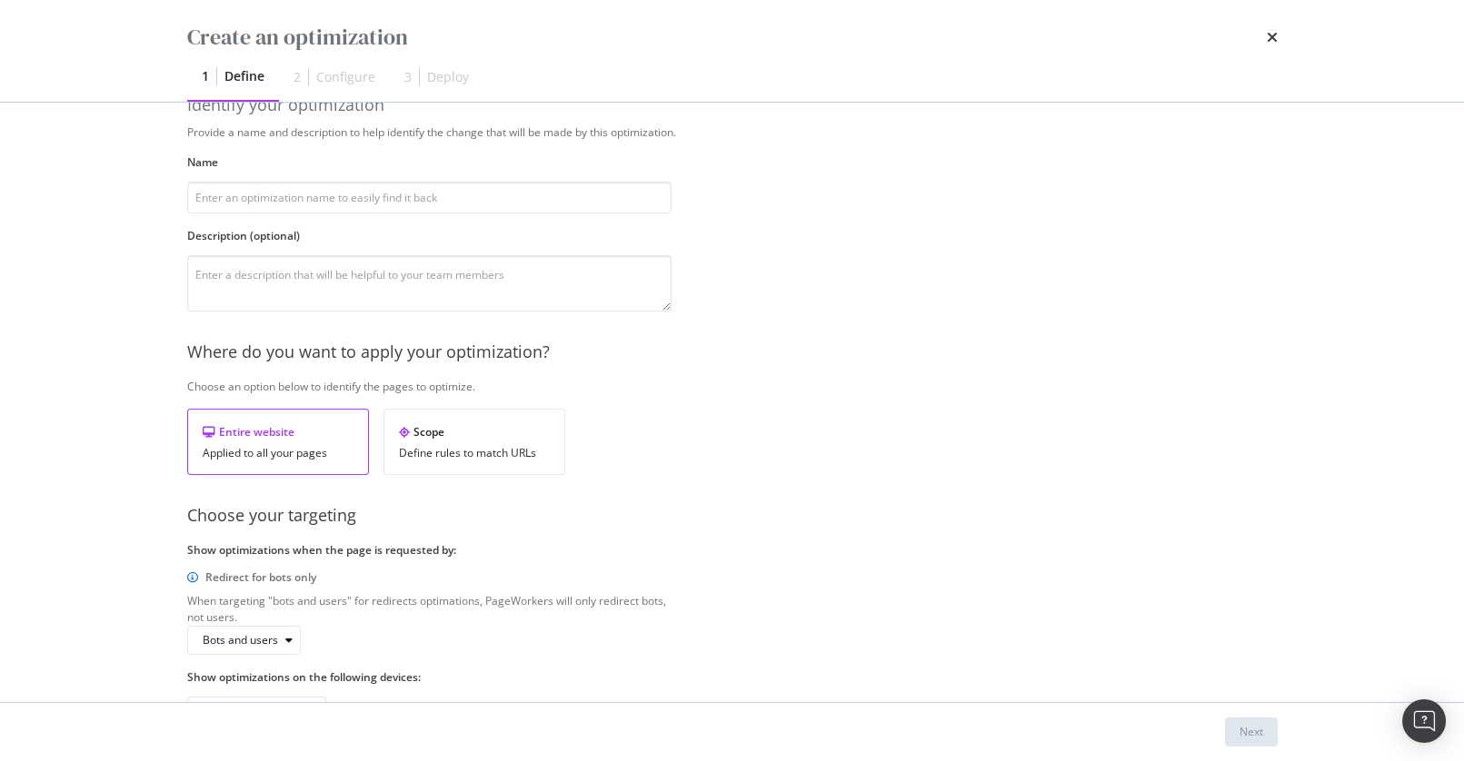
scroll to position [0, 0]
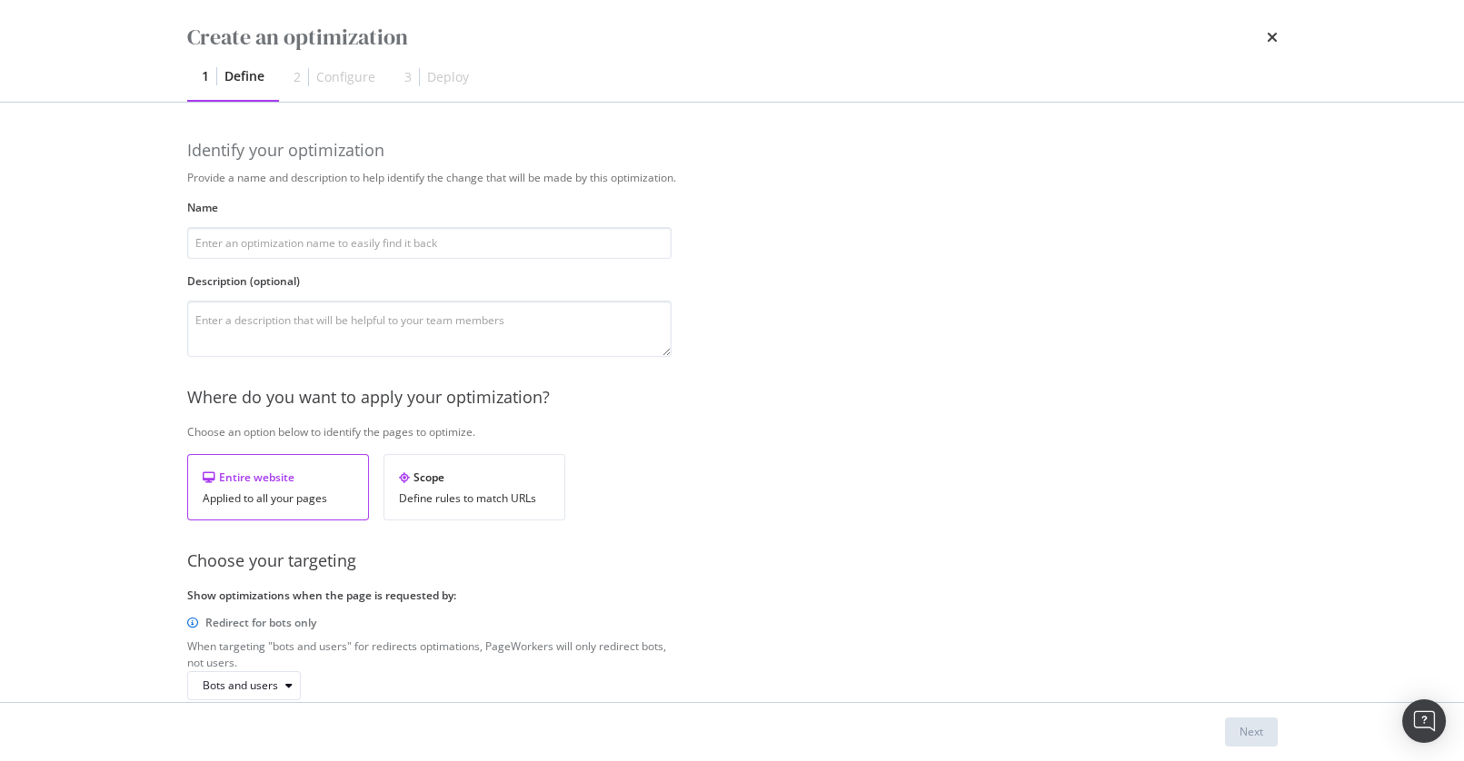
click at [841, 506] on div "Provide a name and description to help identify the change that will be made by…" at bounding box center [732, 471] width 1090 height 602
click at [433, 233] on input "modal" at bounding box center [429, 243] width 484 height 32
type input "asdf"
click at [652, 513] on div "Entire website Applied to all your pages Scope Define rules to match URLs" at bounding box center [429, 487] width 484 height 66
click at [1257, 732] on div "Next" at bounding box center [1251, 731] width 24 height 15
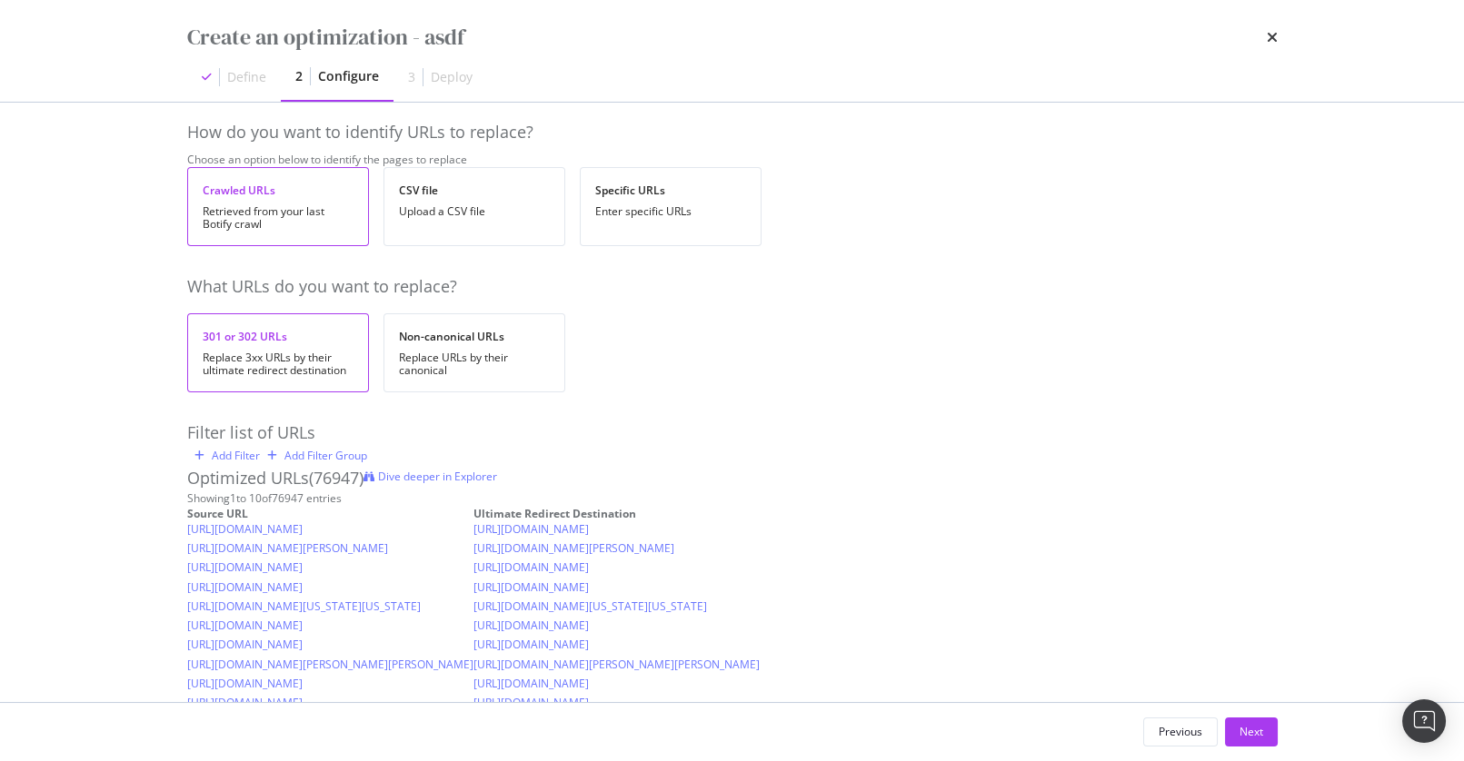
scroll to position [15, 0]
click at [747, 471] on div "Add Filter Add Filter Group" at bounding box center [732, 460] width 1090 height 22
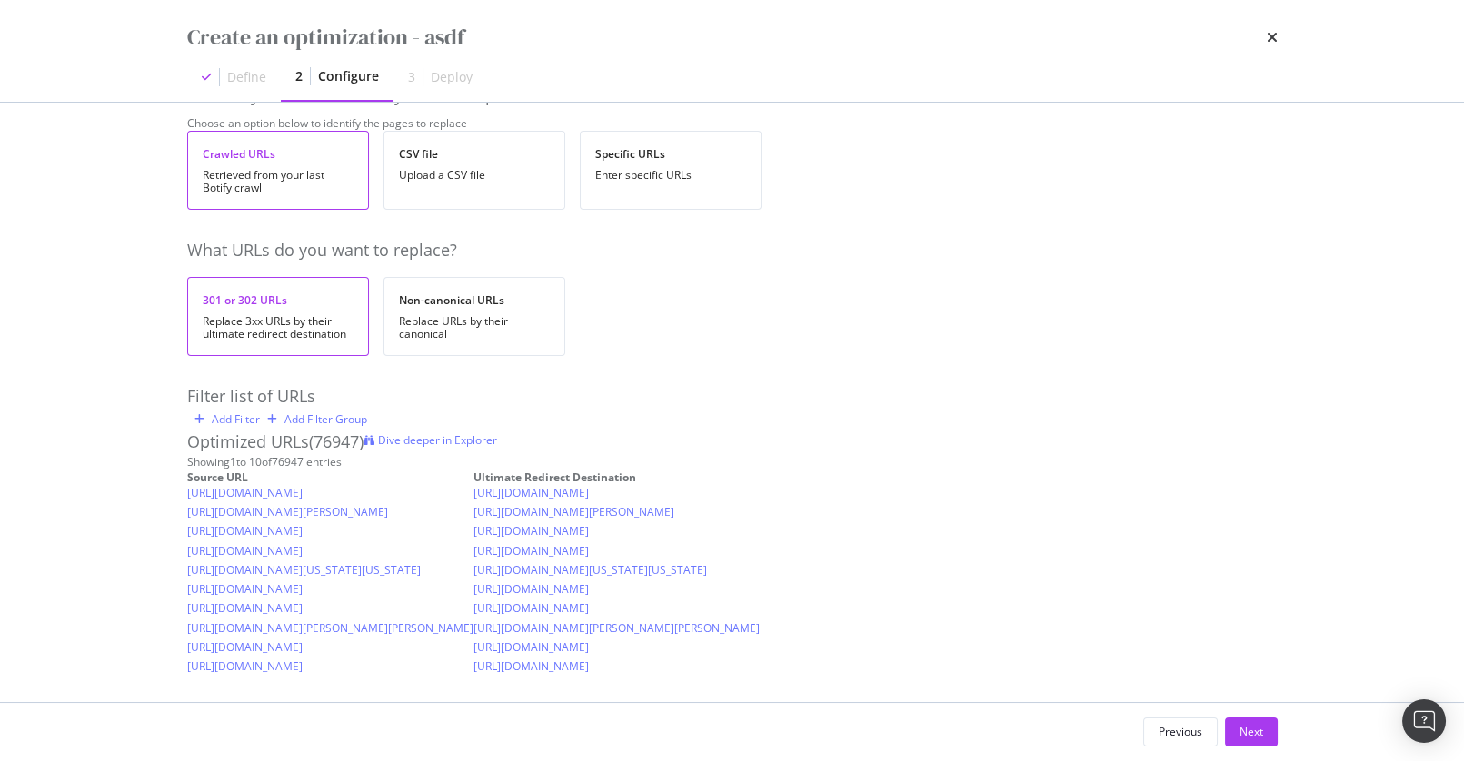
scroll to position [0, 0]
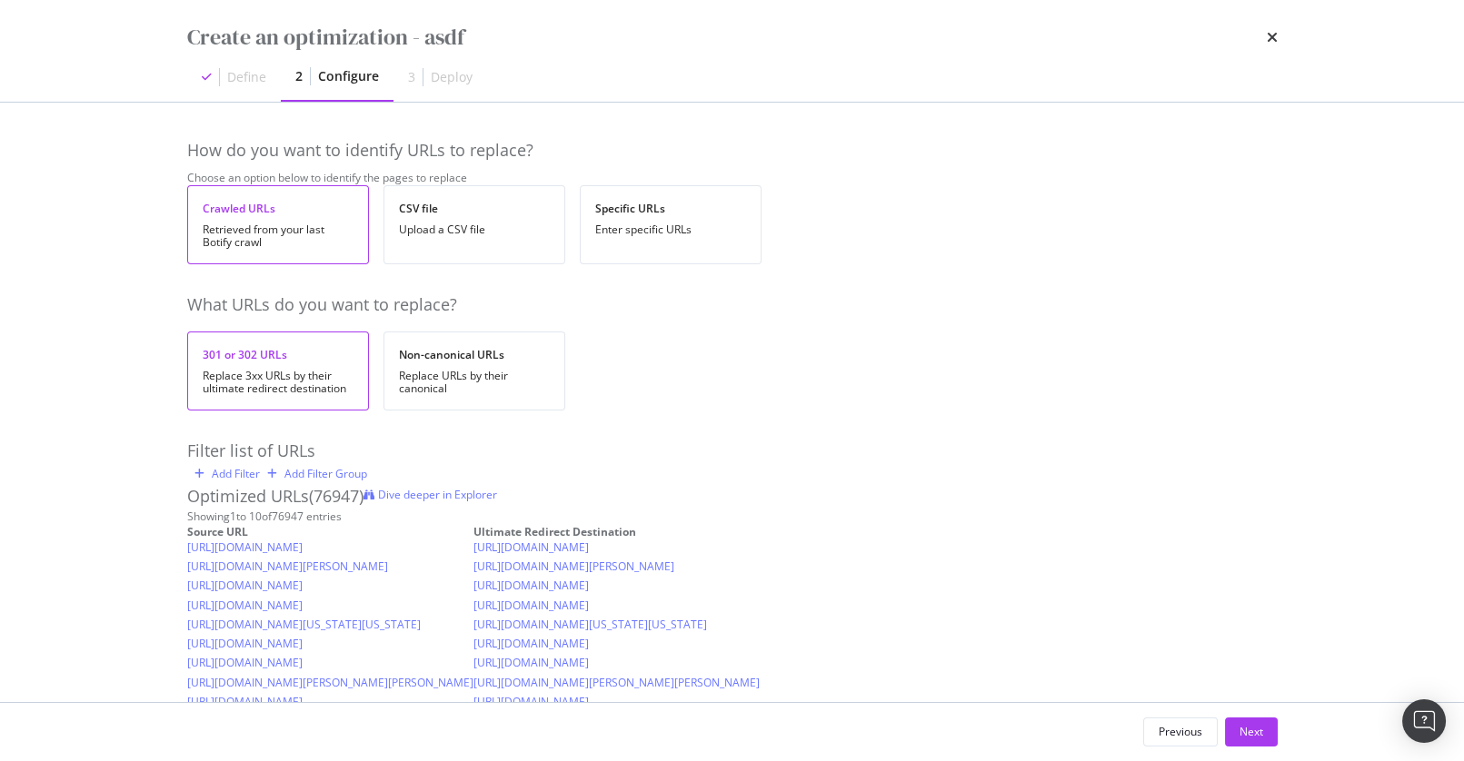
click at [703, 485] on div "Add Filter Add Filter Group" at bounding box center [732, 474] width 1090 height 22
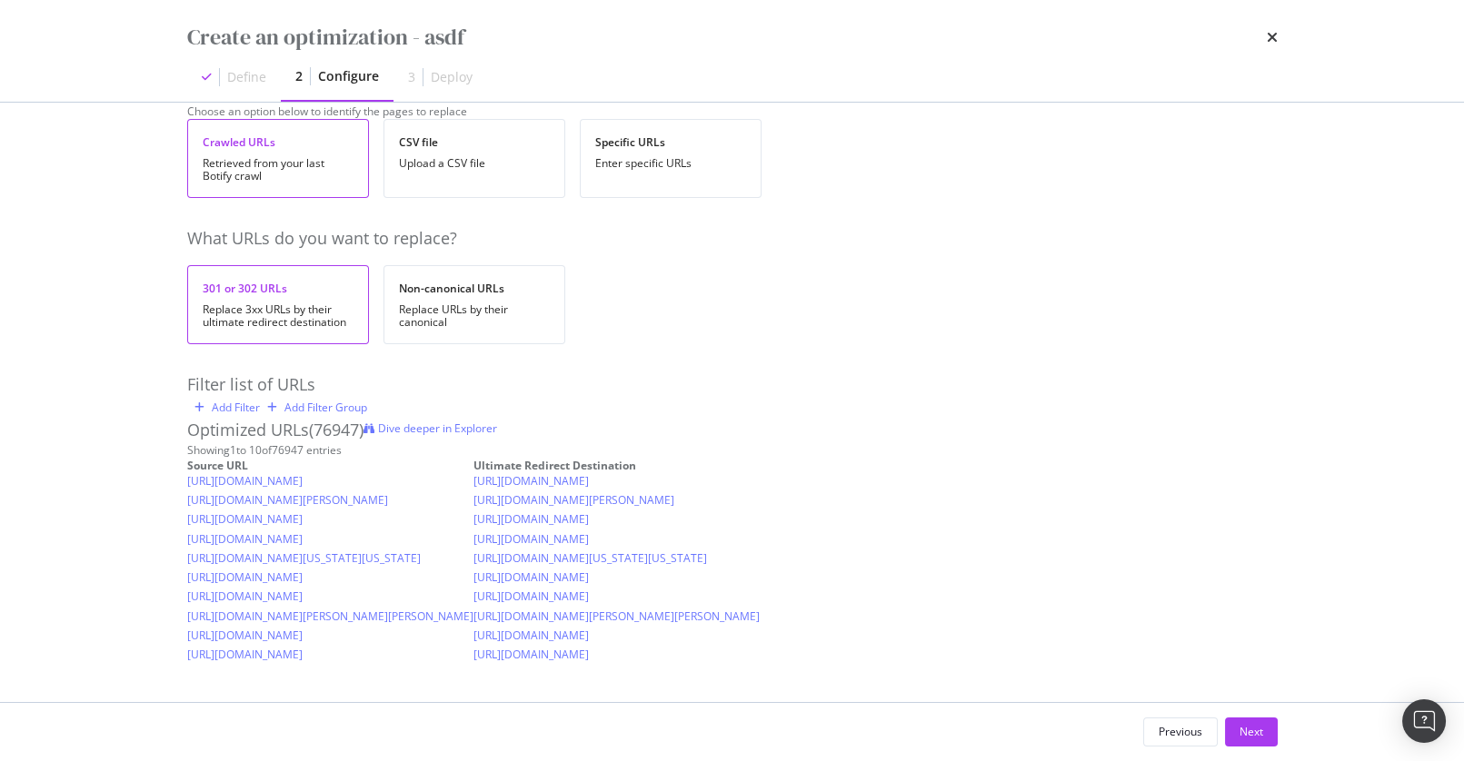
scroll to position [104, 0]
click at [246, 400] on div "Add Filter" at bounding box center [236, 407] width 48 height 15
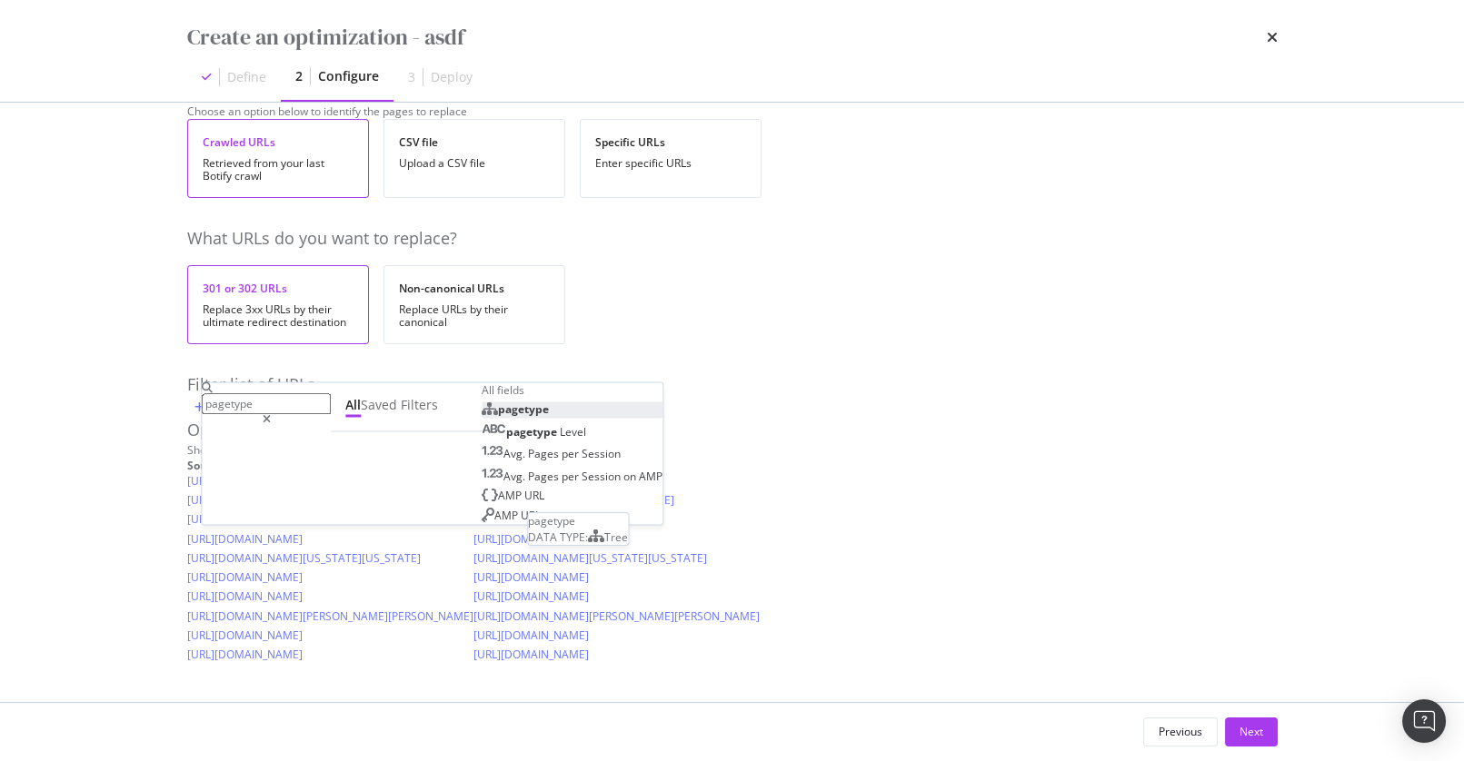
type input "pagetype"
click at [498, 418] on span "pagetype" at bounding box center [523, 410] width 51 height 15
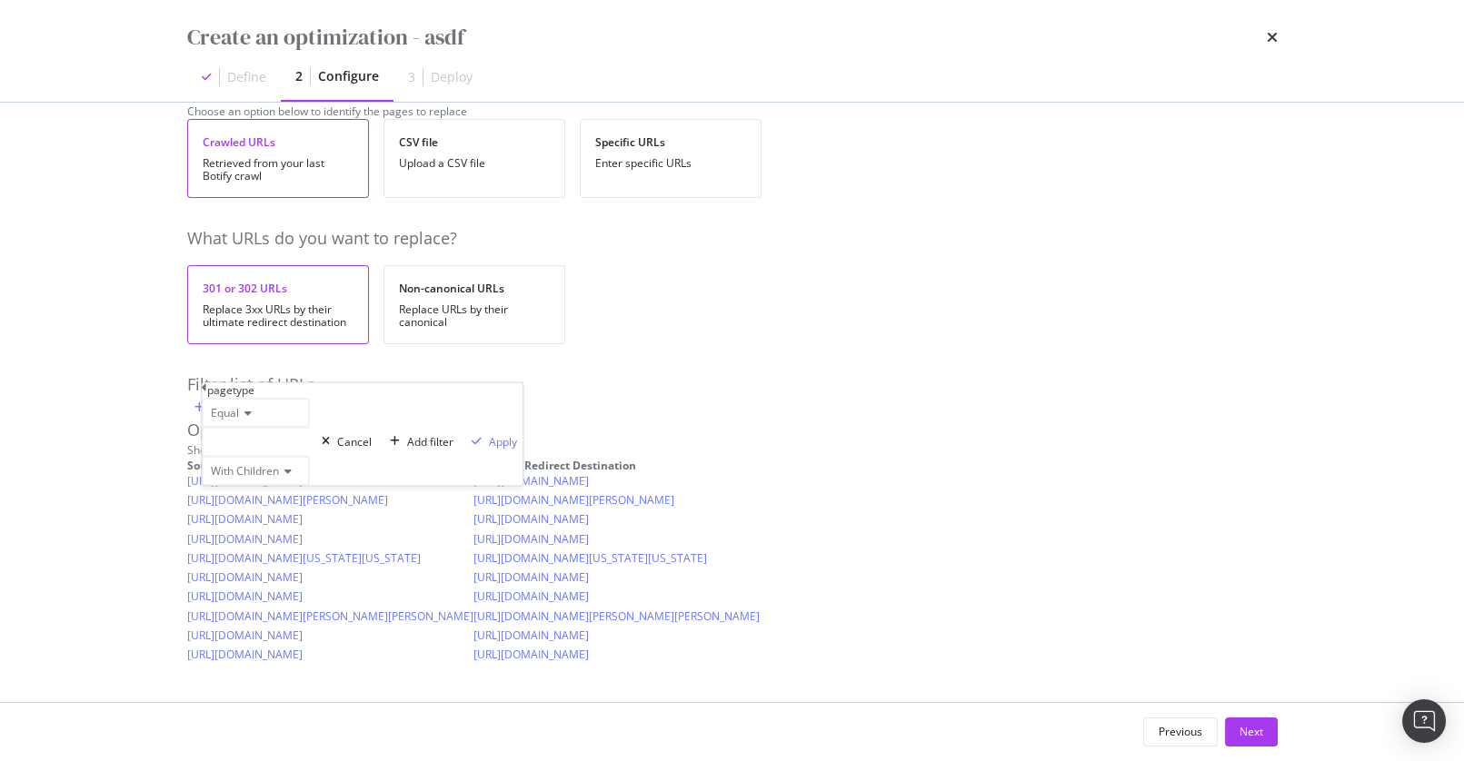
click at [309, 457] on div "modal" at bounding box center [255, 442] width 107 height 29
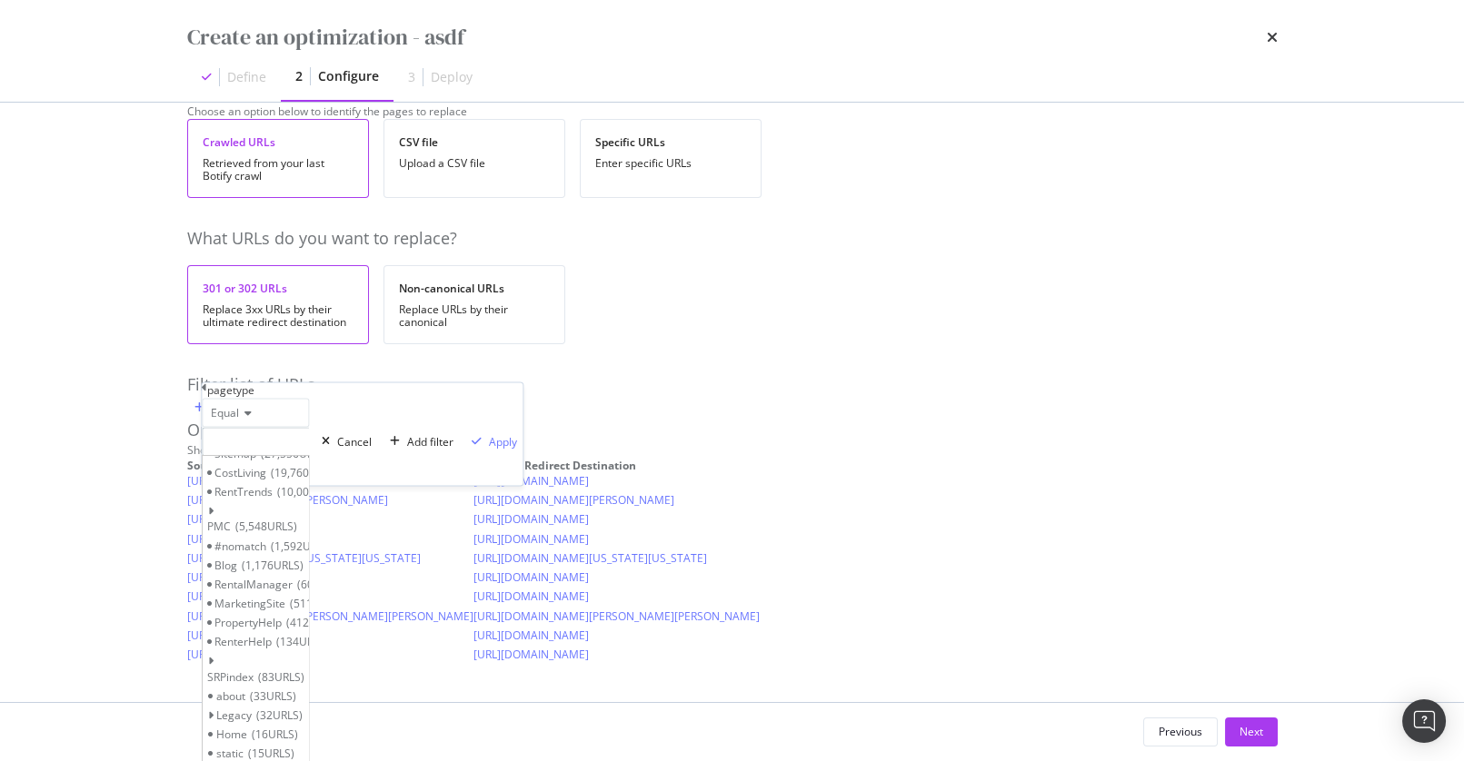
scroll to position [129, 0]
click at [308, 575] on div "Blog 1,176 URLS" at bounding box center [255, 565] width 105 height 19
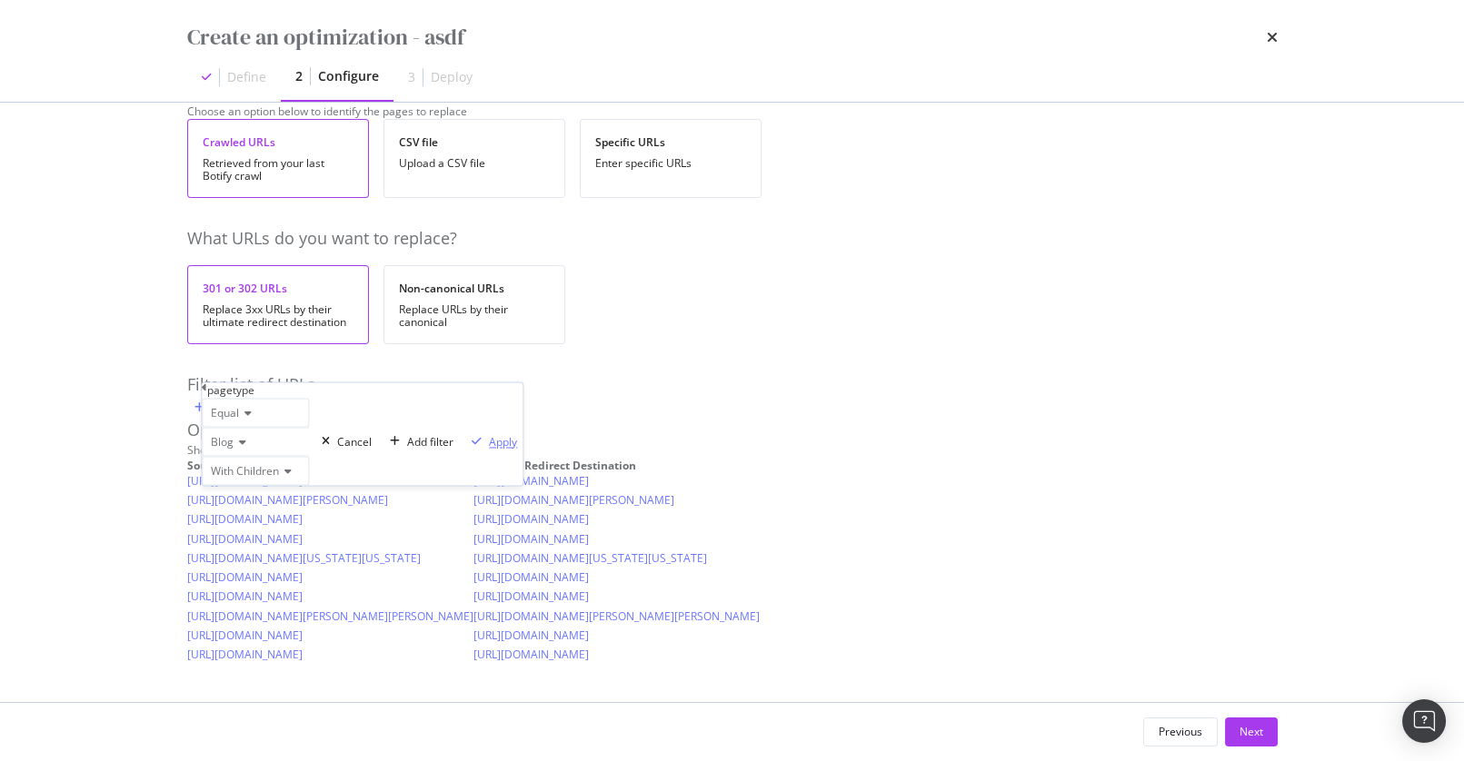
click at [464, 448] on div "modal" at bounding box center [476, 442] width 25 height 11
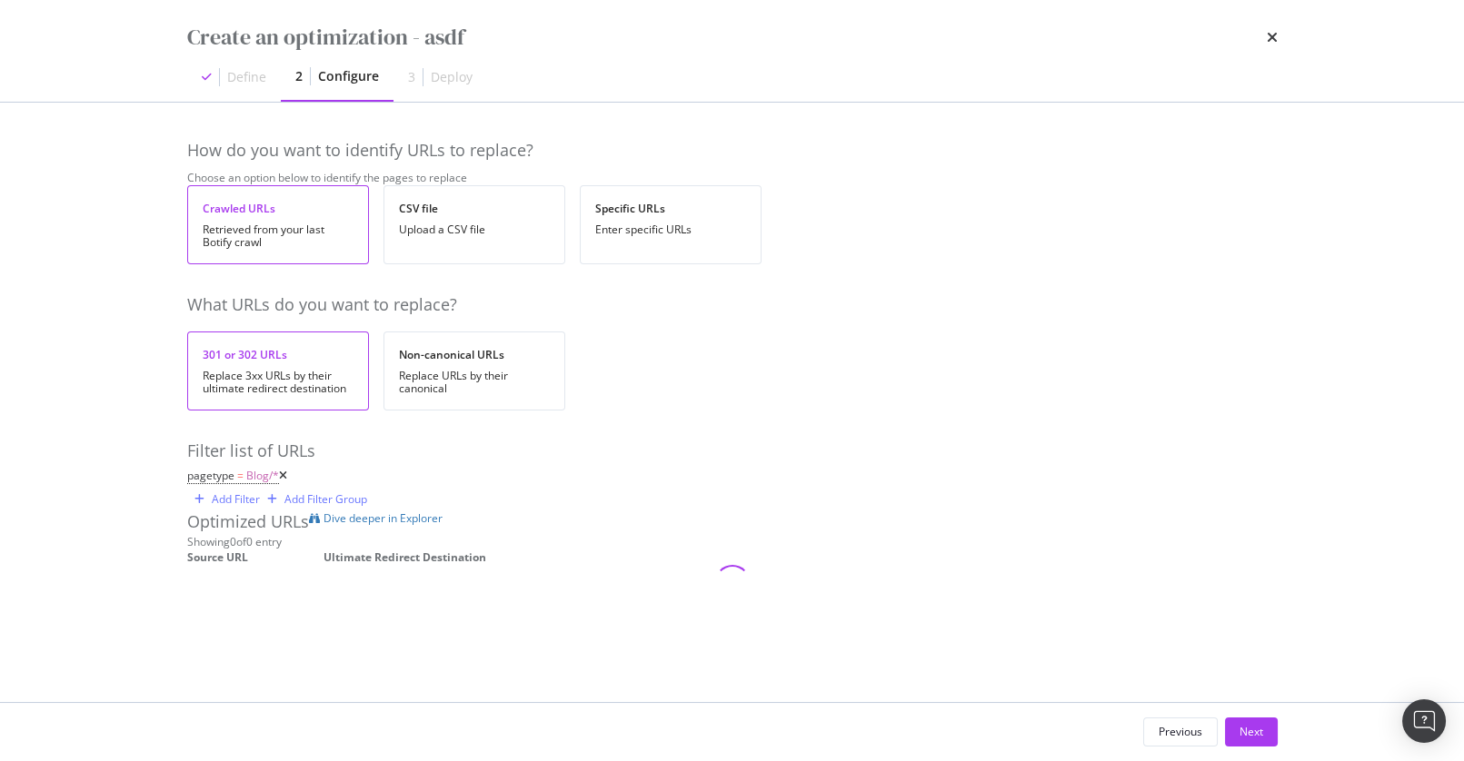
click at [139, 472] on div "Create an optimization - asdf Define 2 Configure 3 Deploy How do you want to id…" at bounding box center [732, 380] width 1464 height 761
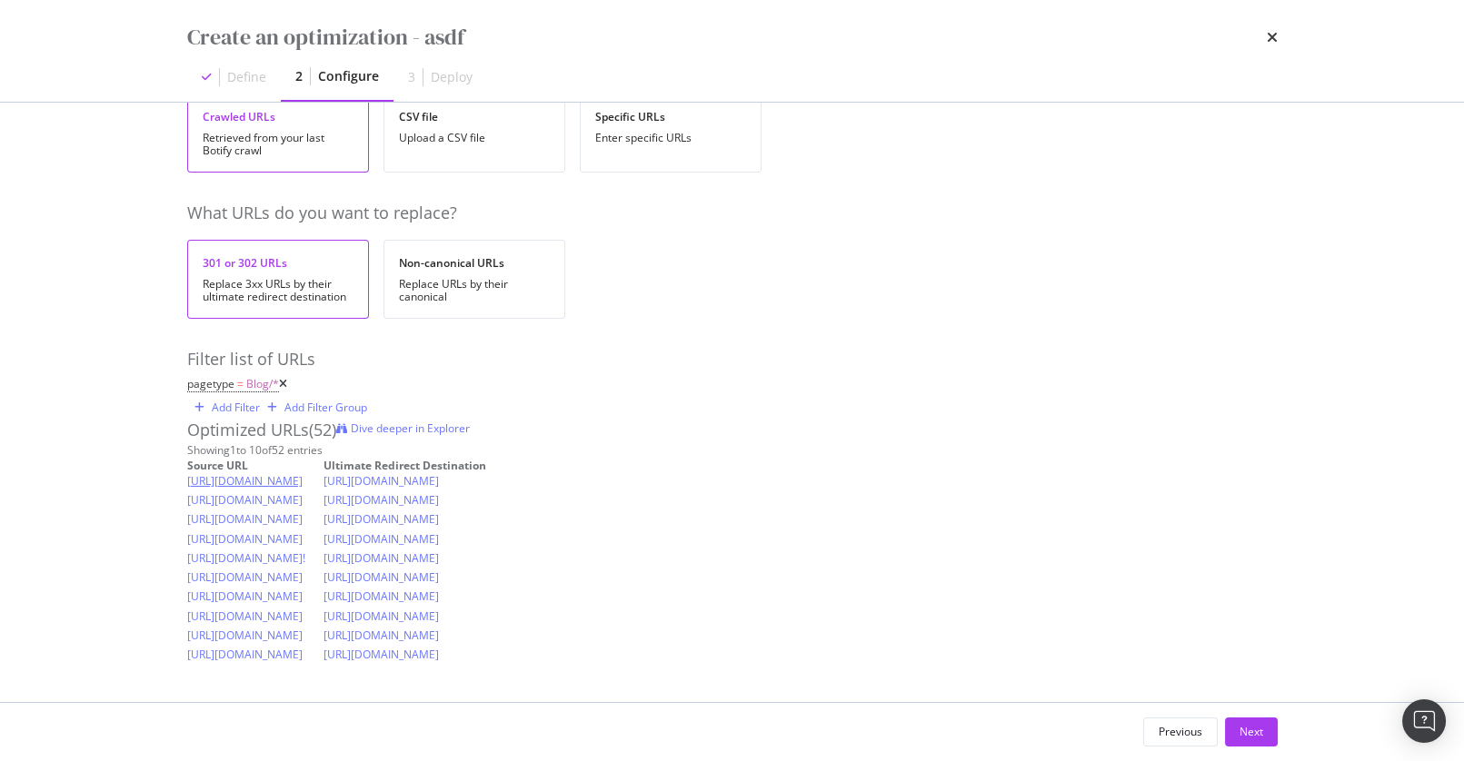
scroll to position [258, 0]
click at [385, 443] on div "Showing 1 to 10 of 52 entries" at bounding box center [732, 450] width 1090 height 15
drag, startPoint x: 675, startPoint y: 343, endPoint x: 194, endPoint y: 338, distance: 481.6
click at [197, 512] on td "[URL][DOMAIN_NAME]" at bounding box center [255, 521] width 136 height 19
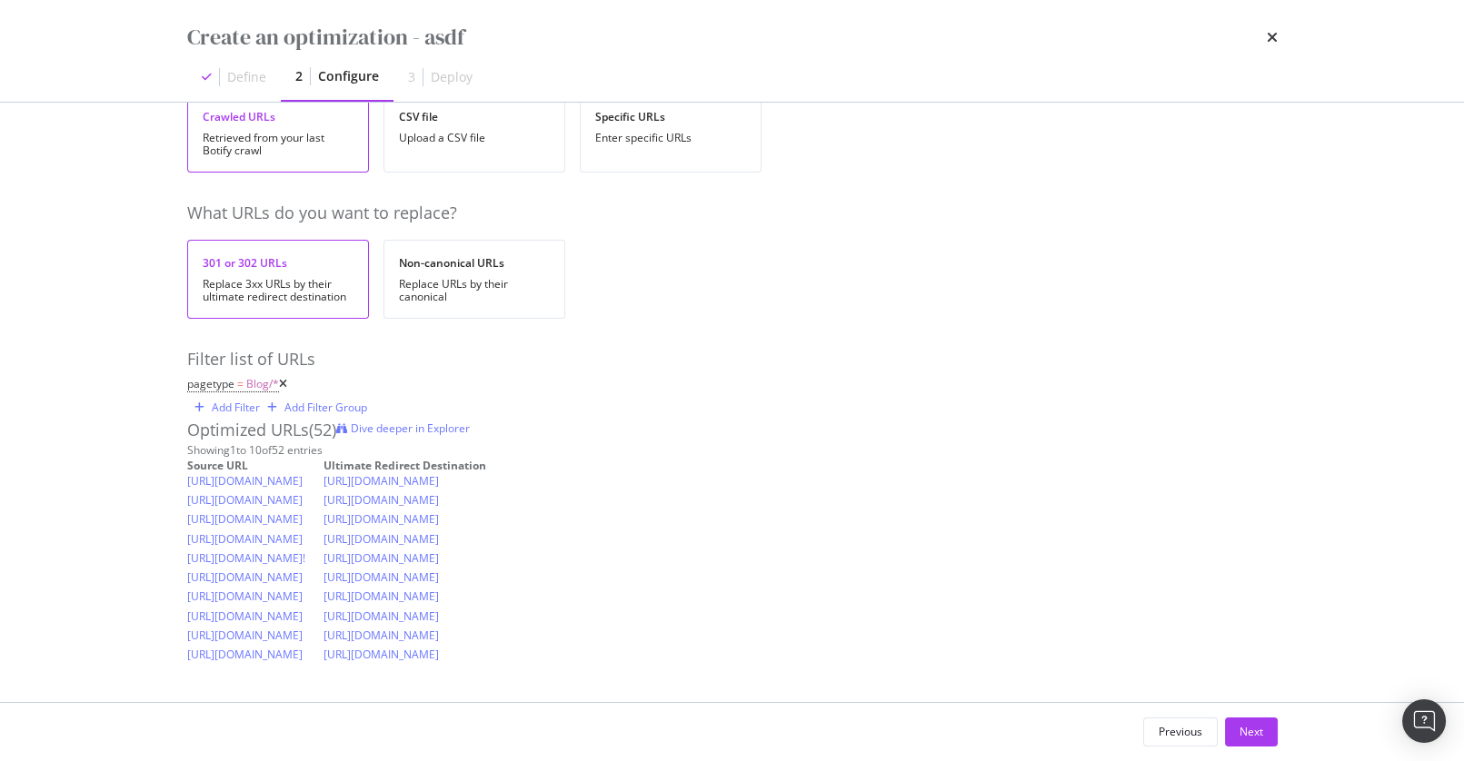
click at [189, 512] on td "[URL][DOMAIN_NAME]" at bounding box center [255, 521] width 136 height 19
drag, startPoint x: 754, startPoint y: 337, endPoint x: 1232, endPoint y: 343, distance: 478.0
click at [486, 512] on td "https://www.apartments.com/blog/the-most-important-aspects-of-your-apartment-se…" at bounding box center [404, 521] width 163 height 19
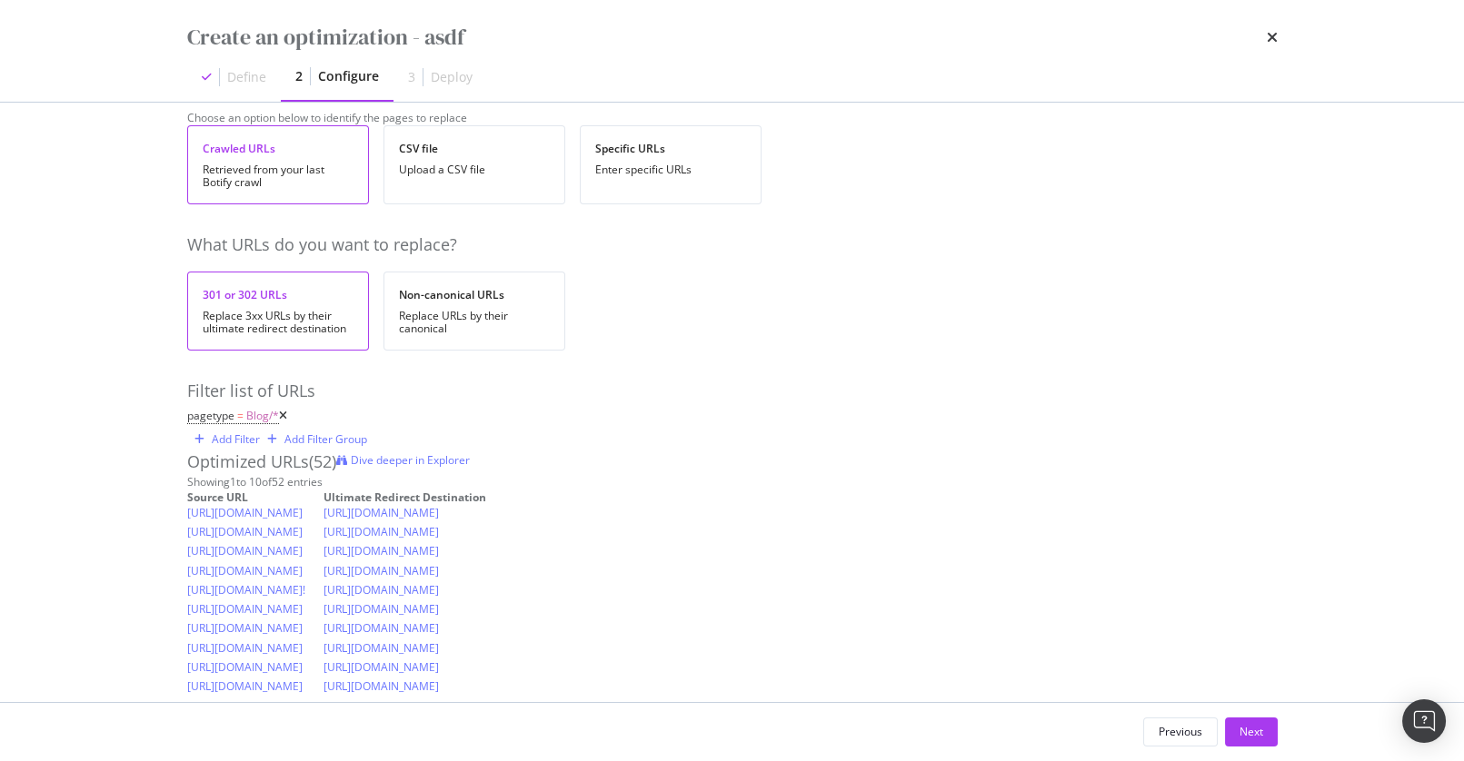
scroll to position [64, 0]
click at [470, 464] on span "Dive deeper in Explorer" at bounding box center [410, 456] width 119 height 15
click at [1018, 346] on div "301 or 302 URLs Replace 3xx URLs by their ultimate redirect destination Non-can…" at bounding box center [732, 307] width 1090 height 79
click at [303, 517] on link "[URL][DOMAIN_NAME]" at bounding box center [244, 509] width 115 height 15
click at [101, 510] on div "Create an optimization - asdf Define 2 Configure 3 Deploy How do you want to id…" at bounding box center [732, 380] width 1464 height 761
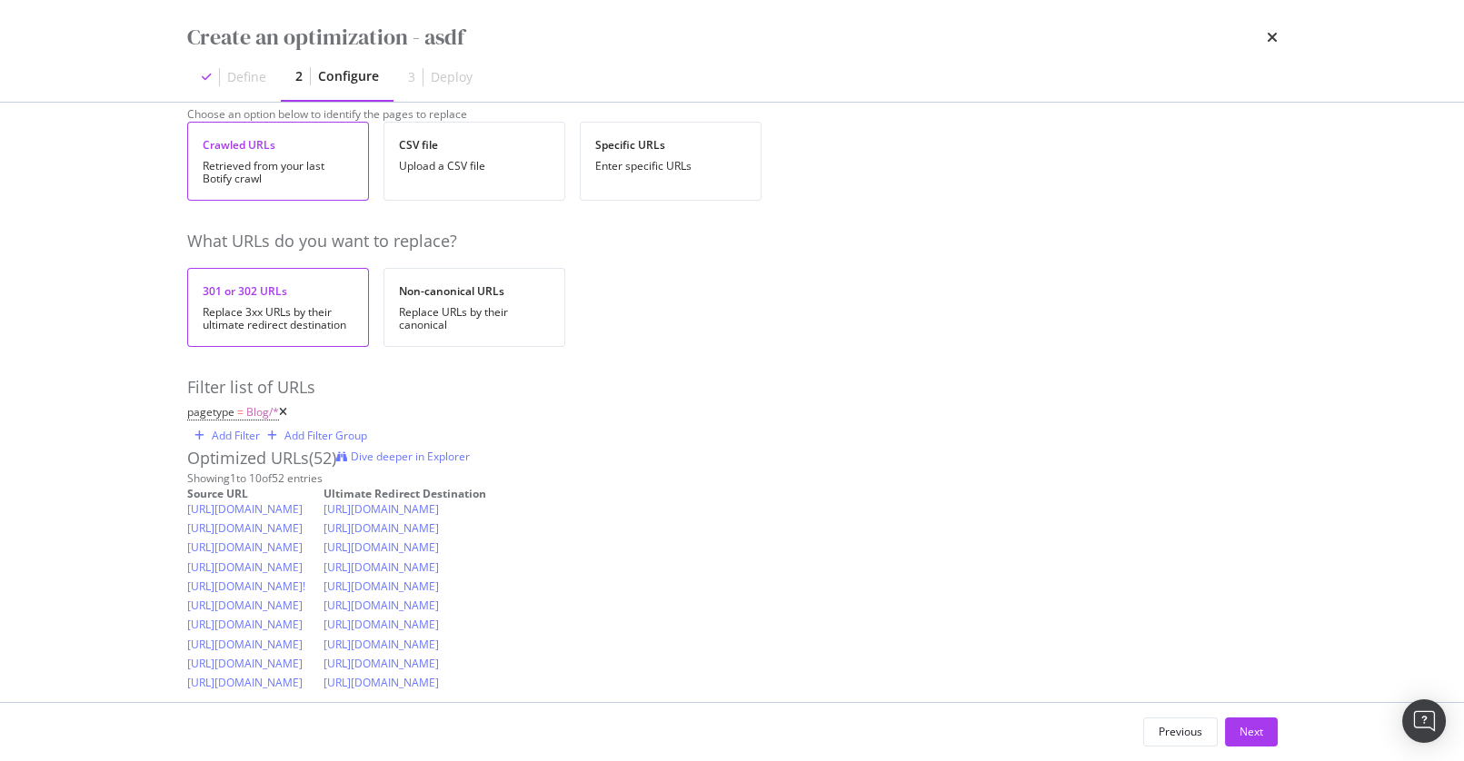
click at [142, 512] on div "Create an optimization - asdf Define 2 Configure 3 Deploy How do you want to id…" at bounding box center [732, 380] width 1464 height 761
click at [871, 197] on div "How do you want to identify URLs to replace? Choose an option below to identify…" at bounding box center [732, 402] width 1090 height 655
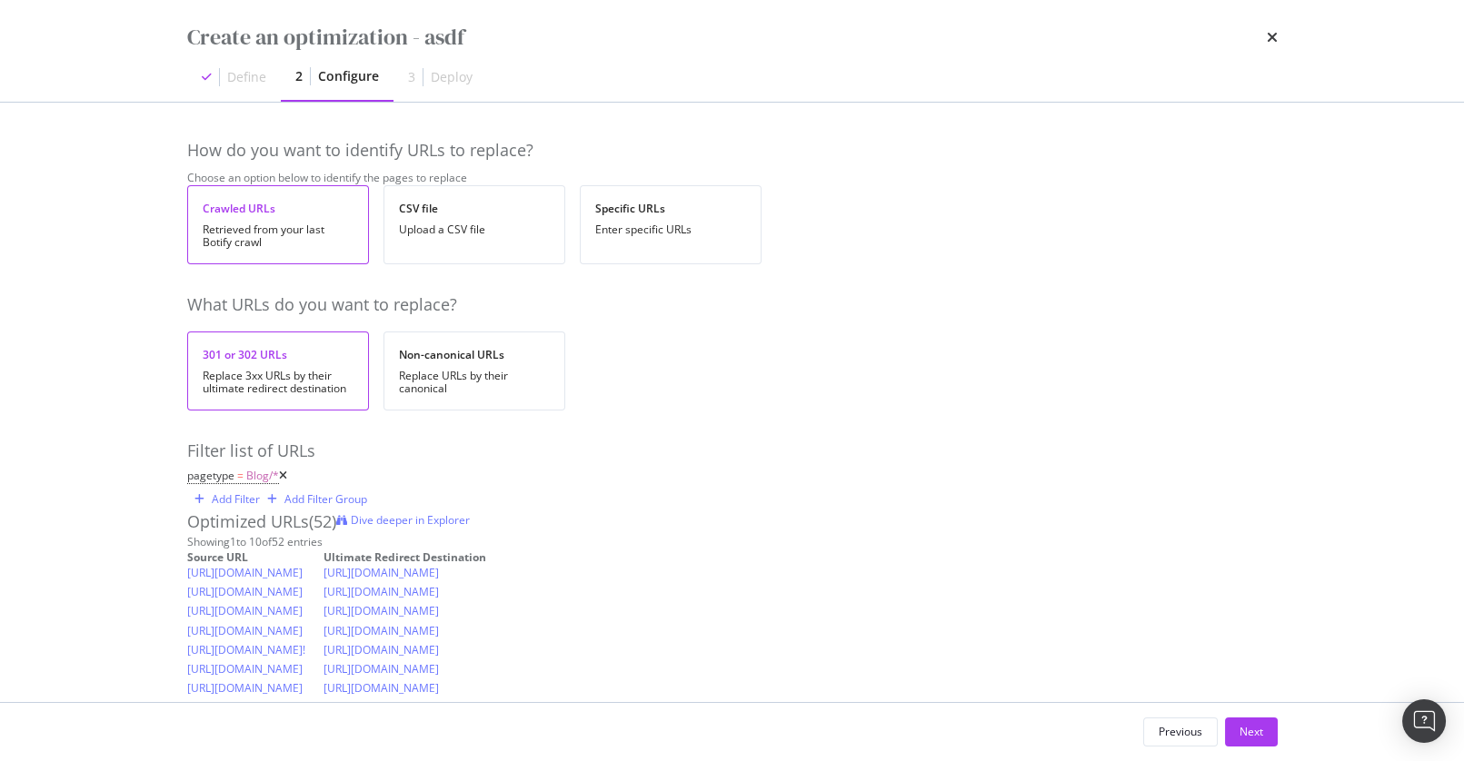
click at [1274, 33] on icon "times" at bounding box center [1272, 37] width 11 height 15
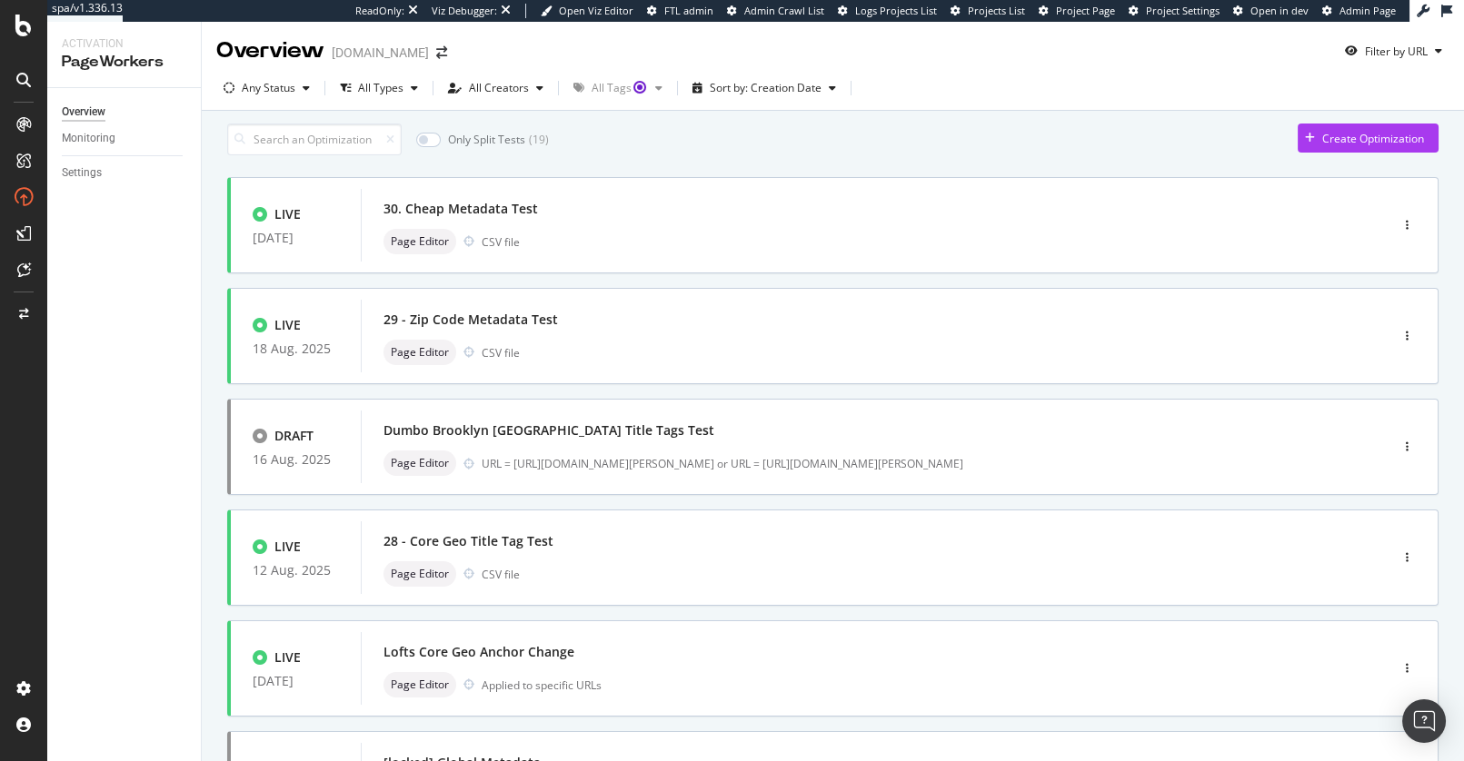
click at [748, 155] on div "Only Split Tests ( 19 ) Create Optimization" at bounding box center [832, 140] width 1211 height 32
click at [774, 156] on div "Only Split Tests ( 19 ) Create Optimization" at bounding box center [832, 140] width 1211 height 32
click at [738, 171] on div "Only Split Tests ( 19 ) Create Optimization LIVE 25 Aug. 2025 30. Cheap Metadat…" at bounding box center [832, 724] width 1211 height 1201
click at [1355, 147] on div "Create Optimization" at bounding box center [1373, 139] width 102 height 15
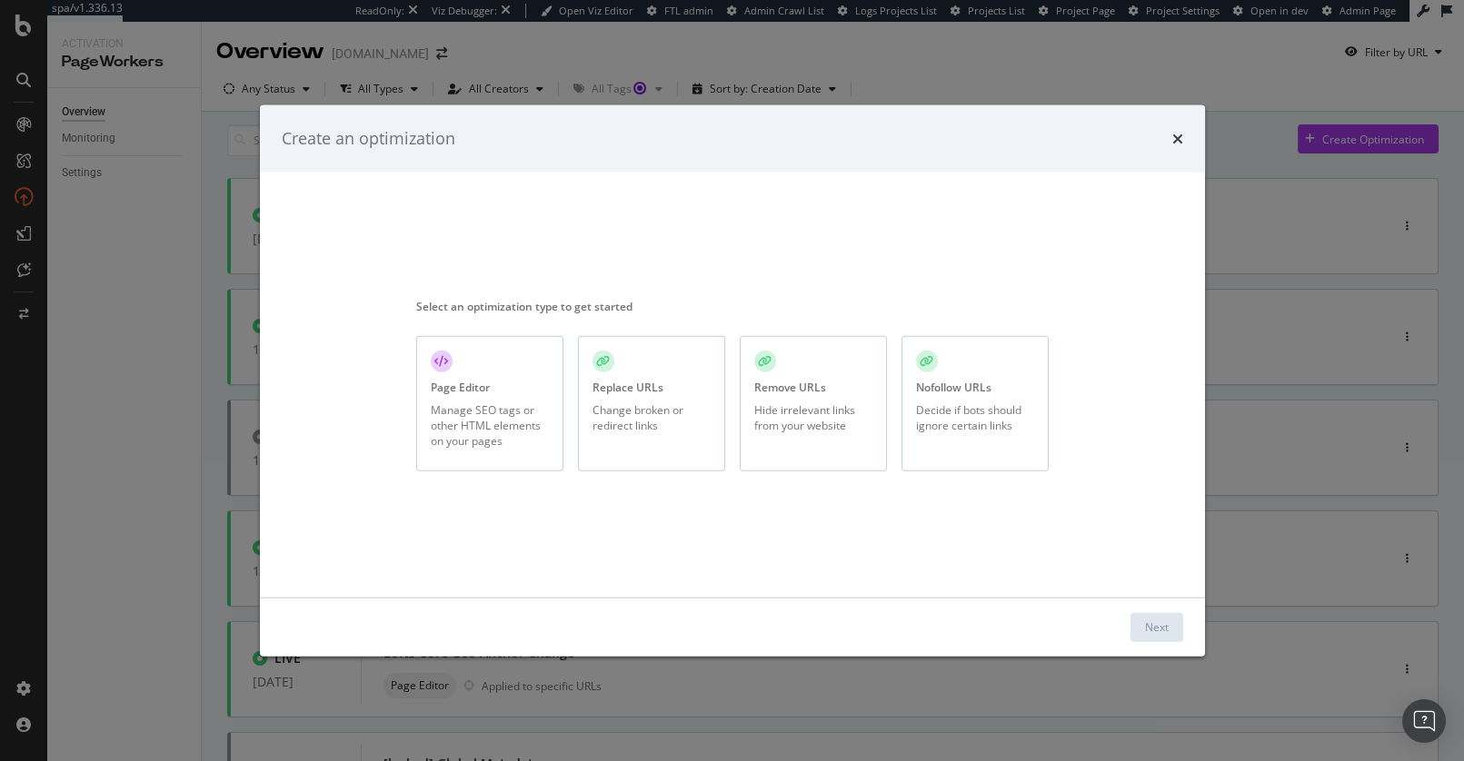
click at [903, 319] on div "Select an optimization type to get started Page Editor Manage SEO tags or other…" at bounding box center [732, 385] width 632 height 382
click at [727, 309] on div "Select an optimization type to get started" at bounding box center [732, 305] width 632 height 15
click at [1176, 138] on icon "times" at bounding box center [1177, 138] width 11 height 15
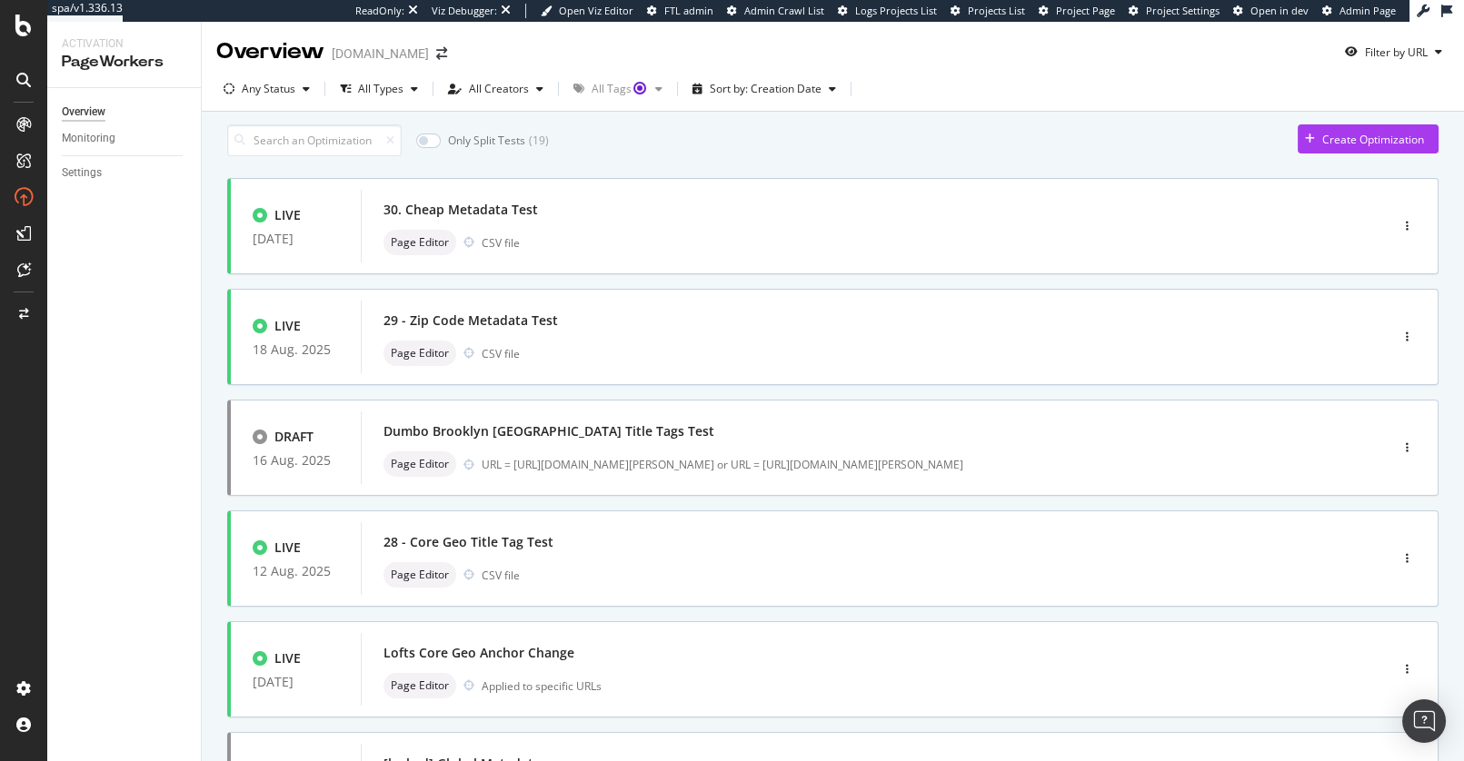
click at [801, 156] on div "Only Split Tests ( 19 ) Create Optimization" at bounding box center [832, 140] width 1211 height 32
click at [762, 165] on div "Only Split Tests ( 19 ) Create Optimization LIVE 25 Aug. 2025 30. Cheap Metadat…" at bounding box center [832, 724] width 1211 height 1201
drag, startPoint x: 207, startPoint y: 224, endPoint x: 363, endPoint y: 260, distance: 159.6
click at [431, 253] on div "Only Split Tests ( 19 ) Create Optimization LIVE 25 Aug. 2025 30. Cheap Metadat…" at bounding box center [833, 751] width 1262 height 1278
click at [205, 254] on div "Only Split Tests ( 19 ) Create Optimization LIVE 25 Aug. 2025 30. Cheap Metadat…" at bounding box center [833, 751] width 1262 height 1278
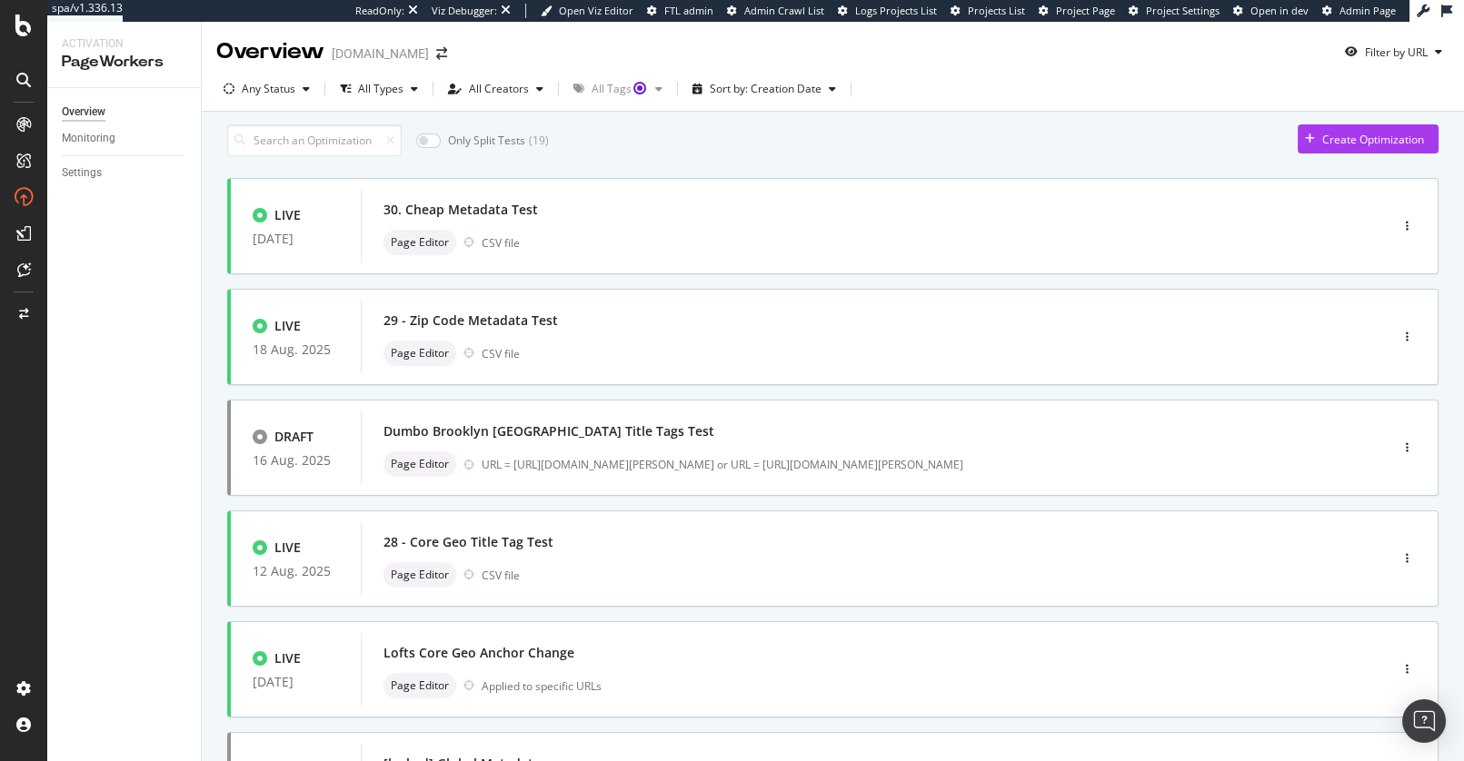
click at [210, 302] on div "Only Split Tests ( 19 ) Create Optimization LIVE 25 Aug. 2025 30. Cheap Metadat…" at bounding box center [833, 751] width 1262 height 1278
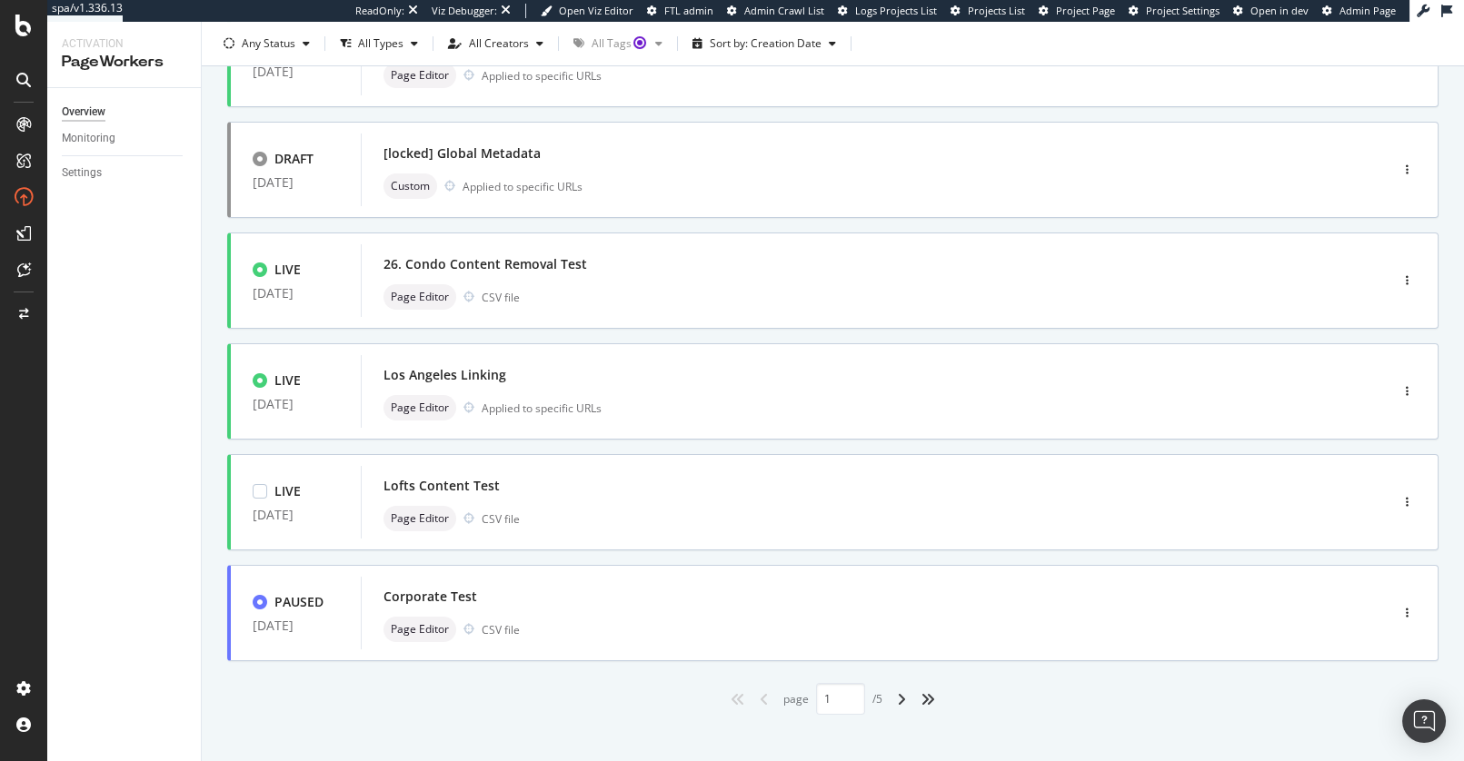
scroll to position [616, 0]
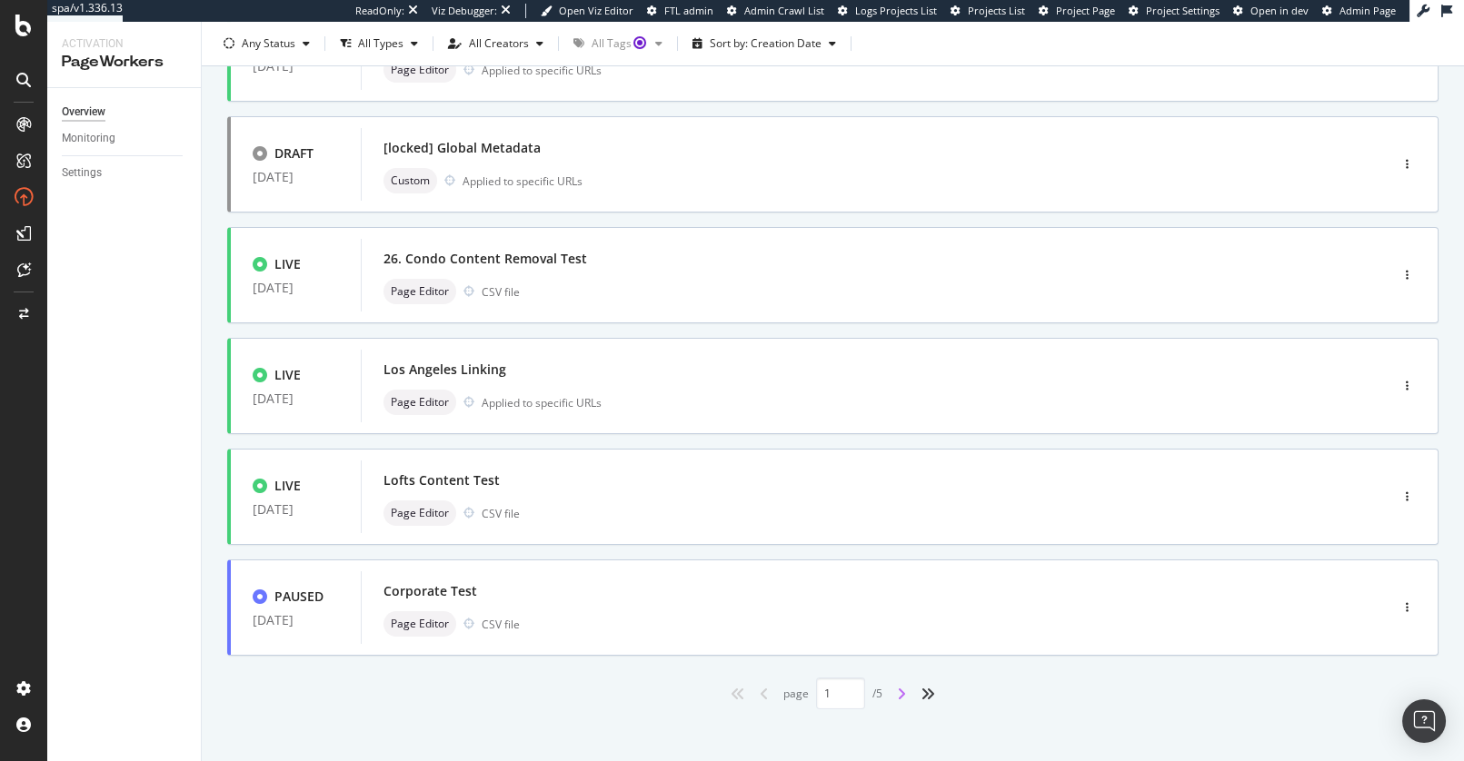
click at [901, 702] on icon "angle-right" at bounding box center [901, 694] width 9 height 15
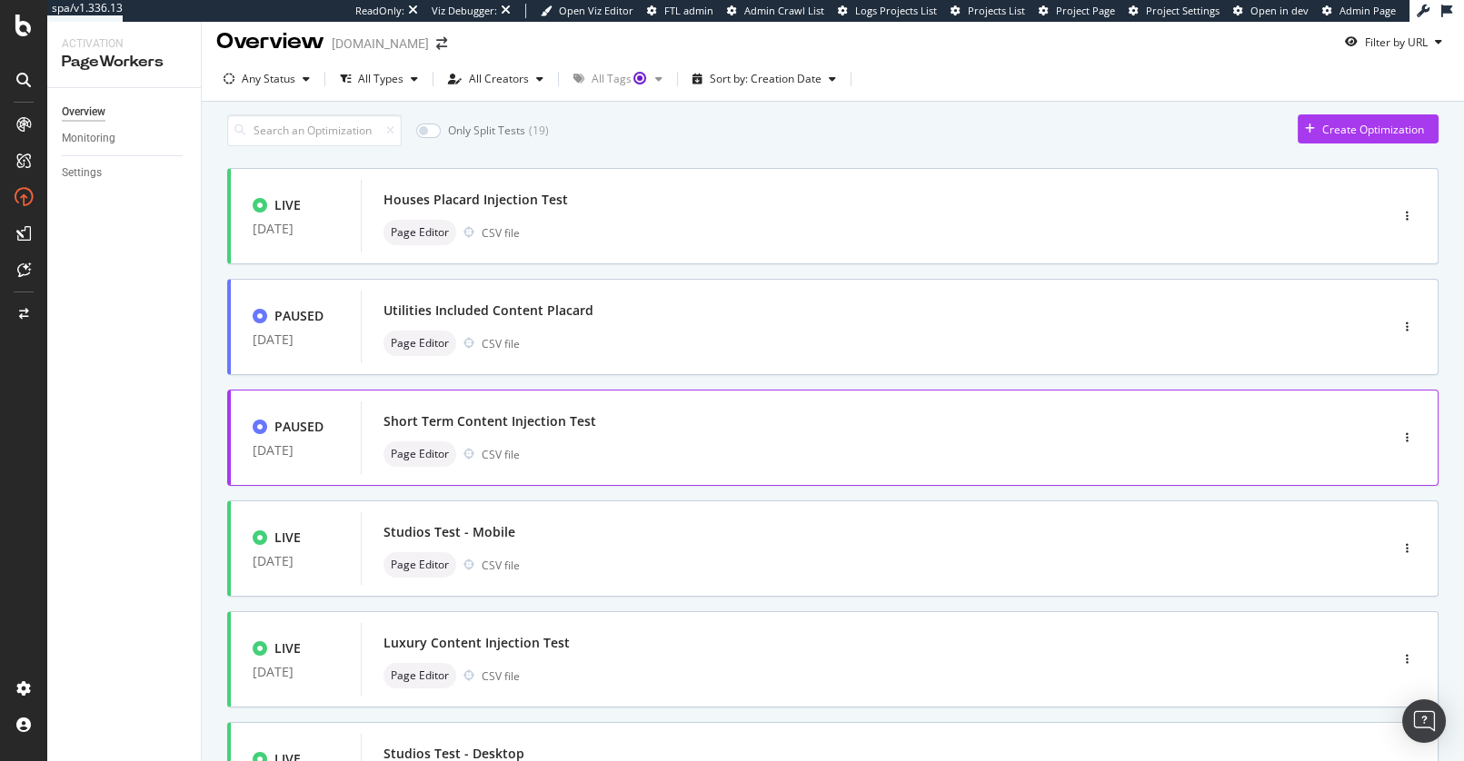
scroll to position [0, 0]
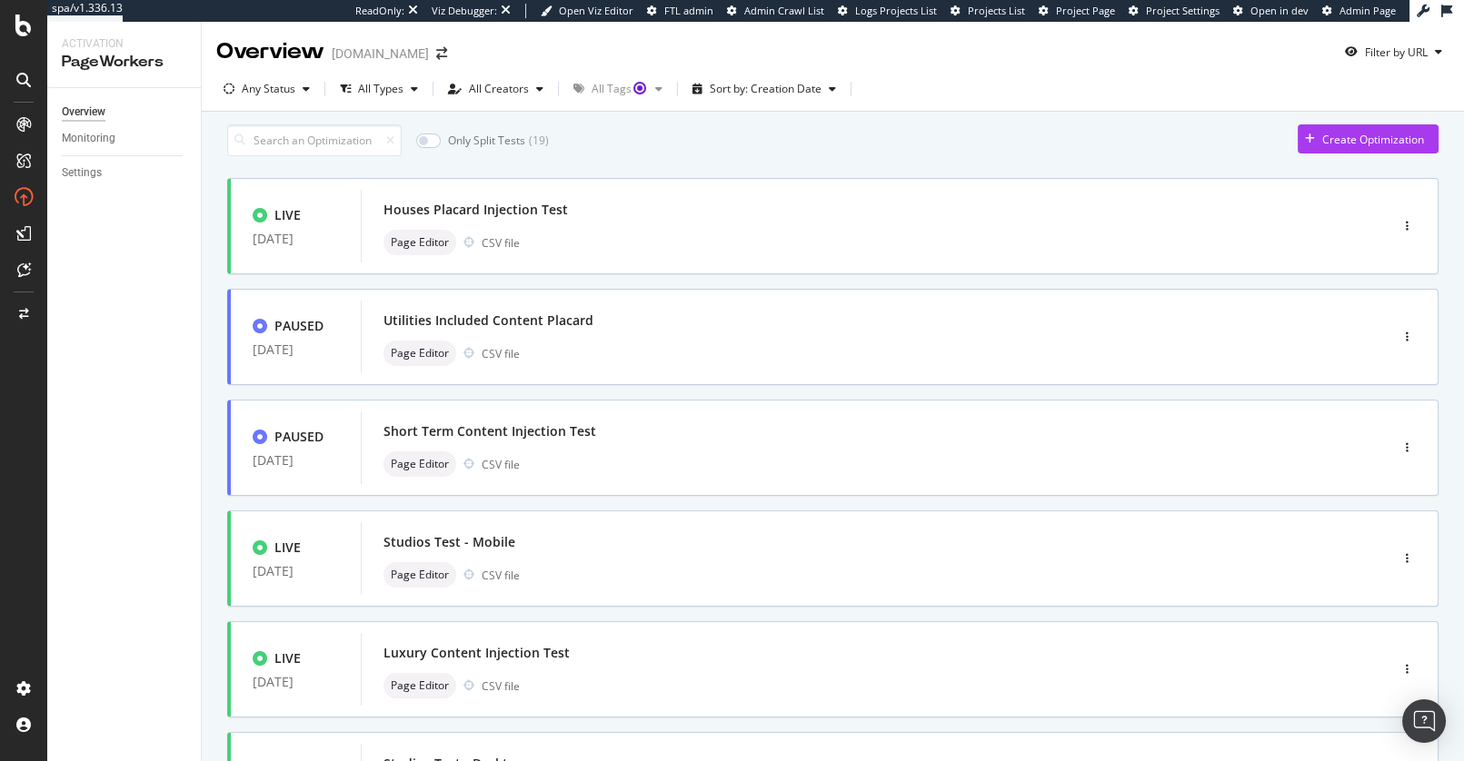
click at [211, 511] on div "Only Split Tests ( 19 ) Create Optimization LIVE 30 Jun. 2025 Houses Placard In…" at bounding box center [833, 751] width 1262 height 1278
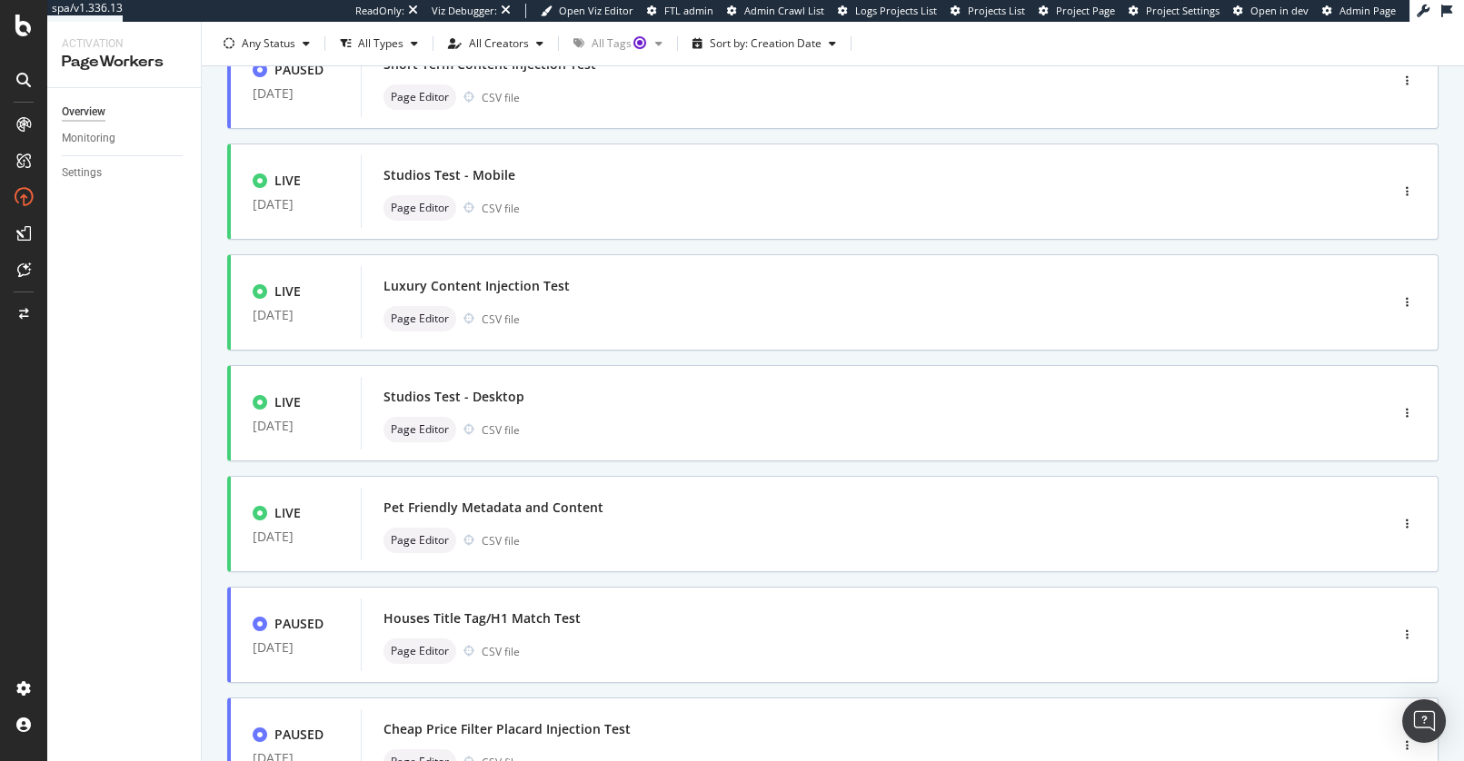
scroll to position [636, 0]
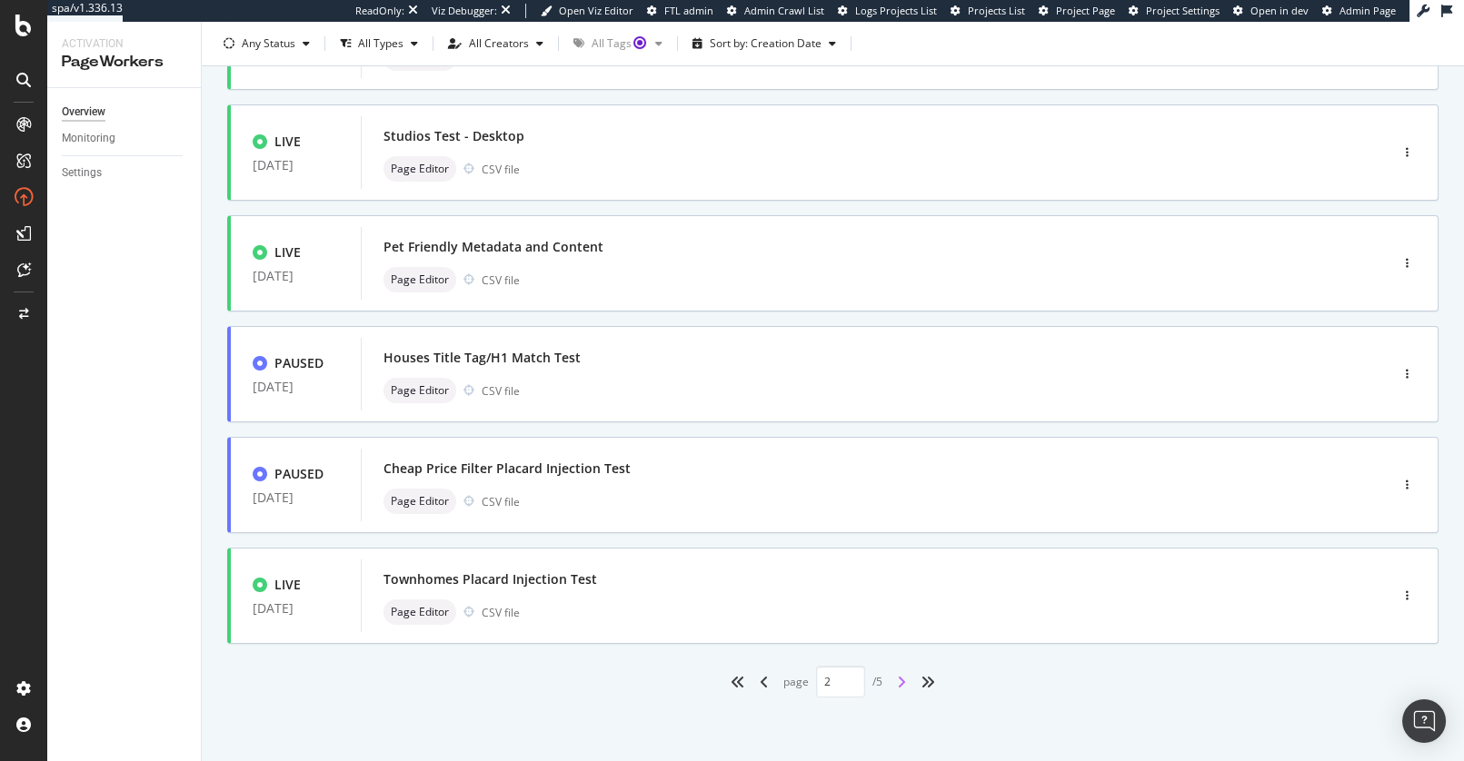
click at [903, 682] on icon "angle-right" at bounding box center [901, 682] width 9 height 15
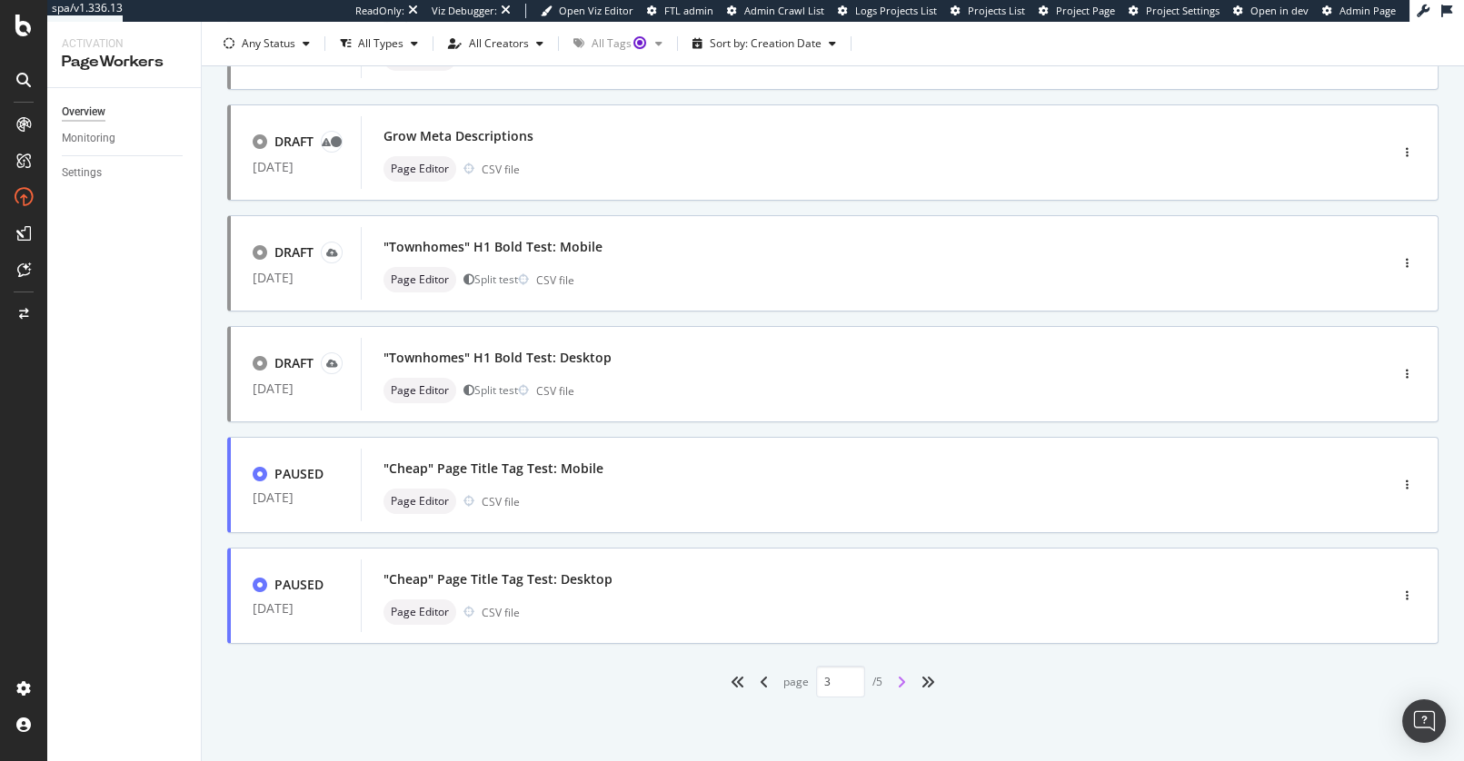
click at [902, 678] on icon "angle-right" at bounding box center [901, 682] width 9 height 15
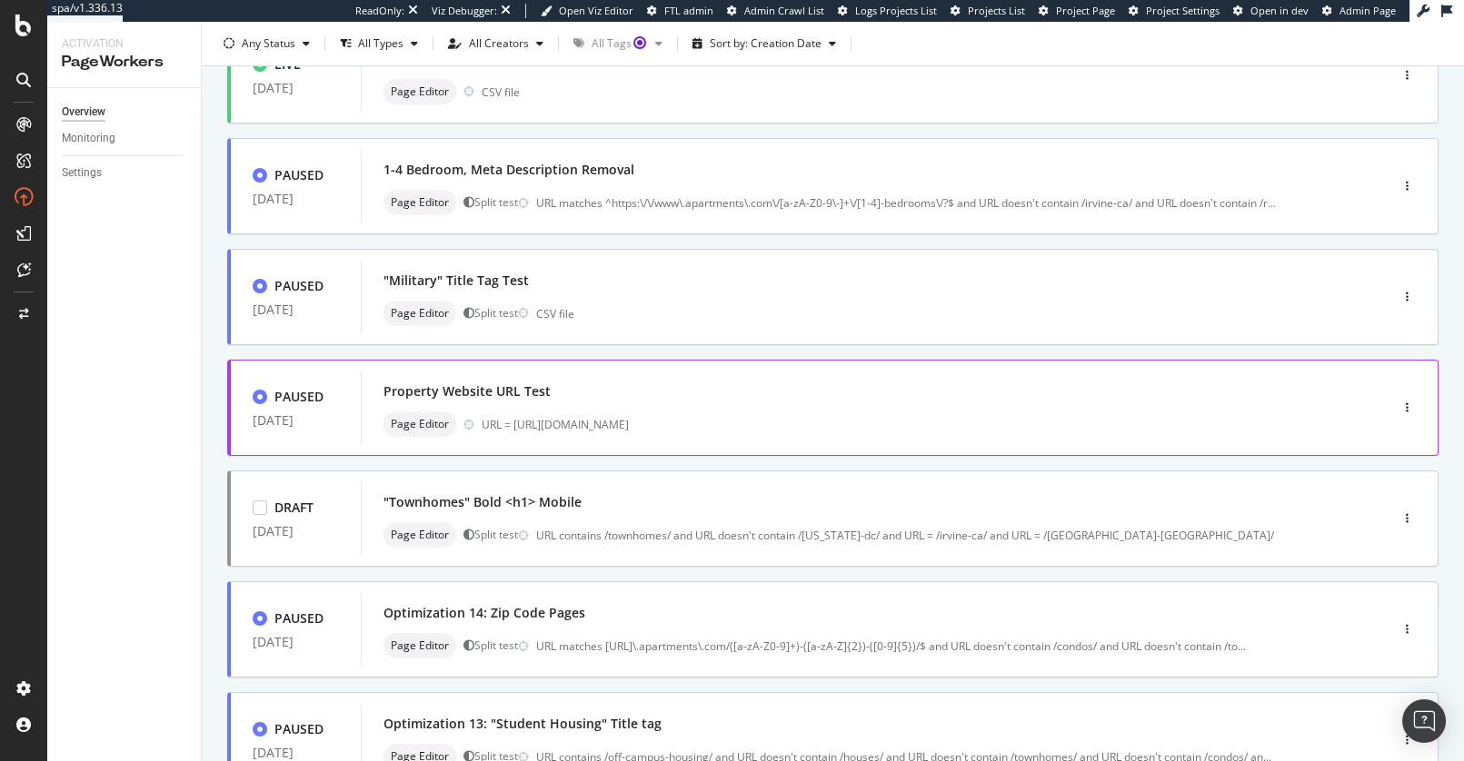
scroll to position [0, 0]
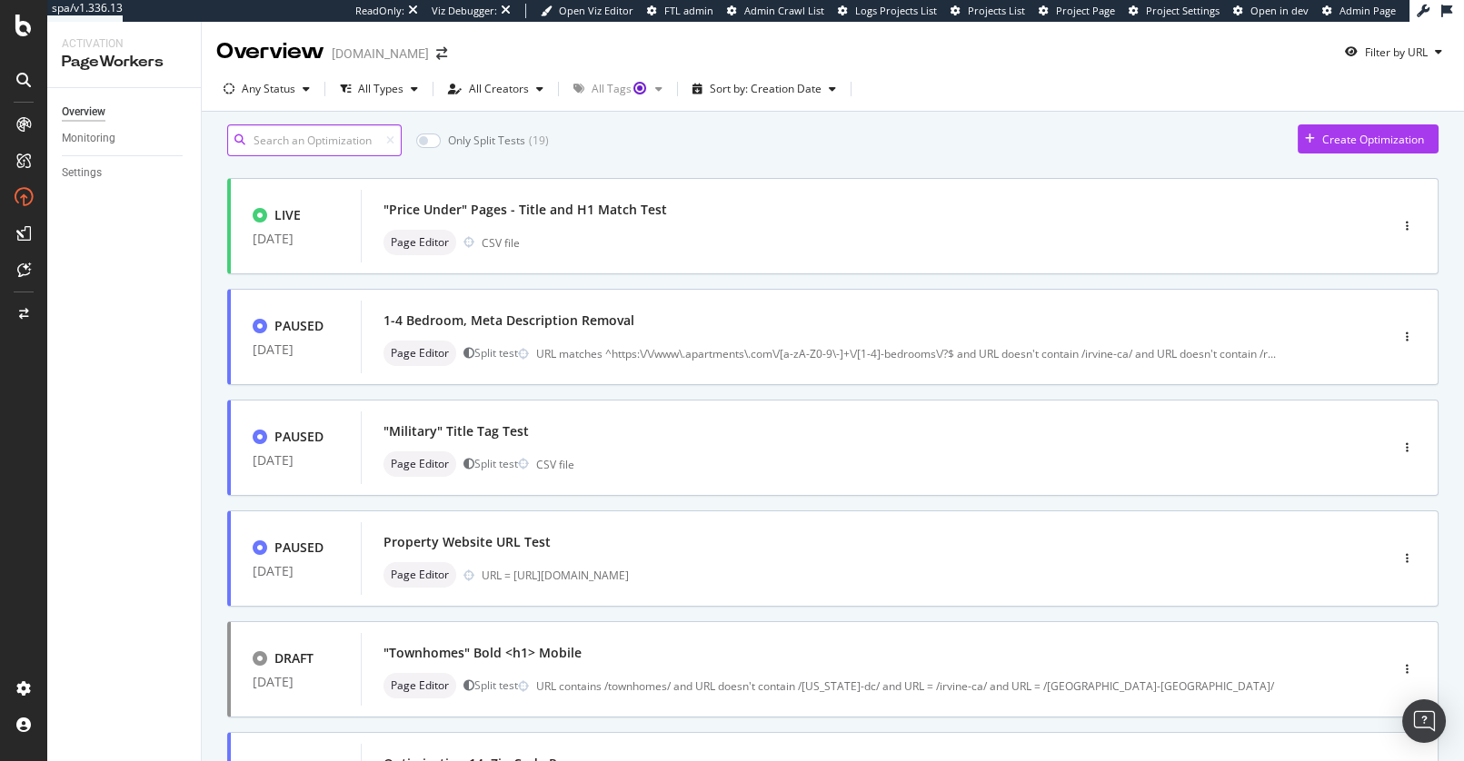
click at [313, 154] on input at bounding box center [314, 140] width 174 height 32
type input "1"
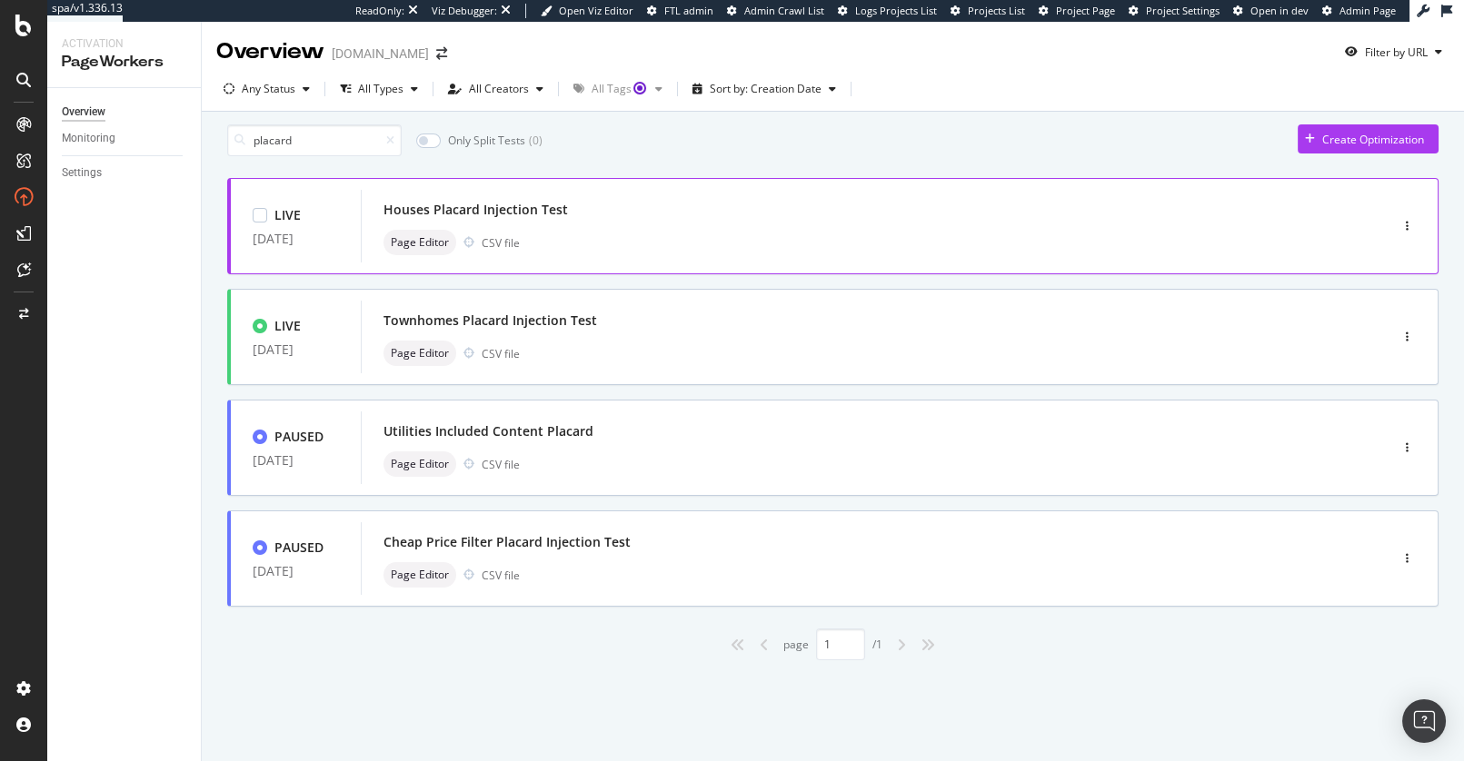
click at [640, 201] on div "Houses Placard Injection Test Page Editor CSV file" at bounding box center [847, 226] width 972 height 73
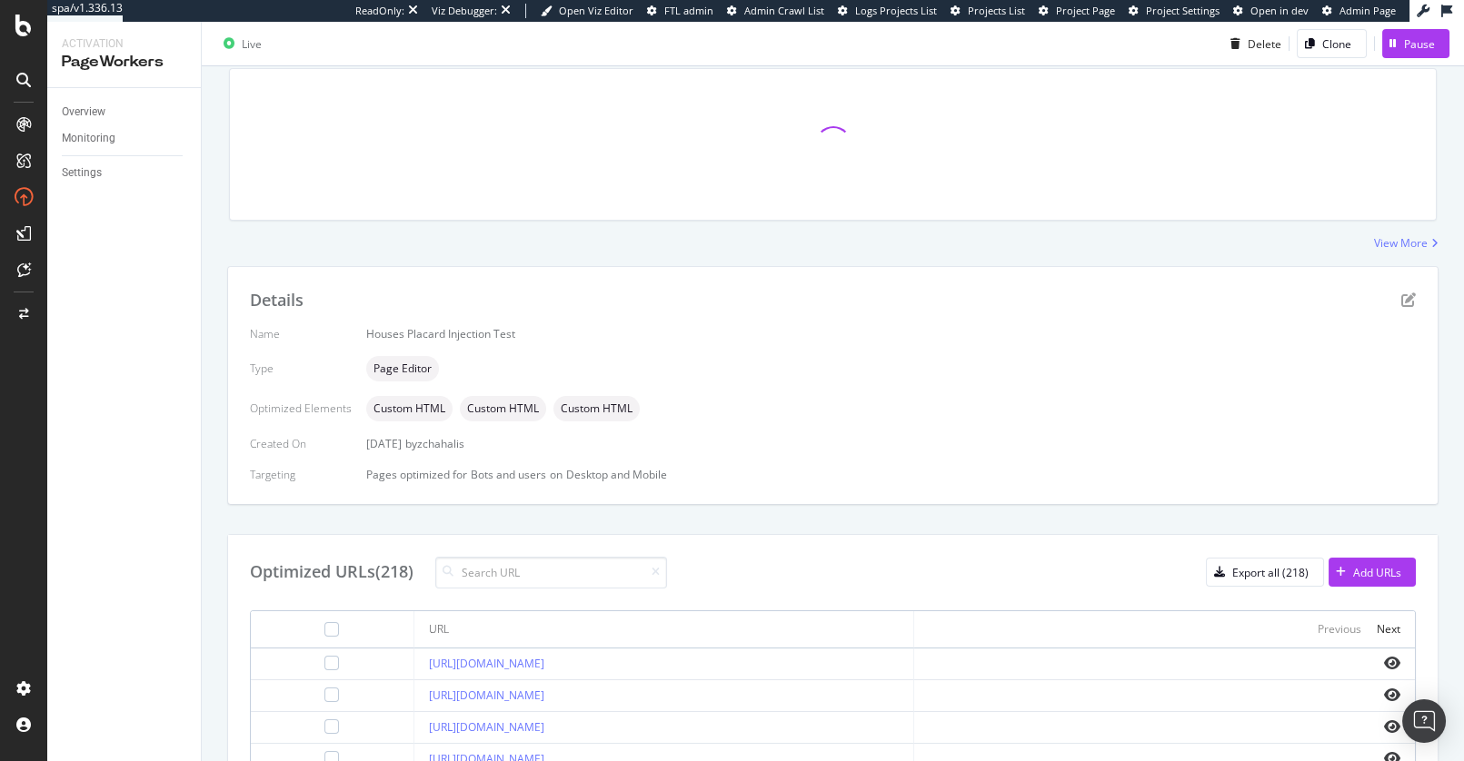
scroll to position [294, 0]
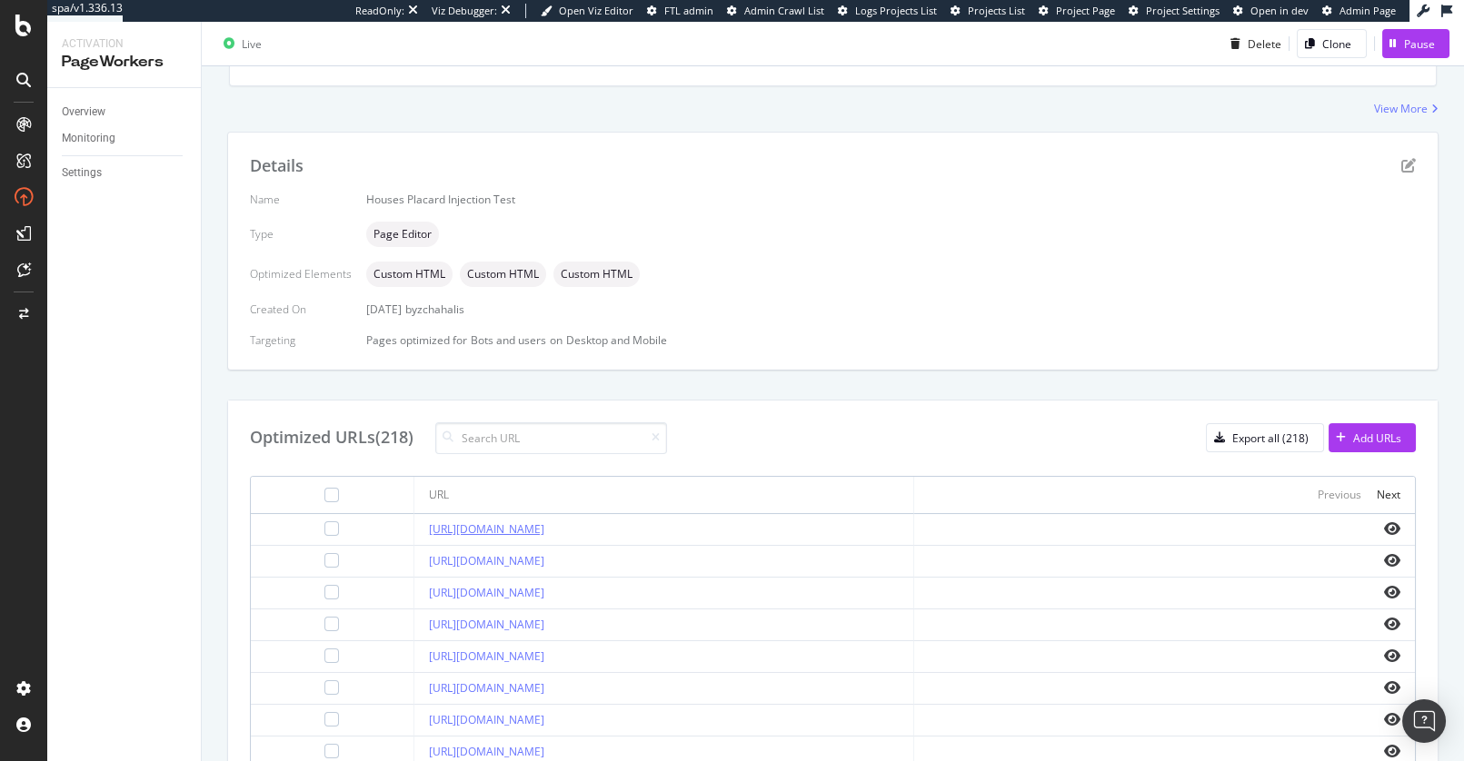
click at [174, 547] on div "Overview Monitoring Settings" at bounding box center [124, 424] width 154 height 673
click at [661, 542] on td "https://www.apartments.com/houses/aiken-sc/" at bounding box center [664, 530] width 501 height 32
copy link "https://www.apartments.com/houses/aiken-sc/"
click at [893, 429] on div "Optimized URLs (218) Export all (218) Add URLs" at bounding box center [833, 439] width 1166 height 32
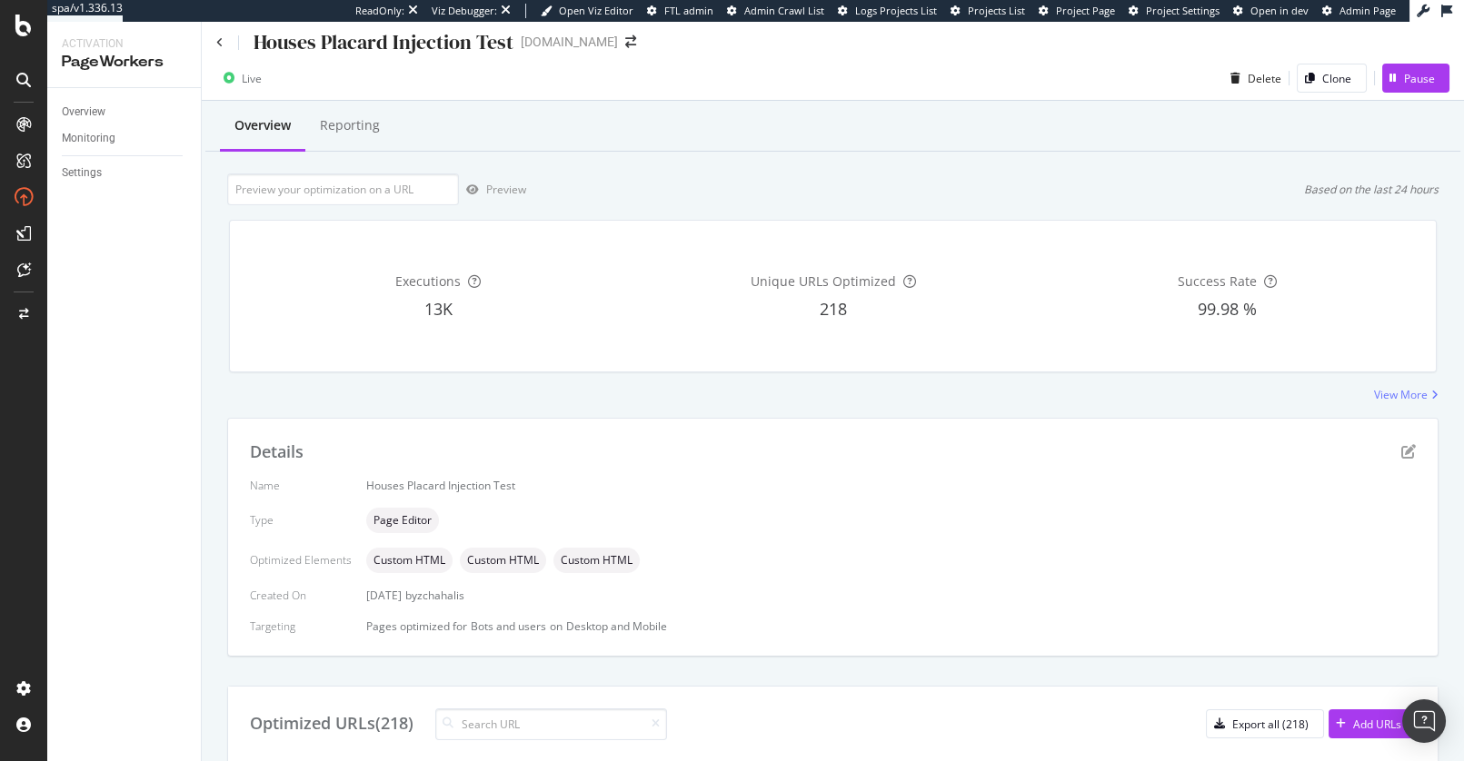
scroll to position [0, 0]
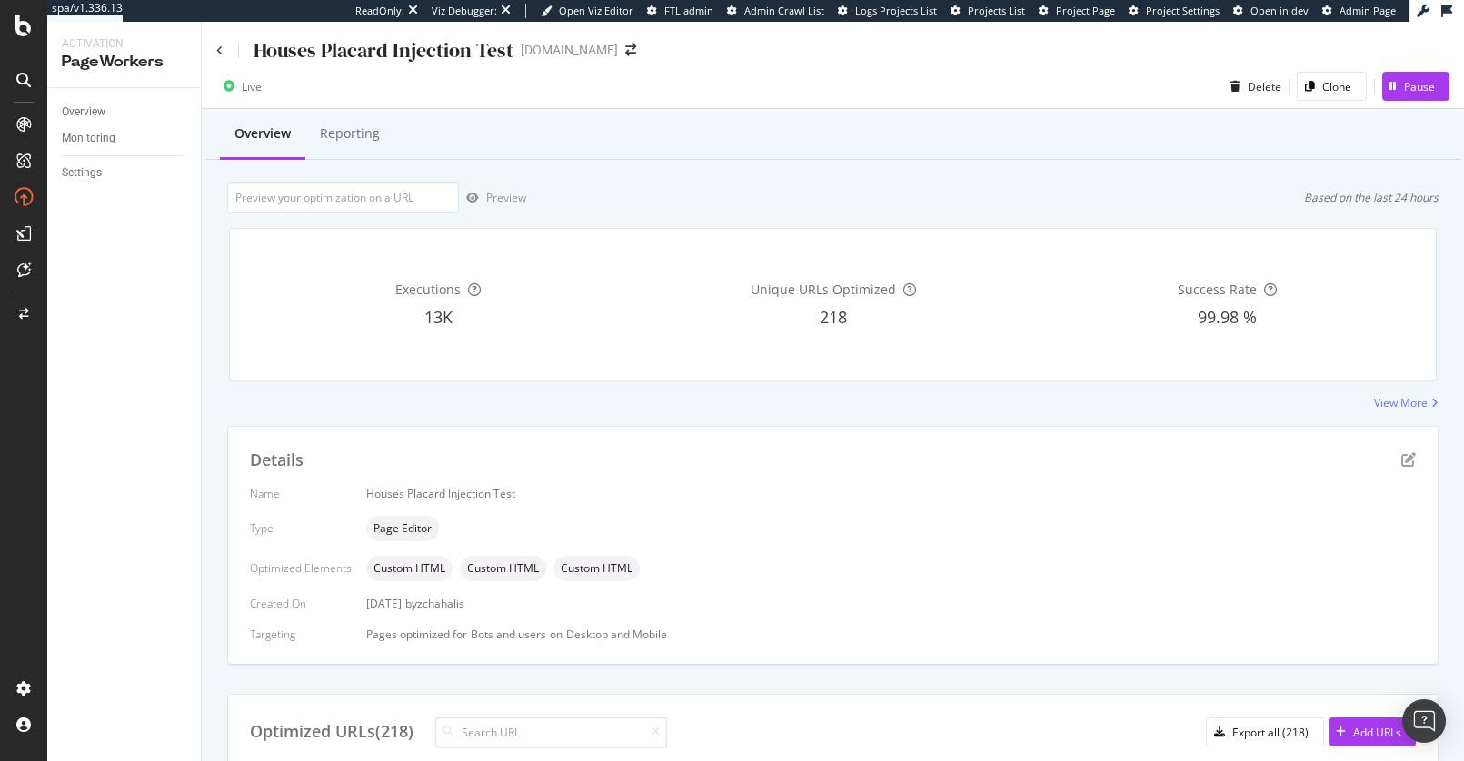
click at [906, 398] on div "View More" at bounding box center [832, 402] width 1211 height 15
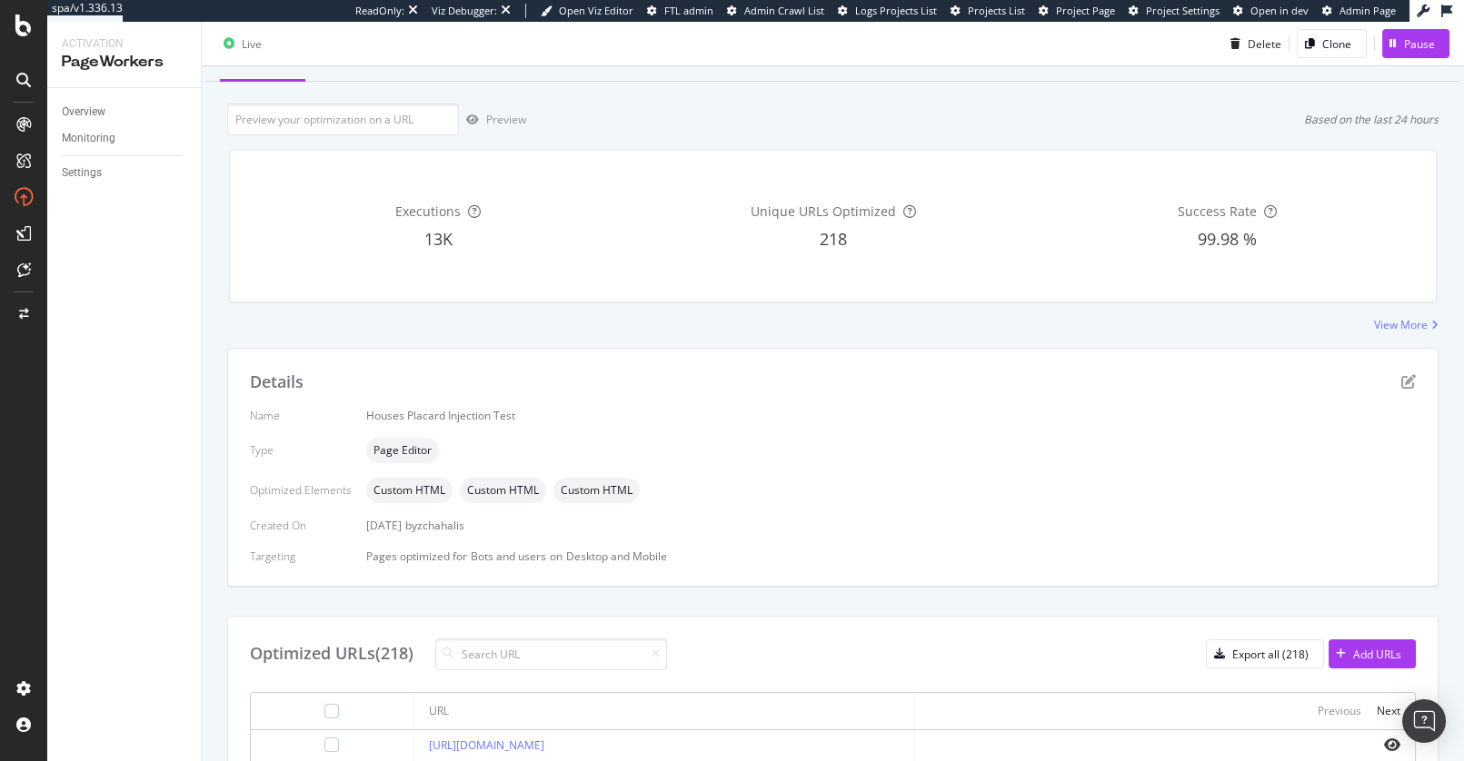
scroll to position [95, 0]
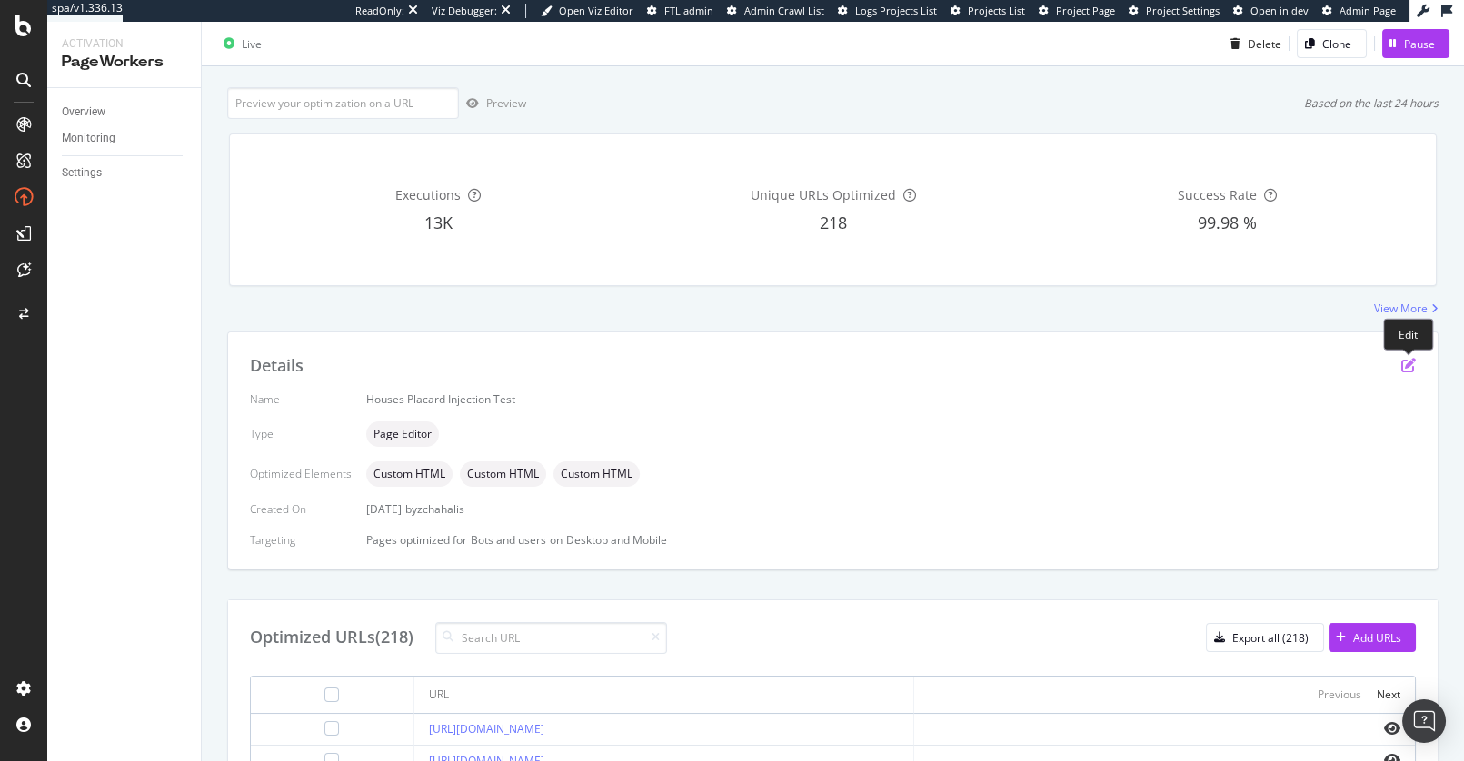
click at [1406, 364] on icon "pen-to-square" at bounding box center [1408, 365] width 15 height 15
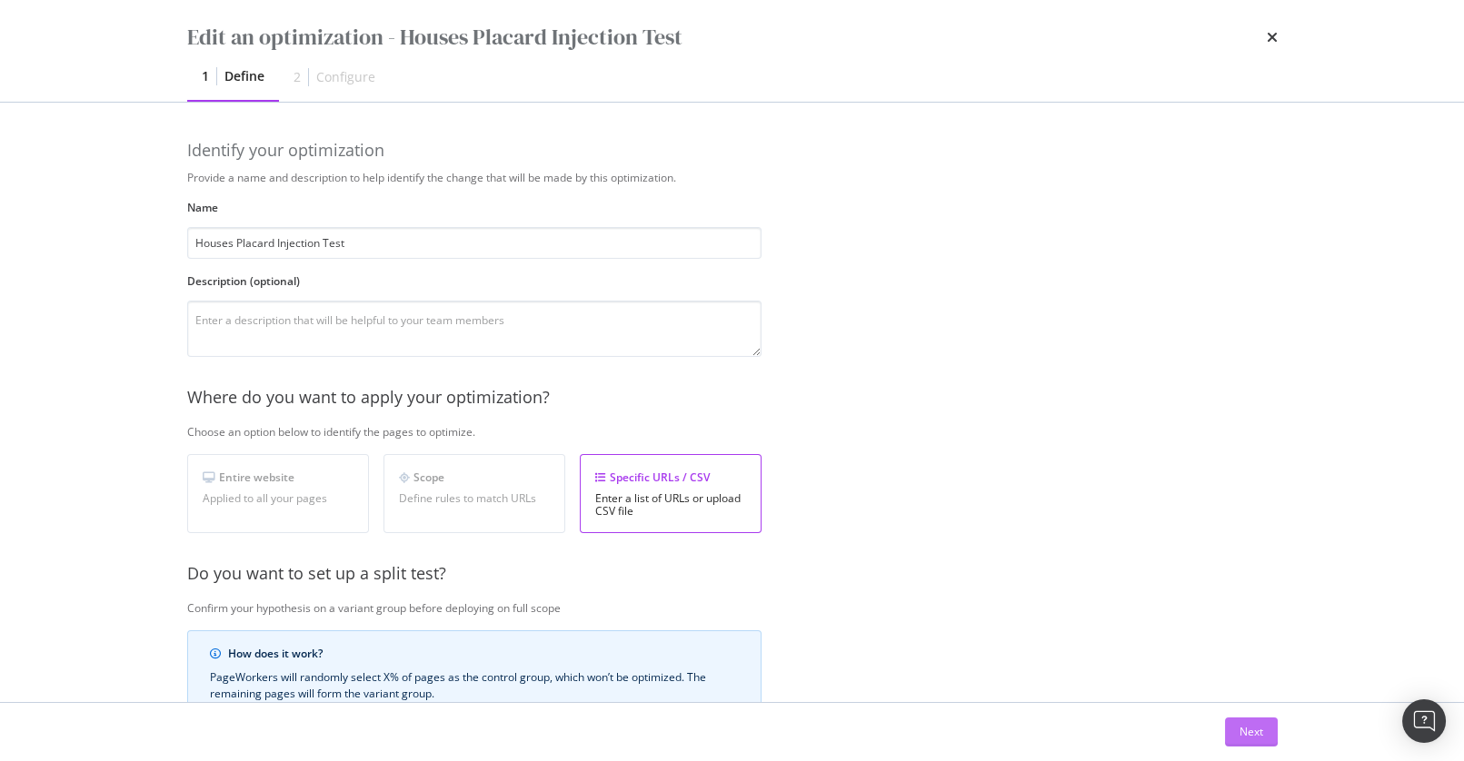
click at [1250, 727] on div "Next" at bounding box center [1251, 731] width 24 height 15
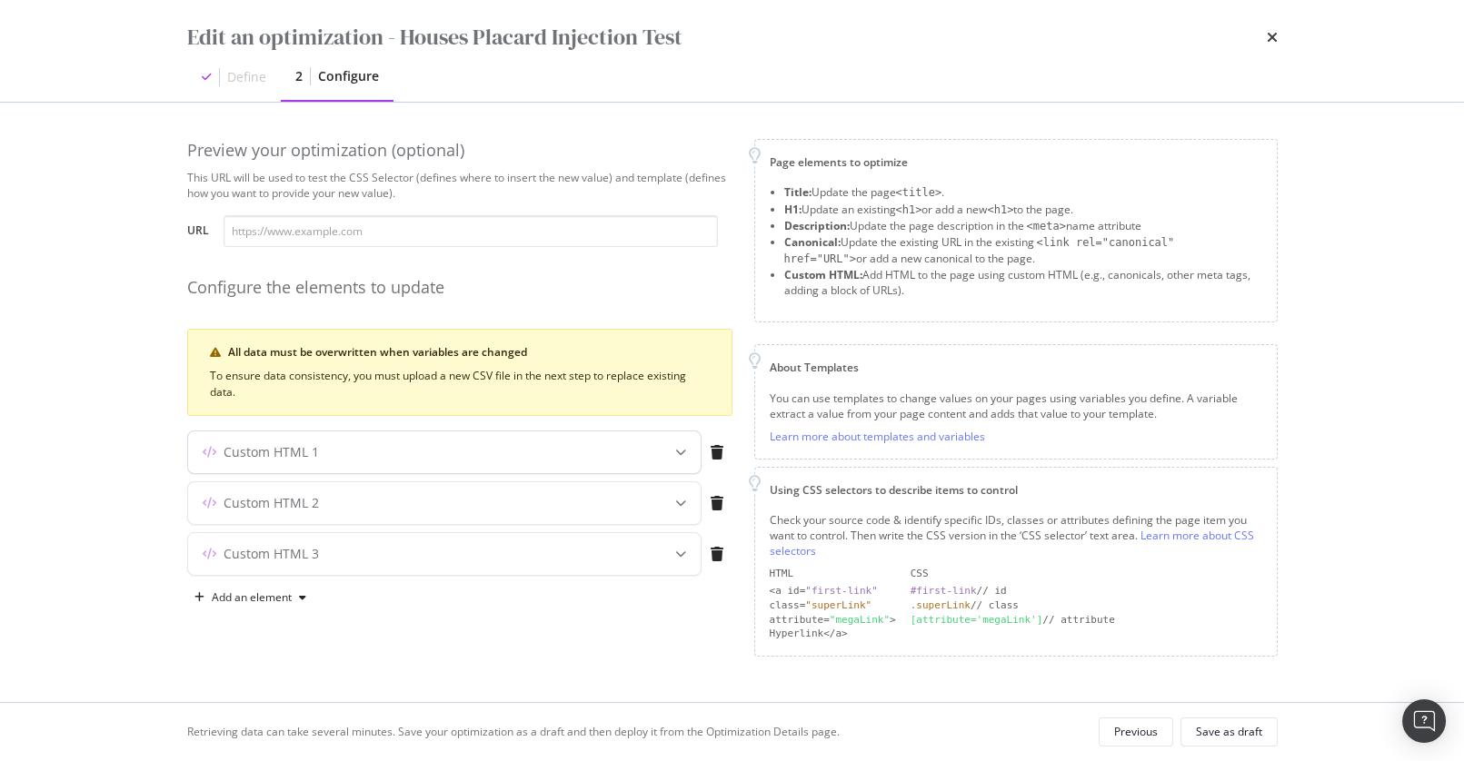
click at [678, 455] on icon "modal" at bounding box center [680, 452] width 11 height 11
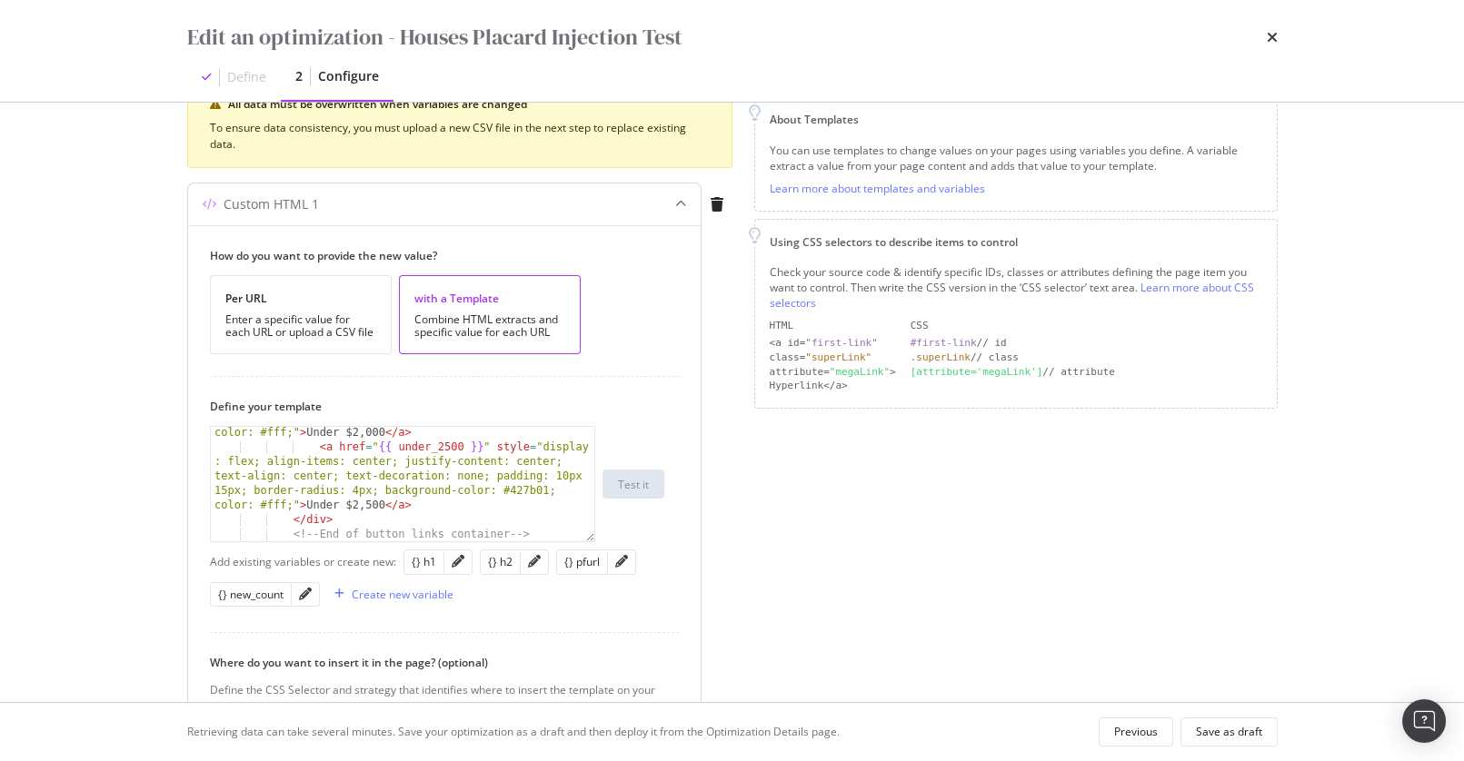
scroll to position [612, 0]
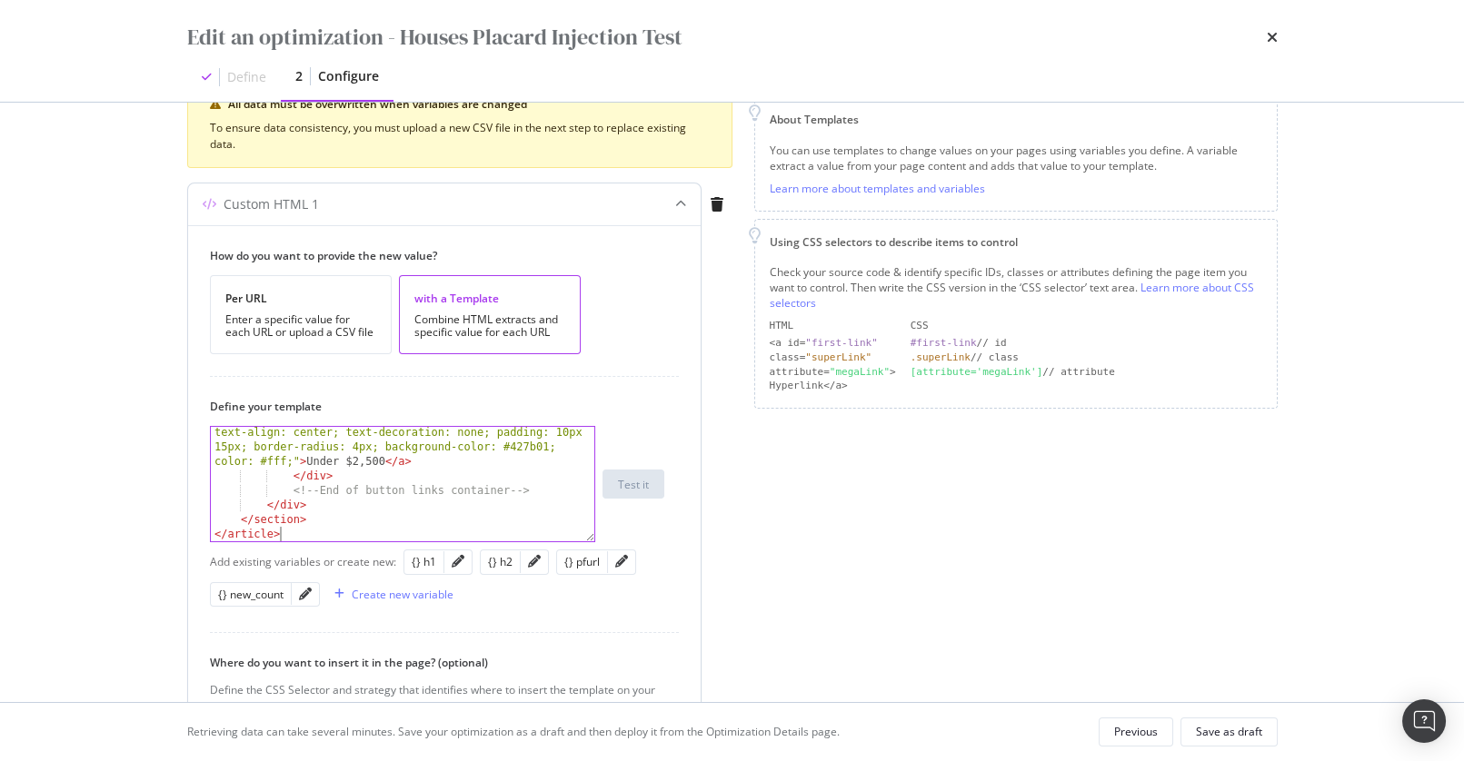
click at [528, 532] on div "< a href = " {{ under_2500 }} " style = "display : flex; align-items: center; j…" at bounding box center [403, 497] width 384 height 202
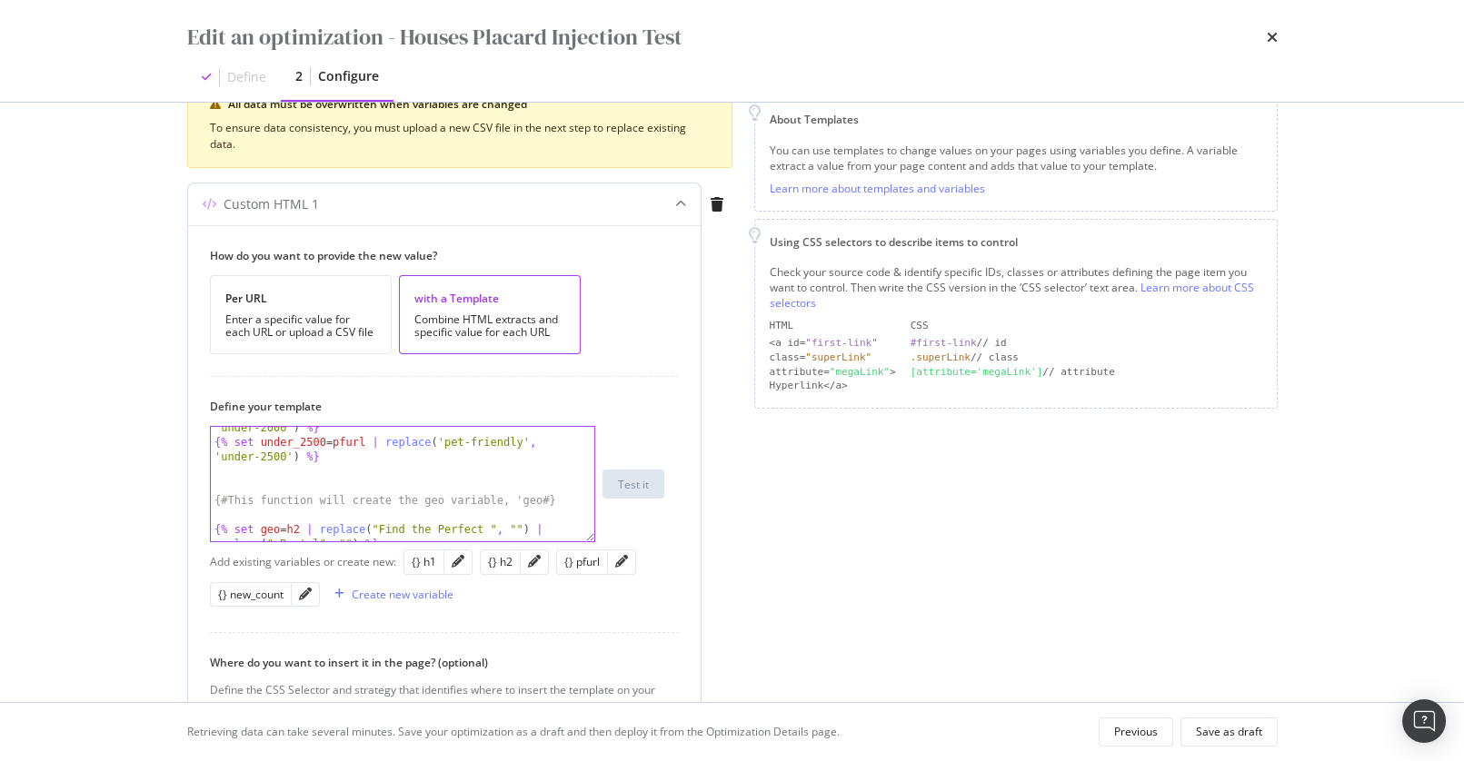
scroll to position [0, 0]
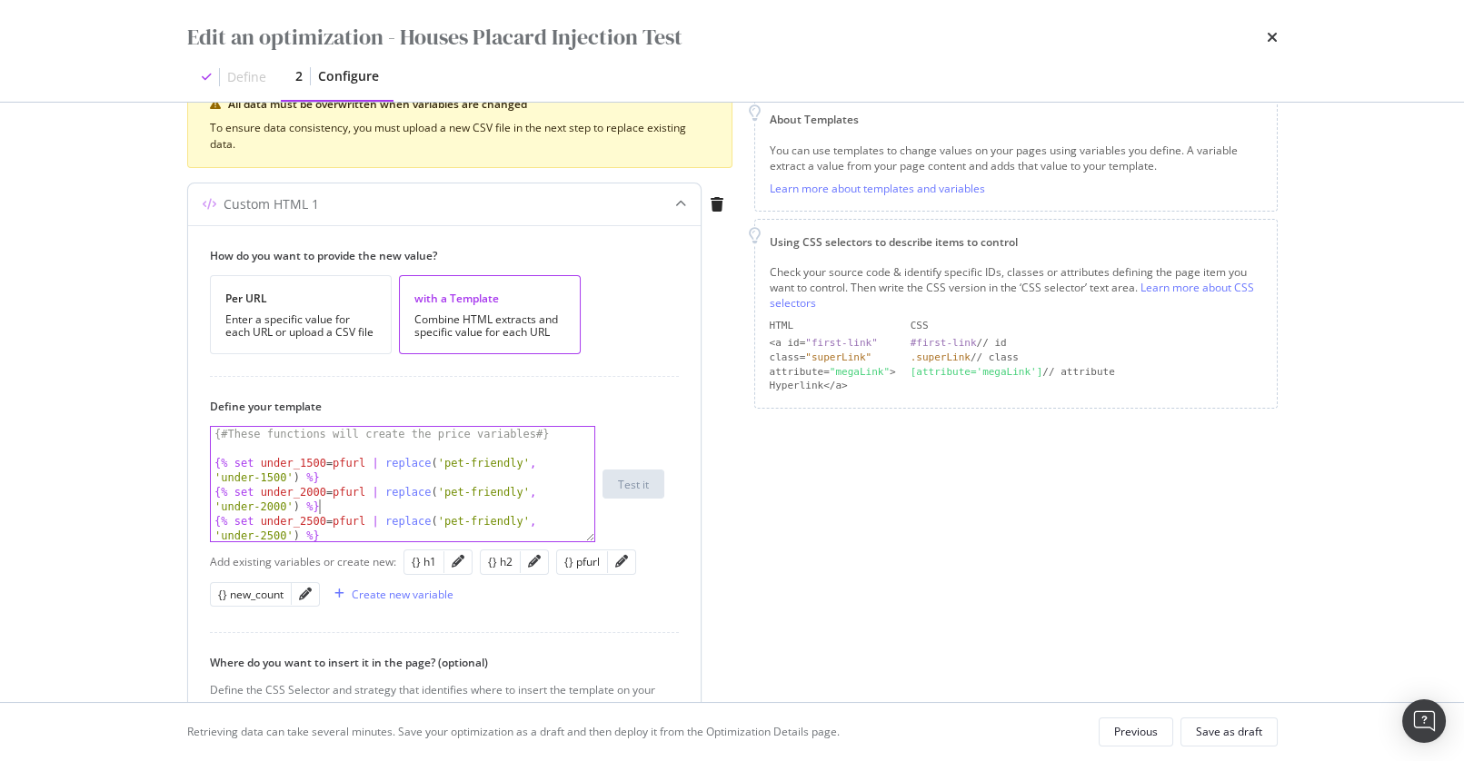
click at [555, 508] on div "{# These functions will create the price variables #} {% set under_1500 = pfurl…" at bounding box center [403, 499] width 384 height 144
type textarea "{% set under_2000 = pfurl | replace('pet-friendly', 'under-2000') %}"
click at [854, 612] on div "Page elements to optimize Title: Update the page <title> . H1: Update an existi…" at bounding box center [1015, 478] width 523 height 1175
click at [156, 374] on div "Preview your optimization (optional) This URL will be used to test the CSS Sele…" at bounding box center [732, 403] width 1163 height 600
click at [403, 448] on div "{# These functions will create the price variables #} {% set under_1500 = pfurl…" at bounding box center [403, 499] width 384 height 144
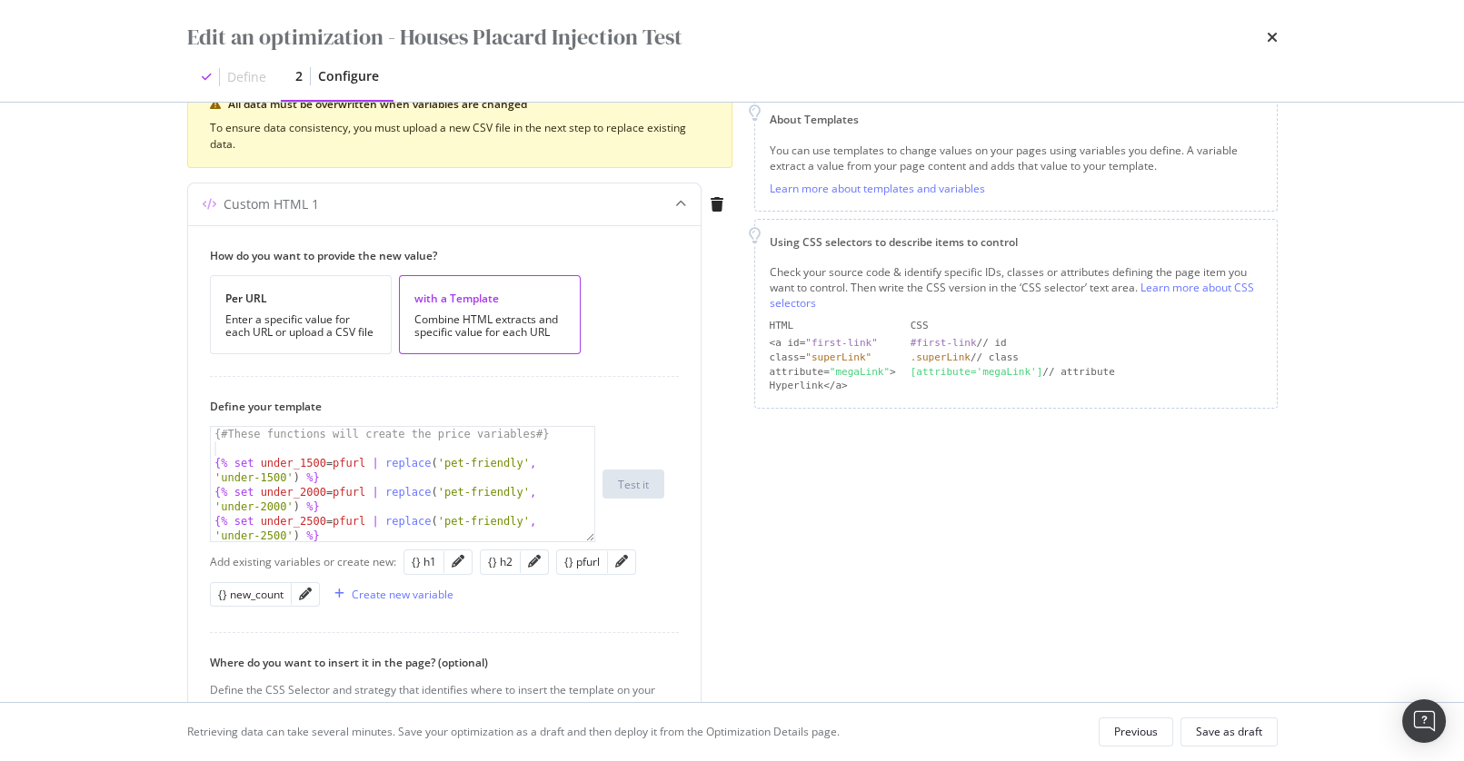
click at [180, 437] on div "Preview your optimization (optional) This URL will be used to test the CSS Sele…" at bounding box center [732, 403] width 1163 height 600
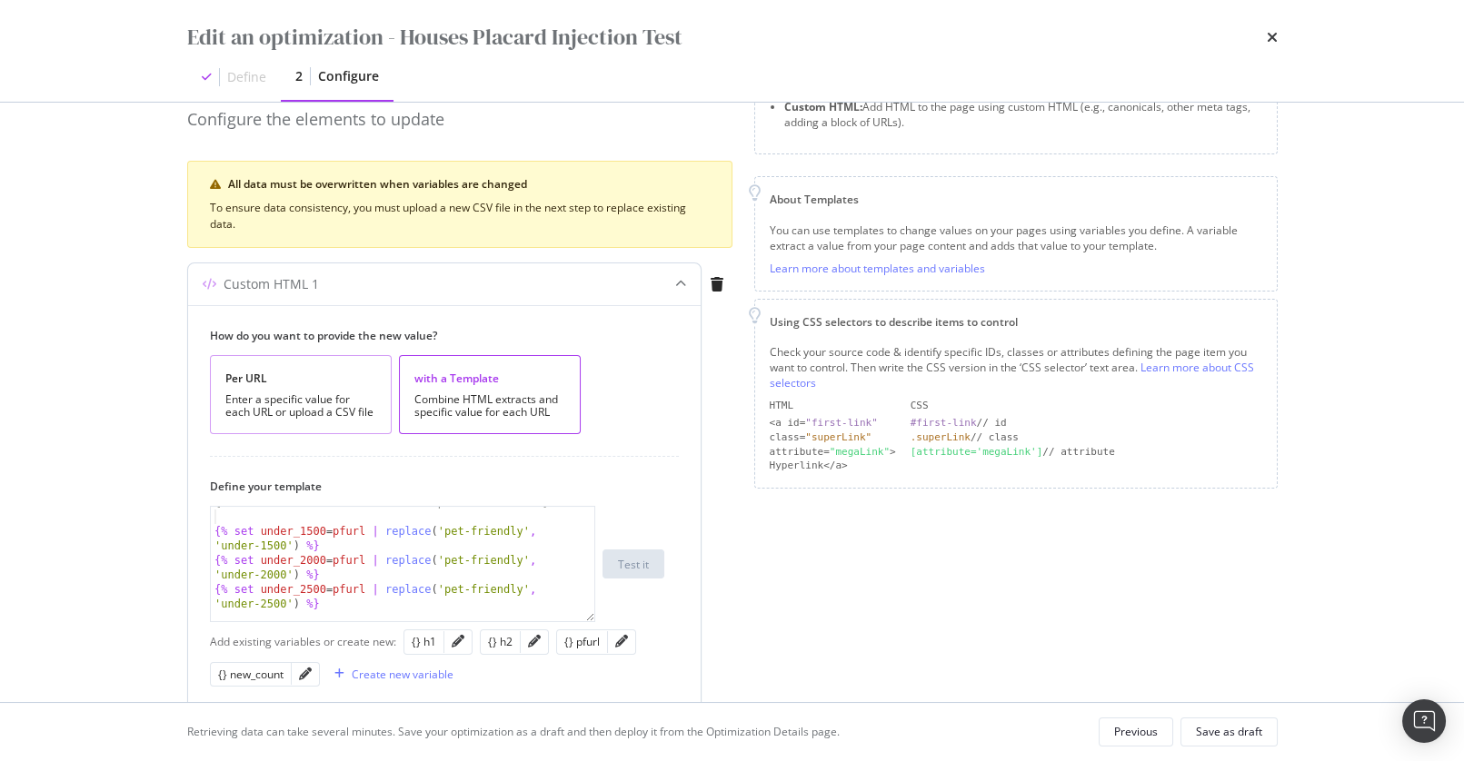
scroll to position [157, 0]
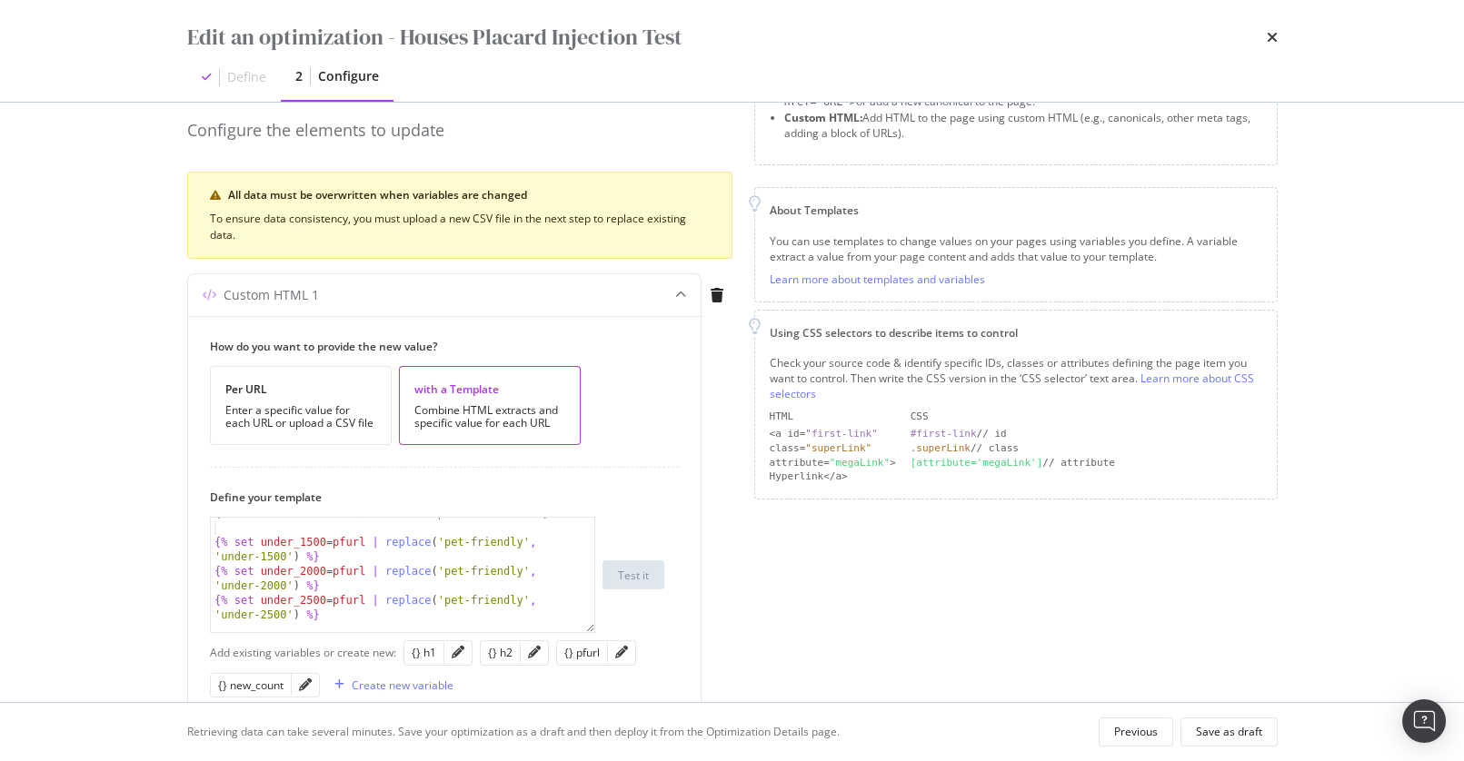
click at [1269, 35] on icon "times" at bounding box center [1272, 37] width 11 height 15
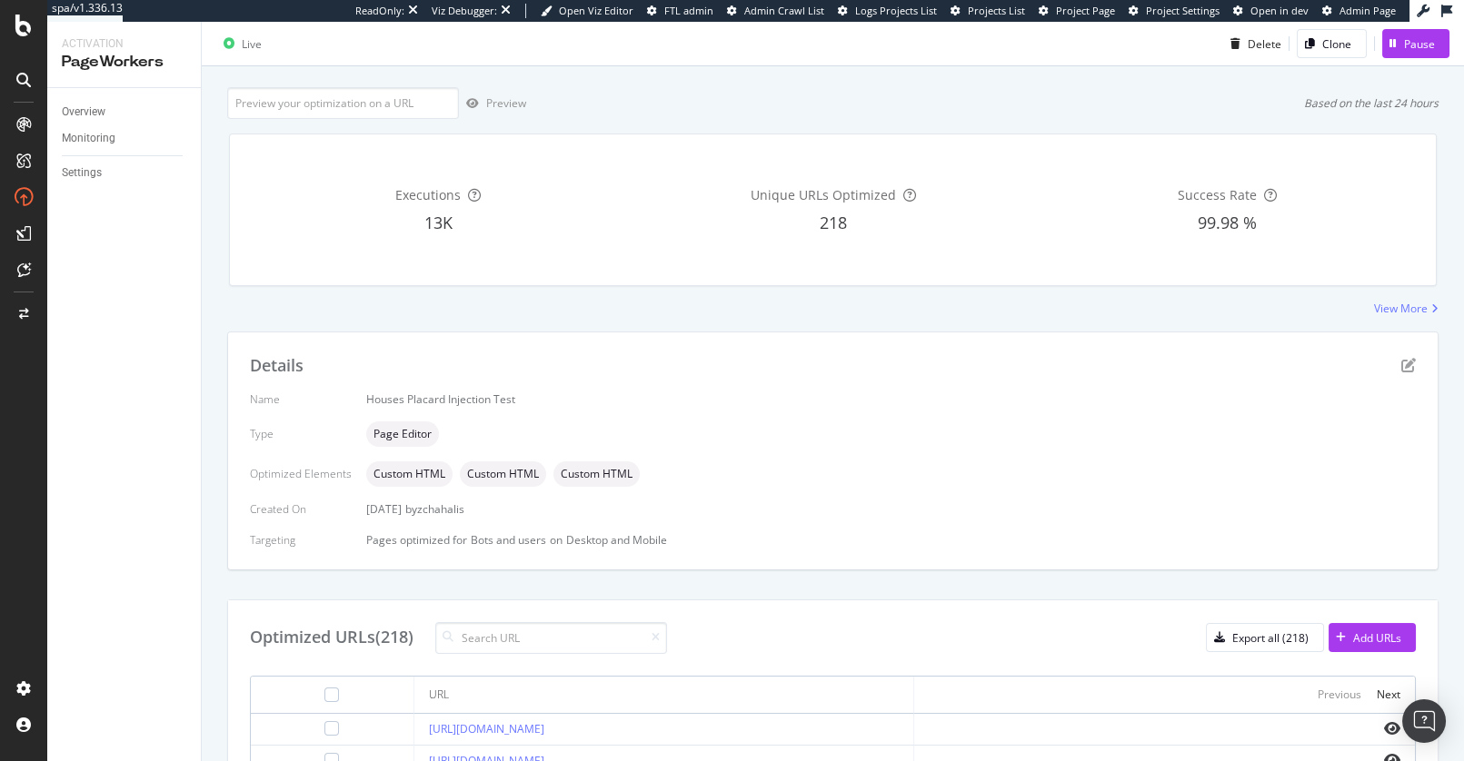
scroll to position [373, 0]
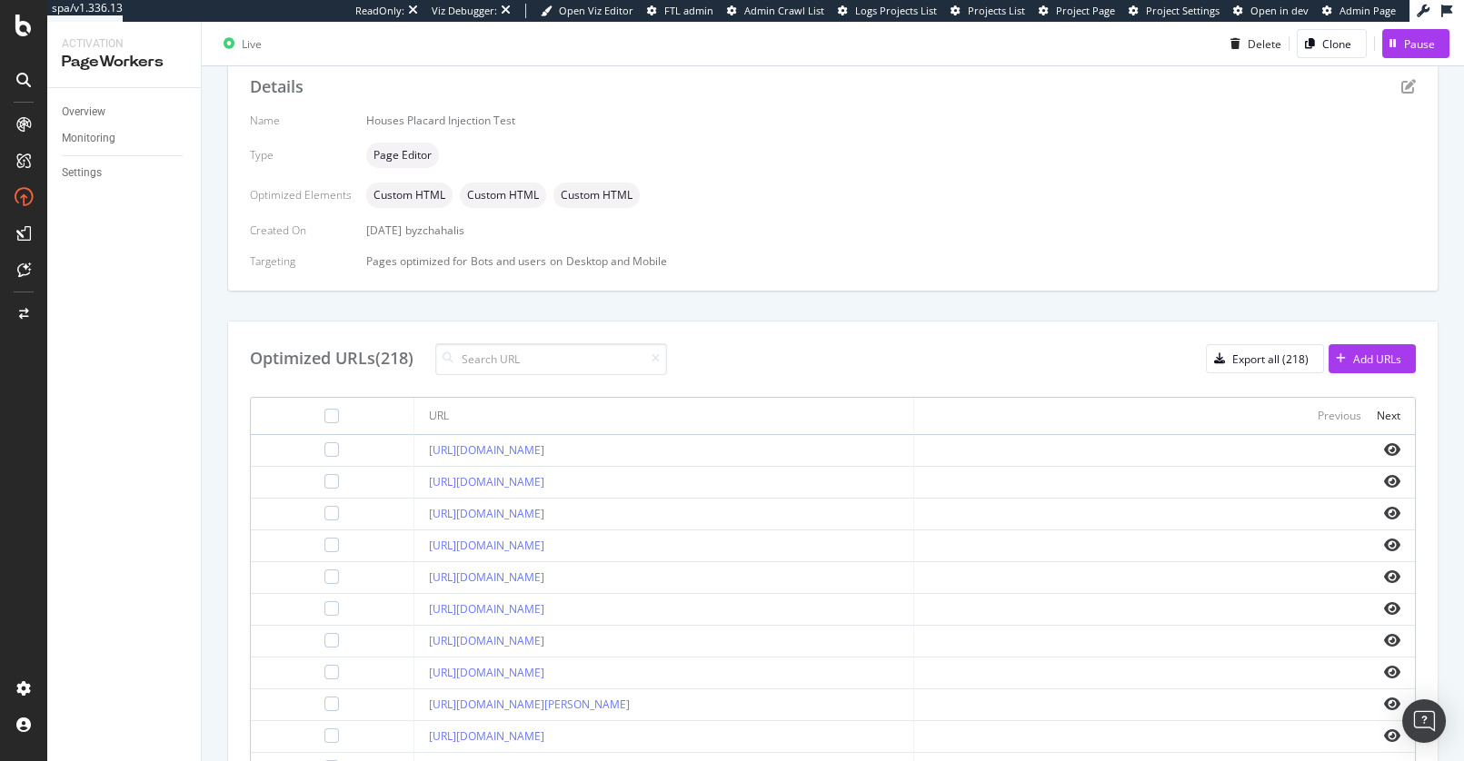
click at [749, 300] on div "Details Name Houses Placard Injection Test Type Page Editor Optimized Elements …" at bounding box center [832, 494] width 1211 height 883
click at [711, 357] on div "Optimized URLs (218) Export all (218) Add URLs" at bounding box center [833, 363] width 1166 height 32
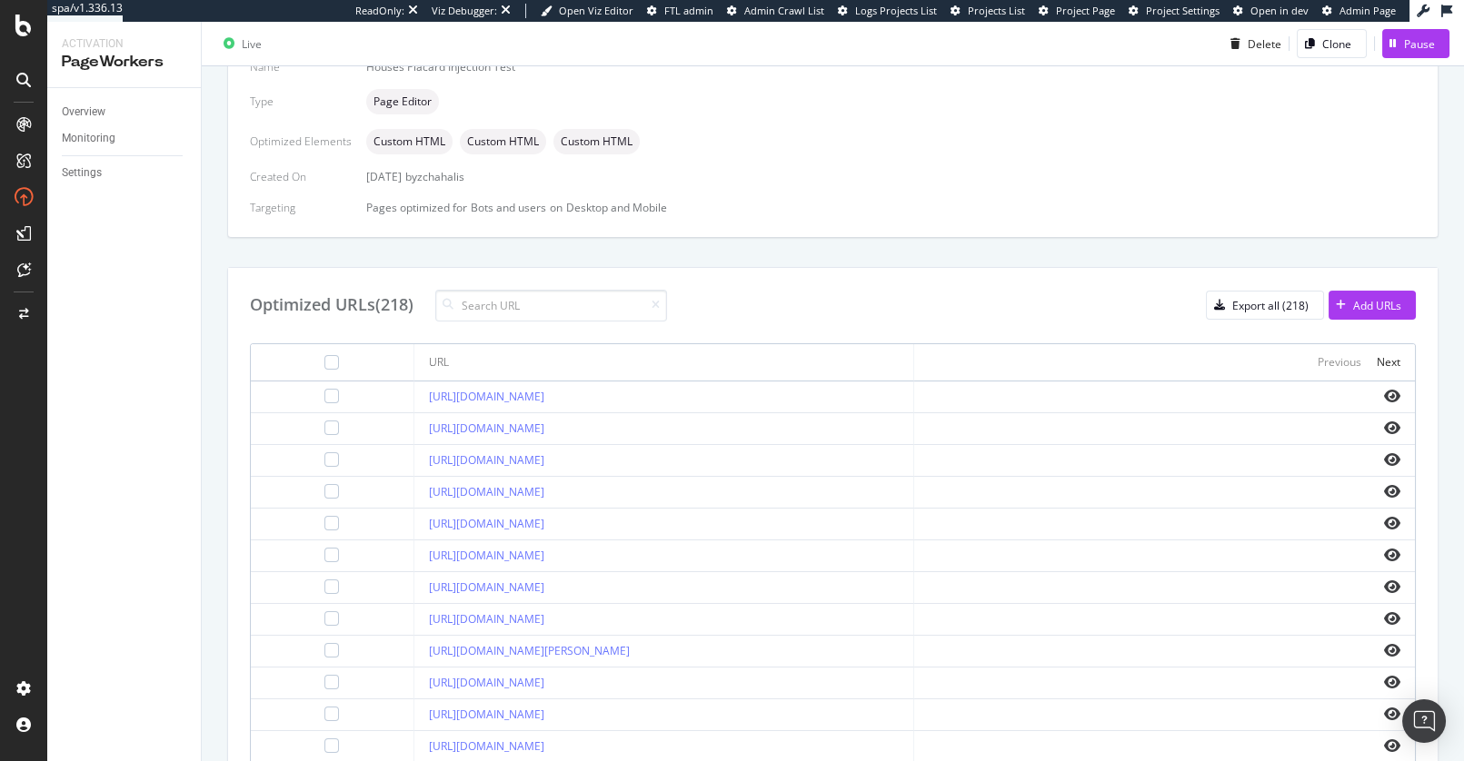
scroll to position [450, 0]
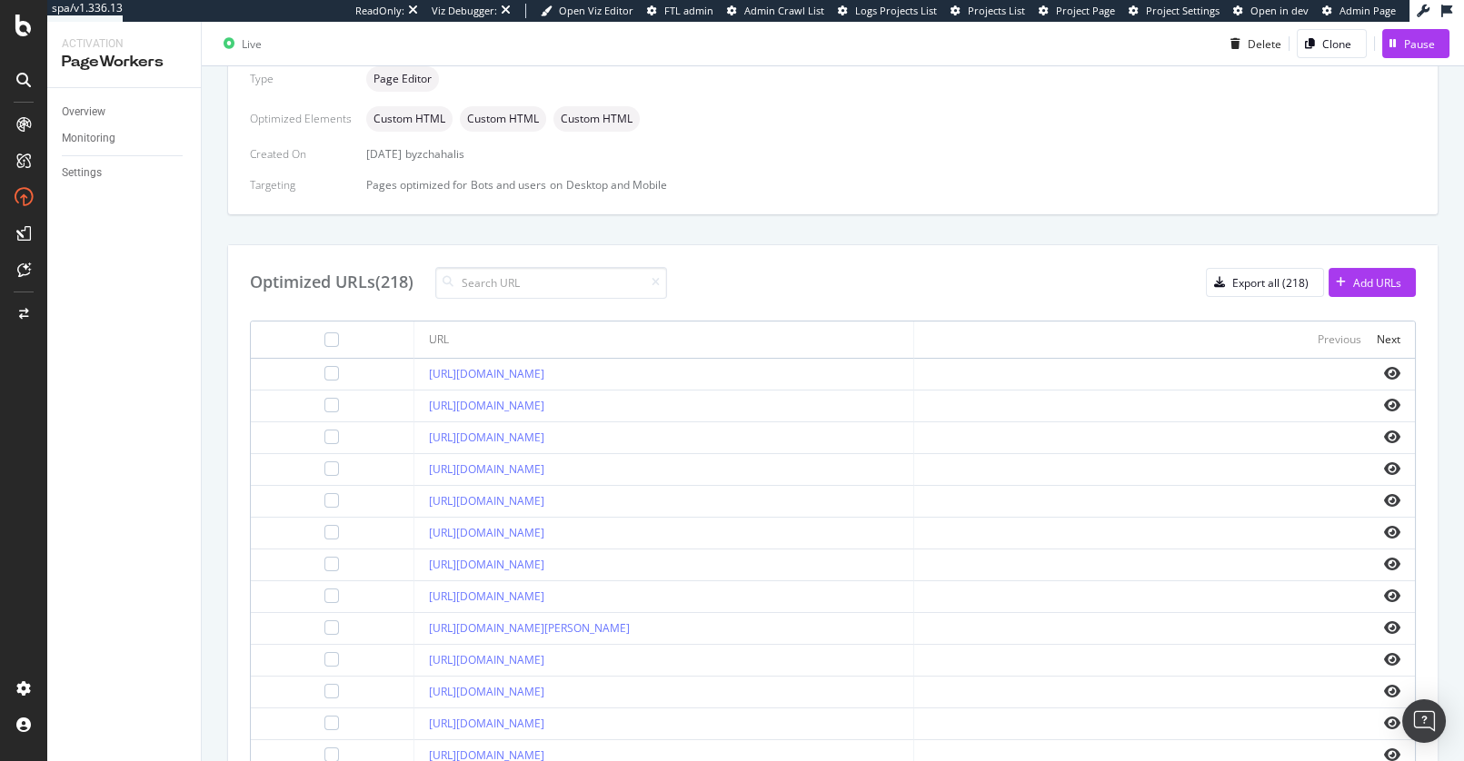
click at [699, 433] on div "https://www.apartments.com/houses/albuquerque-nm/" at bounding box center [664, 438] width 471 height 16
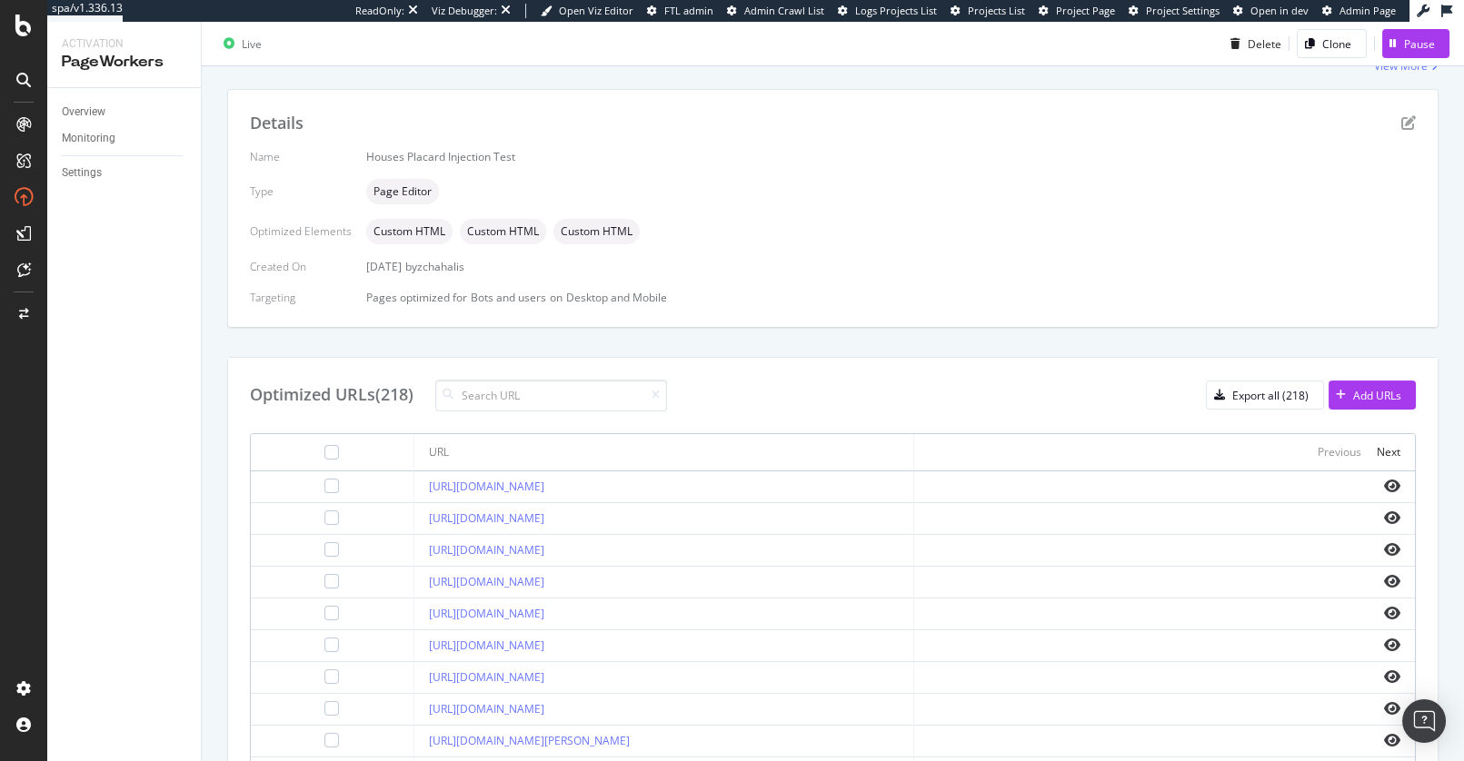
scroll to position [306, 0]
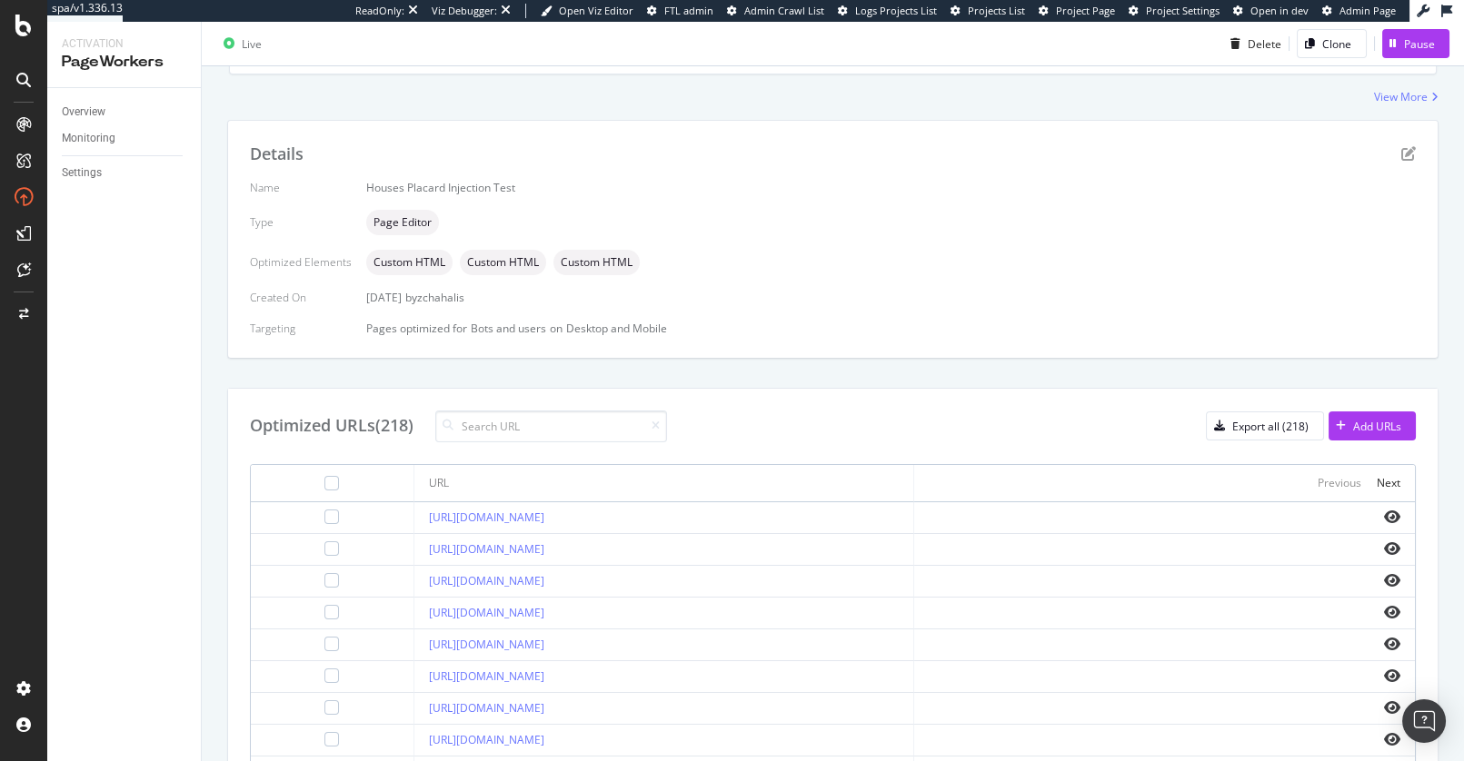
click at [725, 374] on div "Details Name Houses Placard Injection Test Type Page Editor Optimized Elements …" at bounding box center [832, 561] width 1211 height 883
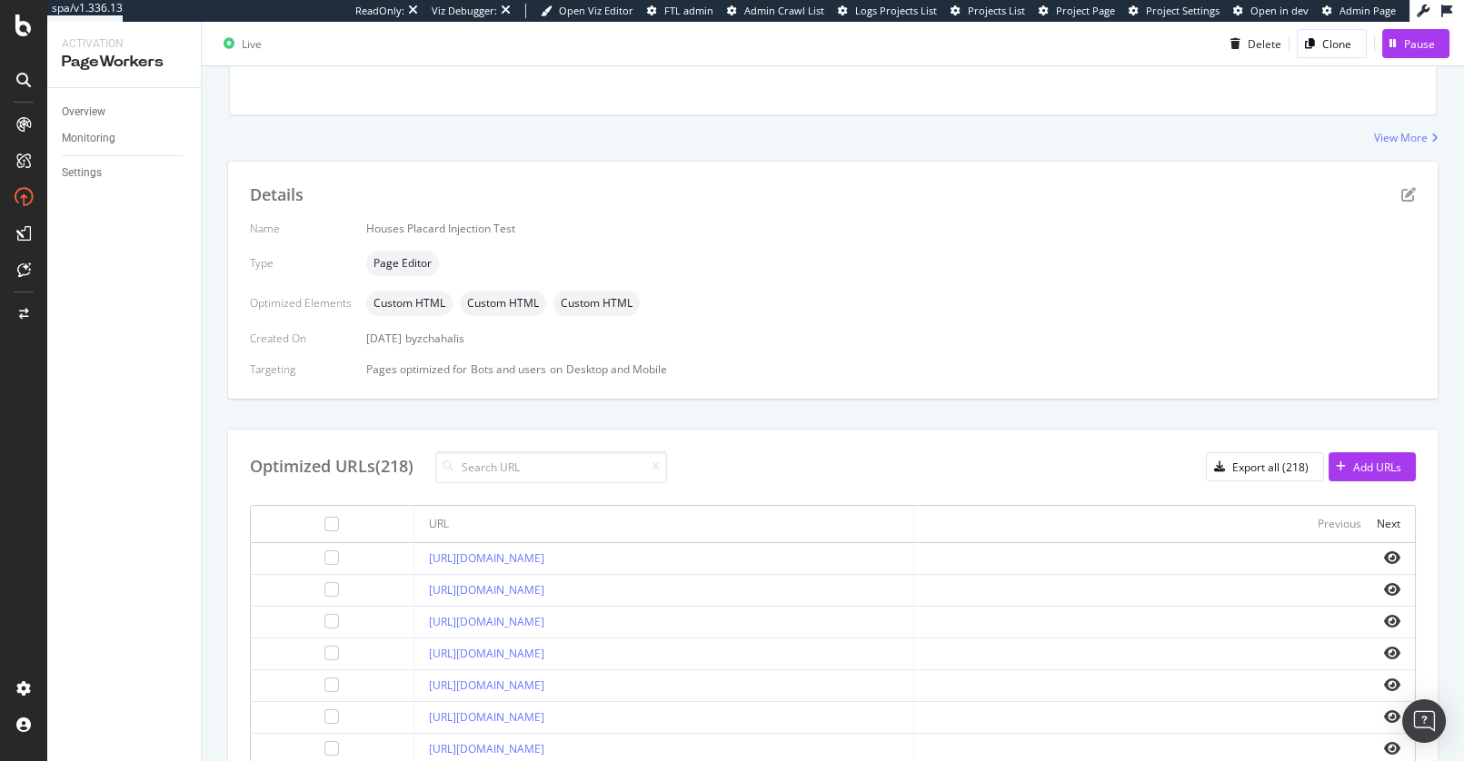
scroll to position [264, 0]
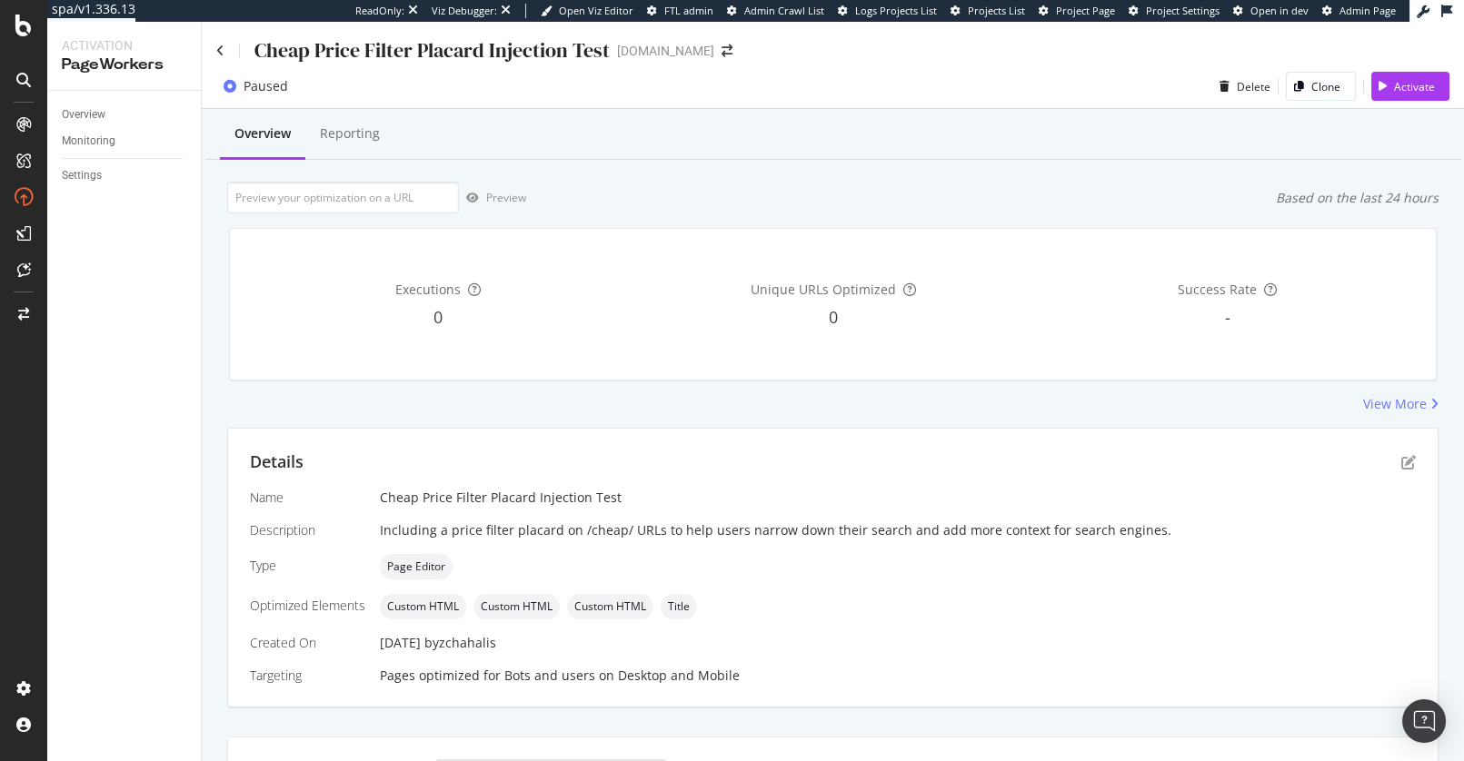
drag, startPoint x: 606, startPoint y: 180, endPoint x: 593, endPoint y: 182, distance: 12.9
click at [605, 180] on div "Overview Reporting Preview Based on the last 24 hours Executions 0 Unique URLs …" at bounding box center [833, 762] width 1262 height 1307
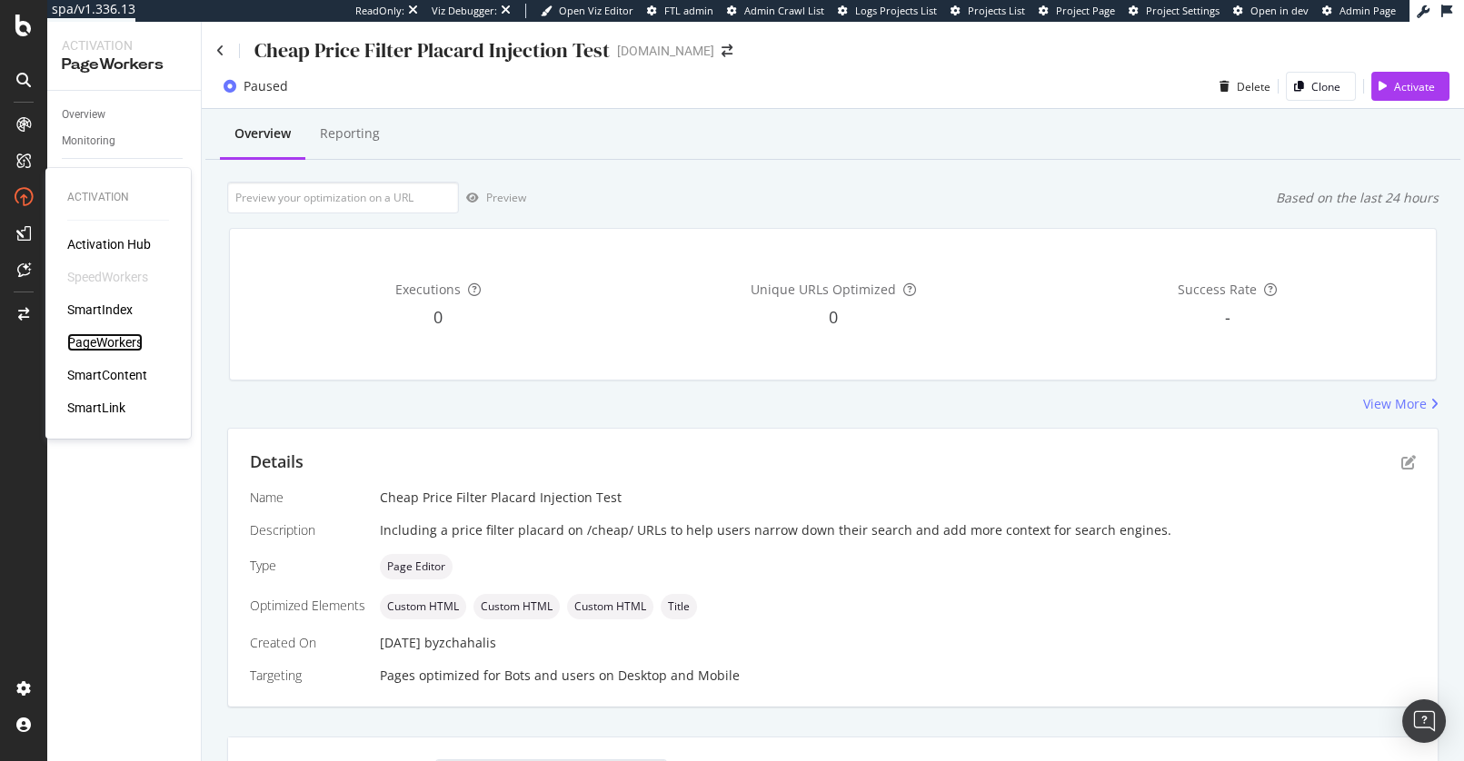
drag, startPoint x: 123, startPoint y: 343, endPoint x: 154, endPoint y: 329, distance: 35.0
click at [123, 343] on div "PageWorkers" at bounding box center [104, 342] width 75 height 18
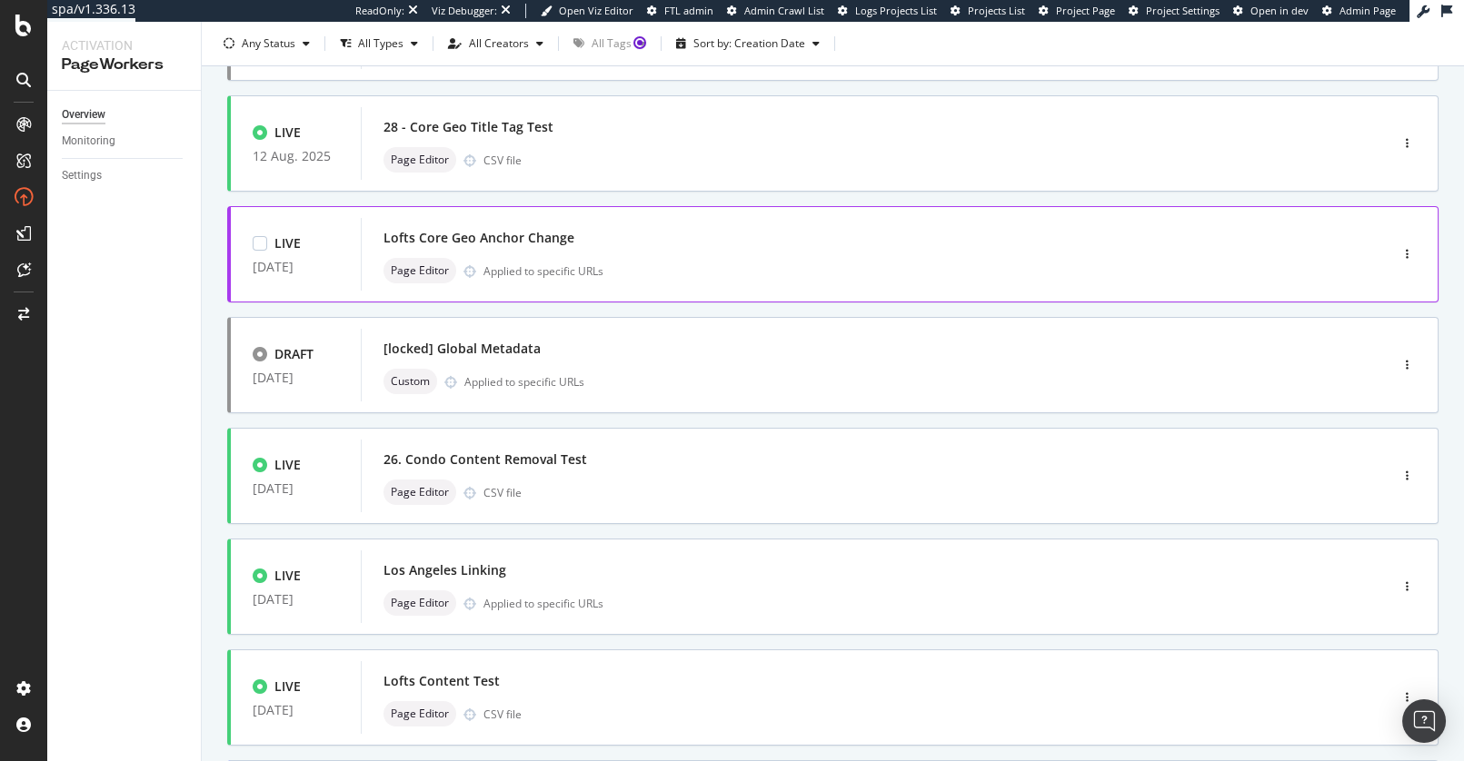
scroll to position [636, 0]
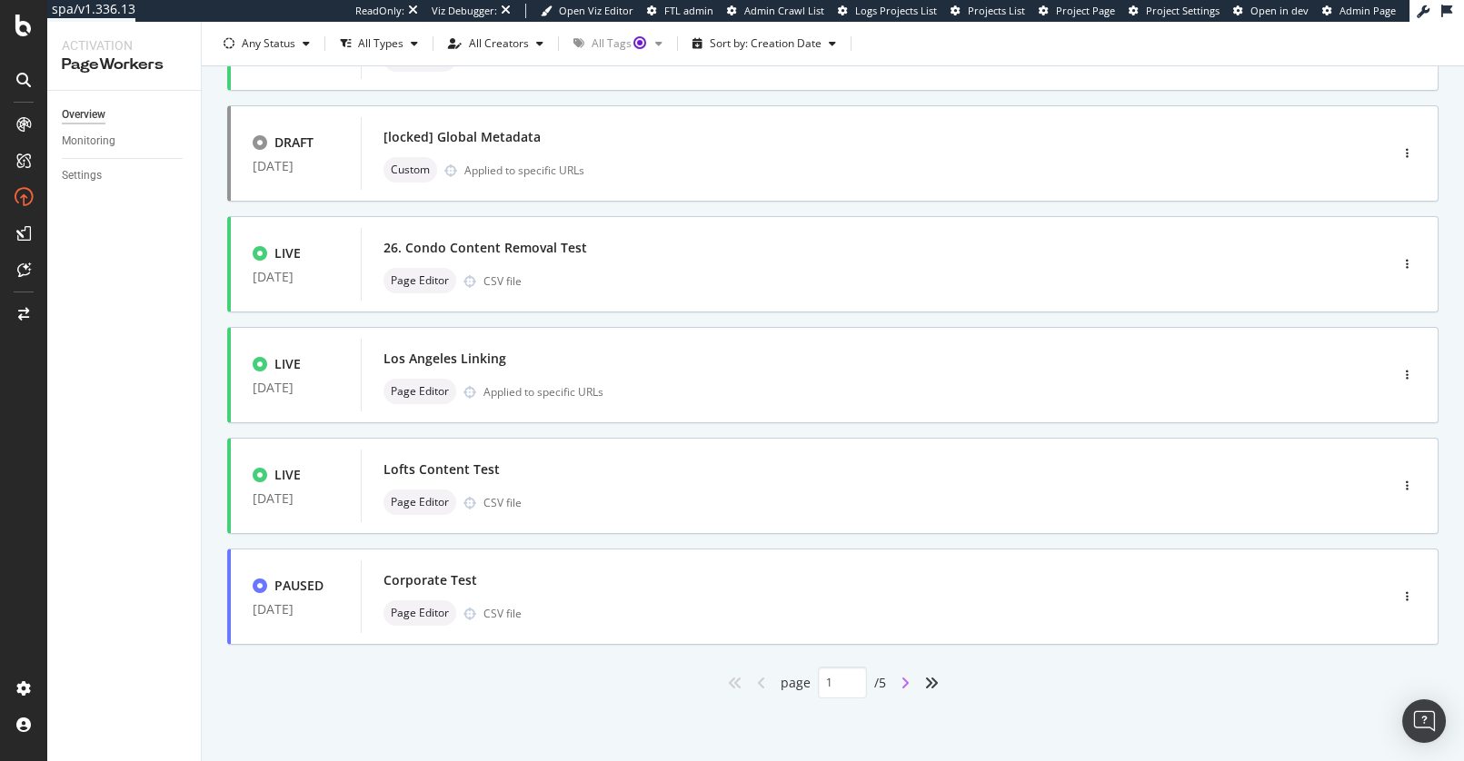
click at [906, 686] on icon "angle-right" at bounding box center [905, 683] width 9 height 15
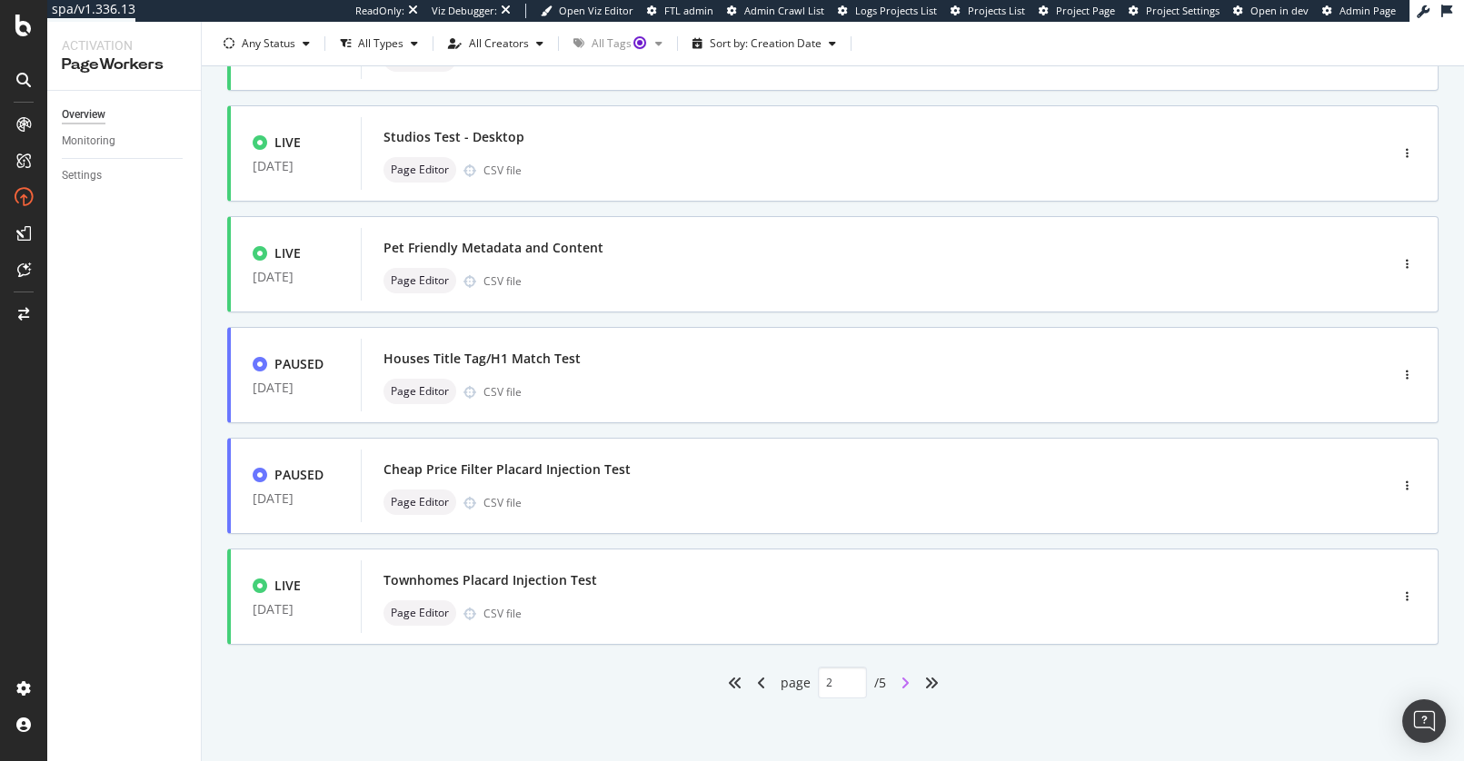
click at [903, 682] on icon "angle-right" at bounding box center [905, 683] width 9 height 15
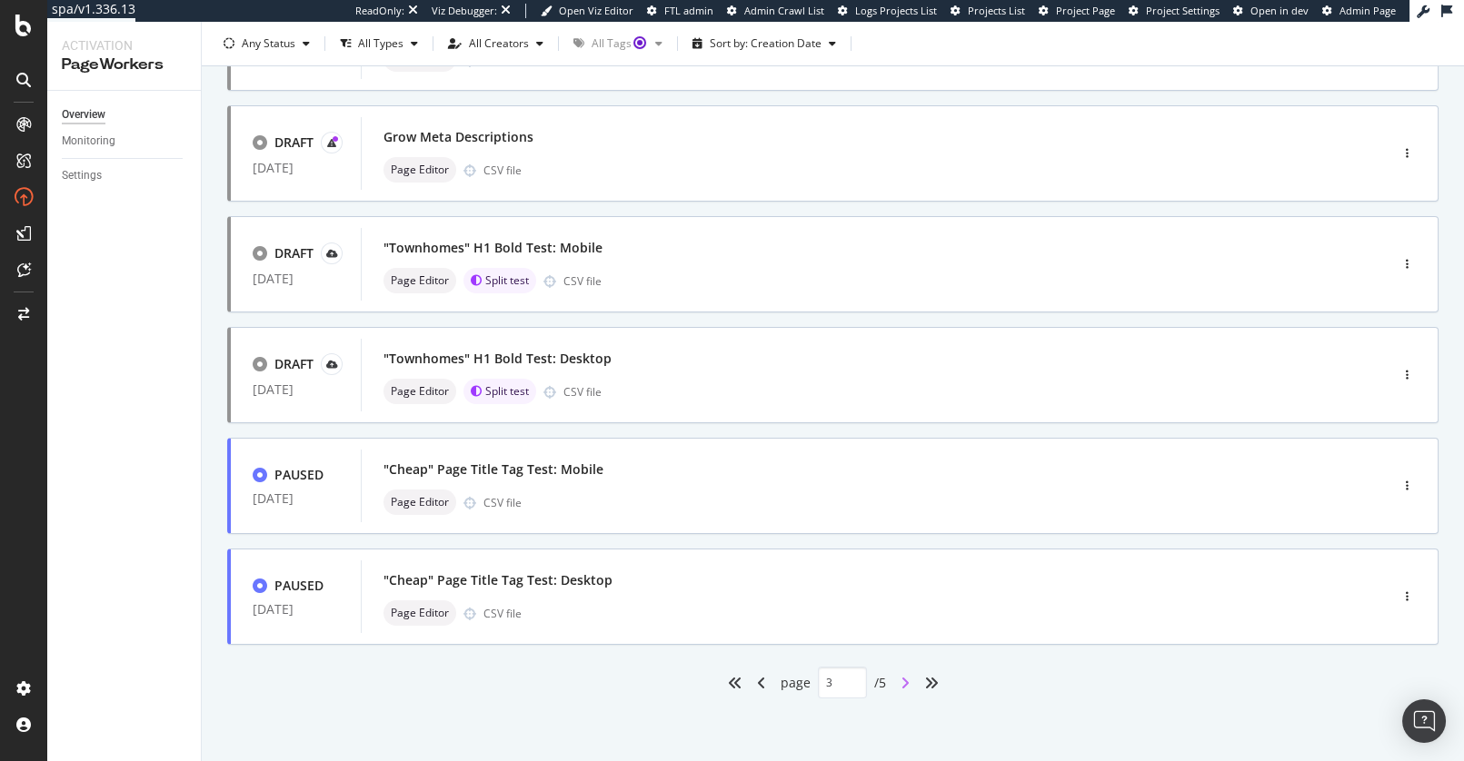
click at [901, 686] on icon "angle-right" at bounding box center [905, 683] width 9 height 15
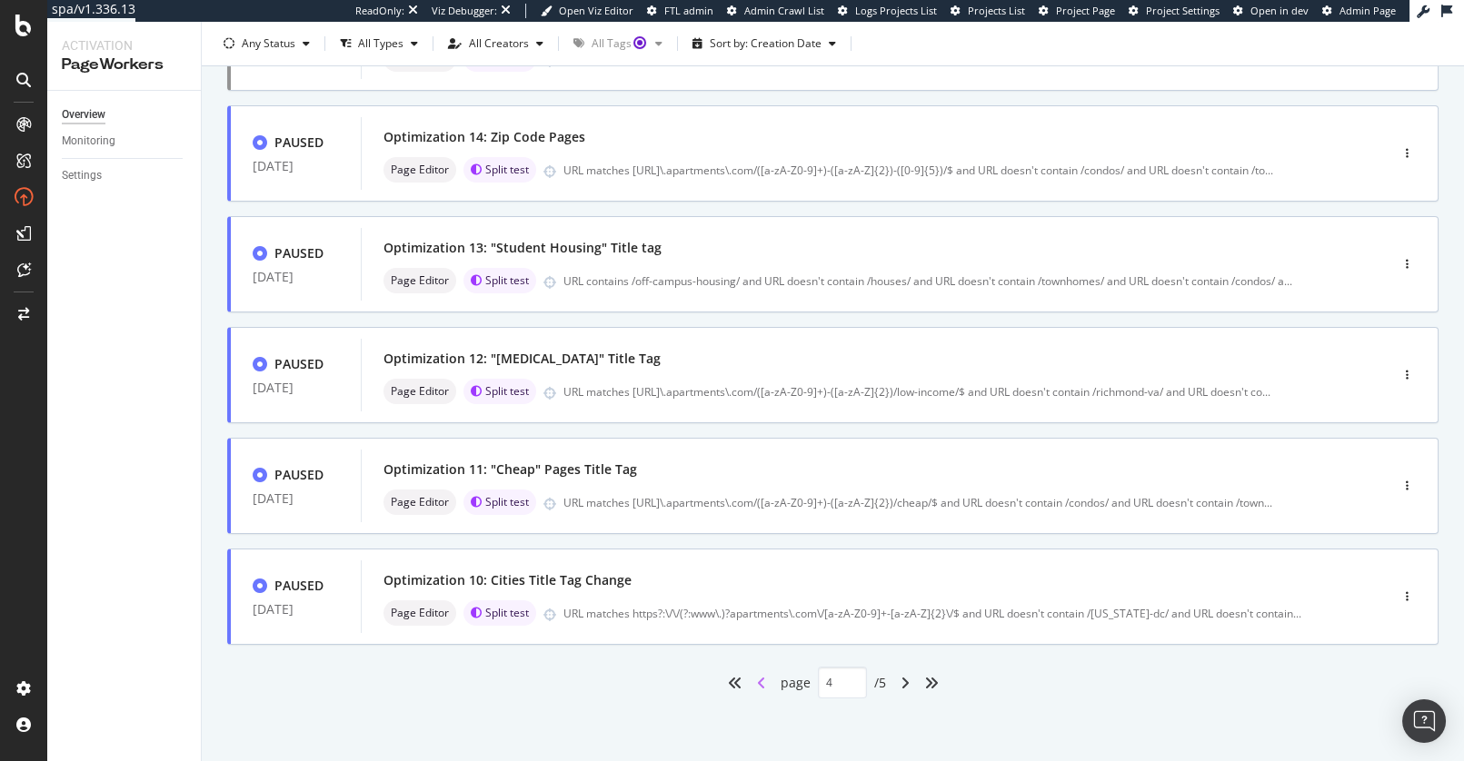
click at [760, 678] on icon "angle-left" at bounding box center [761, 683] width 9 height 15
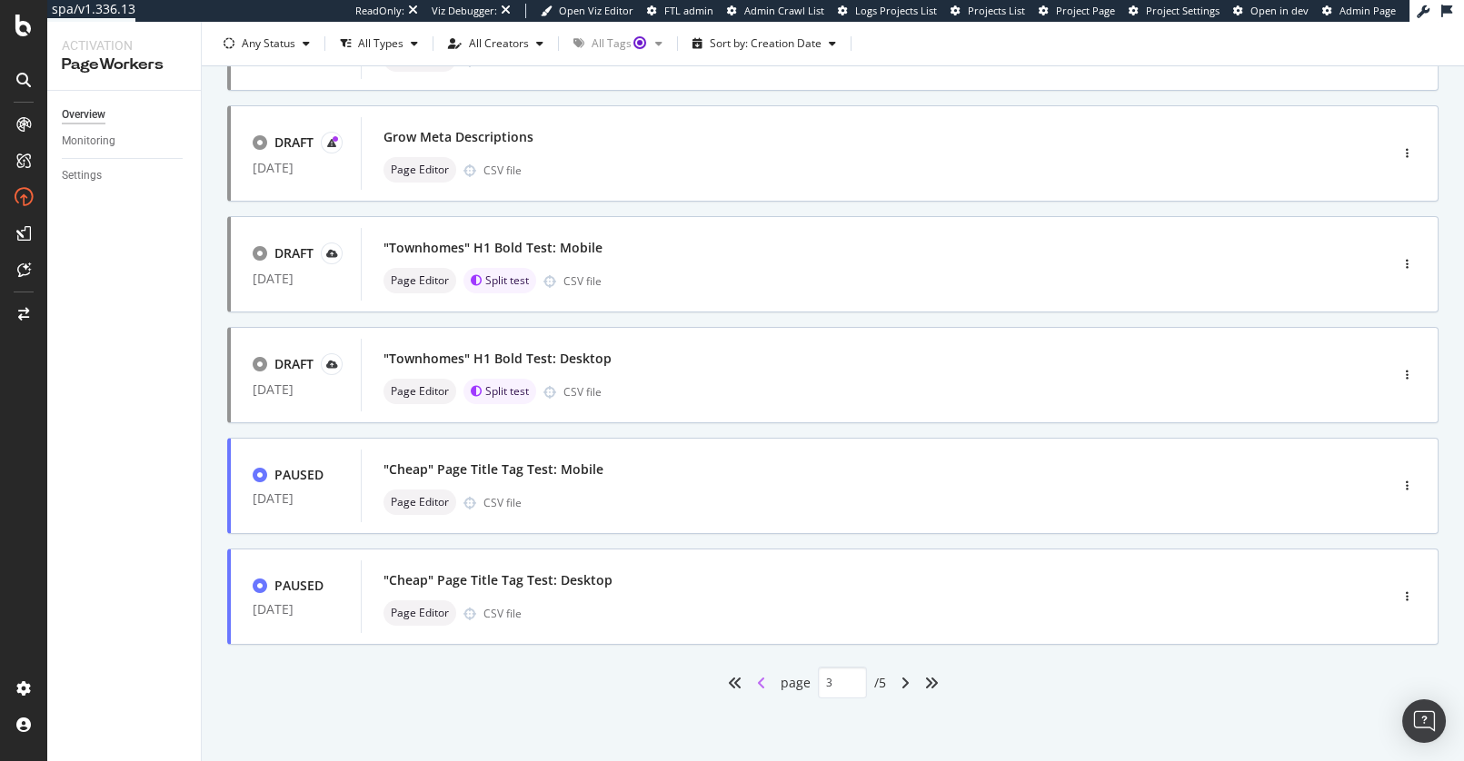
click at [761, 687] on icon "angle-left" at bounding box center [761, 683] width 9 height 15
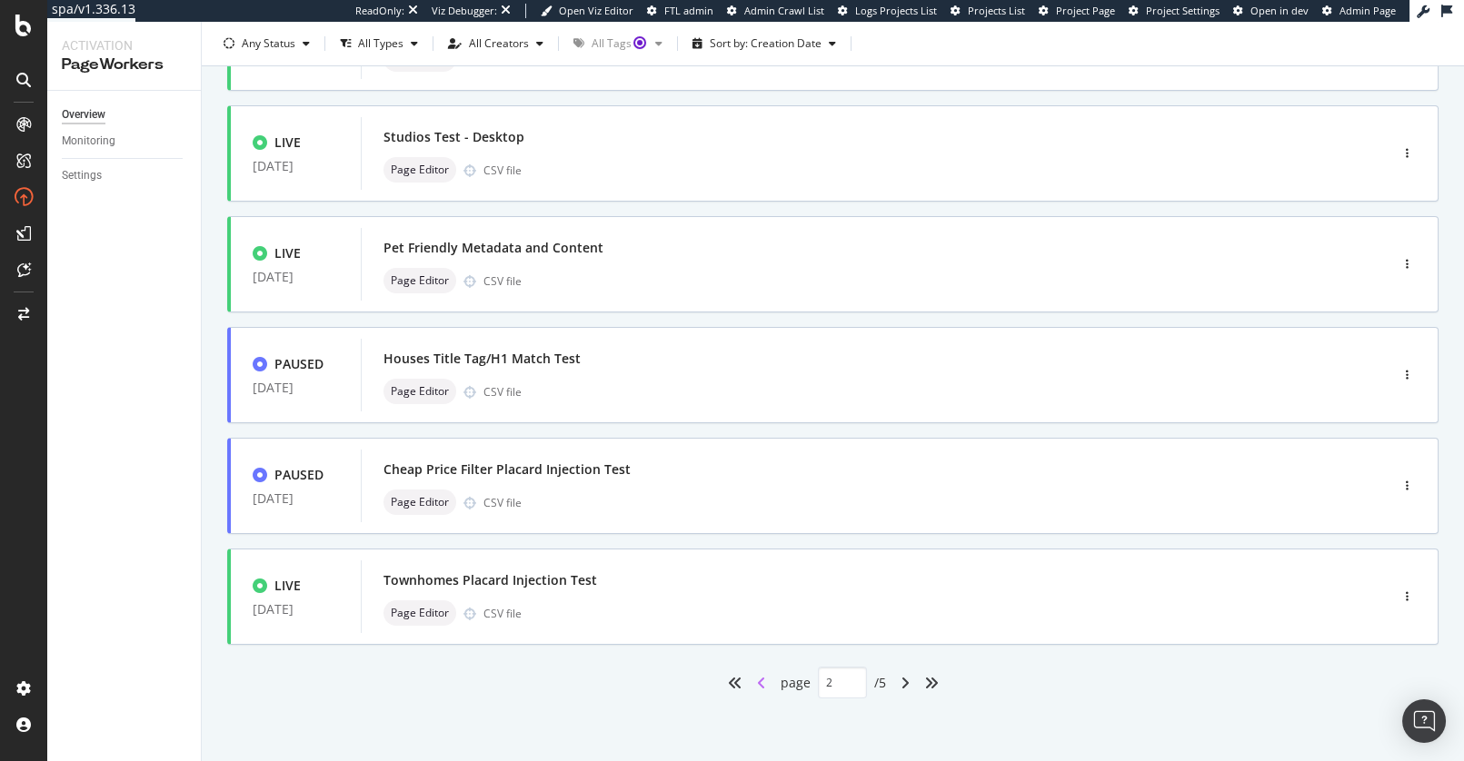
click at [761, 687] on icon "angle-left" at bounding box center [761, 683] width 9 height 15
type input "1"
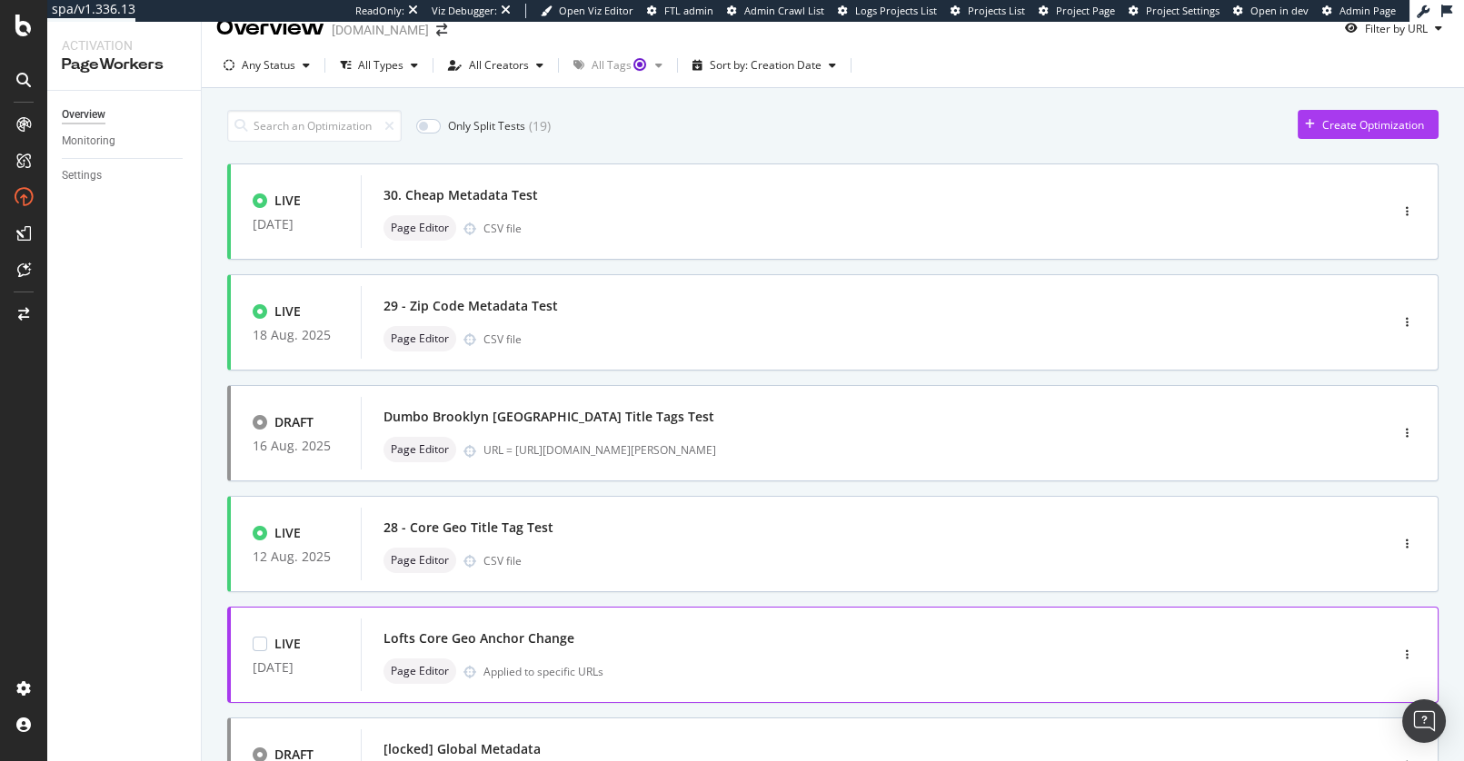
scroll to position [0, 0]
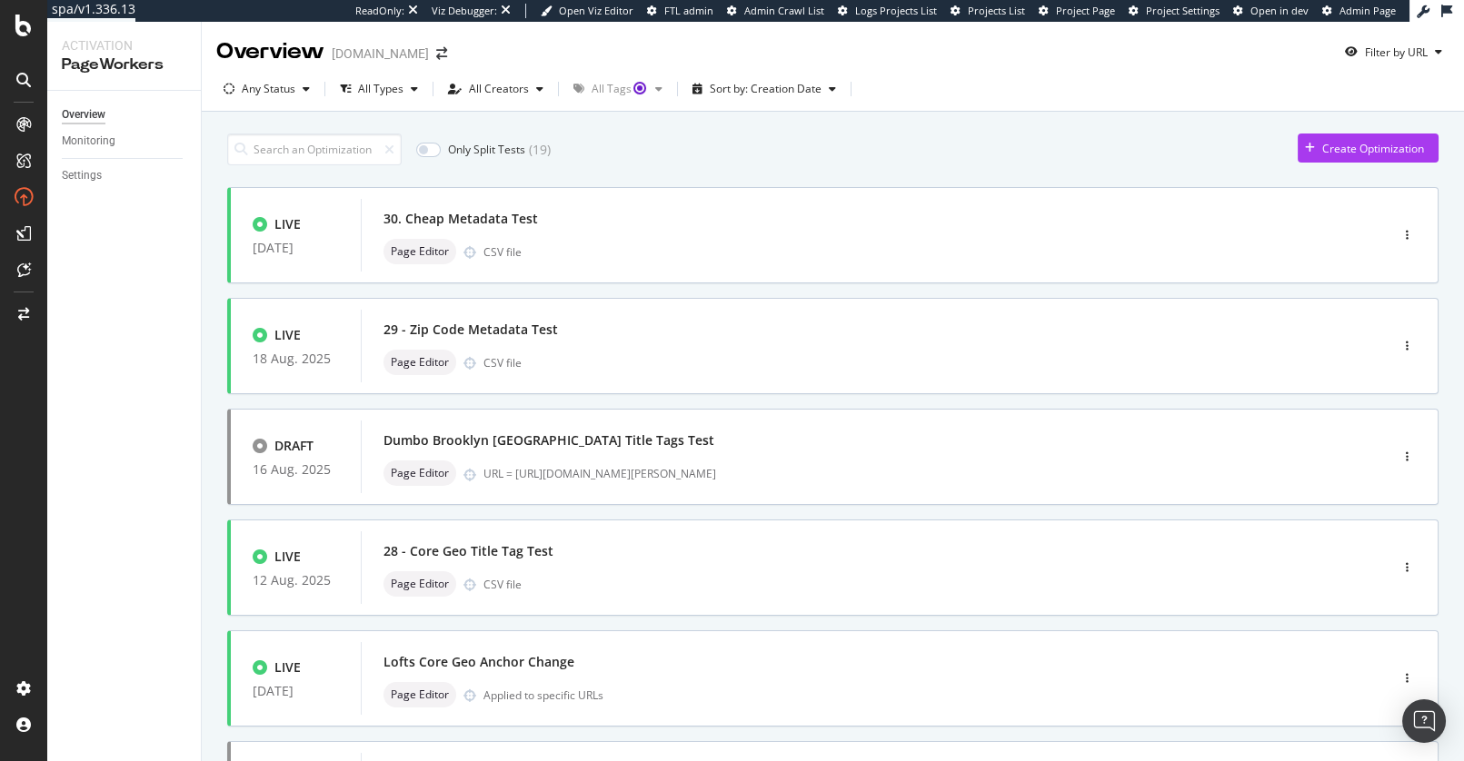
click at [826, 134] on div "Only Split Tests ( 19 ) Create Optimization" at bounding box center [832, 150] width 1211 height 32
click at [190, 299] on div "Overview Monitoring Settings" at bounding box center [124, 426] width 154 height 671
click at [728, 149] on div "Only Split Tests ( 19 ) Create Optimization" at bounding box center [832, 150] width 1211 height 32
click at [420, 149] on input "checkbox" at bounding box center [428, 150] width 25 height 15
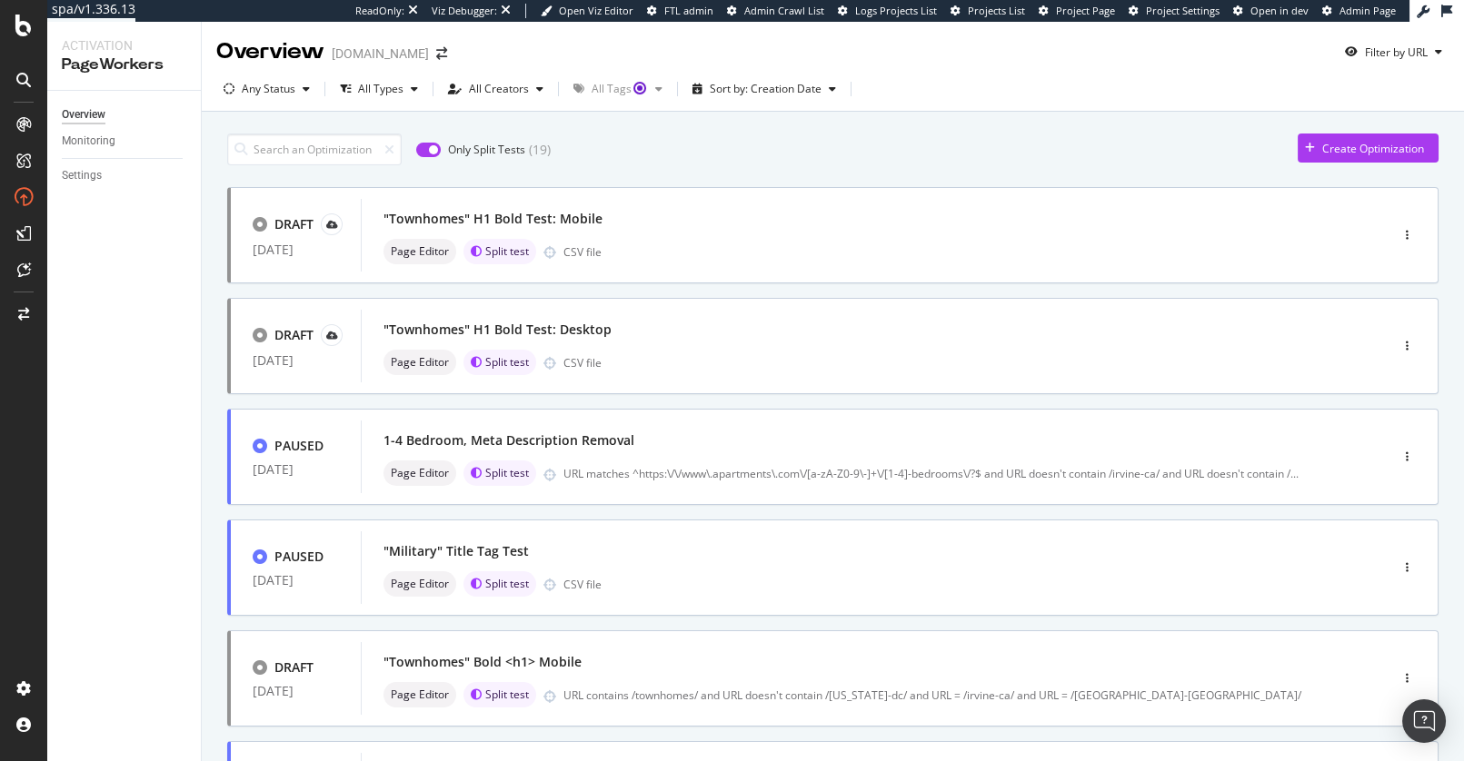
click at [421, 149] on input "checkbox" at bounding box center [428, 150] width 25 height 15
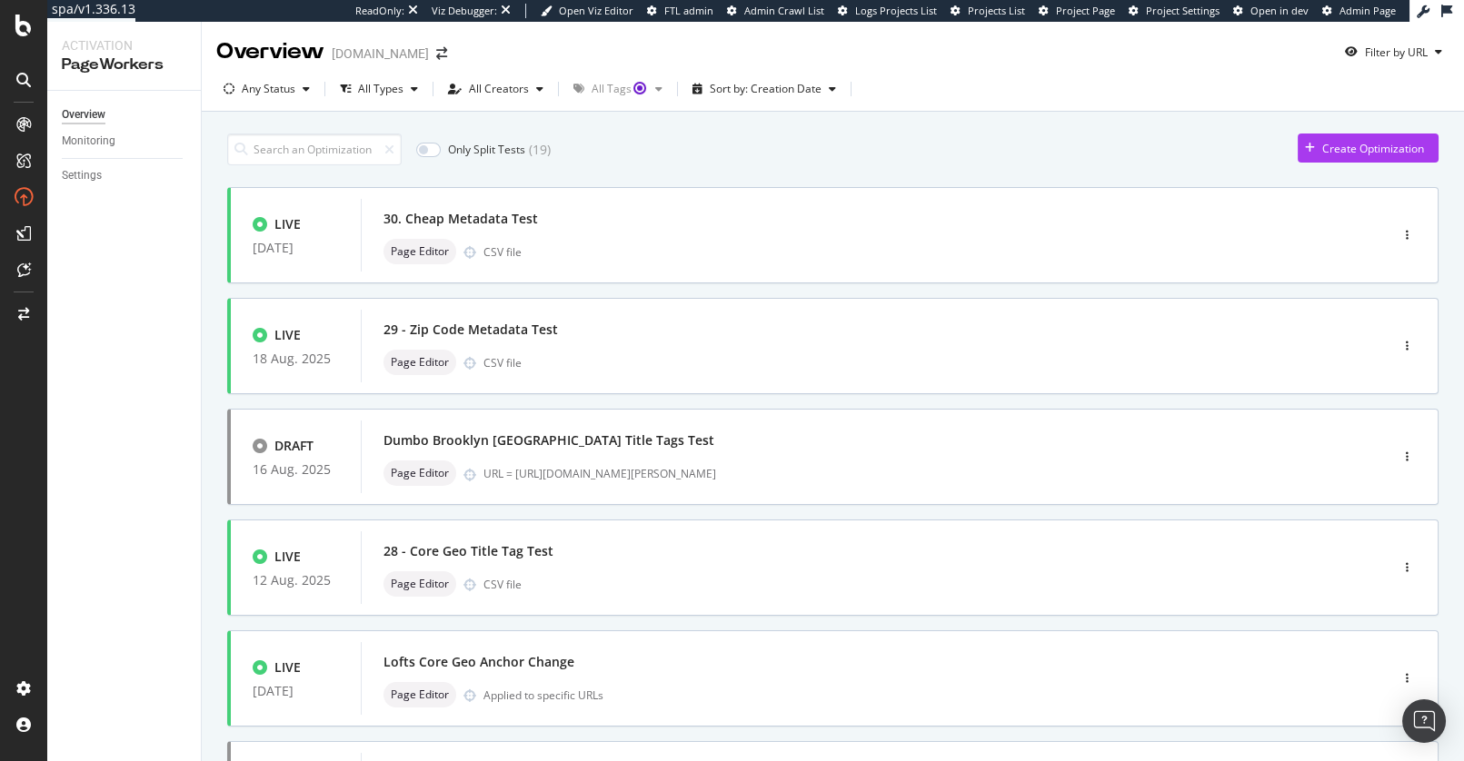
click at [421, 149] on input "checkbox" at bounding box center [428, 150] width 25 height 15
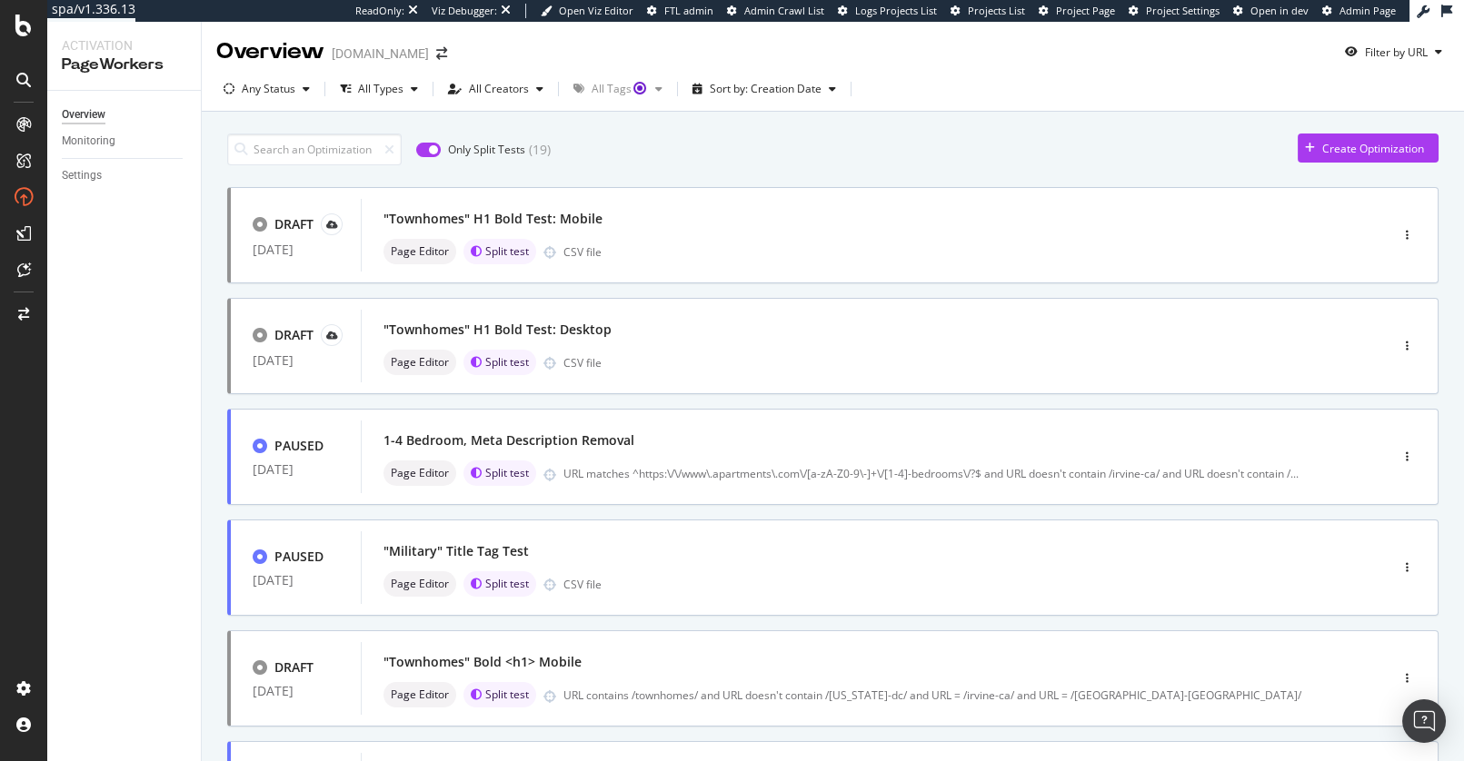
scroll to position [636, 0]
click at [429, 143] on input "checkbox" at bounding box center [428, 150] width 25 height 15
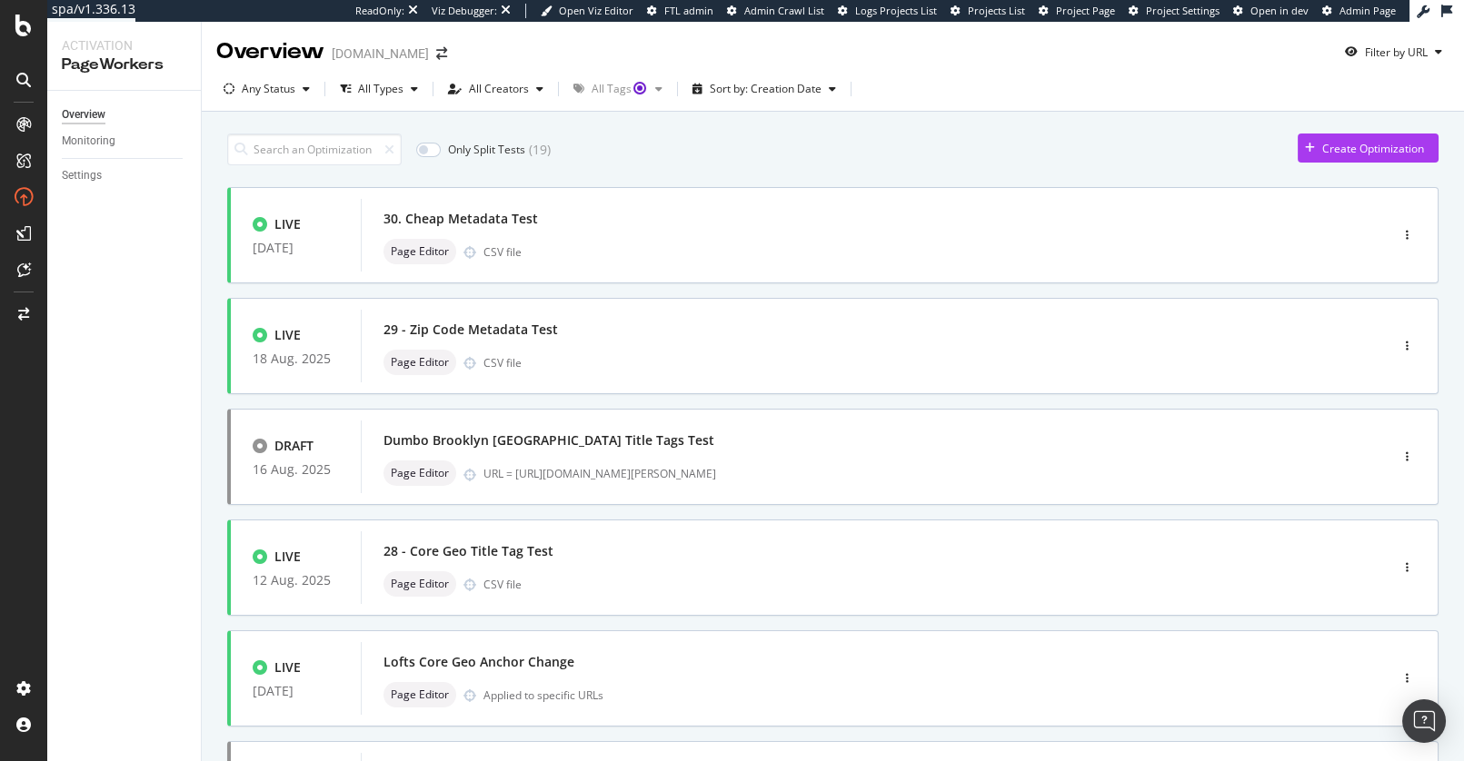
click at [816, 137] on div "Only Split Tests ( 19 ) Create Optimization" at bounding box center [832, 150] width 1211 height 32
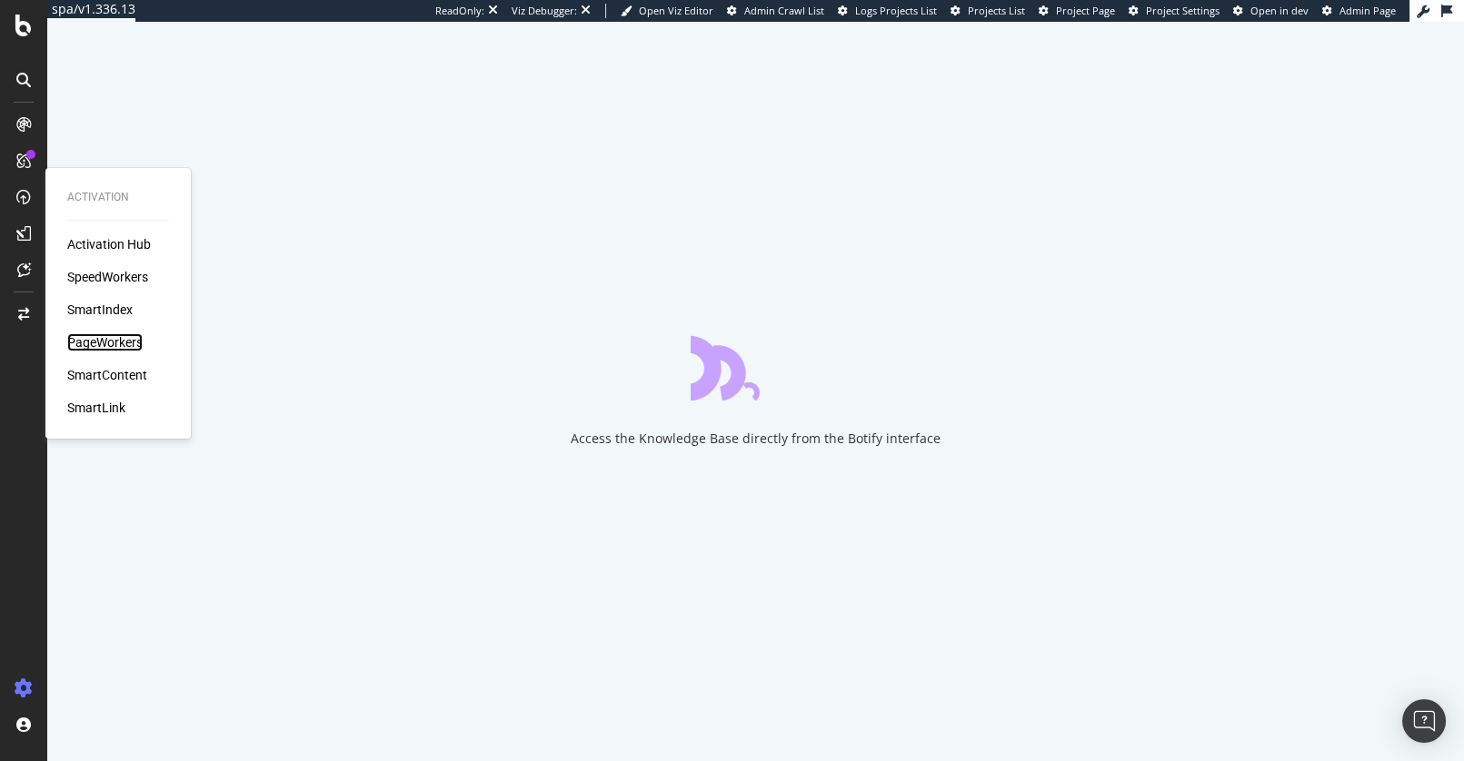
click at [134, 345] on div "PageWorkers" at bounding box center [104, 342] width 75 height 18
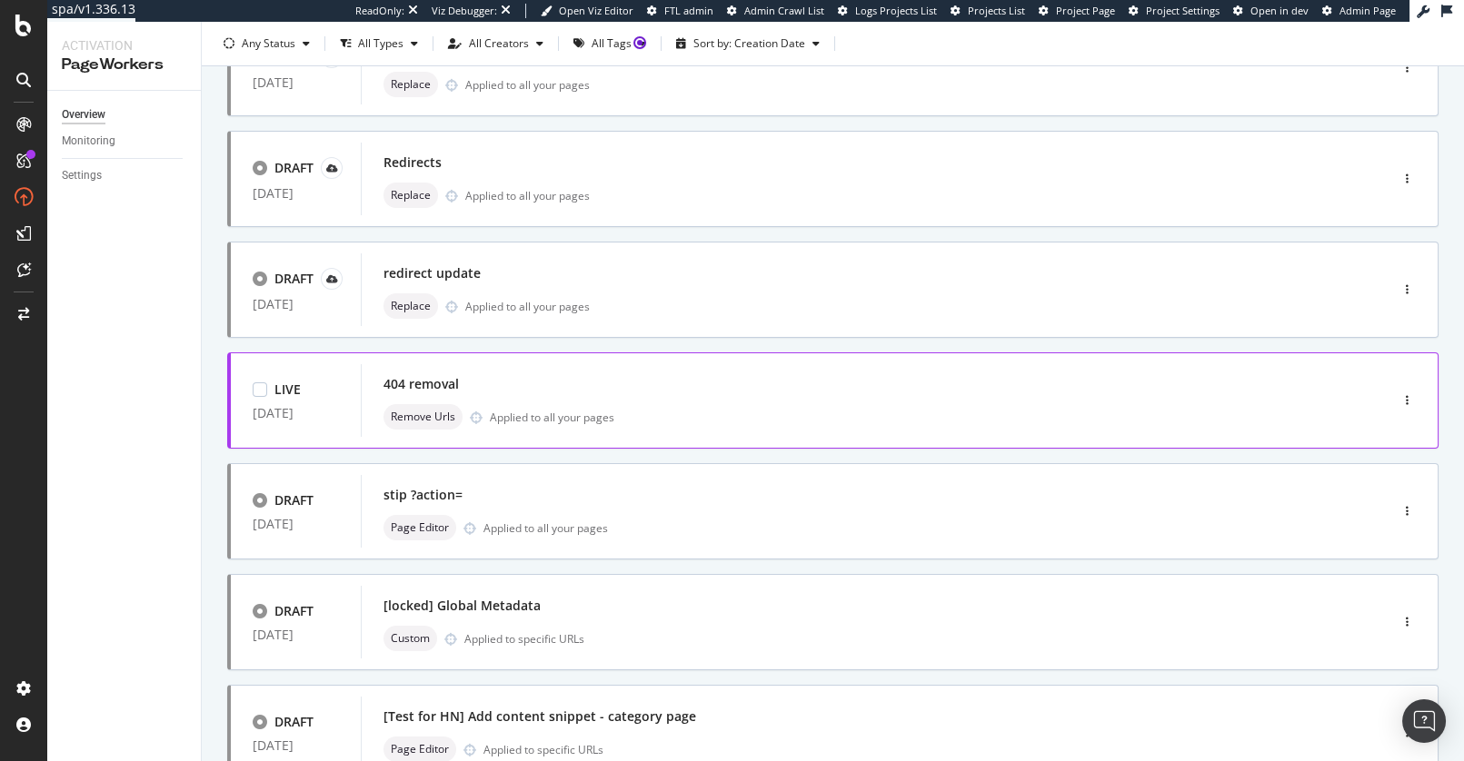
scroll to position [315, 0]
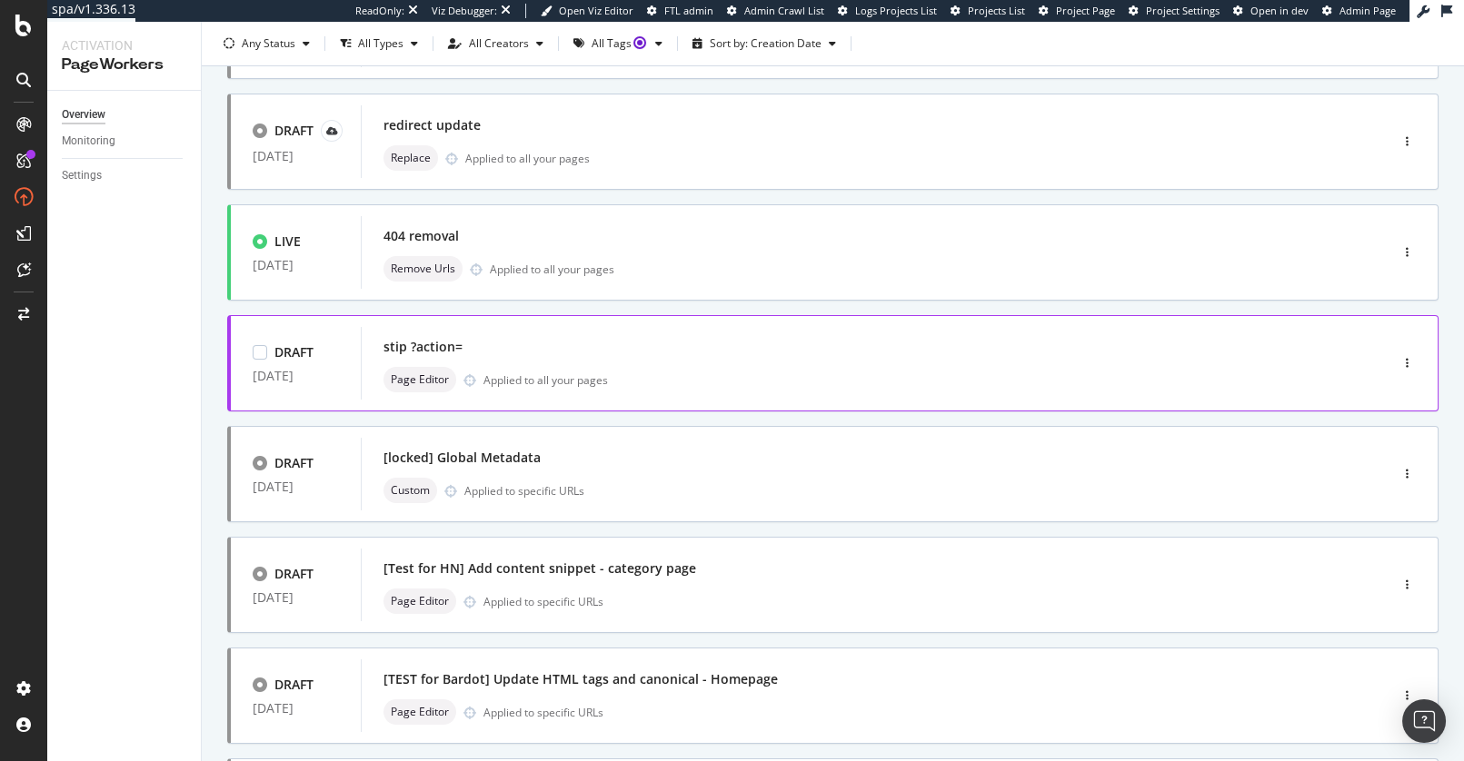
click at [746, 366] on div "stip ?action= Page Editor Applied to all your pages" at bounding box center [847, 363] width 928 height 58
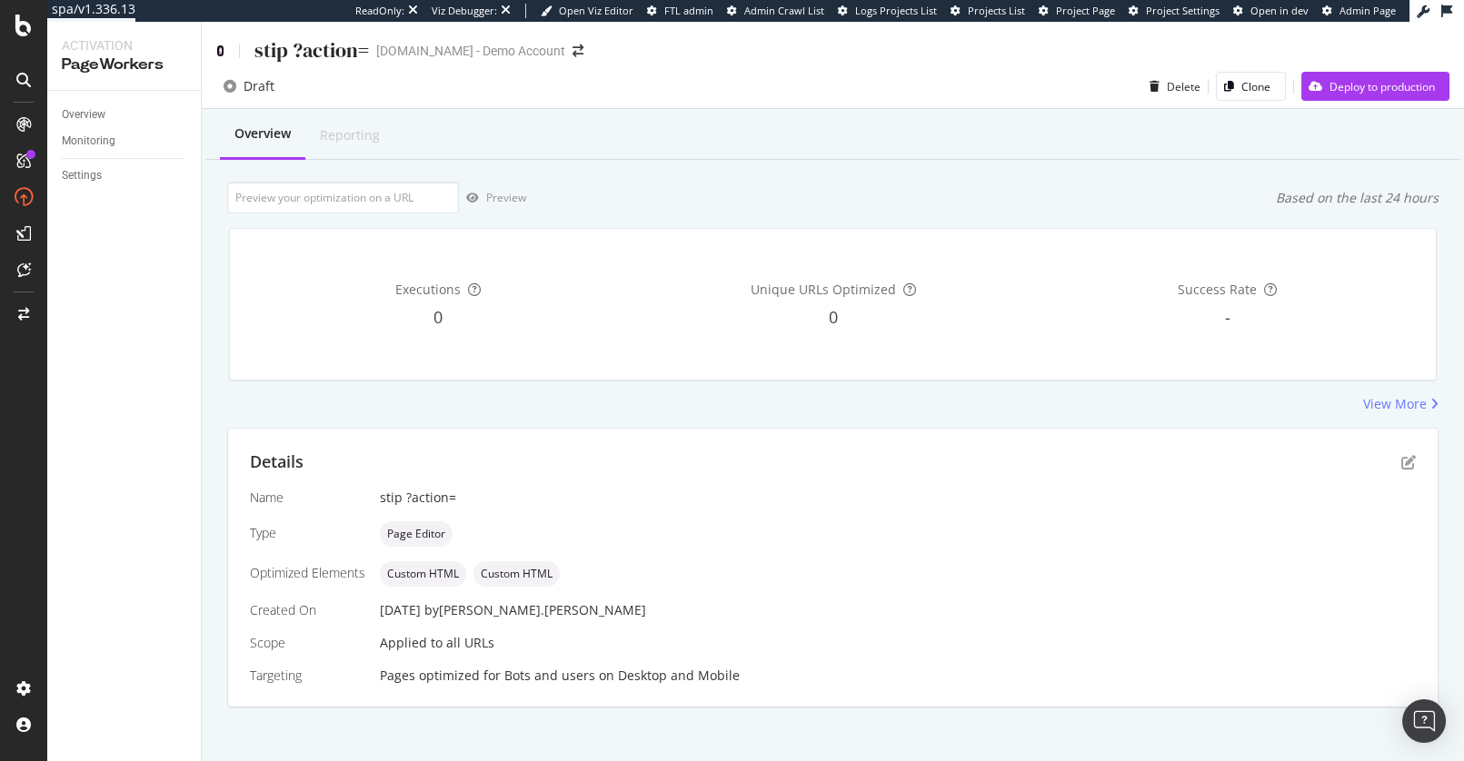
click at [223, 54] on icon at bounding box center [220, 51] width 8 height 13
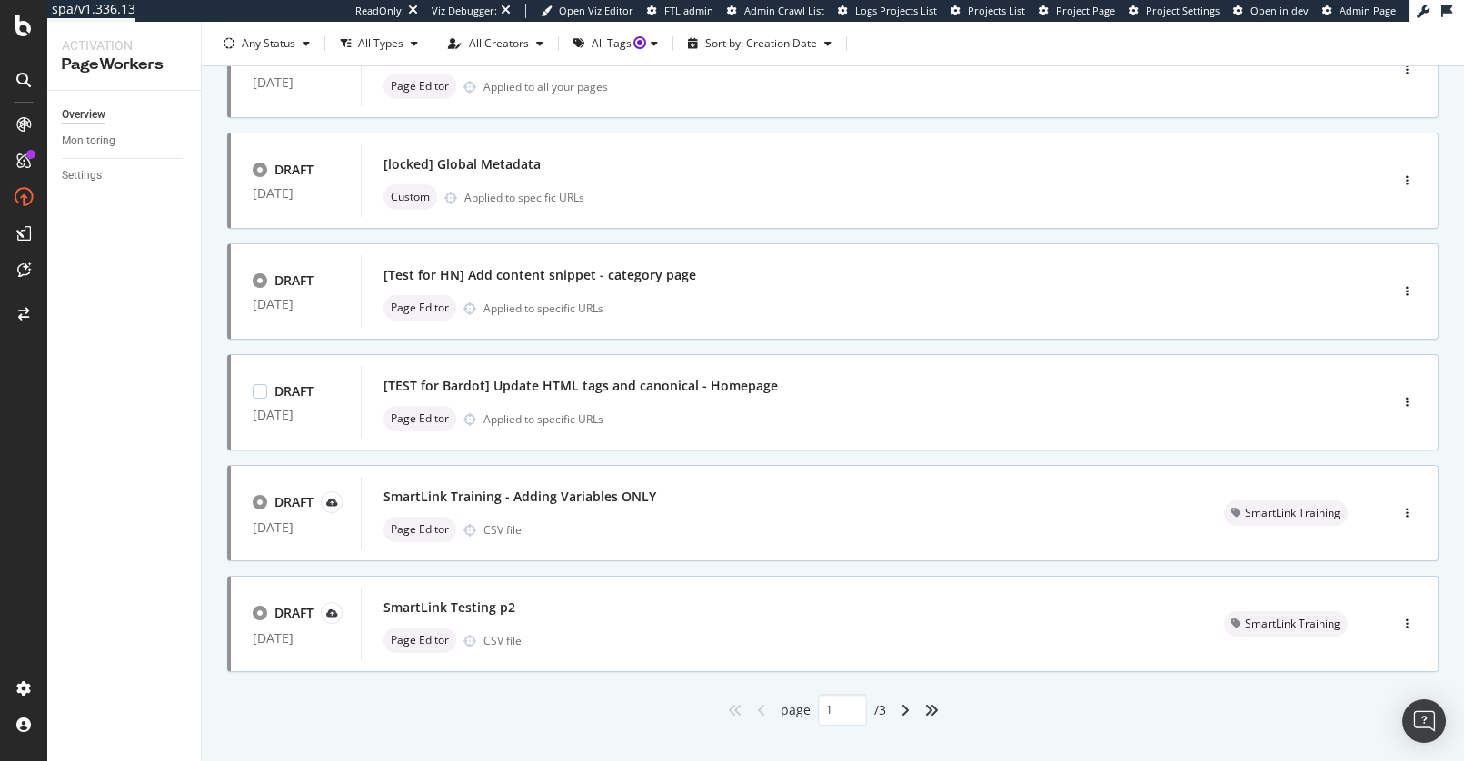
scroll to position [636, 0]
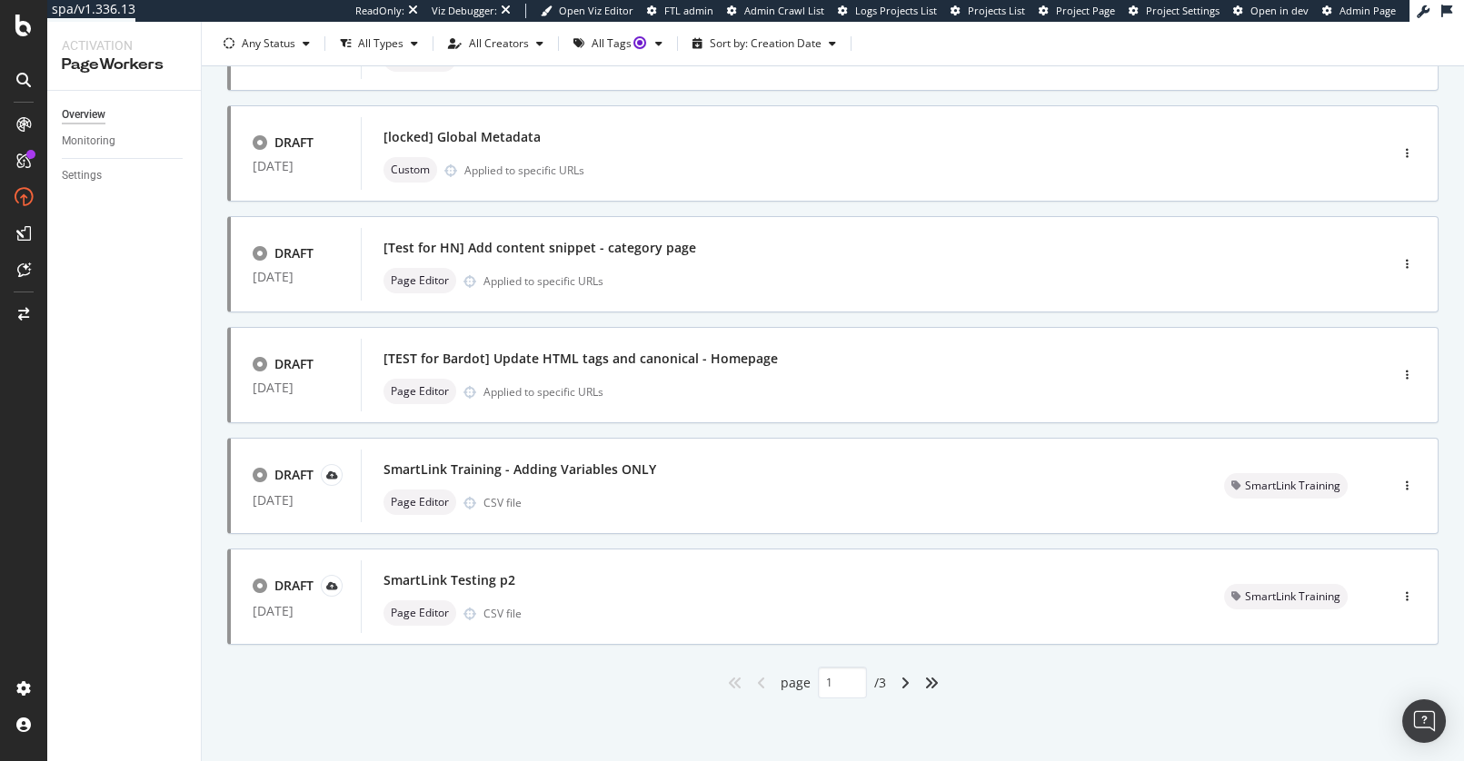
click at [900, 684] on div "angle-right" at bounding box center [905, 683] width 24 height 29
type input "2"
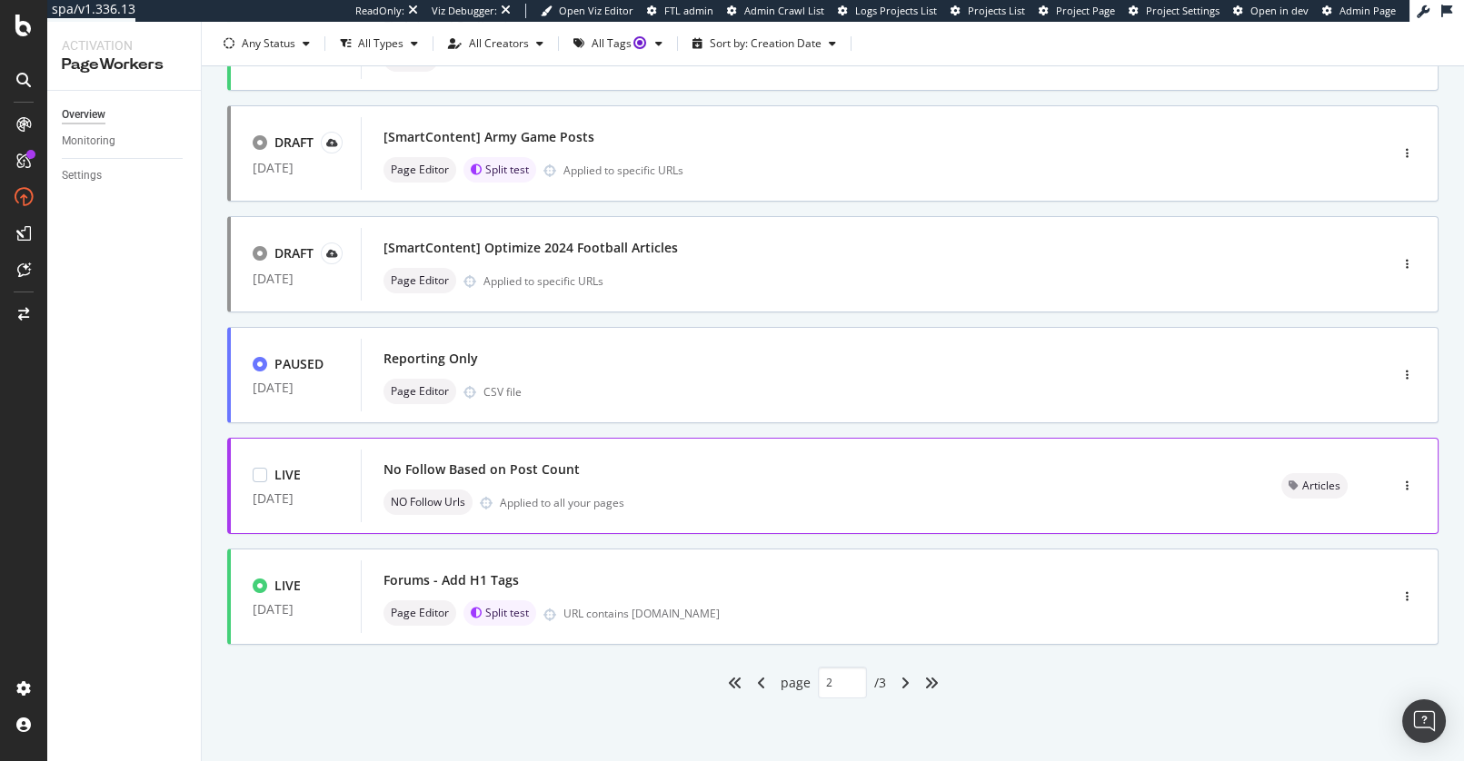
click at [712, 490] on div "NO Follow Urls Applied to all your pages" at bounding box center [810, 502] width 854 height 25
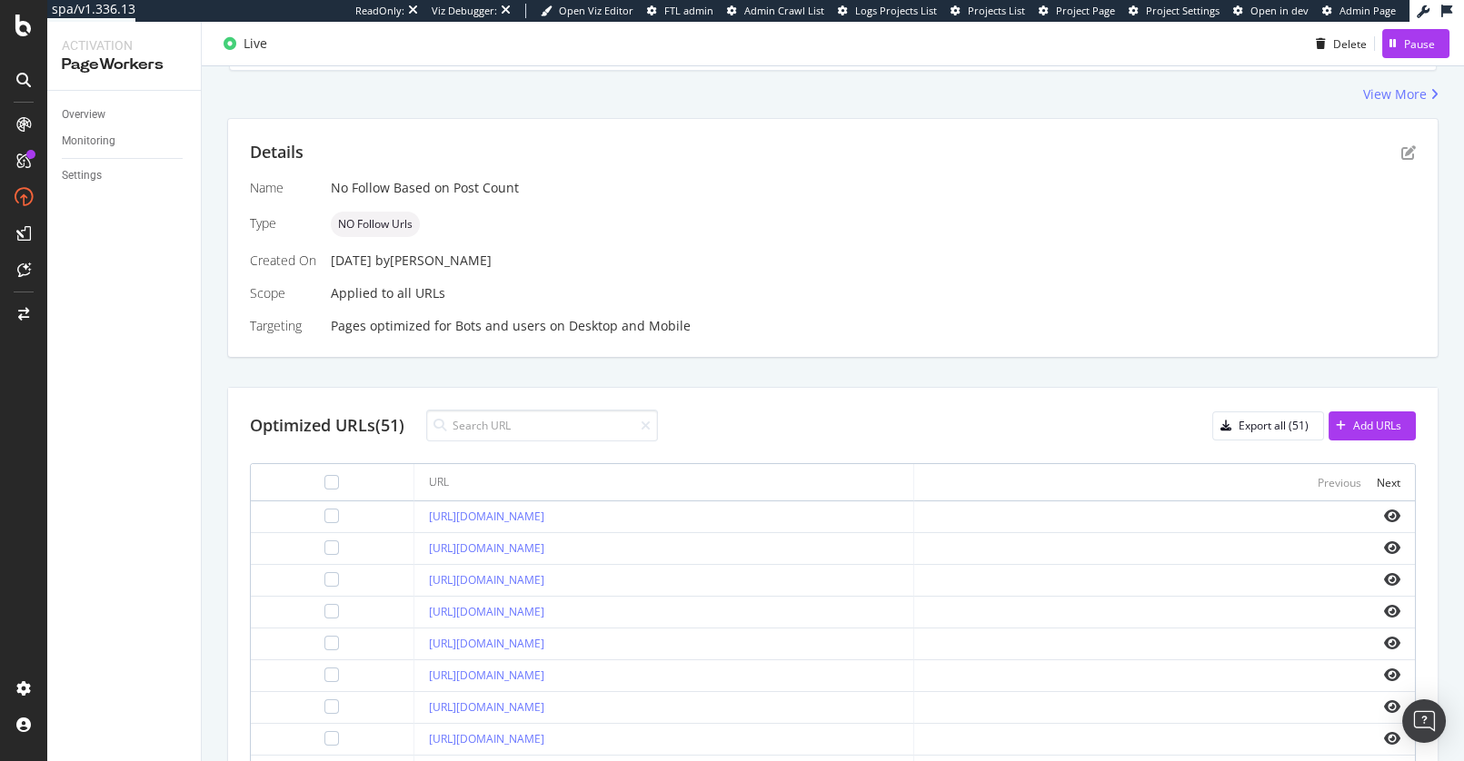
scroll to position [312, 0]
click at [732, 420] on div "Optimized URLs (51) Export all (51) Add URLs" at bounding box center [833, 424] width 1166 height 32
click at [544, 513] on link "[URL][DOMAIN_NAME]" at bounding box center [486, 514] width 115 height 15
click at [739, 377] on div "Details Name No Follow Based on Post Count Type NO Follow Urls Created On [DATE…" at bounding box center [832, 558] width 1211 height 884
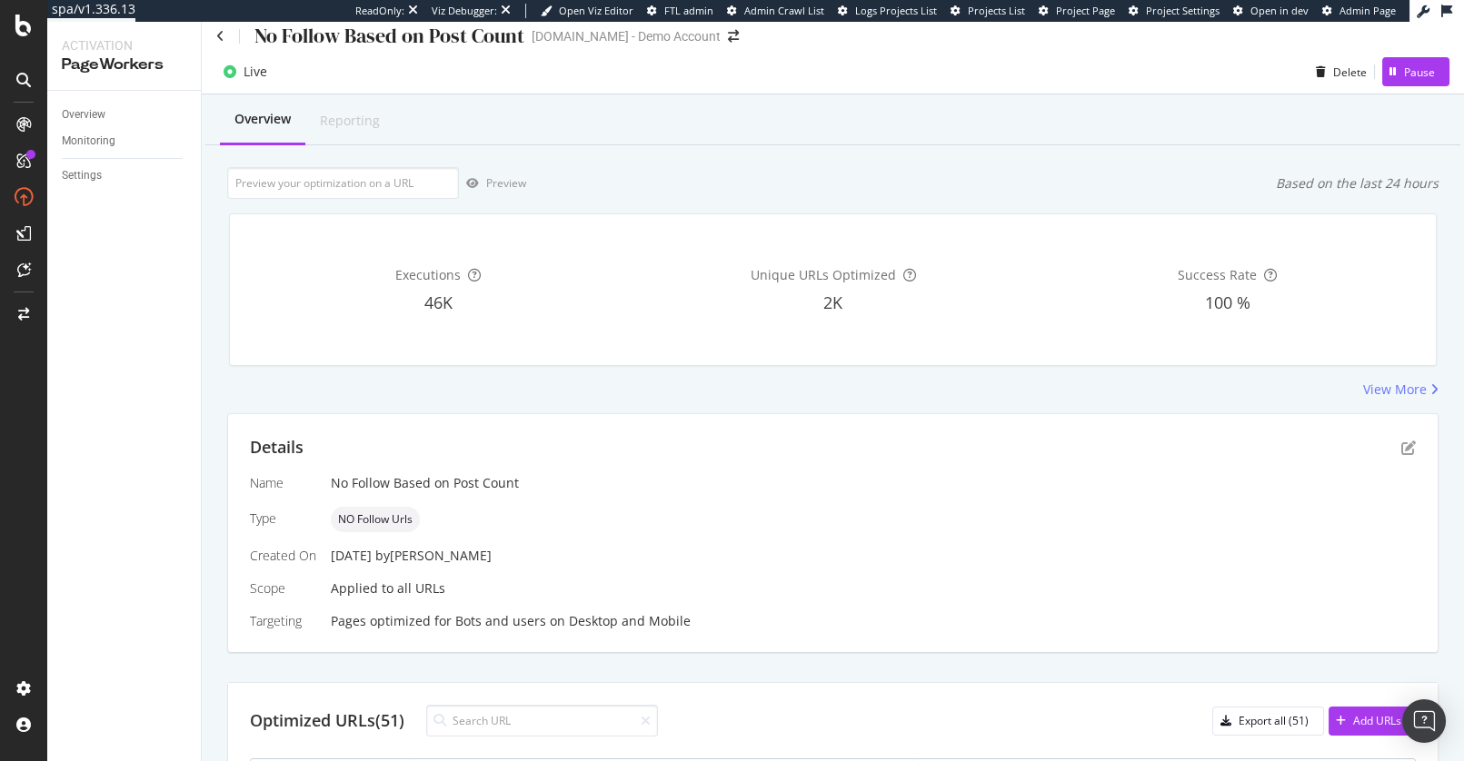
scroll to position [0, 0]
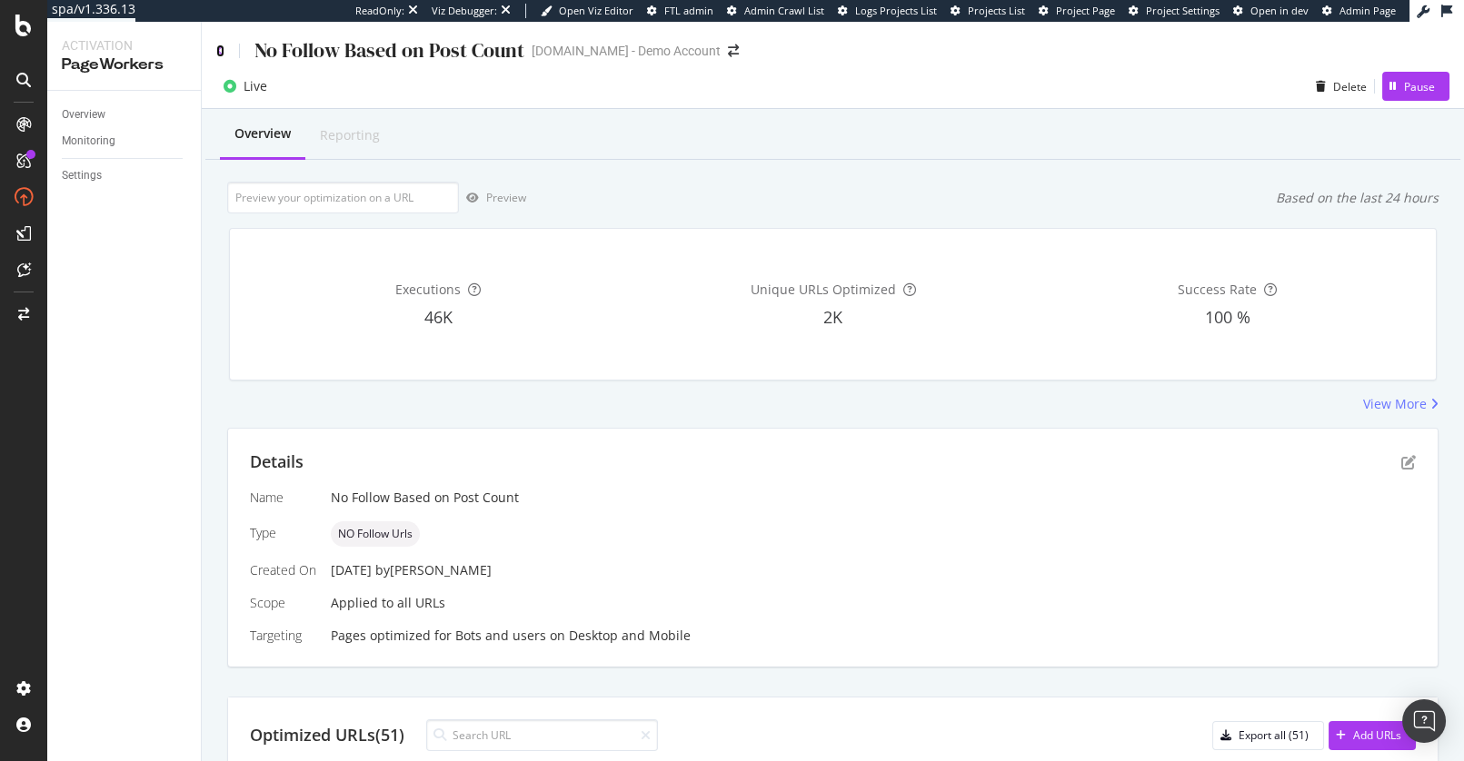
click at [216, 50] on icon at bounding box center [220, 51] width 8 height 13
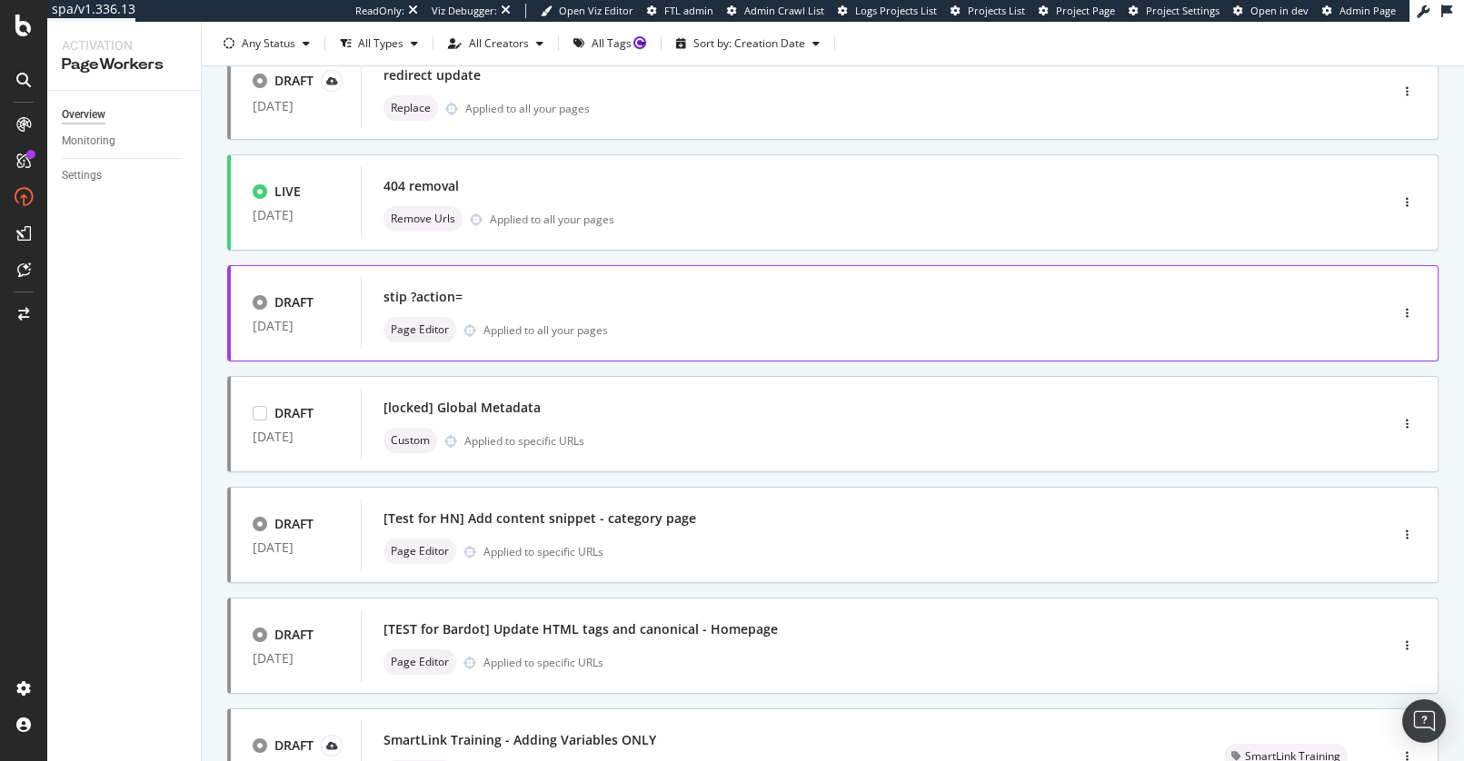
scroll to position [636, 0]
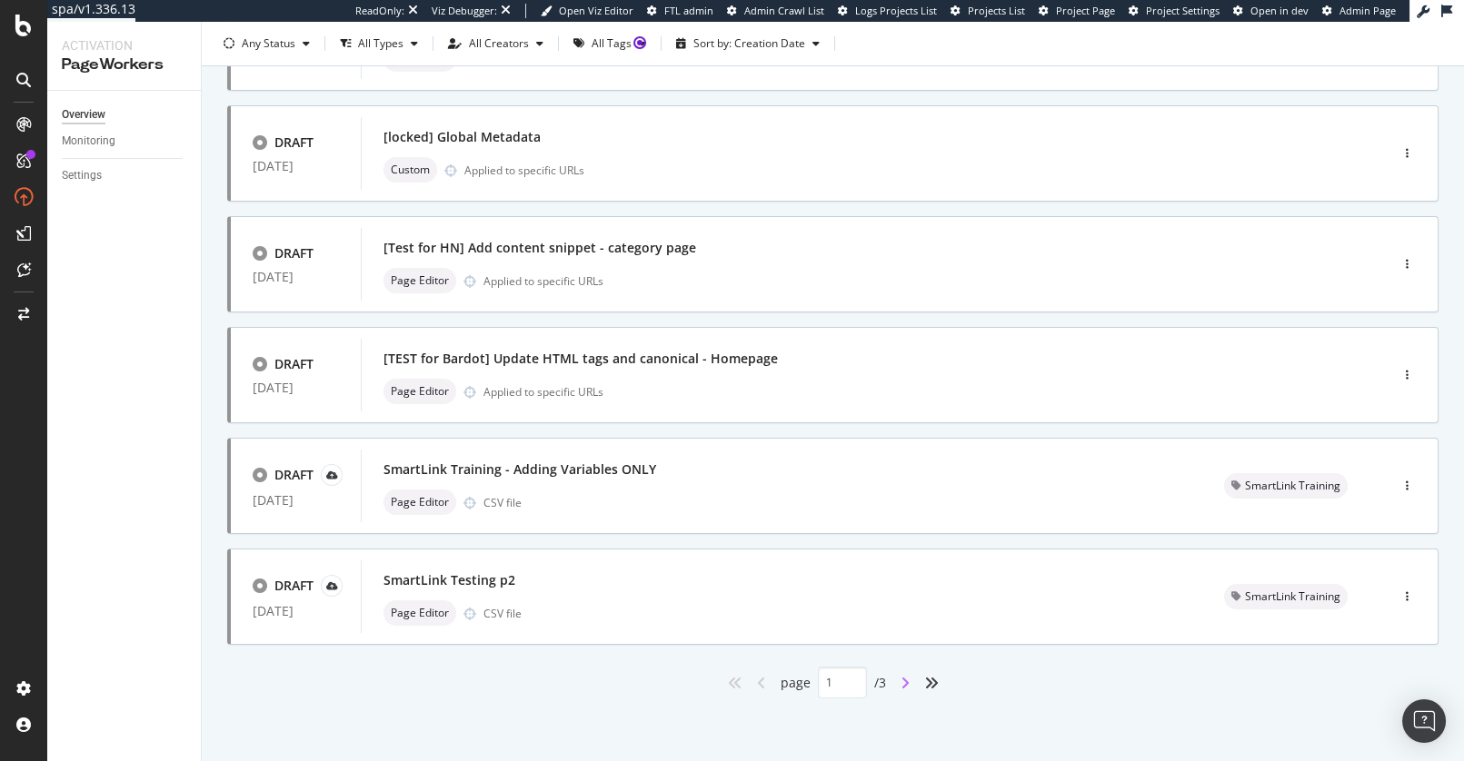
click at [901, 682] on icon "angle-right" at bounding box center [905, 683] width 9 height 15
type input "2"
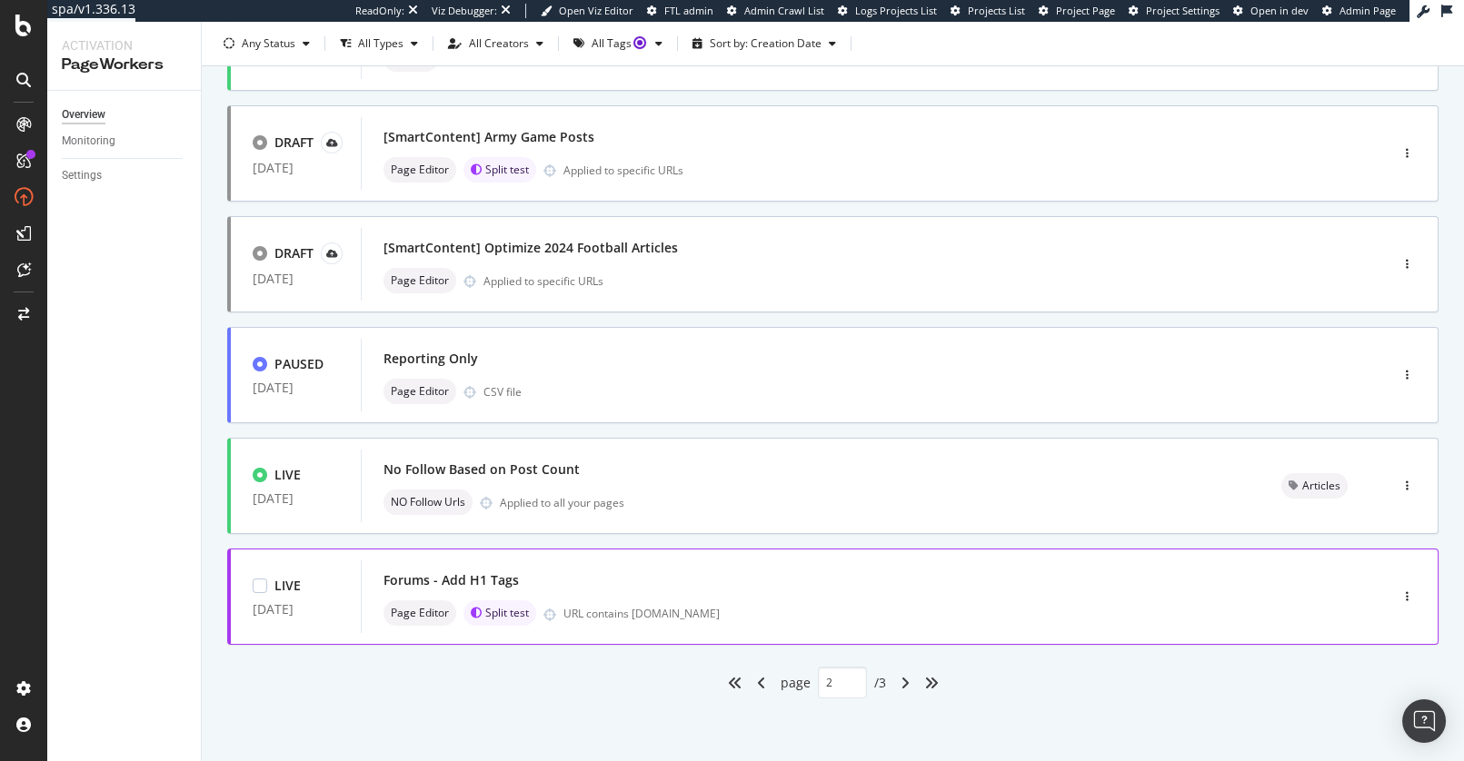
click at [811, 581] on div "Forums - Add H1 Tags" at bounding box center [847, 580] width 928 height 25
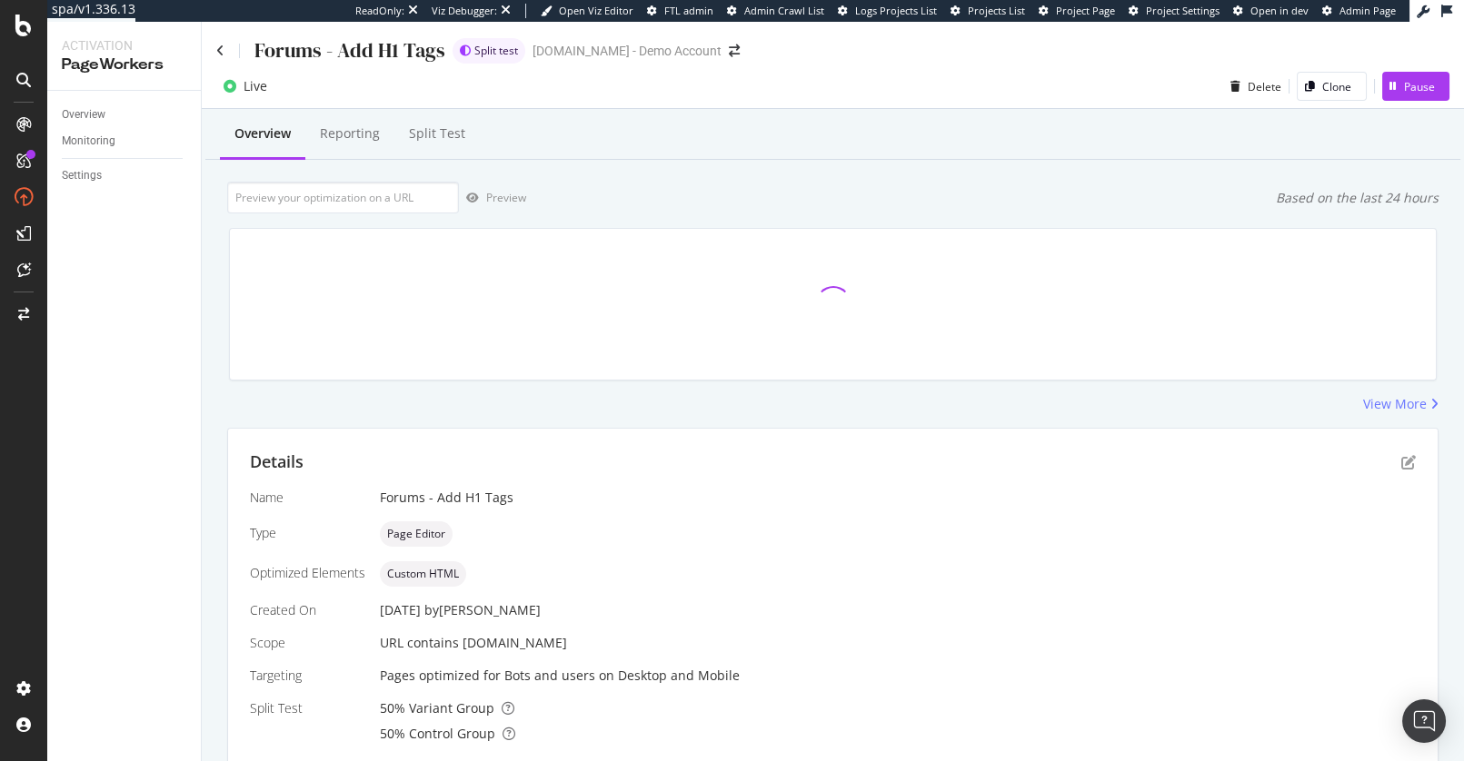
click at [737, 415] on div "Overview Reporting Split Test Preview Based on the last 24 hours View More Deta…" at bounding box center [833, 469] width 1262 height 721
click at [738, 212] on div "Preview Based on the last 24 hours" at bounding box center [832, 198] width 1211 height 32
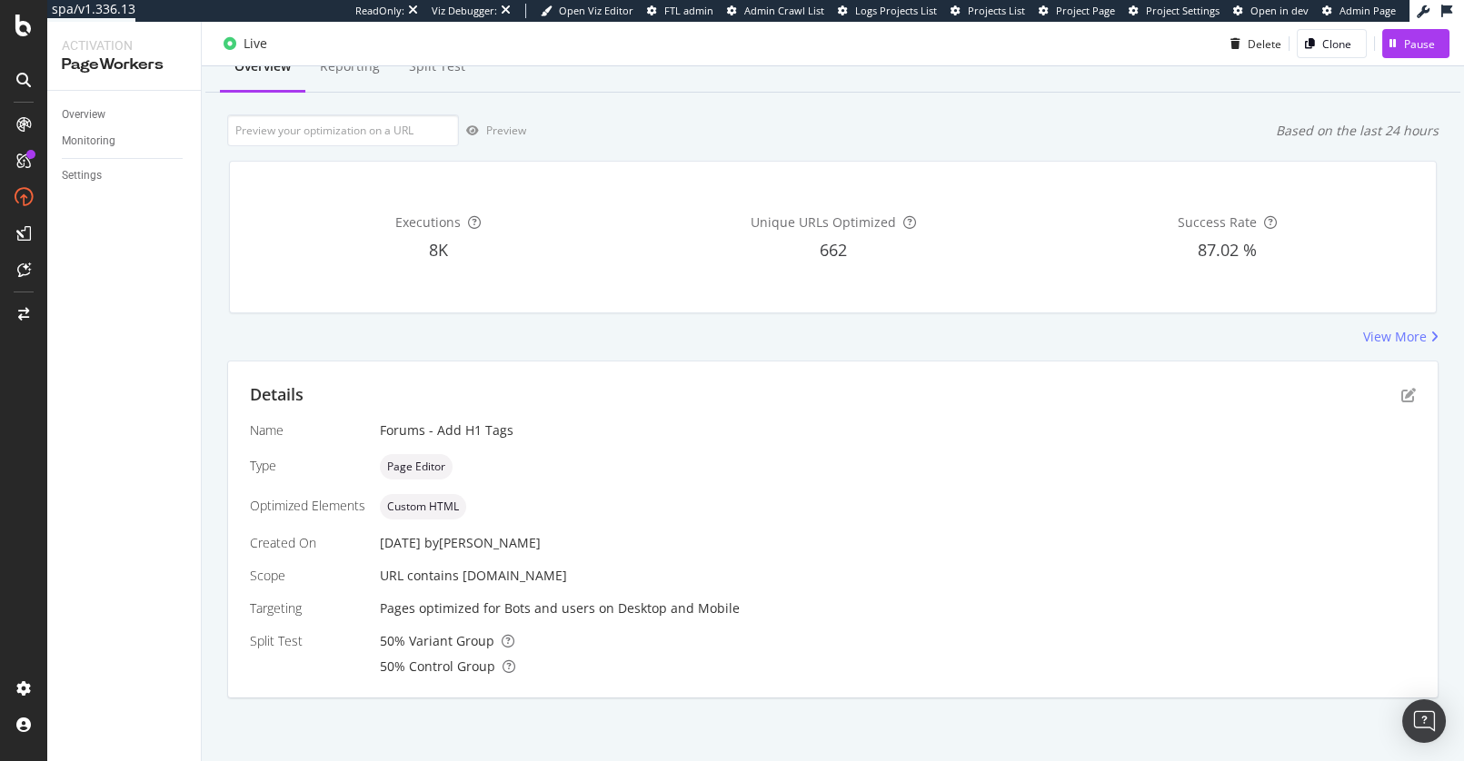
scroll to position [6, 0]
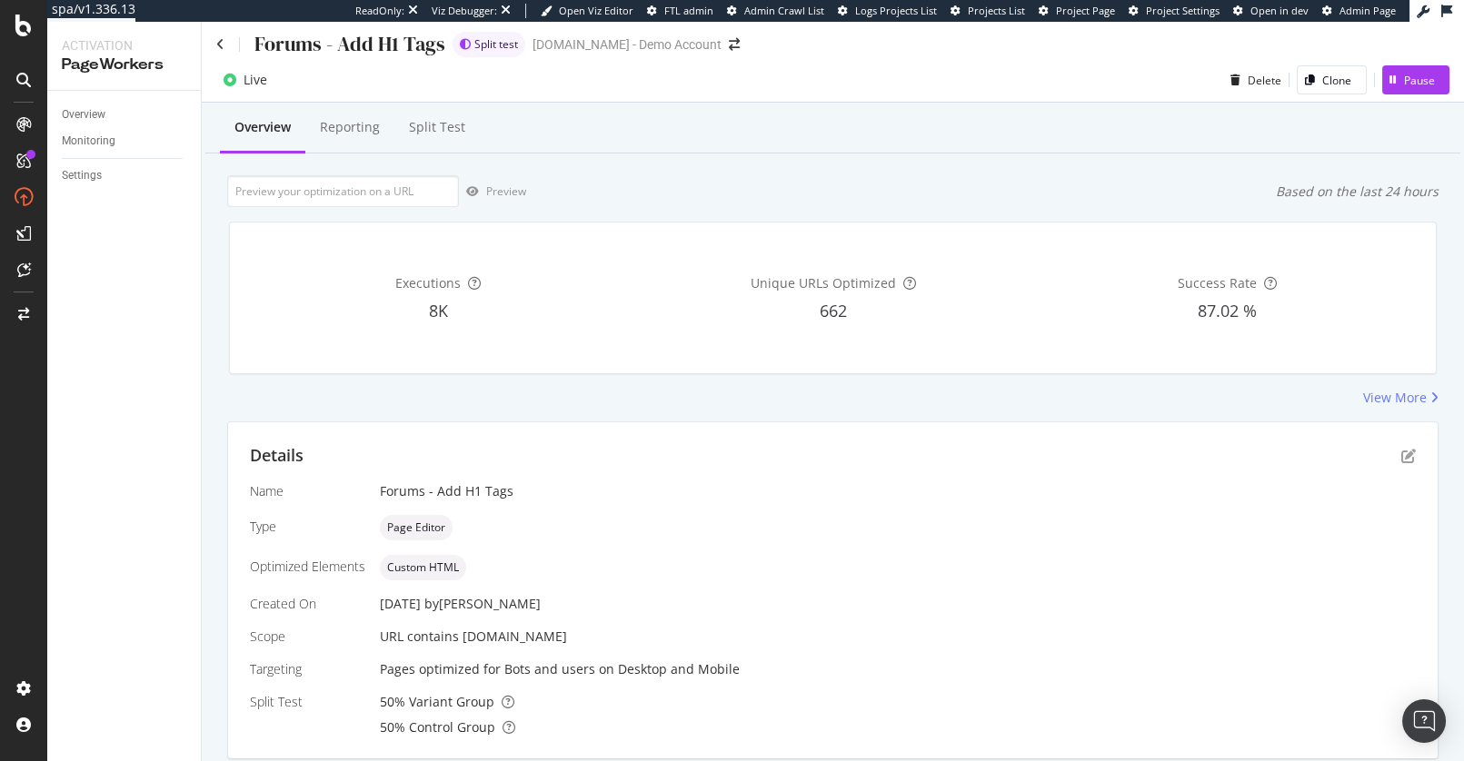
drag, startPoint x: 477, startPoint y: 642, endPoint x: 461, endPoint y: 641, distance: 16.5
click at [458, 641] on div "URL contains [DOMAIN_NAME]" at bounding box center [898, 637] width 1036 height 18
copy span "[DOMAIN_NAME]"
click at [773, 401] on div "View More" at bounding box center [832, 398] width 1211 height 18
click at [217, 39] on icon at bounding box center [220, 44] width 8 height 13
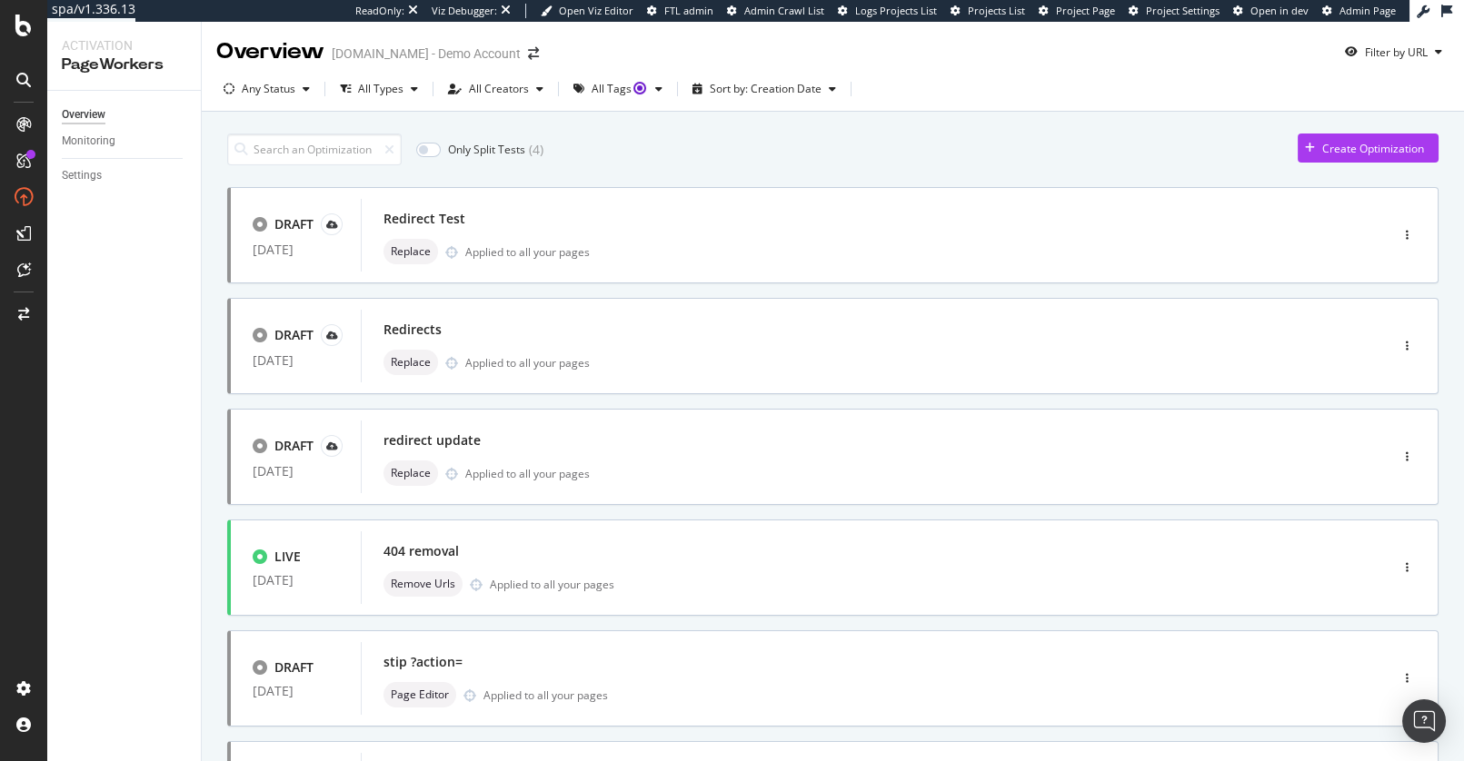
click at [644, 135] on div "Only Split Tests ( 4 ) Create Optimization" at bounding box center [832, 150] width 1211 height 32
click at [122, 274] on div "Overview Monitoring Settings" at bounding box center [124, 426] width 154 height 671
click at [955, 154] on div "Only Split Tests ( 4 ) Create Optimization" at bounding box center [832, 150] width 1211 height 32
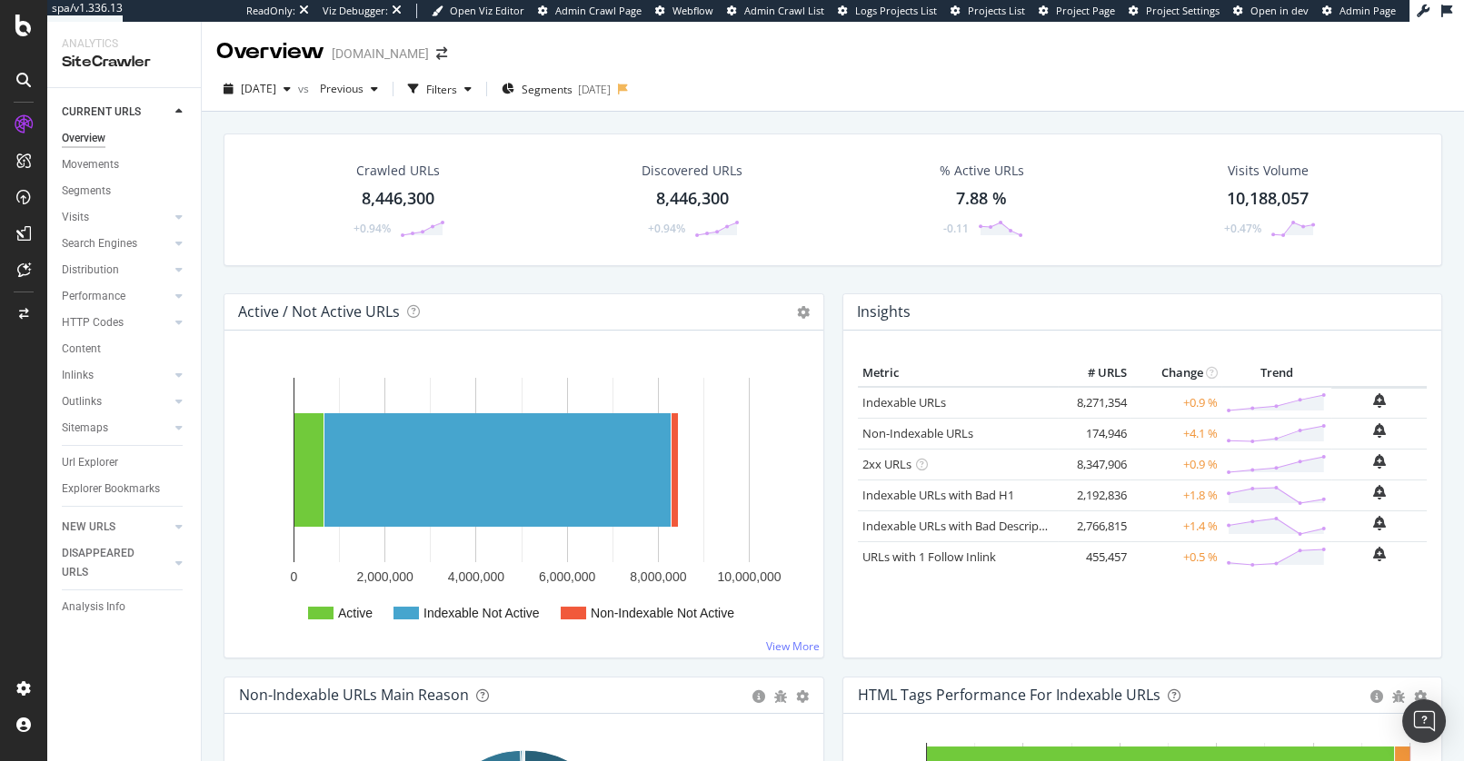
click at [1097, 433] on td "174,946" at bounding box center [1094, 433] width 73 height 31
click at [967, 430] on link "Non-Indexable URLs" at bounding box center [917, 433] width 111 height 16
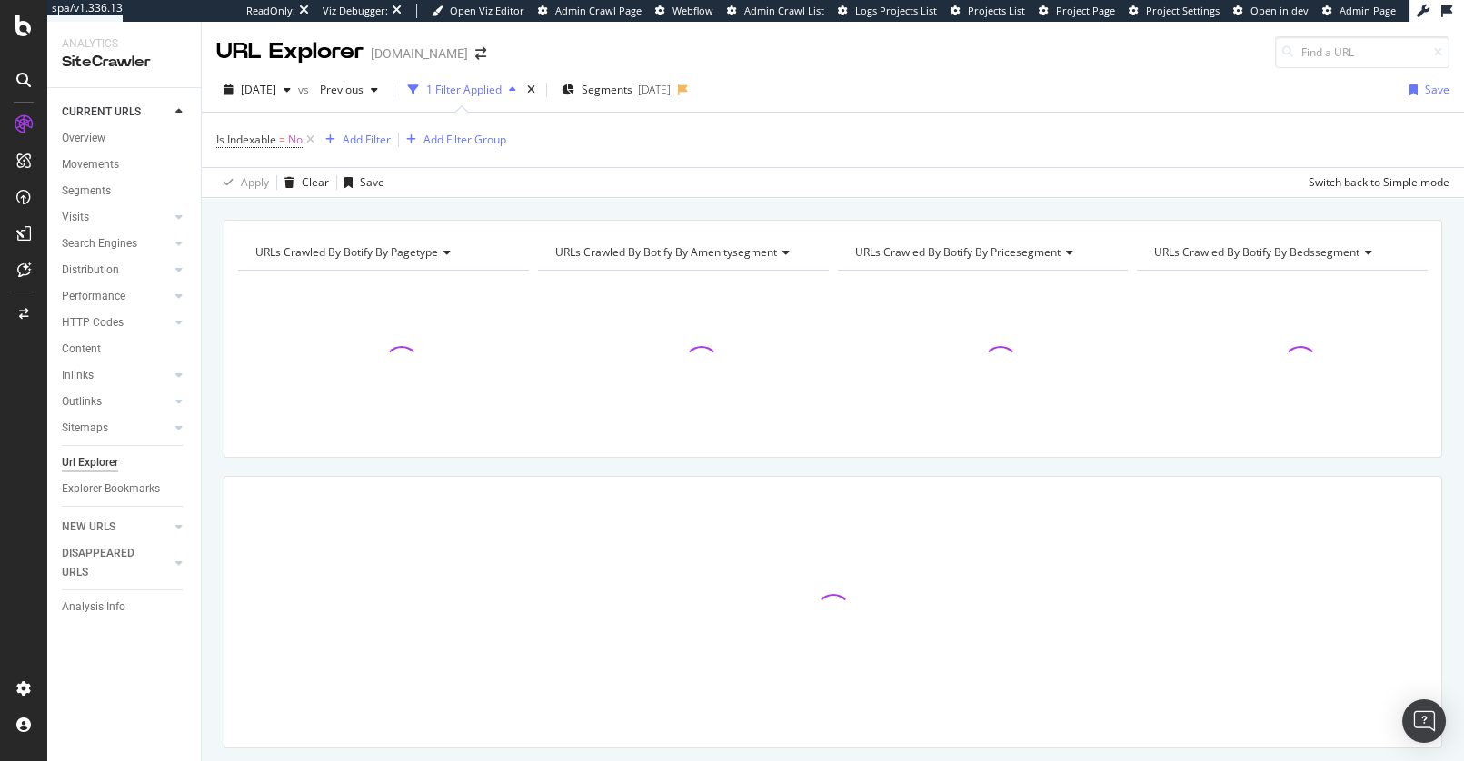
click at [841, 204] on div "URLs Crawled By Botify By pagetype Chart (by Value) Table Expand Export as CSV …" at bounding box center [833, 220] width 1262 height 44
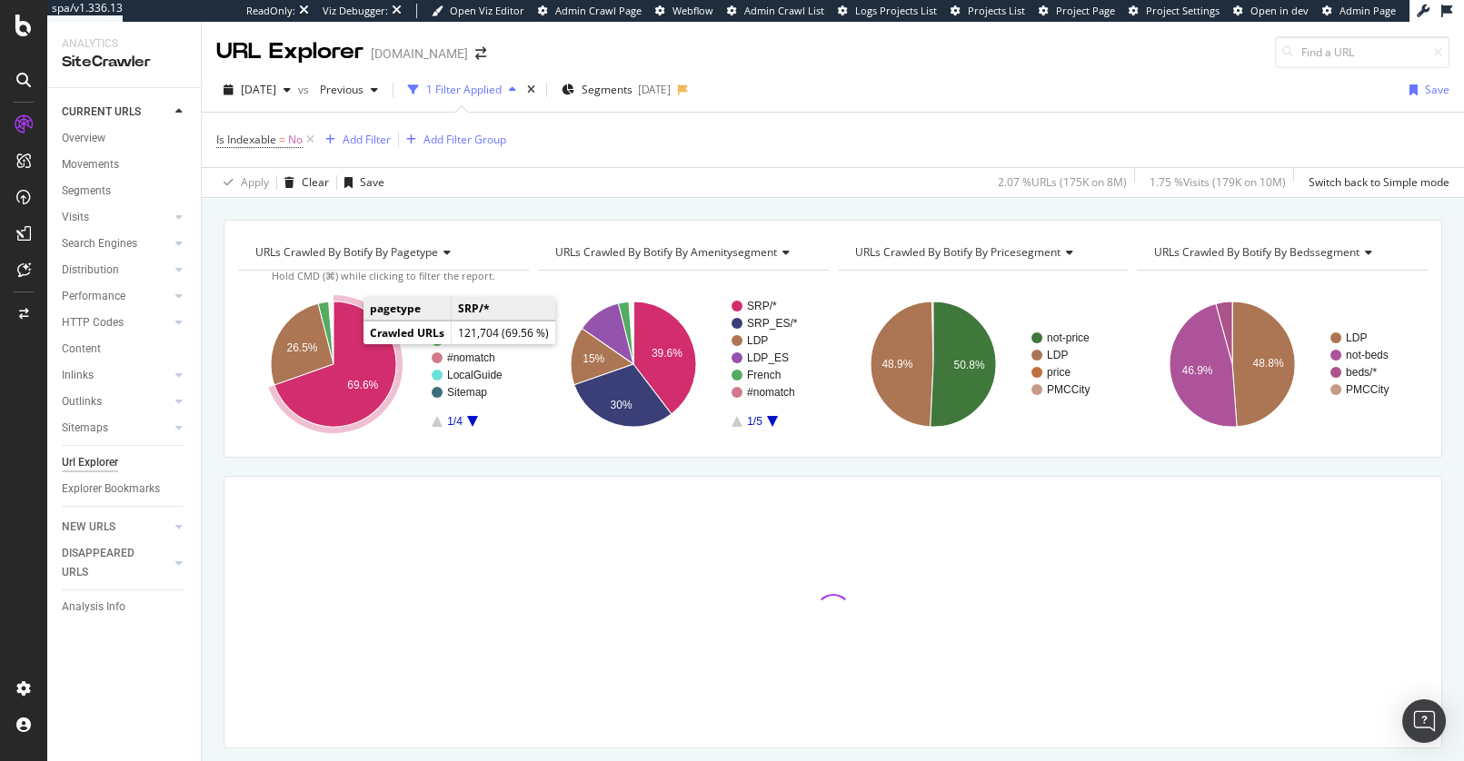
click at [358, 343] on icon "A chart." at bounding box center [335, 364] width 122 height 125
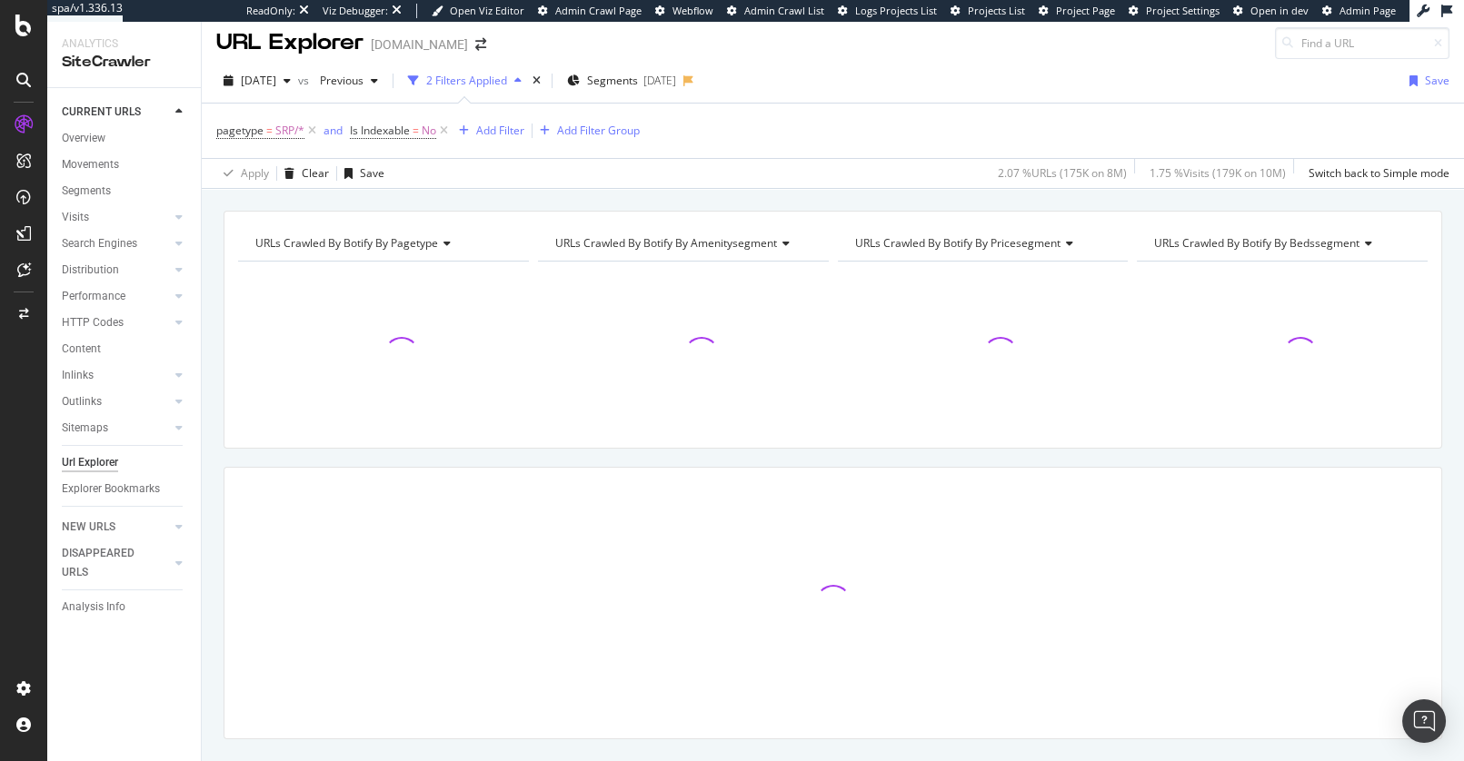
click at [493, 209] on div "URLs Crawled By Botify By pagetype Chart (by Value) Table Expand Export as CSV …" at bounding box center [833, 211] width 1262 height 44
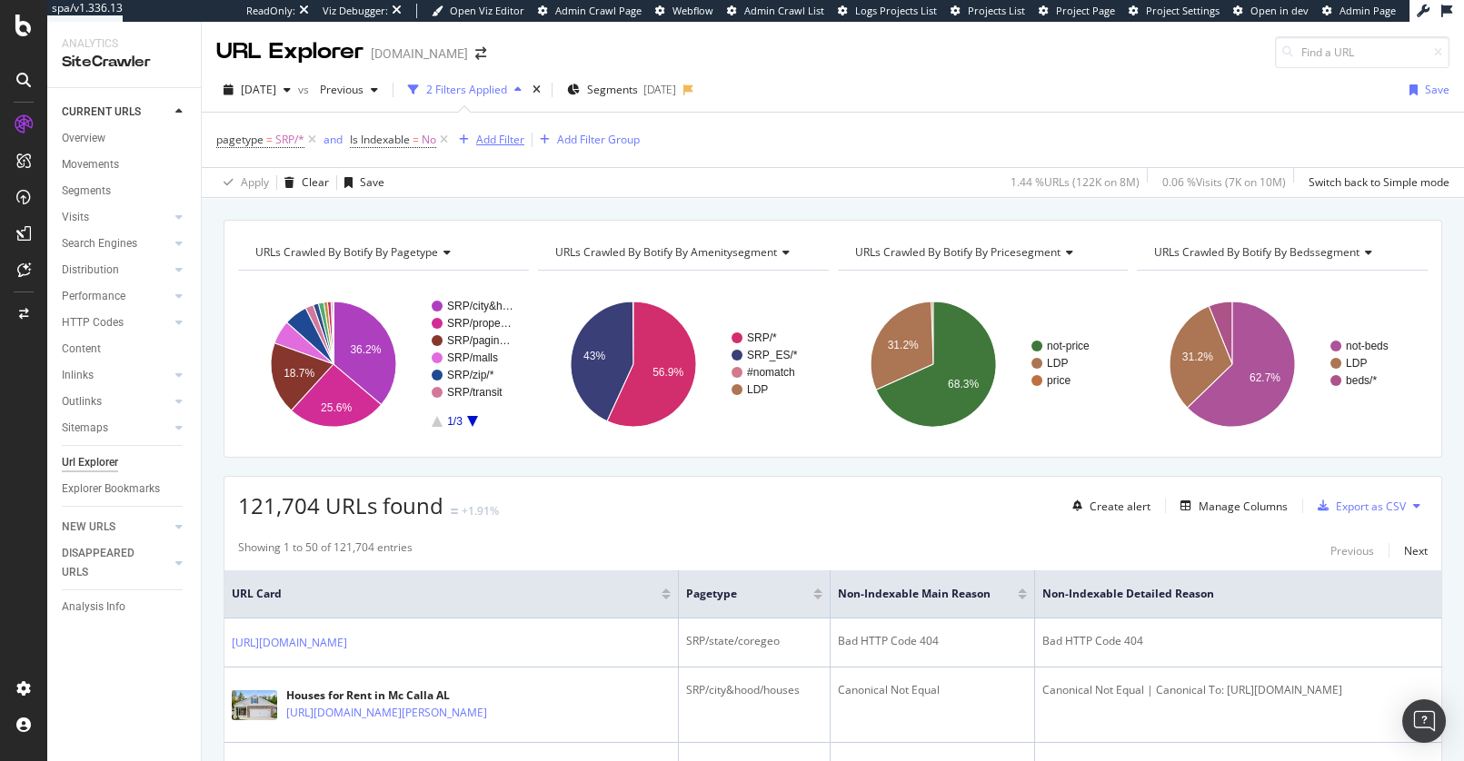
drag, startPoint x: 493, startPoint y: 208, endPoint x: 507, endPoint y: 150, distance: 59.9
click at [493, 208] on div "URLs Crawled By Botify By pagetype Chart (by Value) Table Expand Export as CSV …" at bounding box center [833, 220] width 1262 height 44
click at [507, 143] on div "Add Filter" at bounding box center [500, 139] width 48 height 15
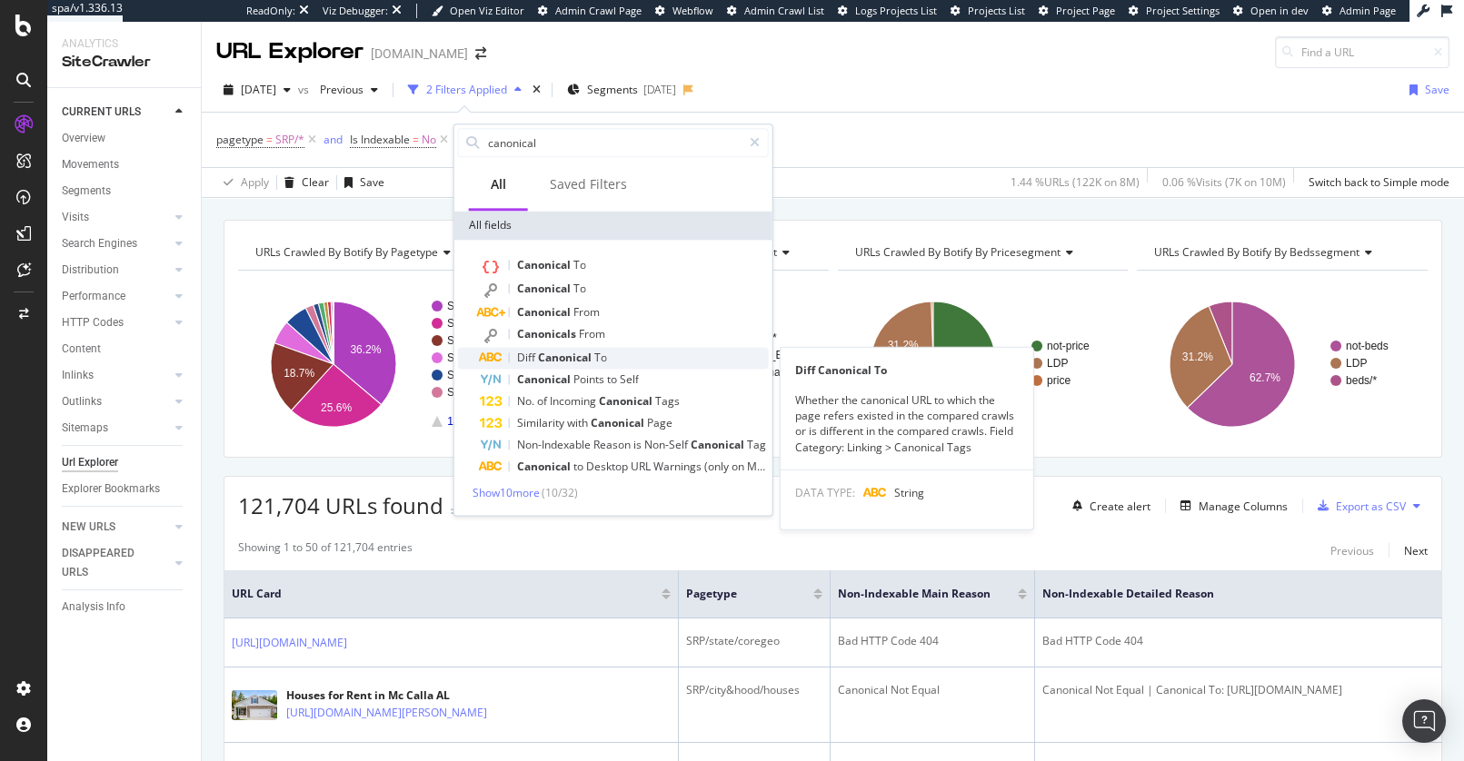
type input "canonical"
click at [563, 358] on span "Canonical" at bounding box center [566, 357] width 56 height 15
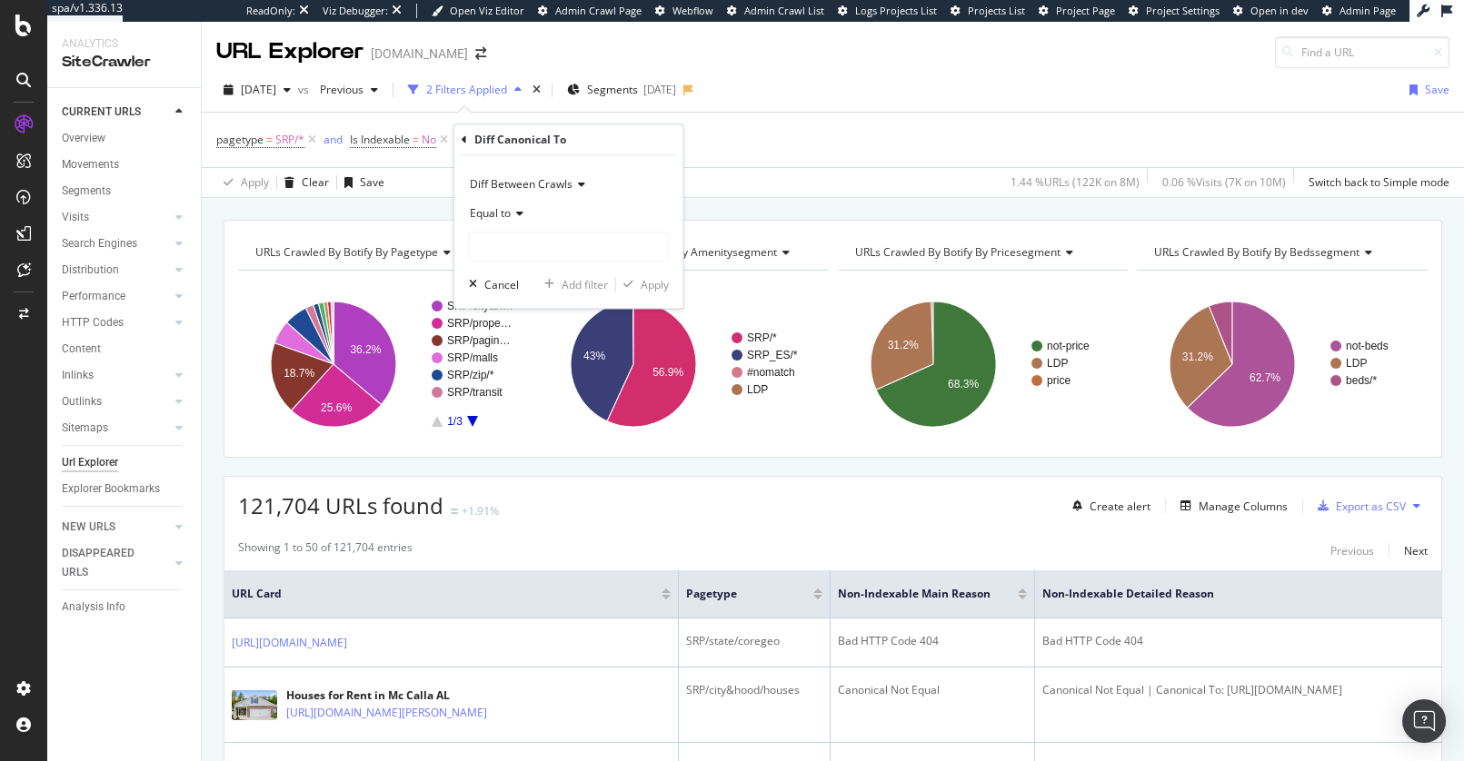
click at [511, 217] on icon at bounding box center [517, 214] width 13 height 11
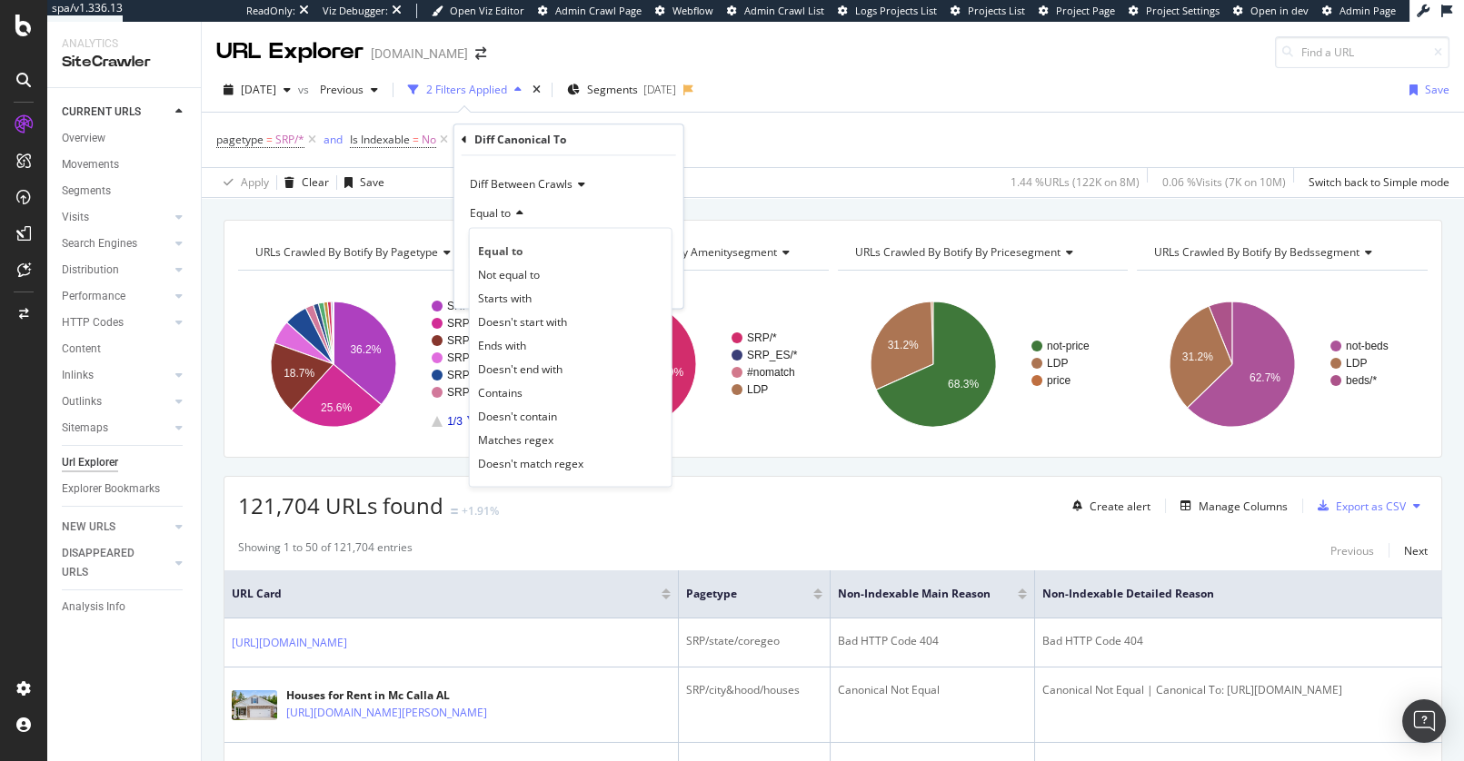
drag, startPoint x: 616, startPoint y: 155, endPoint x: 552, endPoint y: 143, distance: 64.9
click at [615, 156] on div "Diff Between Crawls Equal to Equal to Not equal to Starts with Doesn't start wi…" at bounding box center [568, 232] width 229 height 153
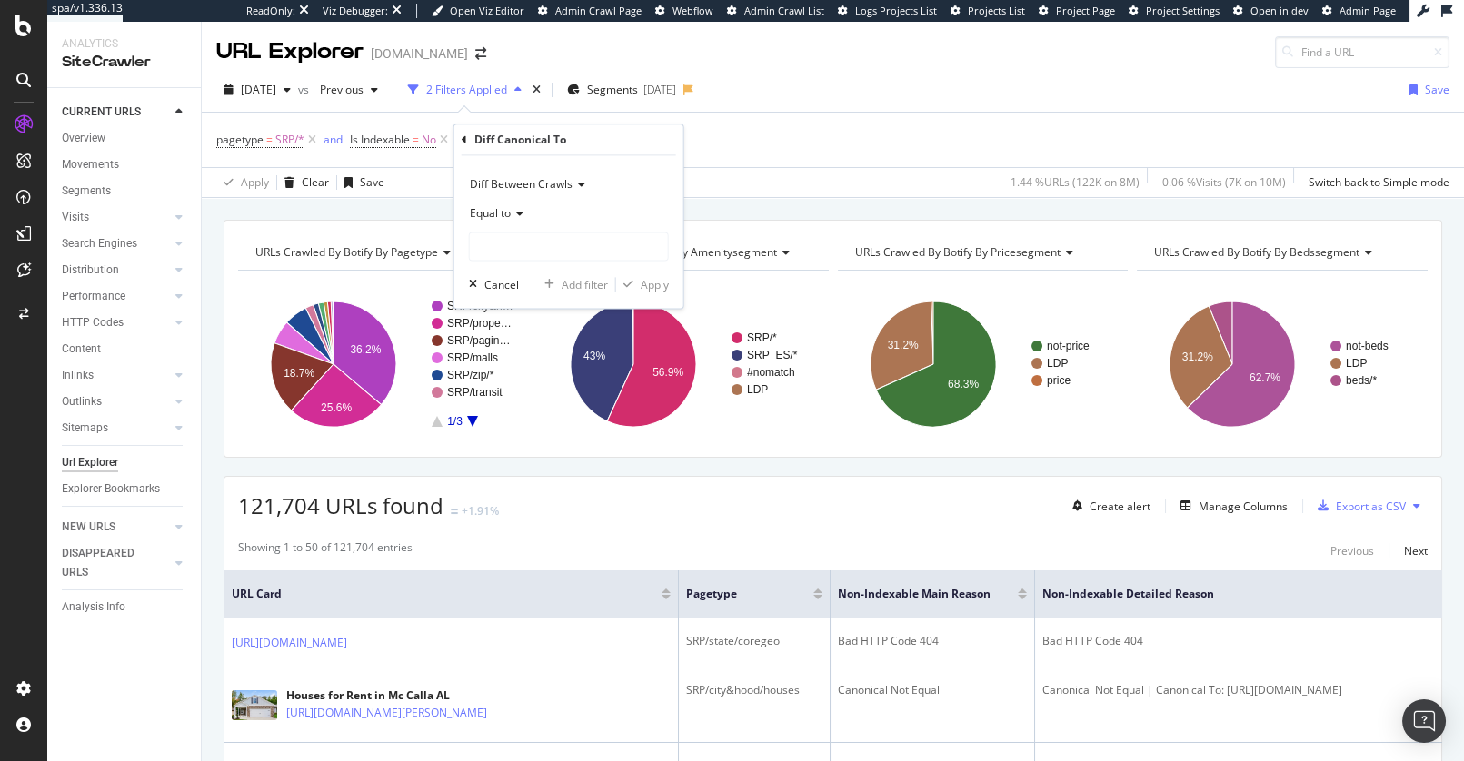
click at [466, 140] on div "Diff Canonical To" at bounding box center [569, 139] width 214 height 31
click at [464, 140] on icon at bounding box center [464, 139] width 5 height 11
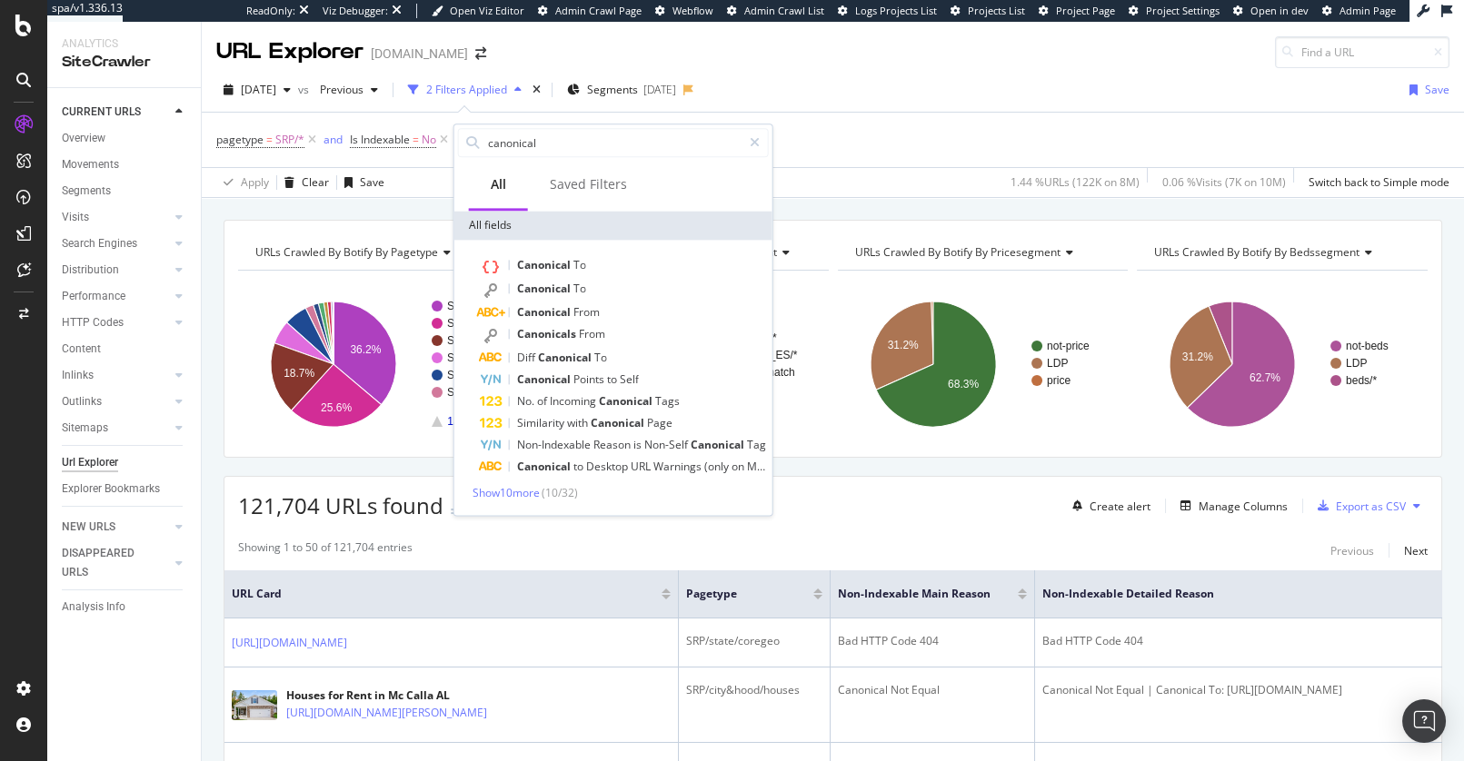
click at [772, 192] on div "canonical All Saved Filters All fields Canonical To Canonical To Canonical From…" at bounding box center [613, 320] width 320 height 393
click at [827, 191] on div "Apply Clear Save 1.44 % URLs ( 122K on 8M ) 0.06 % Visits ( 7K on 10M ) Switch …" at bounding box center [833, 182] width 1262 height 30
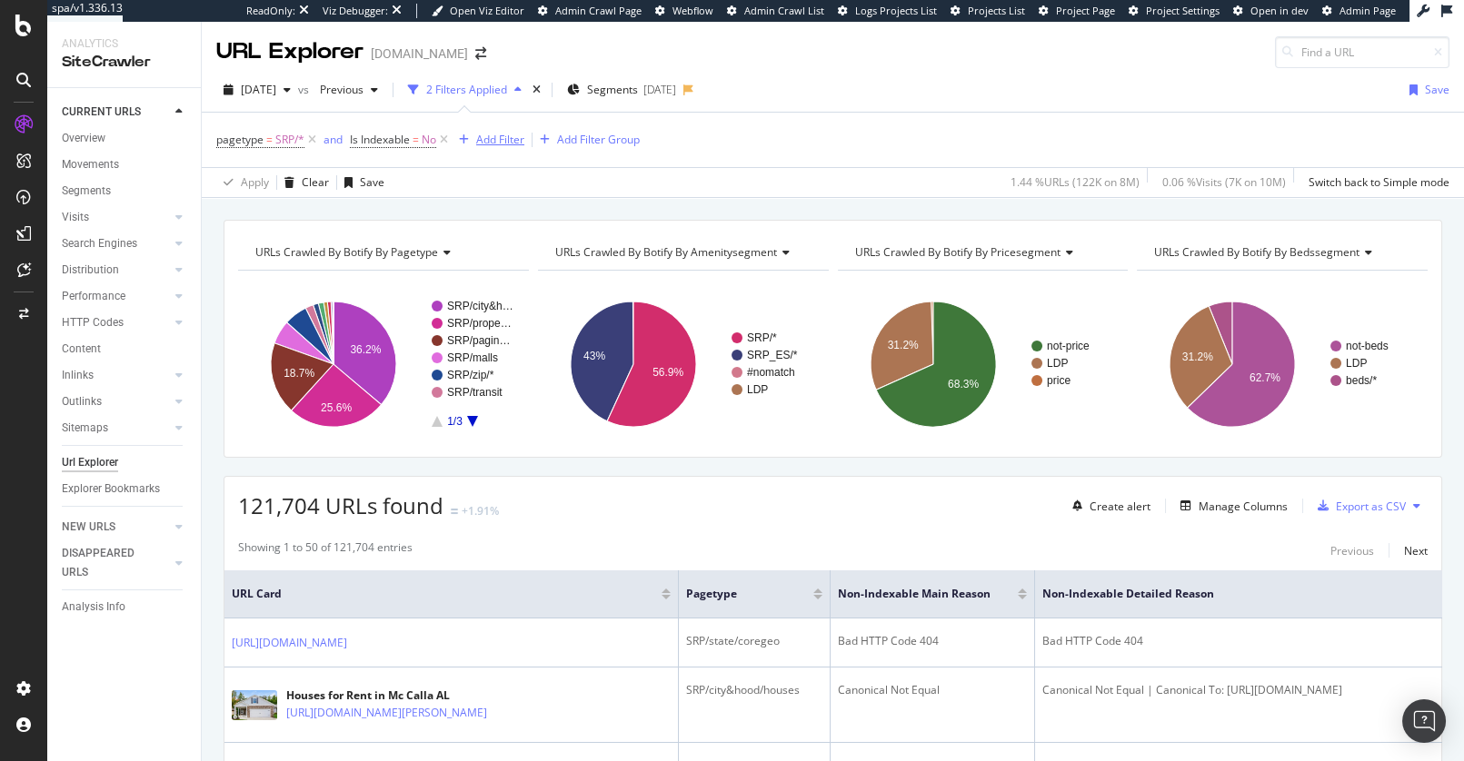
click at [515, 134] on div "Add Filter" at bounding box center [500, 139] width 48 height 15
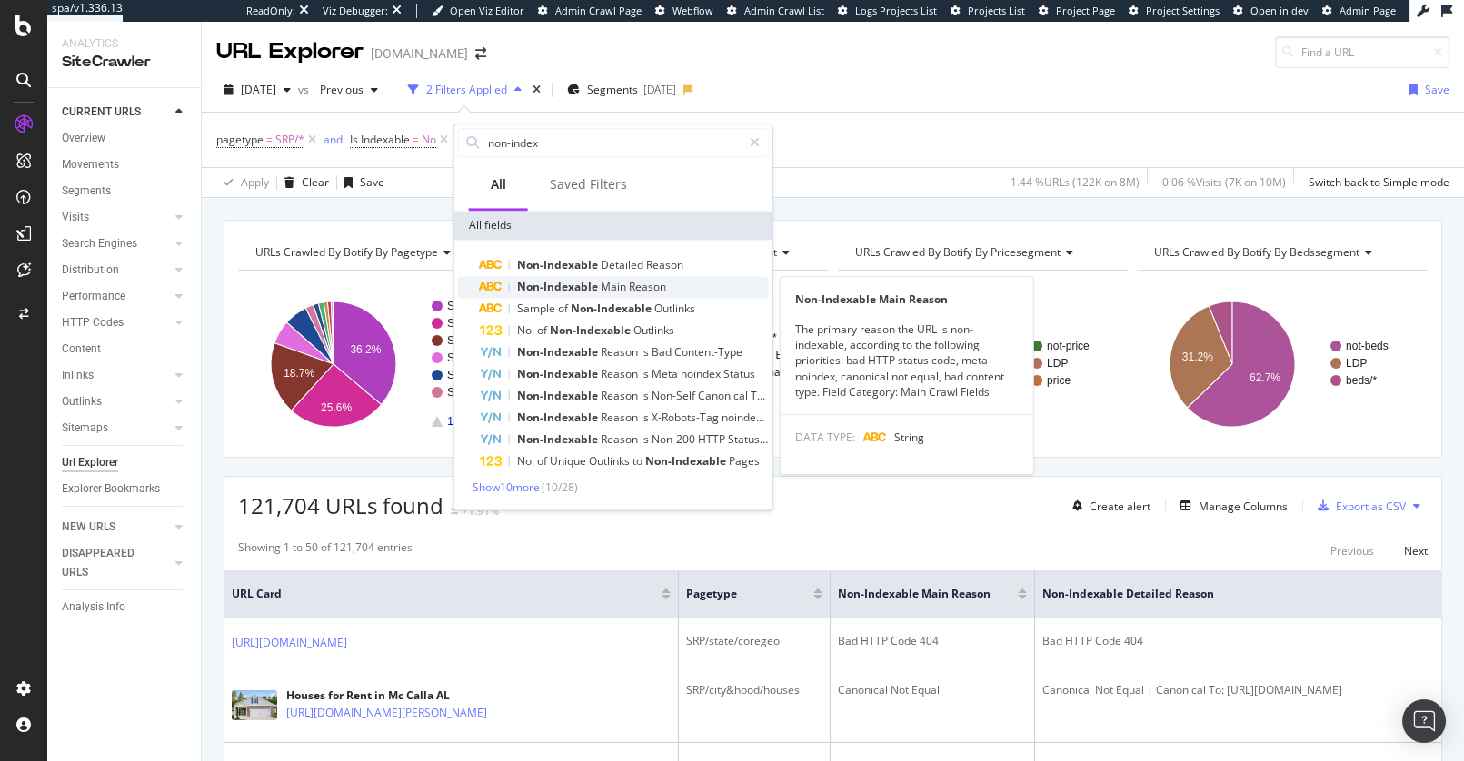
type input "non-index"
click at [617, 284] on span "Main" at bounding box center [615, 286] width 28 height 15
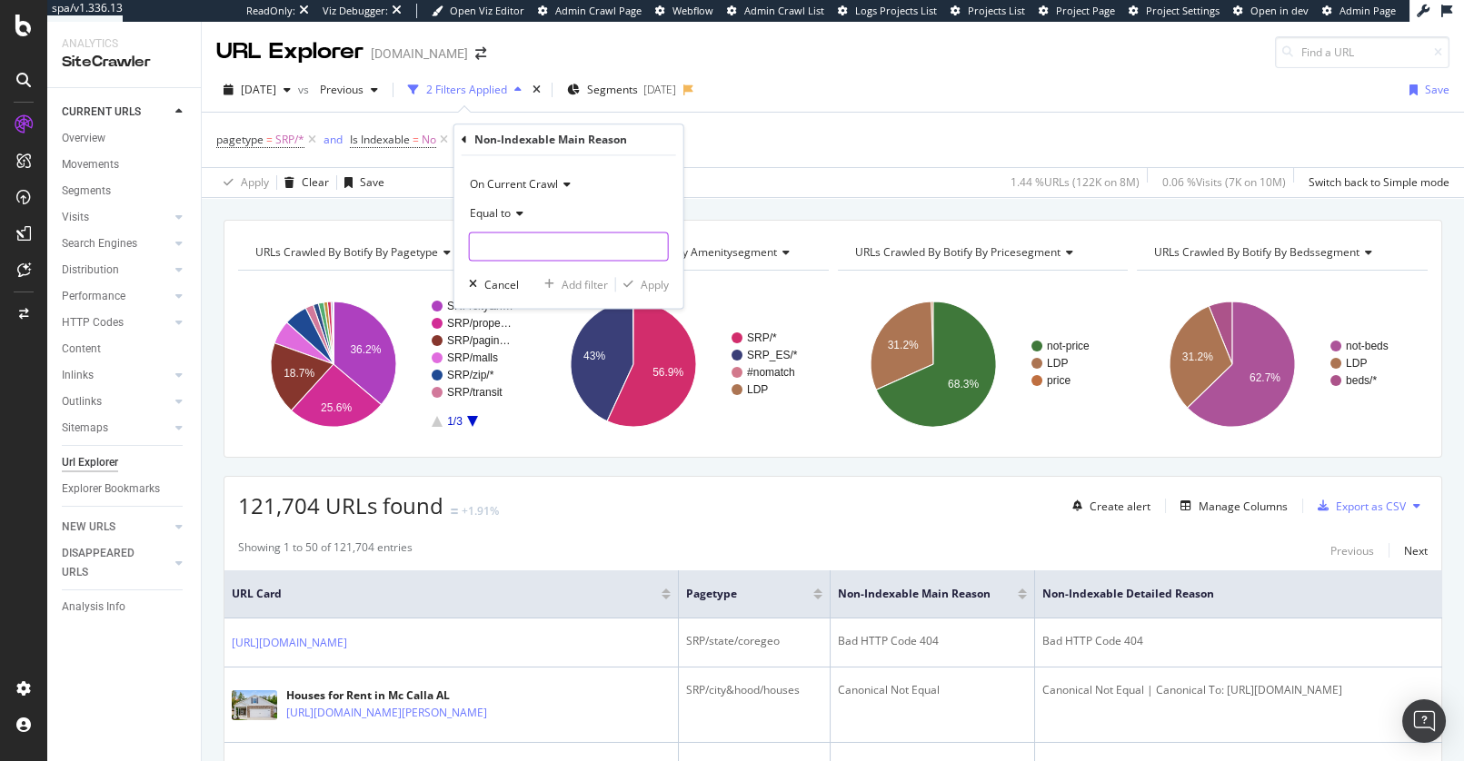
click at [605, 244] on input "text" at bounding box center [569, 247] width 198 height 29
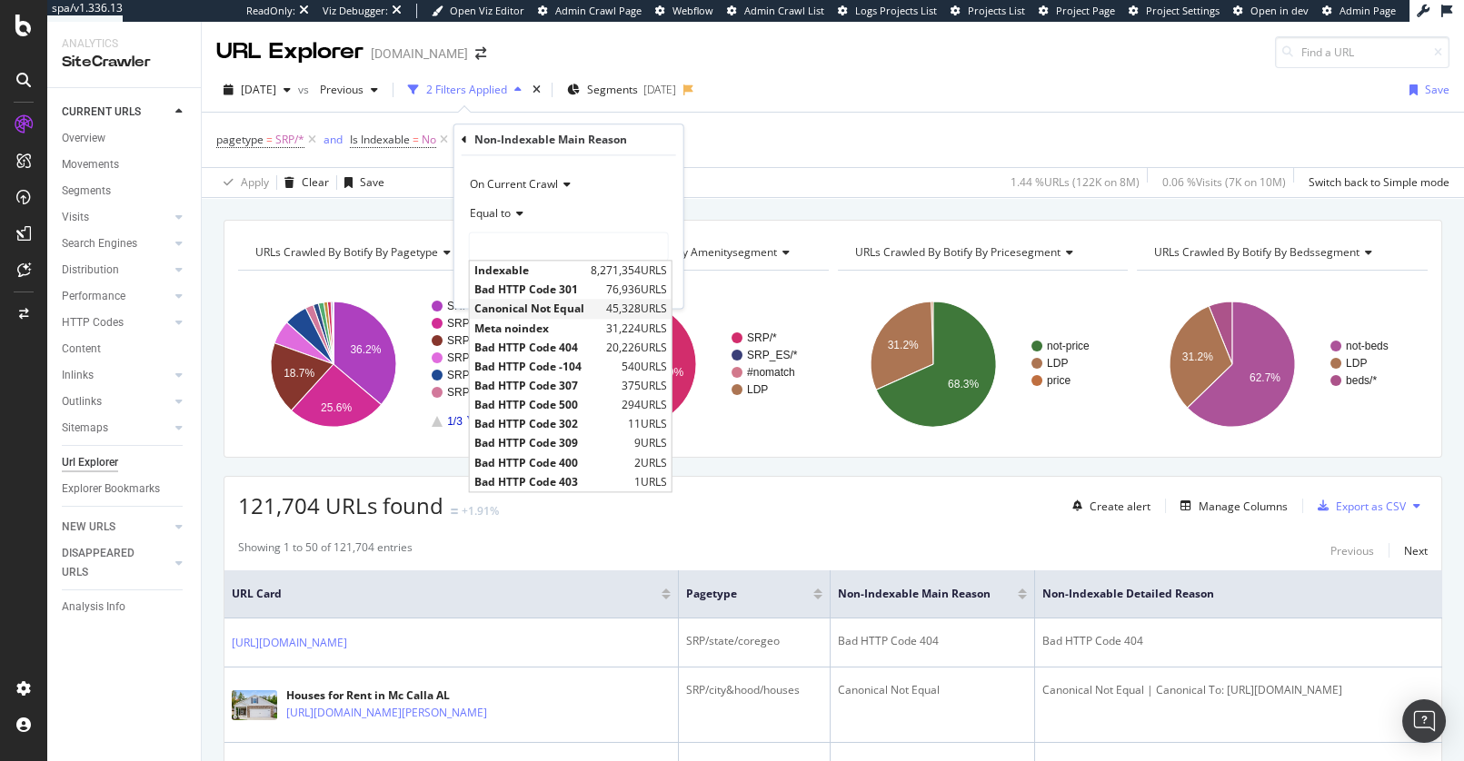
click at [635, 311] on span "45,328 URLS" at bounding box center [636, 309] width 61 height 15
type input "Canonical Not Equal"
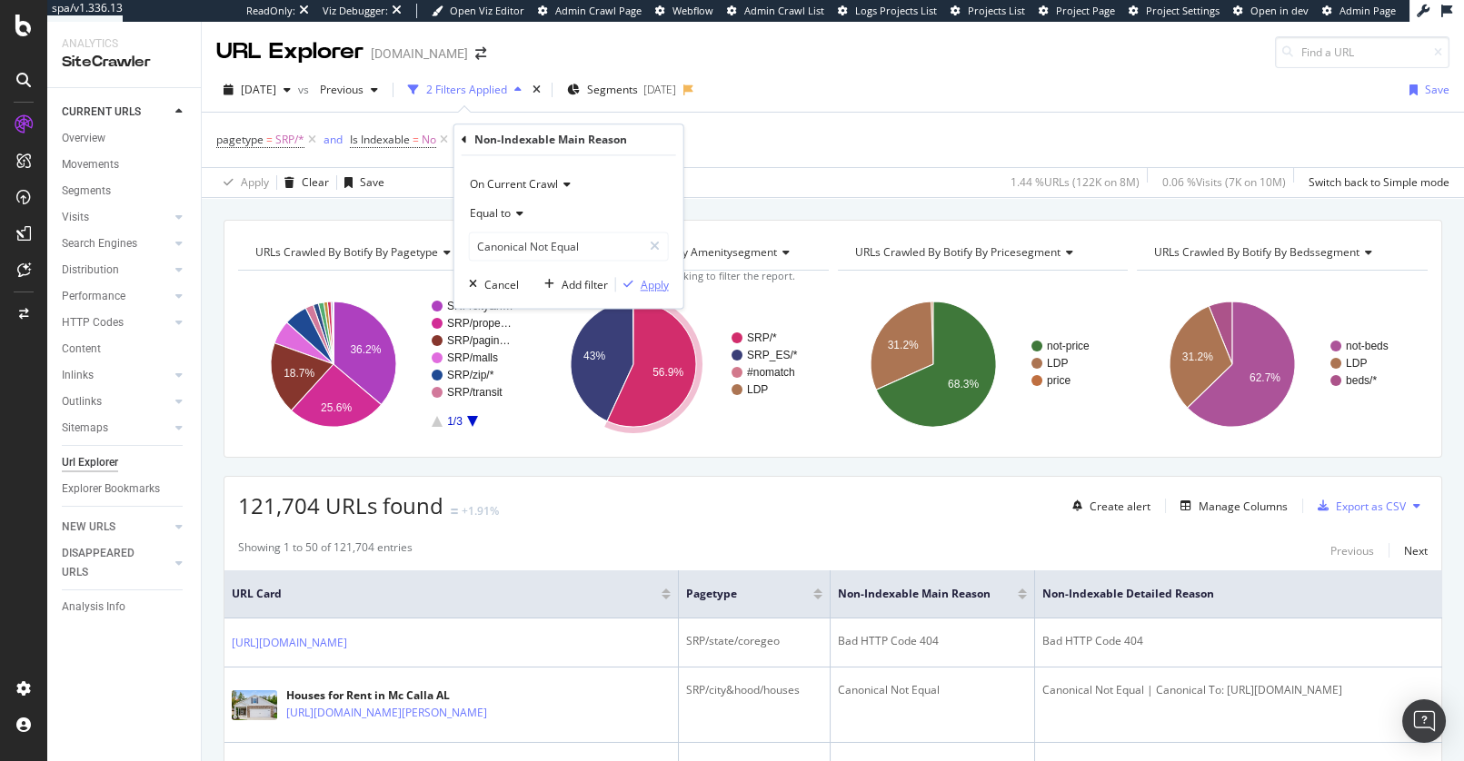
click at [654, 277] on div "Apply" at bounding box center [655, 284] width 28 height 15
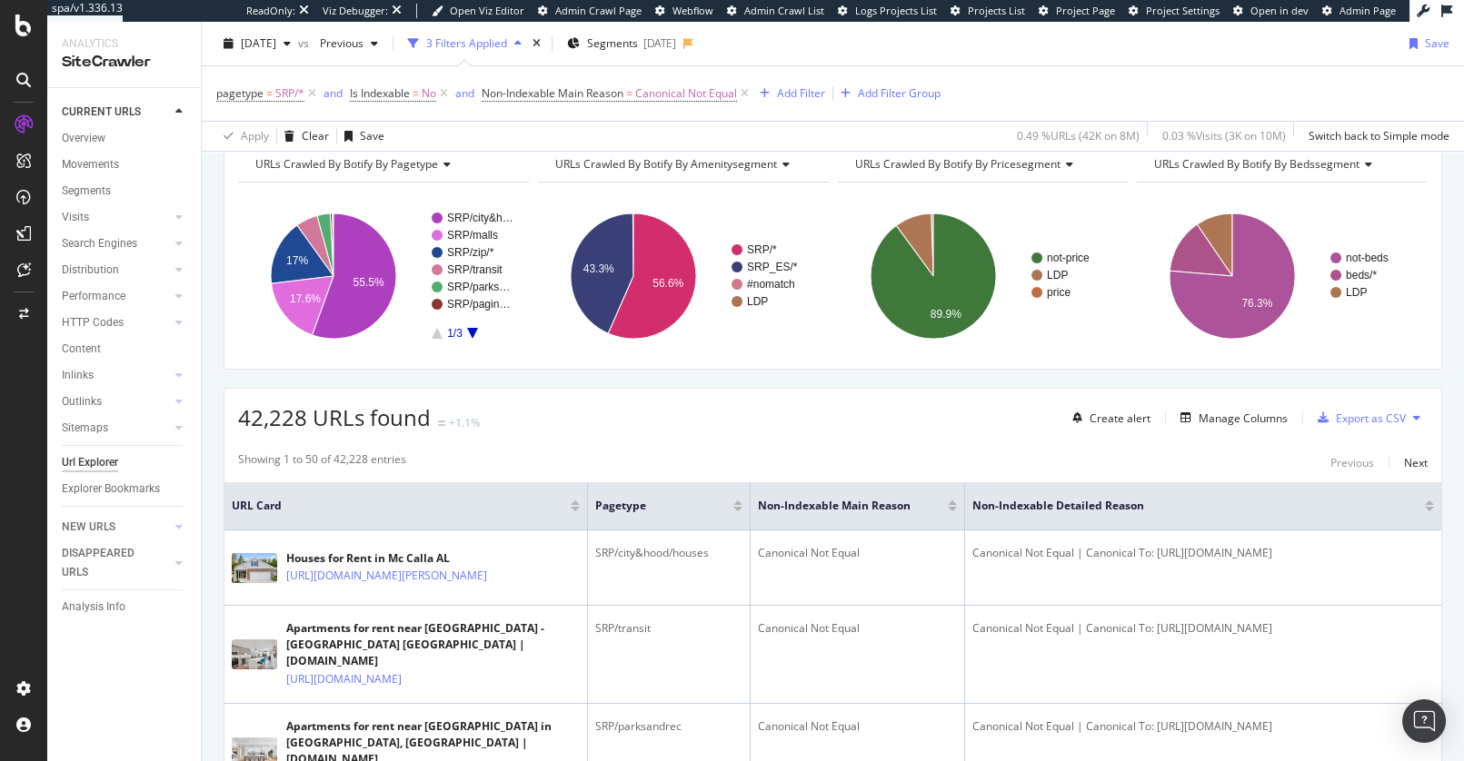
scroll to position [278, 0]
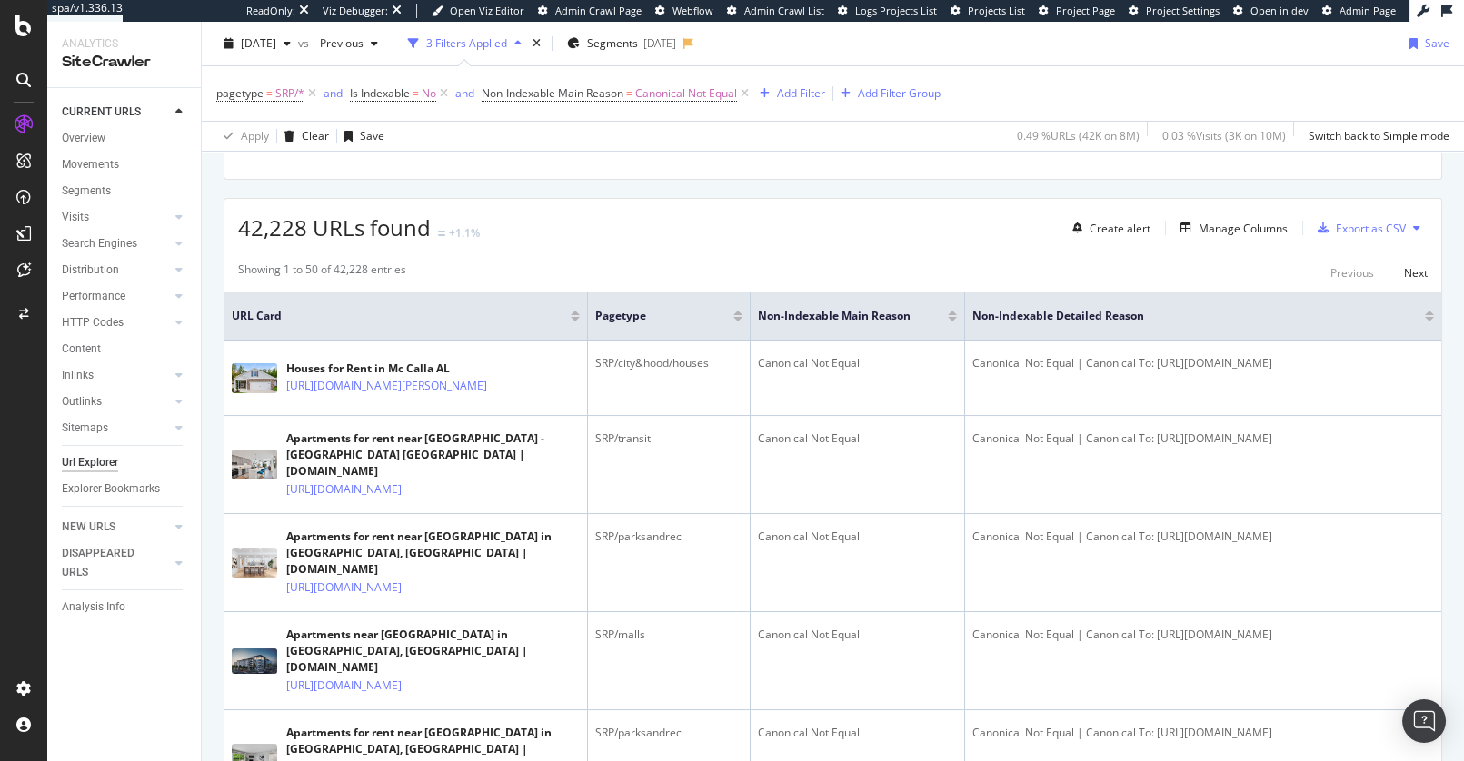
drag, startPoint x: 129, startPoint y: 342, endPoint x: 840, endPoint y: 4, distance: 786.9
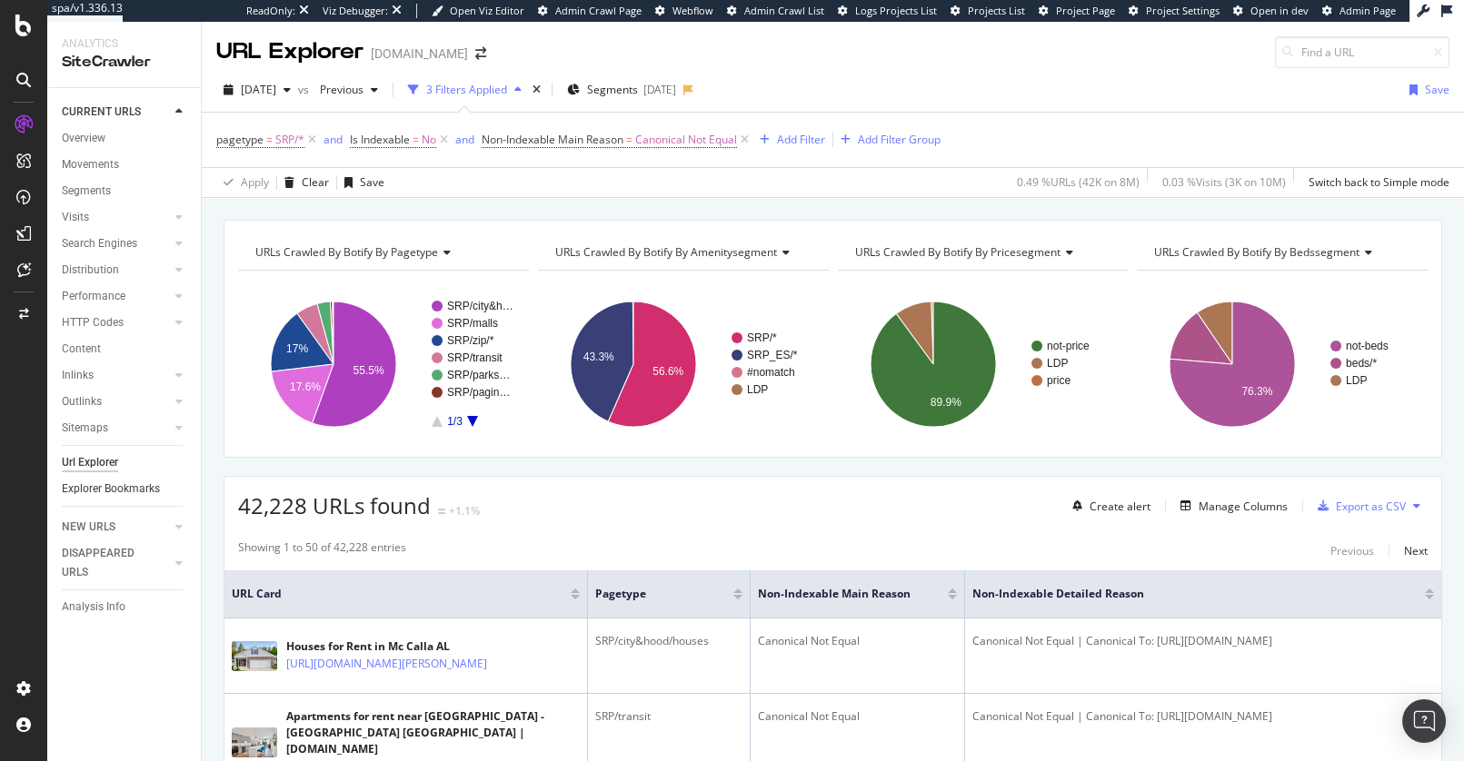
drag, startPoint x: 118, startPoint y: 601, endPoint x: 184, endPoint y: 493, distance: 125.6
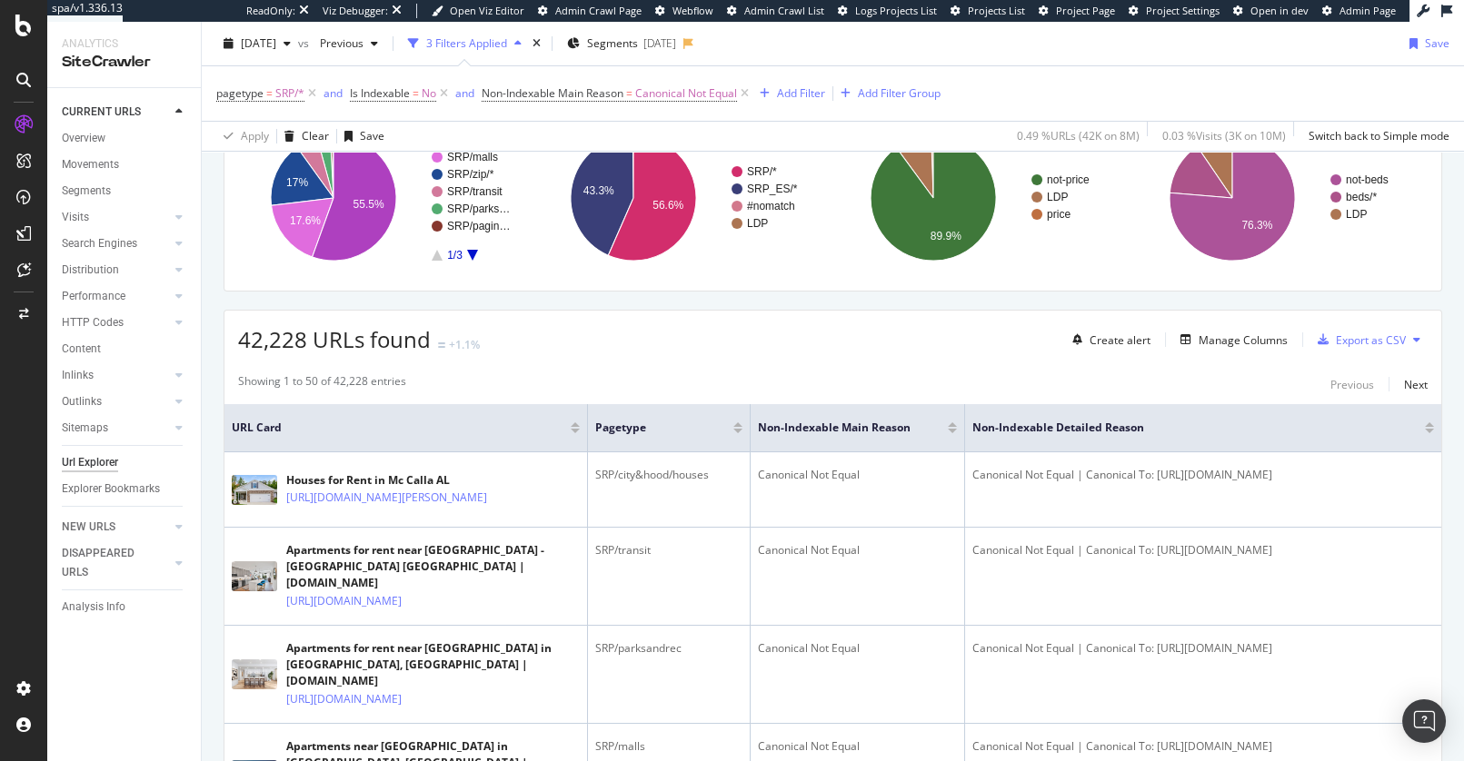
scroll to position [201, 0]
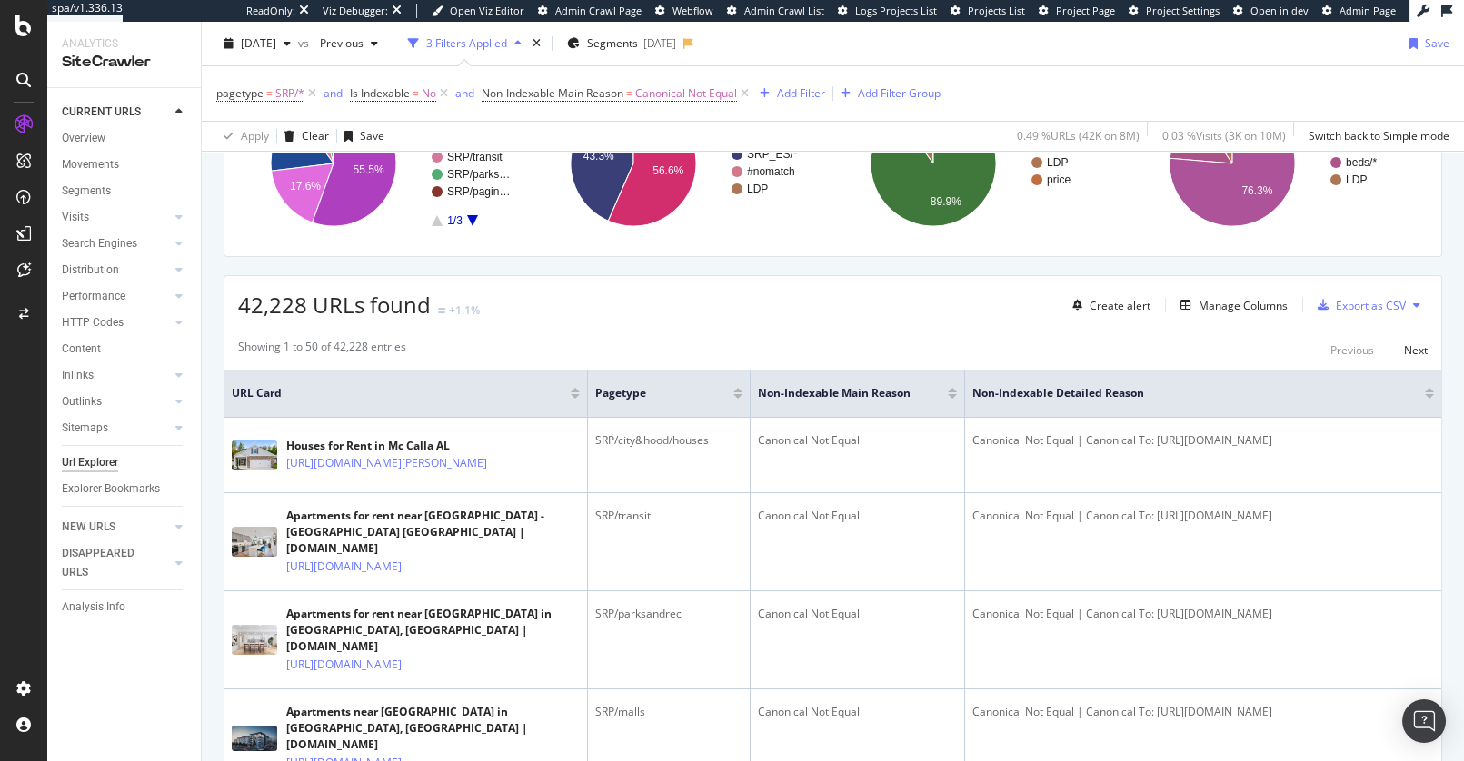
click at [682, 339] on div "Showing 1 to 50 of 42,228 entries Previous Next" at bounding box center [832, 350] width 1217 height 22
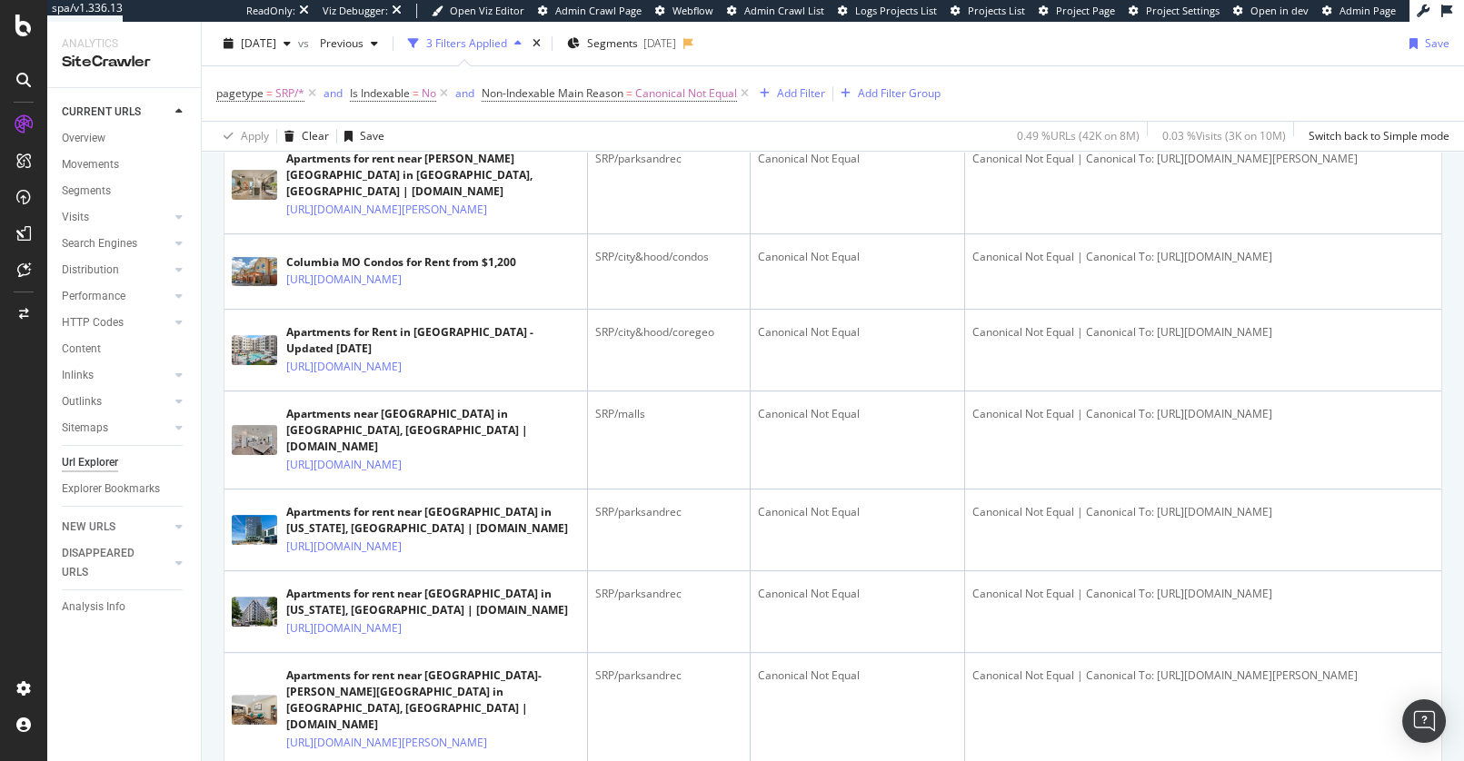
scroll to position [1601, 0]
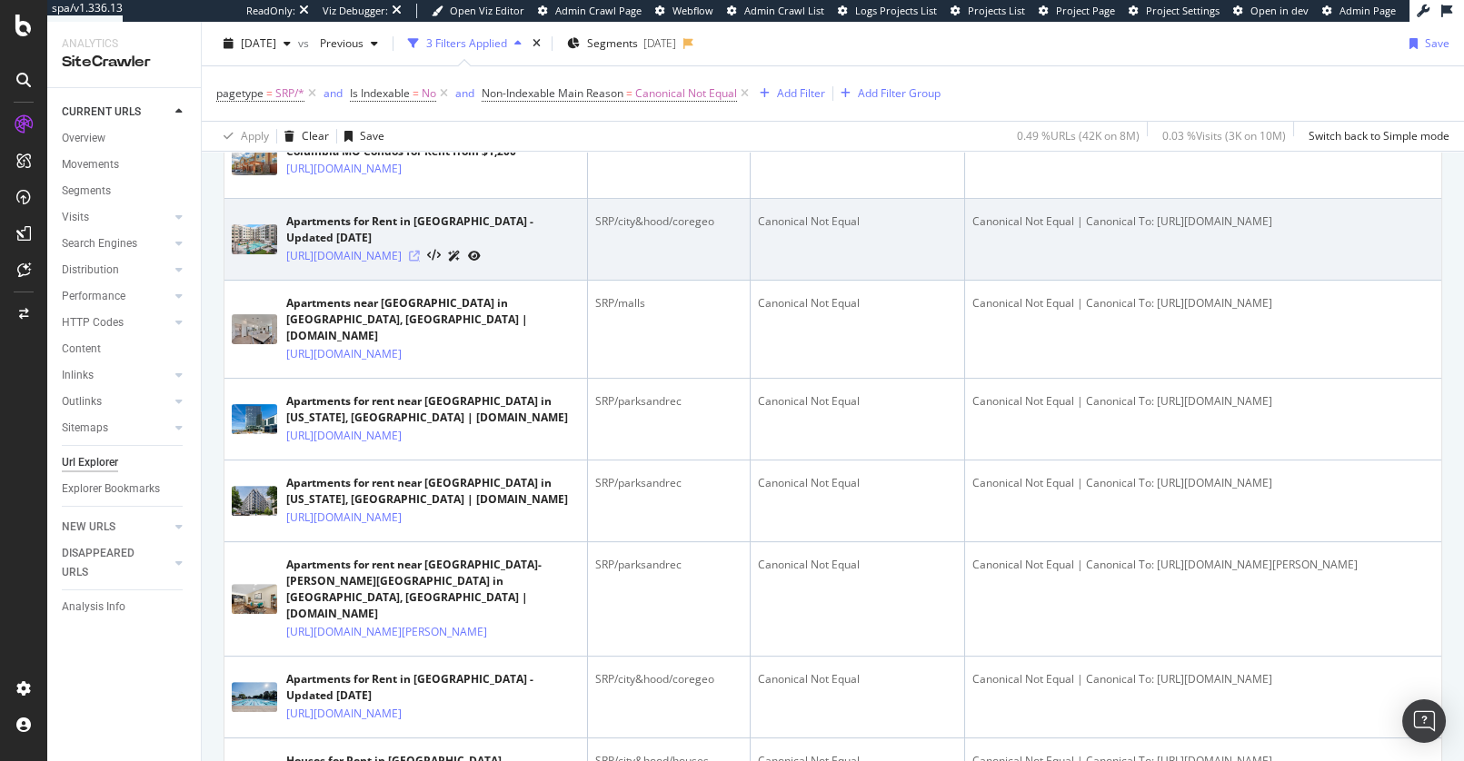
click at [420, 262] on icon at bounding box center [414, 256] width 11 height 11
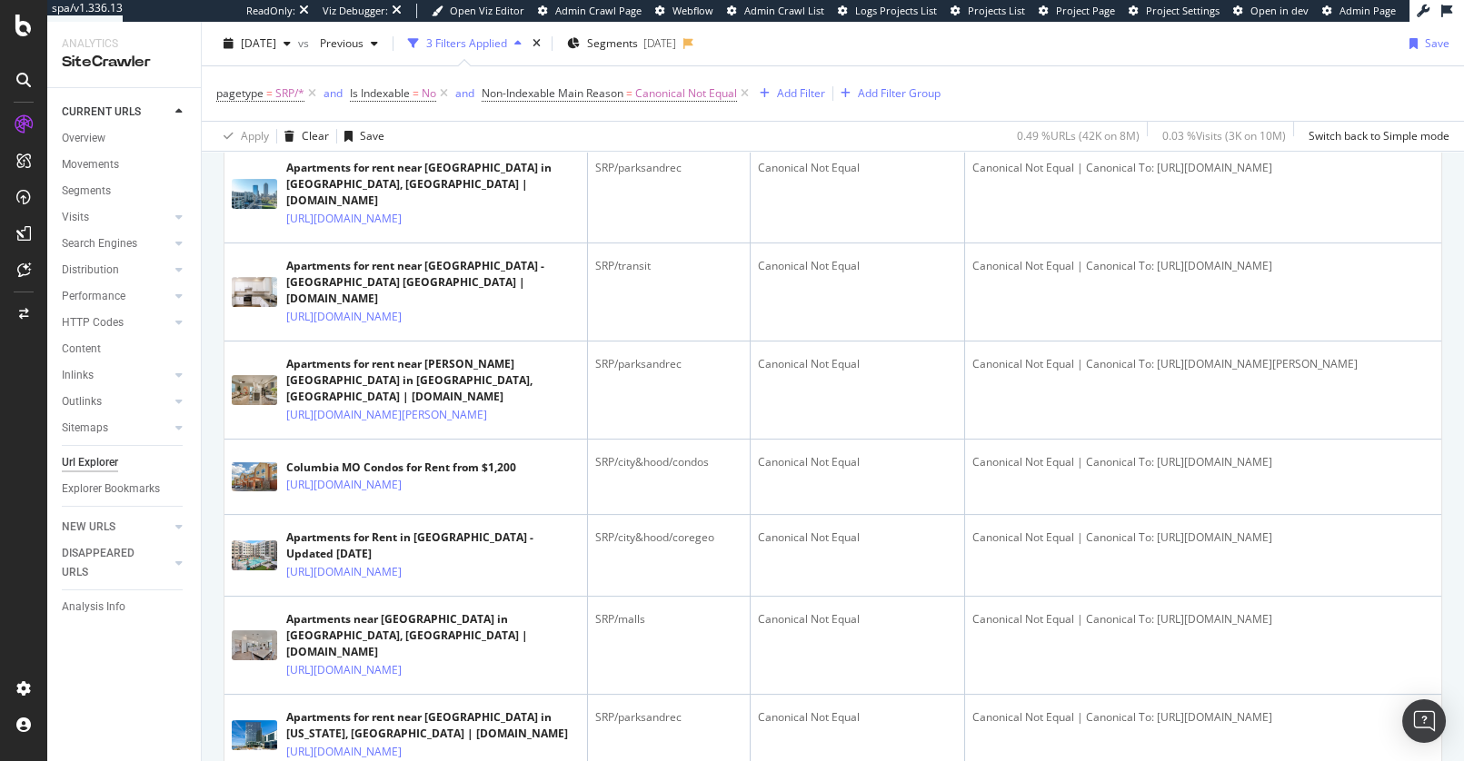
scroll to position [0, 0]
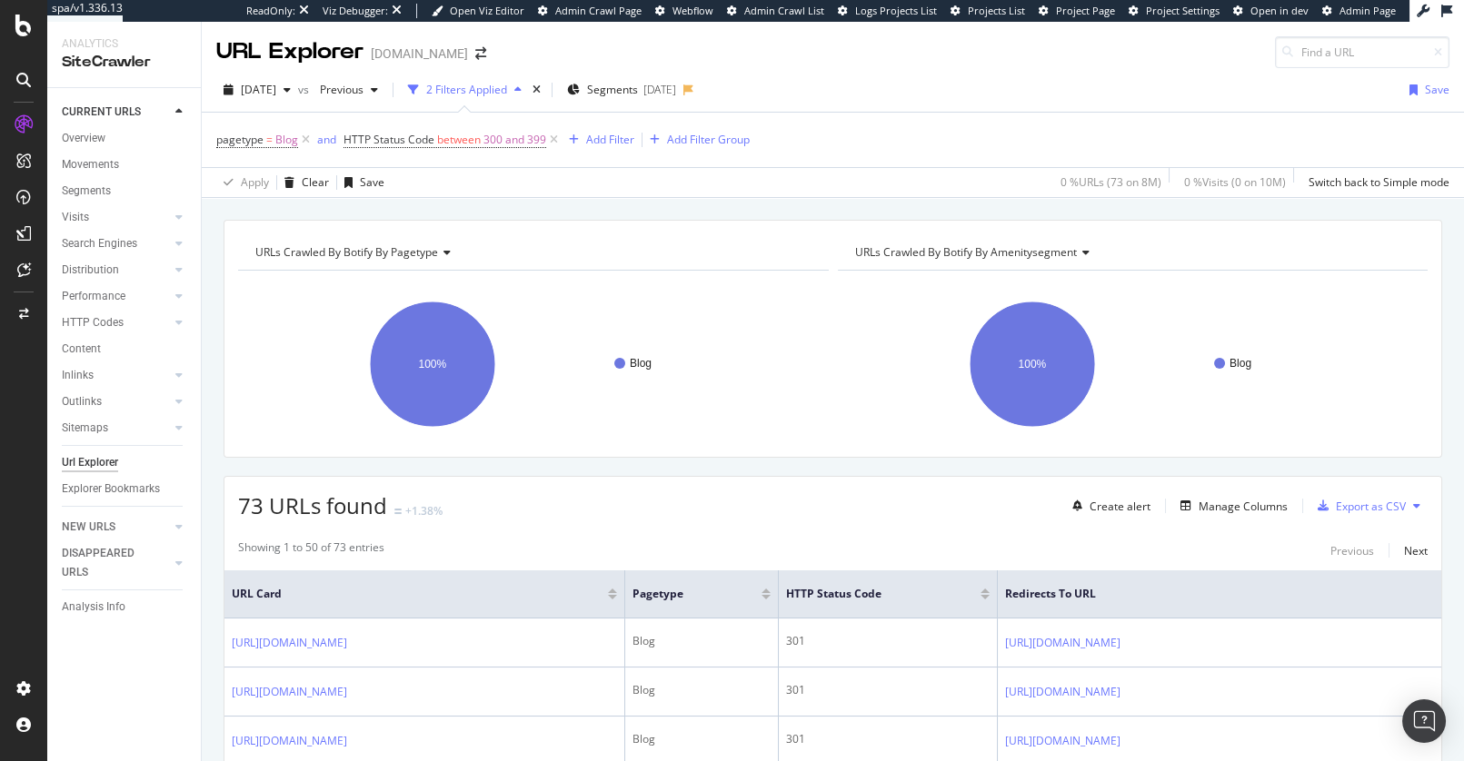
click at [625, 204] on div "URLs Crawled By Botify By pagetype Chart (by Value) Table Expand Export as CSV …" at bounding box center [833, 220] width 1262 height 44
click at [276, 86] on span "[DATE]" at bounding box center [258, 89] width 35 height 15
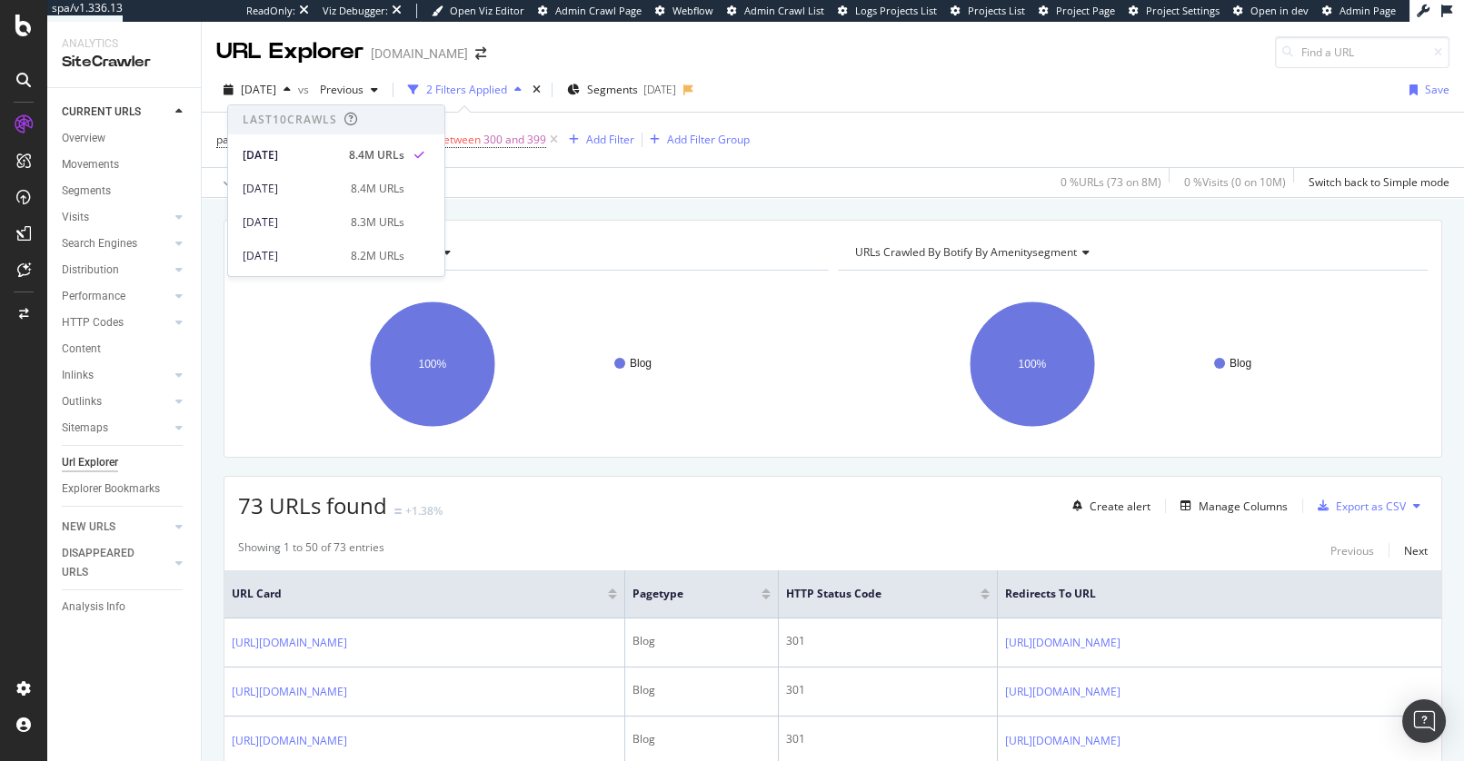
click at [562, 203] on div "URLs Crawled By Botify By pagetype Chart (by Value) Table Expand Export as CSV …" at bounding box center [833, 220] width 1262 height 44
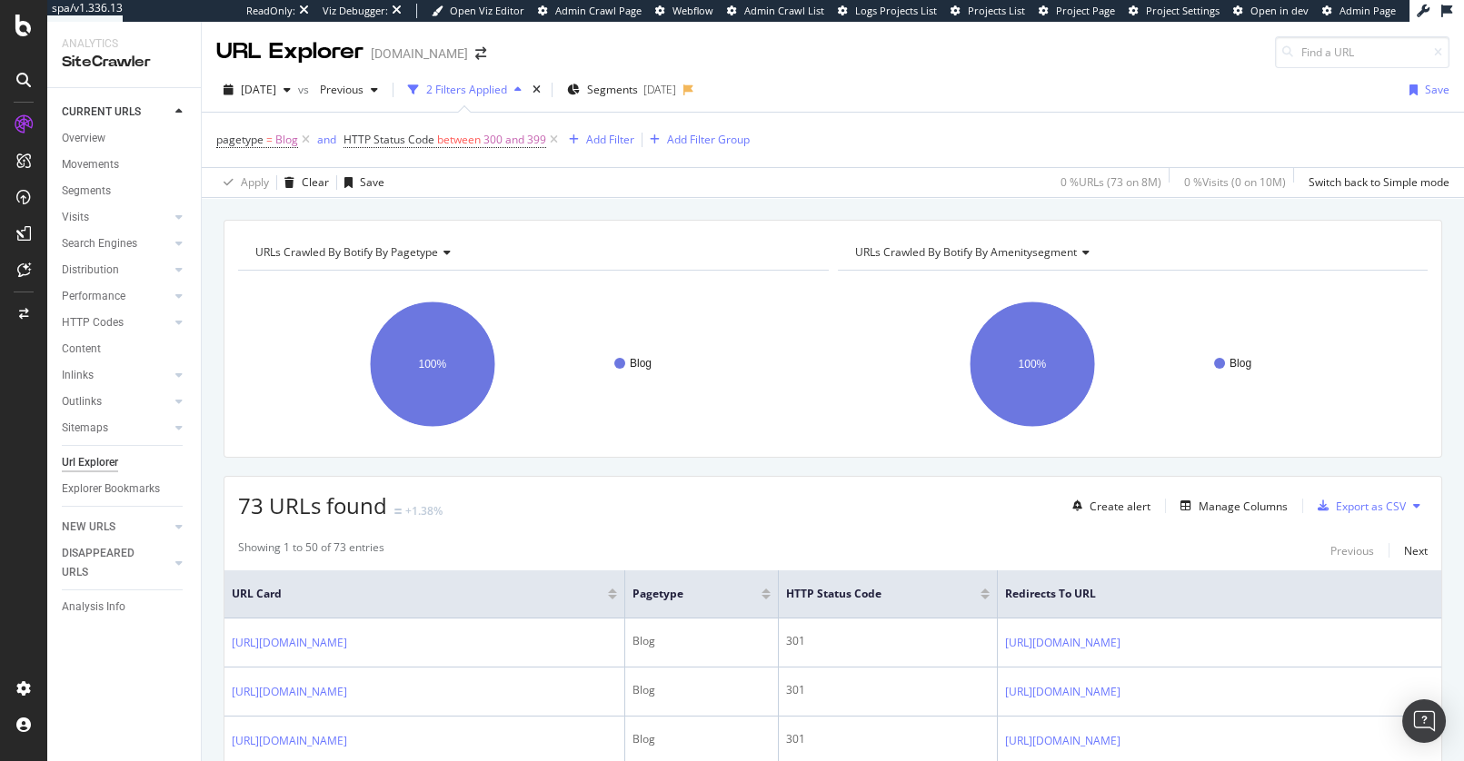
drag, startPoint x: 203, startPoint y: 319, endPoint x: 198, endPoint y: 331, distance: 12.7
click at [686, 198] on div "URLs Crawled By Botify By pagetype Chart (by Value) Table Expand Export as CSV …" at bounding box center [833, 220] width 1262 height 44
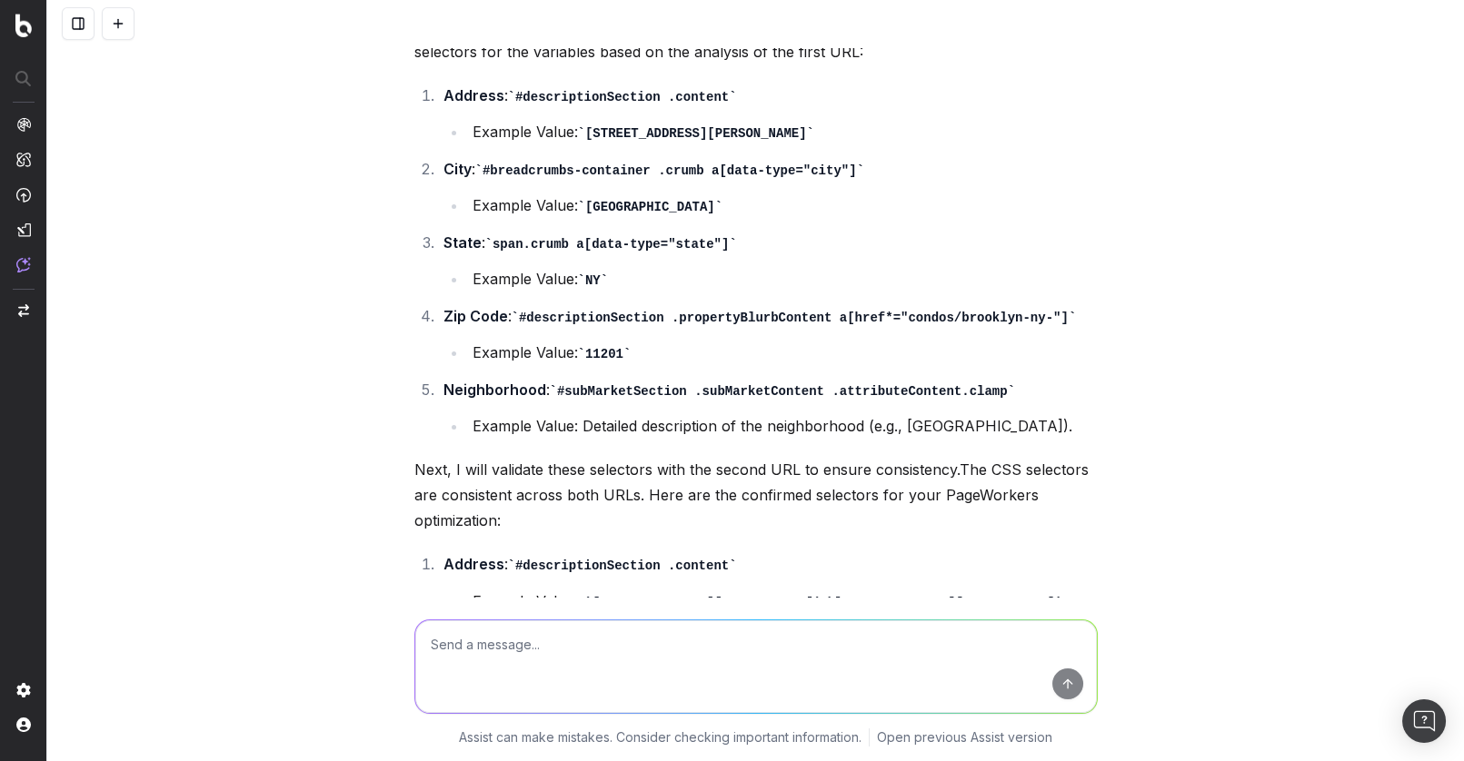
scroll to position [354, 0]
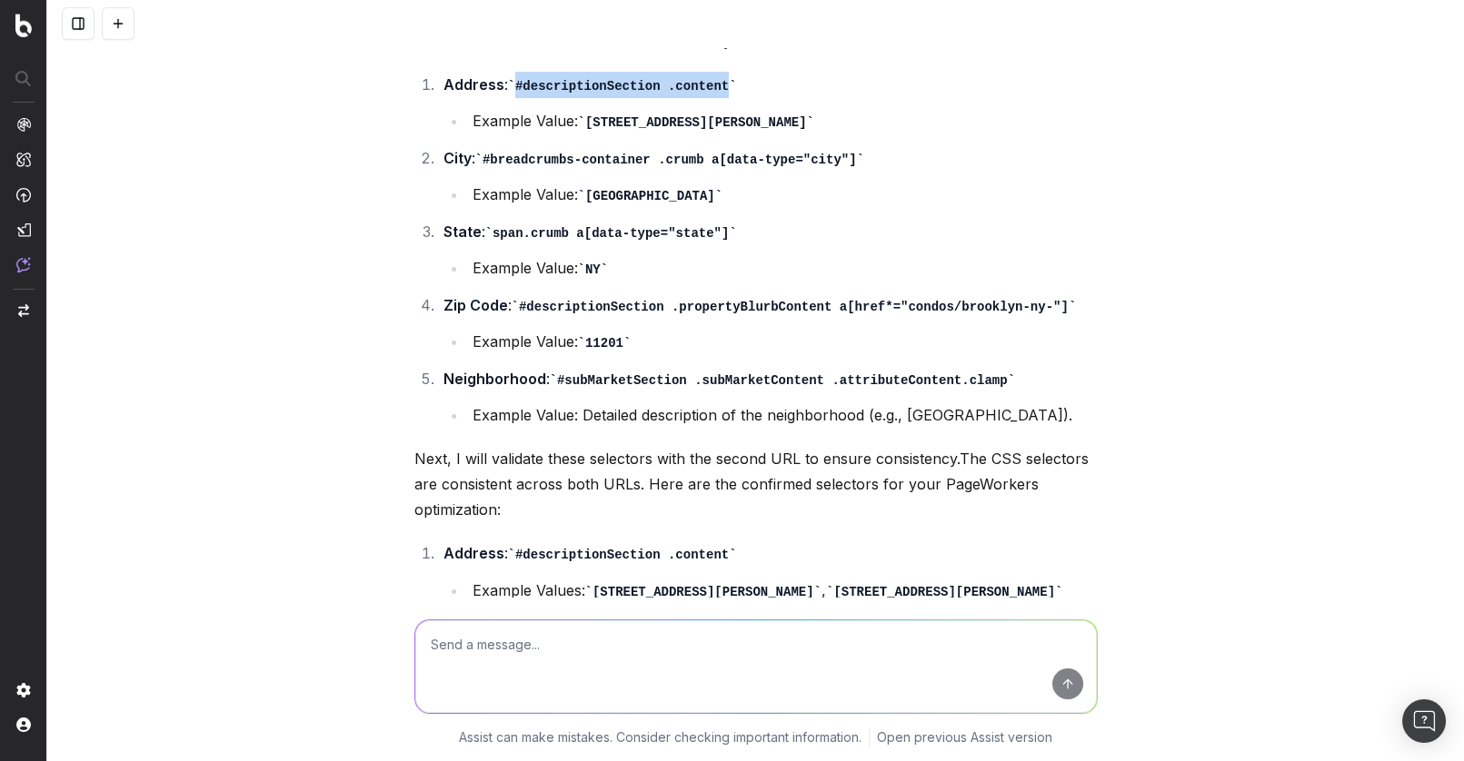
drag, startPoint x: 529, startPoint y: 82, endPoint x: 734, endPoint y: 85, distance: 205.4
click at [734, 85] on code "#descriptionSection .content" at bounding box center [622, 86] width 229 height 15
click at [742, 97] on li "Address : #descriptionSection .content Example Value: [STREET_ADDRESS][PERSON_N…" at bounding box center [768, 103] width 660 height 63
click at [332, 180] on div "I want to make a Pageworkers optimization to re-write meta titles for specific …" at bounding box center [755, 380] width 1417 height 761
click at [1278, 201] on div "I want to make a Pageworkers optimization to re-write meta titles for specific …" at bounding box center [755, 380] width 1417 height 761
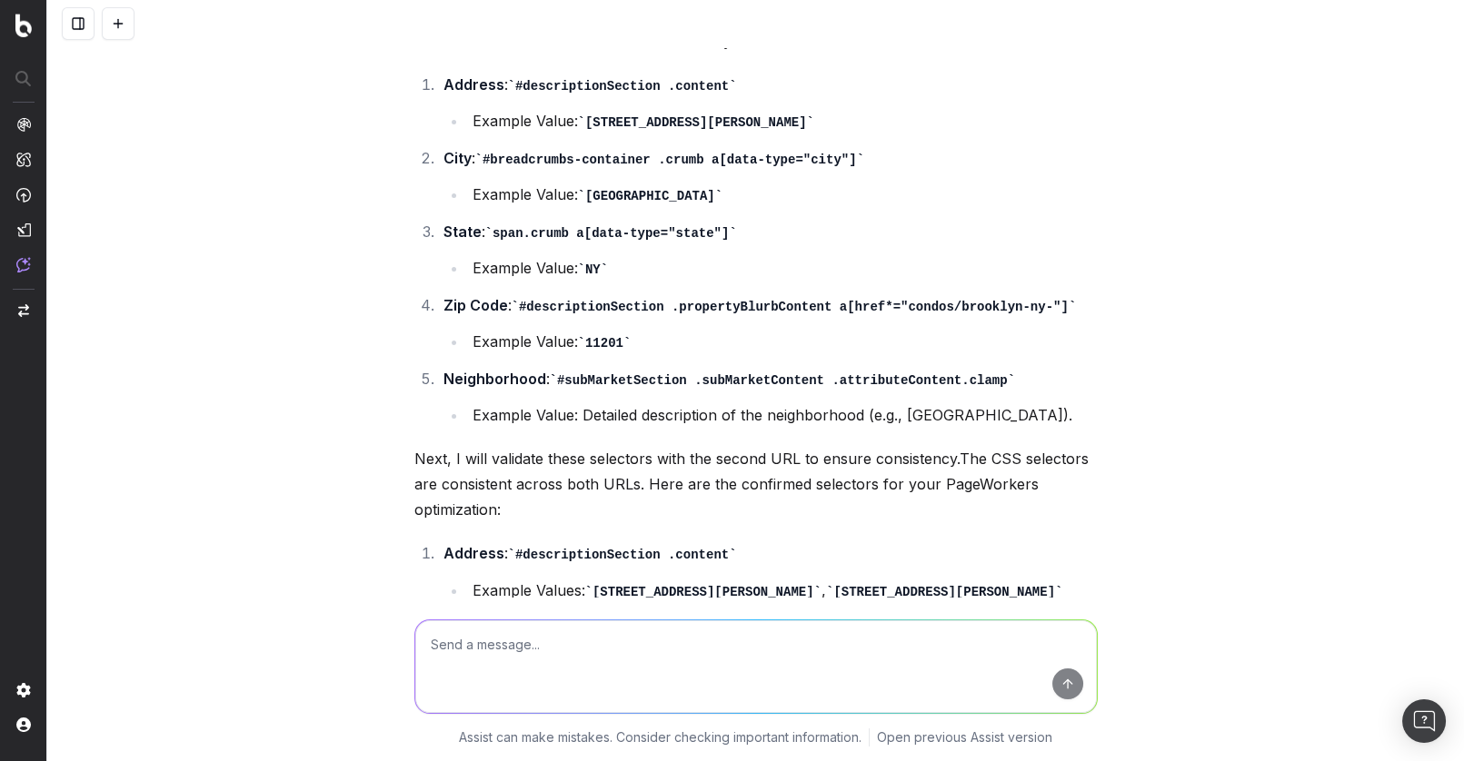
scroll to position [0, 0]
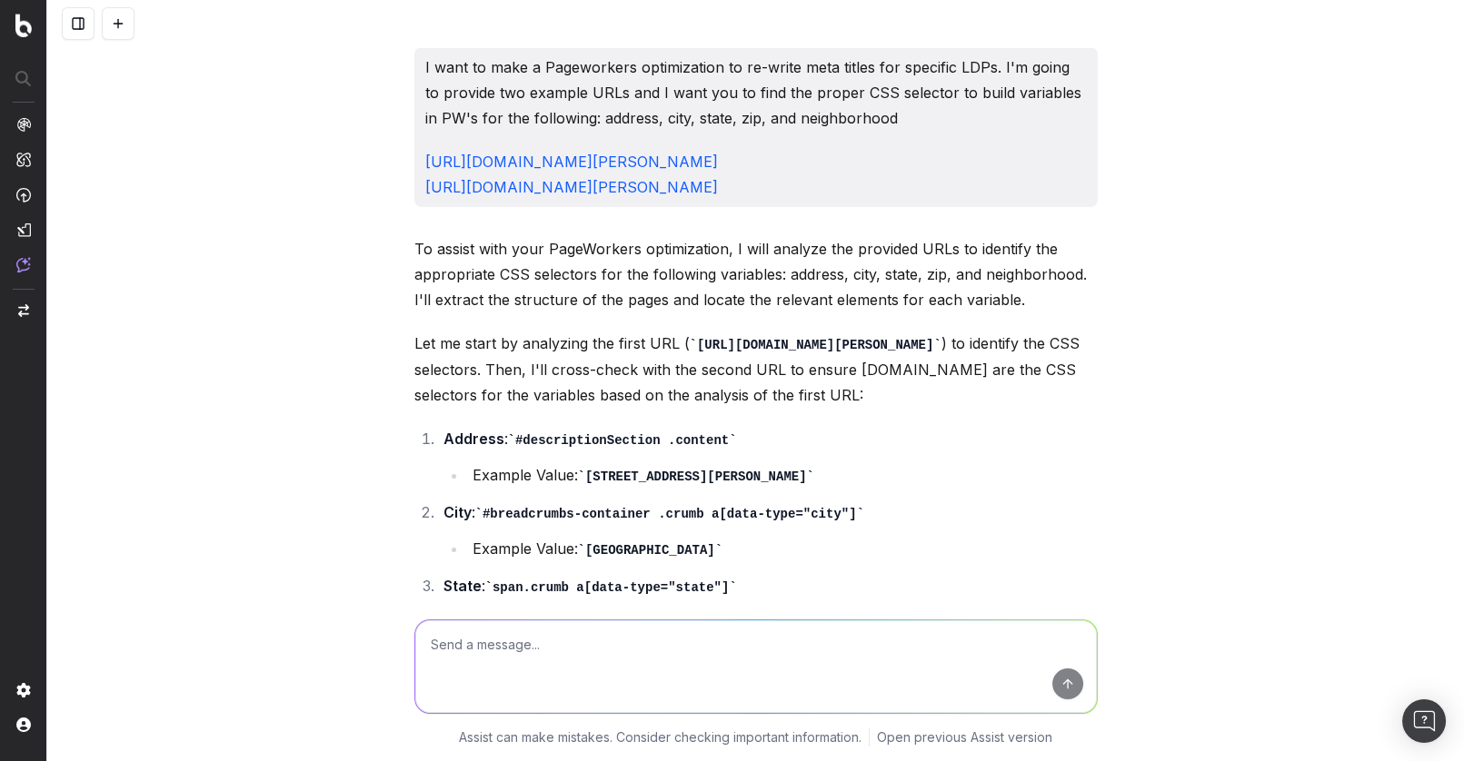
click at [320, 275] on div "I want to make a Pageworkers optimization to re-write meta titles for specific …" at bounding box center [755, 380] width 1417 height 761
click at [704, 113] on p "I want to make a Pageworkers optimization to re-write meta titles for specific …" at bounding box center [756, 93] width 662 height 76
click at [718, 249] on p "To assist with your PageWorkers optimization, I will analyze the provided URLs …" at bounding box center [755, 274] width 683 height 76
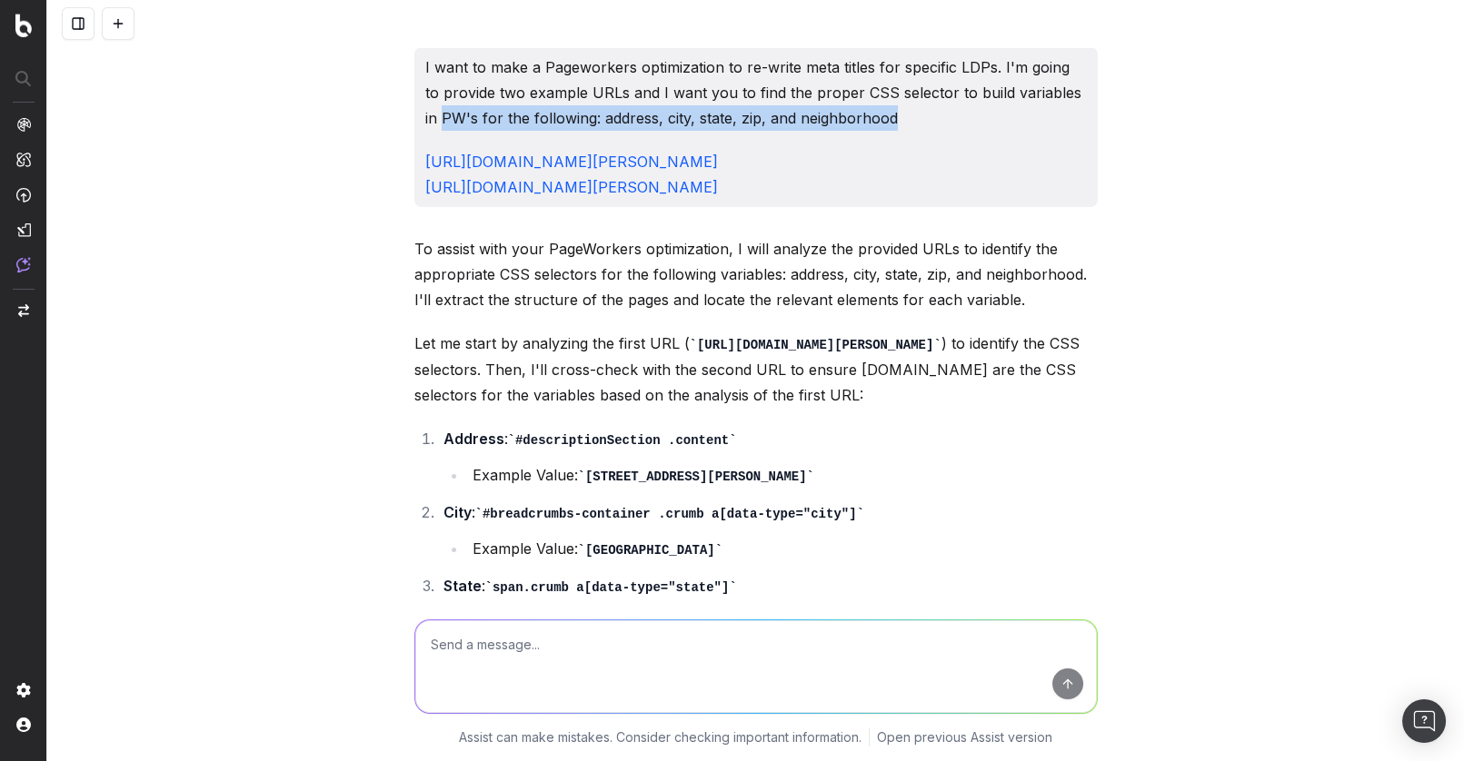
drag, startPoint x: 907, startPoint y: 117, endPoint x: 428, endPoint y: 121, distance: 478.9
click at [427, 121] on p "I want to make a Pageworkers optimization to re-write meta titles for specific …" at bounding box center [756, 93] width 662 height 76
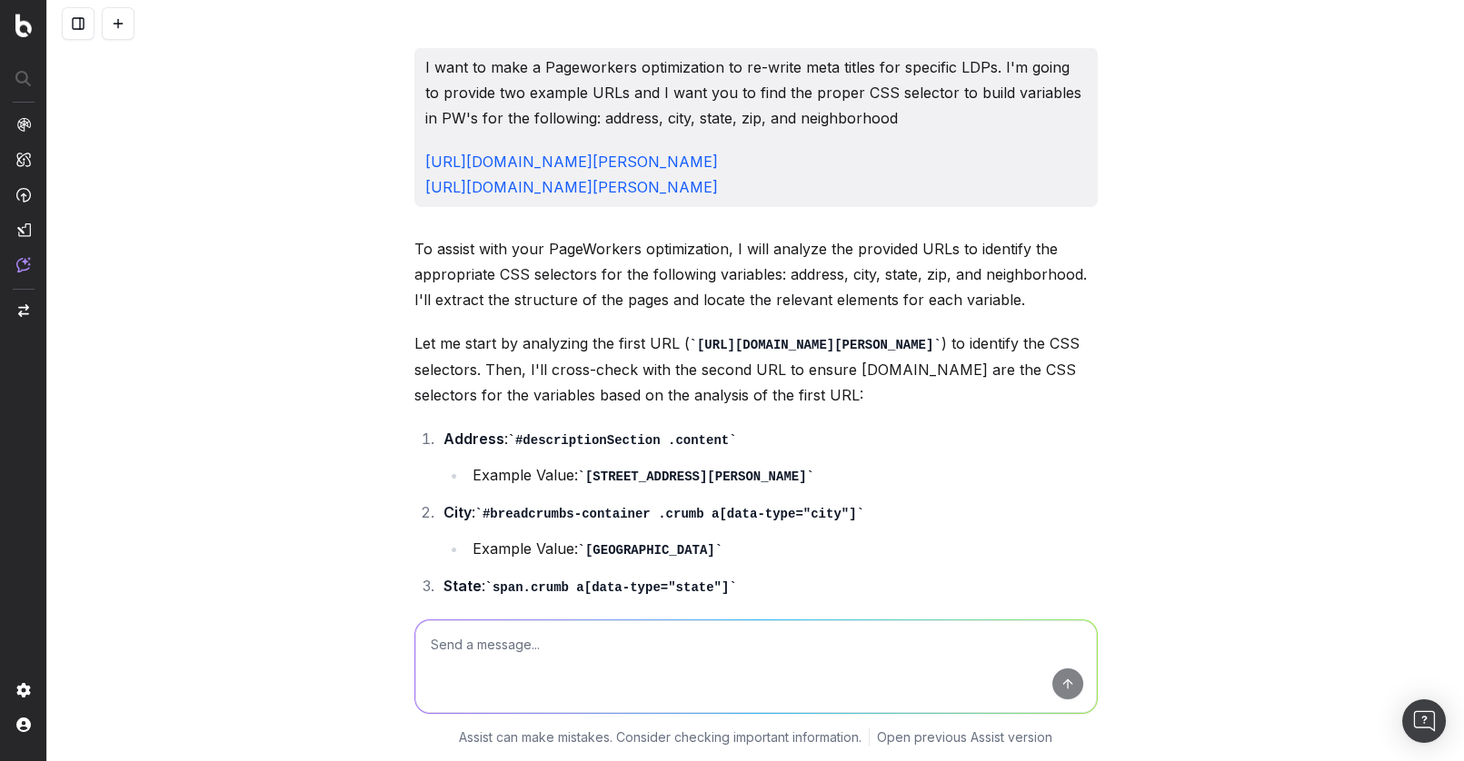
click at [512, 117] on p "I want to make a Pageworkers optimization to re-write meta titles for specific …" at bounding box center [756, 93] width 662 height 76
click at [667, 349] on p "Let me start by analyzing the first URL ( [URL][DOMAIN_NAME][PERSON_NAME] ) to …" at bounding box center [755, 369] width 683 height 77
drag, startPoint x: 475, startPoint y: 337, endPoint x: 398, endPoint y: 312, distance: 81.3
click at [475, 337] on p "Let me start by analyzing the first URL ( [URL][DOMAIN_NAME][PERSON_NAME] ) to …" at bounding box center [755, 369] width 683 height 77
click at [309, 353] on div "I want to make a Pageworkers optimization to re-write meta titles for specific …" at bounding box center [755, 380] width 1417 height 761
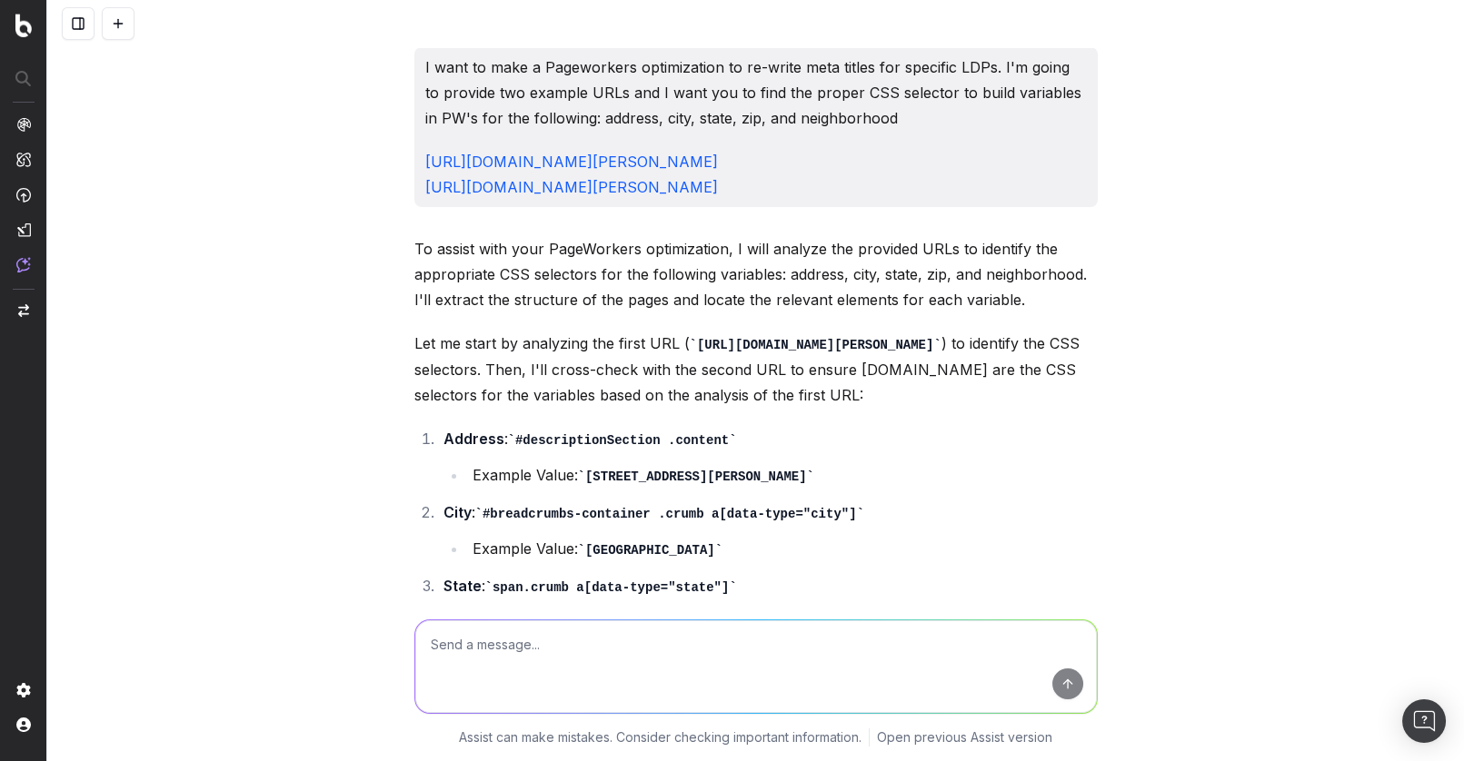
click at [874, 164] on p "[URL][DOMAIN_NAME][PERSON_NAME] [URL][DOMAIN_NAME][PERSON_NAME]" at bounding box center [756, 174] width 662 height 51
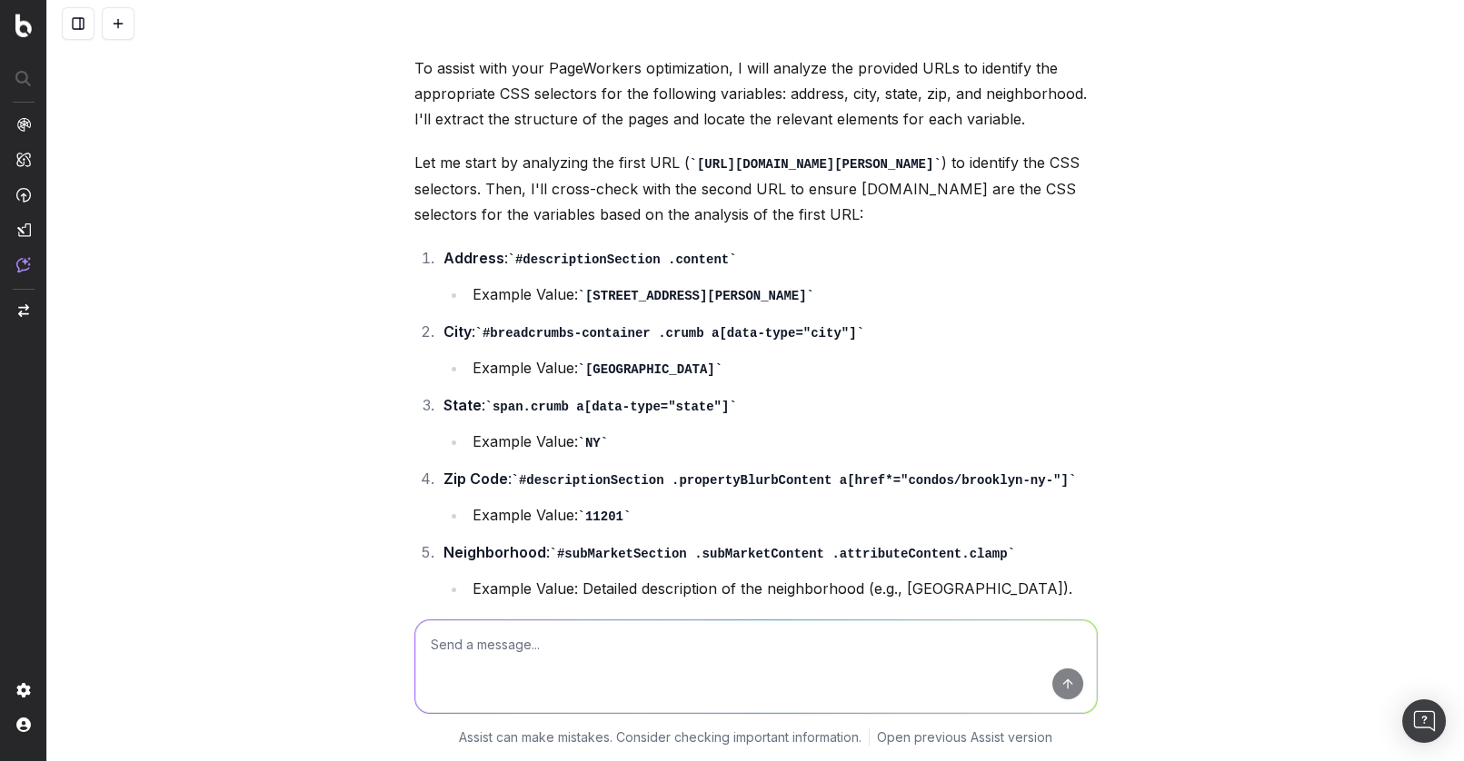
scroll to position [196, 0]
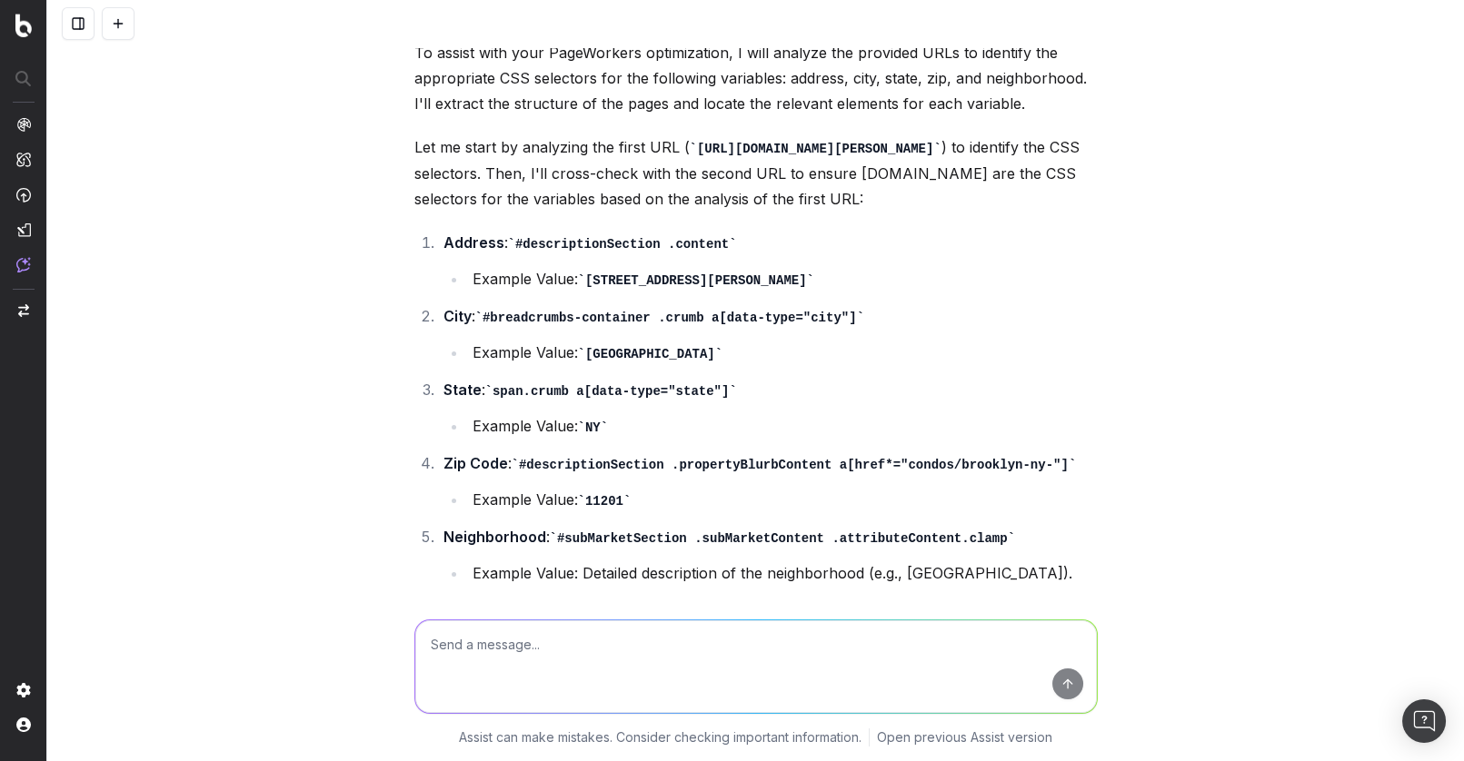
click at [519, 250] on li "Address : #descriptionSection .content Example Value: [STREET_ADDRESS][PERSON_N…" at bounding box center [768, 261] width 660 height 63
drag, startPoint x: 519, startPoint y: 244, endPoint x: 730, endPoint y: 246, distance: 210.8
click at [732, 242] on code "#descriptionSection .content" at bounding box center [622, 244] width 229 height 15
copy code "#descriptionSection .content"
click at [652, 325] on li "City : #breadcrumbs-container .crumb a[data-type="city"] Example Value: [GEOGRA…" at bounding box center [768, 335] width 660 height 63
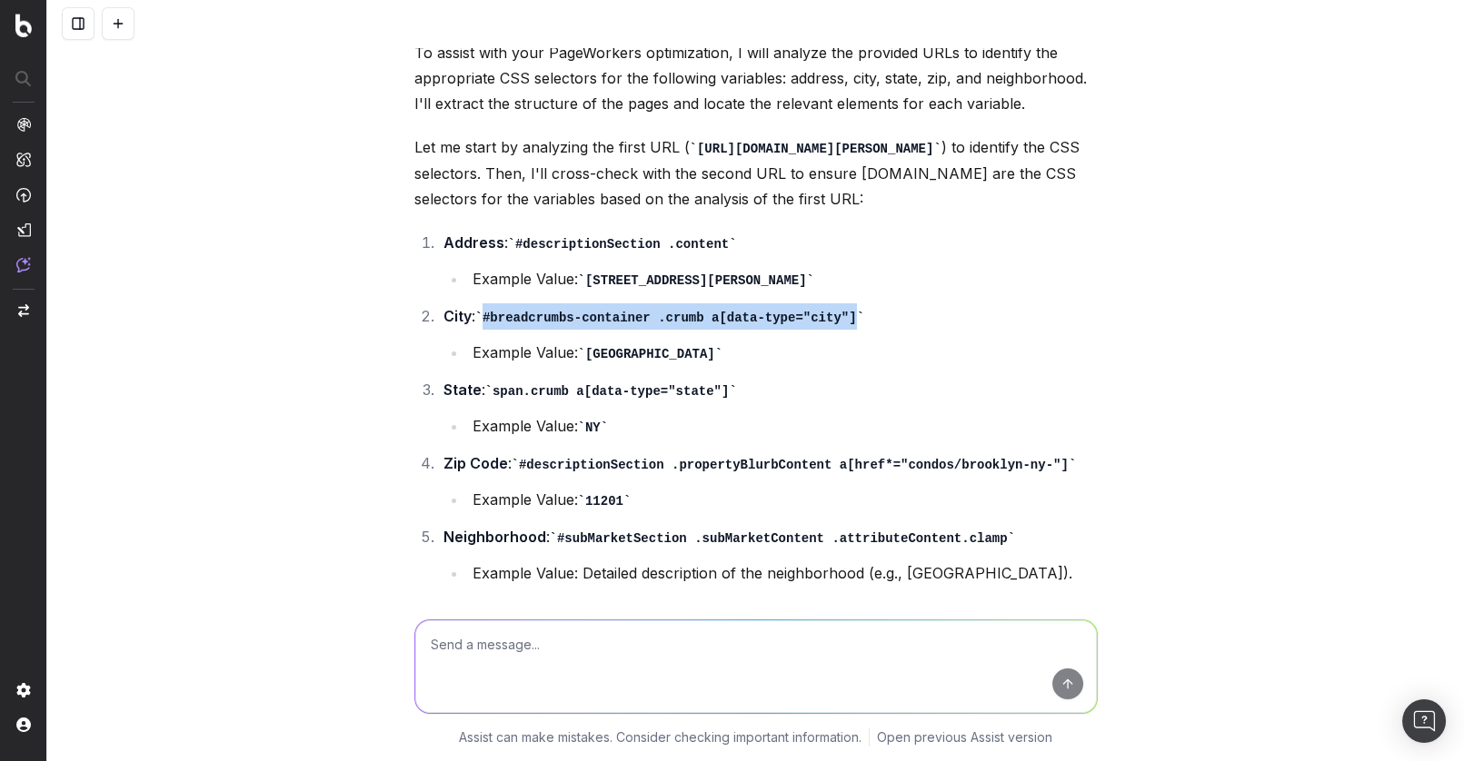
drag, startPoint x: 490, startPoint y: 315, endPoint x: 861, endPoint y: 316, distance: 370.7
click at [859, 313] on code "#breadcrumbs-container .crumb a[data-type="city"]" at bounding box center [669, 318] width 389 height 15
copy code "#breadcrumbs-container .crumb a[data-type="city"]"
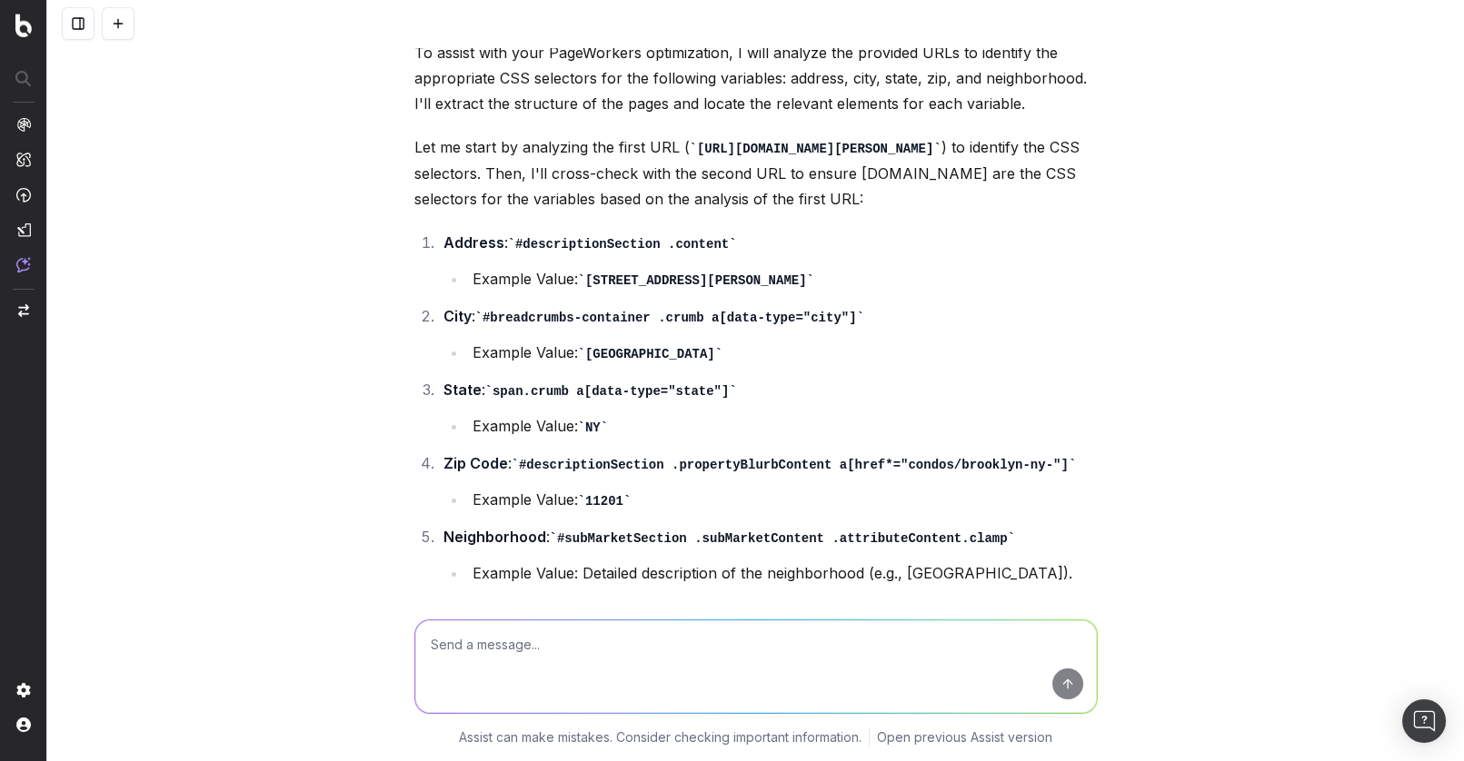
click at [761, 377] on li "State : span.crumb a[data-type="state"] Example Value: [GEOGRAPHIC_DATA]" at bounding box center [768, 408] width 660 height 63
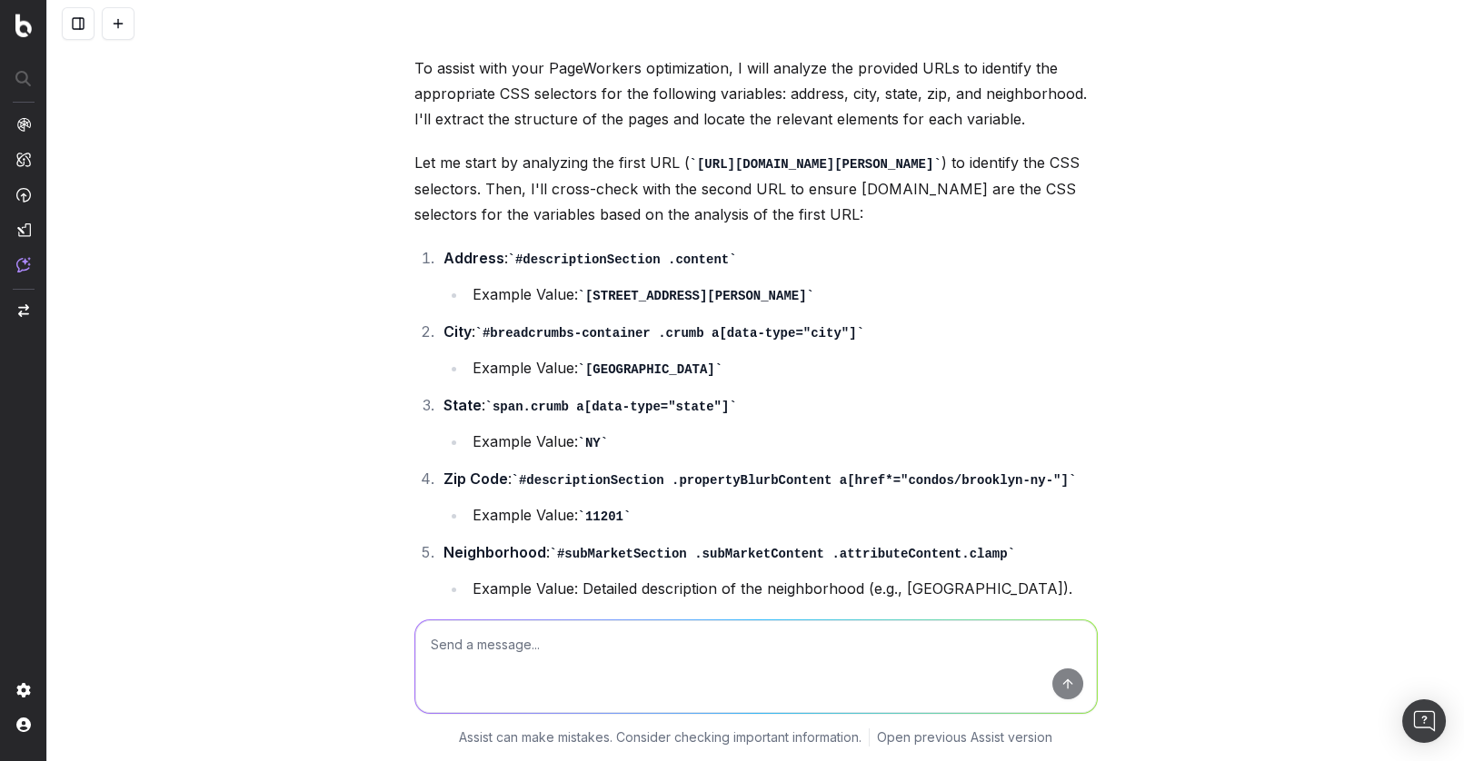
scroll to position [0, 0]
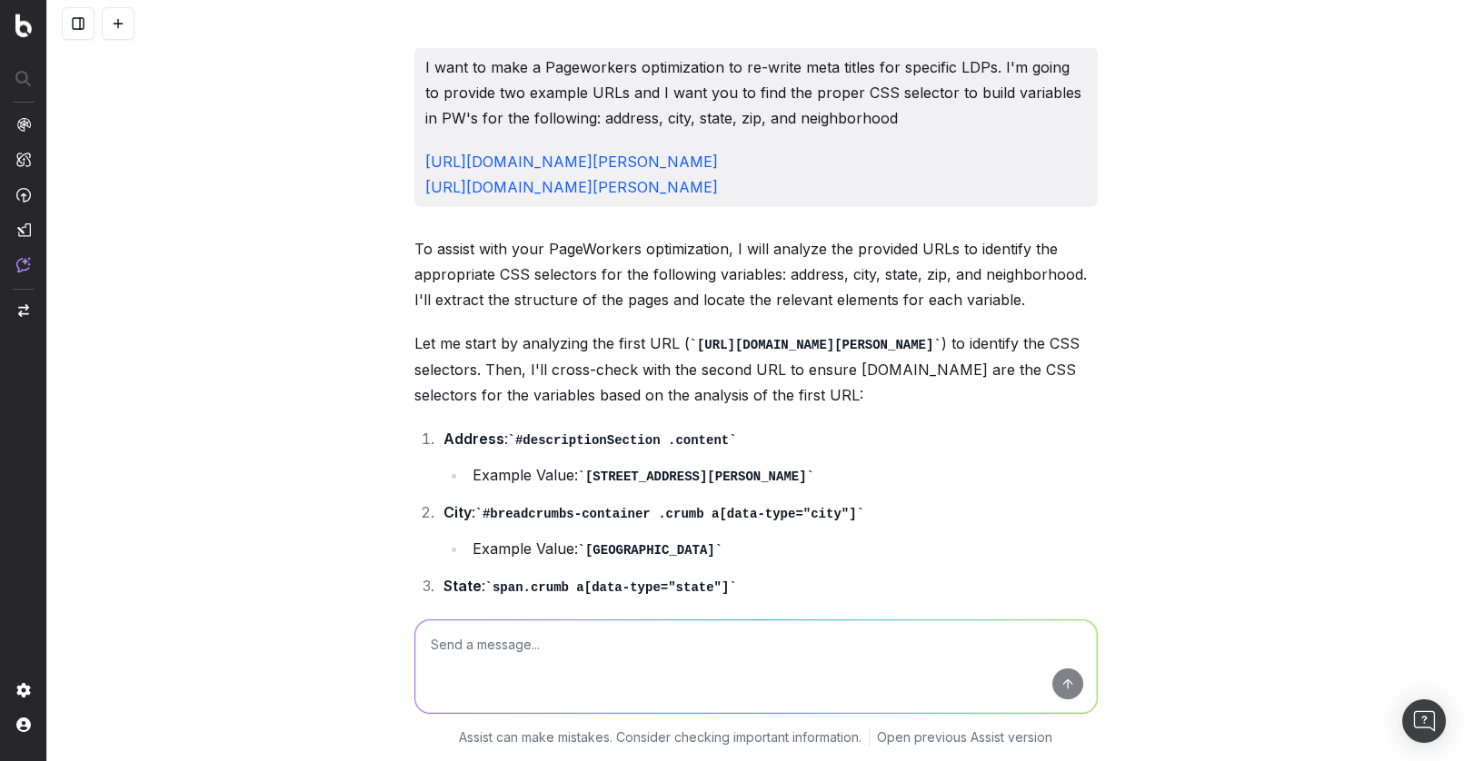
click at [722, 272] on p "To assist with your PageWorkers optimization, I will analyze the provided URLs …" at bounding box center [755, 274] width 683 height 76
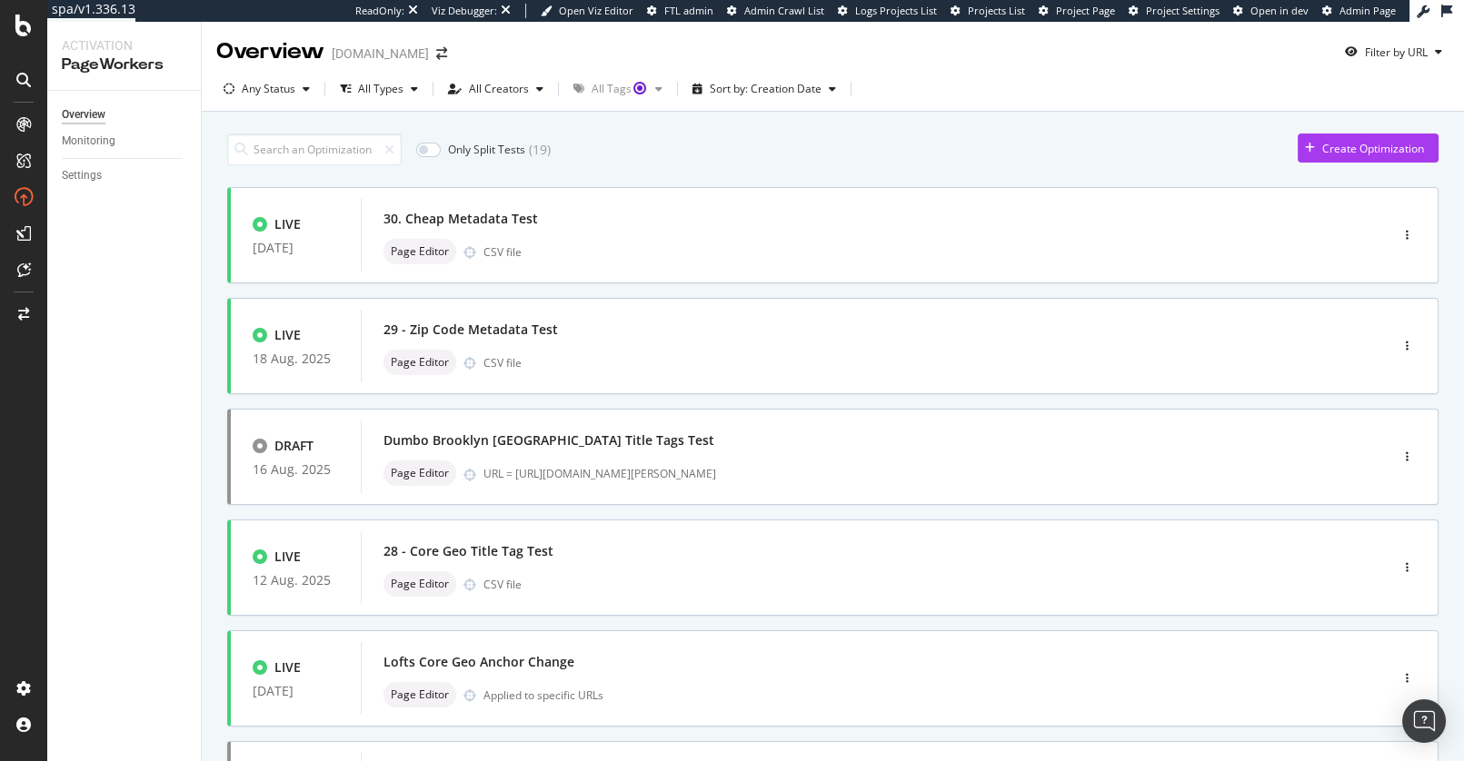
click at [726, 150] on div "Only Split Tests ( 19 ) Create Optimization" at bounding box center [832, 150] width 1211 height 32
click at [874, 144] on div "Only Split Tests ( 19 ) Create Optimization" at bounding box center [832, 150] width 1211 height 32
drag, startPoint x: 137, startPoint y: 343, endPoint x: 100, endPoint y: 344, distance: 37.3
click at [137, 343] on div "Overview Monitoring Settings" at bounding box center [124, 426] width 154 height 671
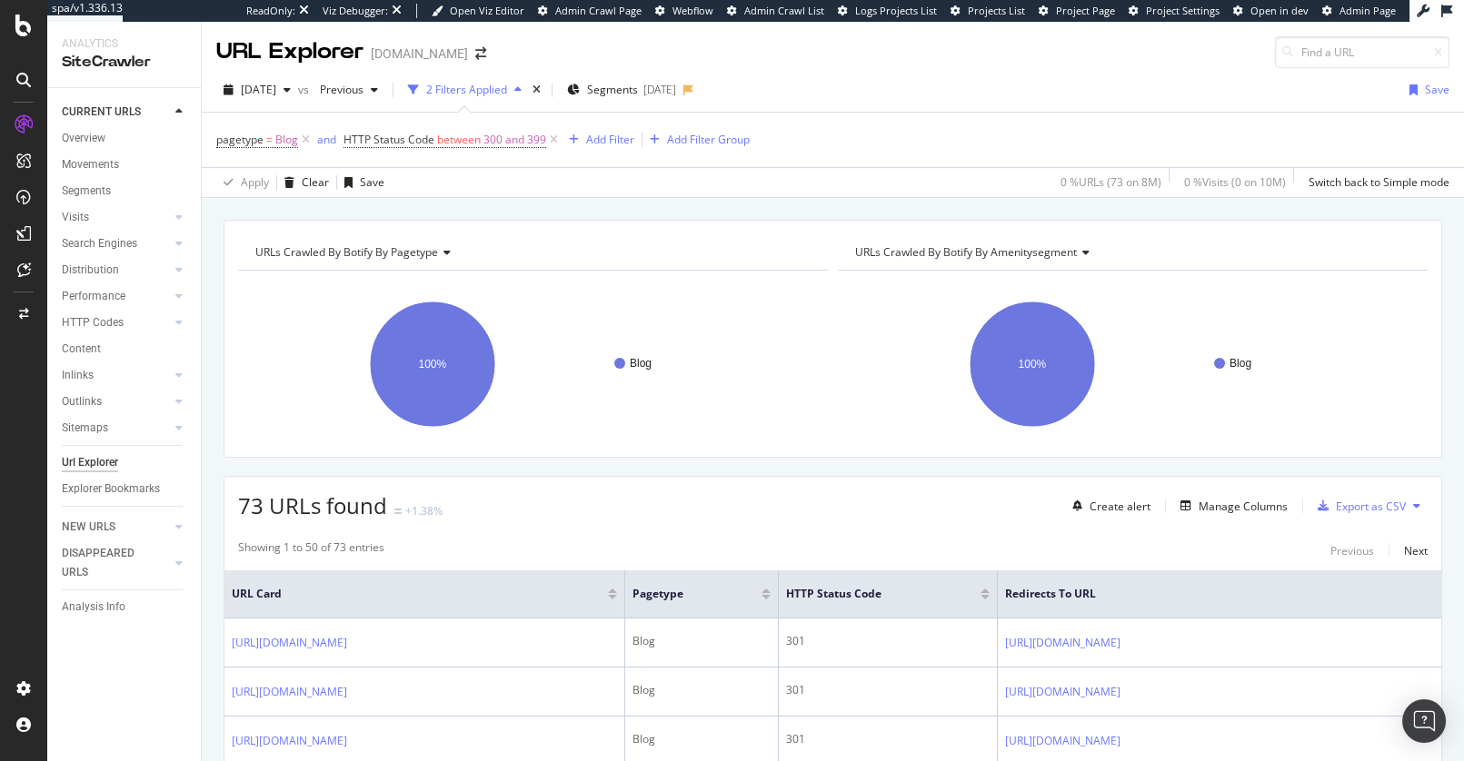
click at [739, 204] on div "URLs Crawled By Botify By pagetype Chart (by Value) Table Expand Export as CSV …" at bounding box center [833, 220] width 1262 height 44
click at [480, 208] on div "URLs Crawled By Botify By pagetype Chart (by Value) Table Expand Export as CSV …" at bounding box center [833, 220] width 1262 height 44
drag, startPoint x: 229, startPoint y: 505, endPoint x: 483, endPoint y: 519, distance: 253.9
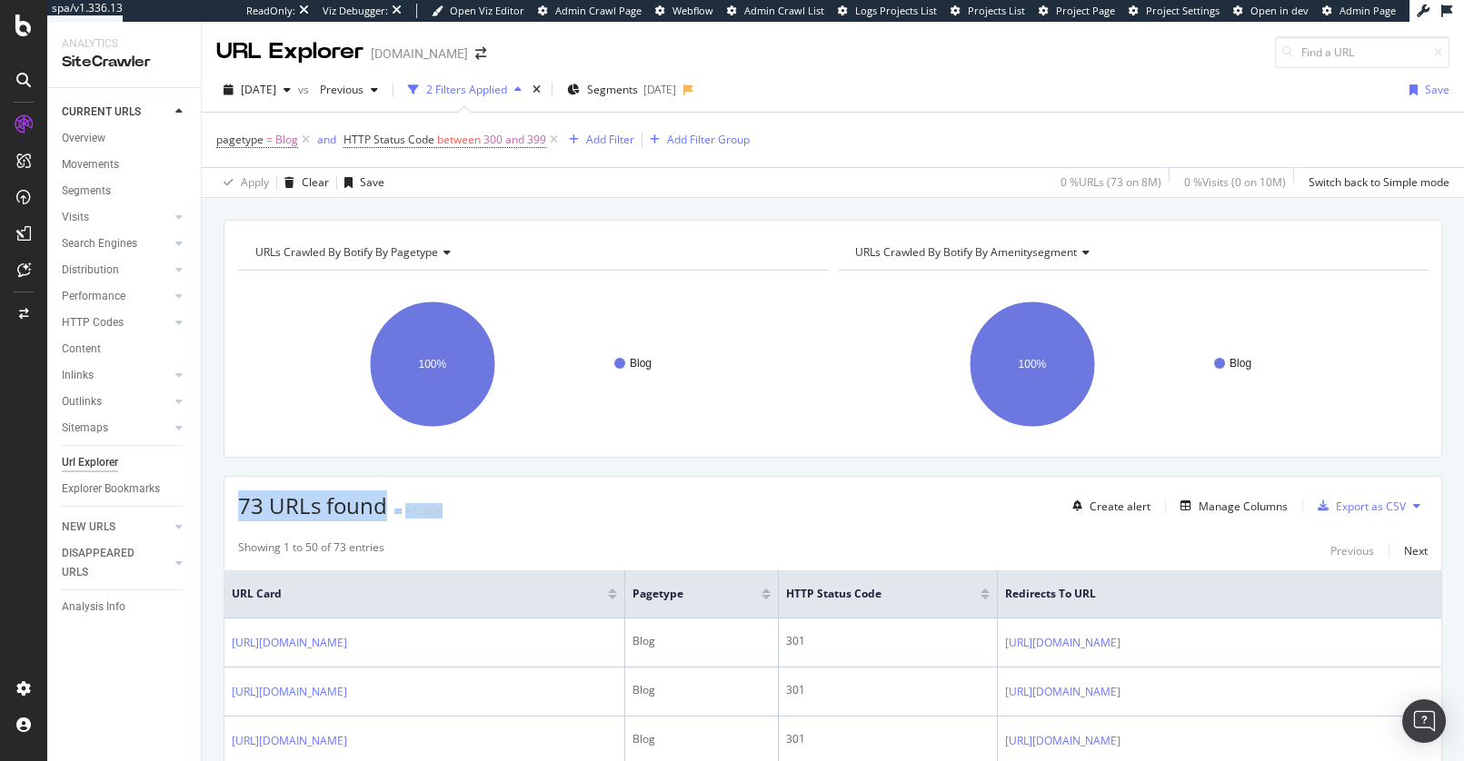
click at [479, 519] on div "73 URLs found +1.38% Create alert Manage Columns Export as CSV" at bounding box center [832, 499] width 1217 height 45
click at [521, 521] on div "73 URLs found +1.38% Create alert Manage Columns Export as CSV" at bounding box center [832, 499] width 1217 height 45
